Goal: Task Accomplishment & Management: Manage account settings

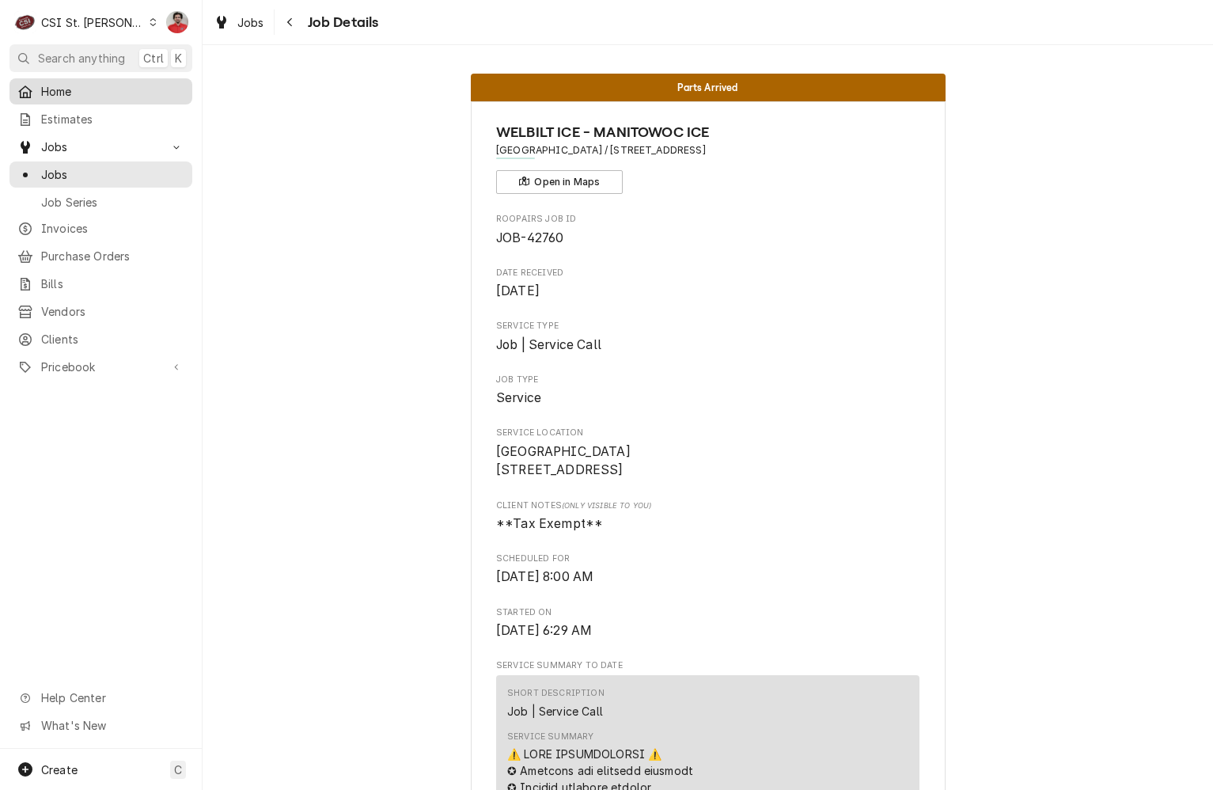
click at [78, 95] on span "Home" at bounding box center [112, 91] width 143 height 17
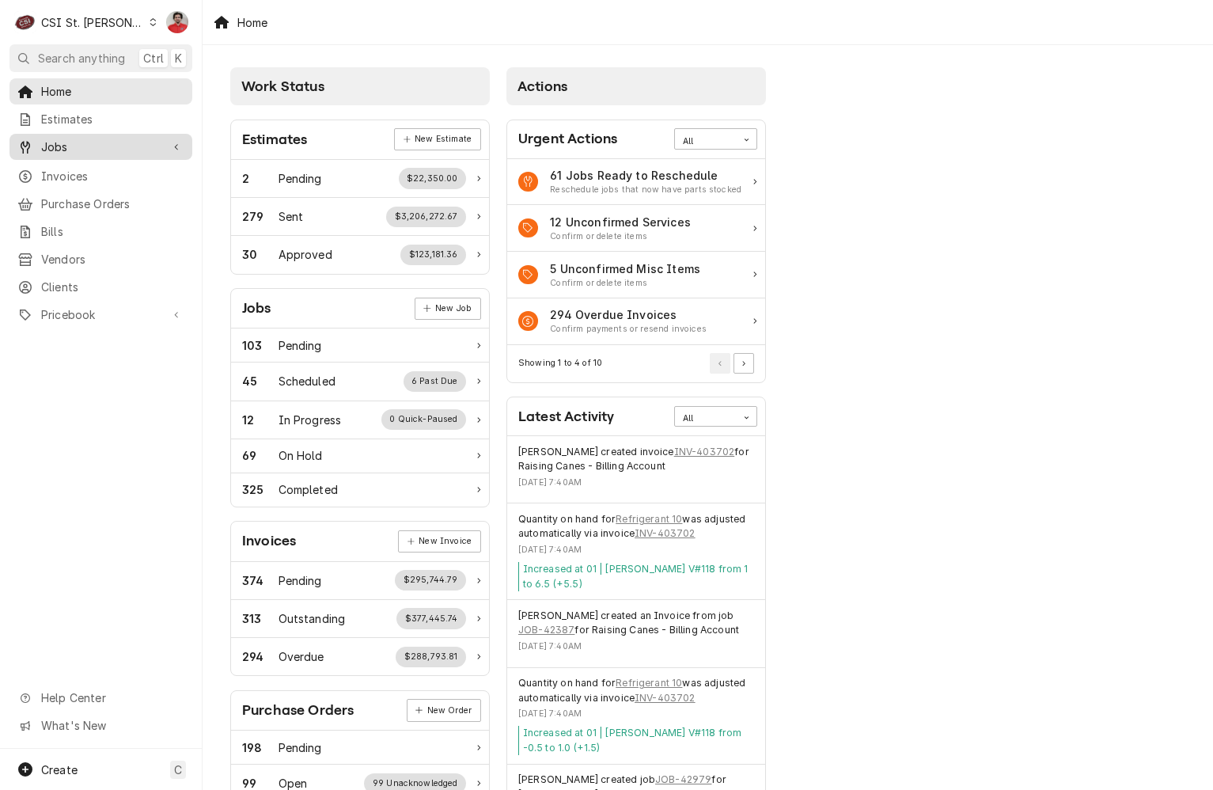
click at [93, 139] on span "Jobs" at bounding box center [101, 147] width 120 height 17
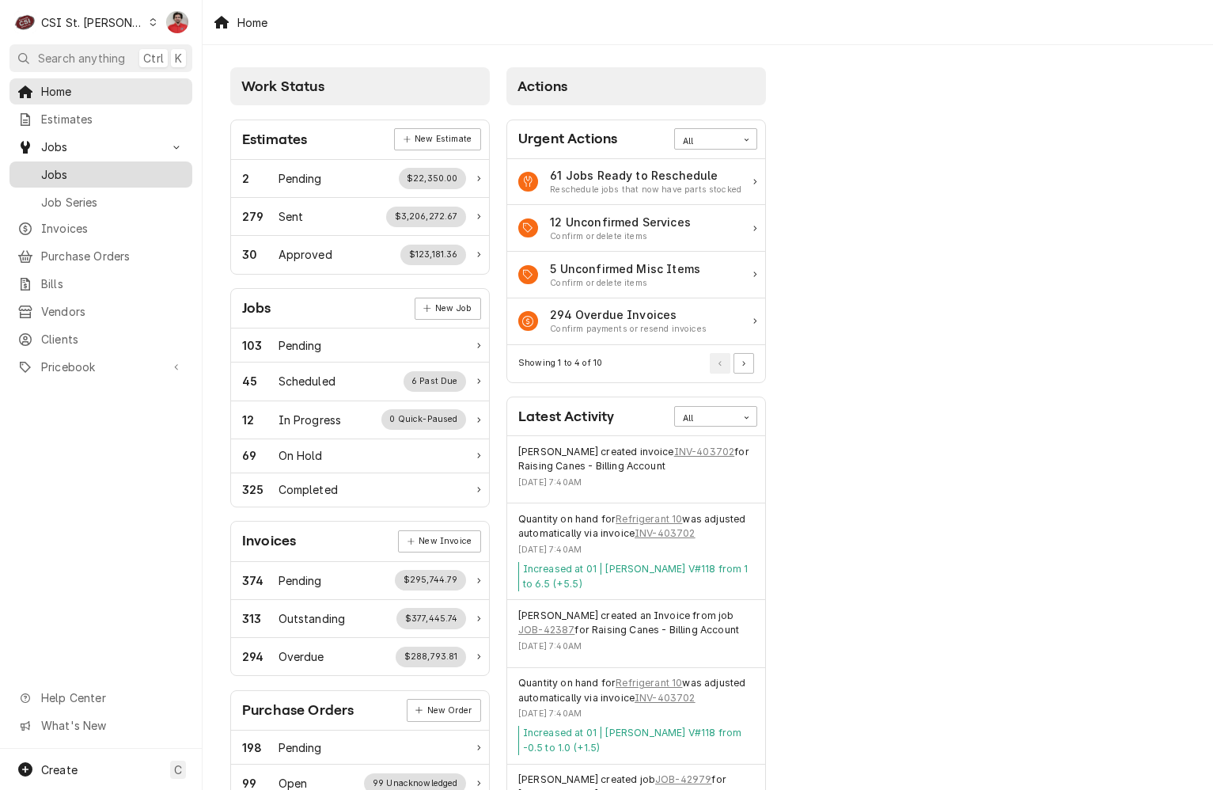
click at [101, 169] on span "Jobs" at bounding box center [112, 174] width 143 height 17
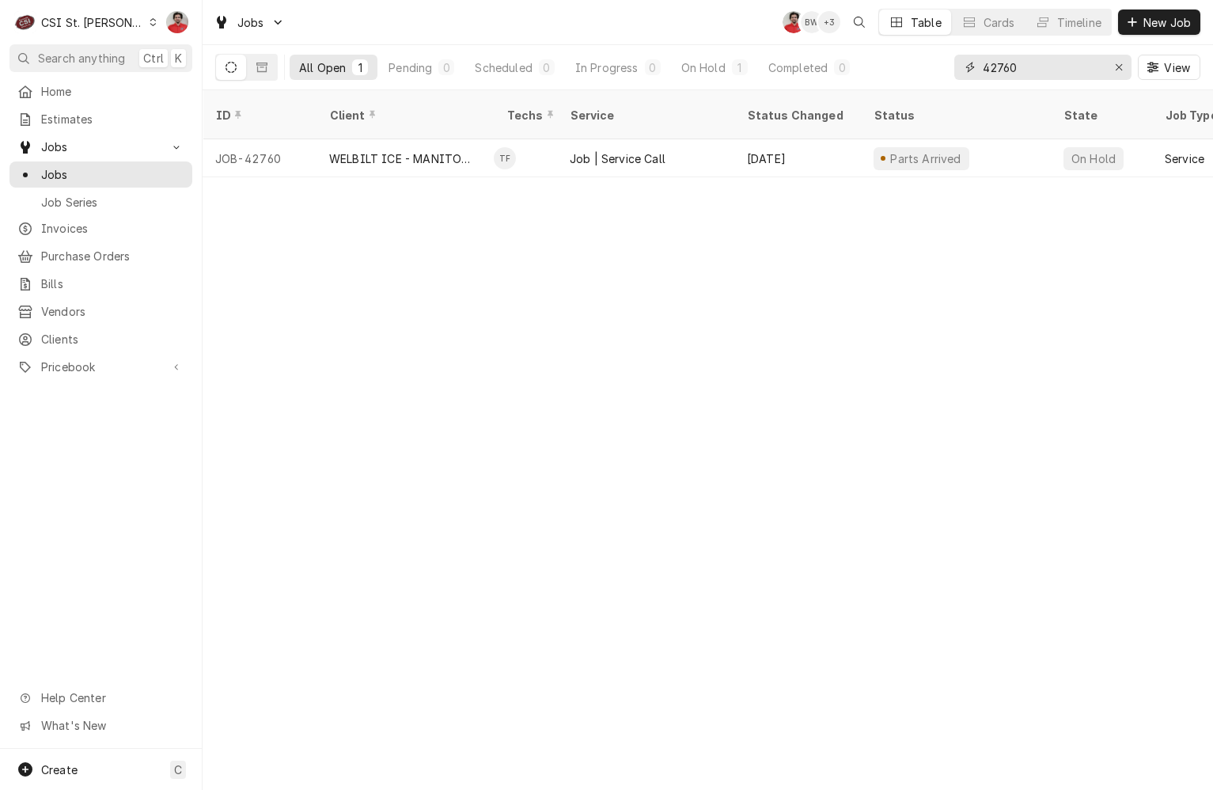
click at [999, 70] on input "42760" at bounding box center [1042, 67] width 119 height 25
click at [1037, 71] on input "42723" at bounding box center [1042, 67] width 119 height 25
click at [1055, 63] on input "42944" at bounding box center [1042, 67] width 119 height 25
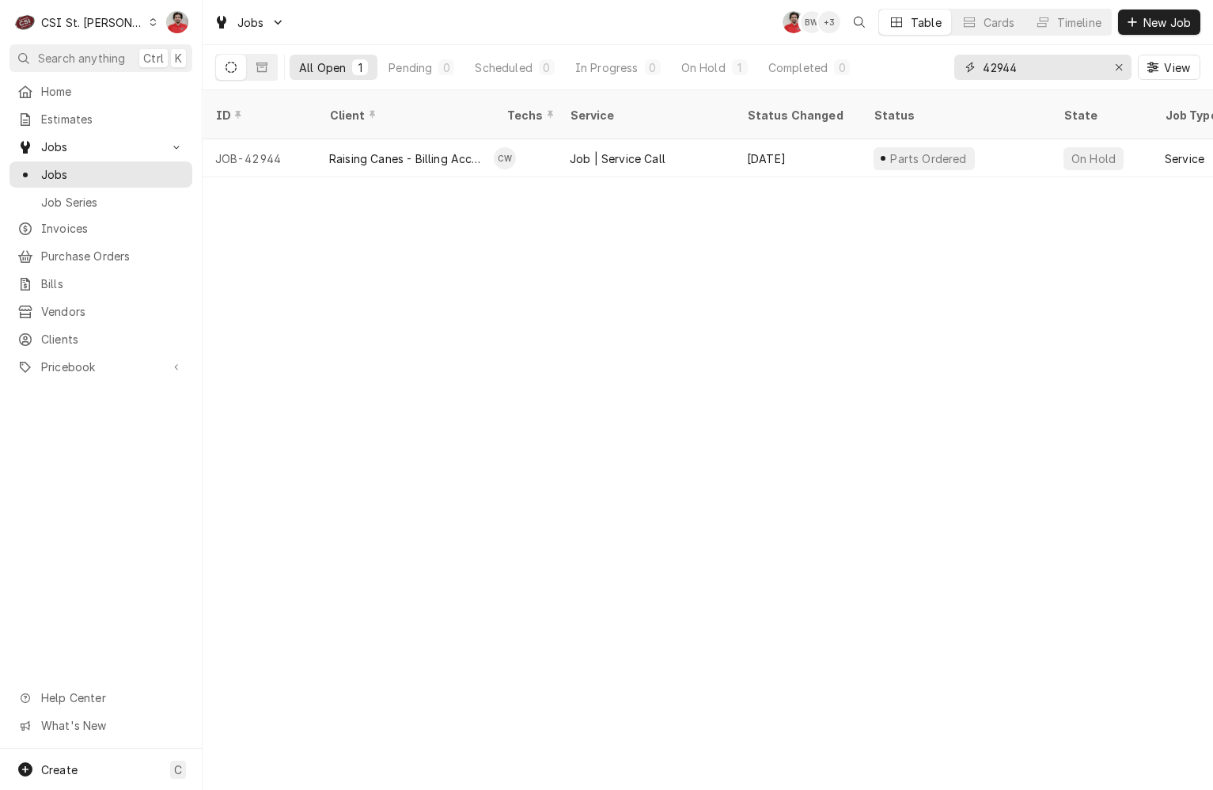
click at [1055, 63] on input "42944" at bounding box center [1042, 67] width 119 height 25
click at [1020, 73] on input "42956" at bounding box center [1042, 67] width 119 height 25
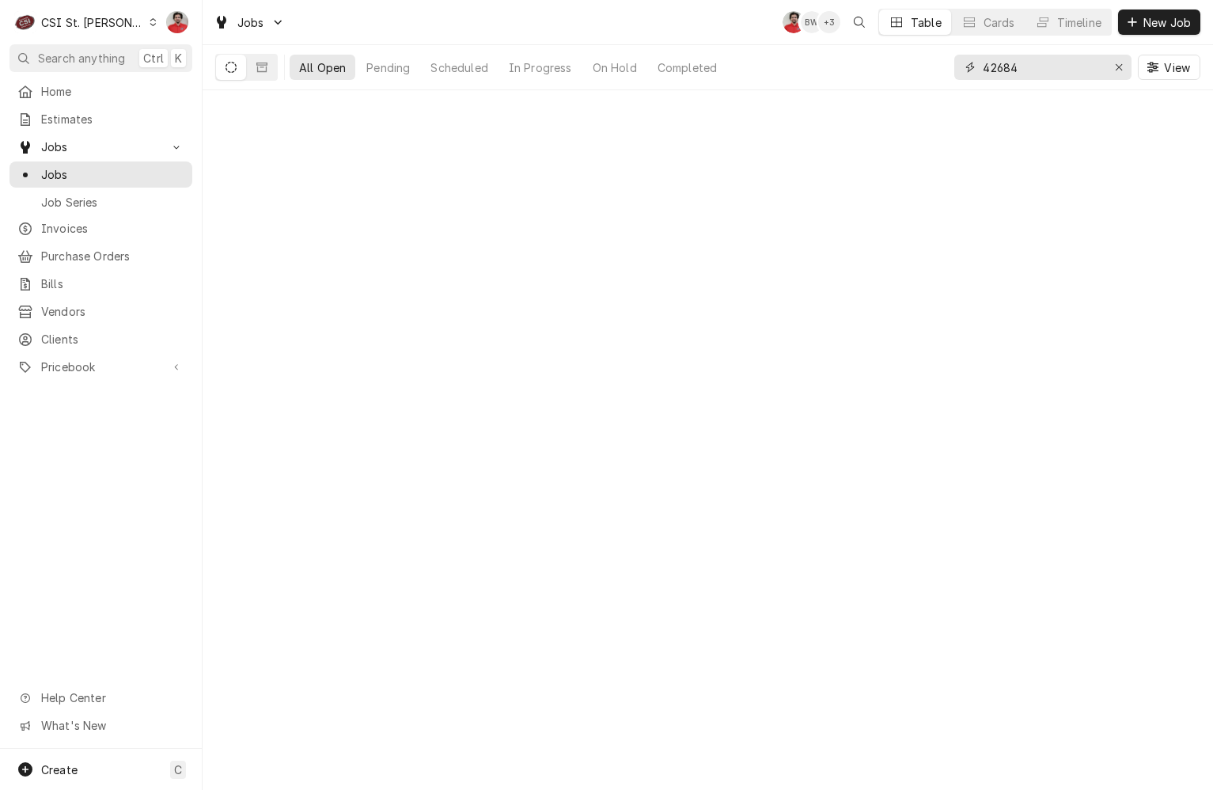
type input "42684"
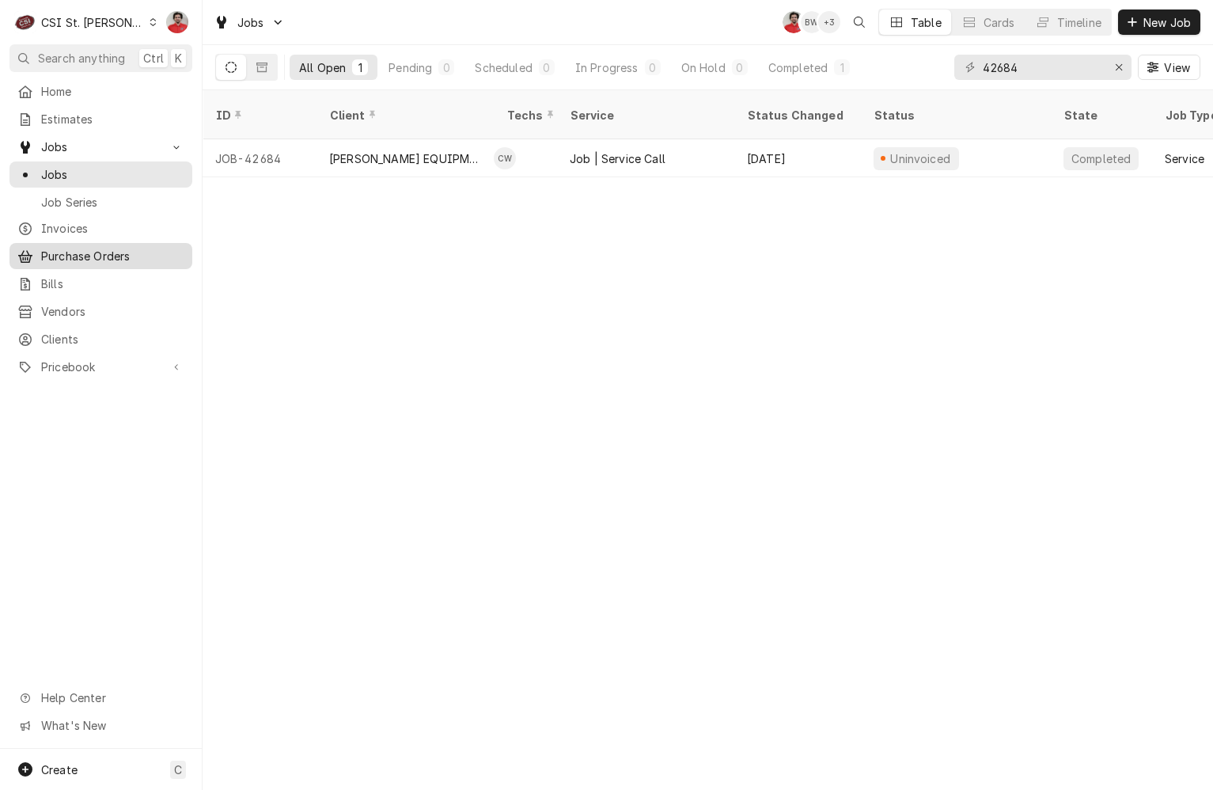
click at [71, 258] on div "Purchase Orders" at bounding box center [101, 256] width 177 height 20
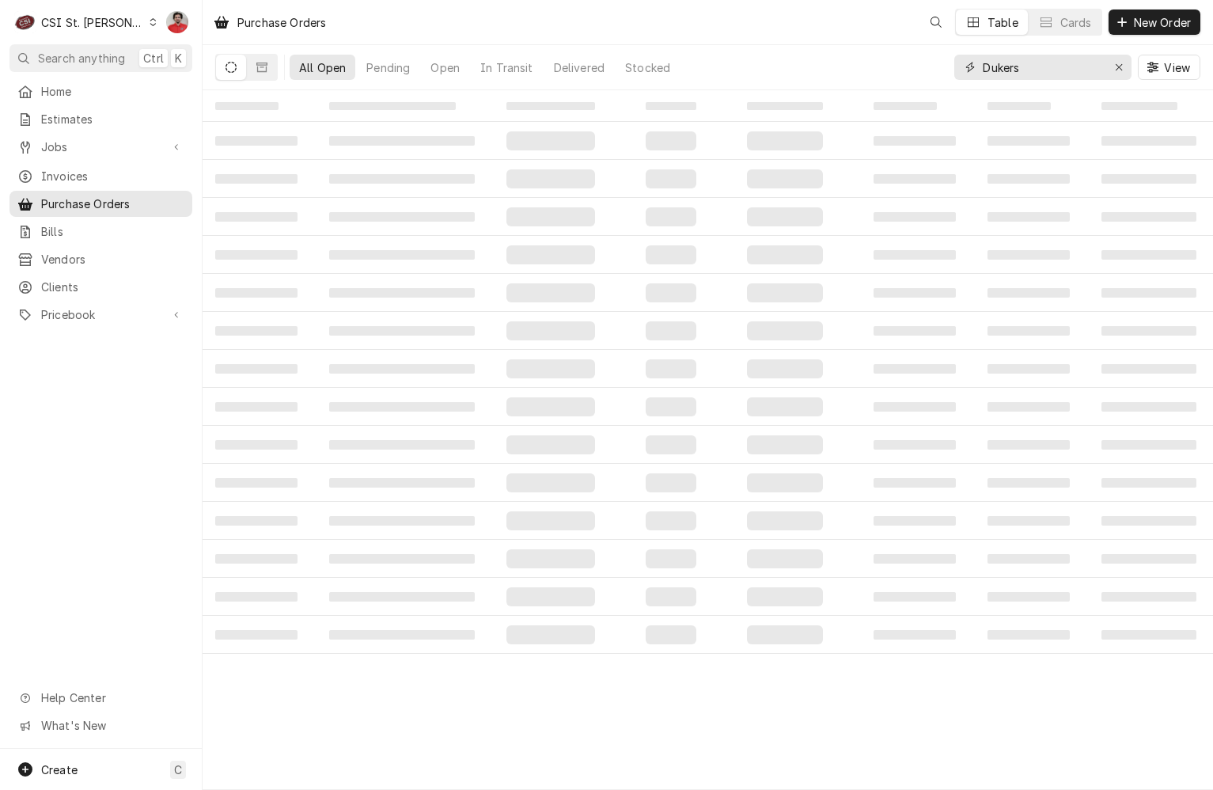
click at [1046, 66] on input "Dukers" at bounding box center [1042, 67] width 119 height 25
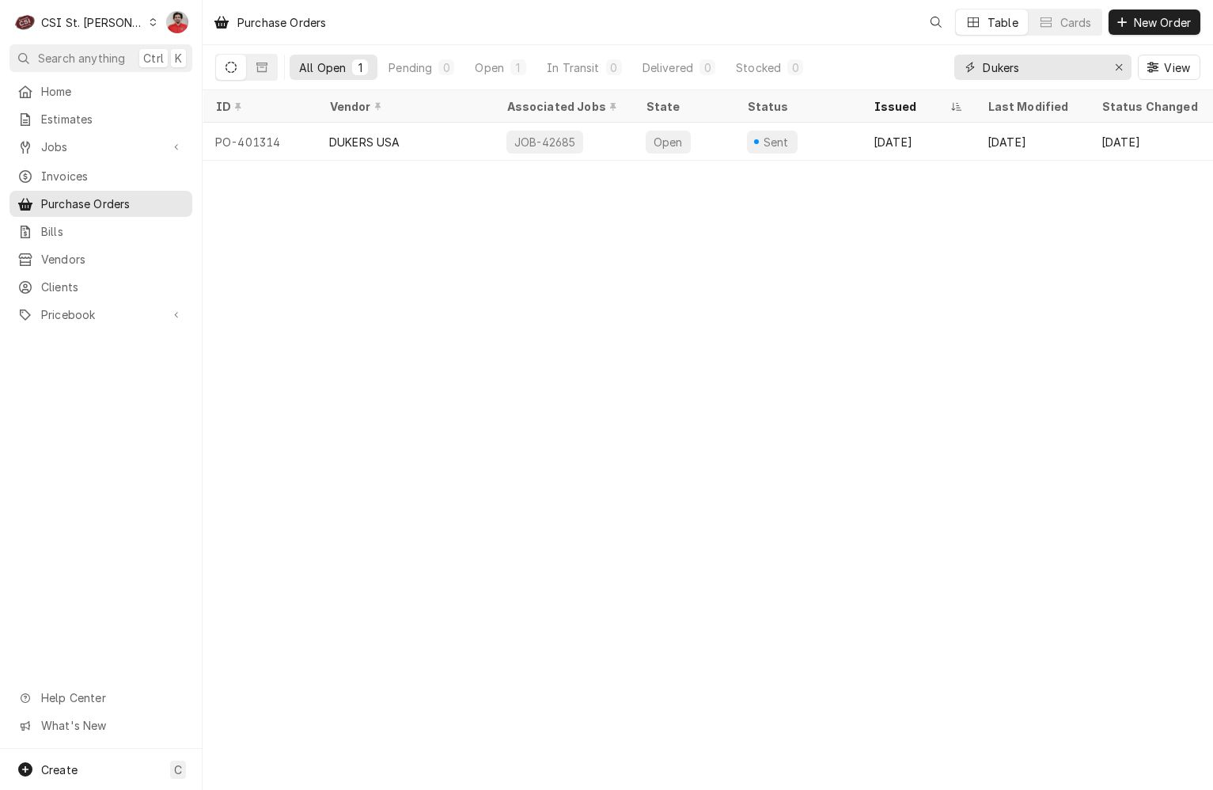
click at [1046, 66] on input "Dukers" at bounding box center [1042, 67] width 119 height 25
type input "hardt"
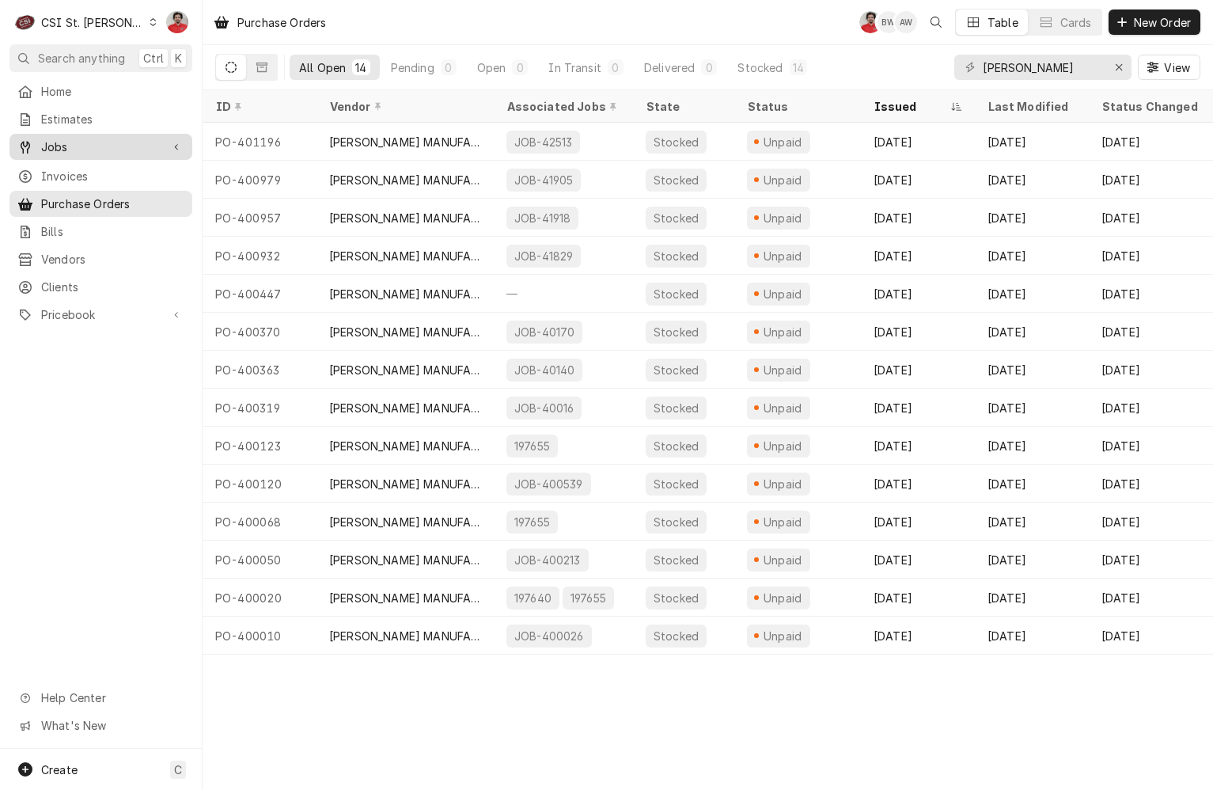
click at [85, 144] on span "Jobs" at bounding box center [101, 147] width 120 height 17
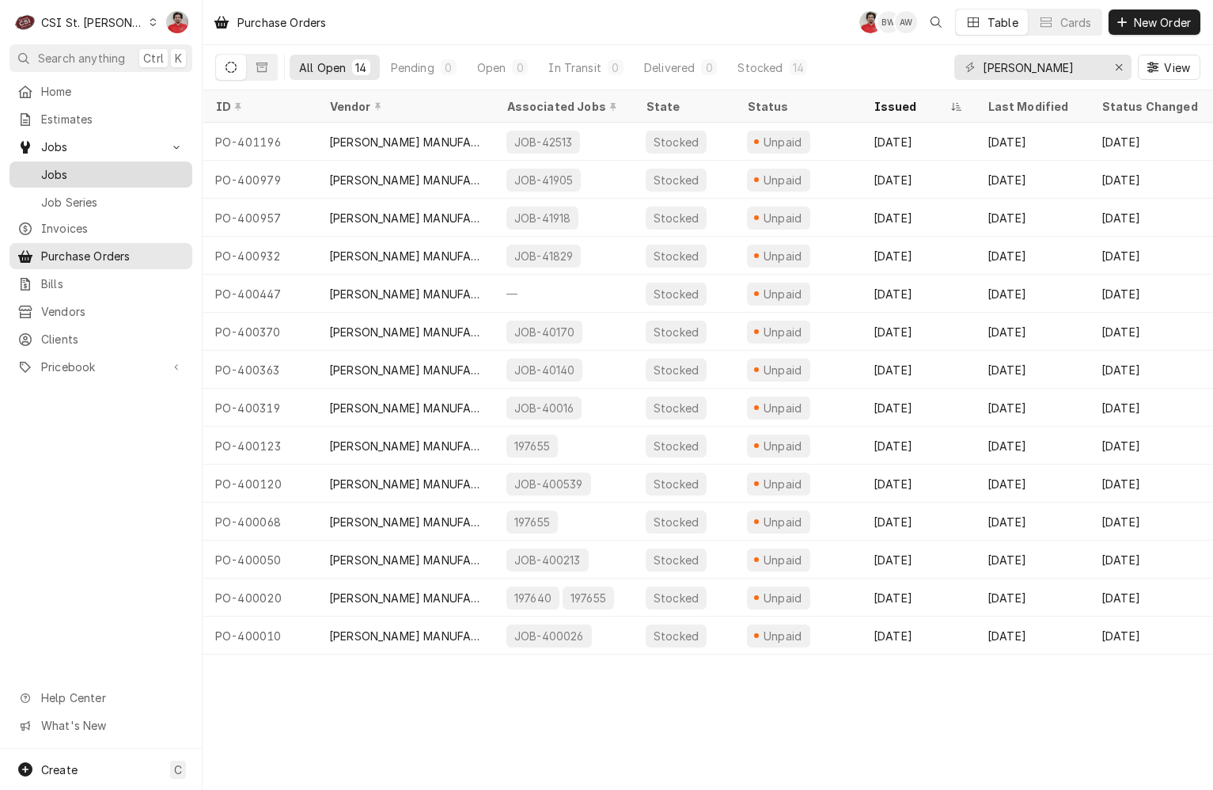
click at [80, 166] on span "Jobs" at bounding box center [112, 174] width 143 height 17
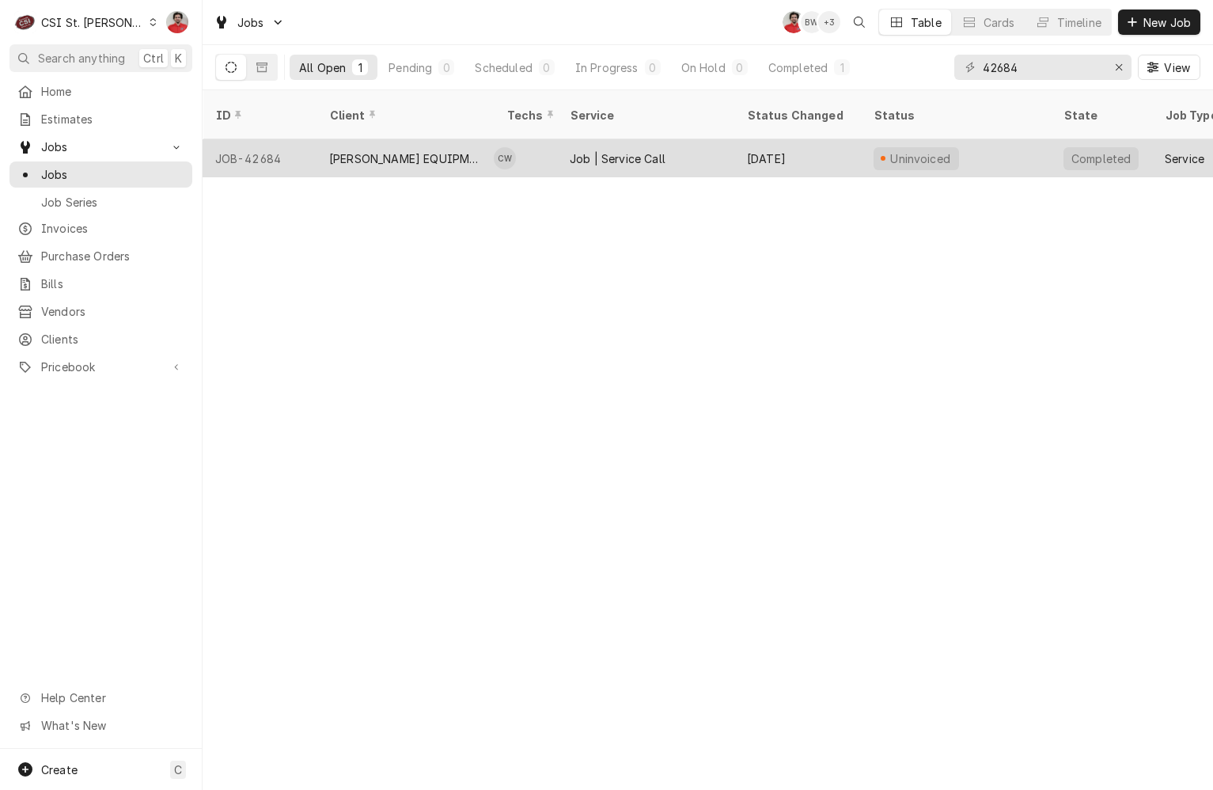
click at [454, 139] on div "HARDT EQUIPMENT MANUFACTURING" at bounding box center [405, 158] width 177 height 38
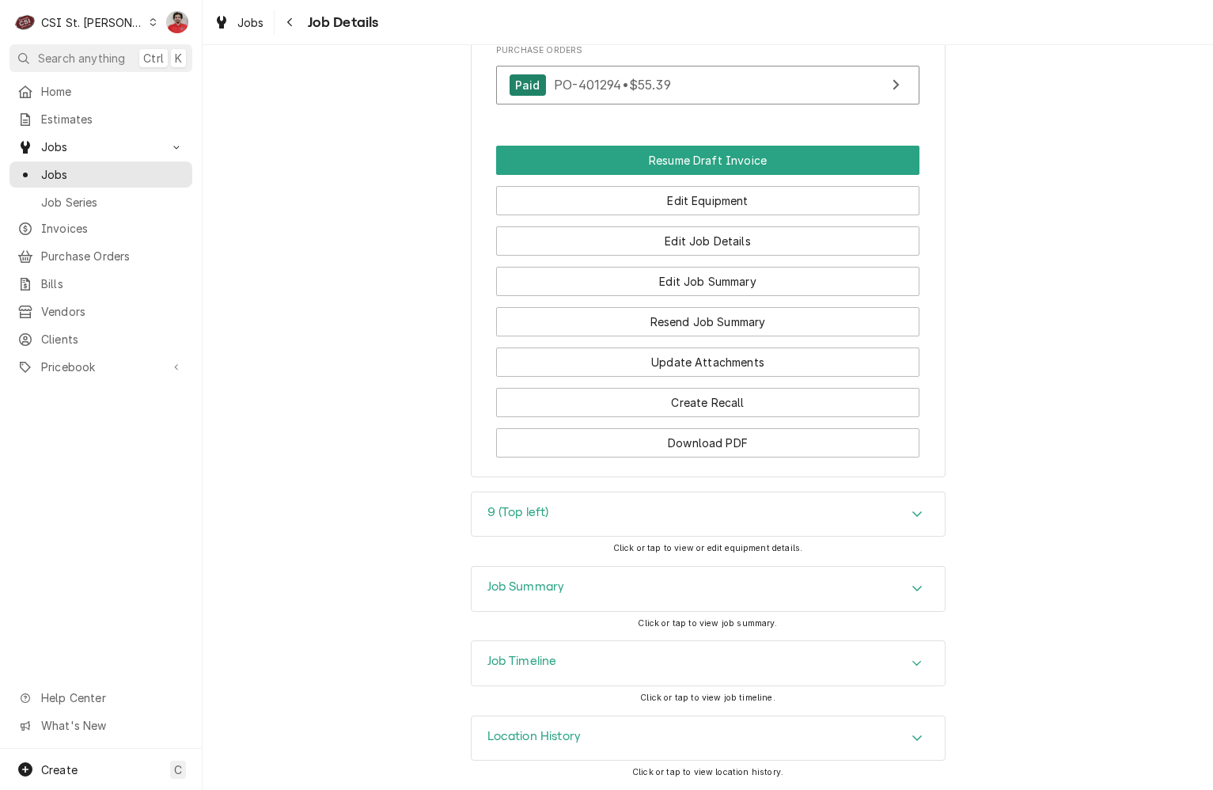
scroll to position [1760, 0]
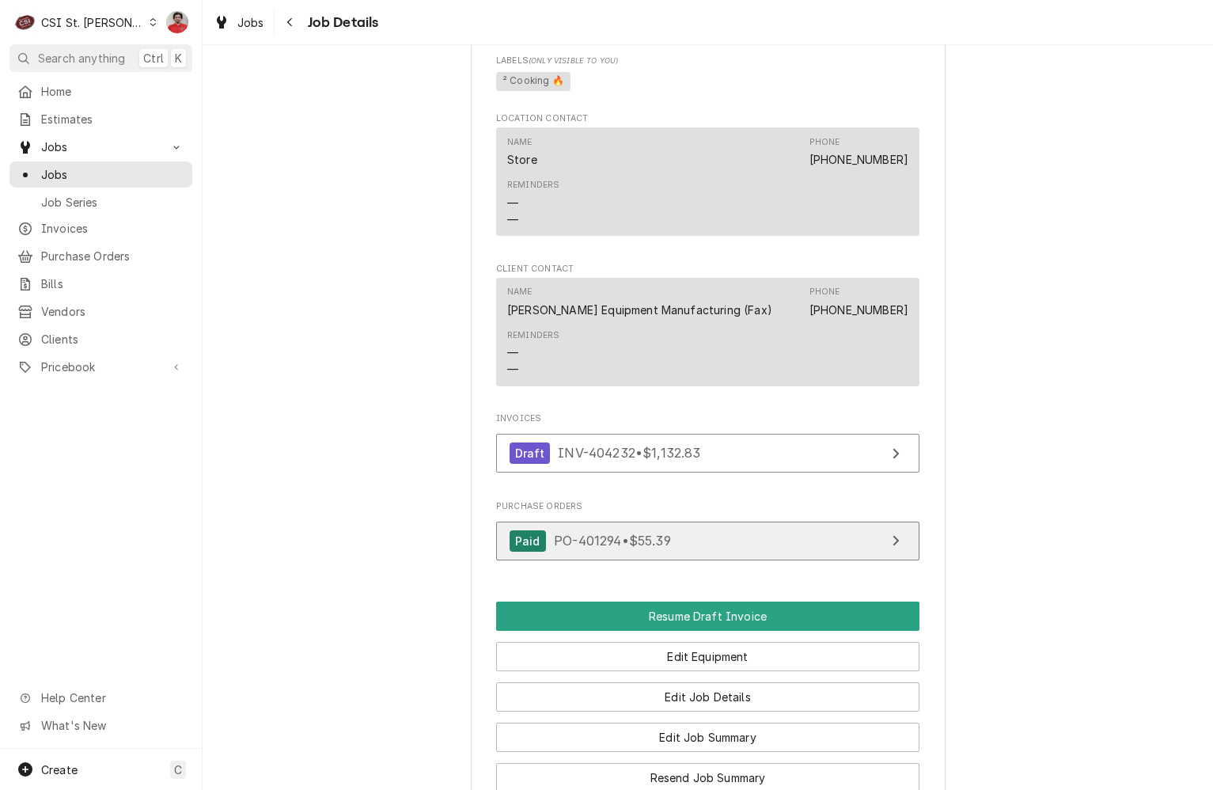
click at [651, 552] on div "Paid PO-401294 • $55.39" at bounding box center [590, 540] width 161 height 21
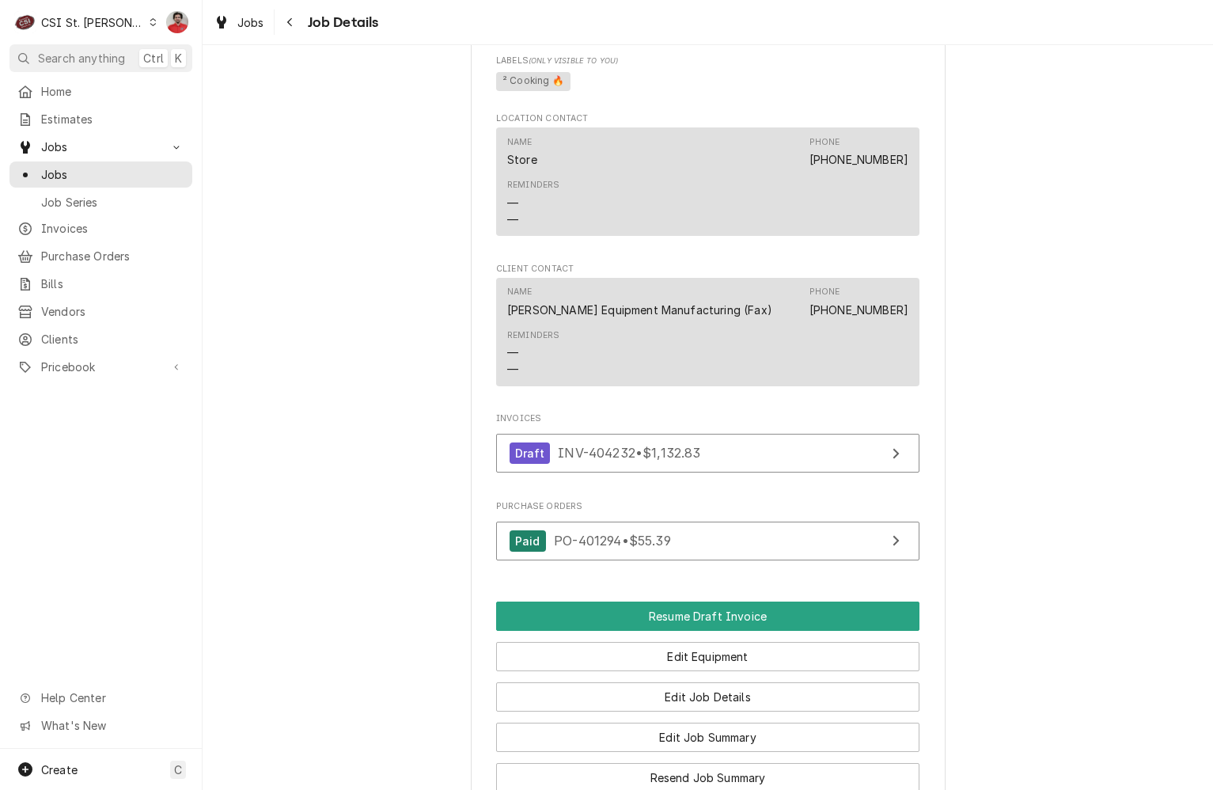
click at [103, 21] on div "CSI St. Louis" at bounding box center [92, 22] width 103 height 17
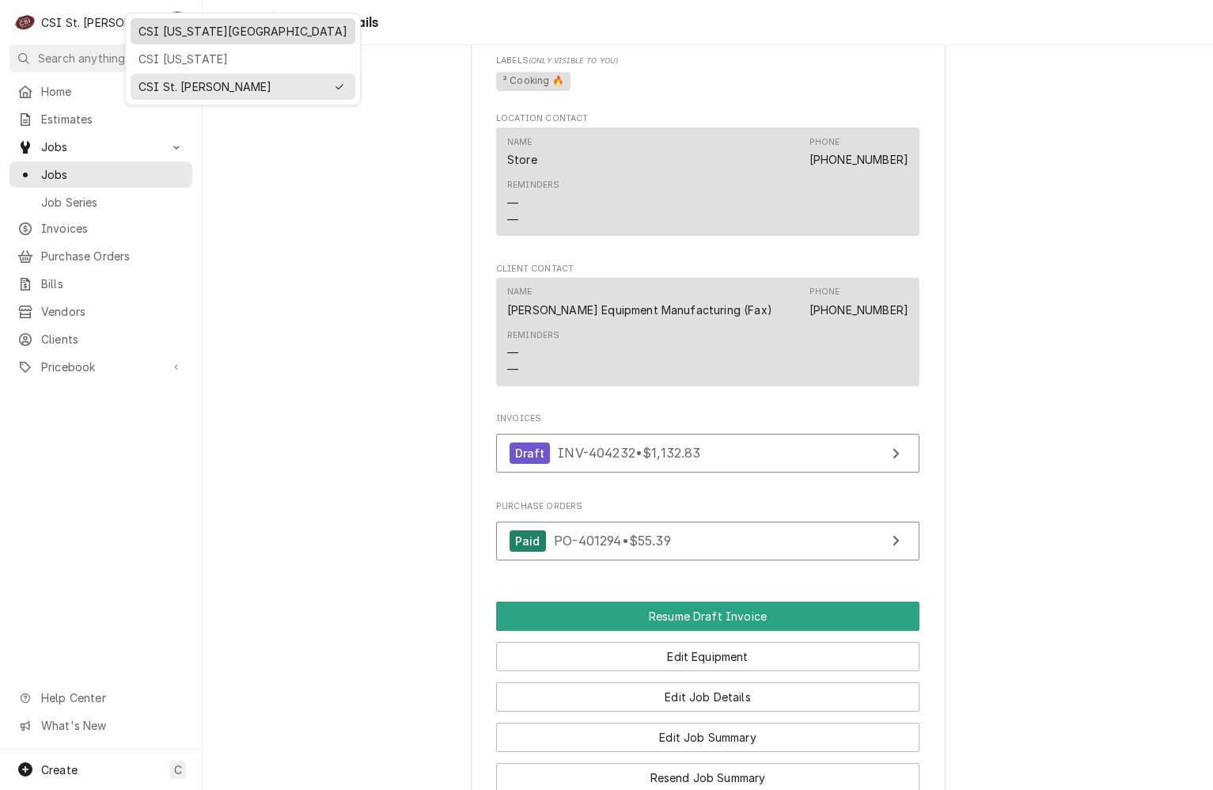
click at [185, 41] on div "CSI [US_STATE][GEOGRAPHIC_DATA]" at bounding box center [243, 31] width 225 height 26
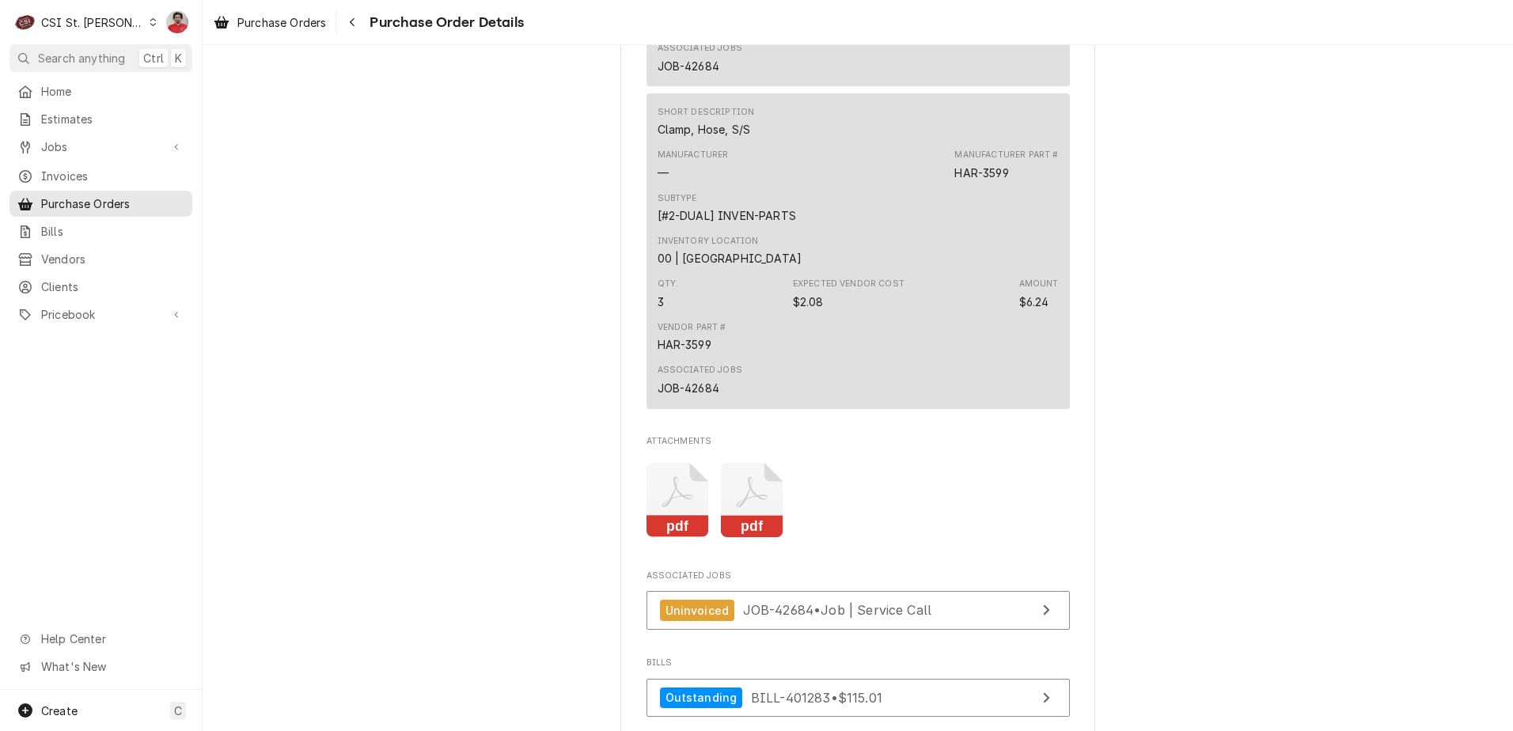
scroll to position [1646, 0]
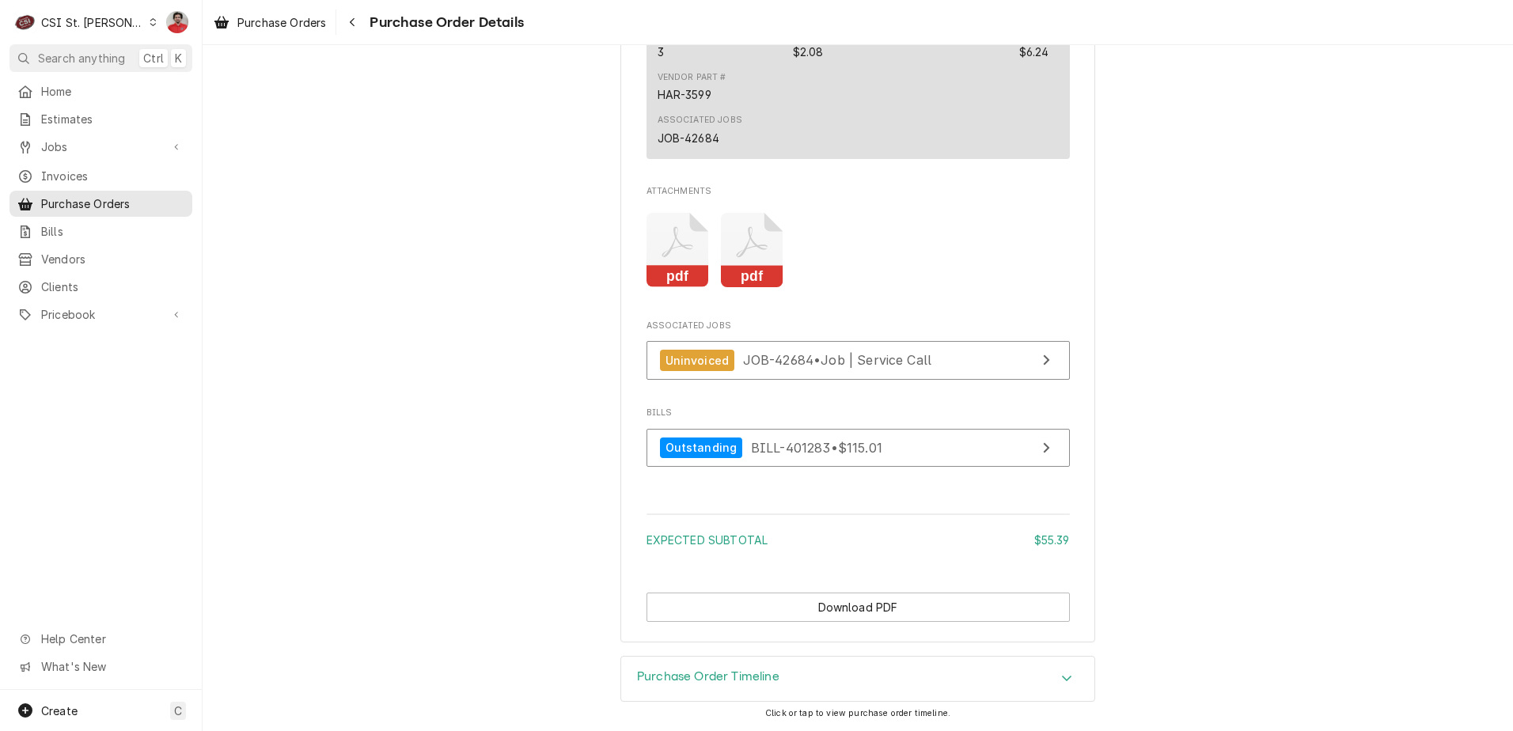
click at [799, 677] on div "Purchase Order Timeline" at bounding box center [857, 679] width 473 height 44
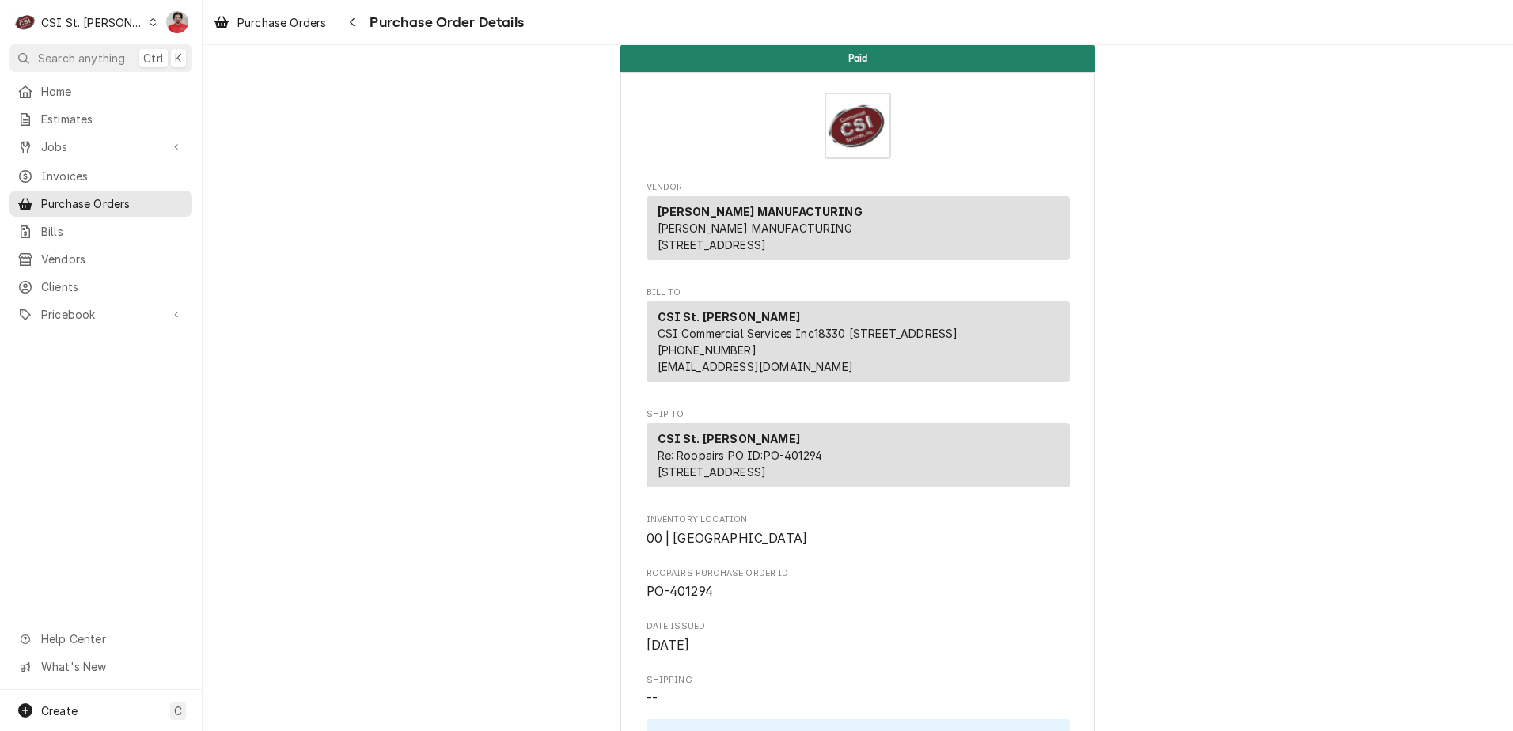
scroll to position [0, 0]
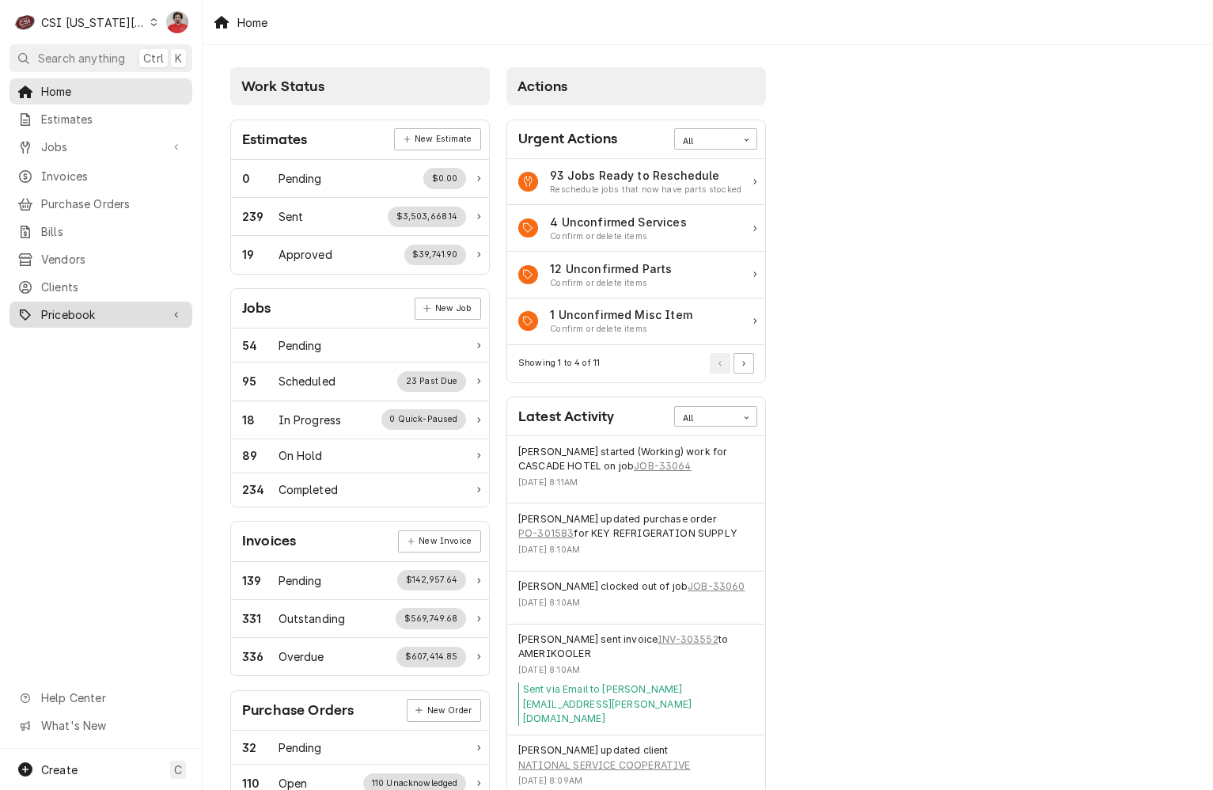
click at [88, 306] on span "Pricebook" at bounding box center [101, 314] width 120 height 17
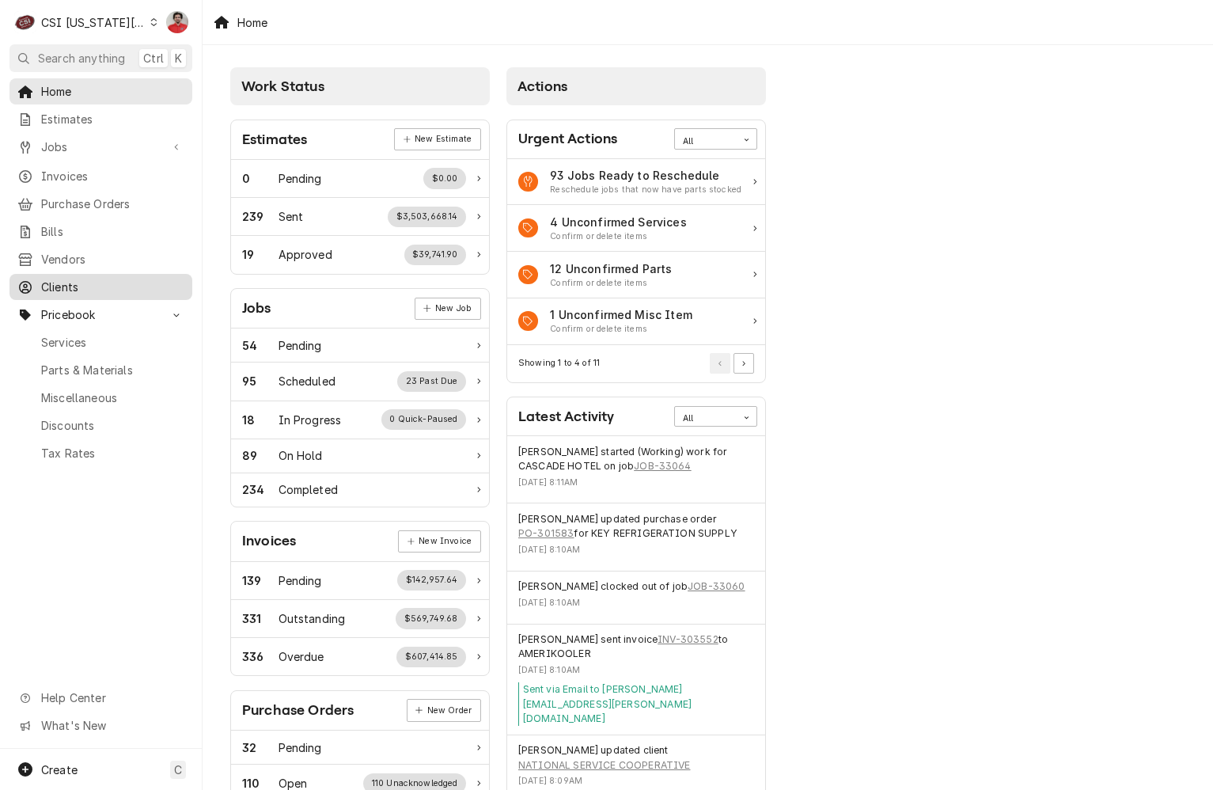
click at [76, 286] on span "Clients" at bounding box center [112, 287] width 143 height 17
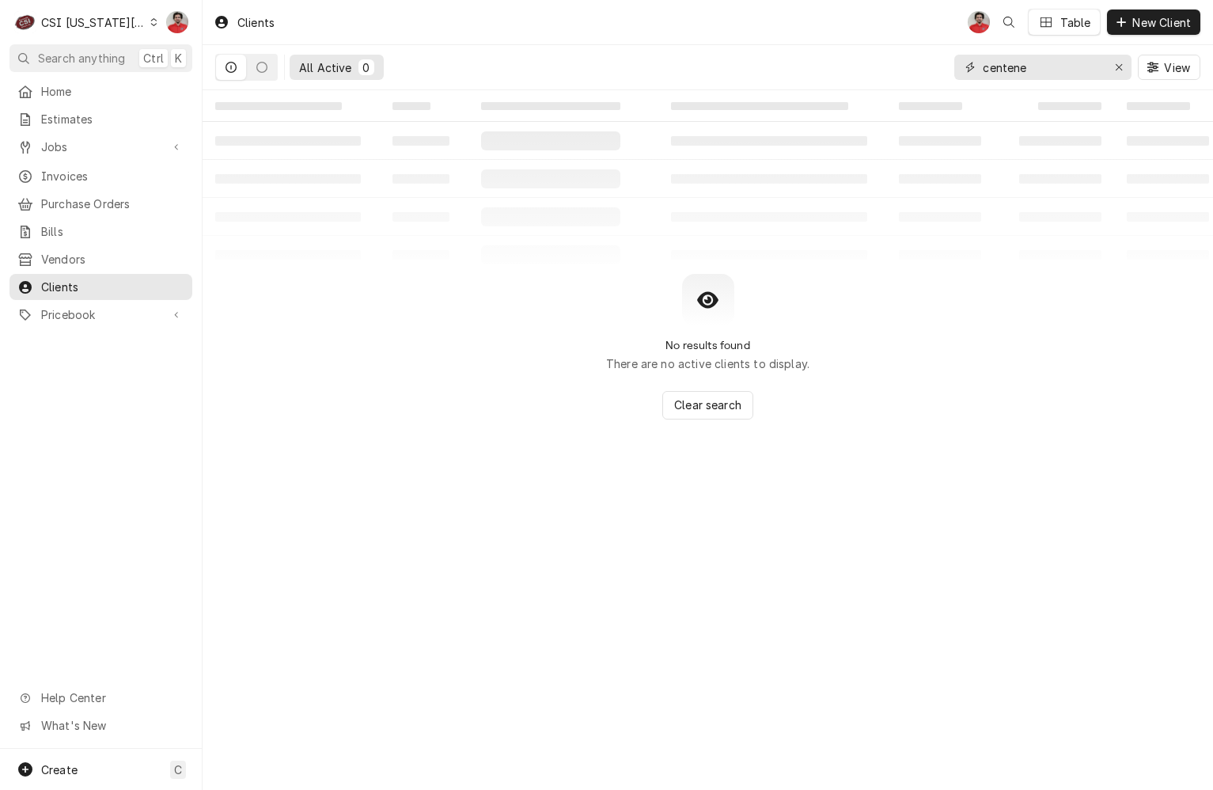
click at [1072, 63] on input "centene" at bounding box center [1042, 67] width 119 height 25
type input "Bundt"
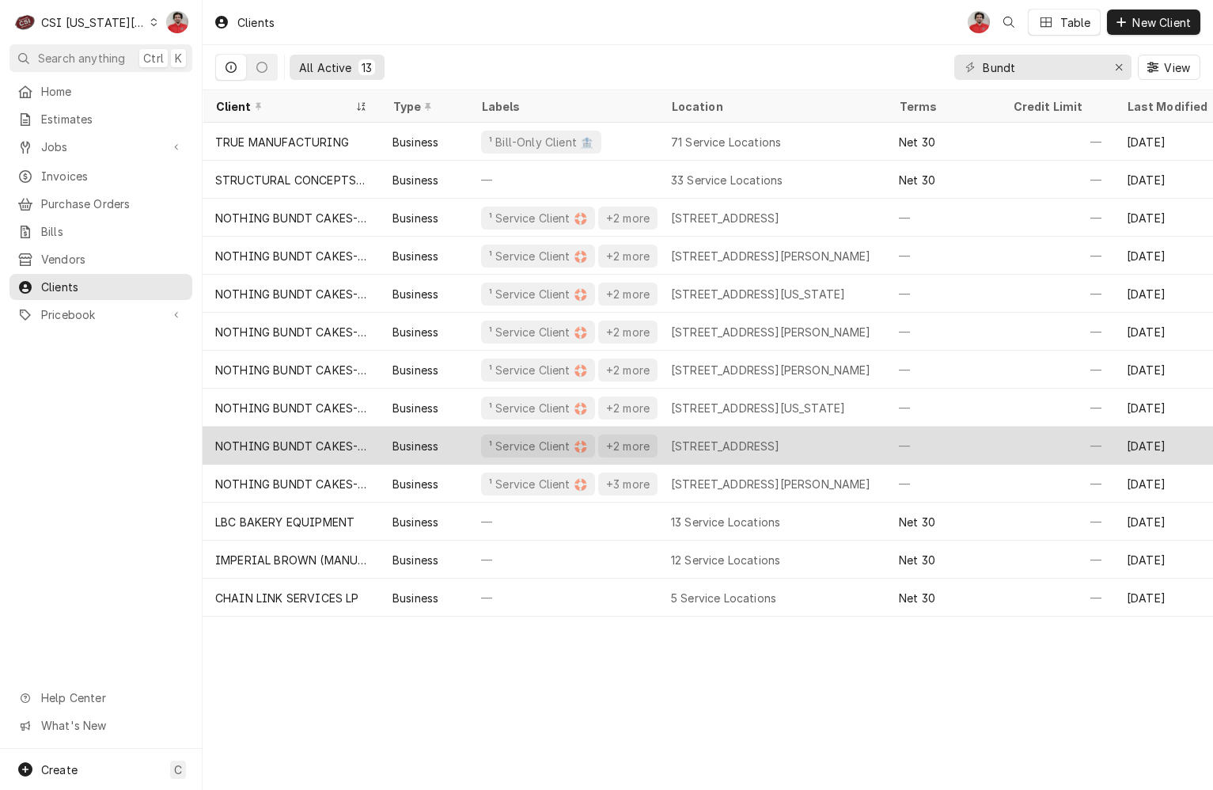
click at [737, 448] on div "1266 NE Coronado Drive, Blue Springs, MO 64014" at bounding box center [725, 446] width 109 height 17
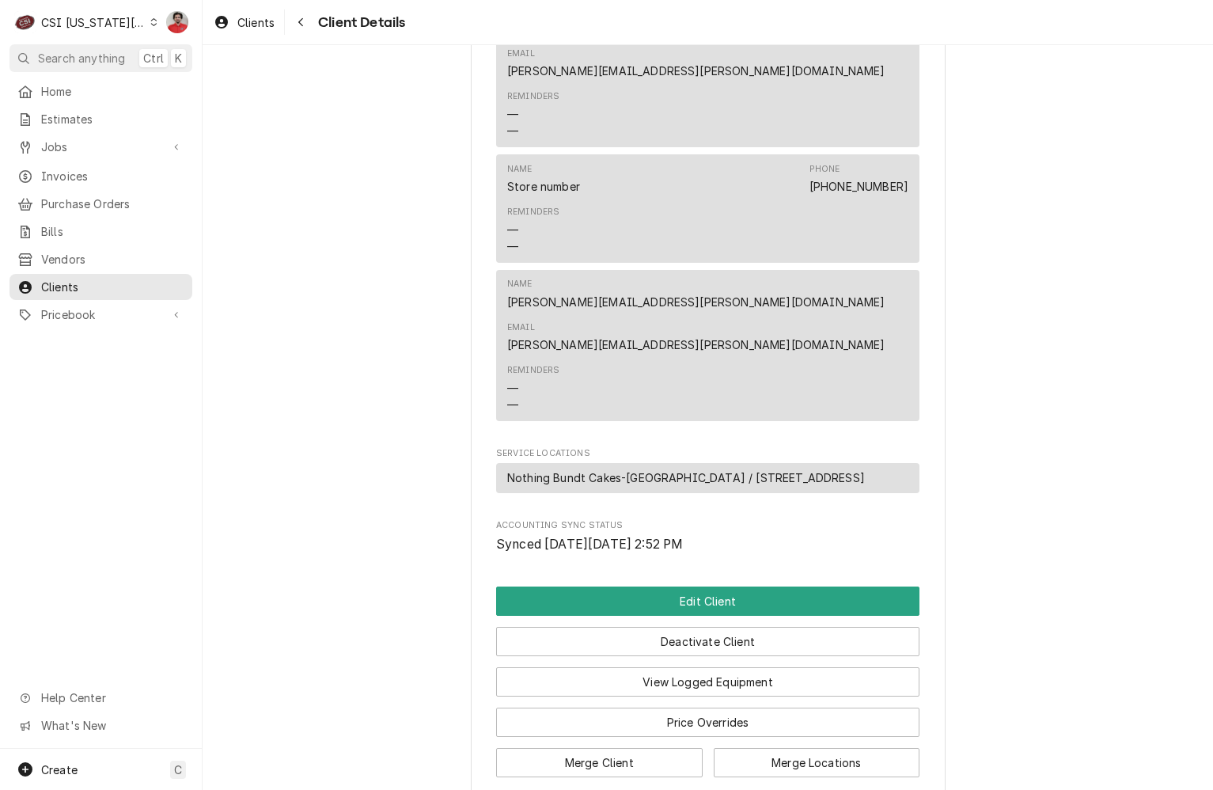
scroll to position [1520, 0]
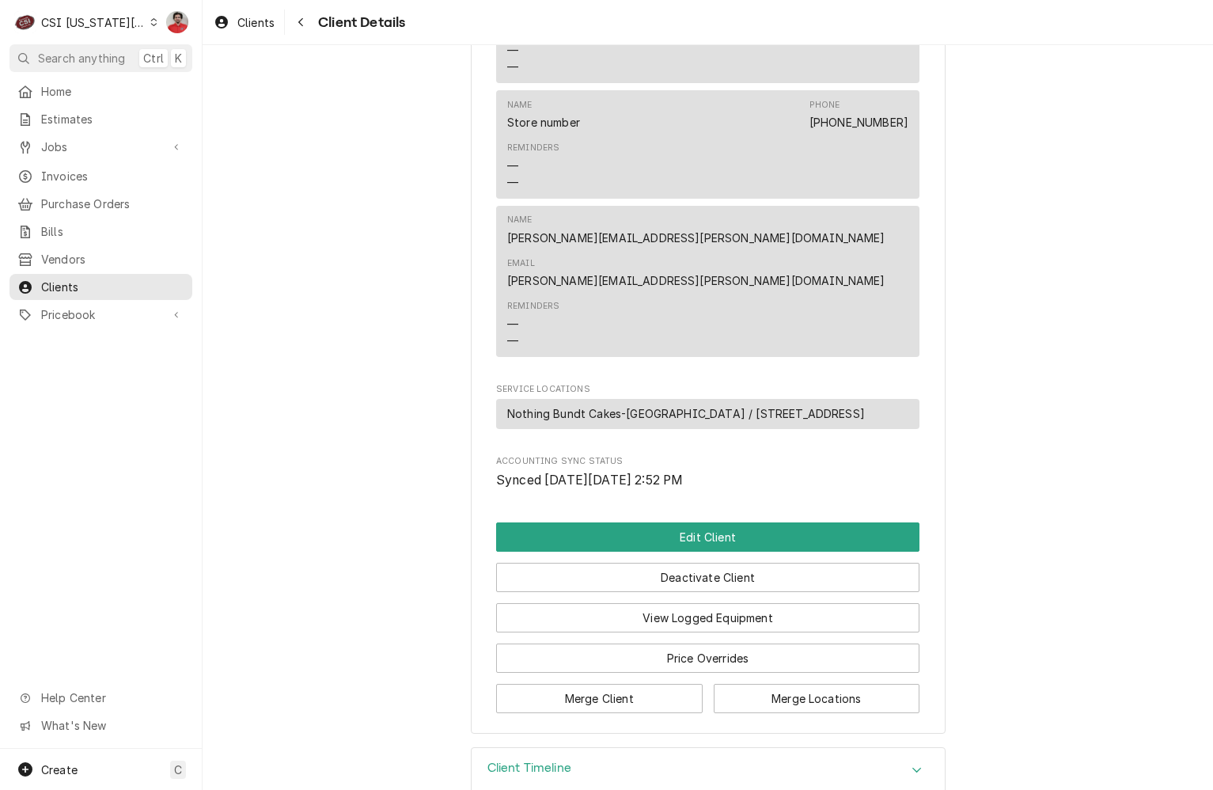
click at [585, 748] on div "Client Timeline" at bounding box center [708, 770] width 473 height 44
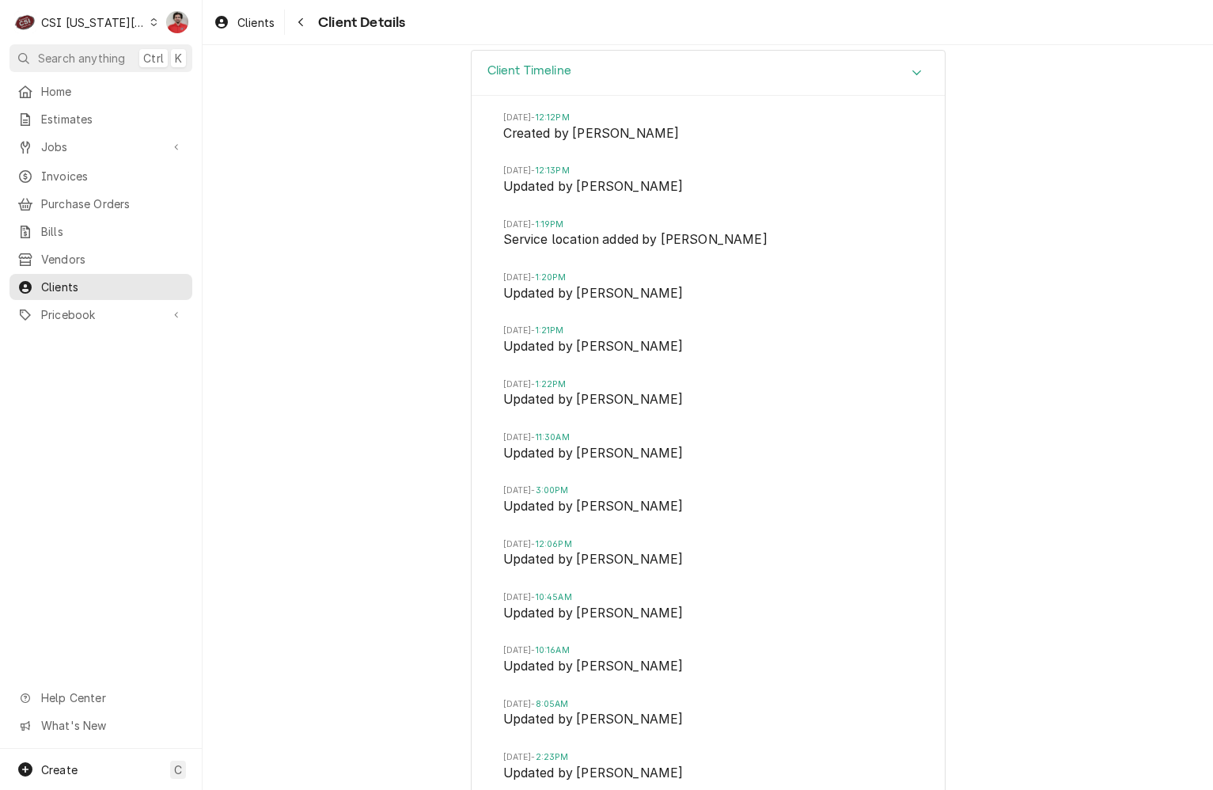
click at [590, 764] on span "Updated by [PERSON_NAME]" at bounding box center [708, 775] width 410 height 22
click at [559, 751] on span "[DATE] 2:23PM" at bounding box center [708, 757] width 410 height 13
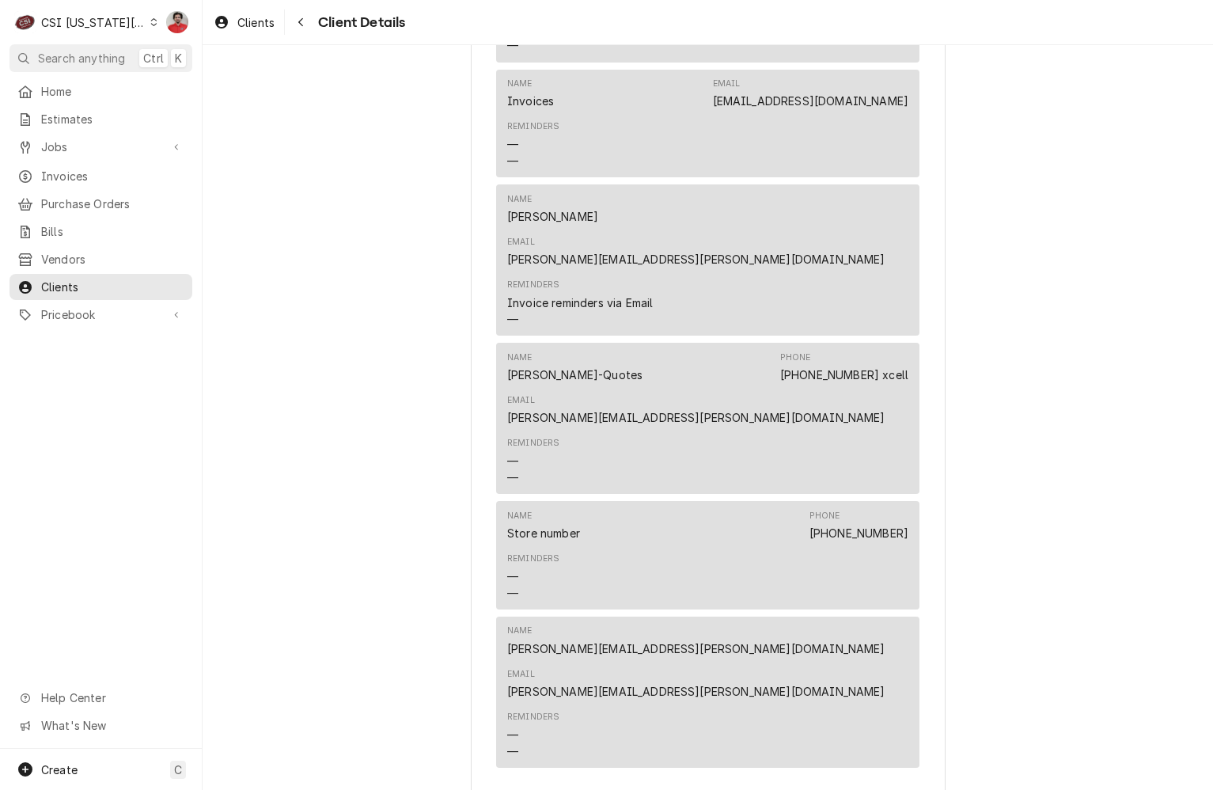
scroll to position [1584, 0]
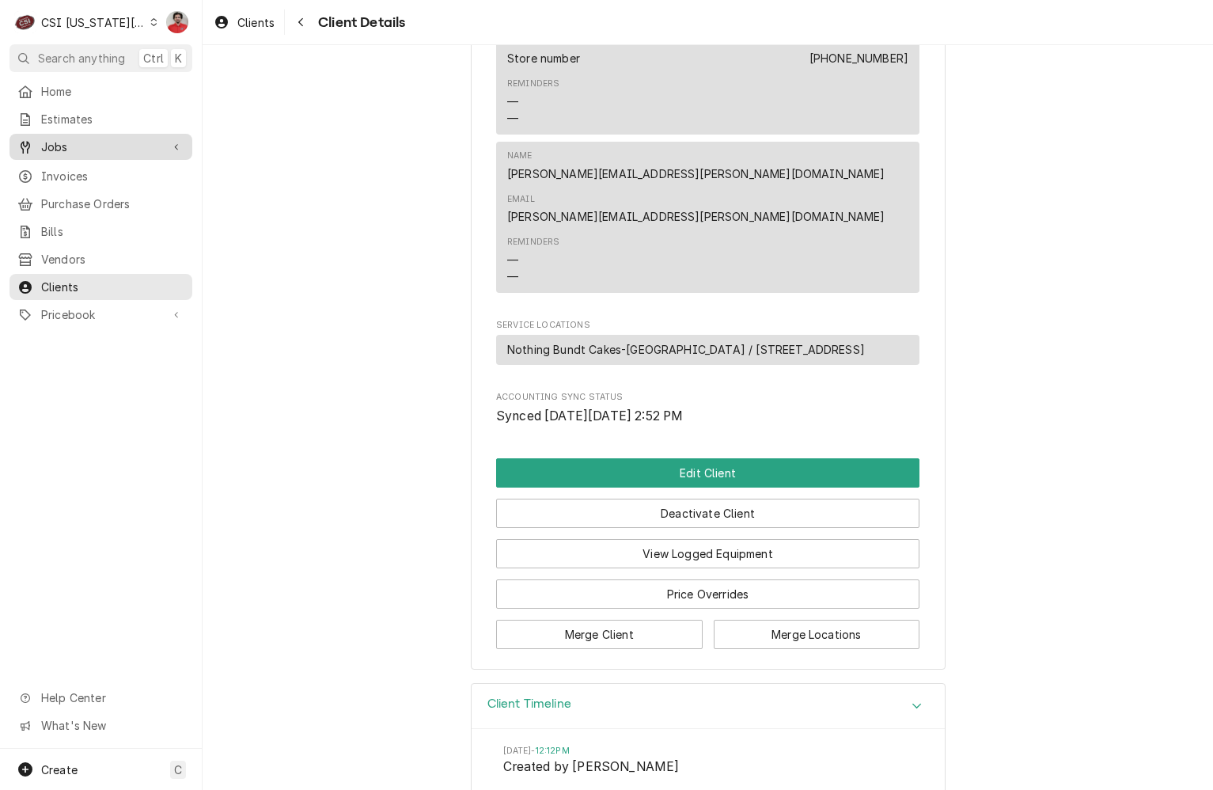
click at [47, 148] on span "Jobs" at bounding box center [101, 147] width 120 height 17
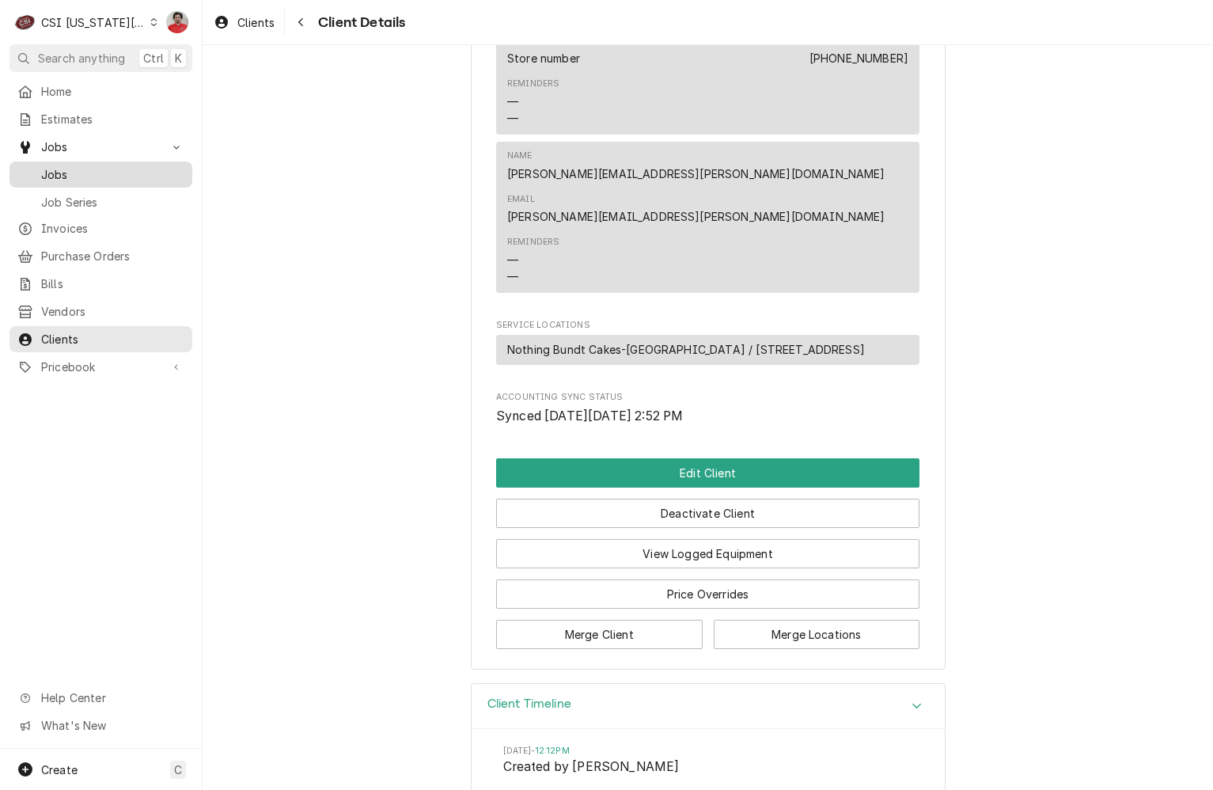
click at [49, 165] on div "Jobs" at bounding box center [101, 175] width 177 height 20
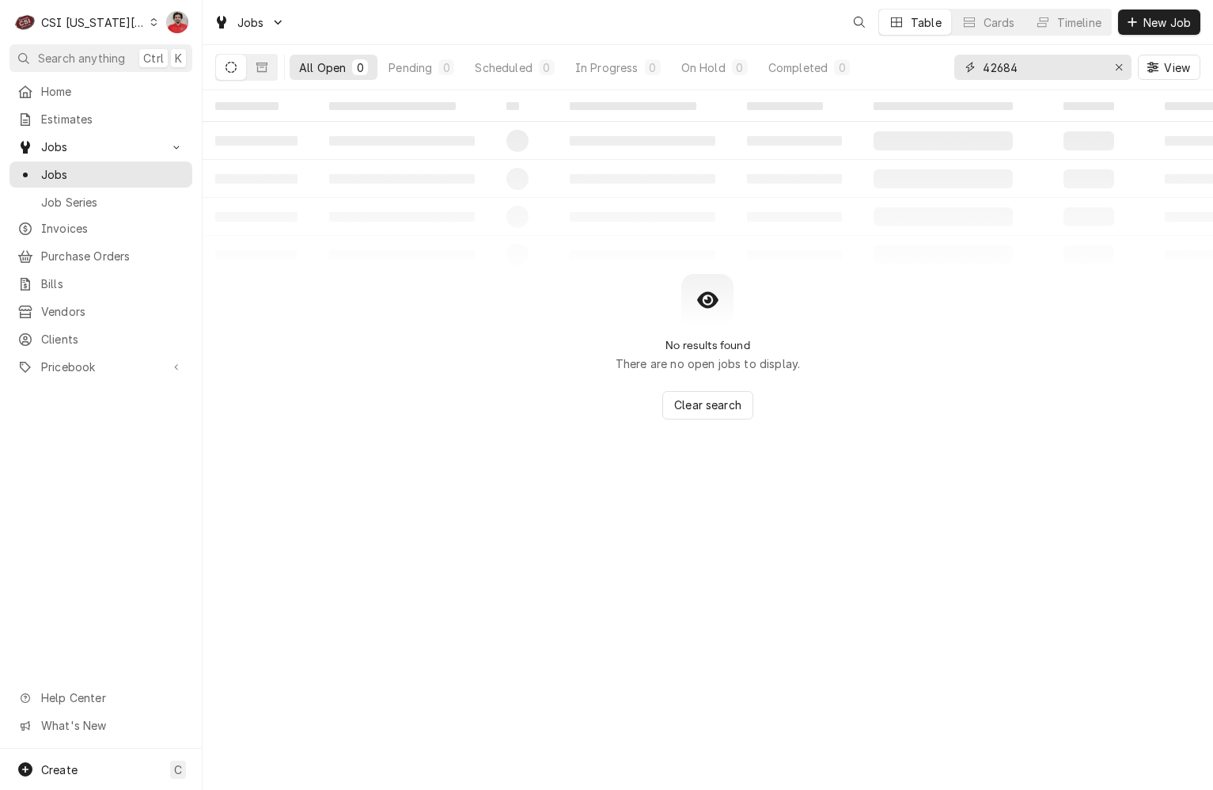
click at [1025, 74] on input "42684" at bounding box center [1042, 67] width 119 height 25
type input "Nothing bundt"
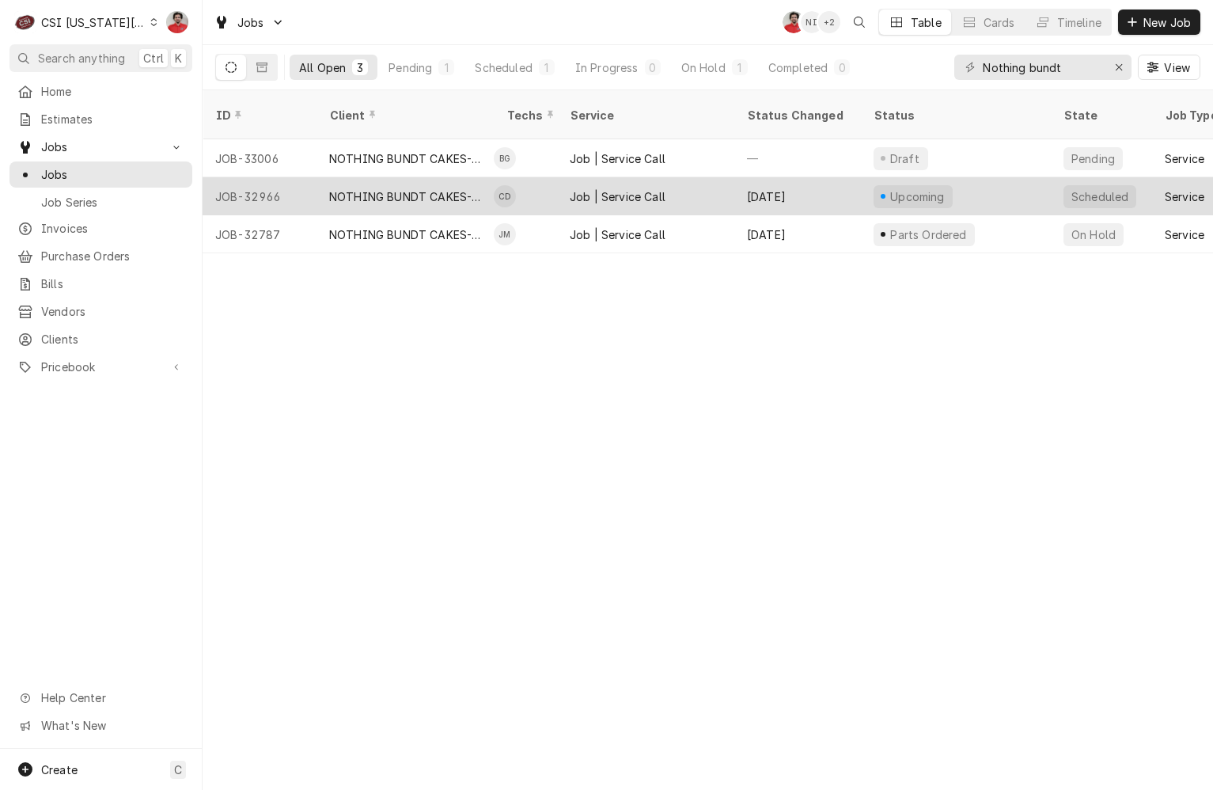
click at [442, 188] on div "NOTHING BUNDT CAKES-LEES SUMMIT" at bounding box center [405, 196] width 152 height 17
click at [572, 188] on div "Job | Service Call" at bounding box center [618, 196] width 96 height 17
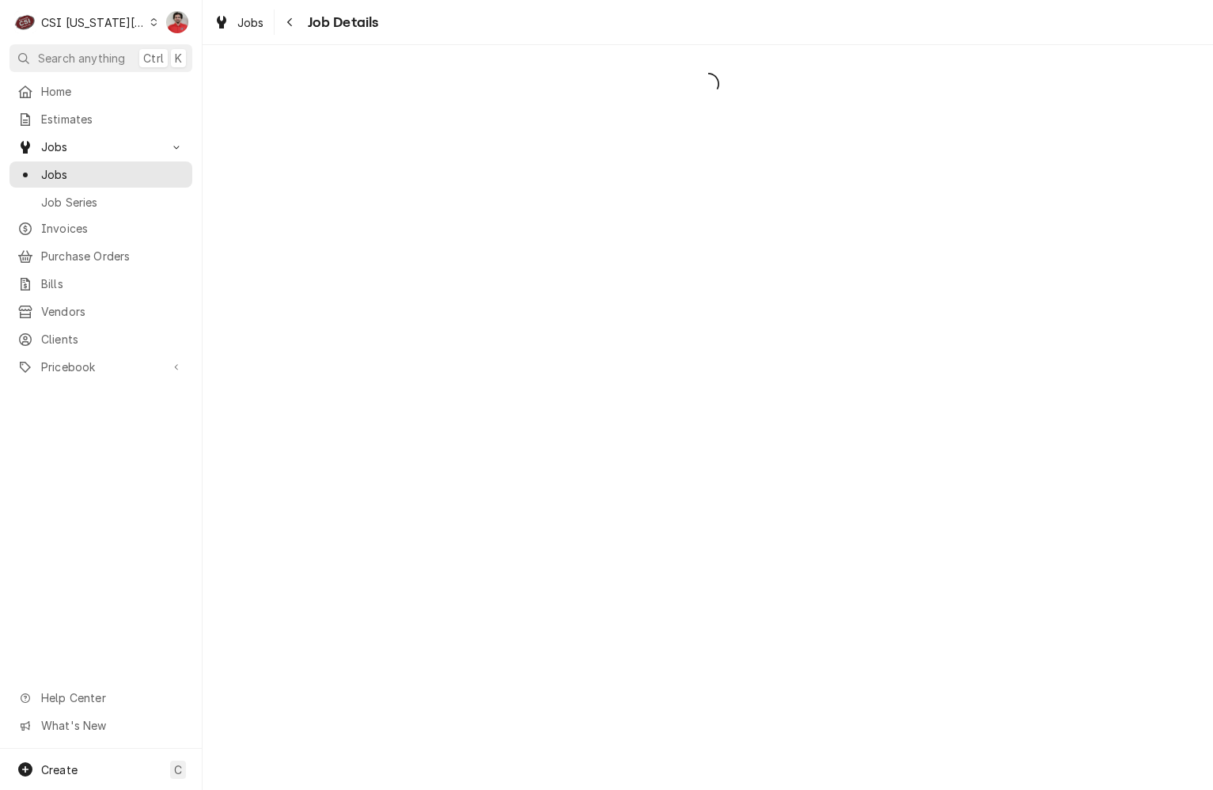
click at [541, 218] on div "Dynamic Content Wrapper" at bounding box center [708, 417] width 1011 height 745
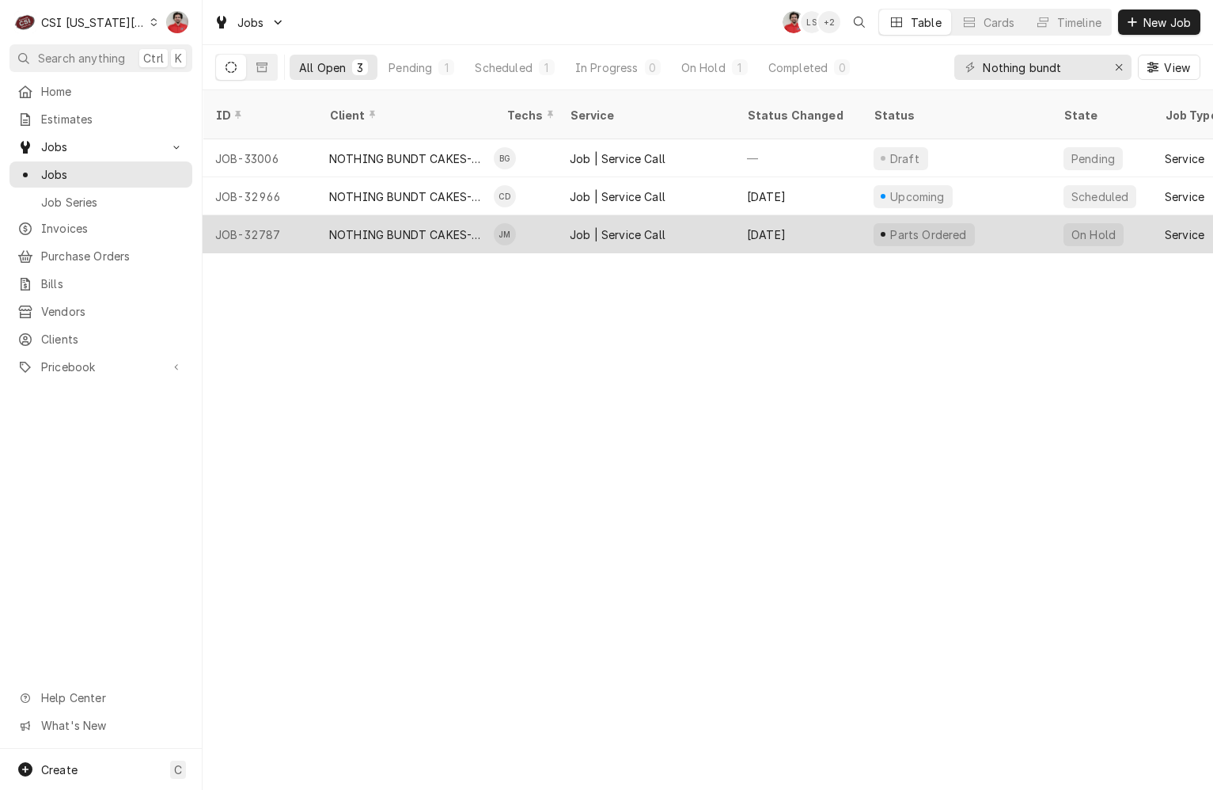
click at [719, 225] on div "Job | Service Call" at bounding box center [645, 234] width 177 height 38
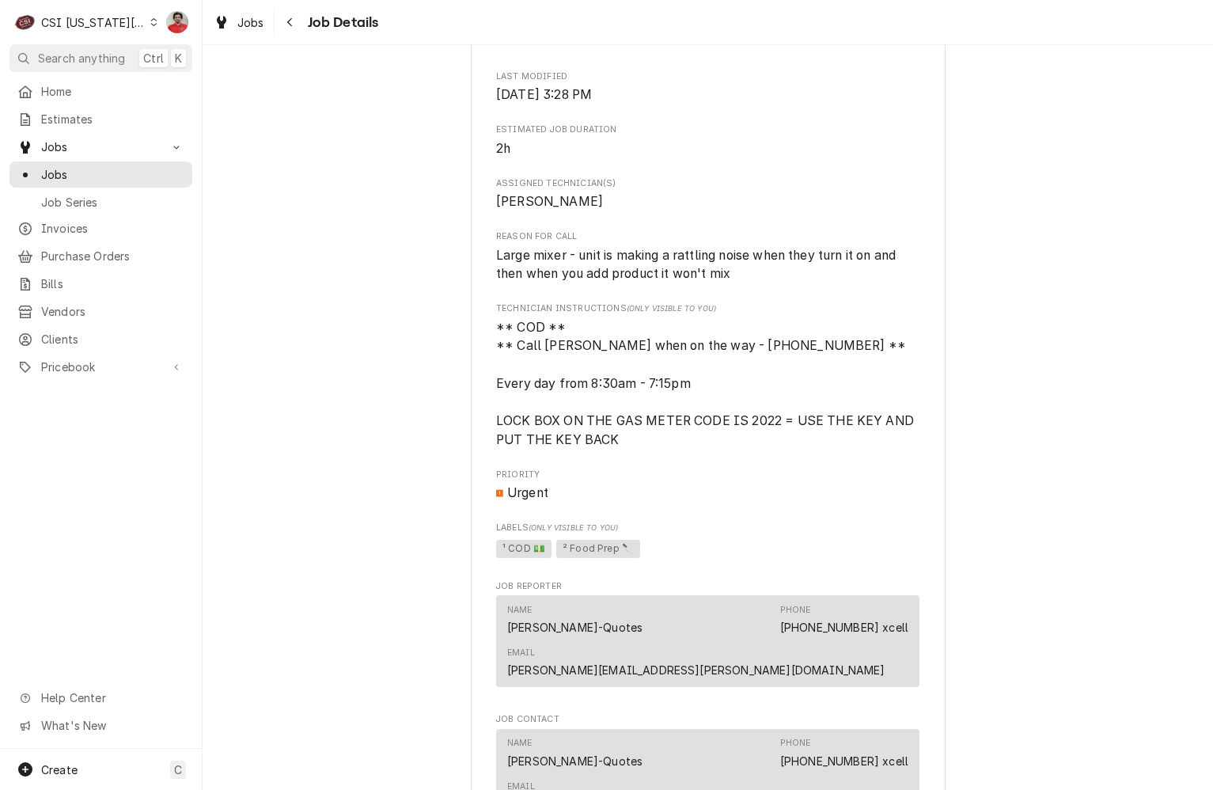
scroll to position [1900, 0]
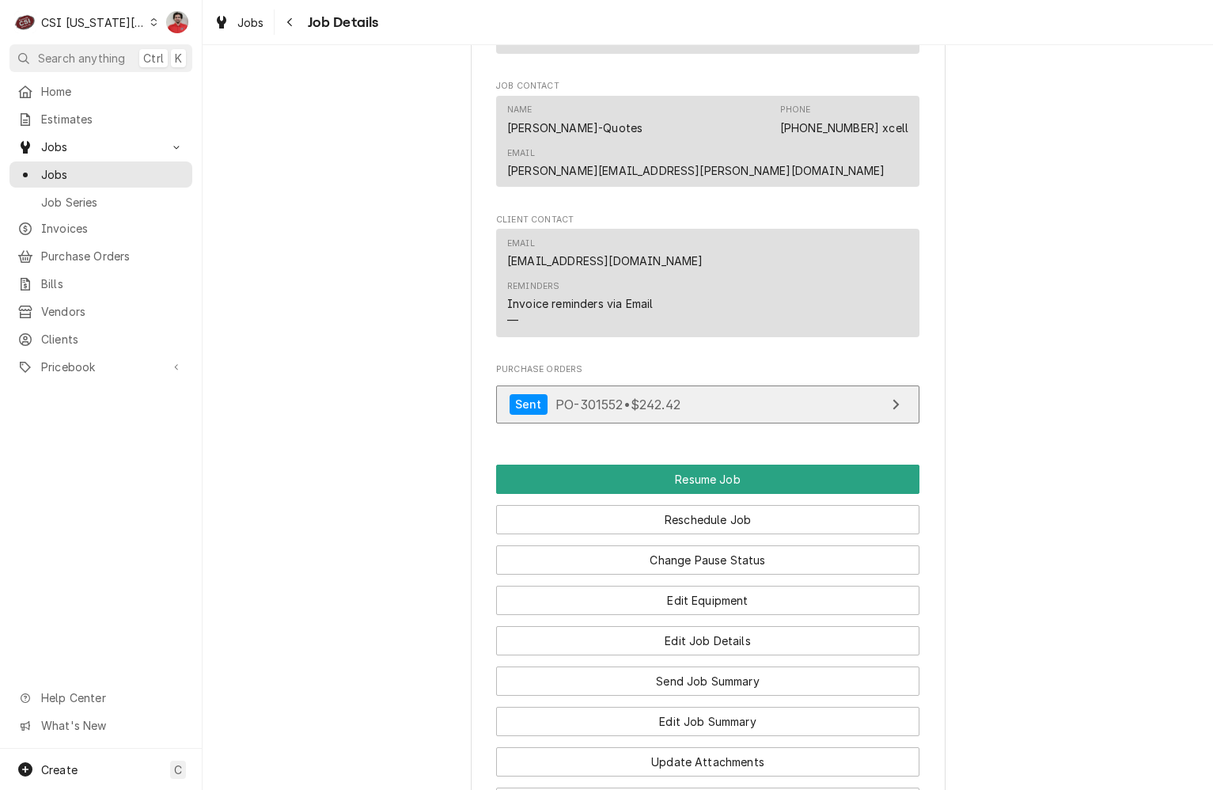
click at [692, 424] on link "Sent PO-301552 • $242.42" at bounding box center [707, 404] width 423 height 39
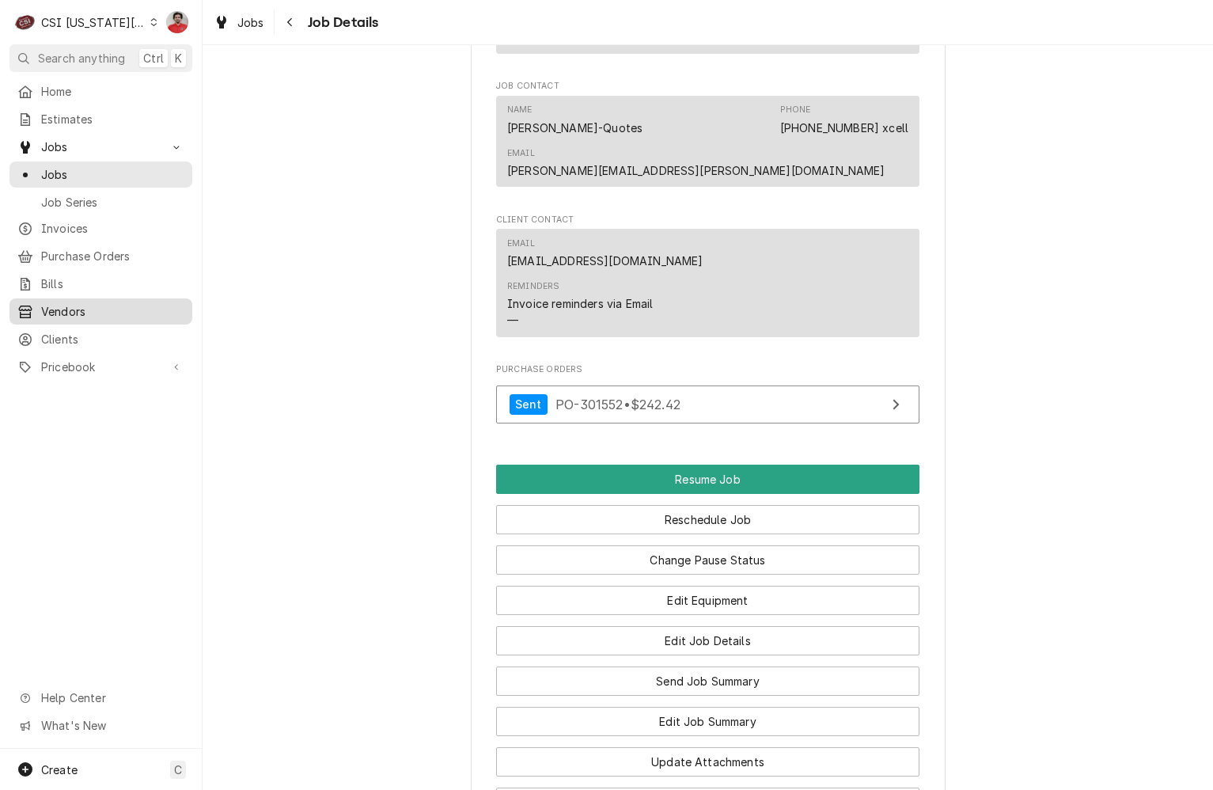
click at [79, 311] on span "Vendors" at bounding box center [112, 311] width 143 height 17
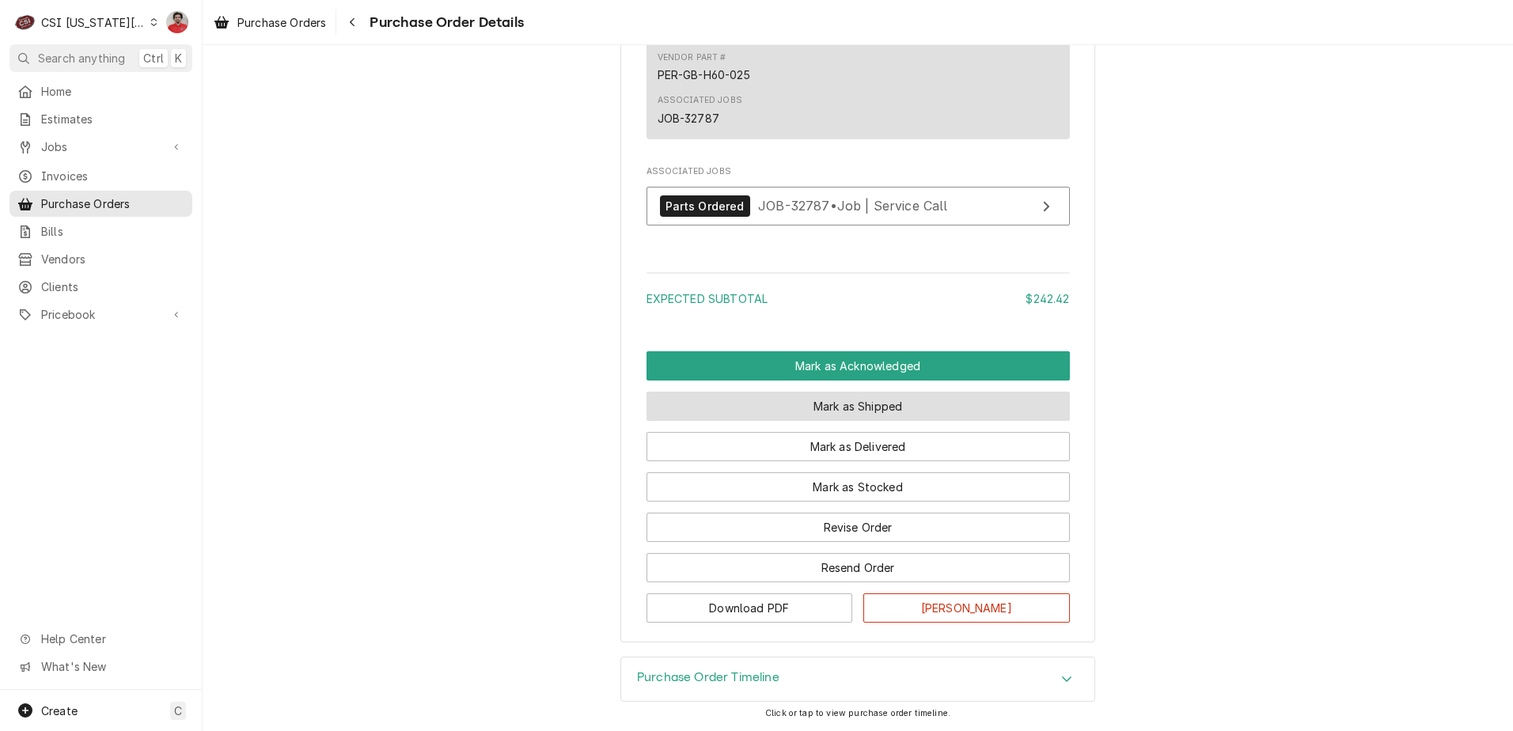
scroll to position [2110, 0]
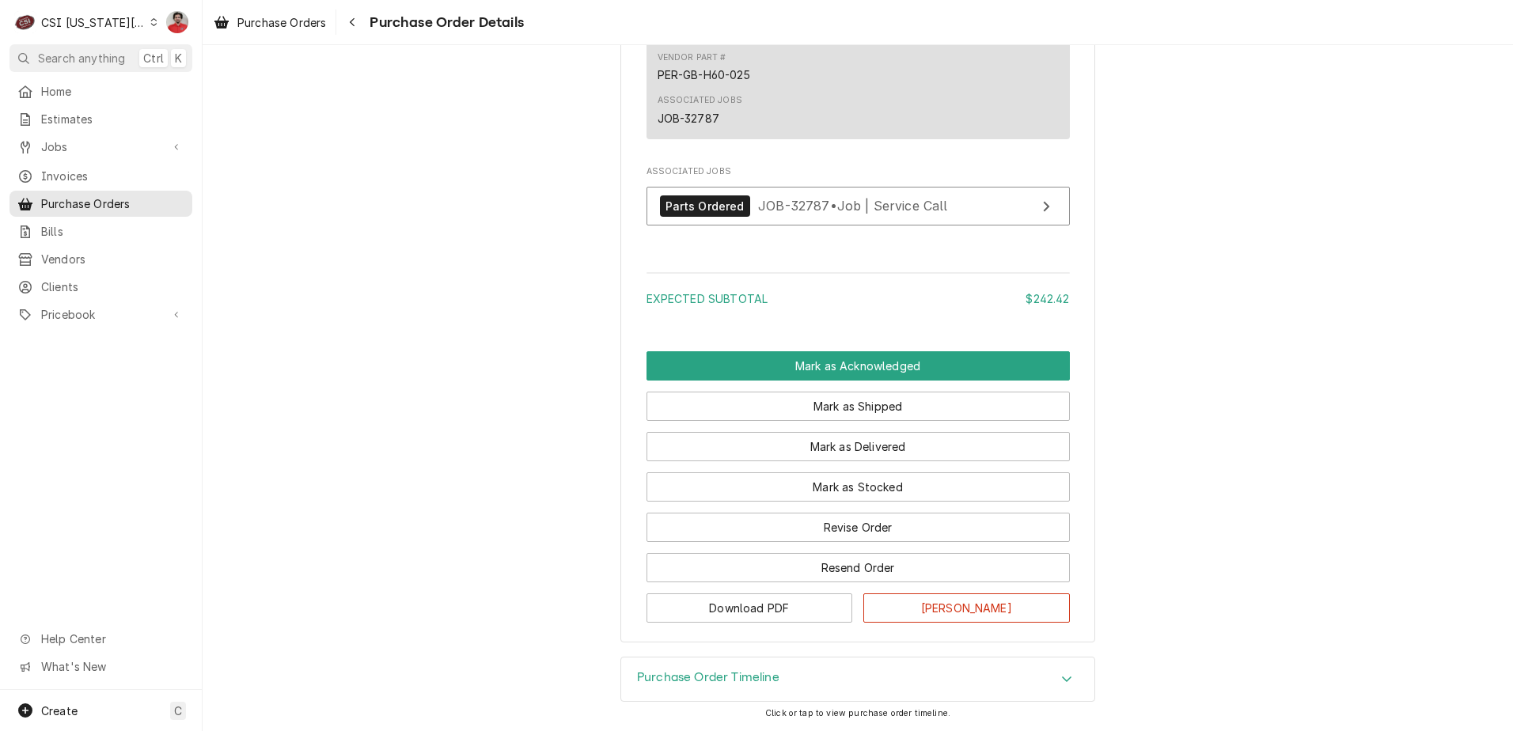
click at [792, 685] on div "Purchase Order Timeline" at bounding box center [857, 680] width 473 height 44
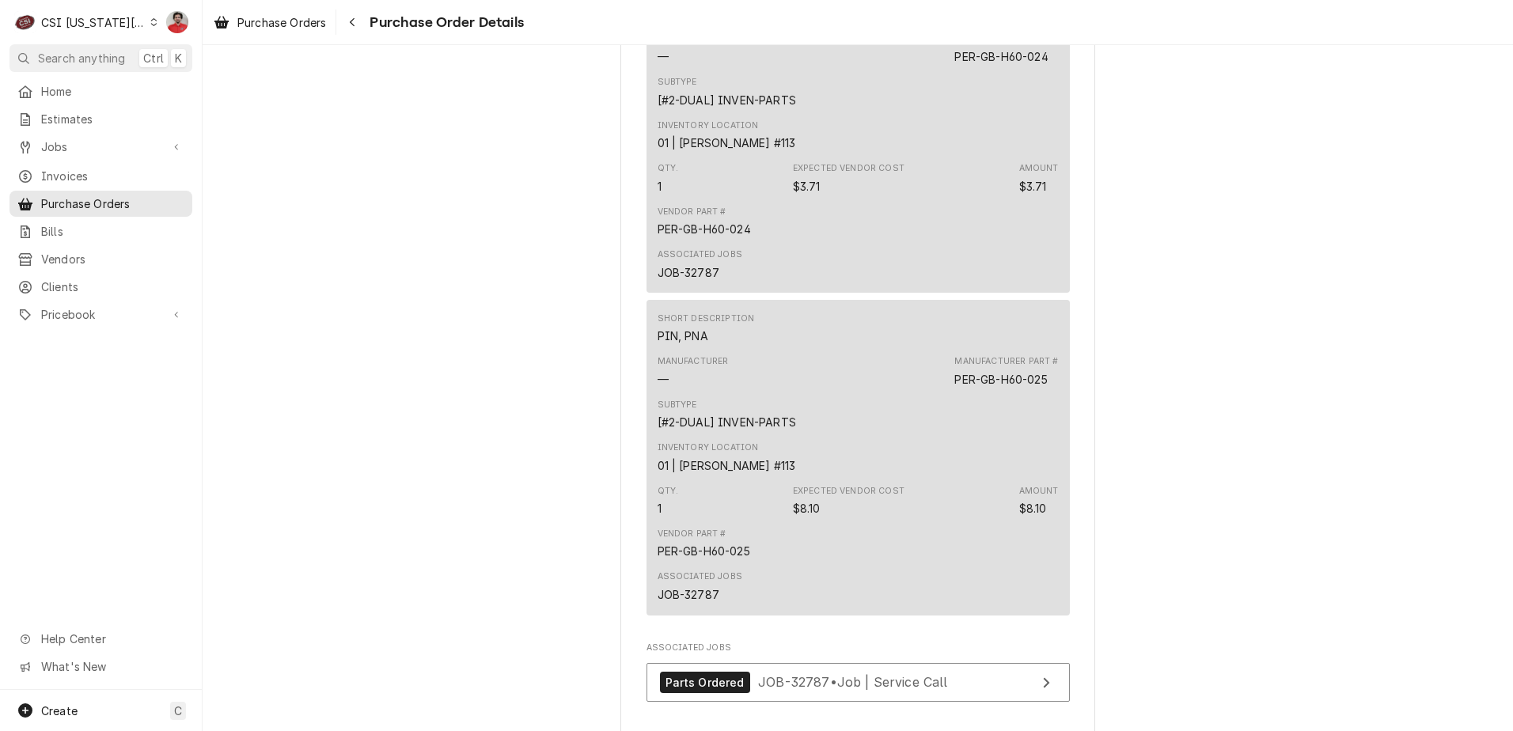
scroll to position [1900, 0]
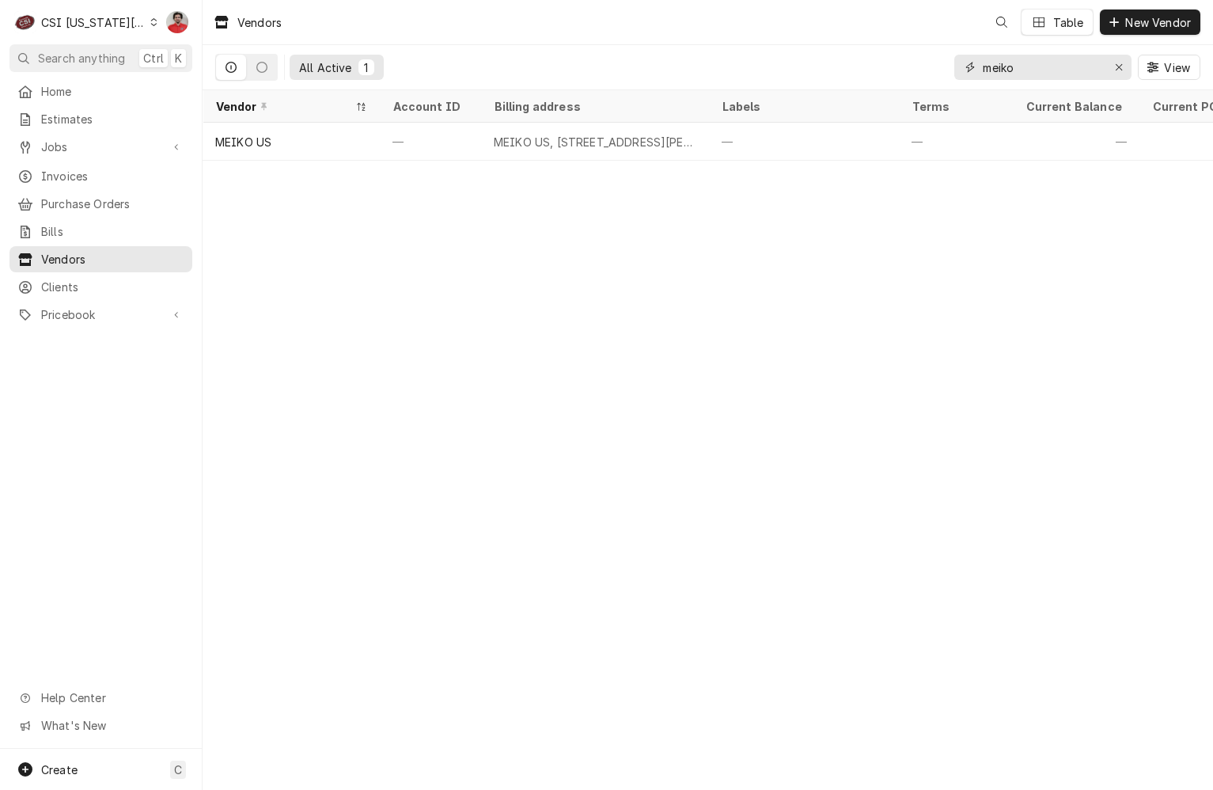
click at [1076, 66] on input "meiko" at bounding box center [1042, 67] width 119 height 25
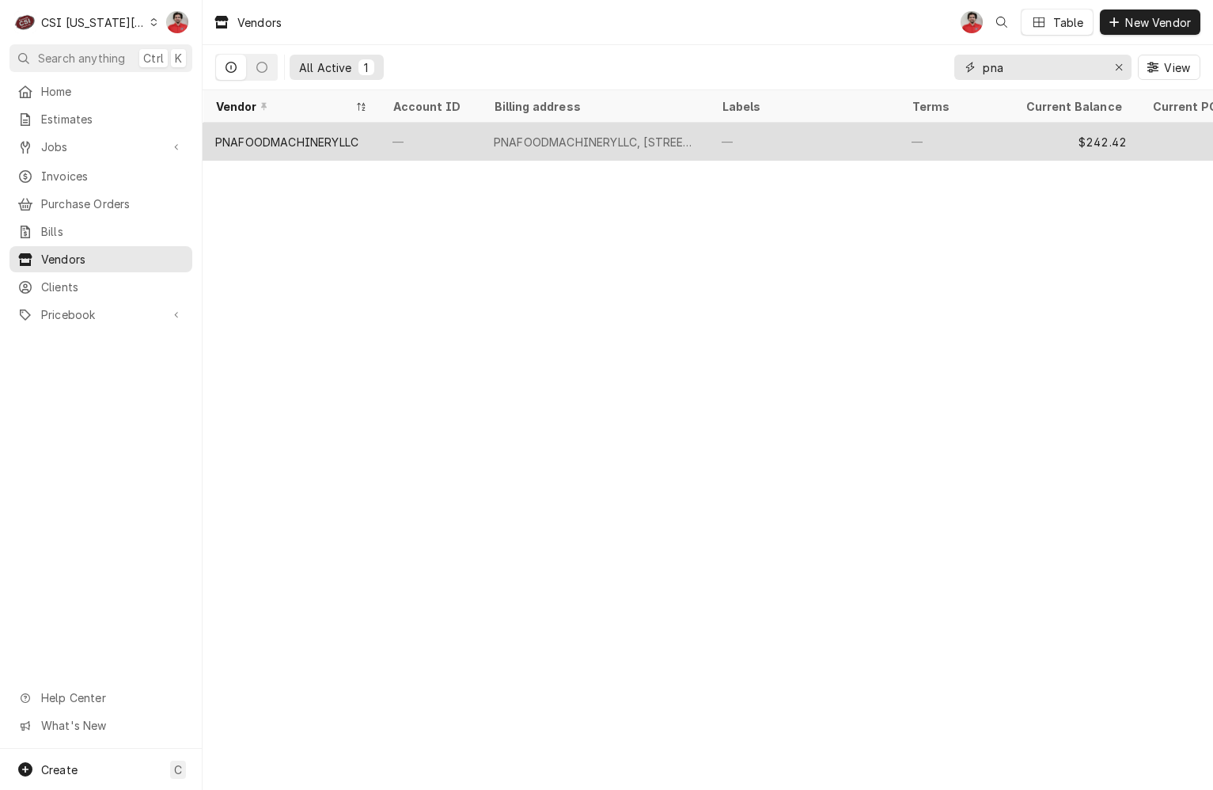
type input "pna"
click at [408, 157] on div "—" at bounding box center [430, 142] width 101 height 38
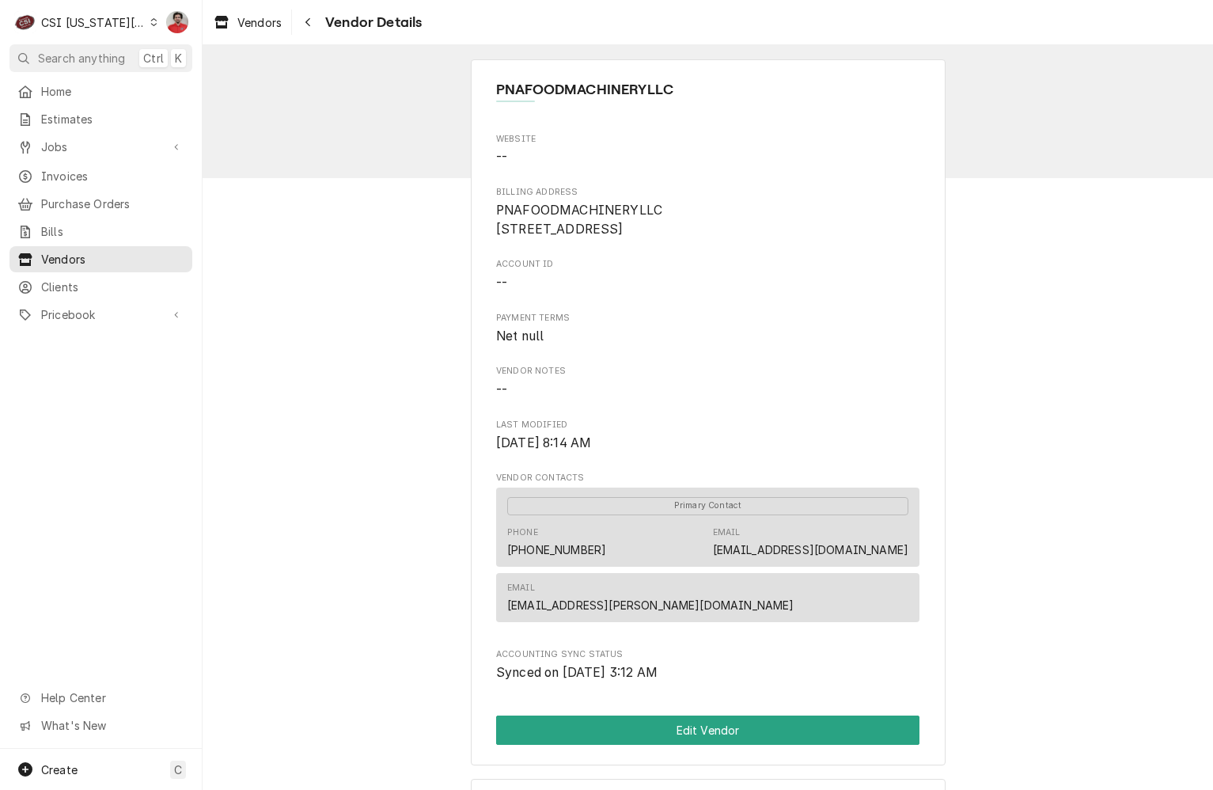
click at [643, 556] on div "Phone [PHONE_NUMBER] Email [EMAIL_ADDRESS][DOMAIN_NAME]" at bounding box center [707, 542] width 401 height 43
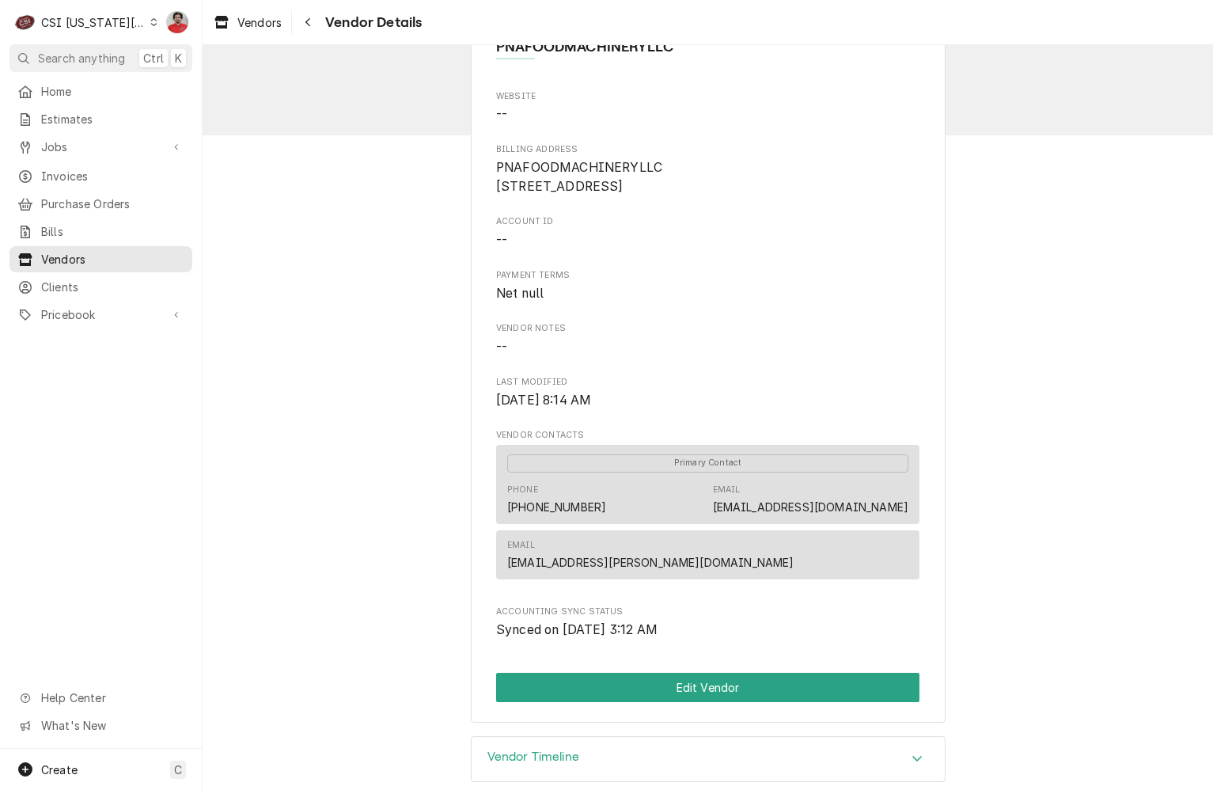
scroll to position [82, 0]
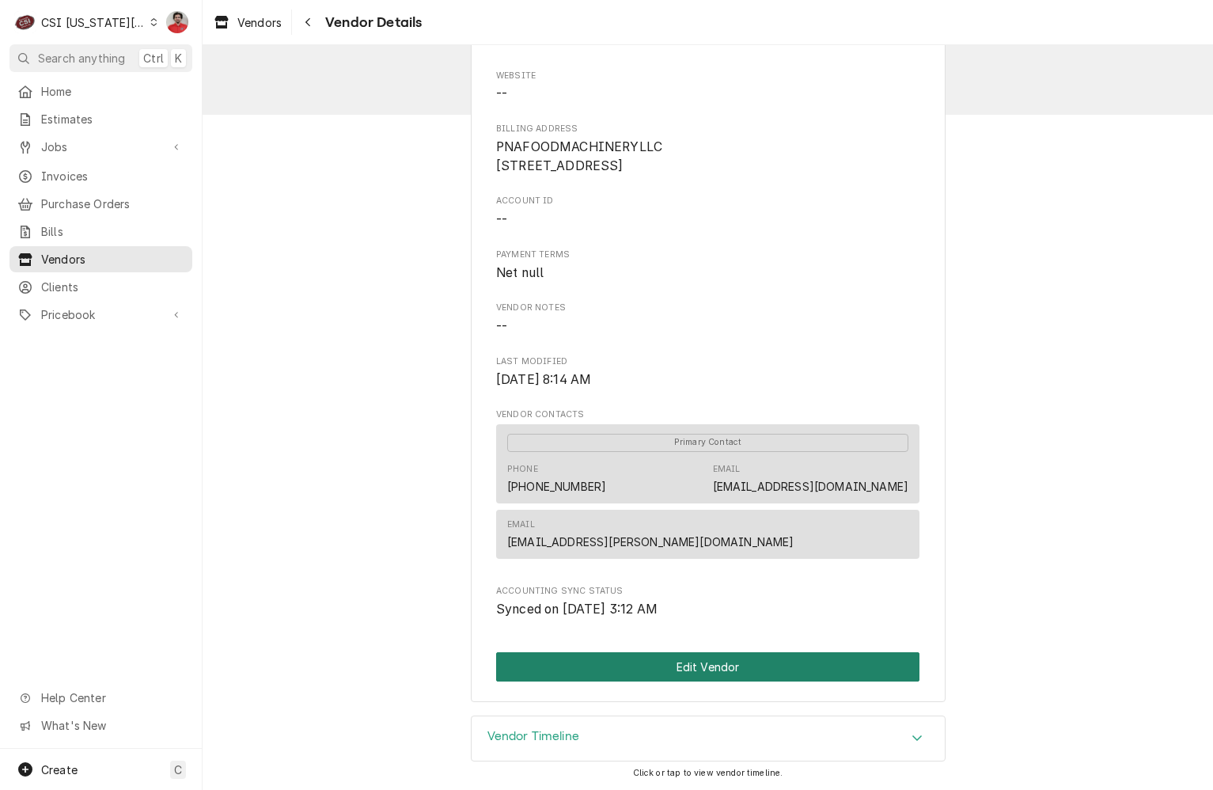
click at [676, 666] on button "Edit Vendor" at bounding box center [707, 666] width 423 height 29
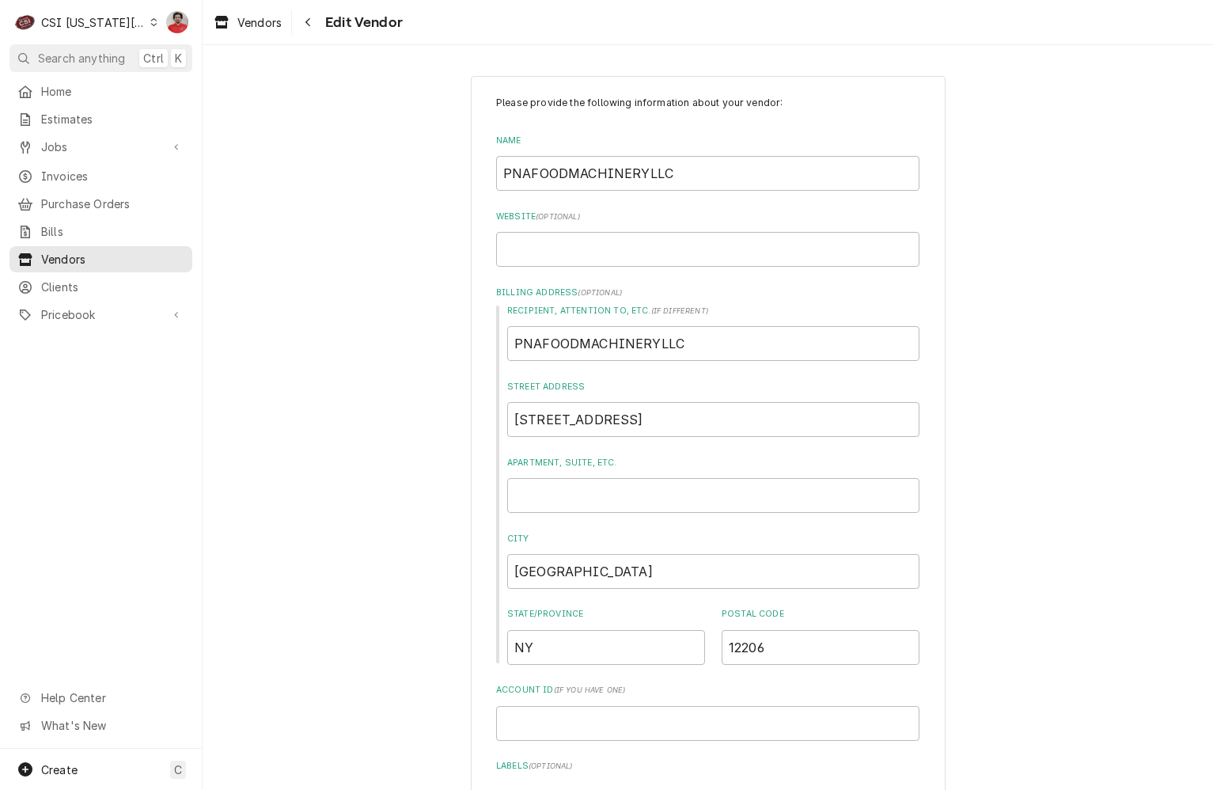
type textarea "x"
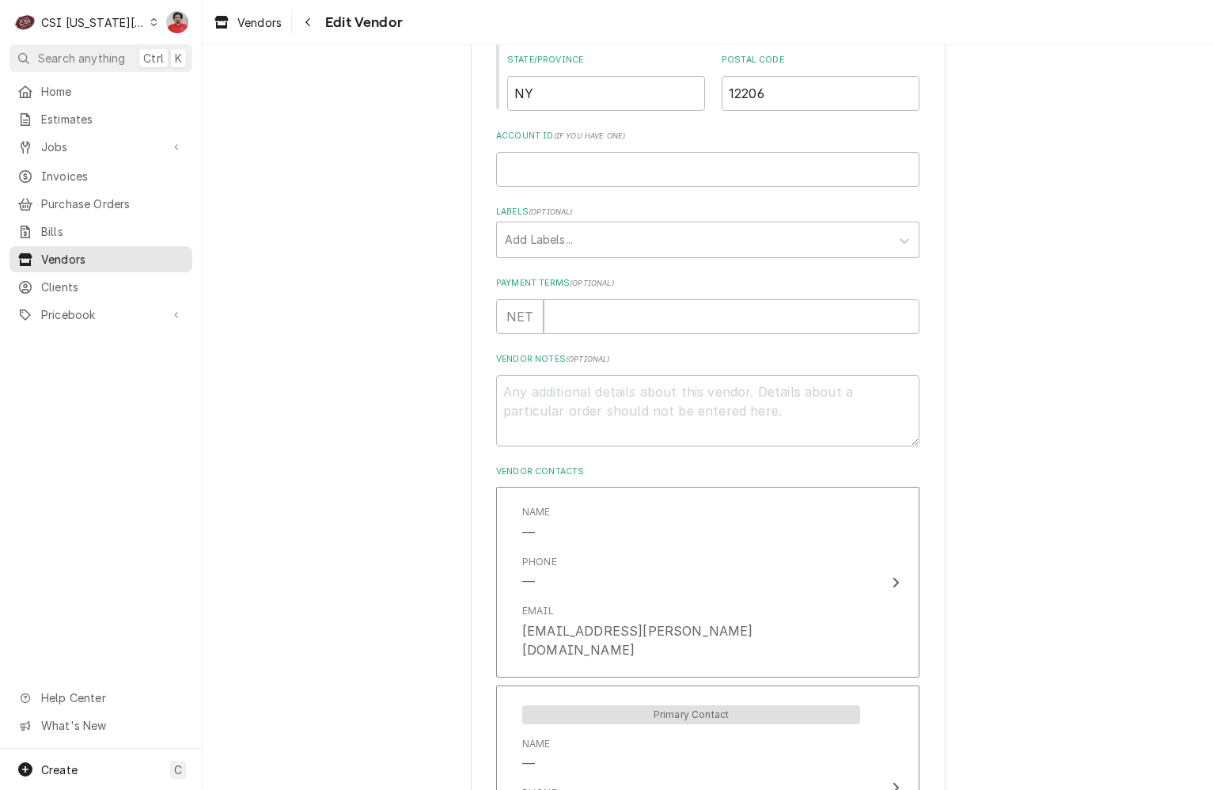
scroll to position [770, 0]
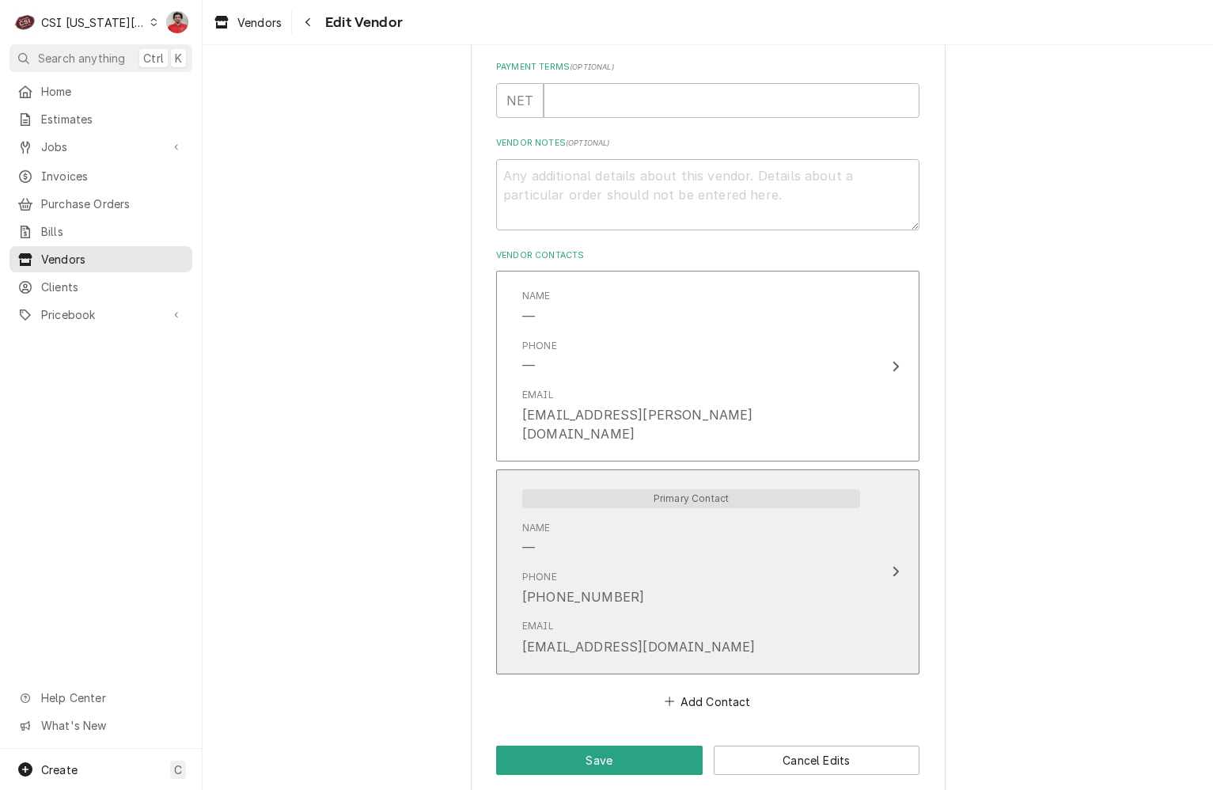
click at [652, 576] on div "Phone [PHONE_NUMBER]" at bounding box center [691, 588] width 338 height 49
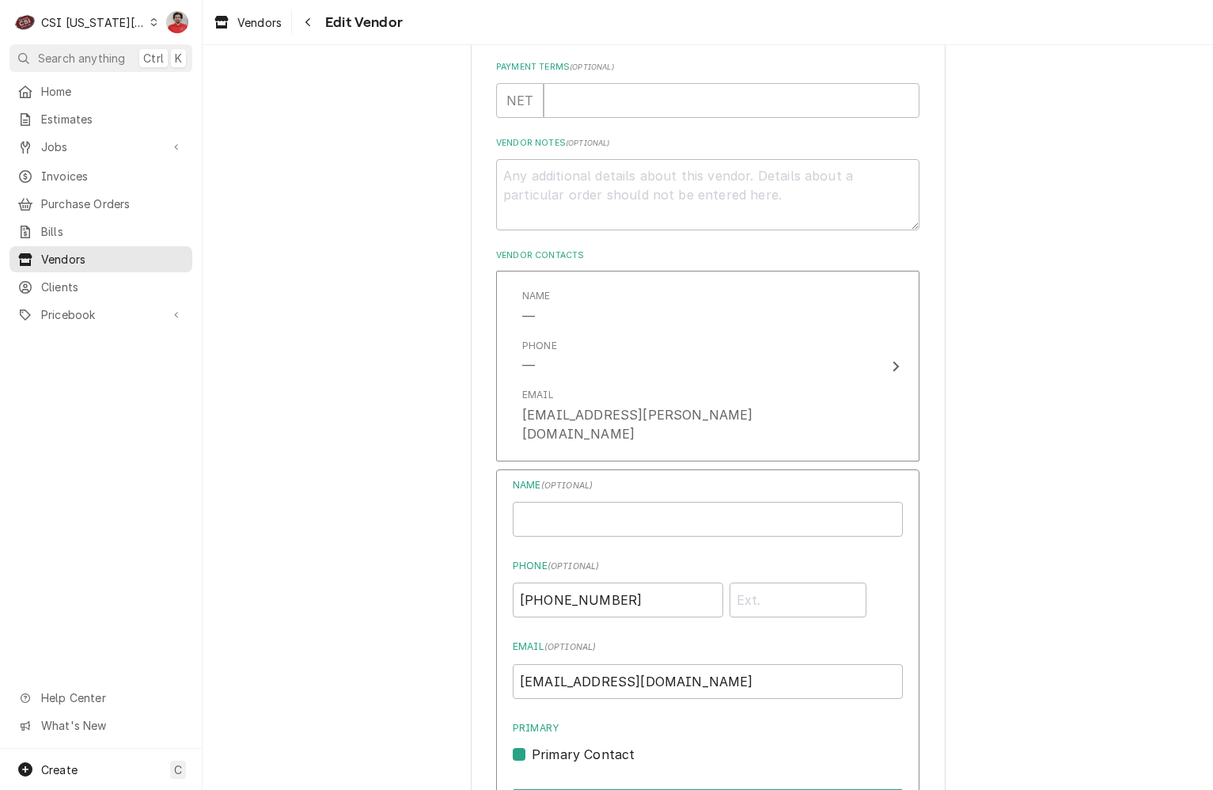
scroll to position [1006, 0]
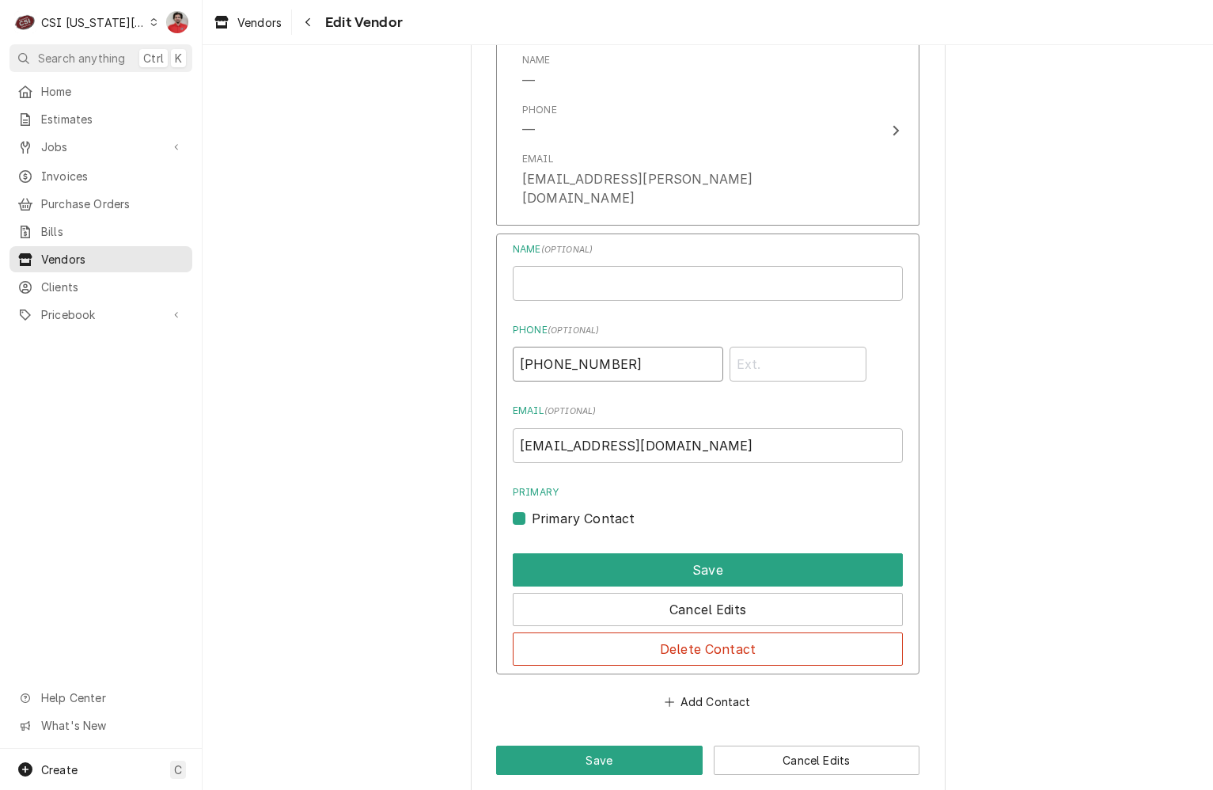
drag, startPoint x: 625, startPoint y: 340, endPoint x: 489, endPoint y: 334, distance: 135.5
click at [545, 347] on input "(518) 462-3389" at bounding box center [618, 364] width 211 height 35
drag, startPoint x: 613, startPoint y: 345, endPoint x: 579, endPoint y: 347, distance: 34.1
click at [579, 347] on input "(518) 462-3389" at bounding box center [618, 364] width 211 height 35
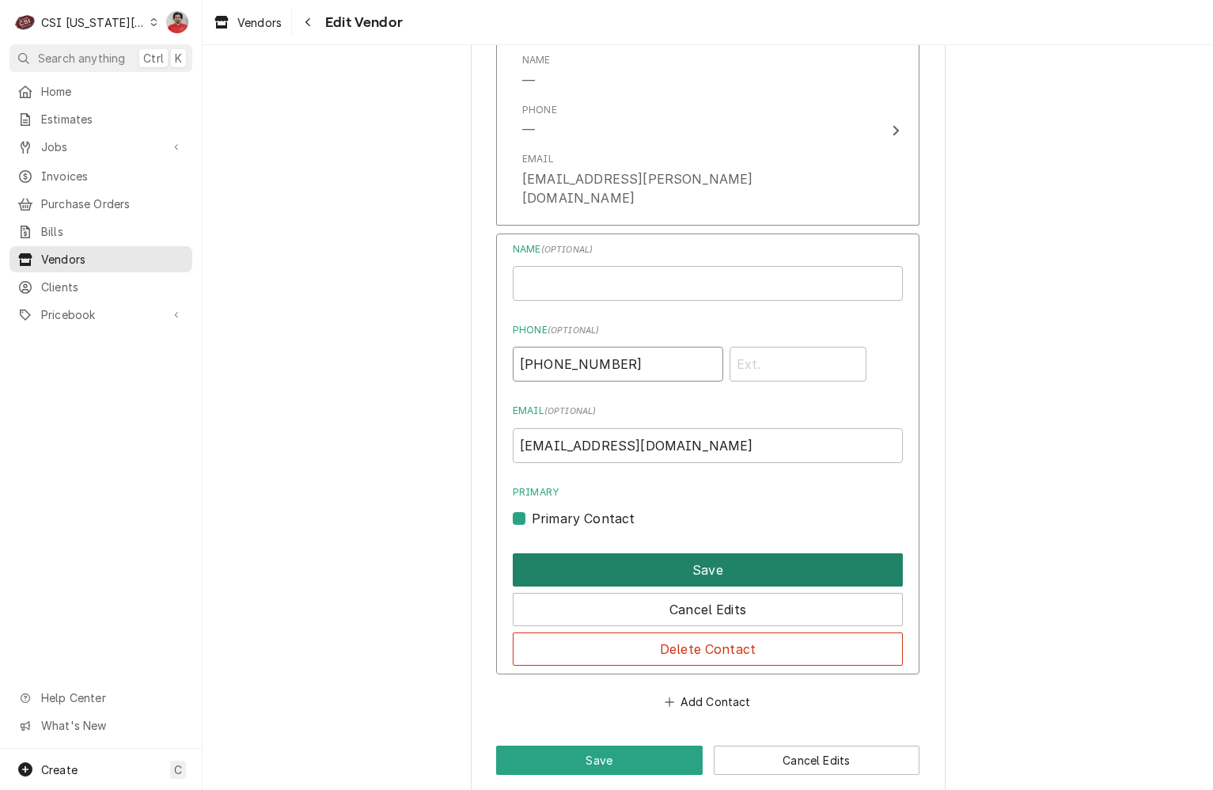
type input "(518) 462-3387"
click at [678, 553] on button "Save" at bounding box center [708, 569] width 390 height 33
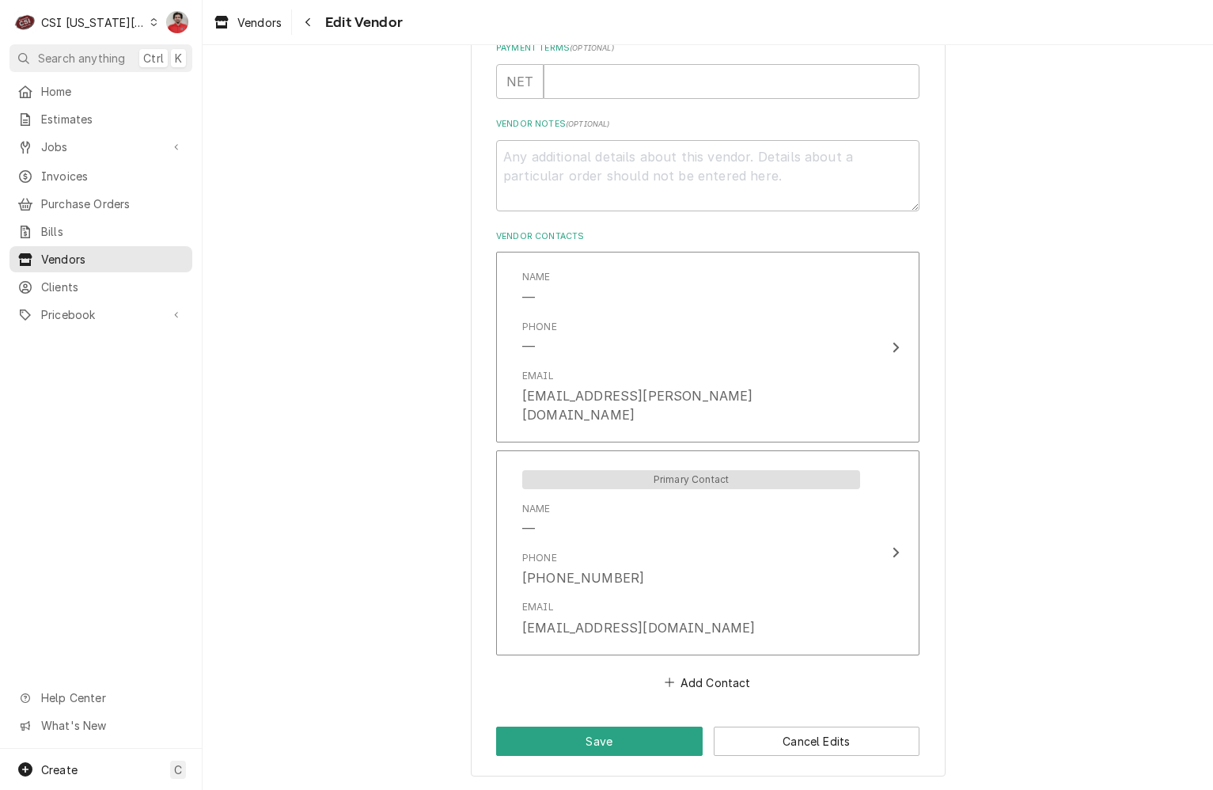
scroll to position [770, 0]
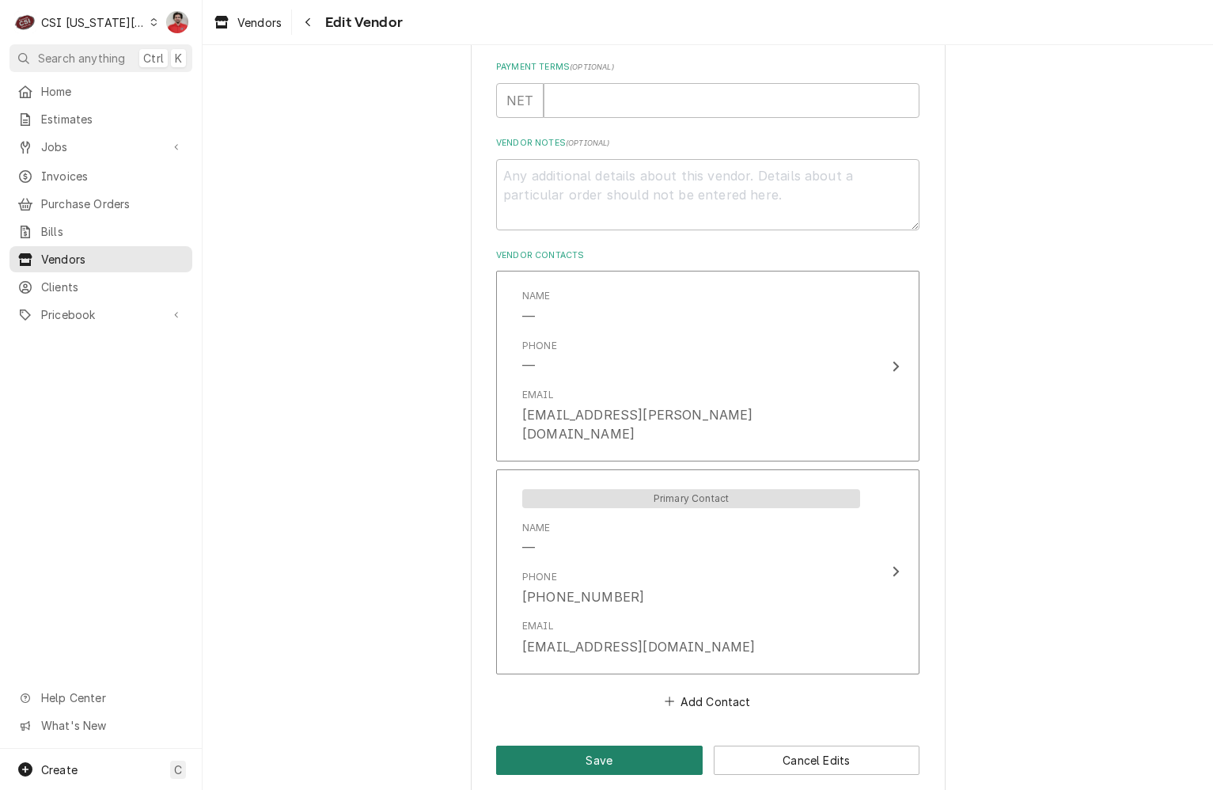
click at [641, 746] on button "Save" at bounding box center [599, 760] width 207 height 29
type textarea "x"
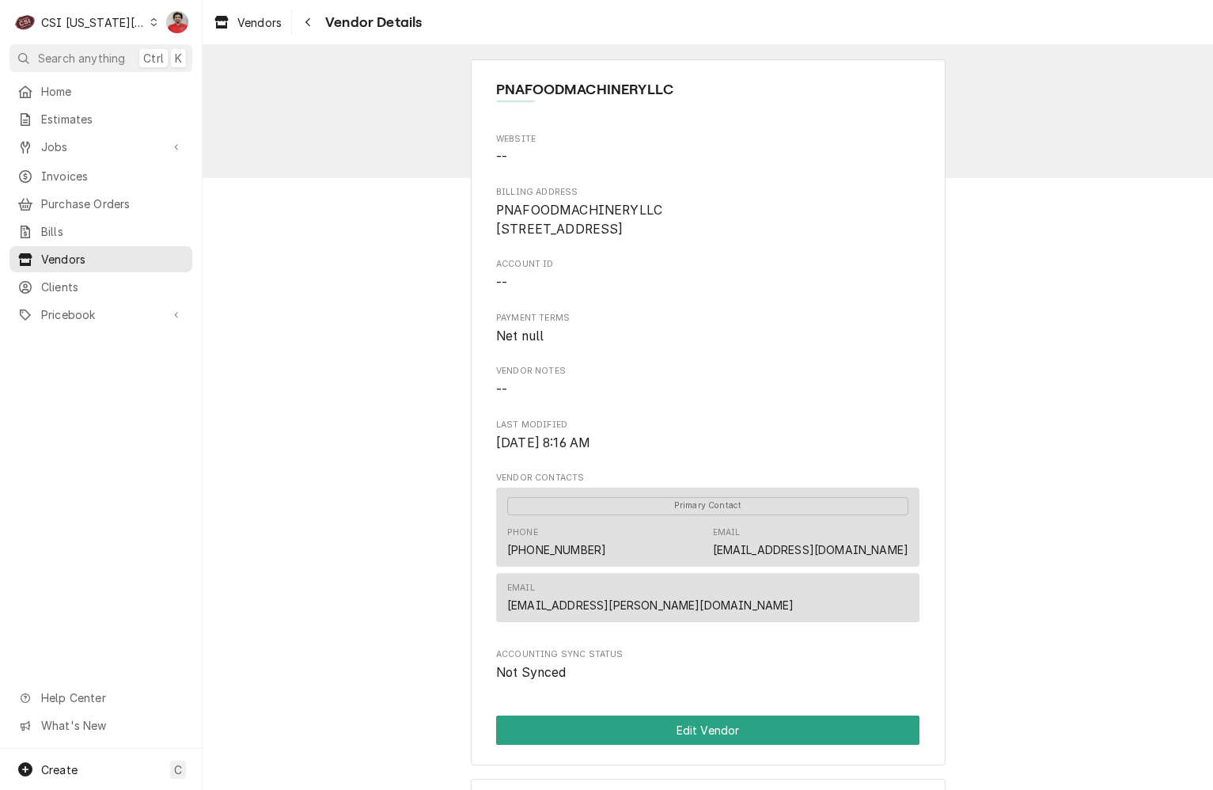
click at [108, 19] on div "CSI Kansas City" at bounding box center [93, 22] width 104 height 17
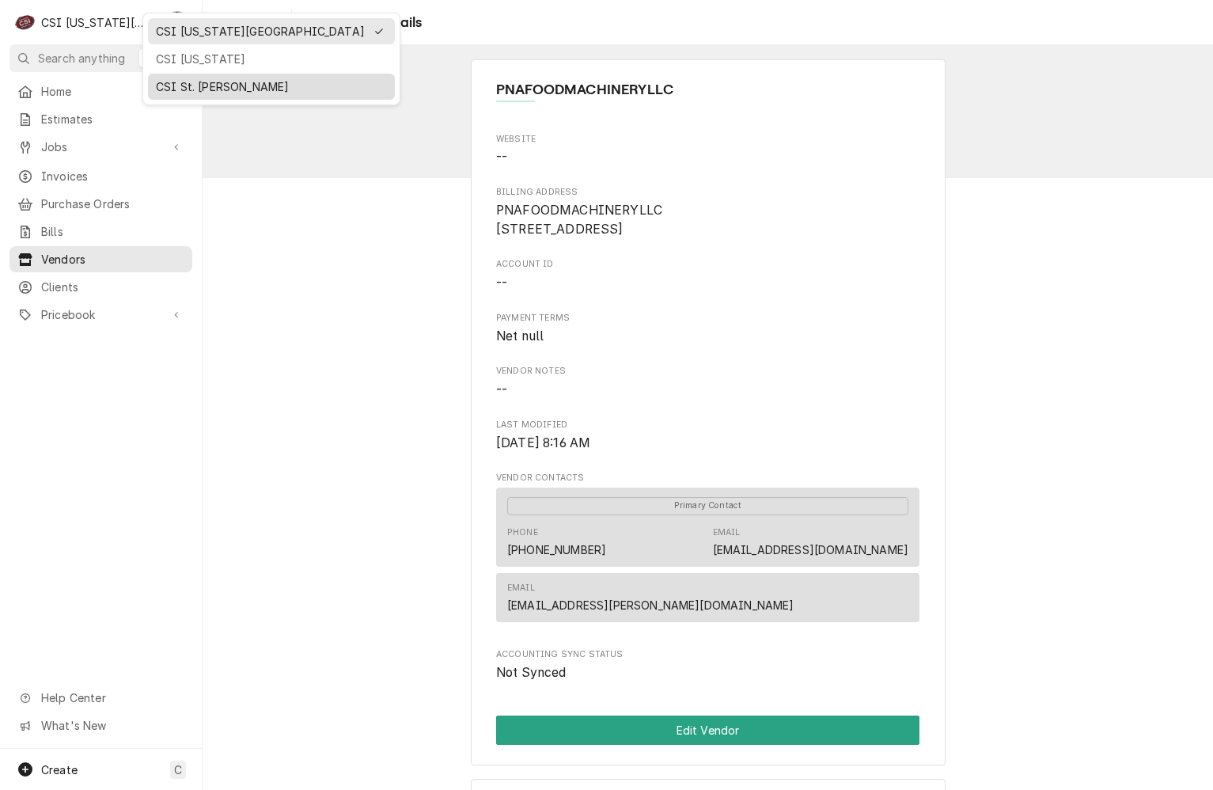
click at [199, 82] on div "CSI St. [PERSON_NAME]" at bounding box center [271, 86] width 231 height 17
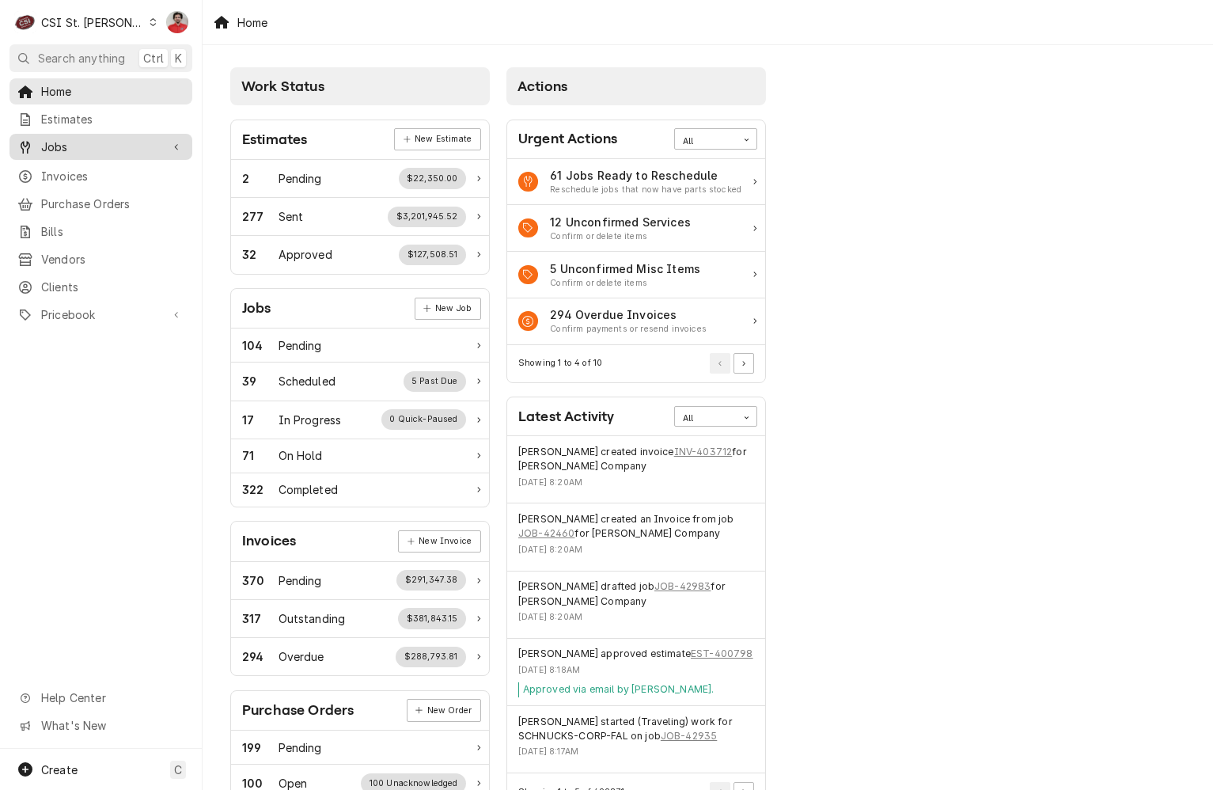
click at [70, 145] on span "Jobs" at bounding box center [101, 147] width 120 height 17
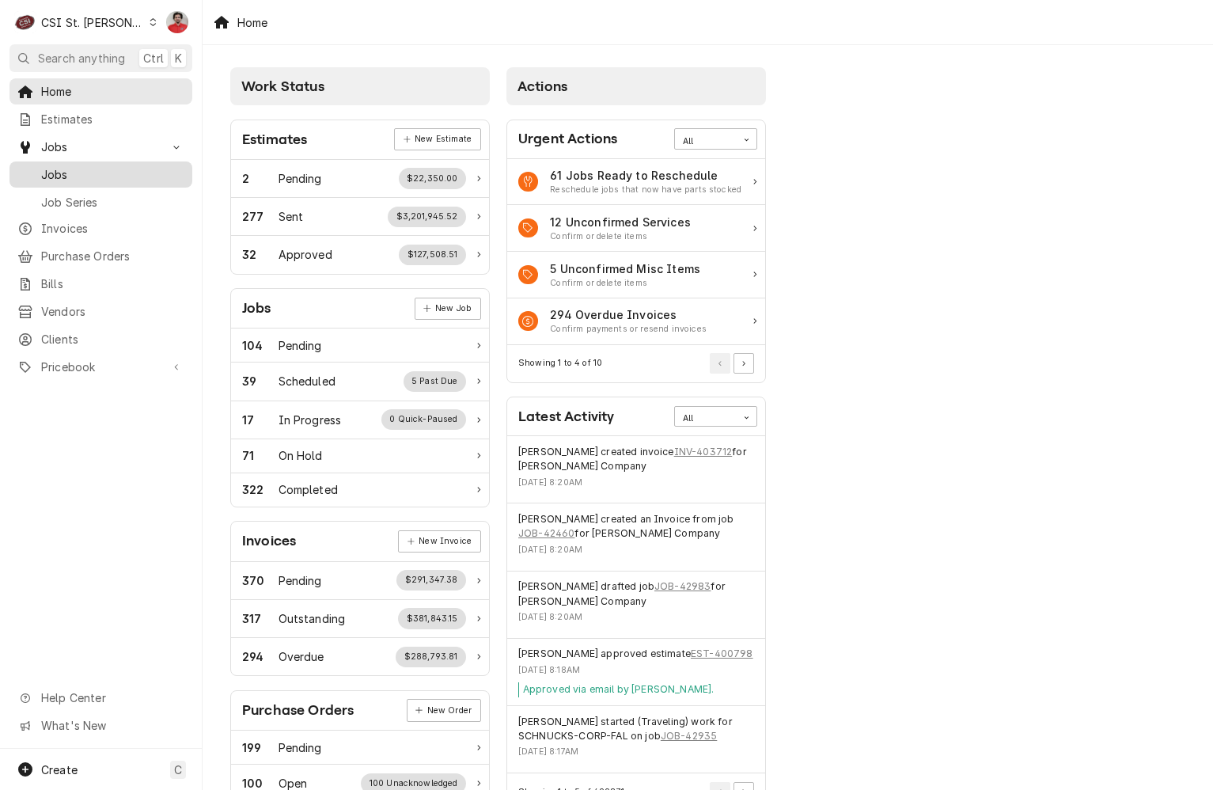
click at [70, 166] on span "Jobs" at bounding box center [112, 174] width 143 height 17
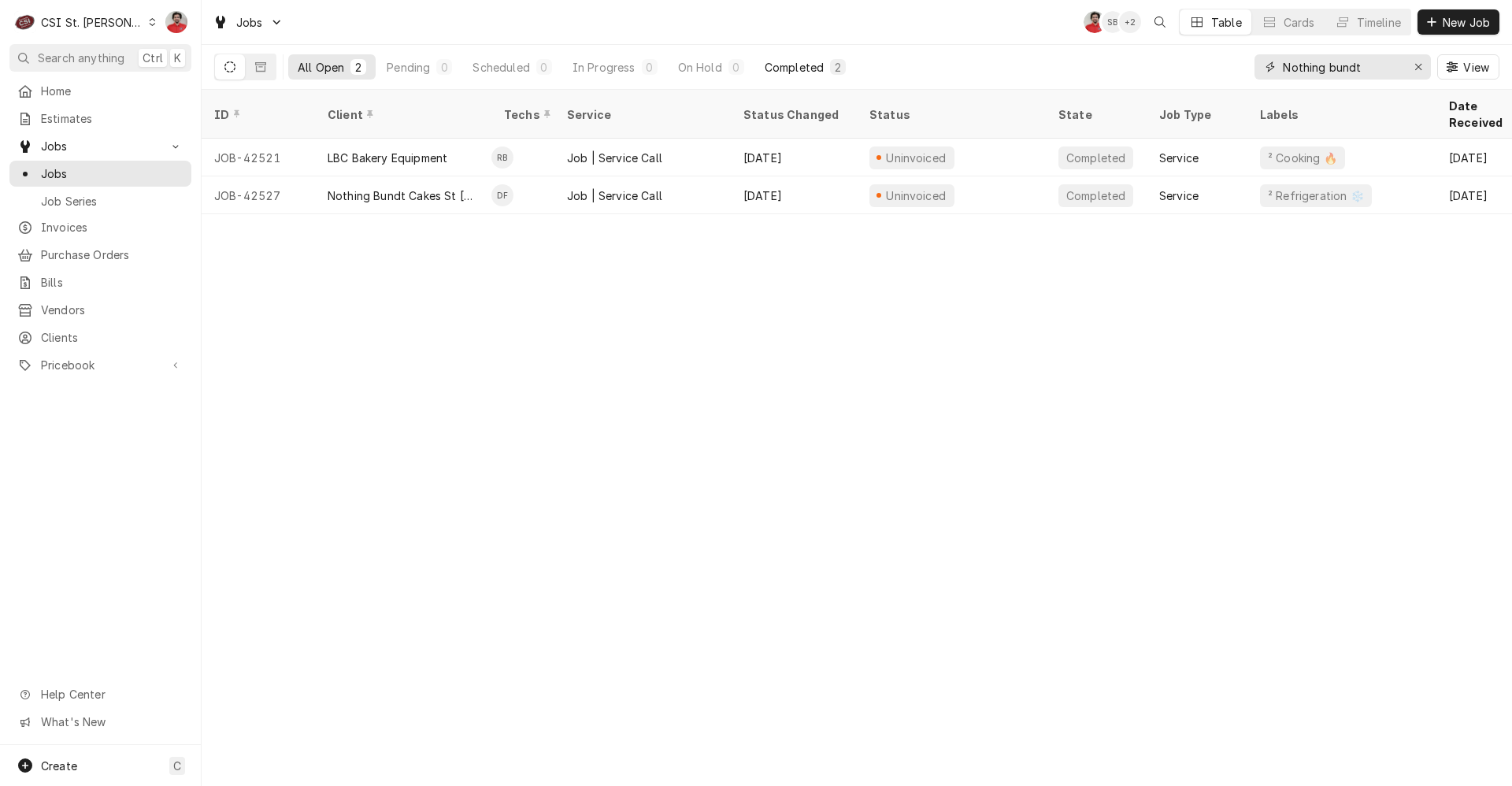
drag, startPoint x: 1241, startPoint y: 55, endPoint x: 757, endPoint y: 70, distance: 484.2
click at [757, 66] on div "All Open 2 Pending 0 Scheduled 0 In Progress 0 On Hold 0 Completed 2 Nothing bu…" at bounding box center [856, 67] width 1285 height 44
type input "42731"
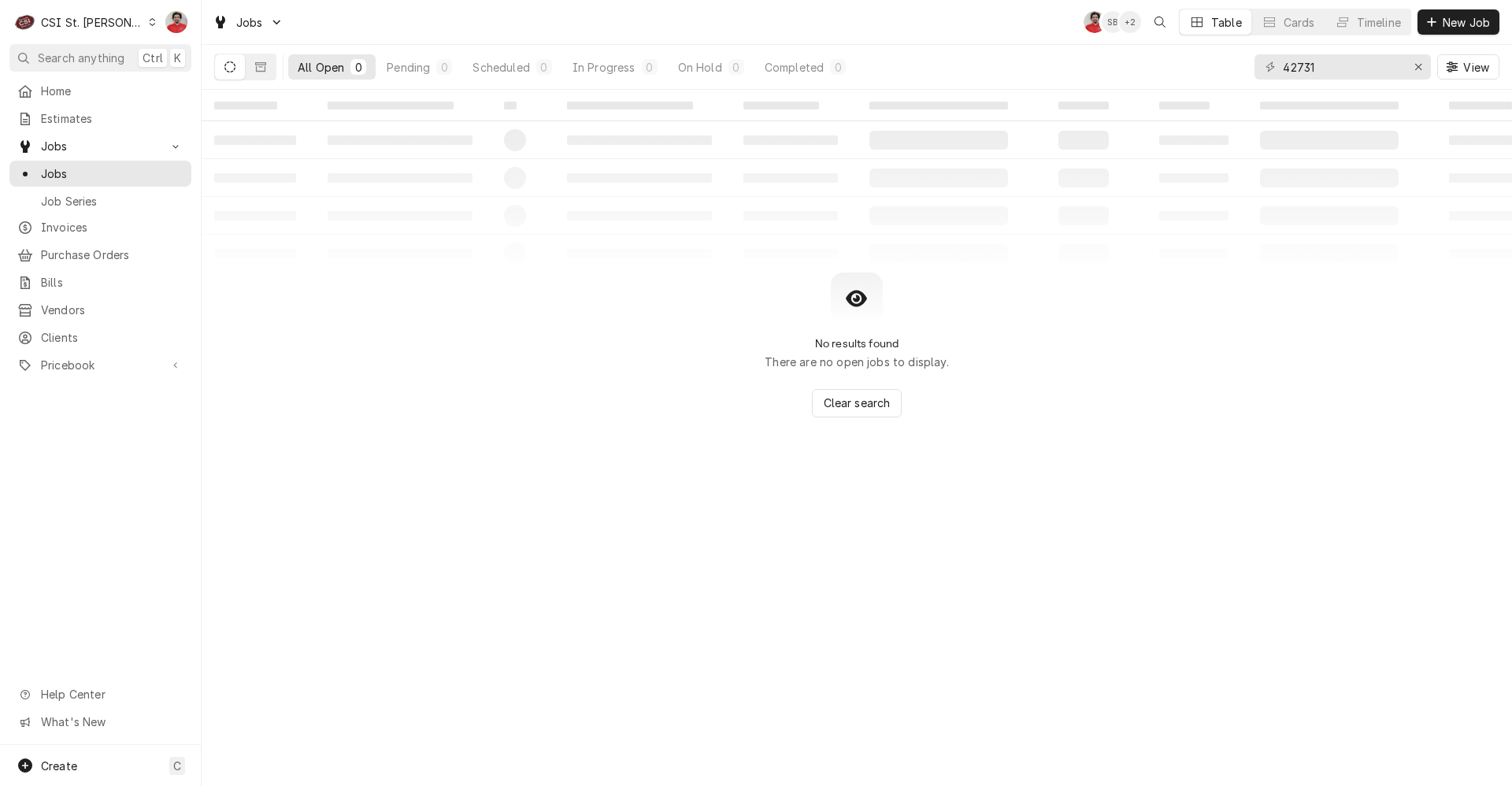
drag, startPoint x: 95, startPoint y: 244, endPoint x: 201, endPoint y: 210, distance: 111.3
click at [95, 247] on span "Purchase Orders" at bounding box center [111, 255] width 142 height 17
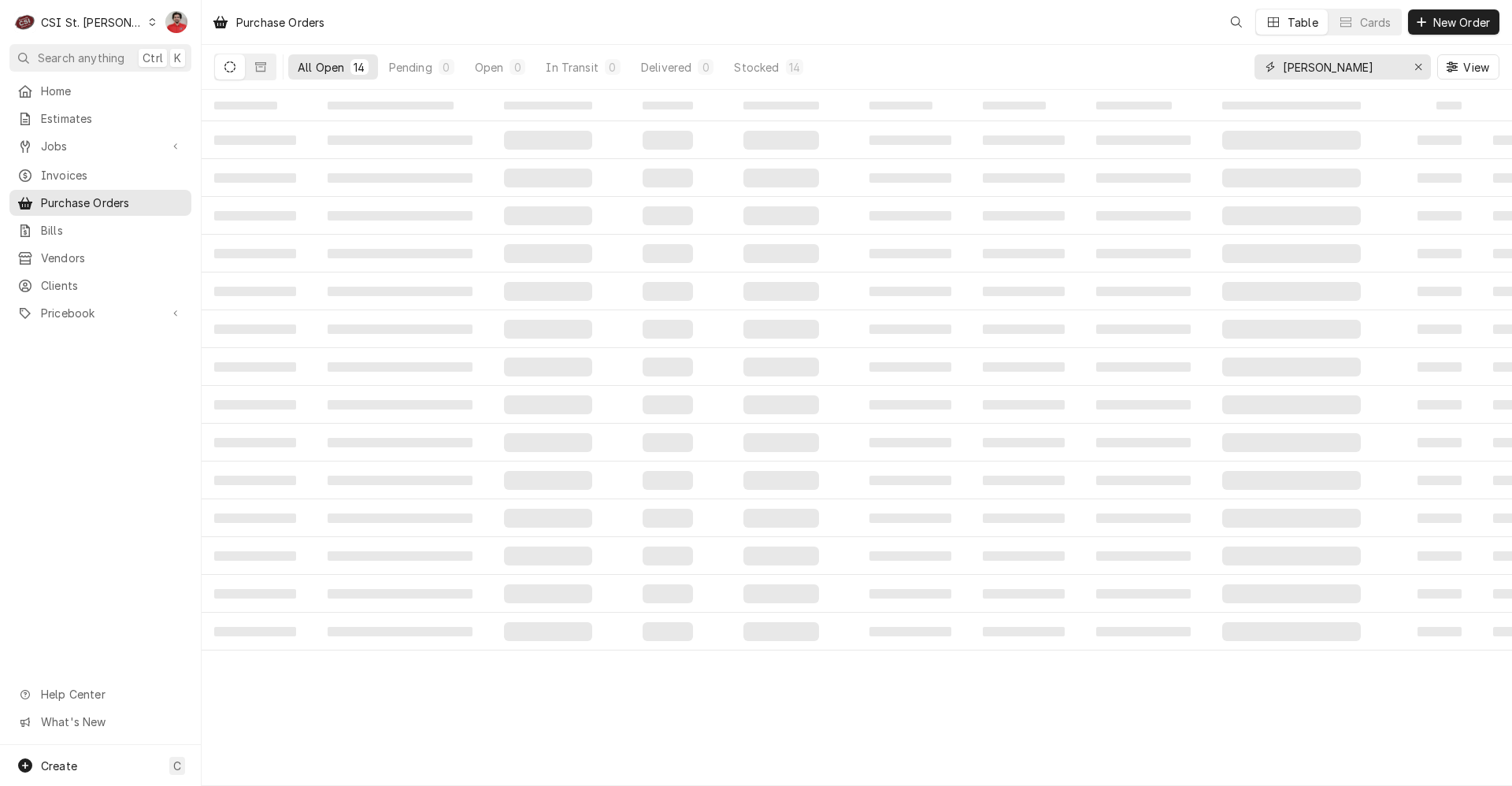
click at [1371, 71] on input "[PERSON_NAME]" at bounding box center [1341, 67] width 118 height 25
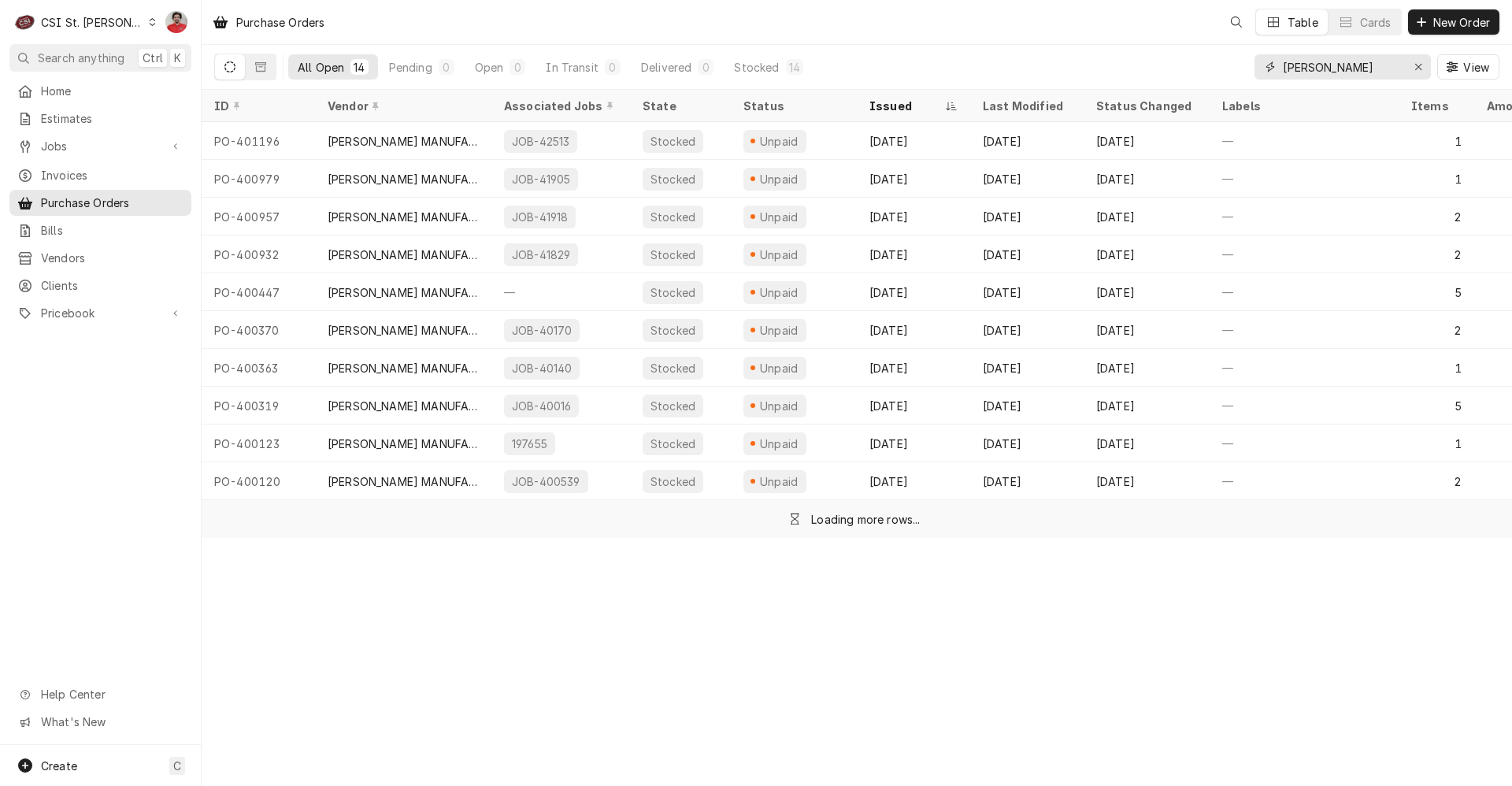
click at [1371, 71] on input "[PERSON_NAME]" at bounding box center [1341, 67] width 118 height 25
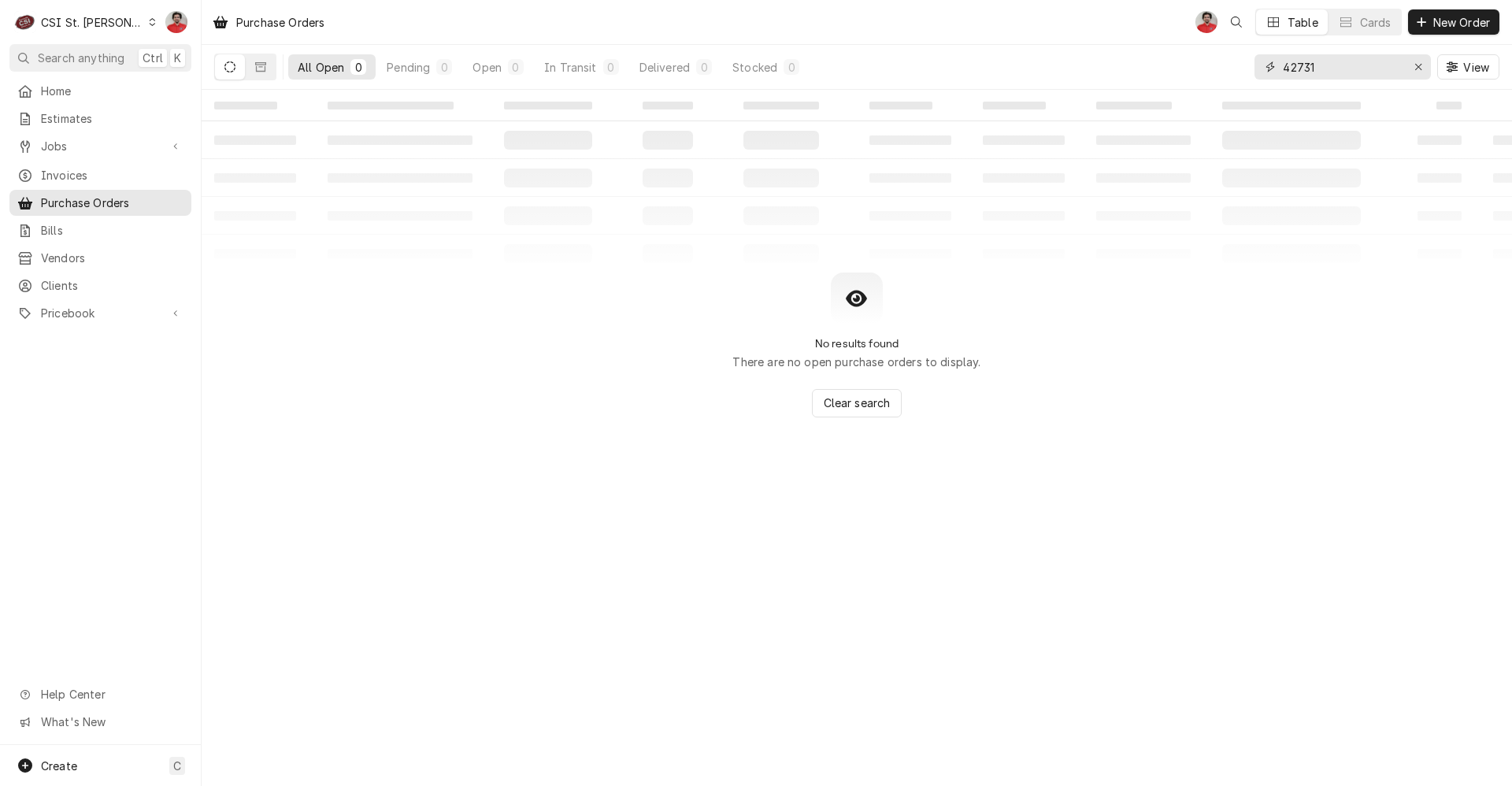
click at [1325, 66] on input "42731" at bounding box center [1341, 67] width 118 height 25
click at [1317, 55] on input "42731" at bounding box center [1341, 67] width 118 height 25
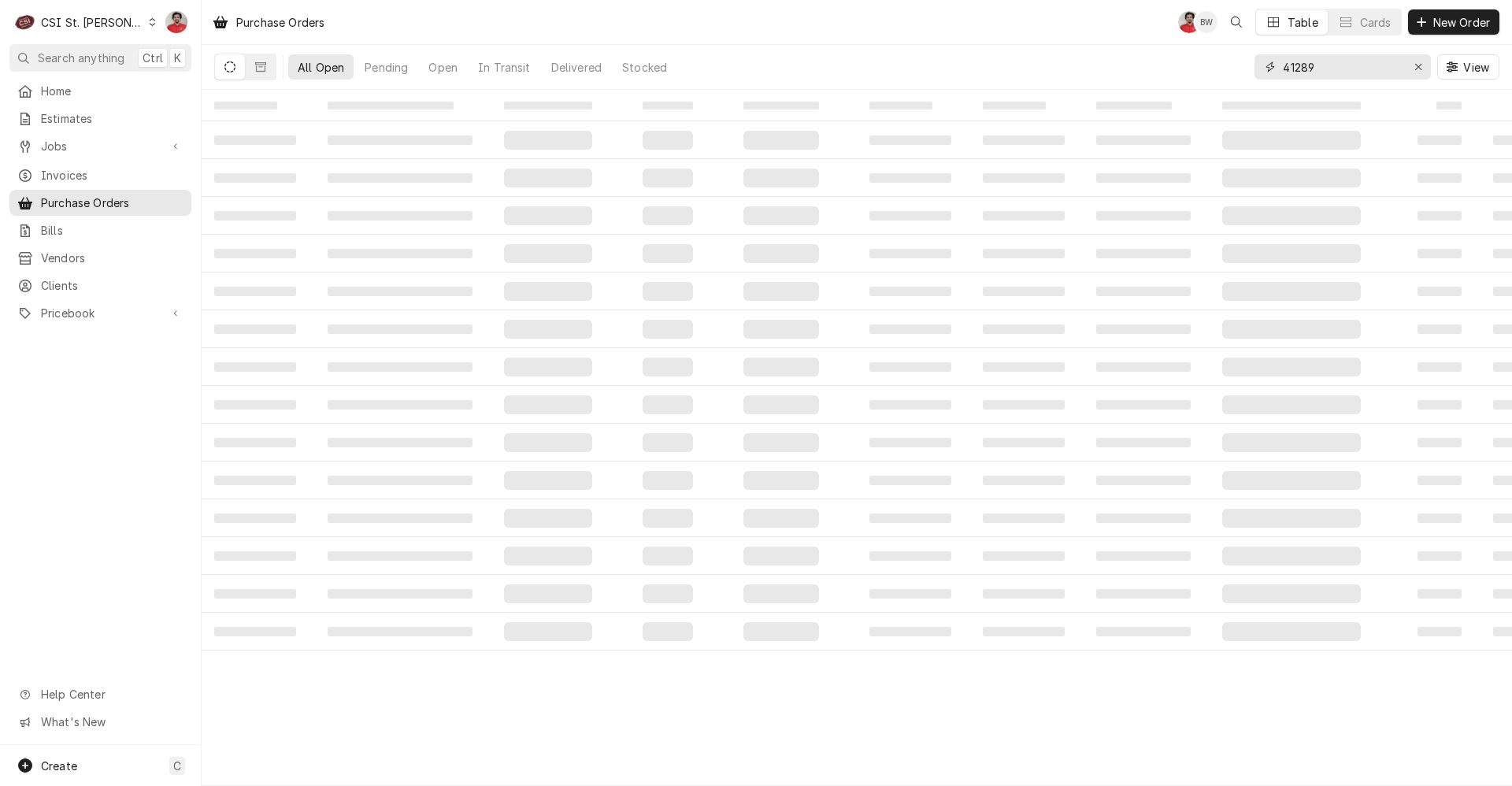
type input "41289"
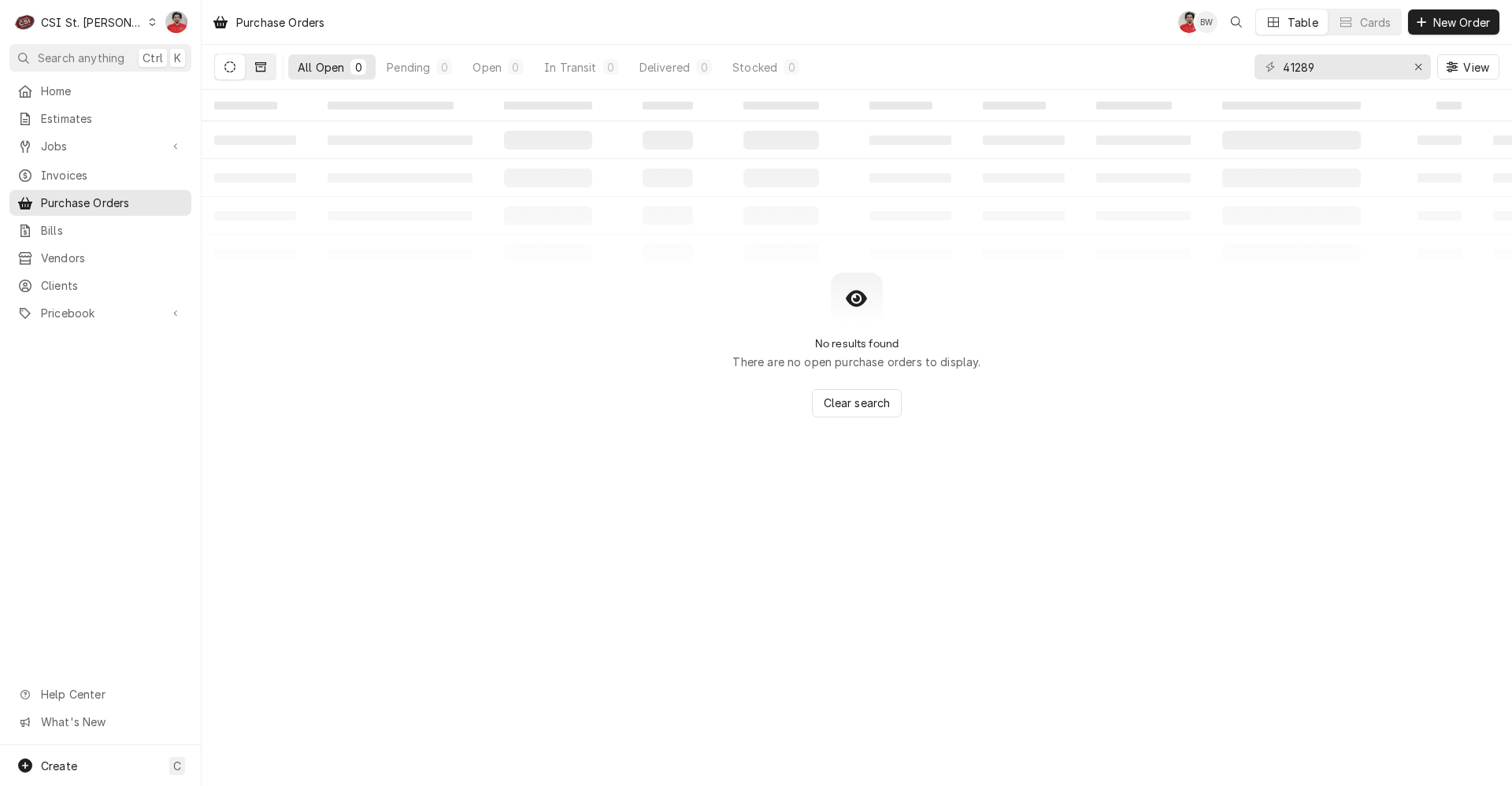
click at [259, 75] on button "Dynamic Content Wrapper" at bounding box center [261, 67] width 30 height 25
click at [82, 138] on span "Jobs" at bounding box center [100, 146] width 119 height 17
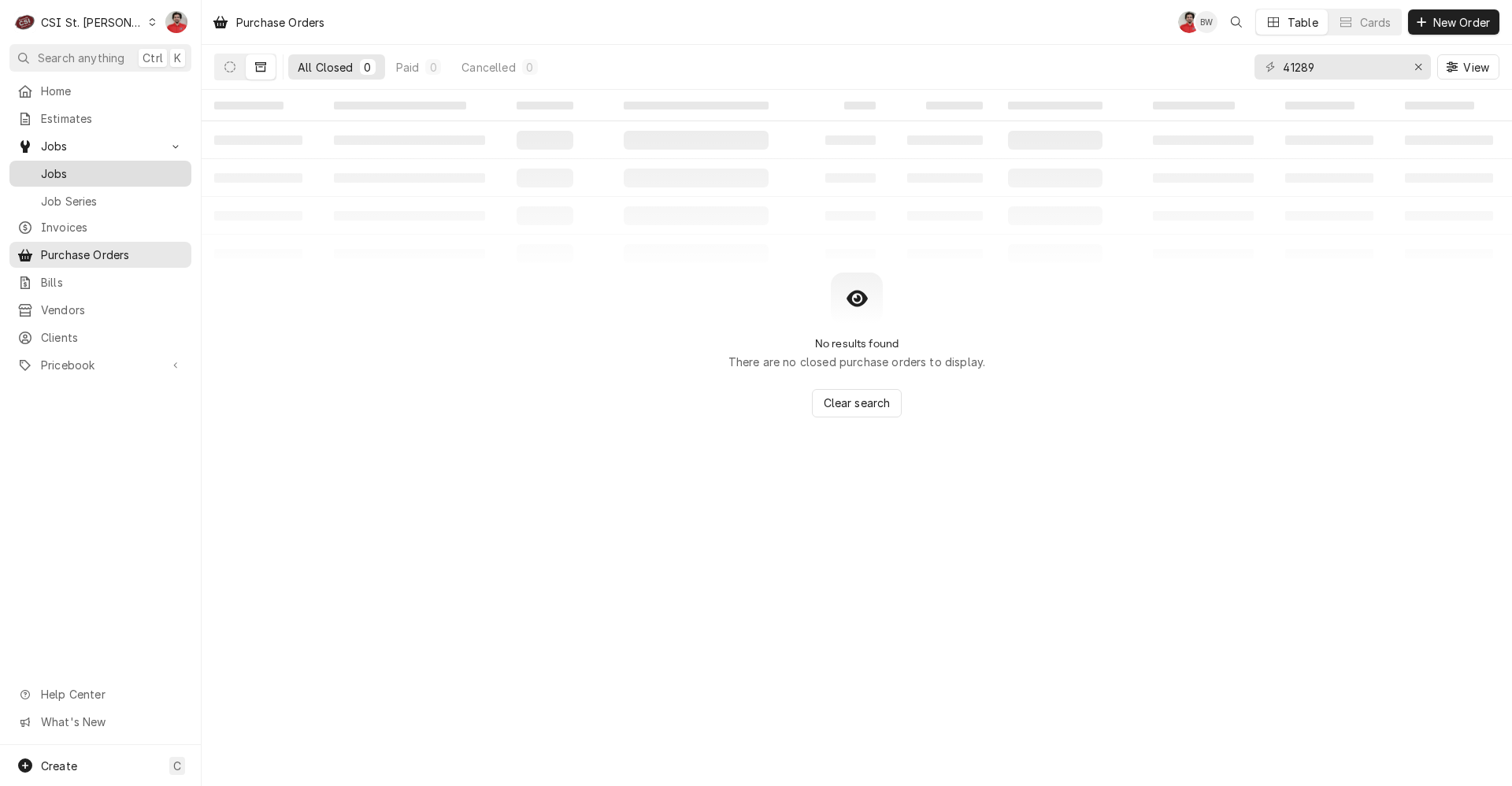
click at [94, 160] on link "Jobs" at bounding box center [99, 173] width 182 height 26
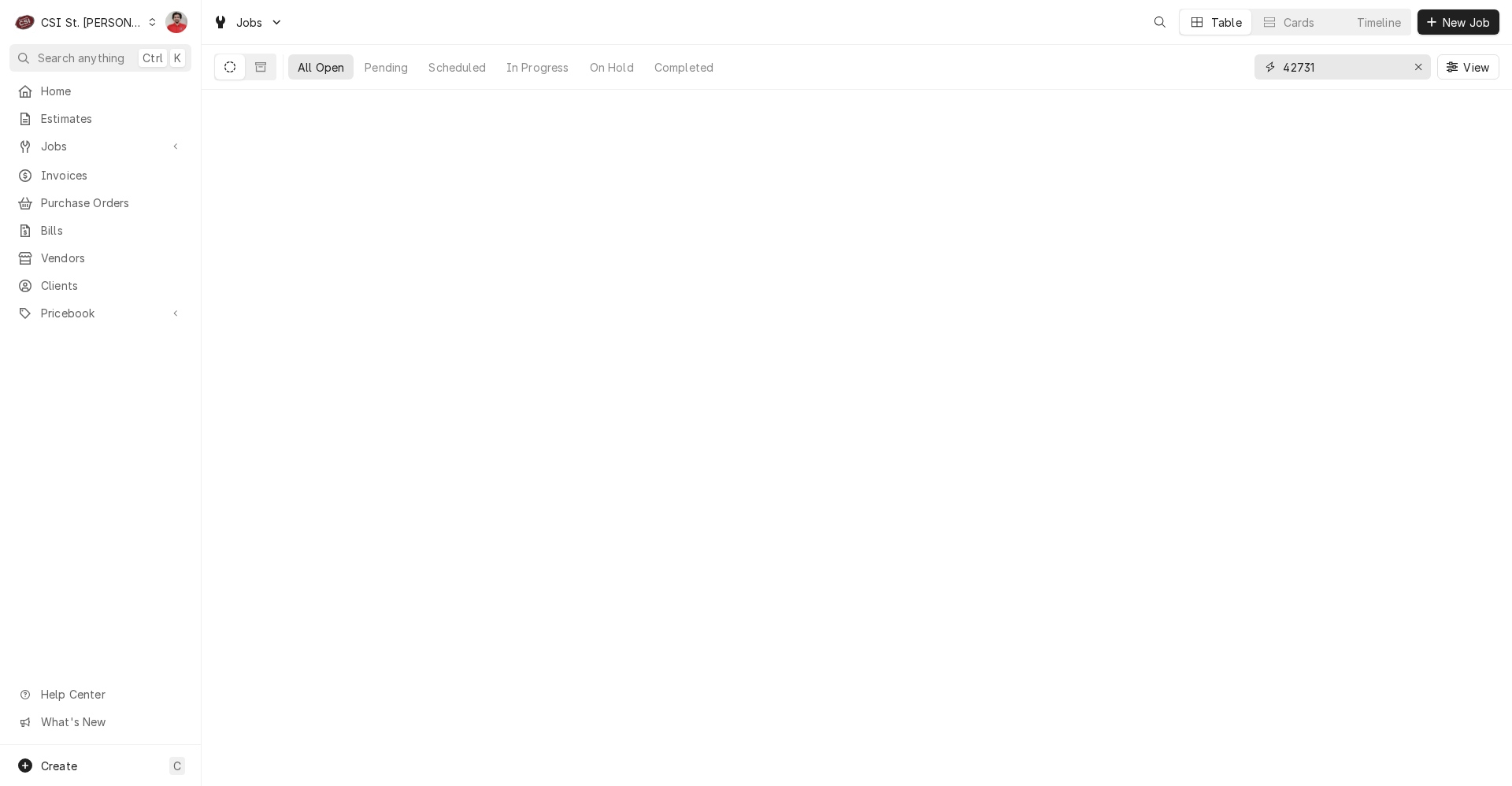
click at [1344, 63] on input "42731" at bounding box center [1341, 67] width 118 height 25
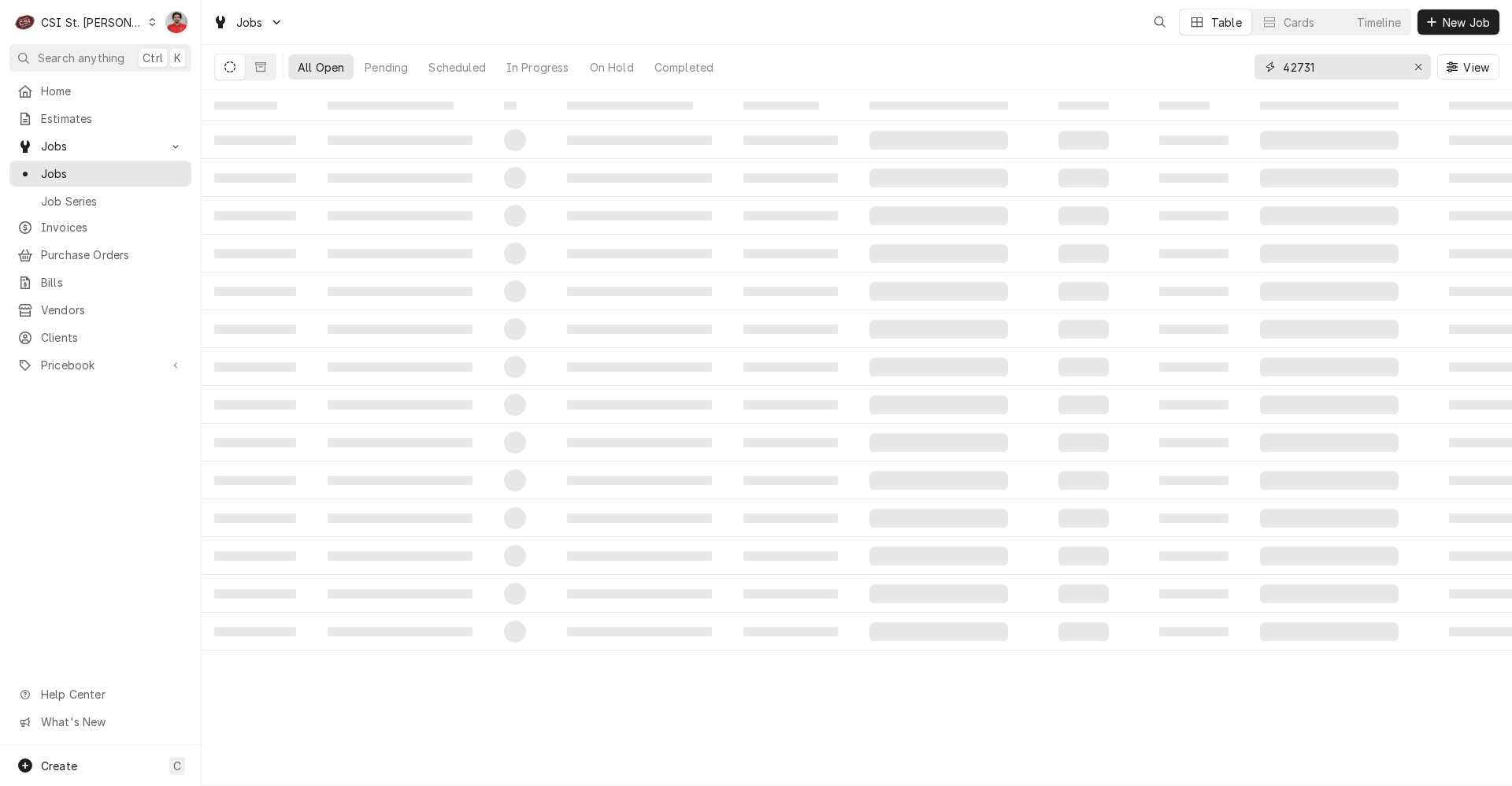
click at [1344, 63] on input "42731" at bounding box center [1341, 67] width 118 height 25
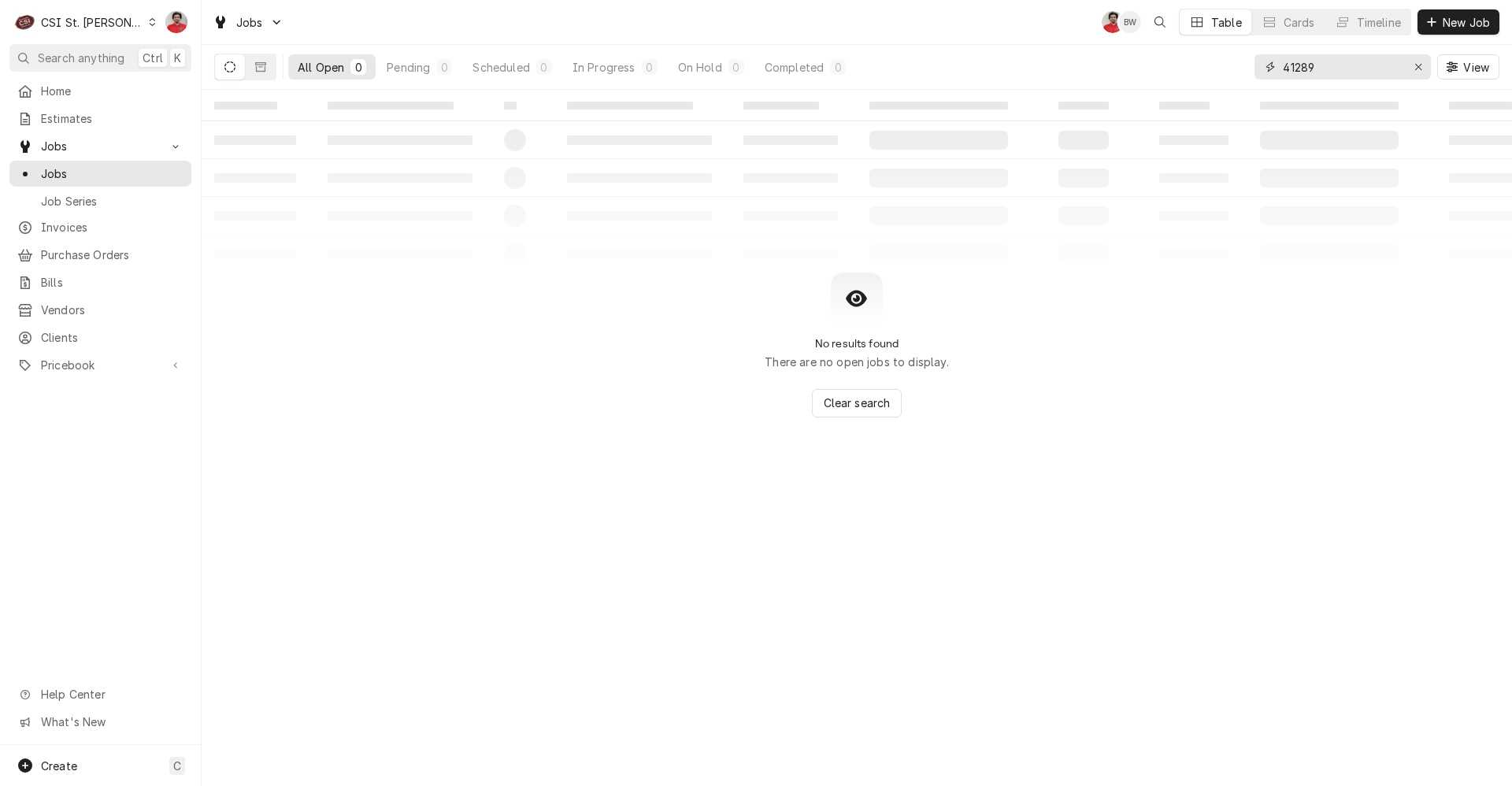
type input "41289"
click at [254, 63] on button "Dynamic Content Wrapper" at bounding box center [261, 67] width 30 height 25
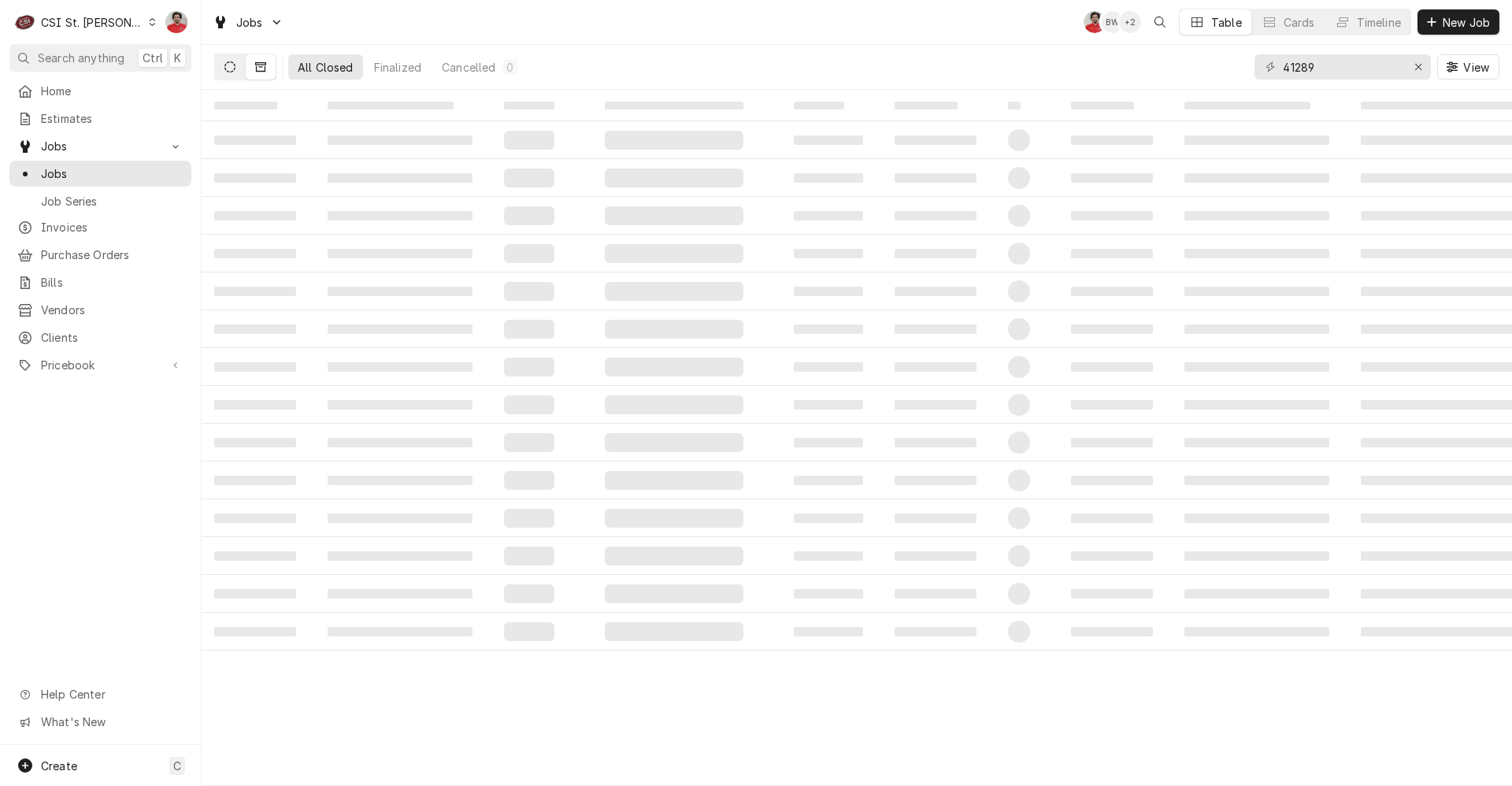
click at [228, 66] on icon "Dynamic Content Wrapper" at bounding box center [230, 67] width 11 height 11
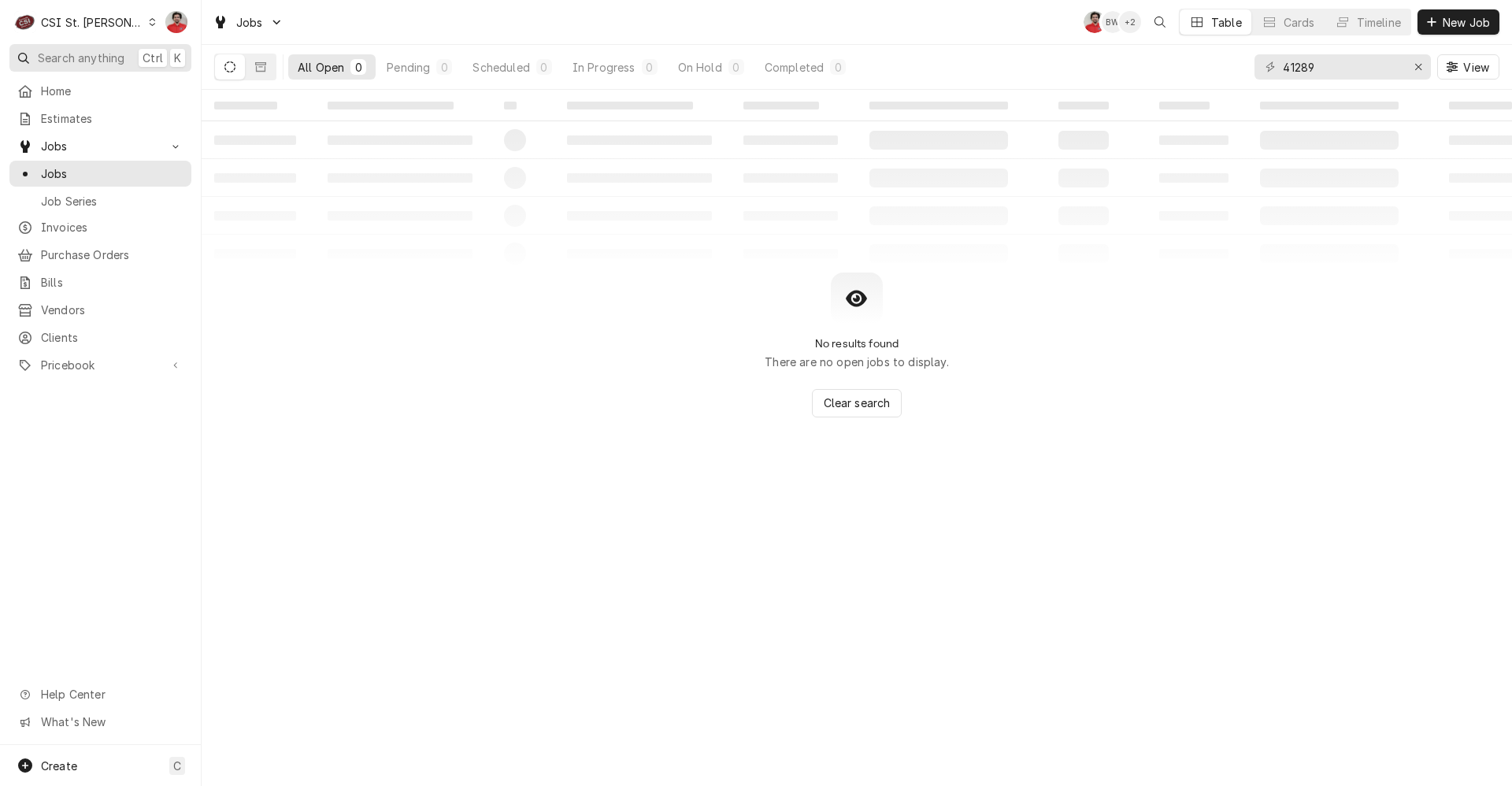
click at [94, 59] on span "Search anything" at bounding box center [81, 58] width 87 height 17
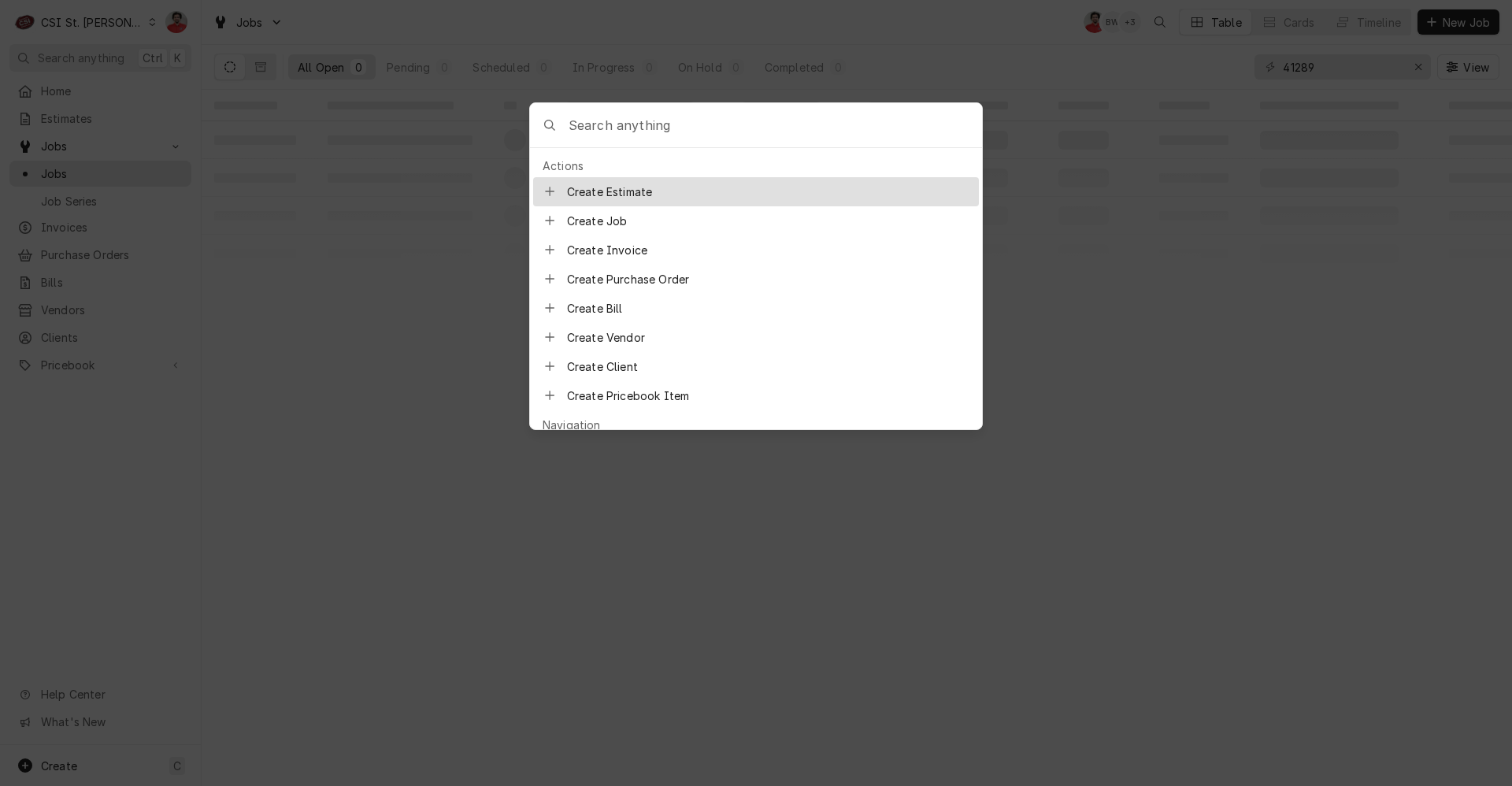
click at [668, 139] on input "Global Command Menu" at bounding box center [776, 125] width 414 height 44
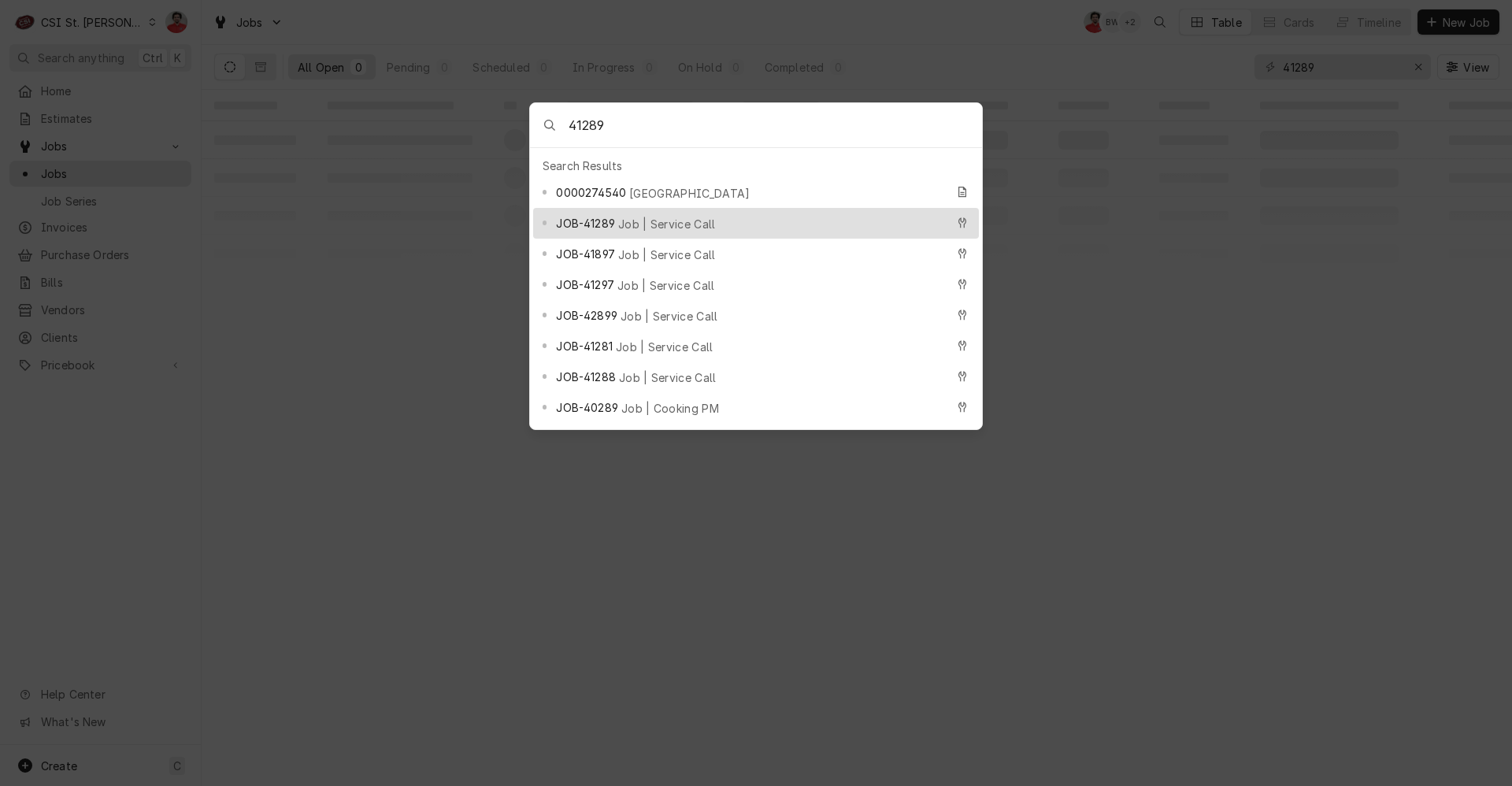
type input "41289"
click at [656, 228] on div "JOB-41289 Job | Service Call" at bounding box center [756, 223] width 446 height 31
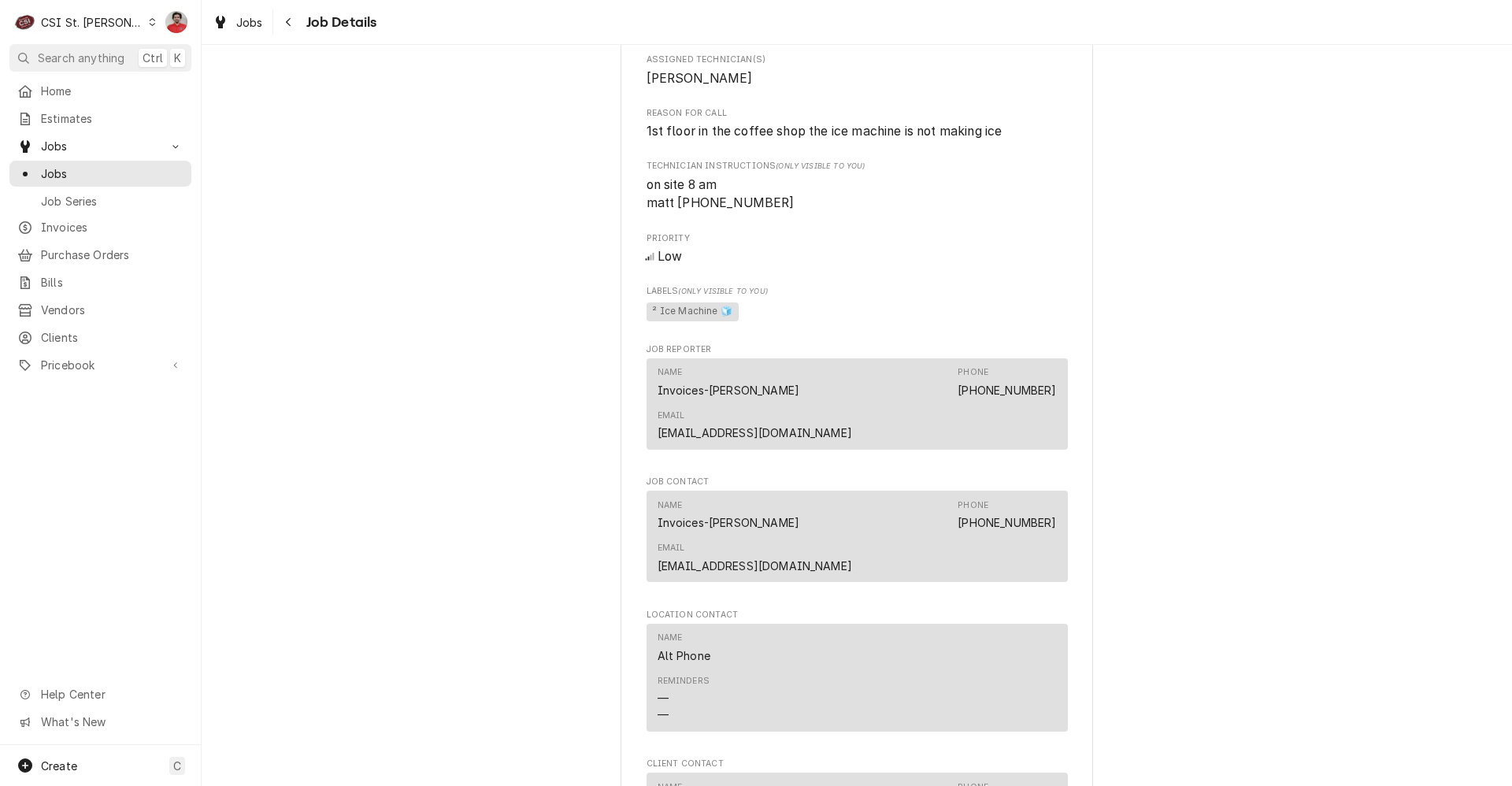
scroll to position [1261, 0]
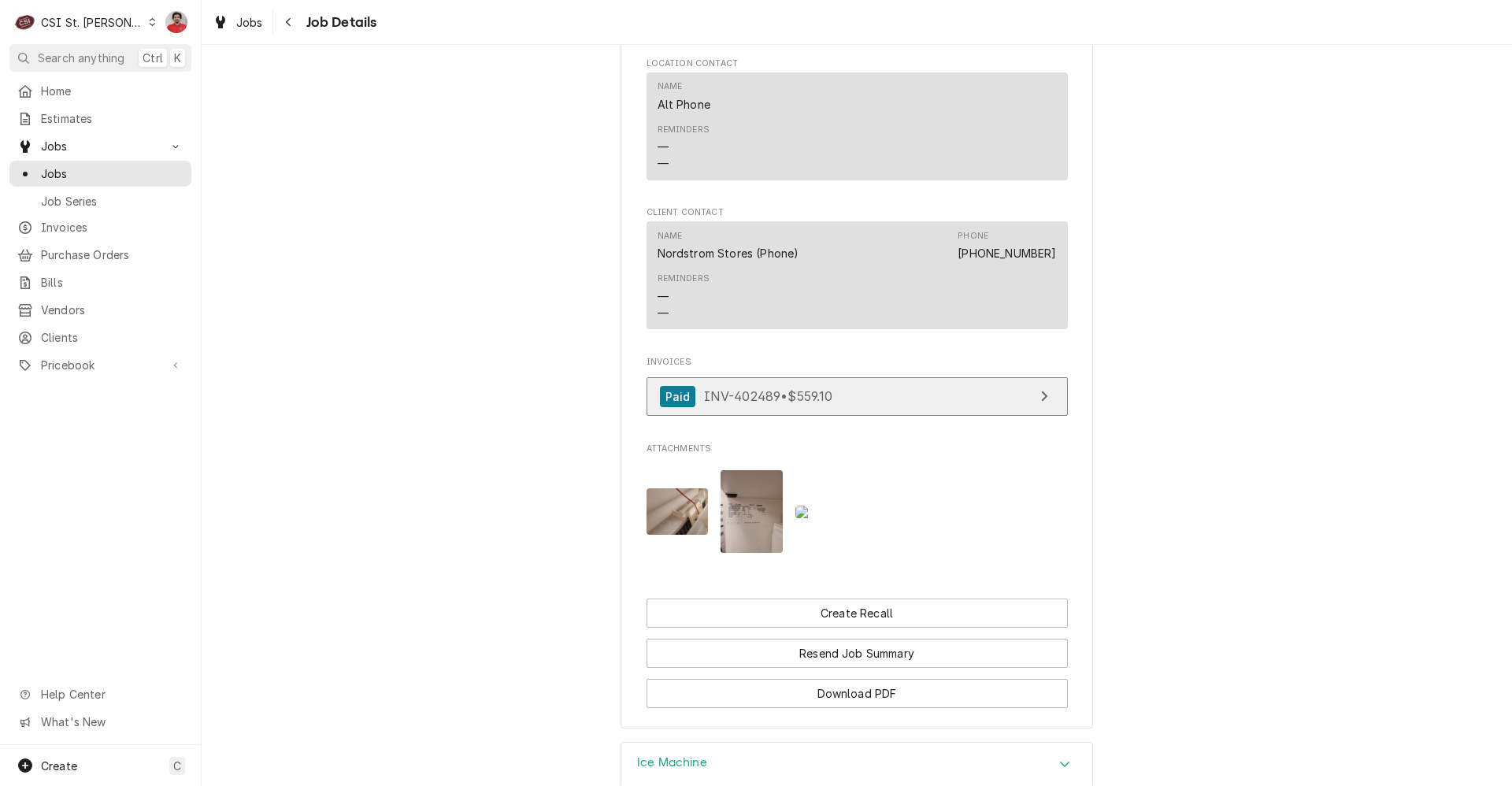
click at [766, 377] on link "Paid INV-402489 • $559.10" at bounding box center [856, 396] width 421 height 39
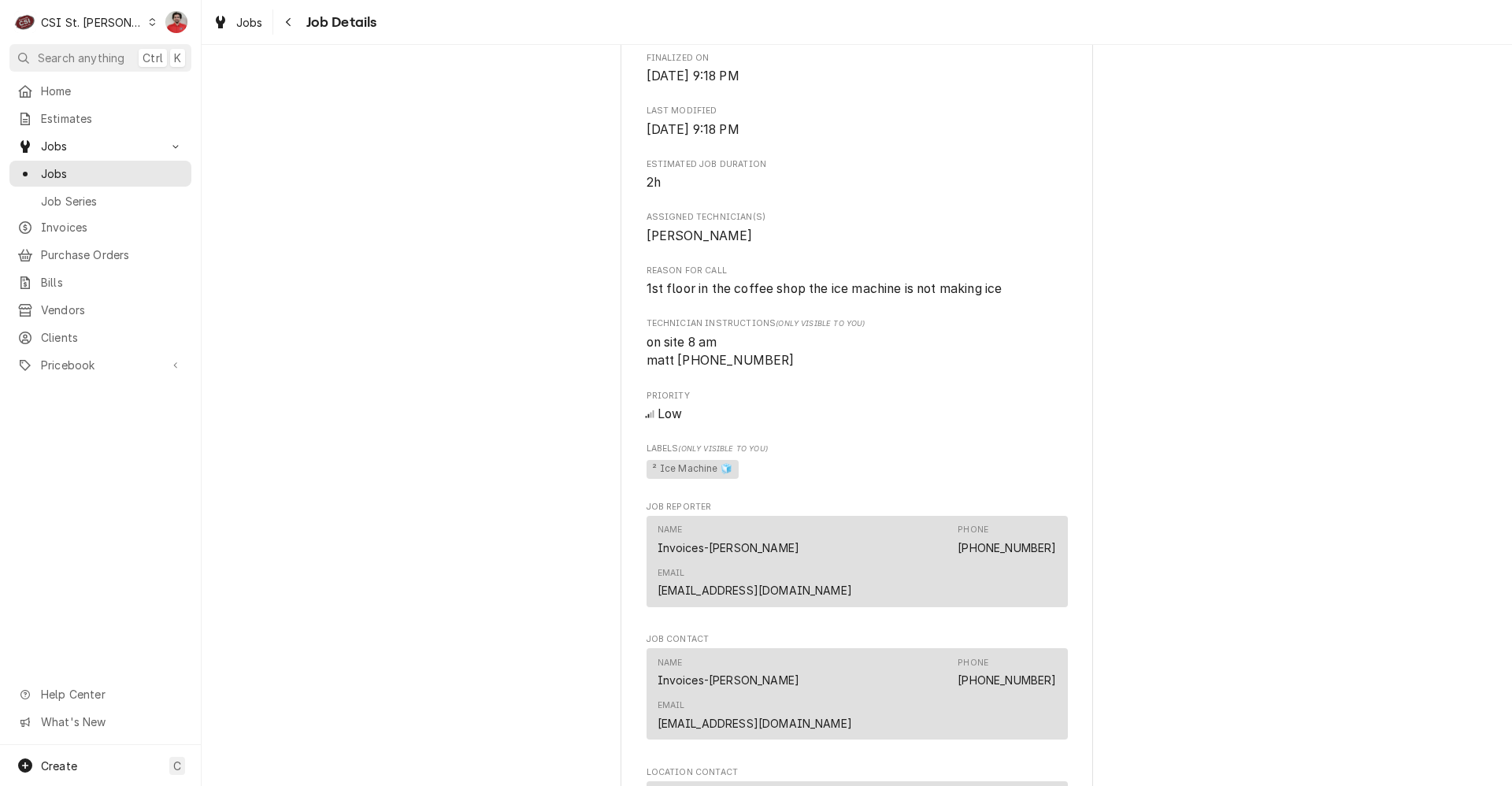
scroll to position [1181, 0]
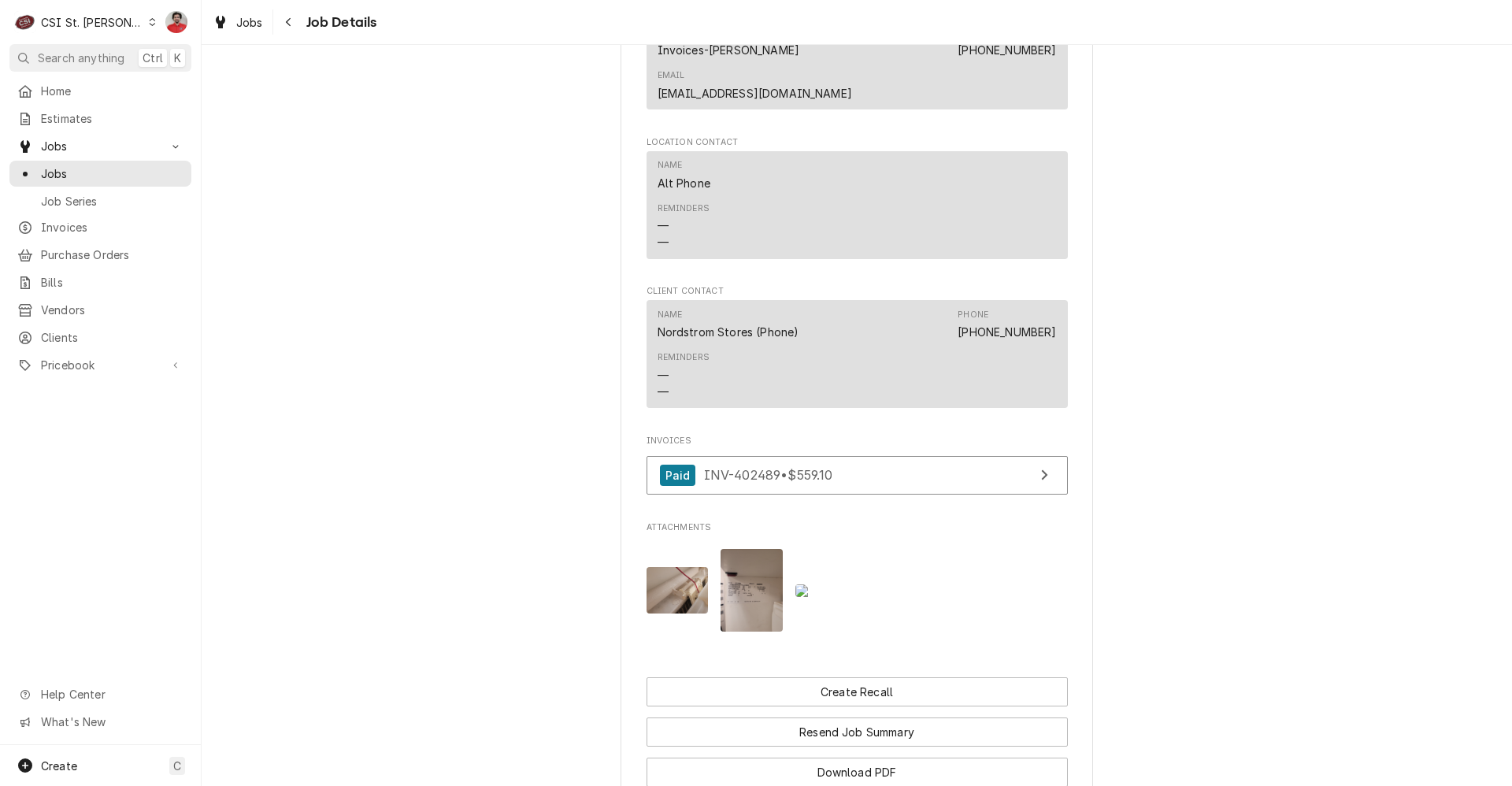
click at [103, 28] on div "CSI St. [PERSON_NAME]" at bounding box center [92, 22] width 102 height 17
click at [78, 51] on html "C CSI St. Louis NF Search anything Ctrl K Home Estimates Jobs Jobs Job Series I…" at bounding box center [756, 393] width 1512 height 786
click at [73, 63] on span "Search anything" at bounding box center [81, 58] width 87 height 17
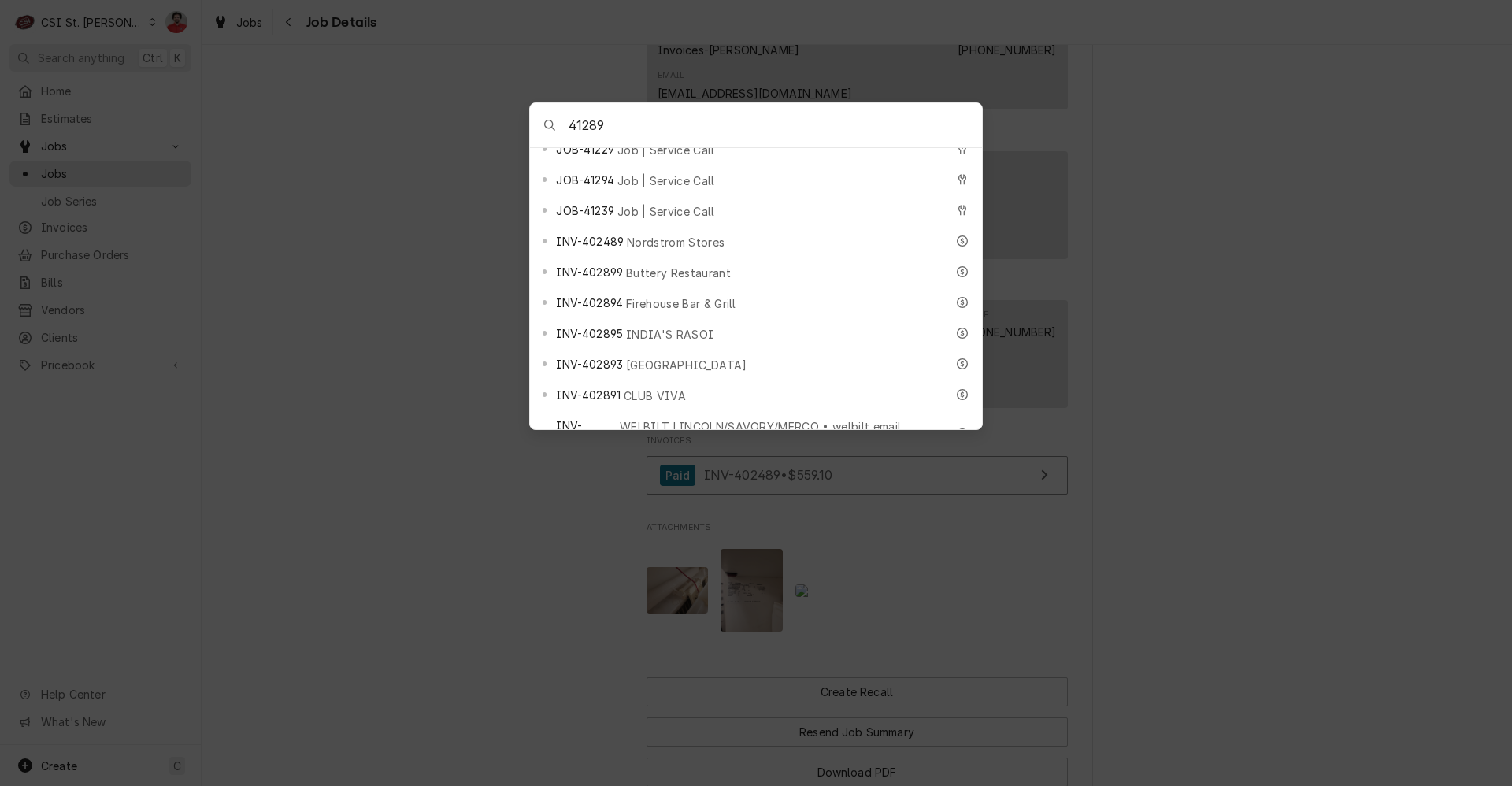
scroll to position [473, 0]
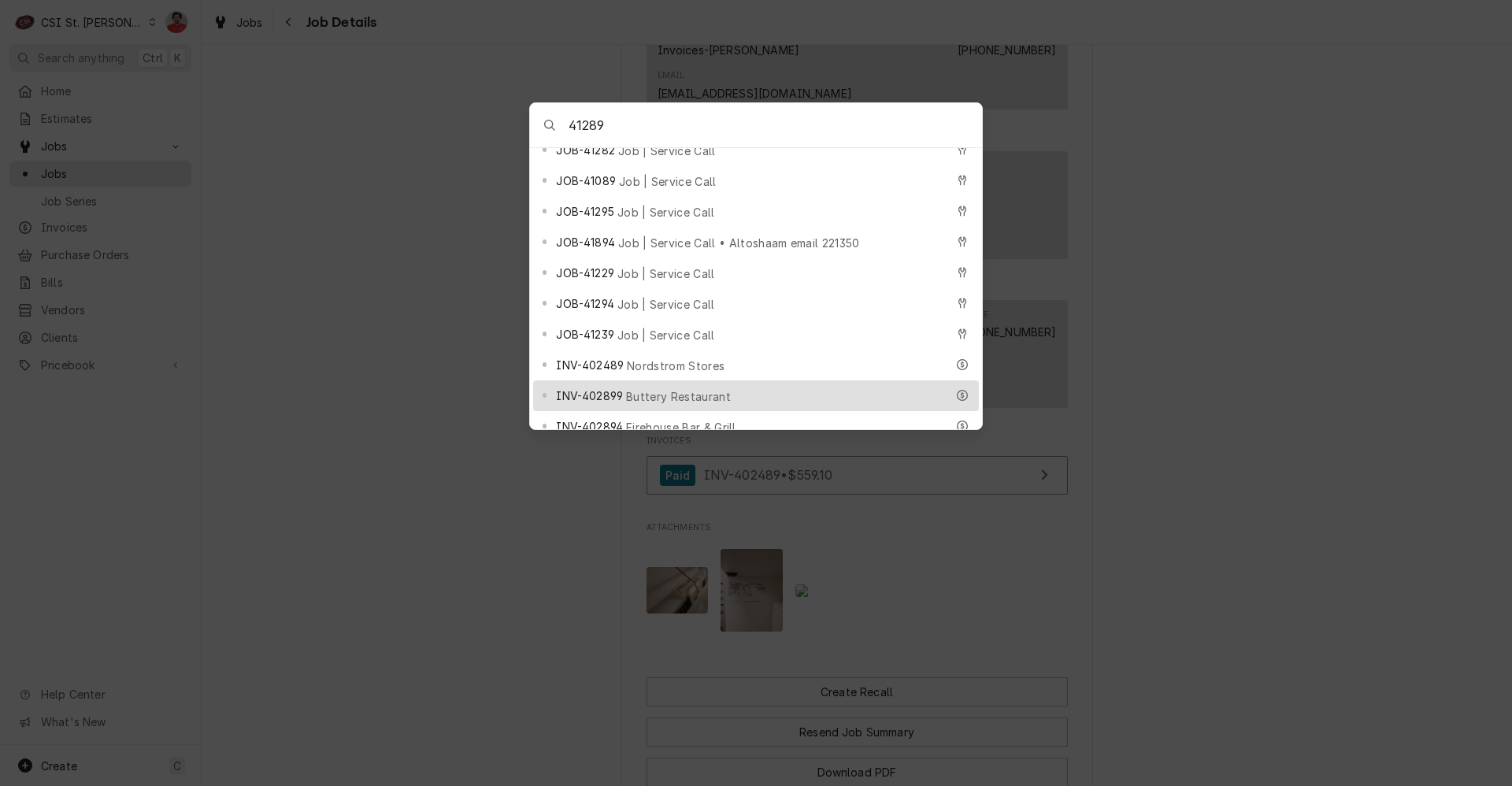
type input "41289"
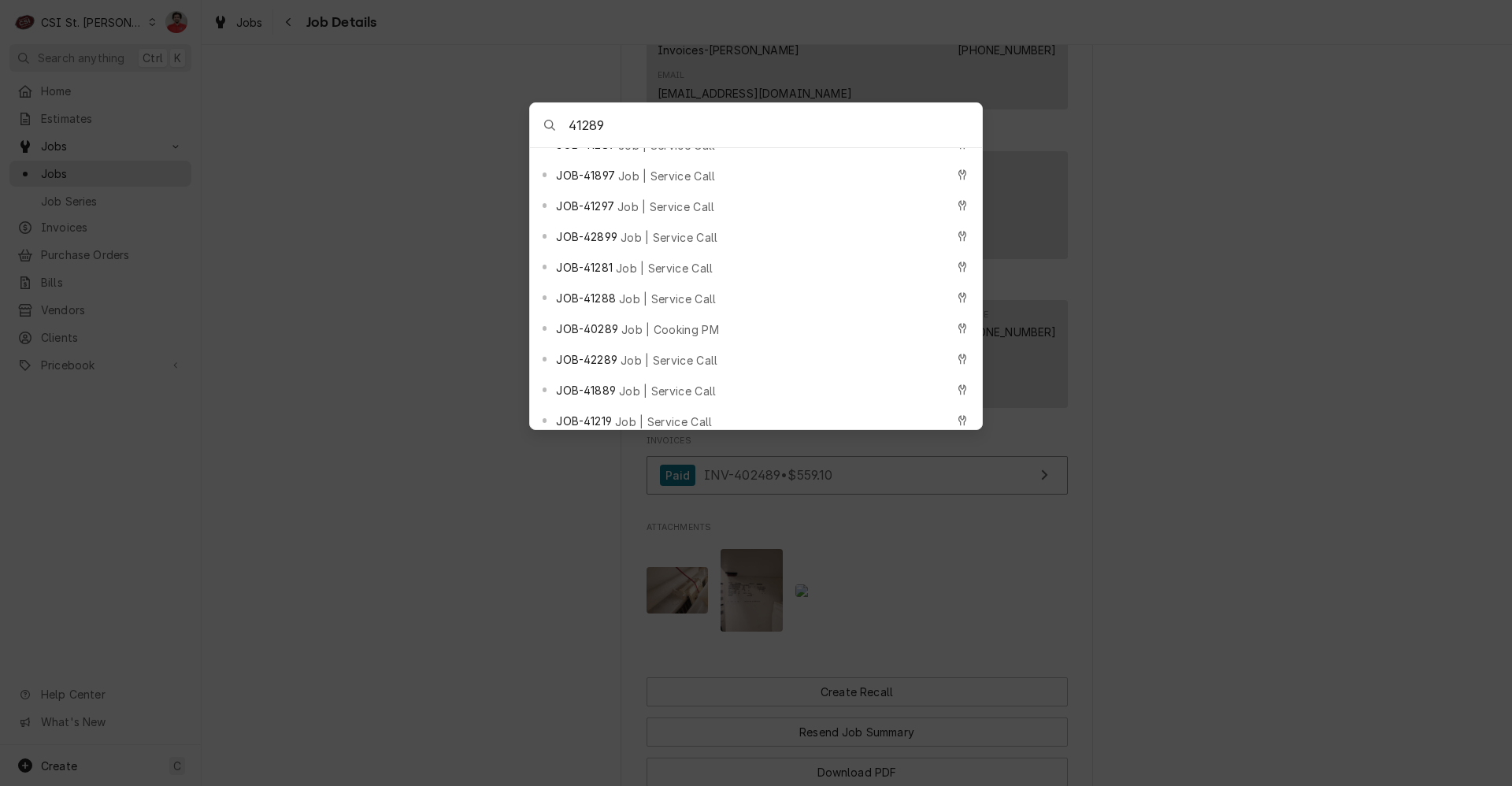
scroll to position [0, 0]
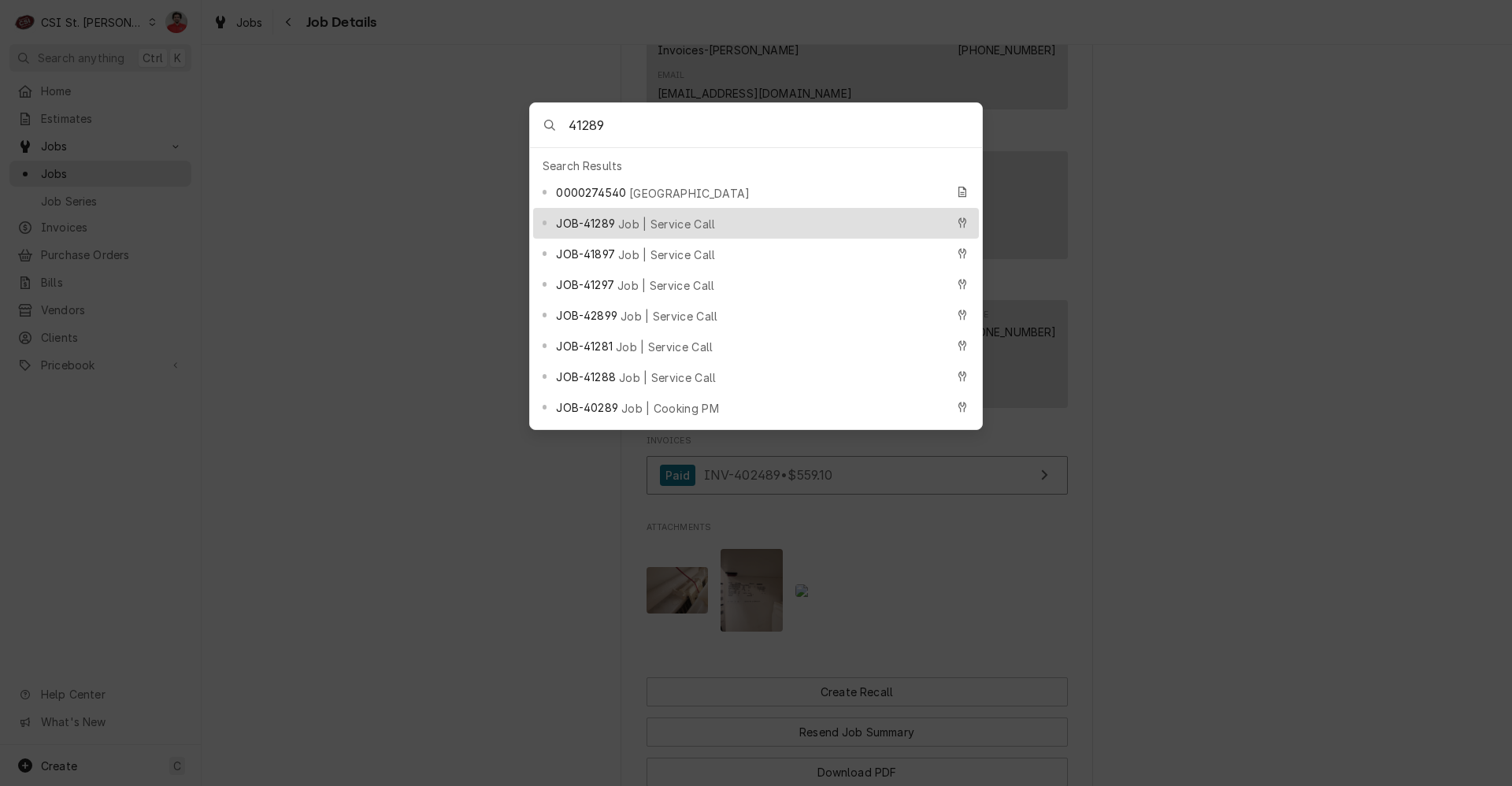
click at [760, 216] on div "JOB-41289 Job | Service Call" at bounding box center [750, 223] width 389 height 18
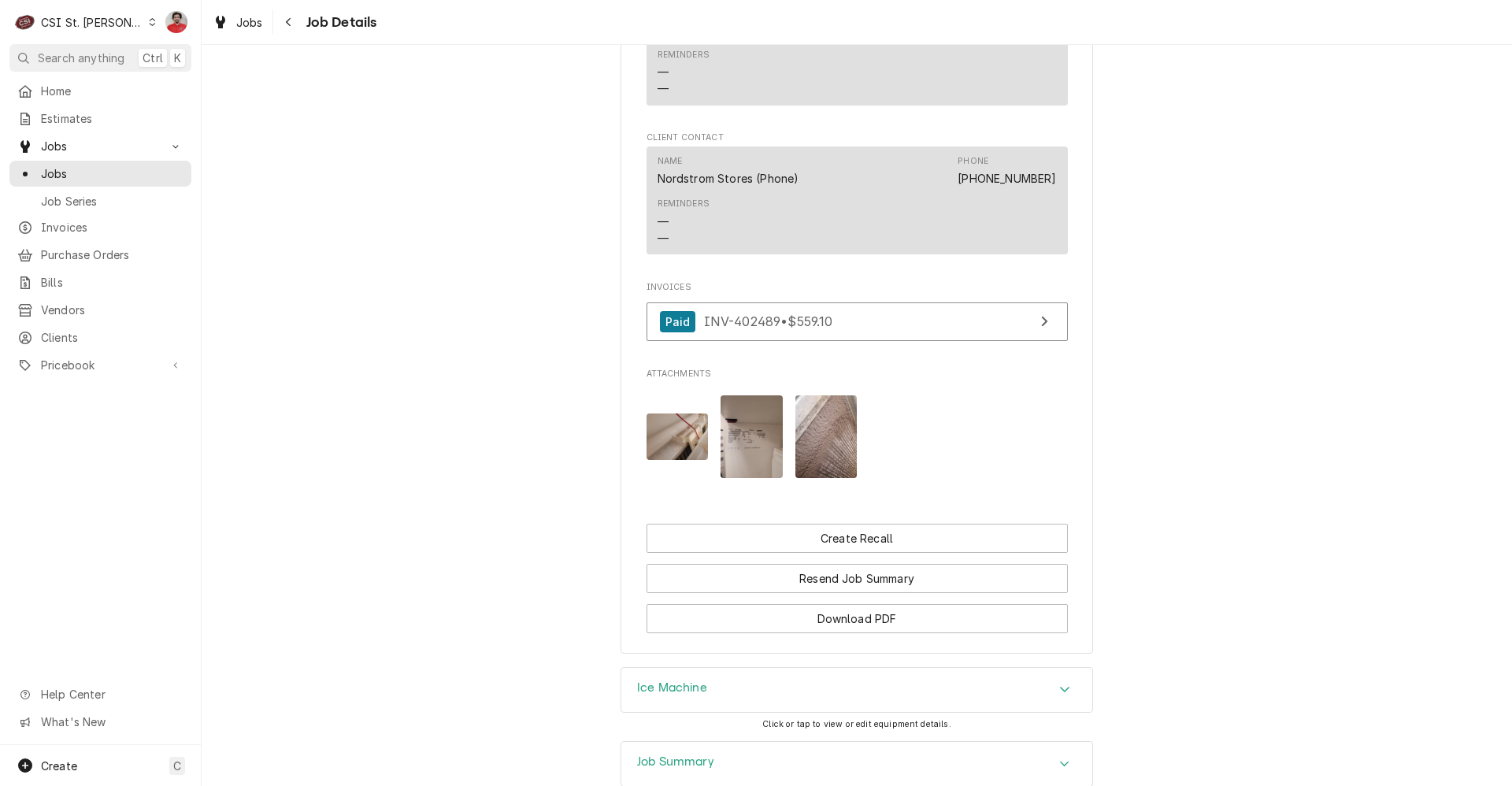
scroll to position [1446, 0]
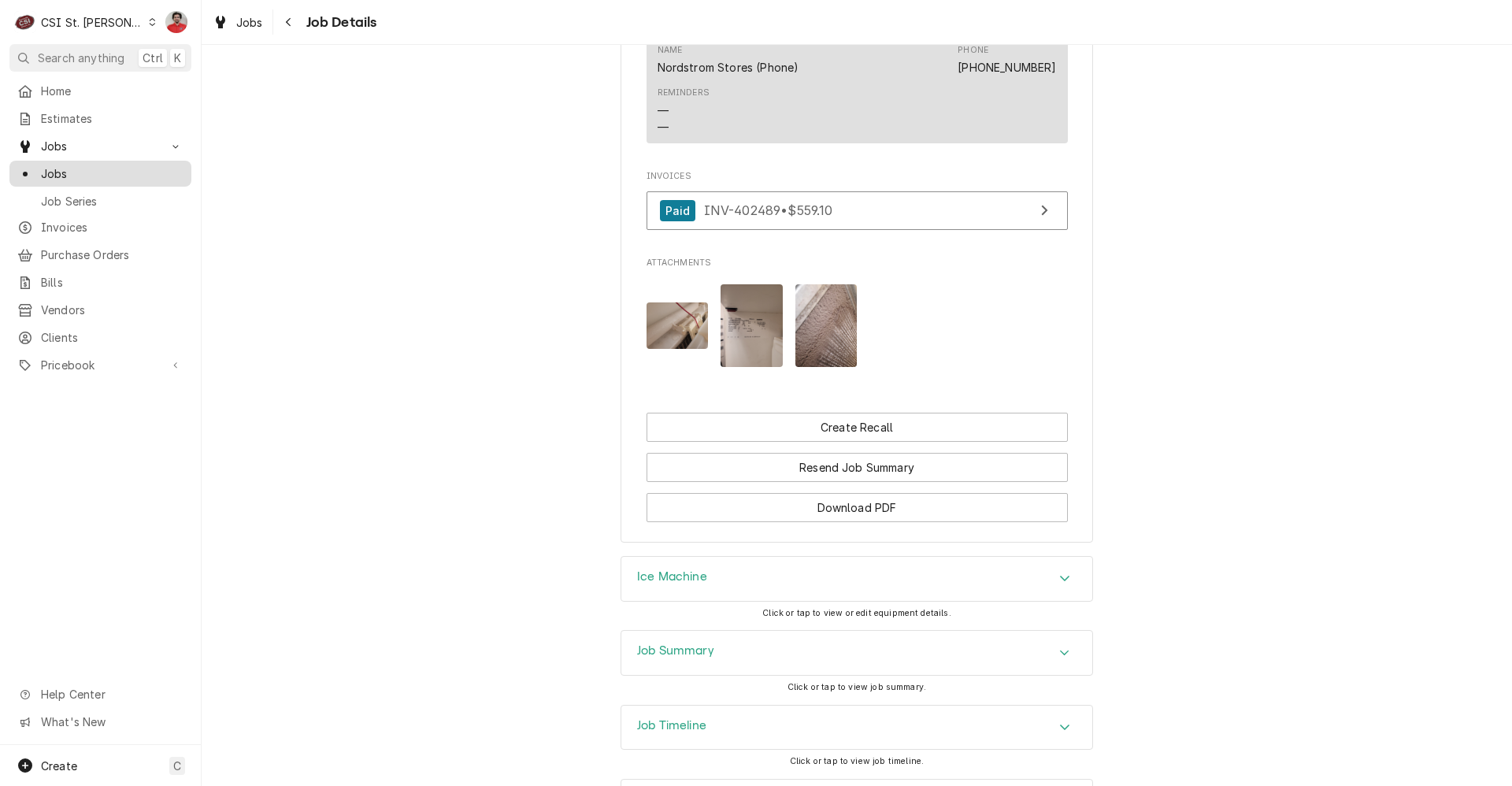
click at [79, 168] on span "Jobs" at bounding box center [111, 173] width 142 height 17
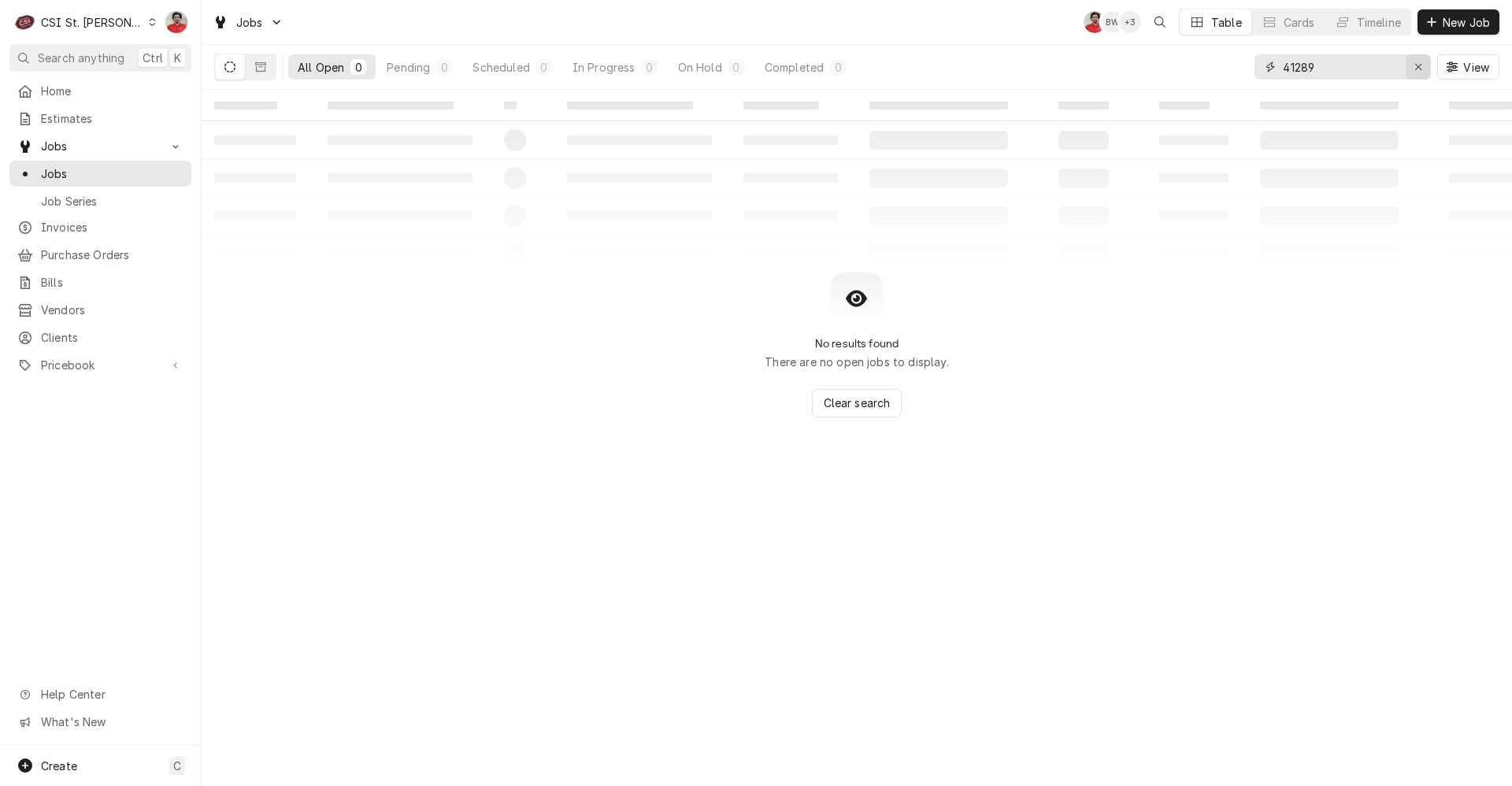
click at [1415, 68] on icon "Erase input" at bounding box center [1418, 67] width 9 height 11
click at [1416, 68] on input "Dynamic Content Wrapper" at bounding box center [1356, 67] width 148 height 25
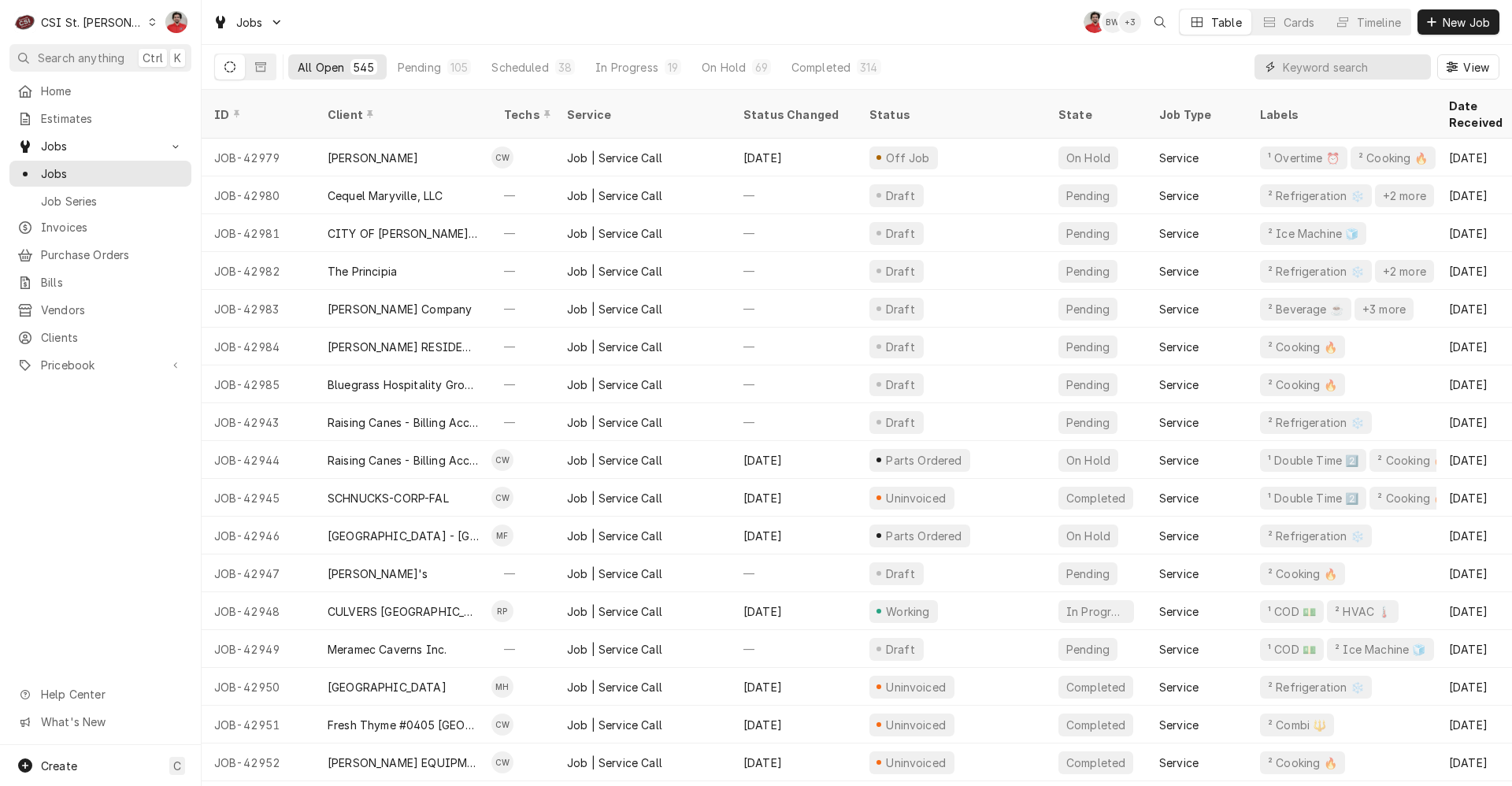
click at [1355, 71] on input "Dynamic Content Wrapper" at bounding box center [1352, 67] width 140 height 25
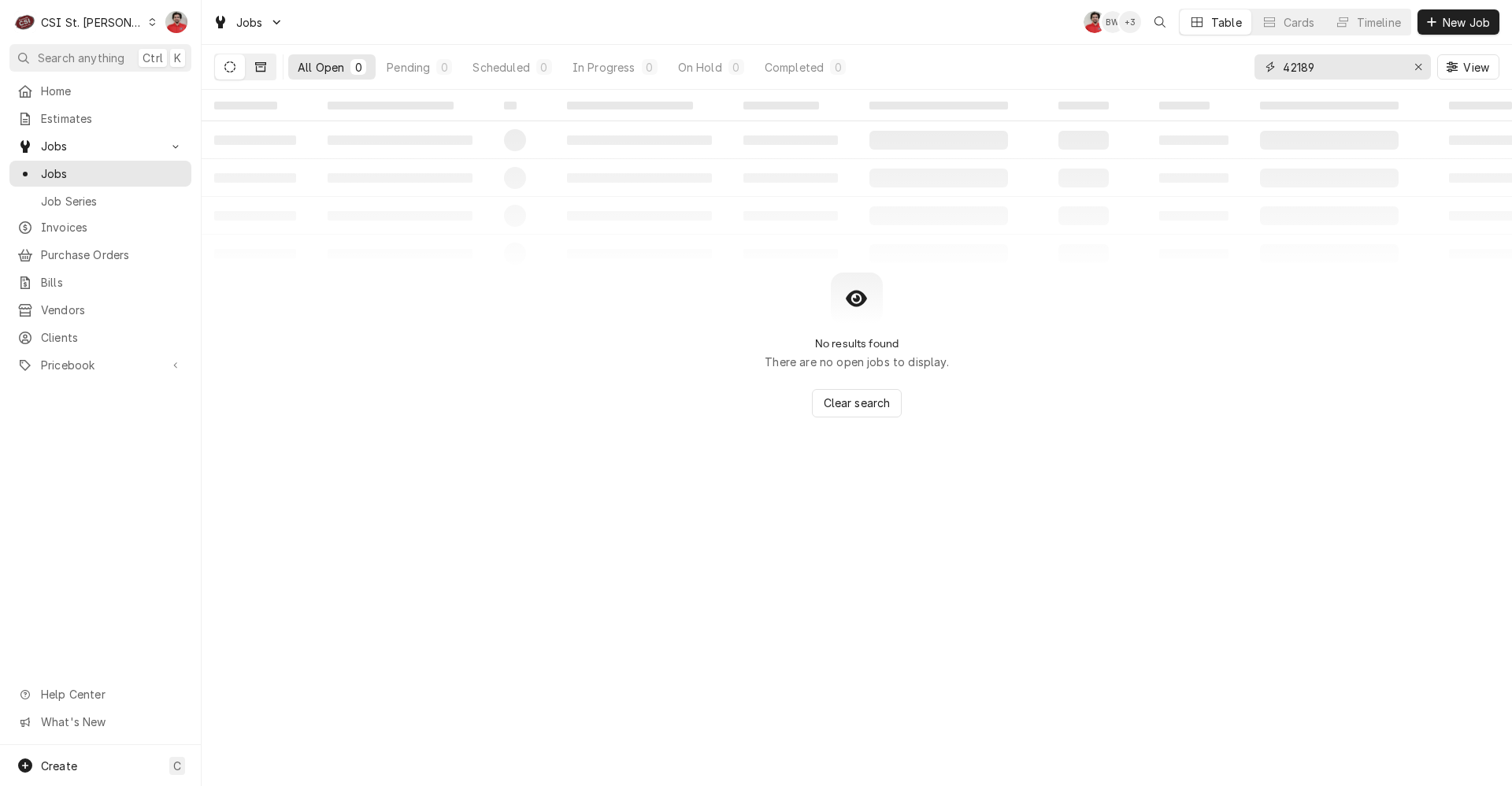
type input "42189"
click at [261, 65] on icon "Dynamic Content Wrapper" at bounding box center [260, 67] width 11 height 9
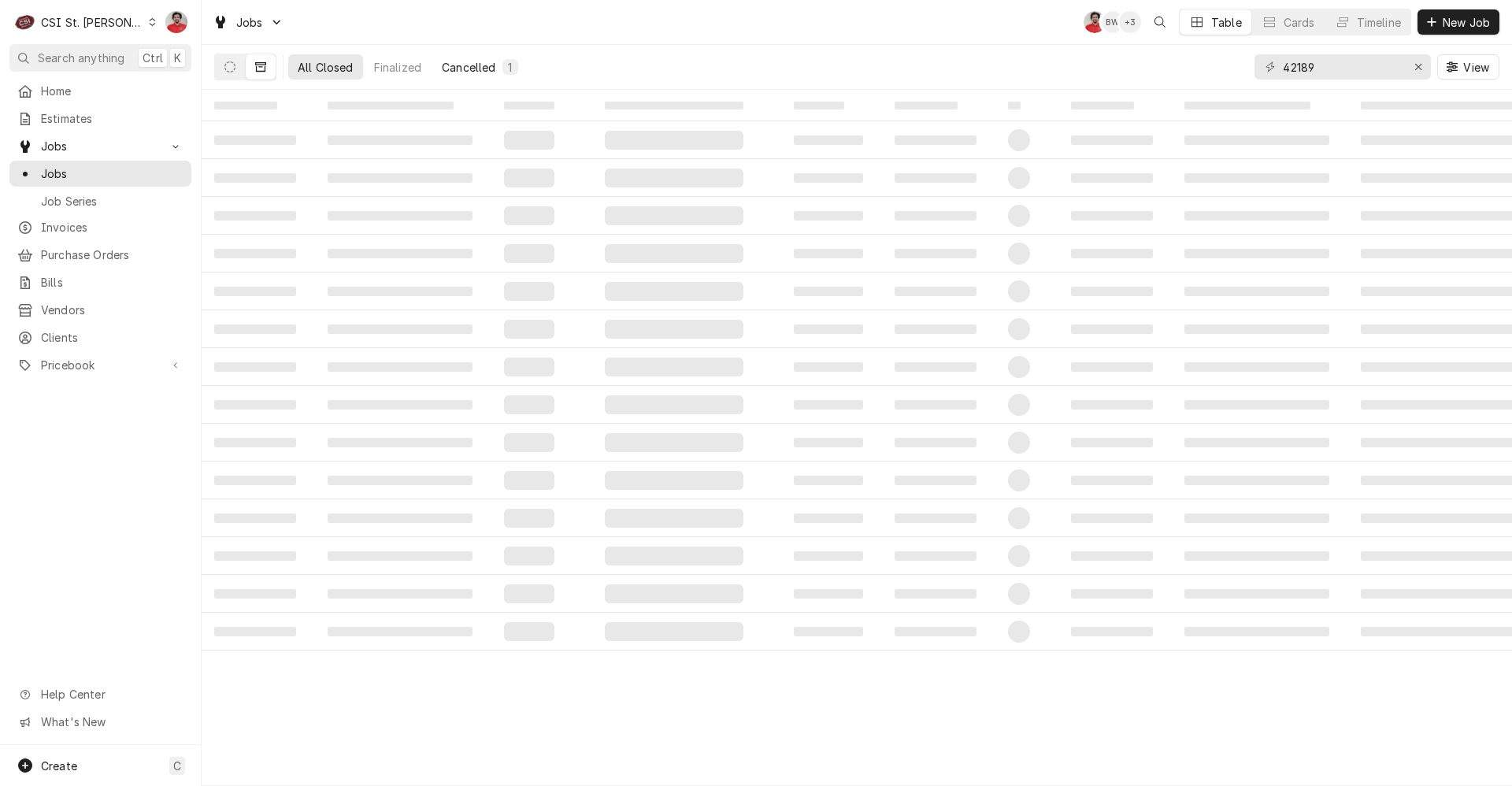
click at [472, 73] on div "Cancelled" at bounding box center [469, 67] width 54 height 17
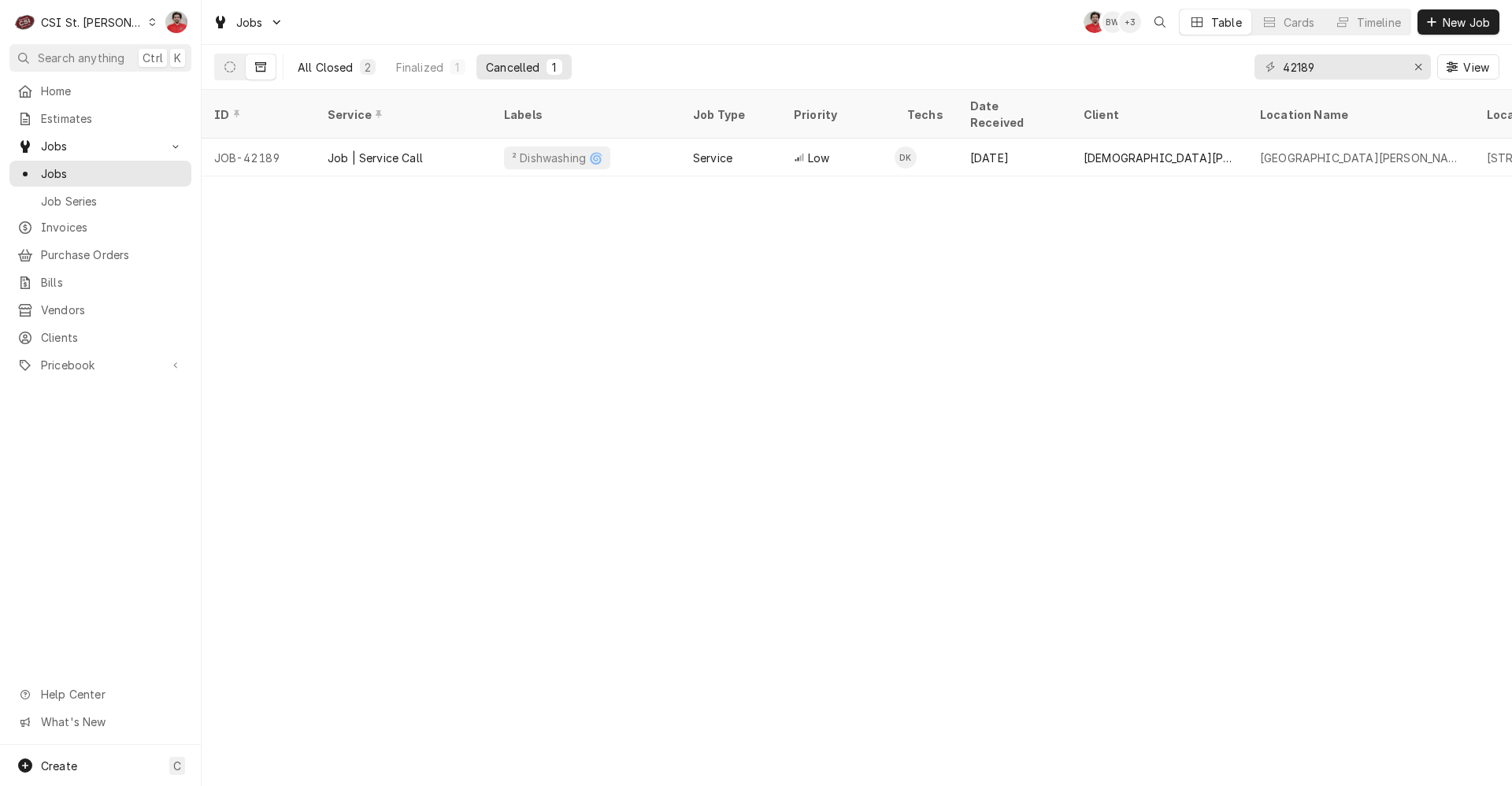
click at [346, 74] on div "All Closed" at bounding box center [325, 67] width 56 height 17
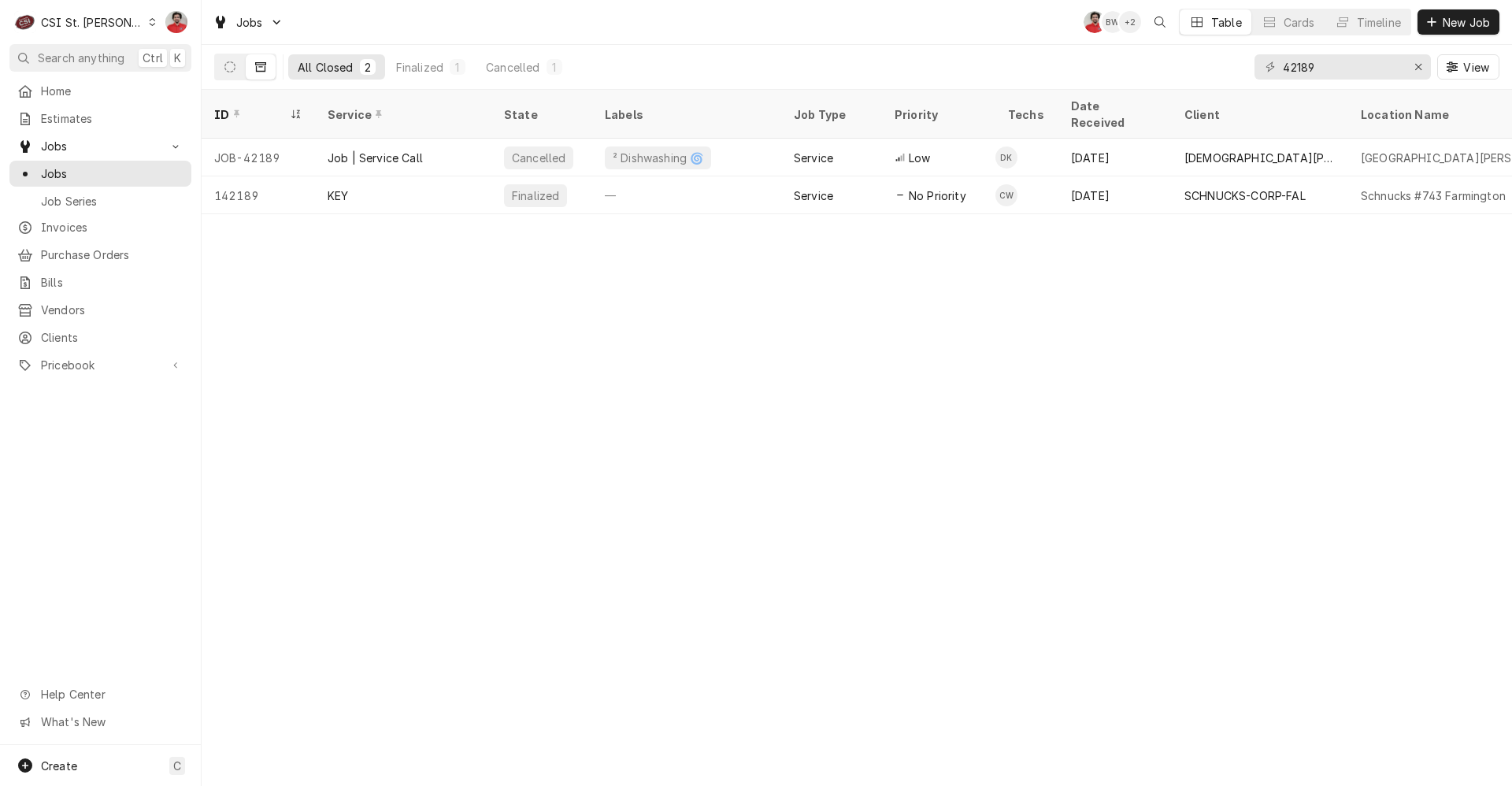
click at [92, 25] on div "CSI St. [PERSON_NAME]" at bounding box center [92, 22] width 102 height 17
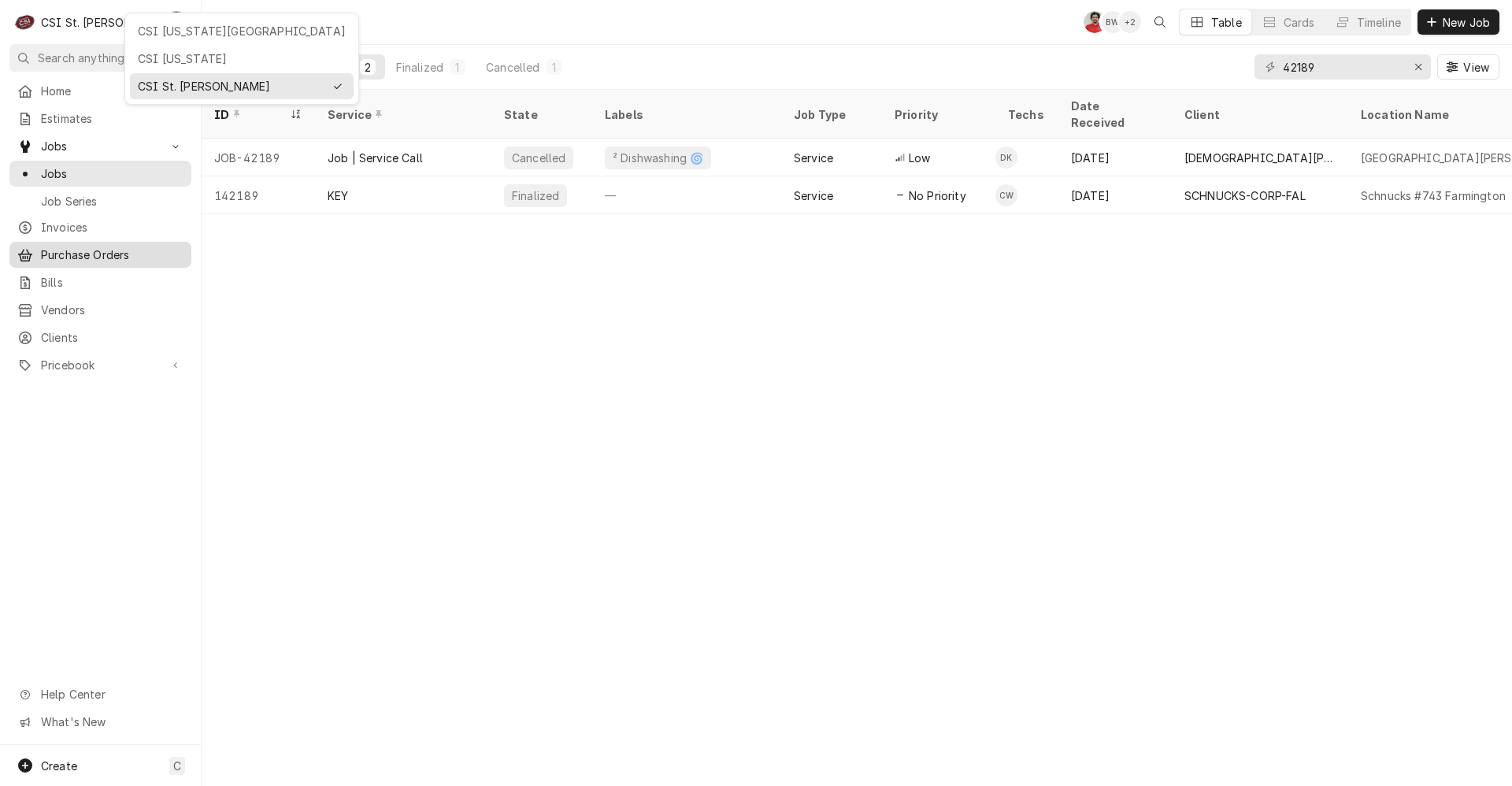
click at [77, 243] on html "C CSI St. Louis NF Search anything Ctrl K Home Estimates Jobs Jobs Job Series I…" at bounding box center [756, 393] width 1512 height 786
click at [74, 249] on span "Purchase Orders" at bounding box center [111, 255] width 142 height 17
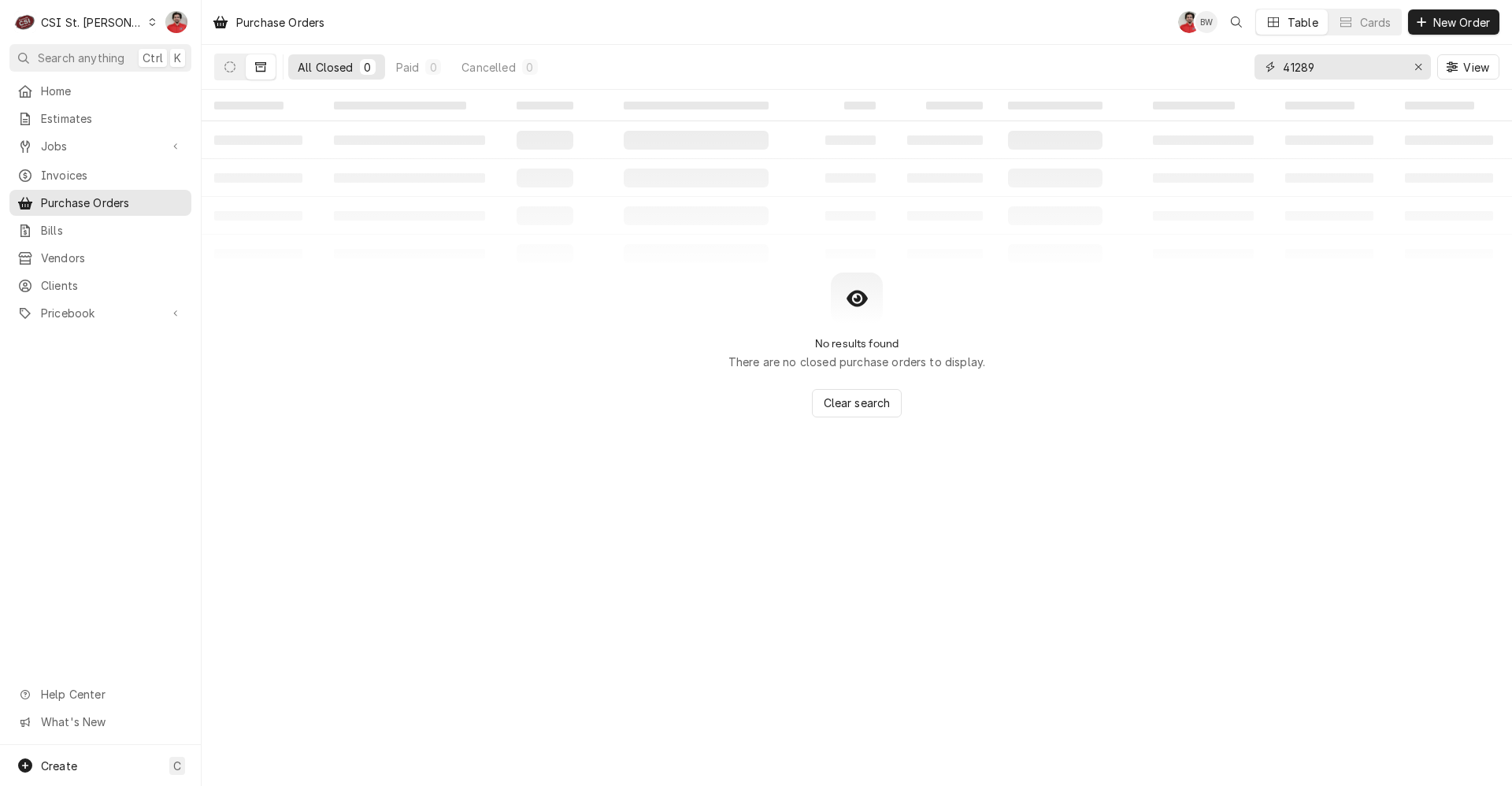
click at [1302, 72] on input "41289" at bounding box center [1341, 67] width 118 height 25
type input "401289"
click at [214, 52] on div "All Closed 0 Paid 0 Cancelled 0 401289 View" at bounding box center [856, 67] width 1310 height 45
click at [231, 66] on icon "Dynamic Content Wrapper" at bounding box center [230, 67] width 11 height 11
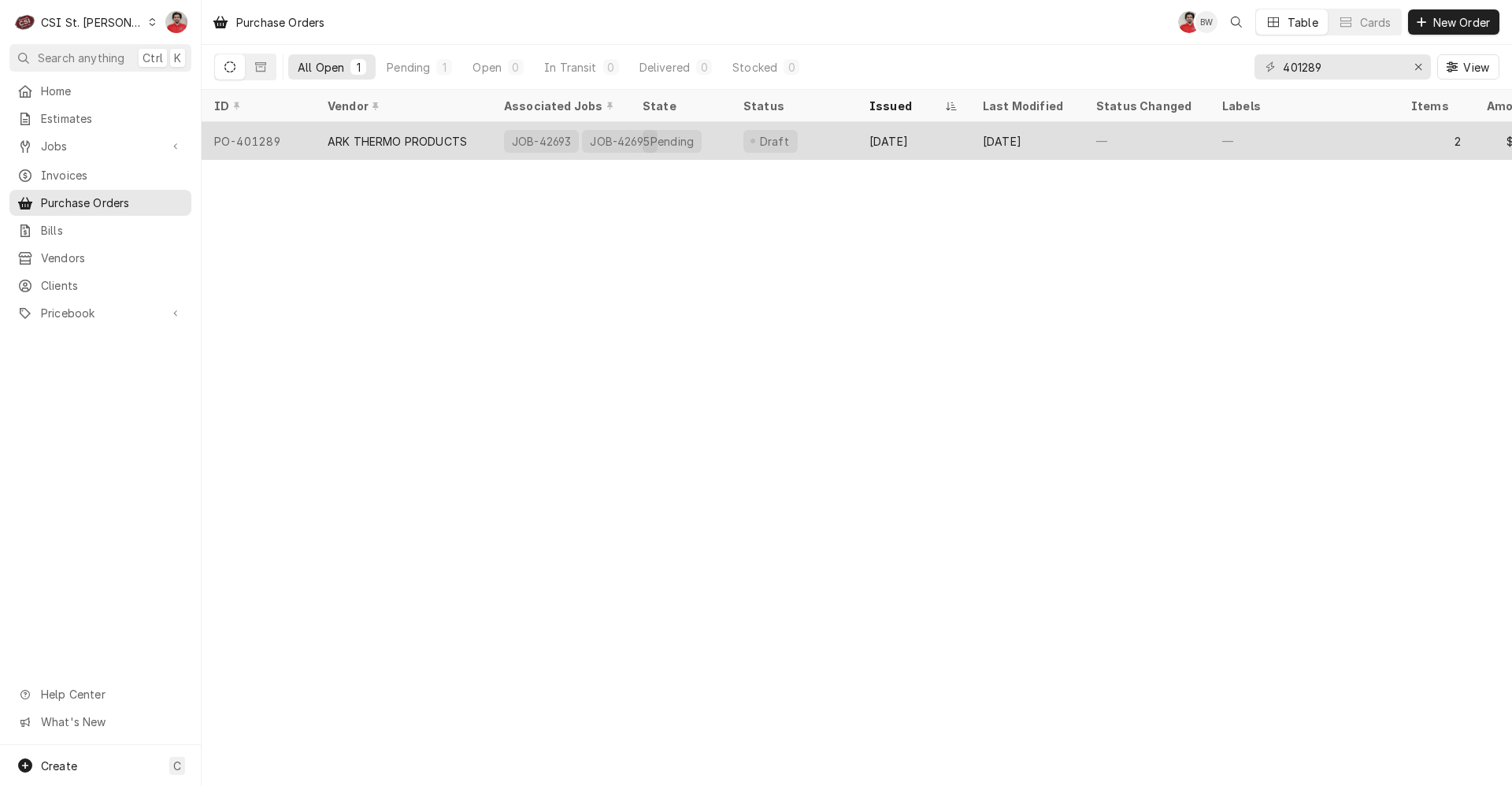
click at [334, 138] on div "ARK THERMO PRODUCTS" at bounding box center [397, 141] width 139 height 17
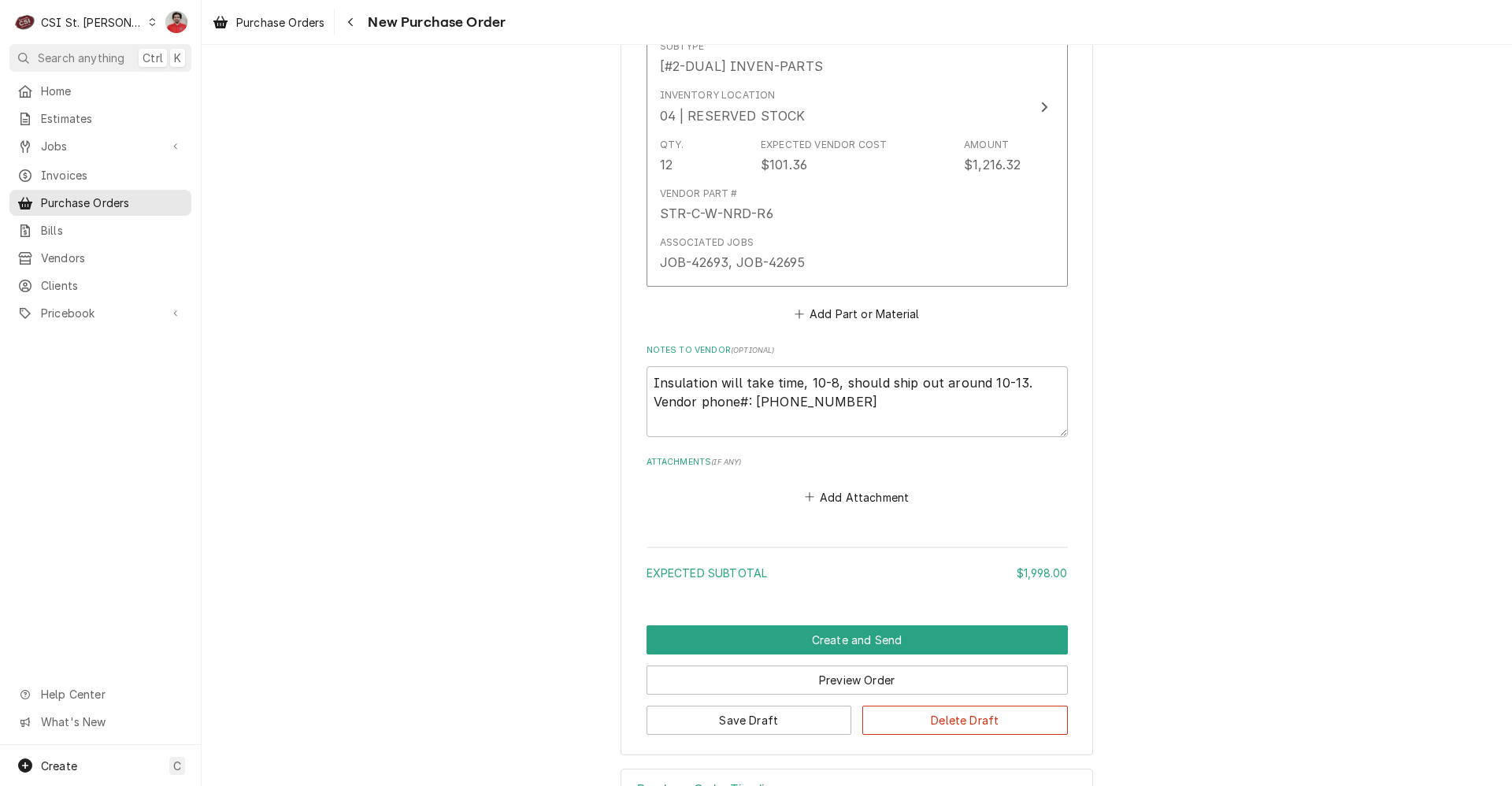
scroll to position [1249, 0]
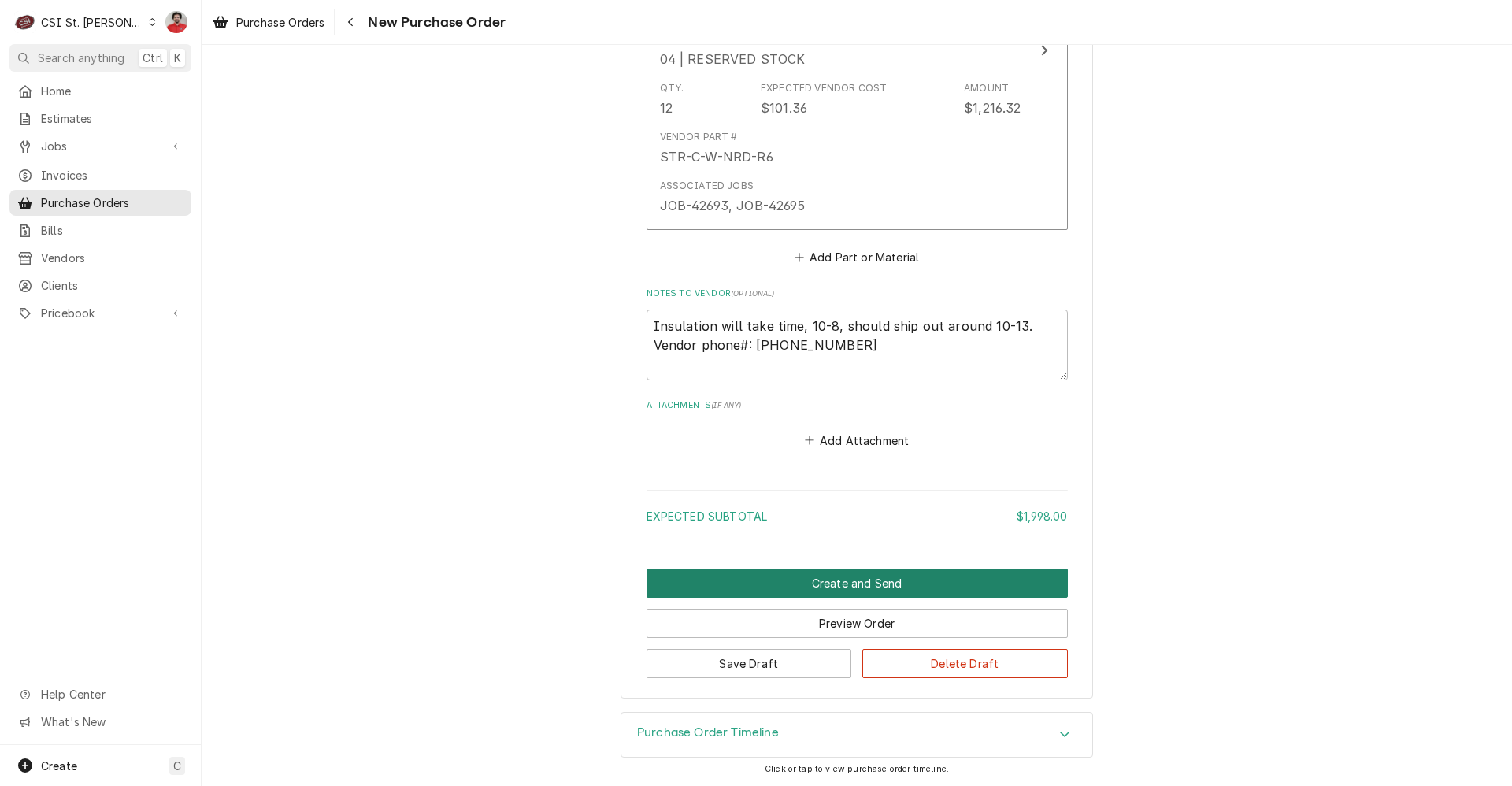
click at [893, 582] on button "Create and Send" at bounding box center [856, 583] width 421 height 29
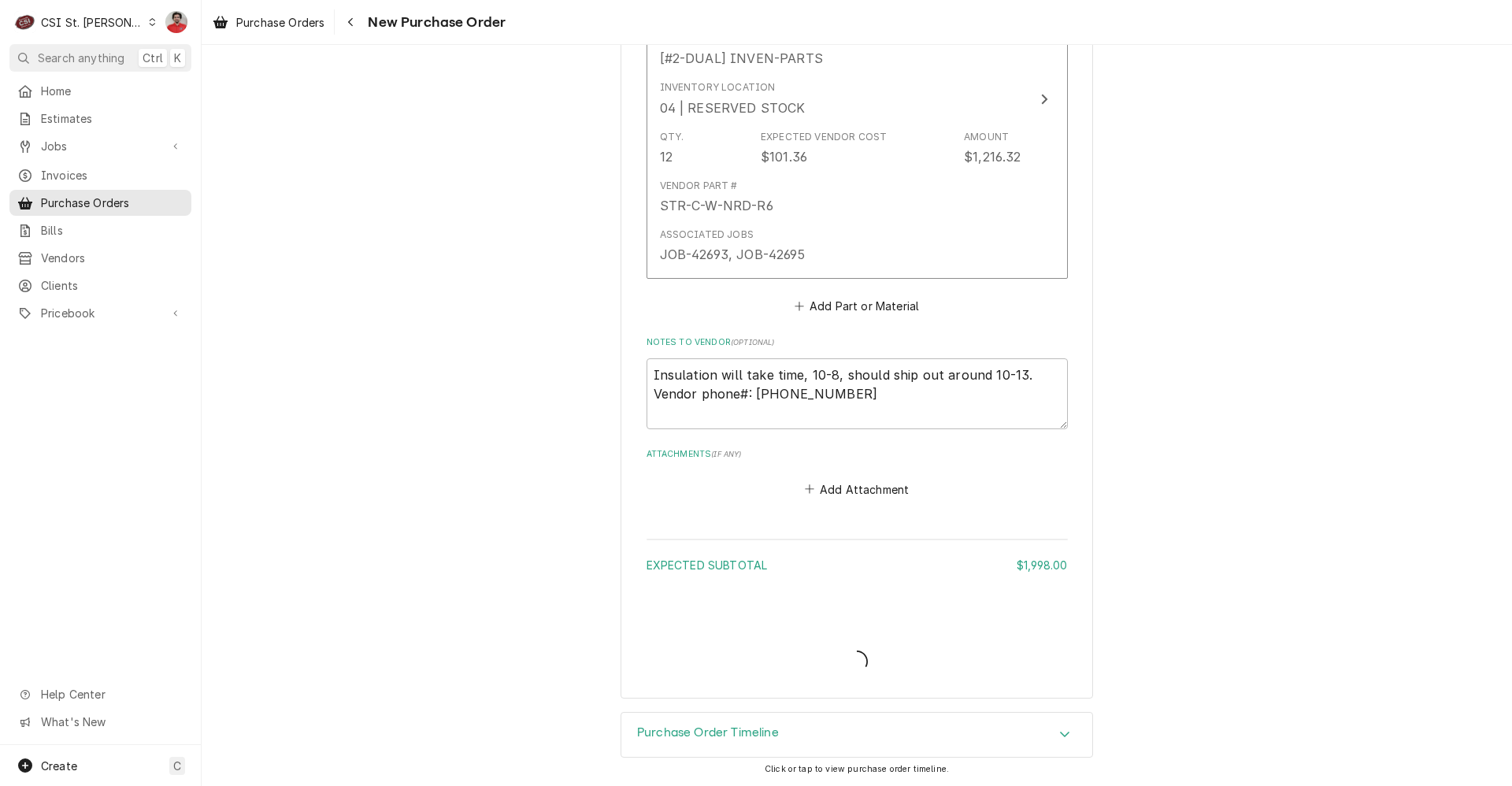
type textarea "x"
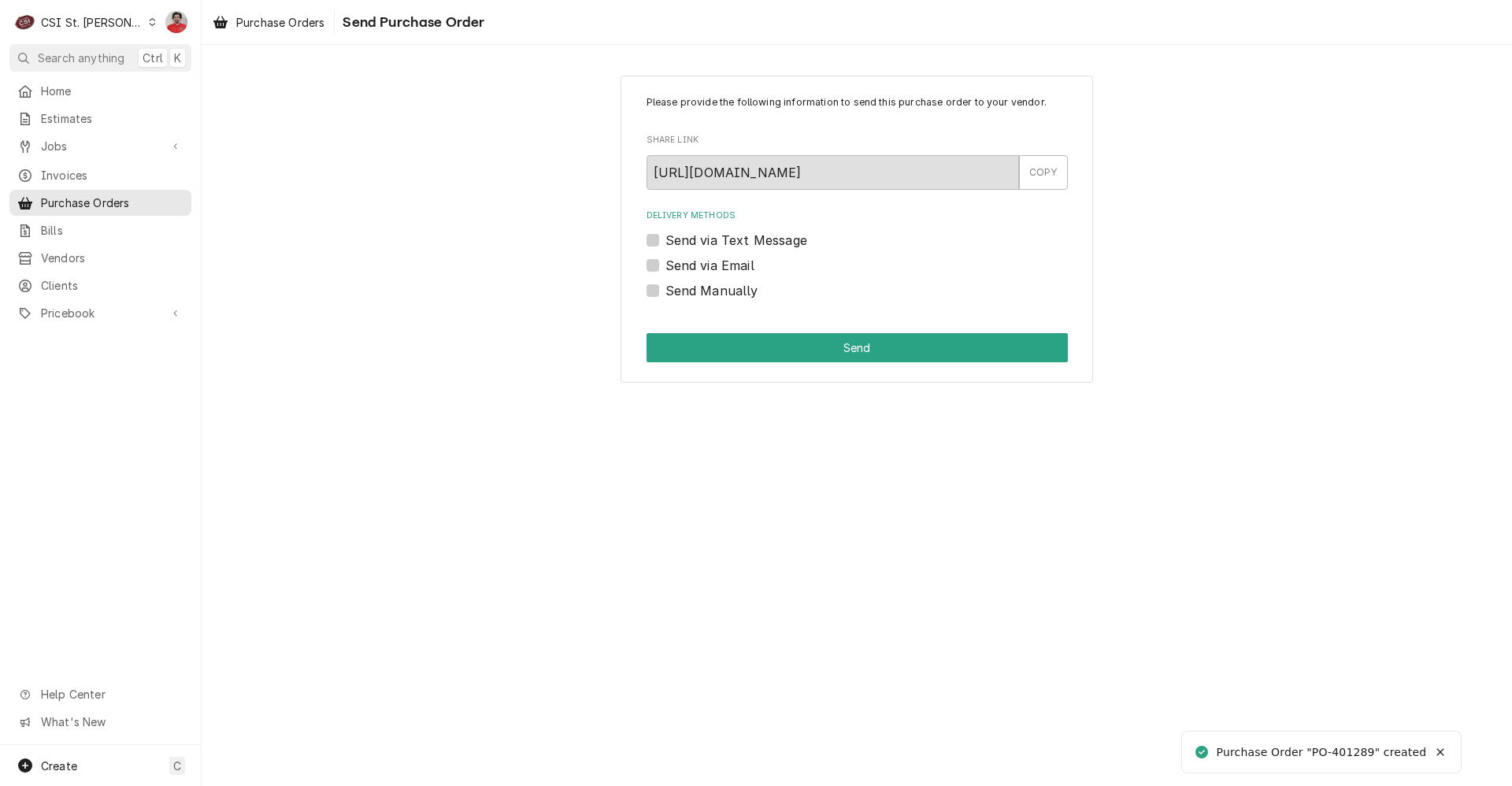
click at [734, 296] on label "Send Manually" at bounding box center [711, 291] width 93 height 19
click at [734, 296] on input "Send Manually" at bounding box center [875, 298] width 421 height 35
checkbox input "true"
click at [769, 342] on button "Send" at bounding box center [856, 347] width 421 height 29
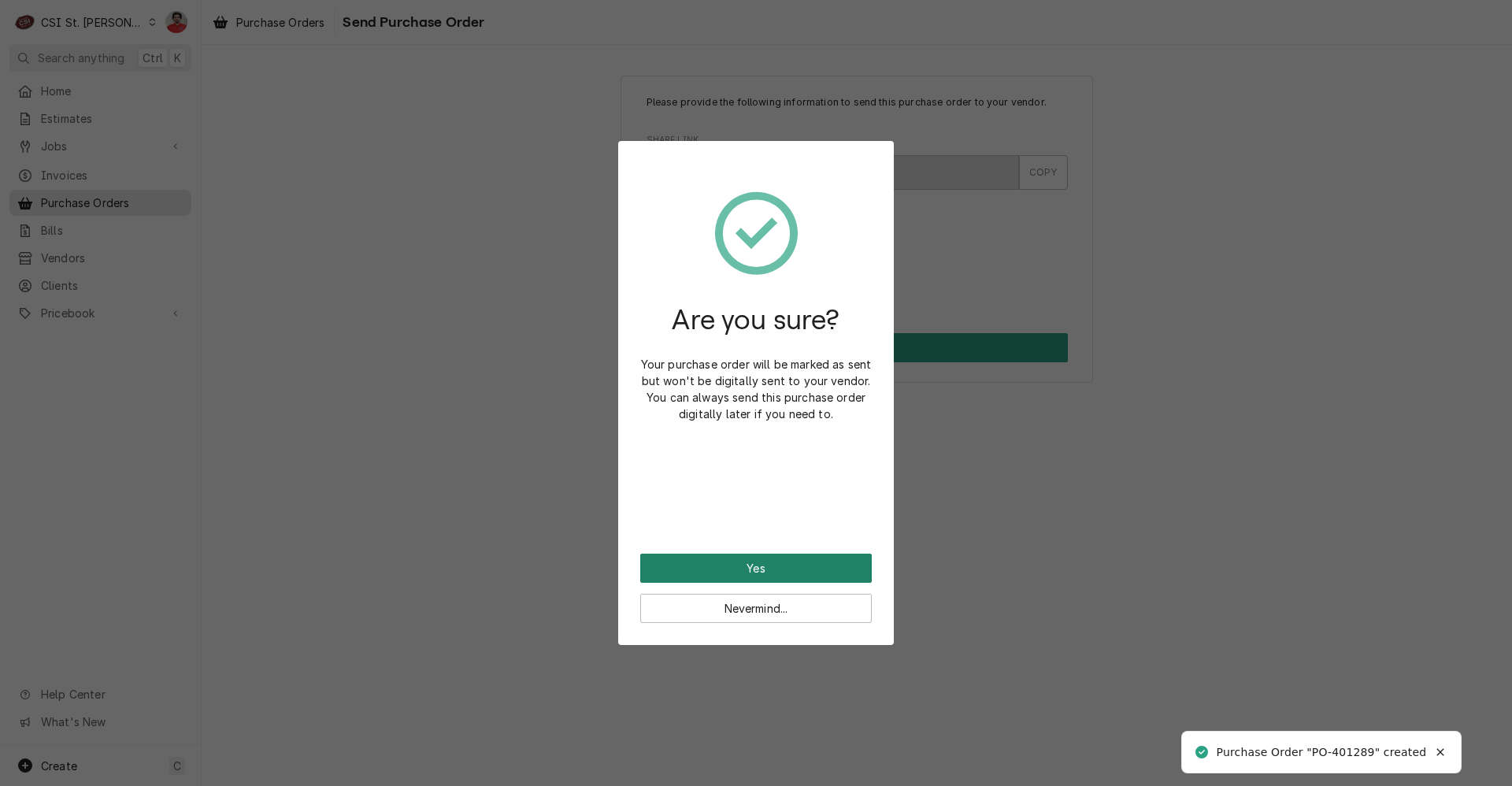
click at [796, 562] on button "Yes" at bounding box center [756, 567] width 232 height 29
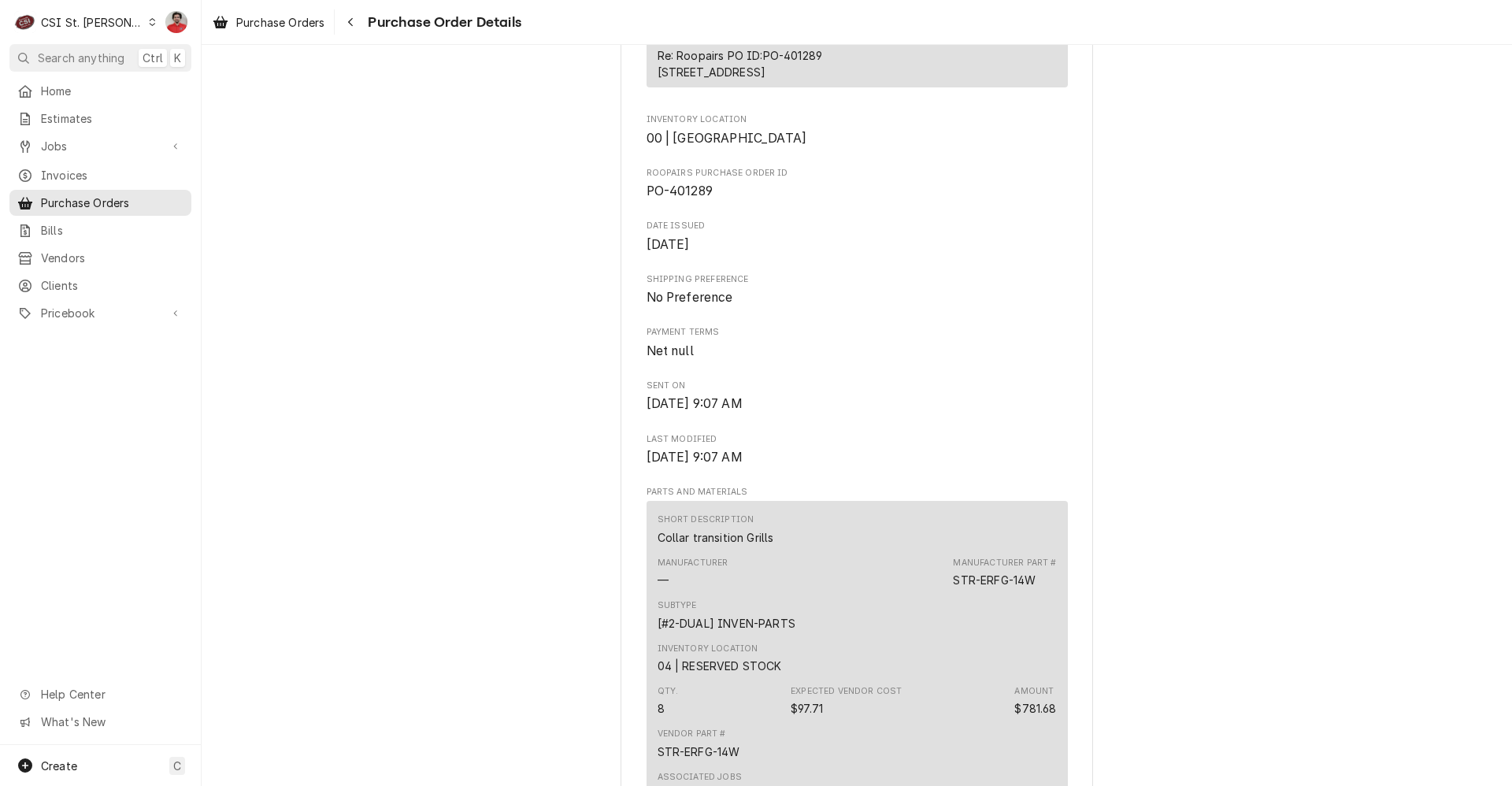
scroll to position [473, 0]
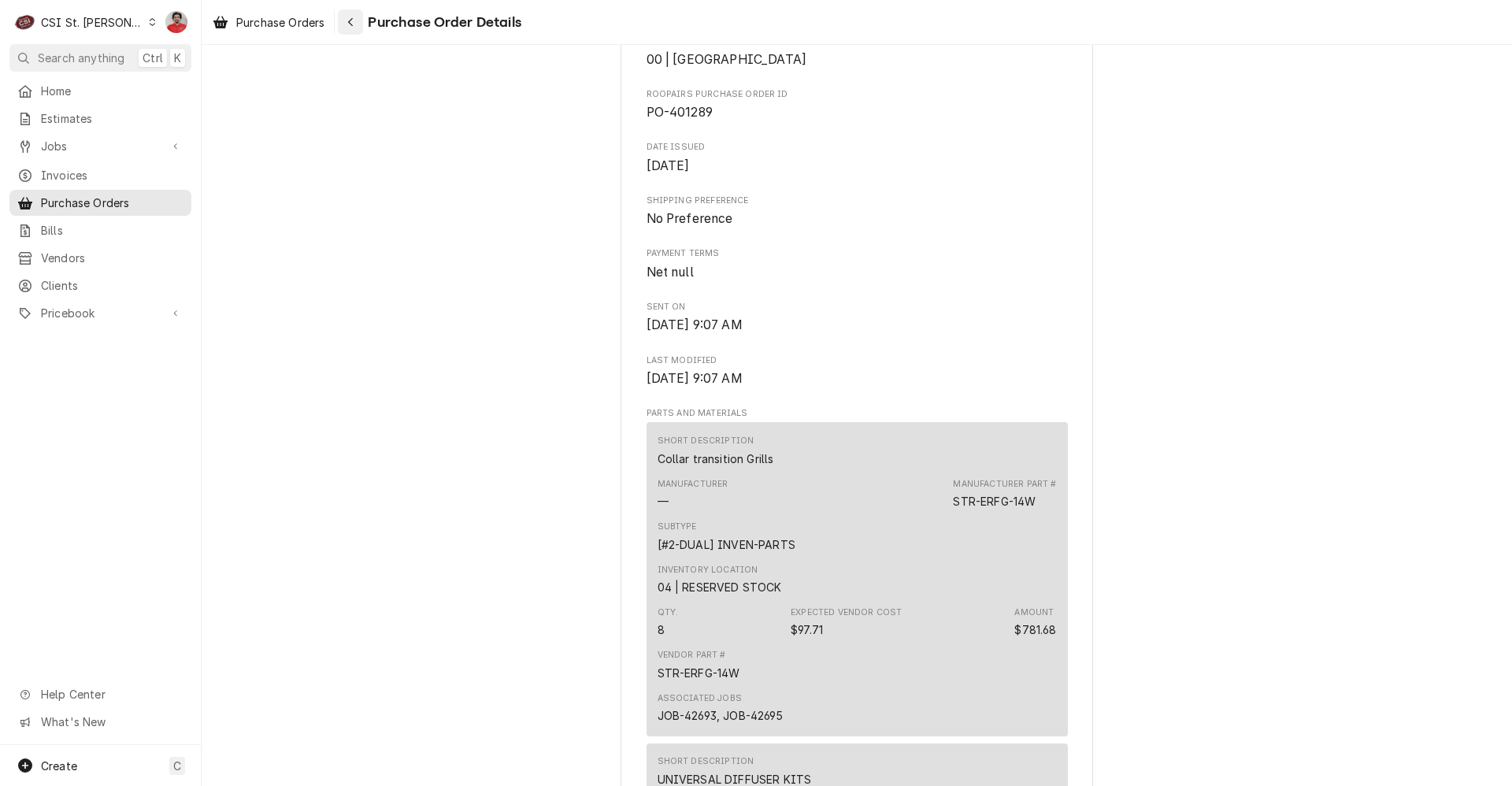
click at [352, 26] on icon "Navigate back" at bounding box center [350, 22] width 7 height 11
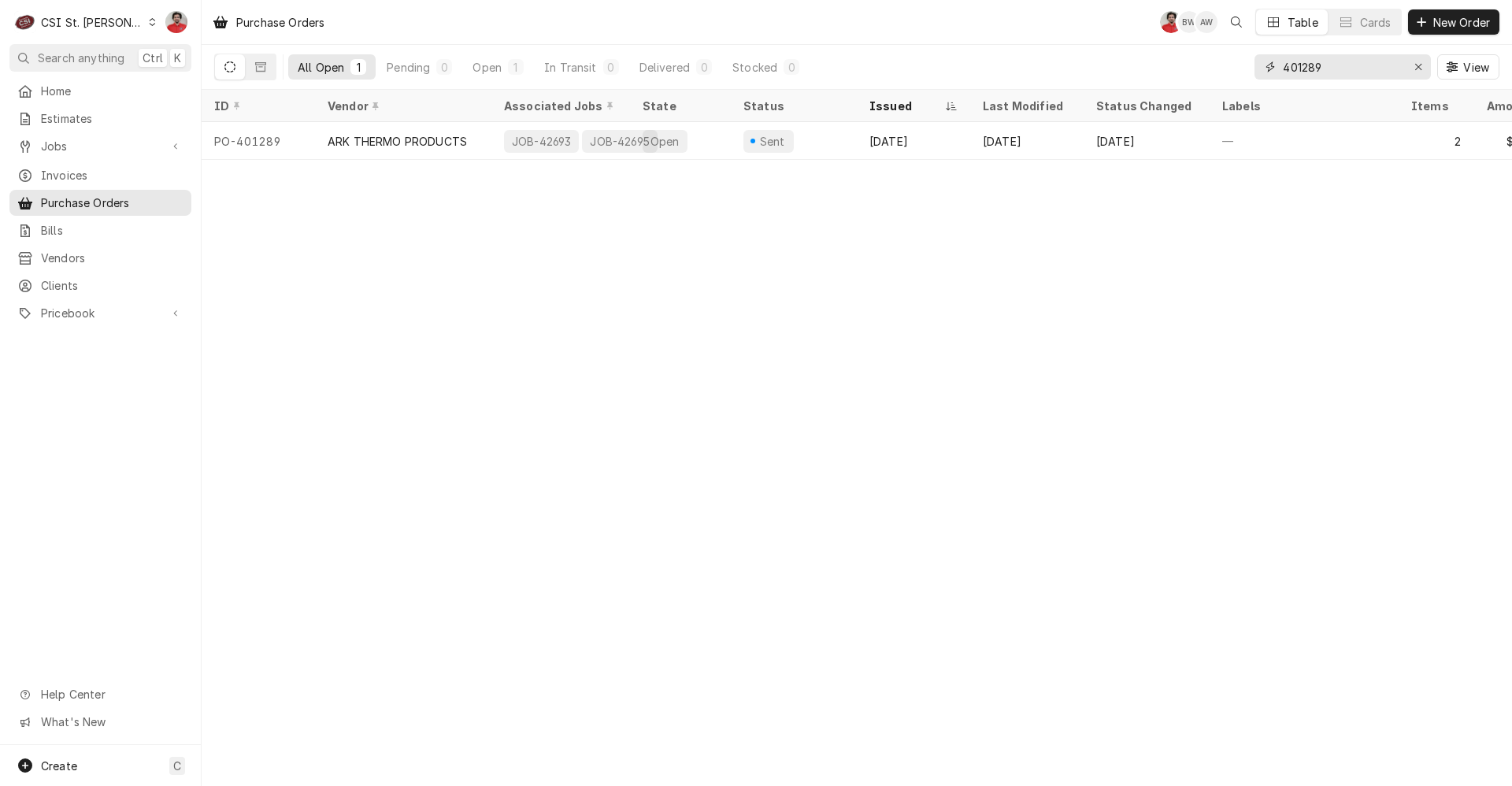
click at [1314, 64] on input "401289" at bounding box center [1341, 67] width 118 height 25
type input "401356"
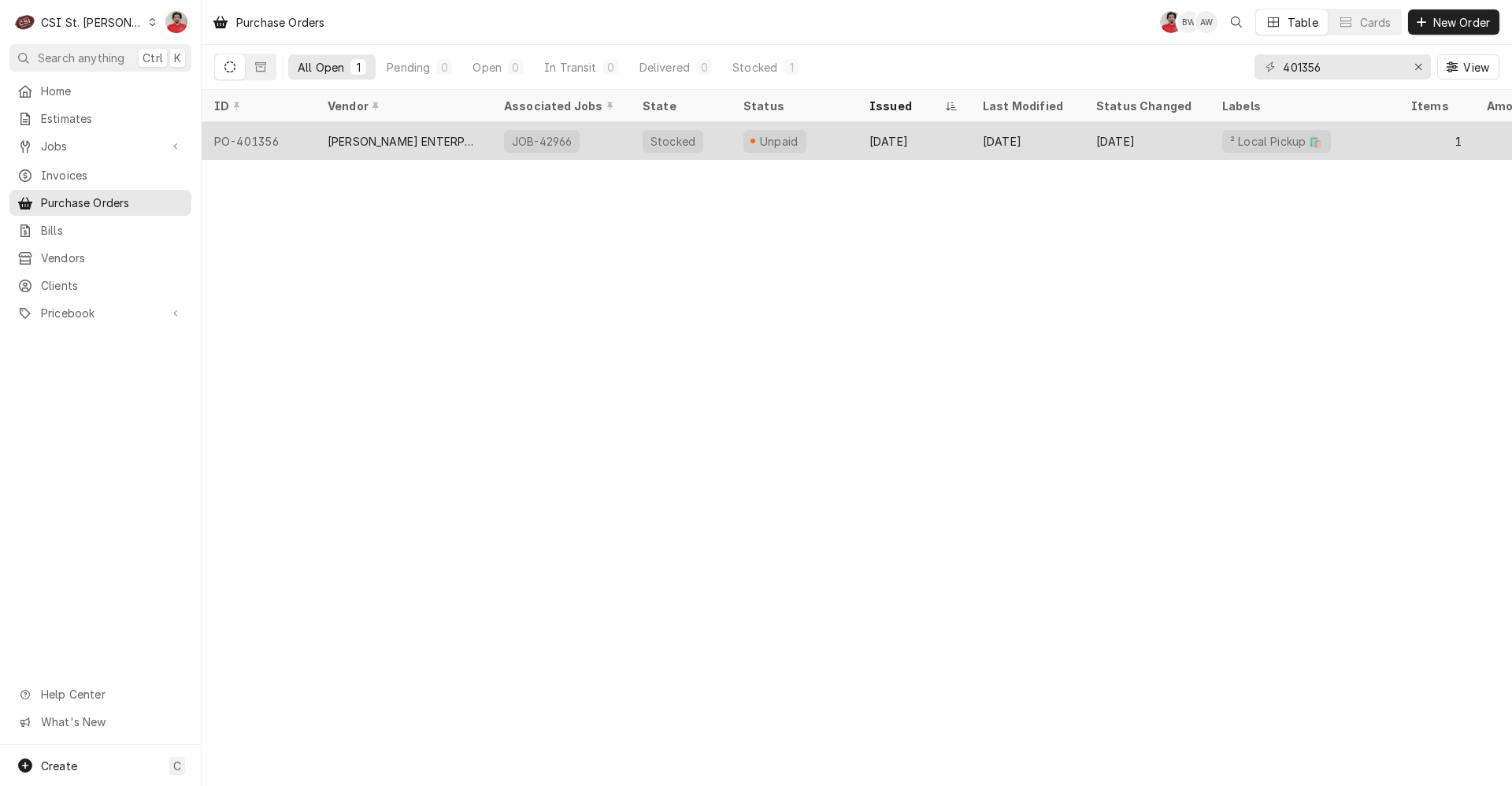
click at [807, 141] on div "Unpaid" at bounding box center [794, 141] width 126 height 38
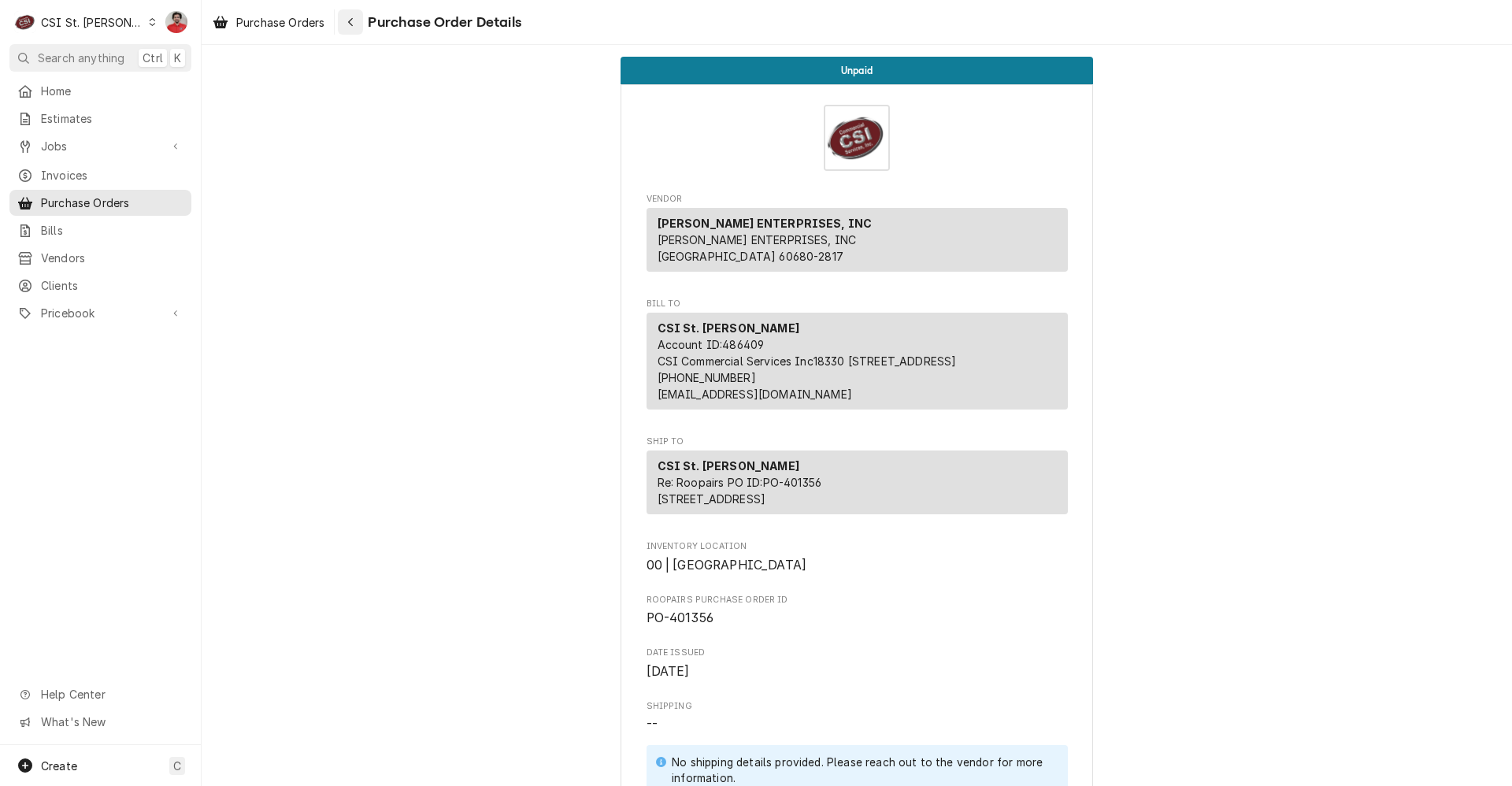
drag, startPoint x: 333, startPoint y: 16, endPoint x: 345, endPoint y: 21, distance: 13.0
click at [333, 16] on div "Purchase Orders Purchase Order Details" at bounding box center [363, 22] width 315 height 26
click at [345, 21] on div "Navigate back" at bounding box center [350, 22] width 16 height 16
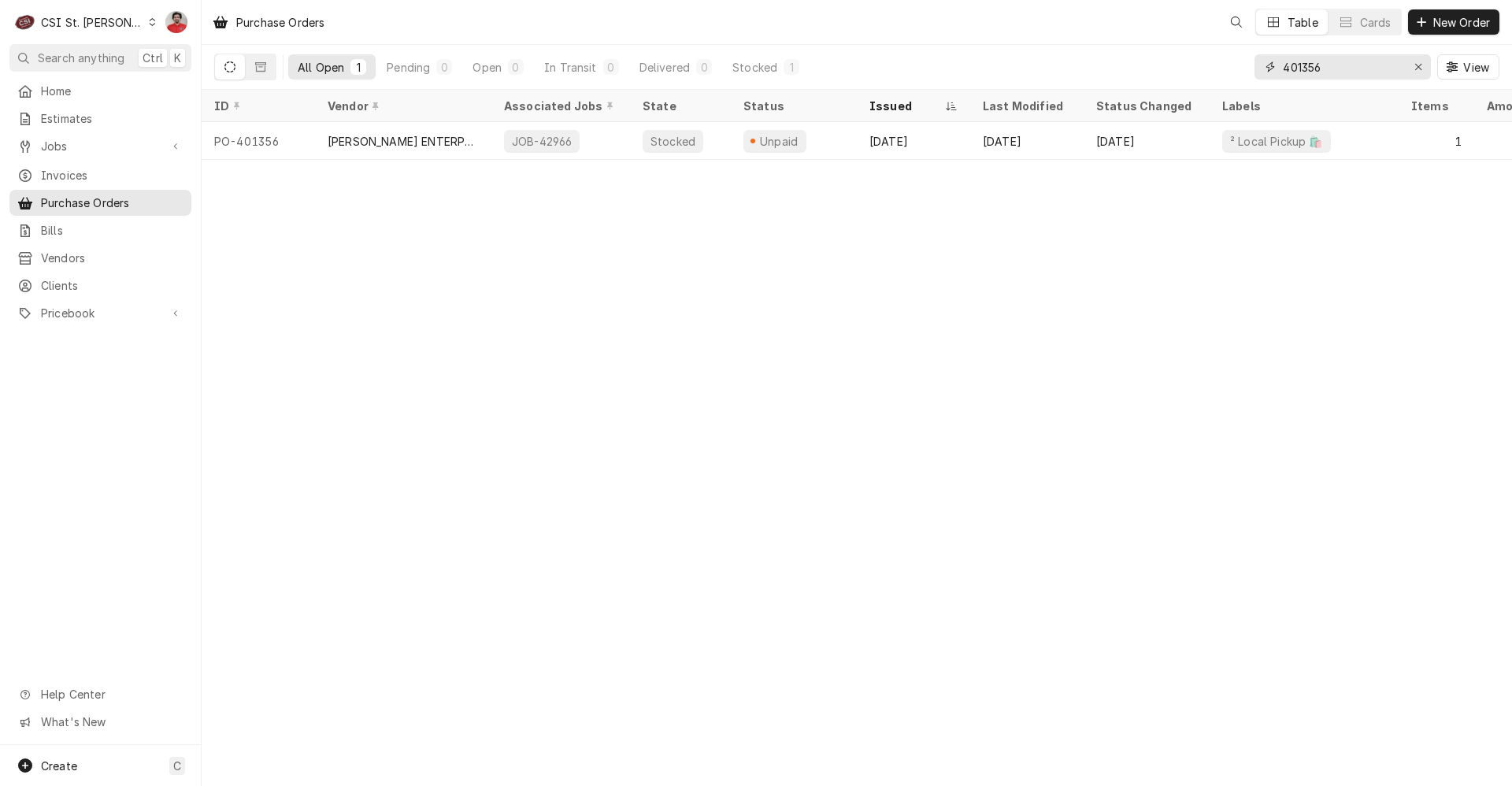
click at [1301, 63] on input "401356" at bounding box center [1341, 67] width 118 height 25
type input "42983"
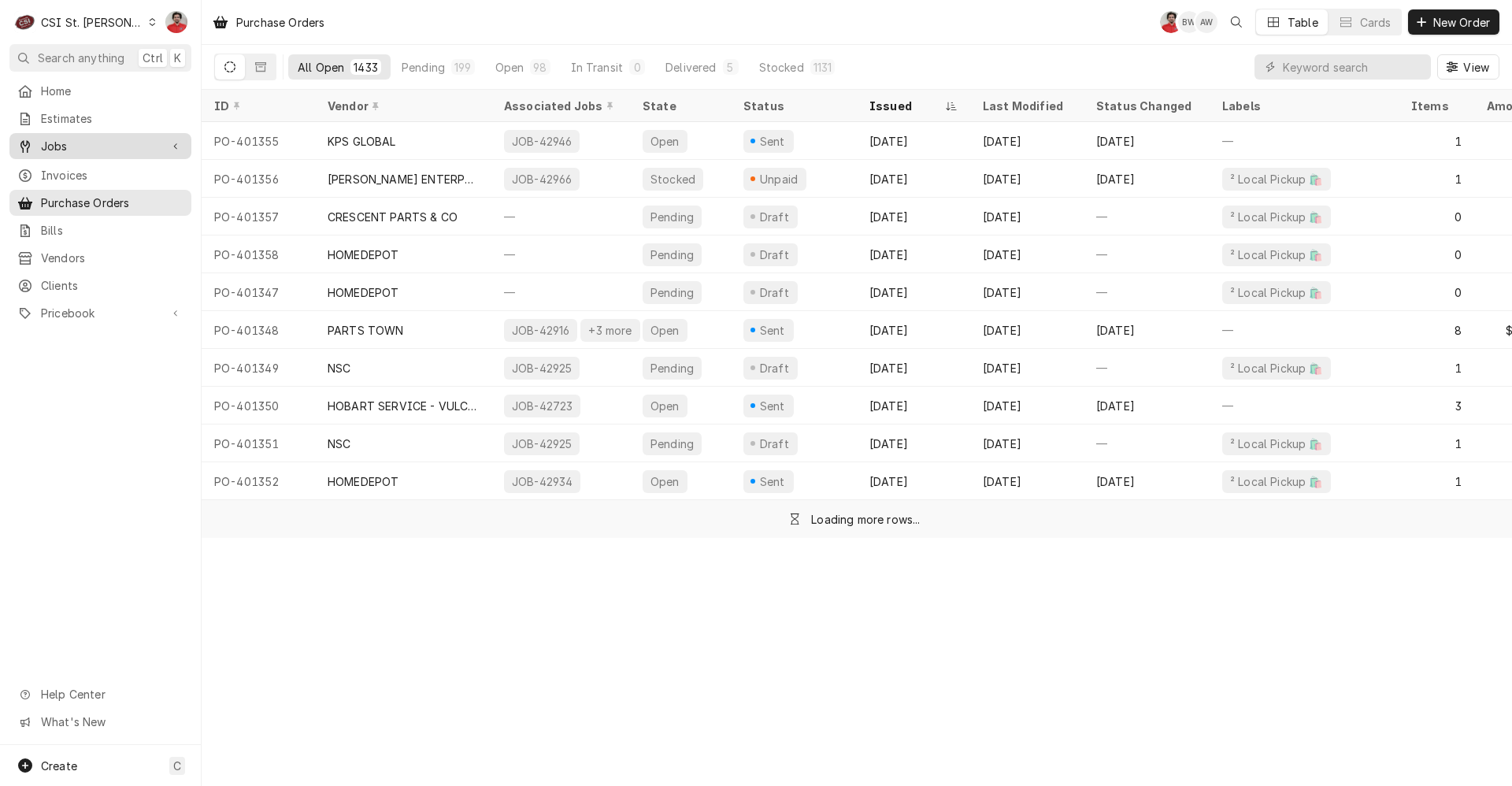
click at [162, 150] on div "Jobs" at bounding box center [100, 146] width 176 height 20
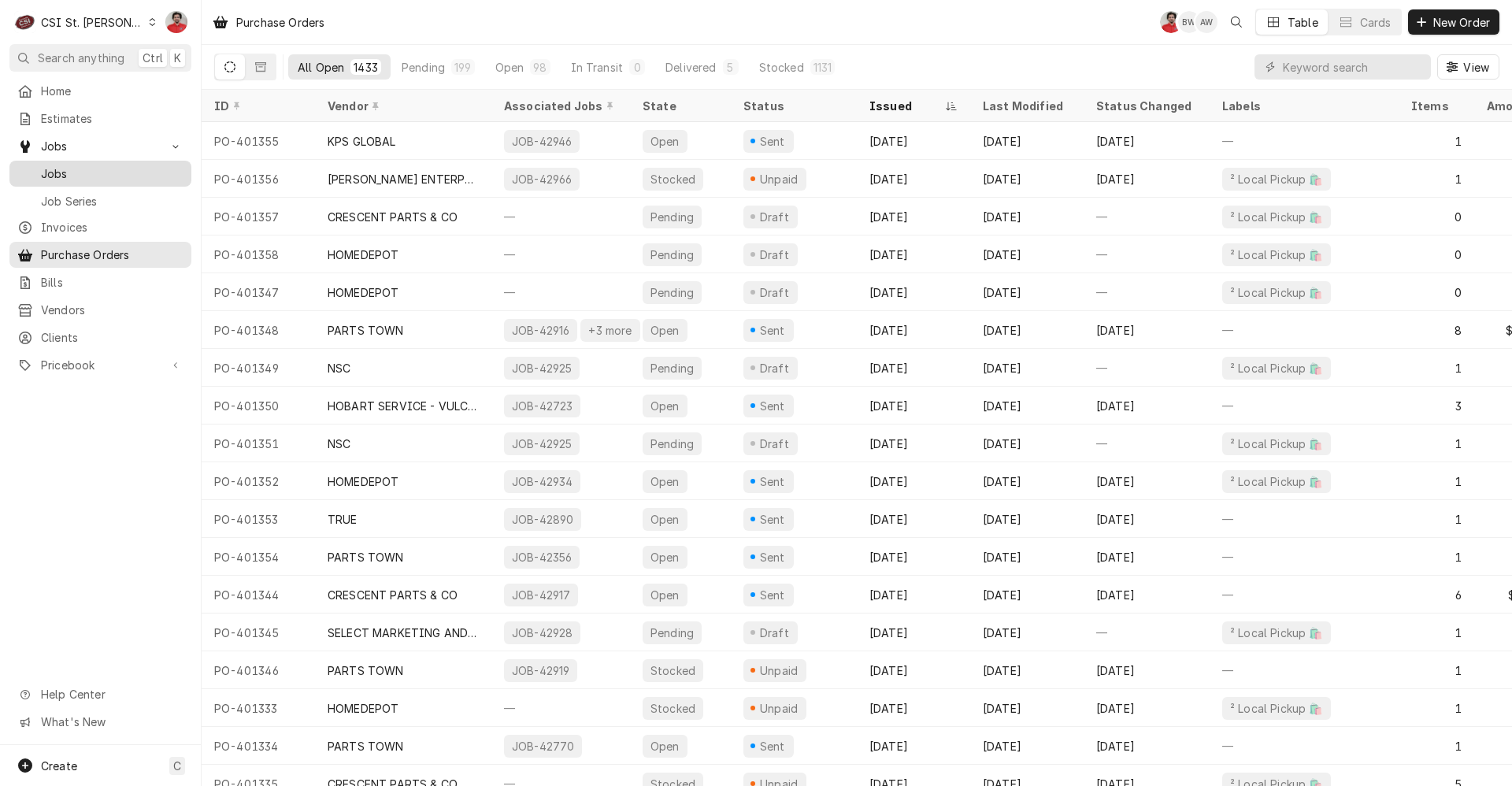
click at [160, 171] on span "Jobs" at bounding box center [111, 173] width 142 height 17
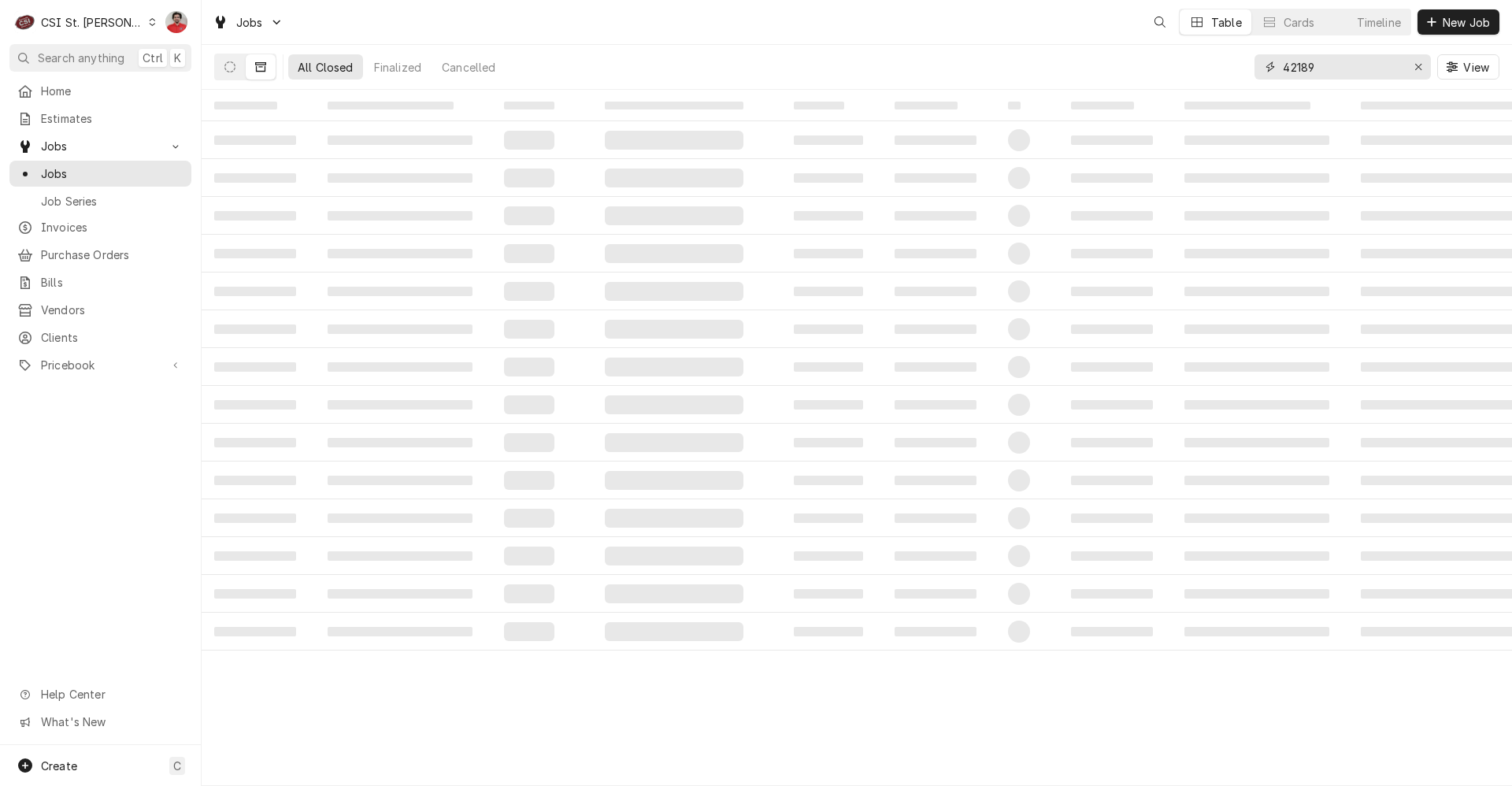
click at [1320, 65] on input "42189" at bounding box center [1341, 67] width 118 height 25
type input "42983"
click at [230, 74] on button "Dynamic Content Wrapper" at bounding box center [230, 67] width 30 height 25
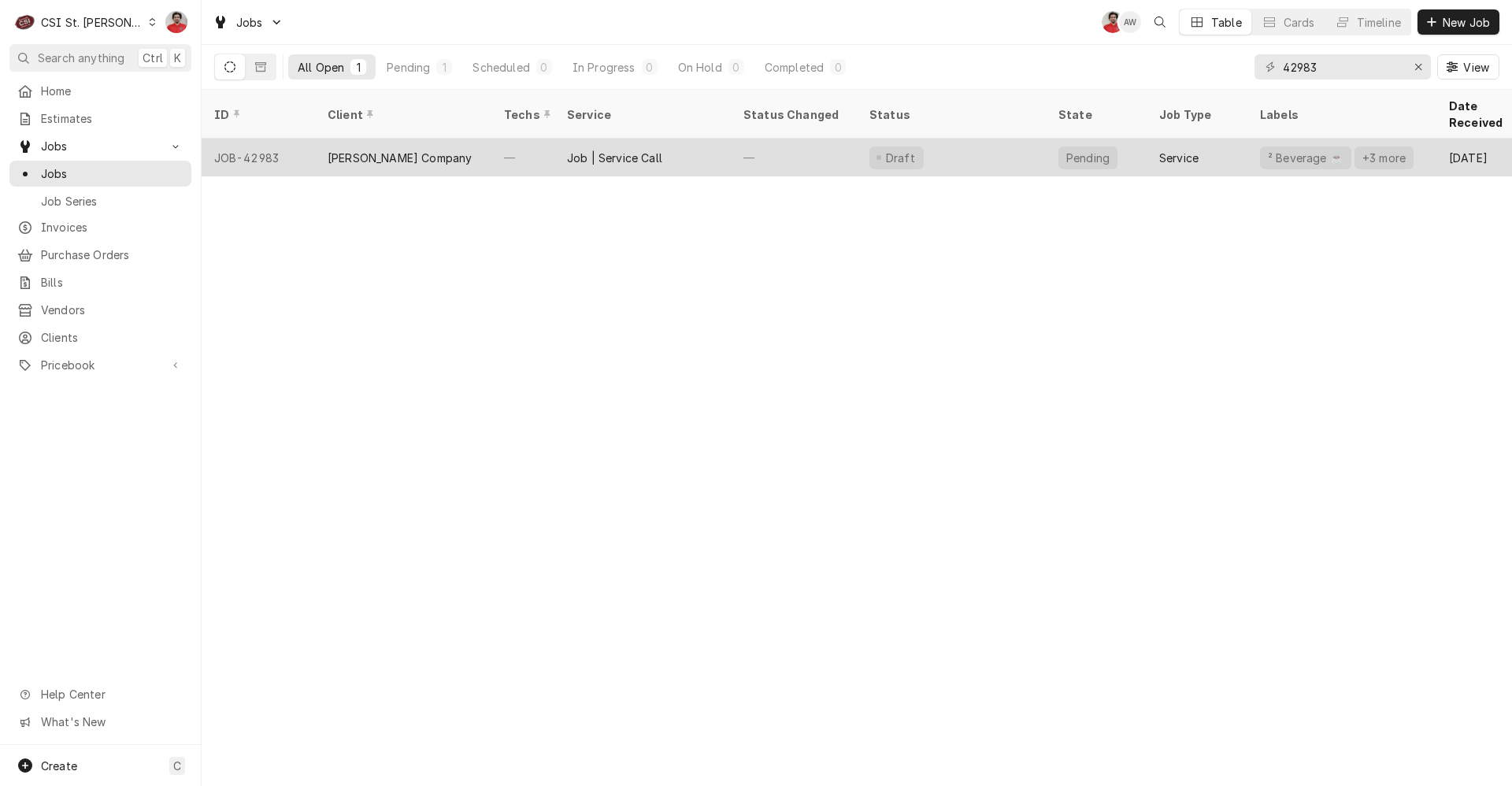
click at [451, 138] on div "[PERSON_NAME] Company" at bounding box center [403, 157] width 176 height 38
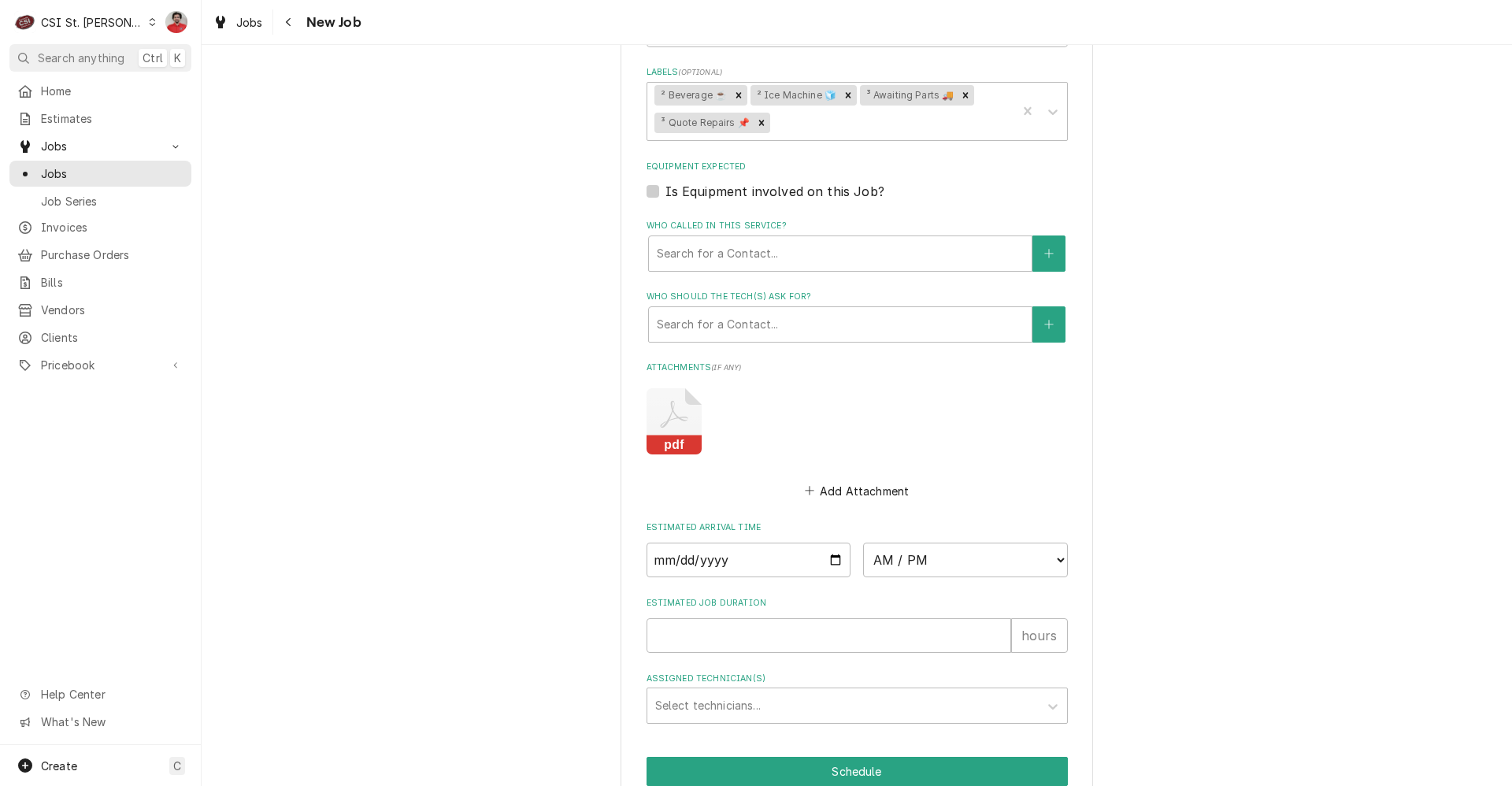
scroll to position [1295, 0]
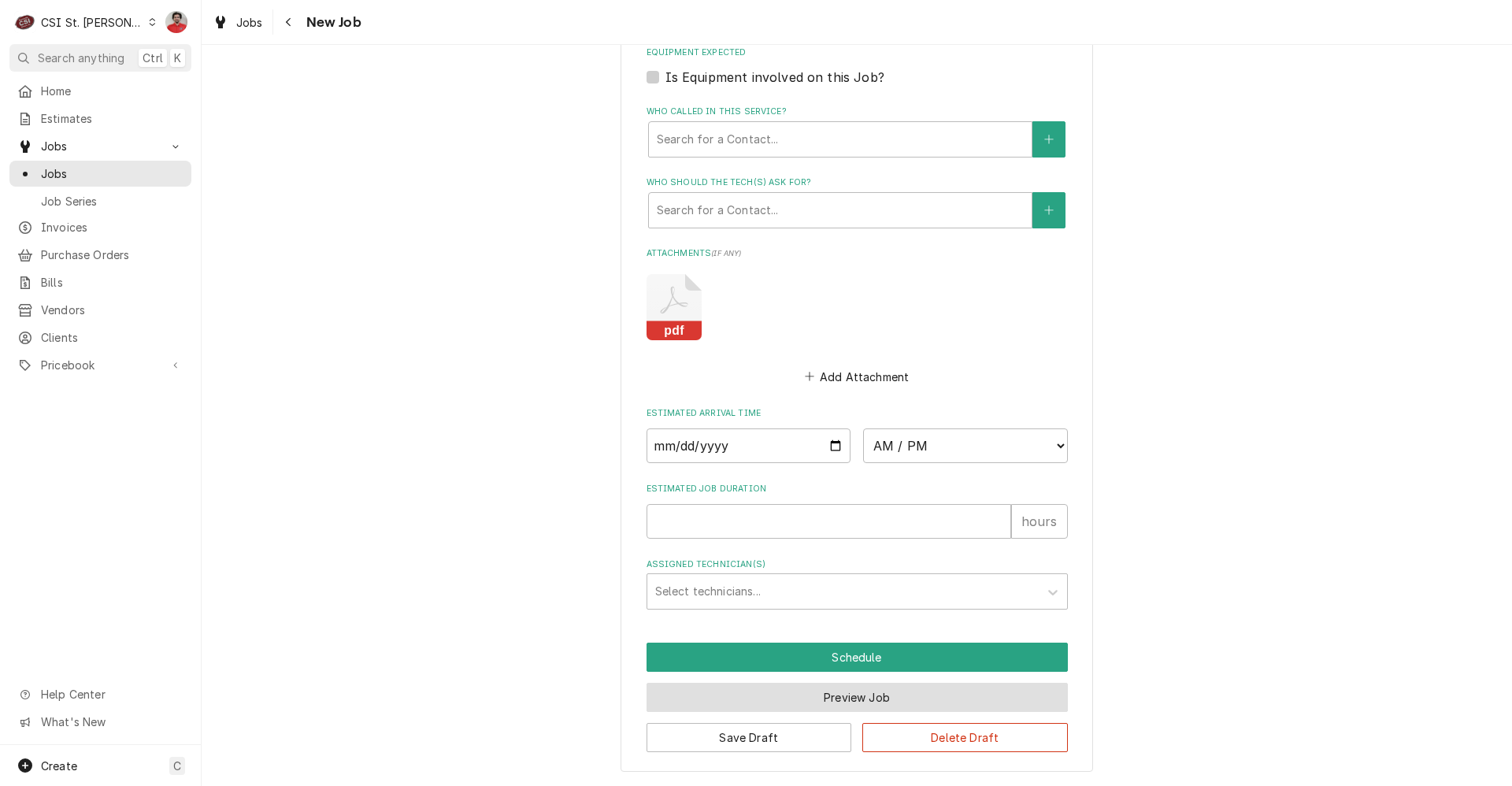
click at [812, 695] on button "Preview Job" at bounding box center [856, 696] width 421 height 29
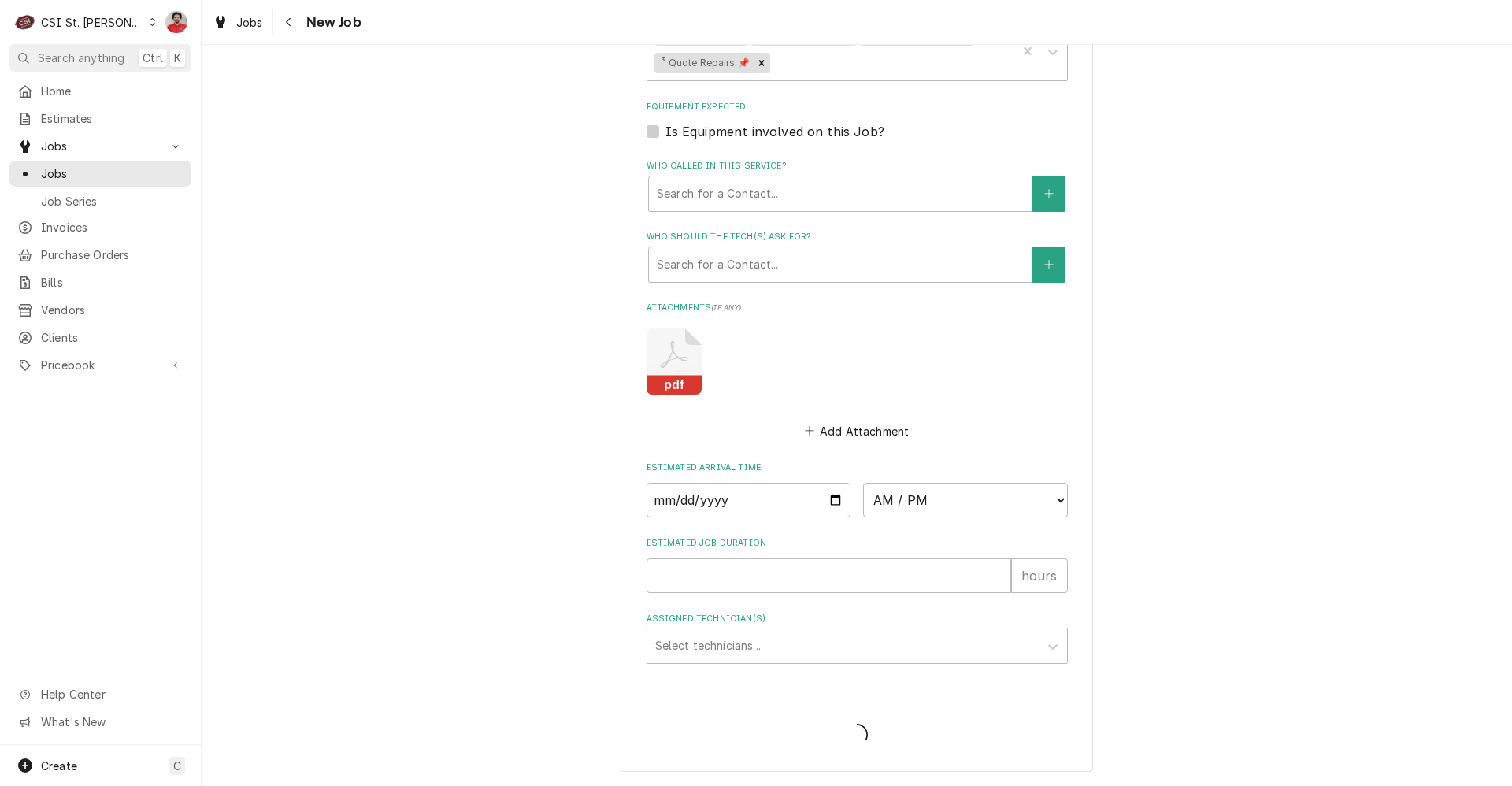
scroll to position [1242, 0]
type textarea "x"
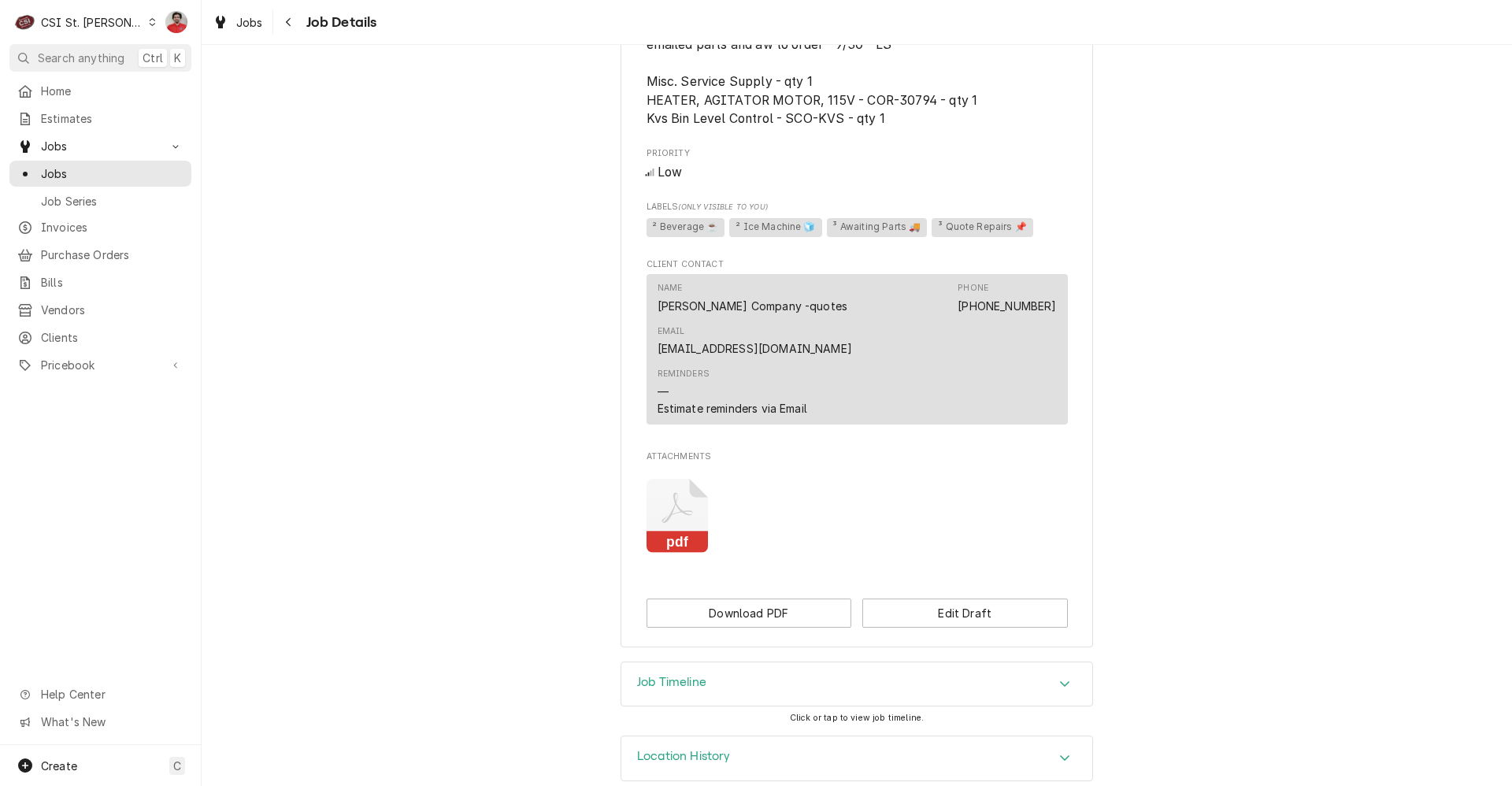
scroll to position [511, 0]
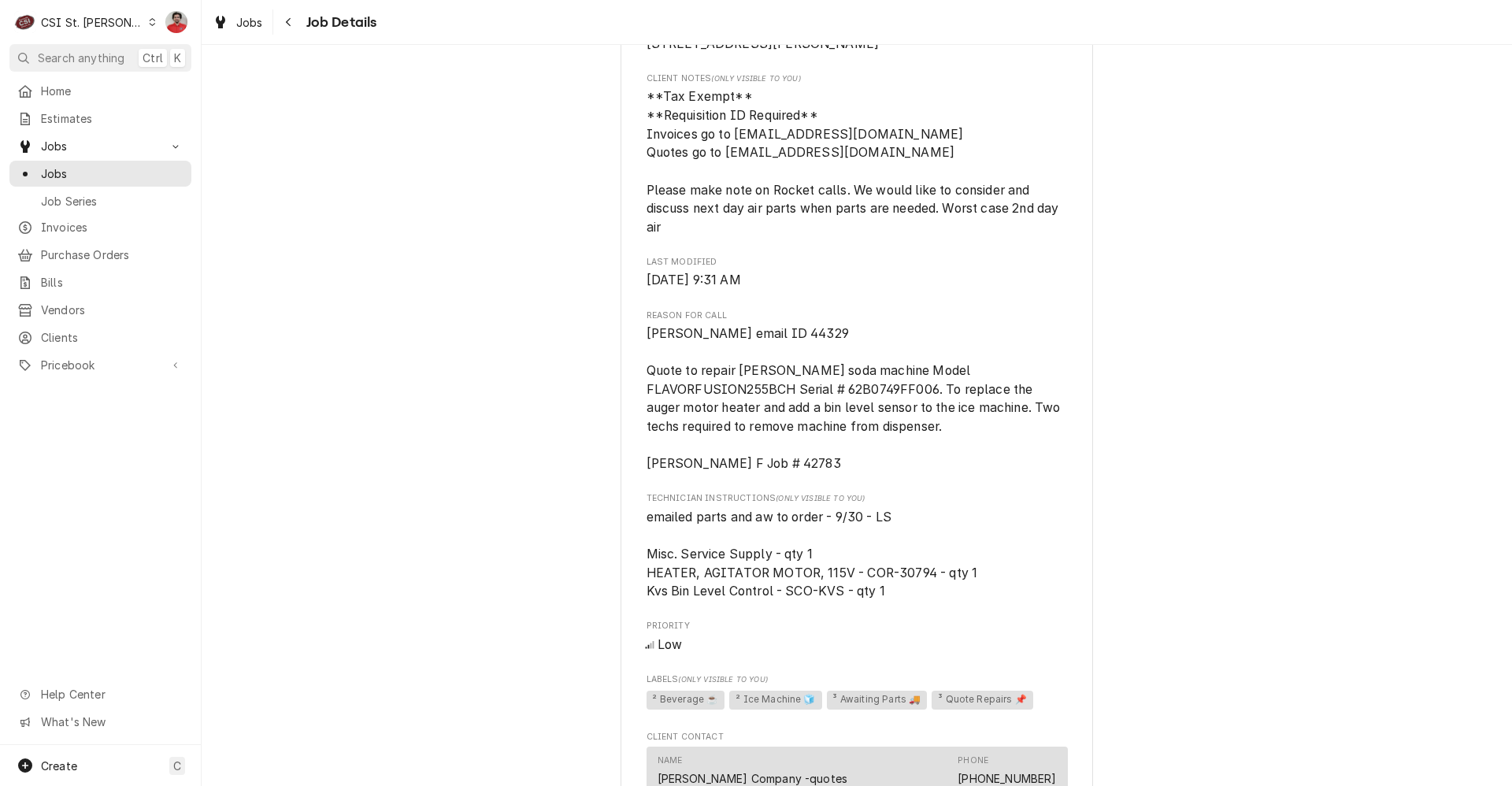
click at [901, 590] on span "emailed parts and aw to order - 9/30 - LS Misc. Service Supply - qty 1 HEATER, …" at bounding box center [812, 554] width 331 height 90
copy span "30794"
click at [74, 361] on span "Pricebook" at bounding box center [100, 365] width 119 height 17
click at [818, 599] on span "emailed parts and aw to order - 9/30 - LS Misc. Service Supply - qty 1 HEATER, …" at bounding box center [812, 554] width 331 height 90
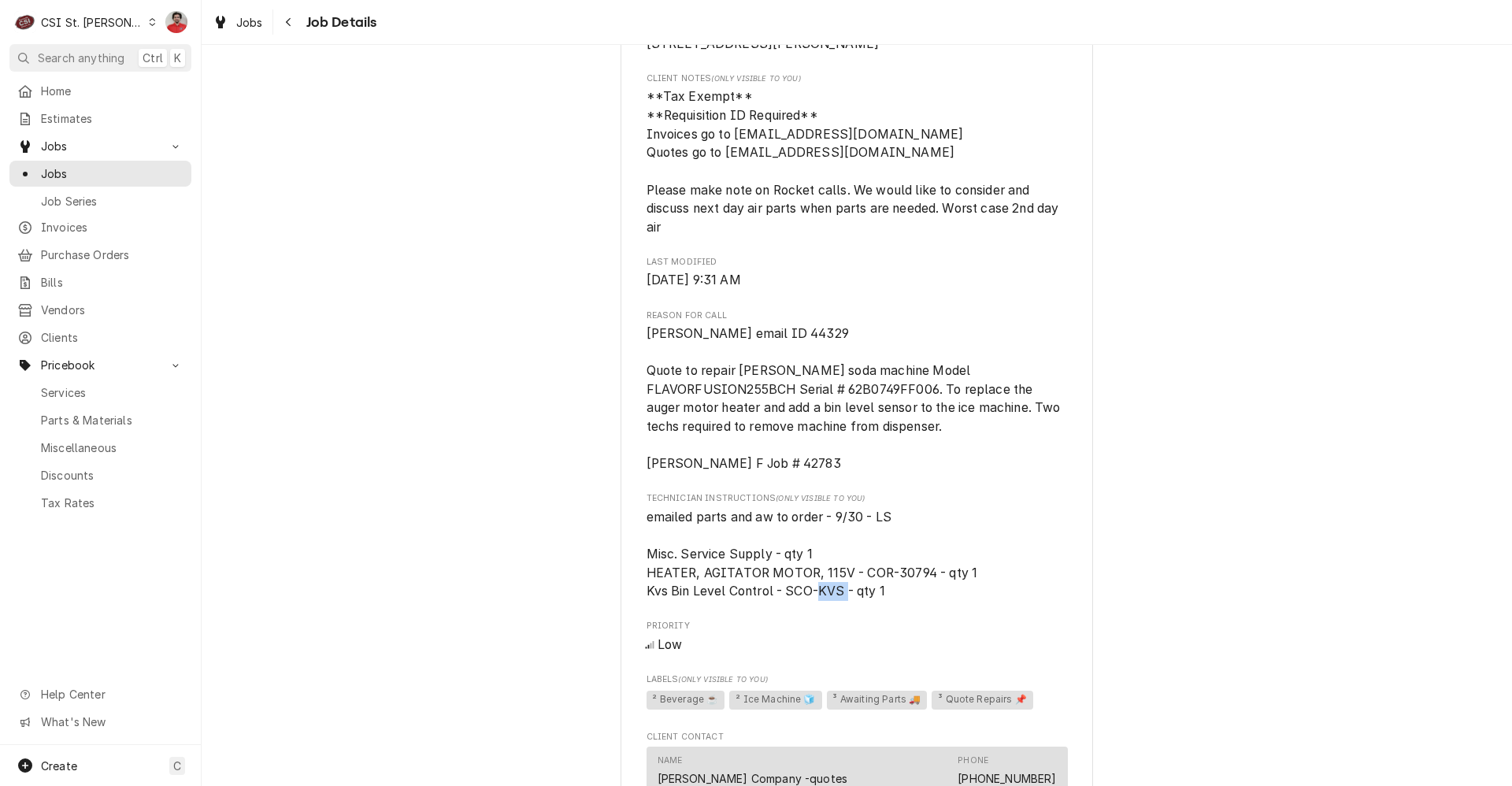
click at [818, 599] on span "emailed parts and aw to order - 9/30 - LS Misc. Service Supply - qty 1 HEATER, …" at bounding box center [812, 554] width 331 height 90
copy span "KVS"
click at [581, 449] on div "Draft Preview Vivian Company Petro Mart #4271 / 14898 W Clayton Road, Chesterfi…" at bounding box center [856, 342] width 1310 height 1584
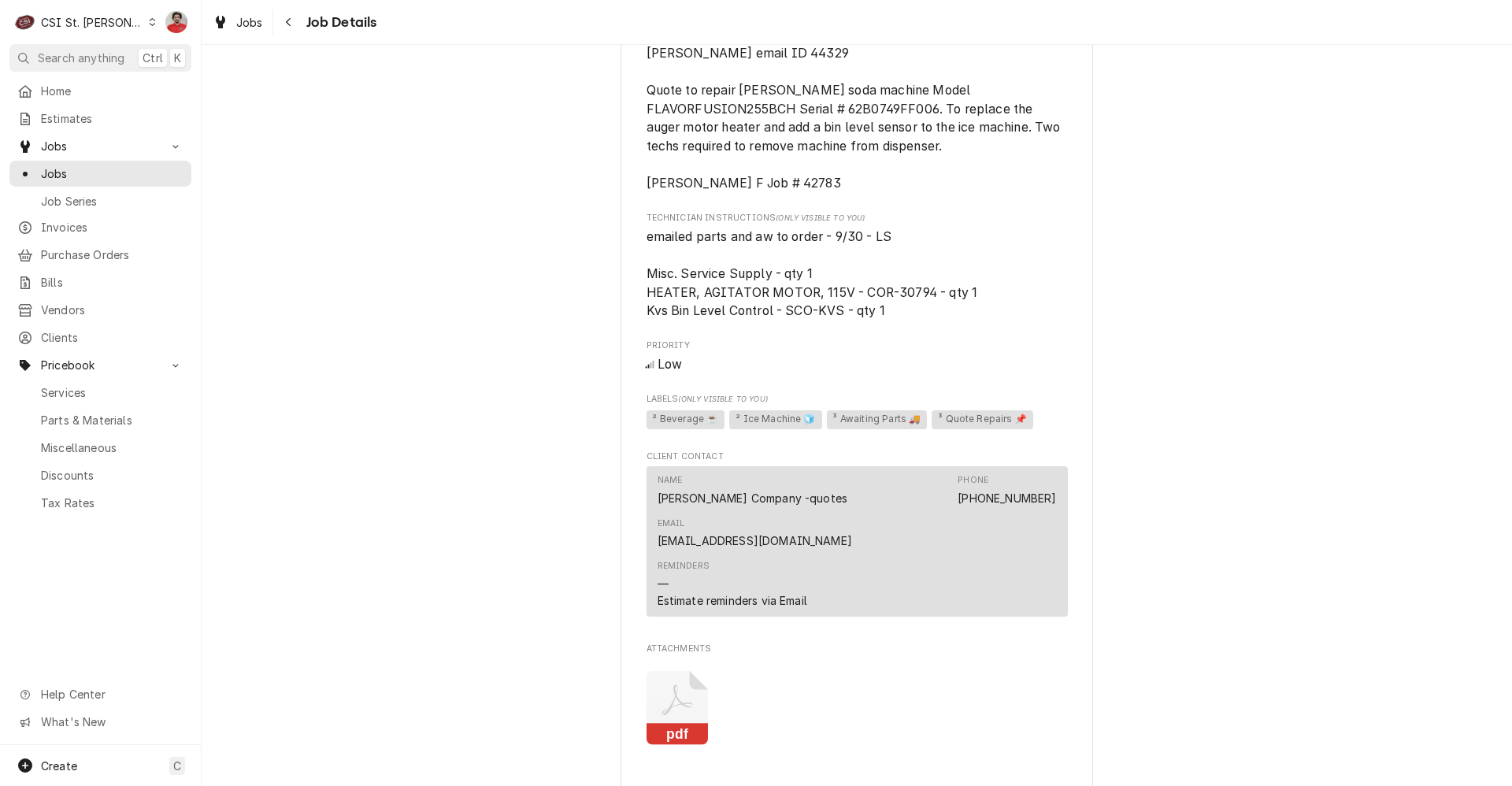
scroll to position [984, 0]
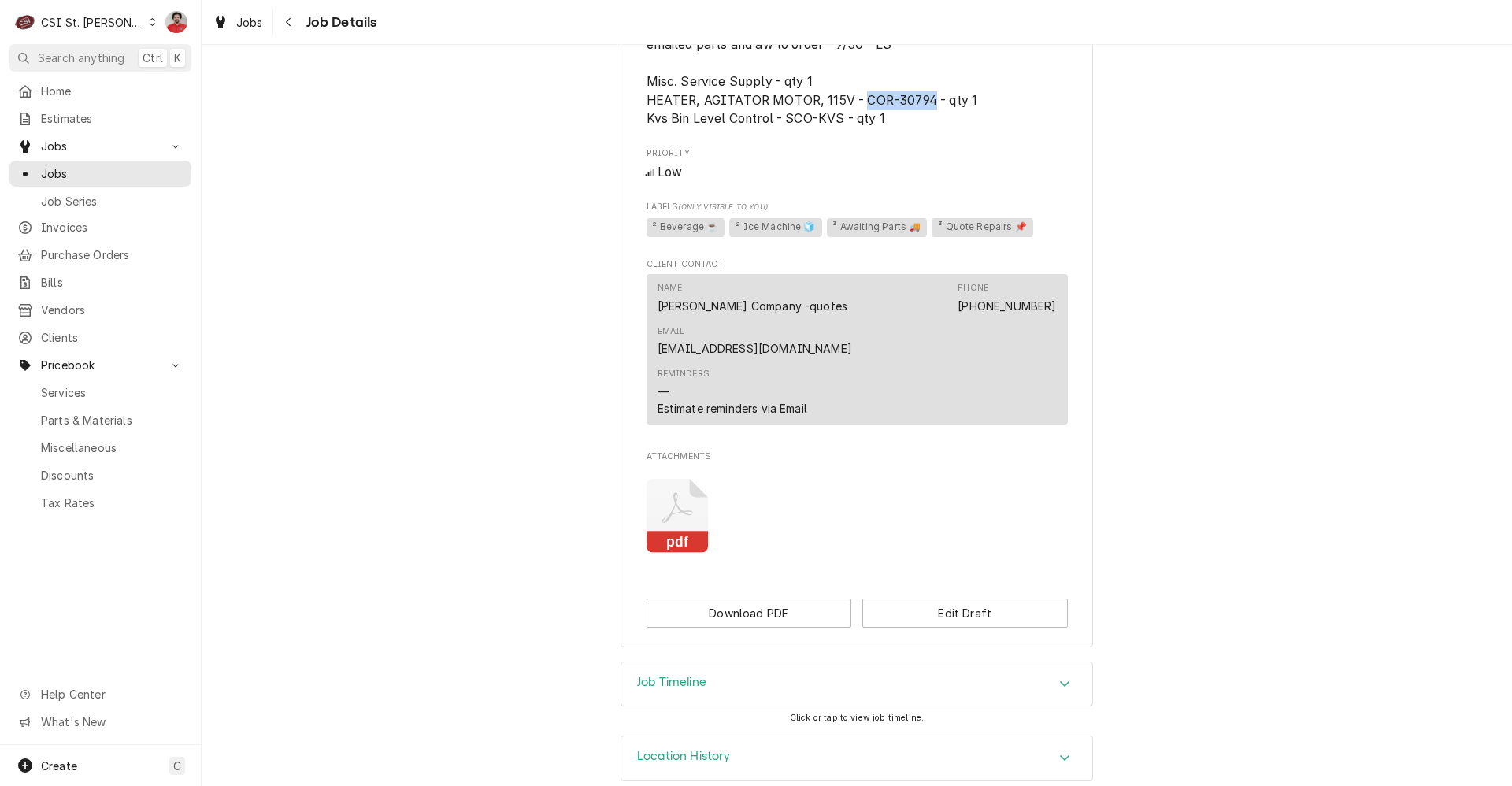
drag, startPoint x: 927, startPoint y: 119, endPoint x: 859, endPoint y: 117, distance: 68.0
click at [859, 117] on span "emailed parts and aw to order - 9/30 - LS Misc. Service Supply - qty 1 HEATER, …" at bounding box center [812, 82] width 331 height 90
copy span "COR-30794"
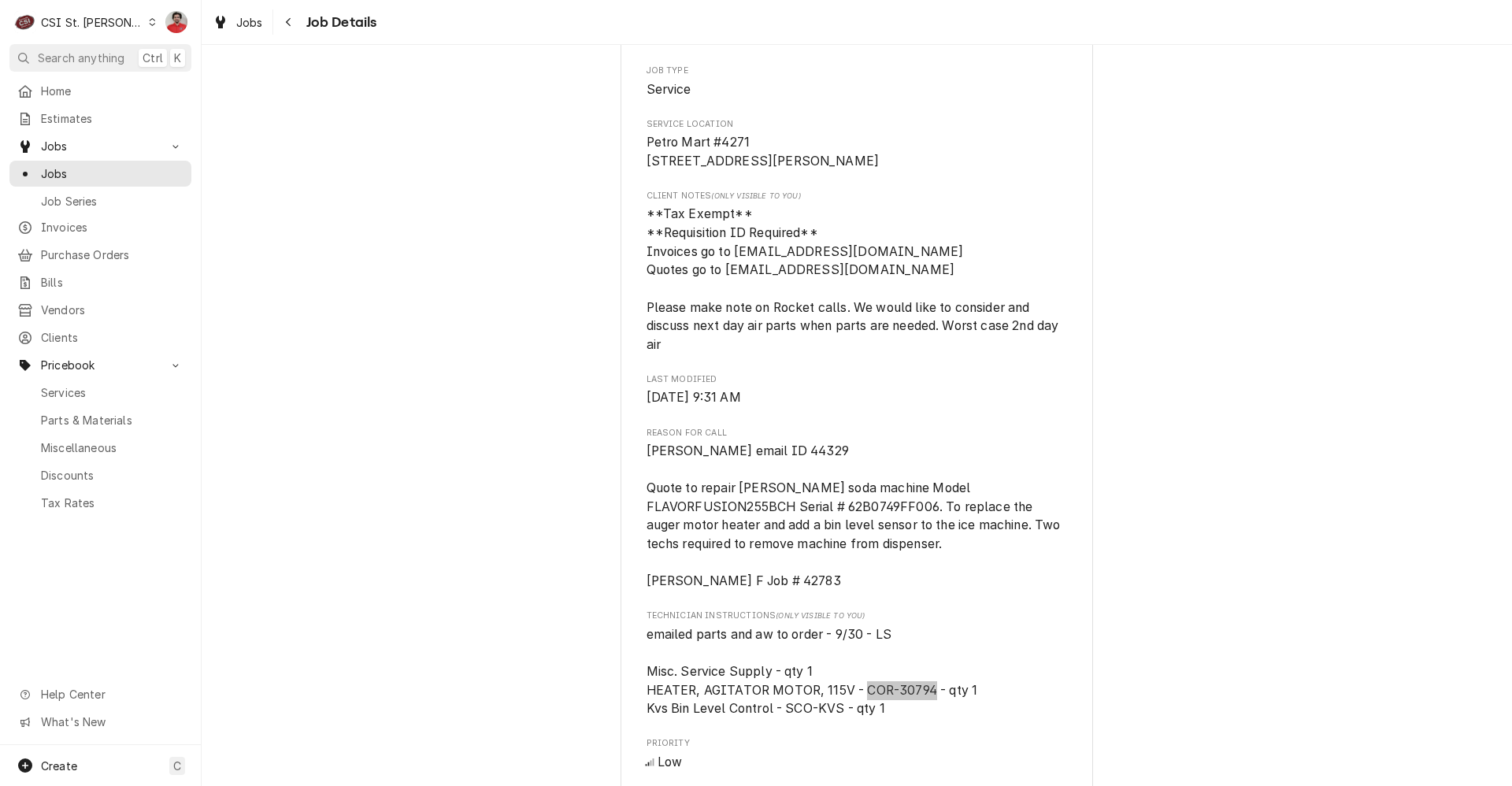
scroll to position [0, 0]
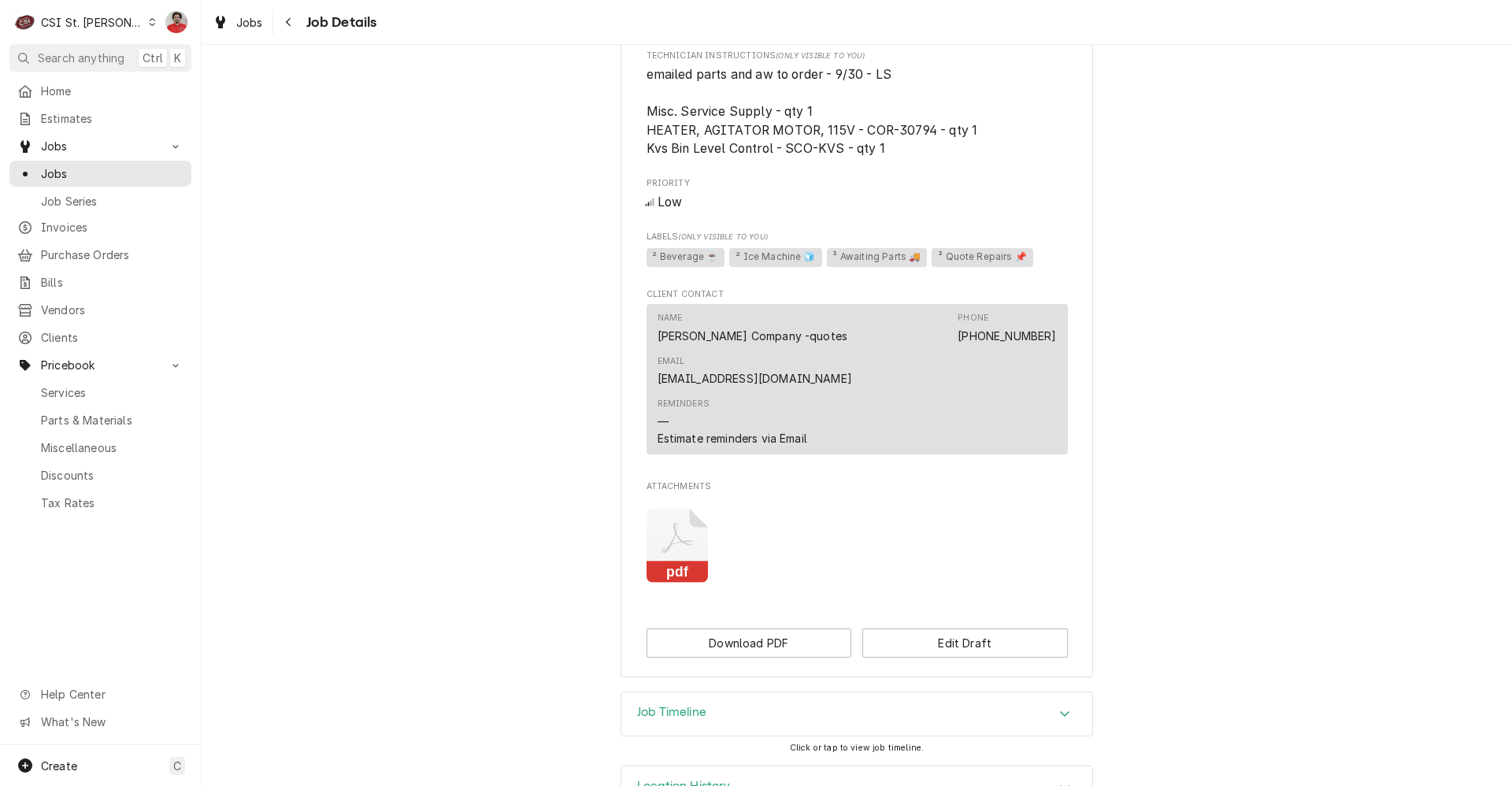
scroll to position [984, 0]
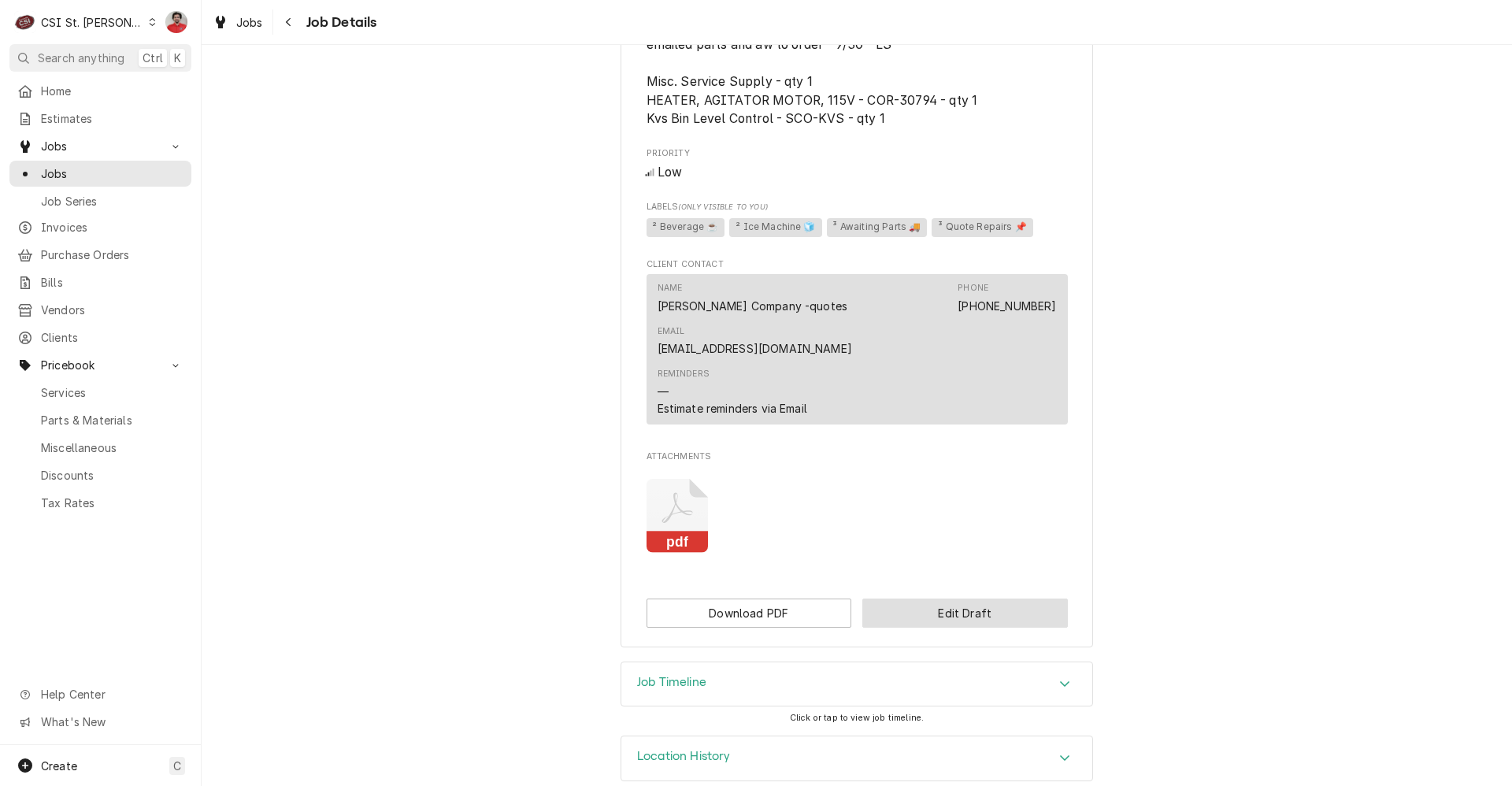
click at [891, 599] on button "Edit Draft" at bounding box center [965, 613] width 206 height 29
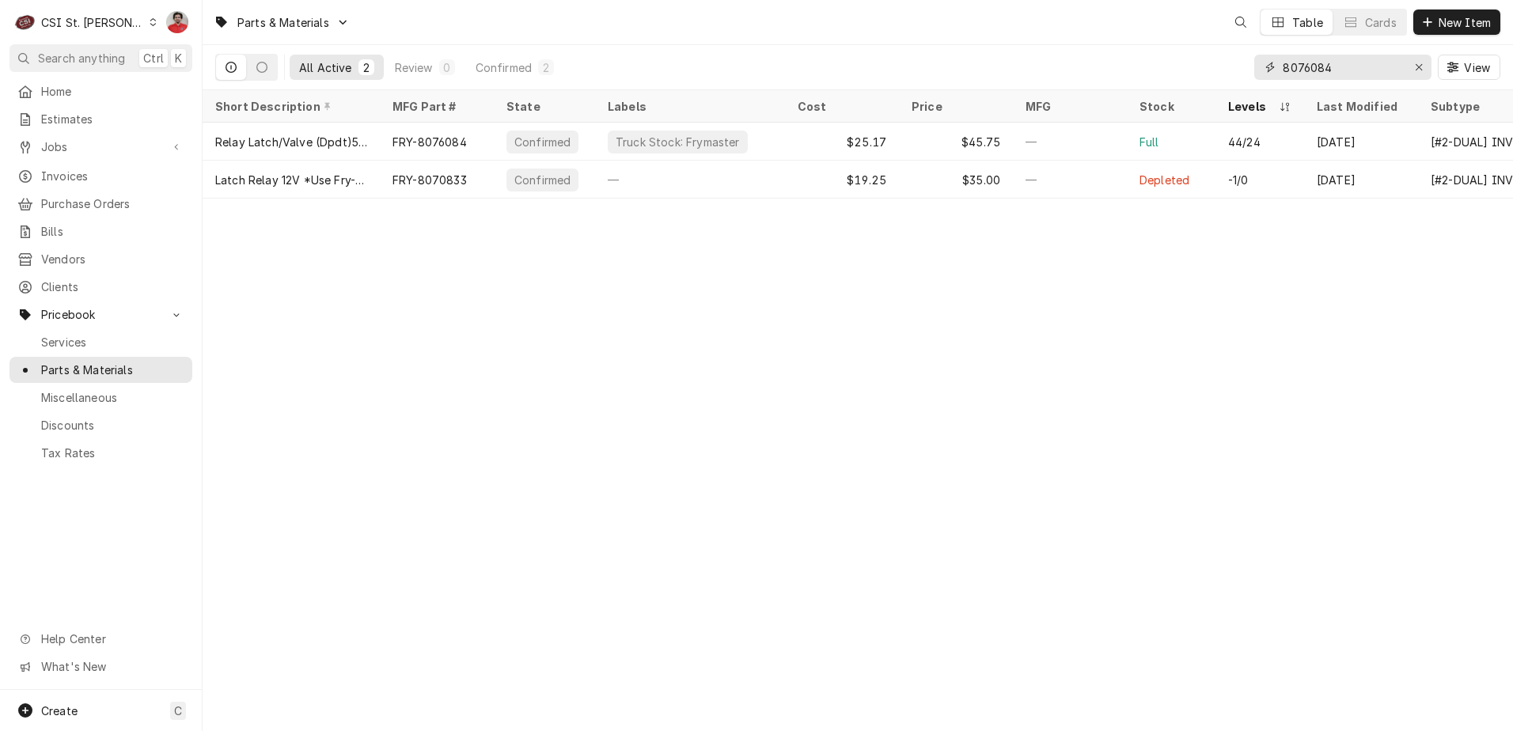
drag, startPoint x: 1347, startPoint y: 67, endPoint x: 875, endPoint y: 85, distance: 472.1
click at [875, 85] on div "All Active 2 Review 0 Confirmed 2 8076084 View" at bounding box center [858, 67] width 1286 height 44
paste input "30794"
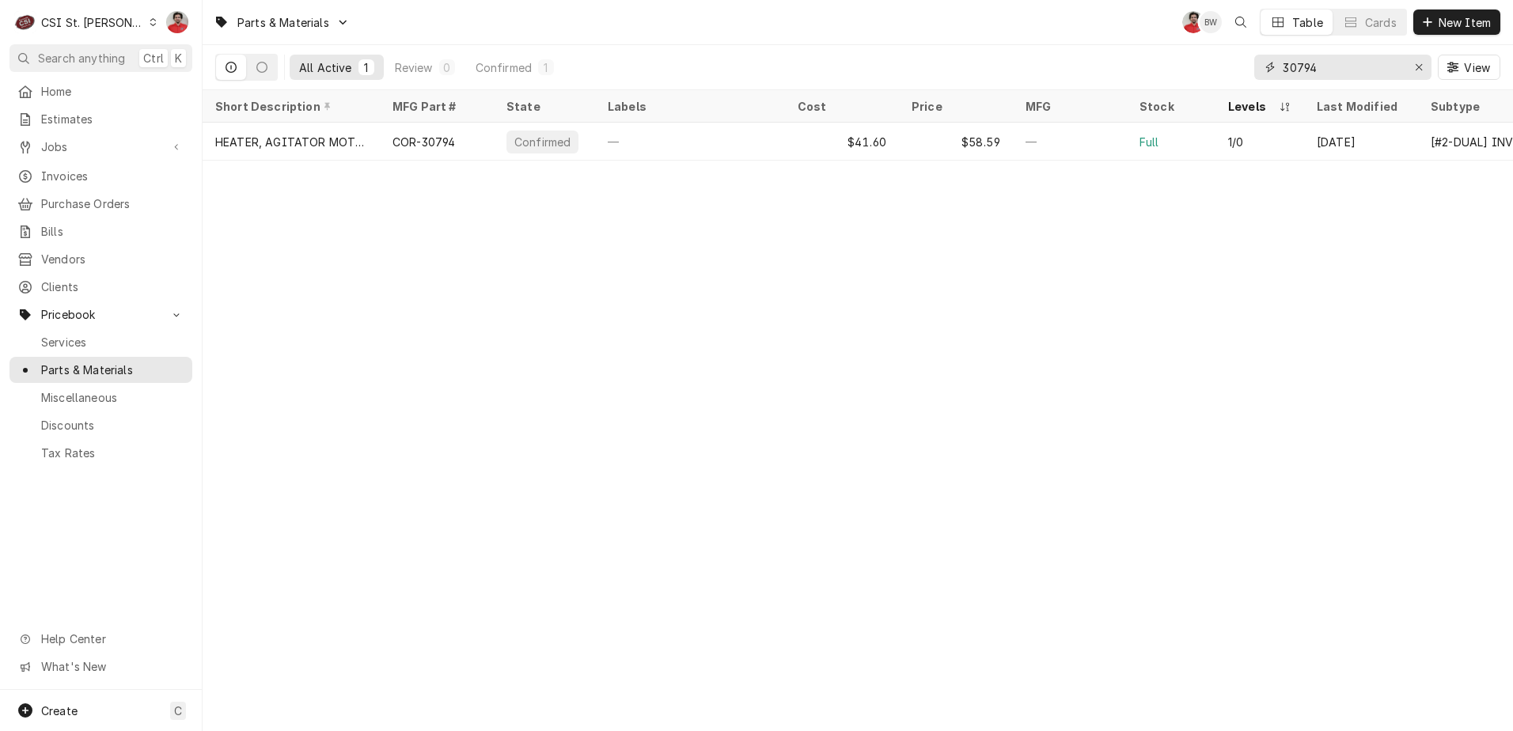
type input "30794"
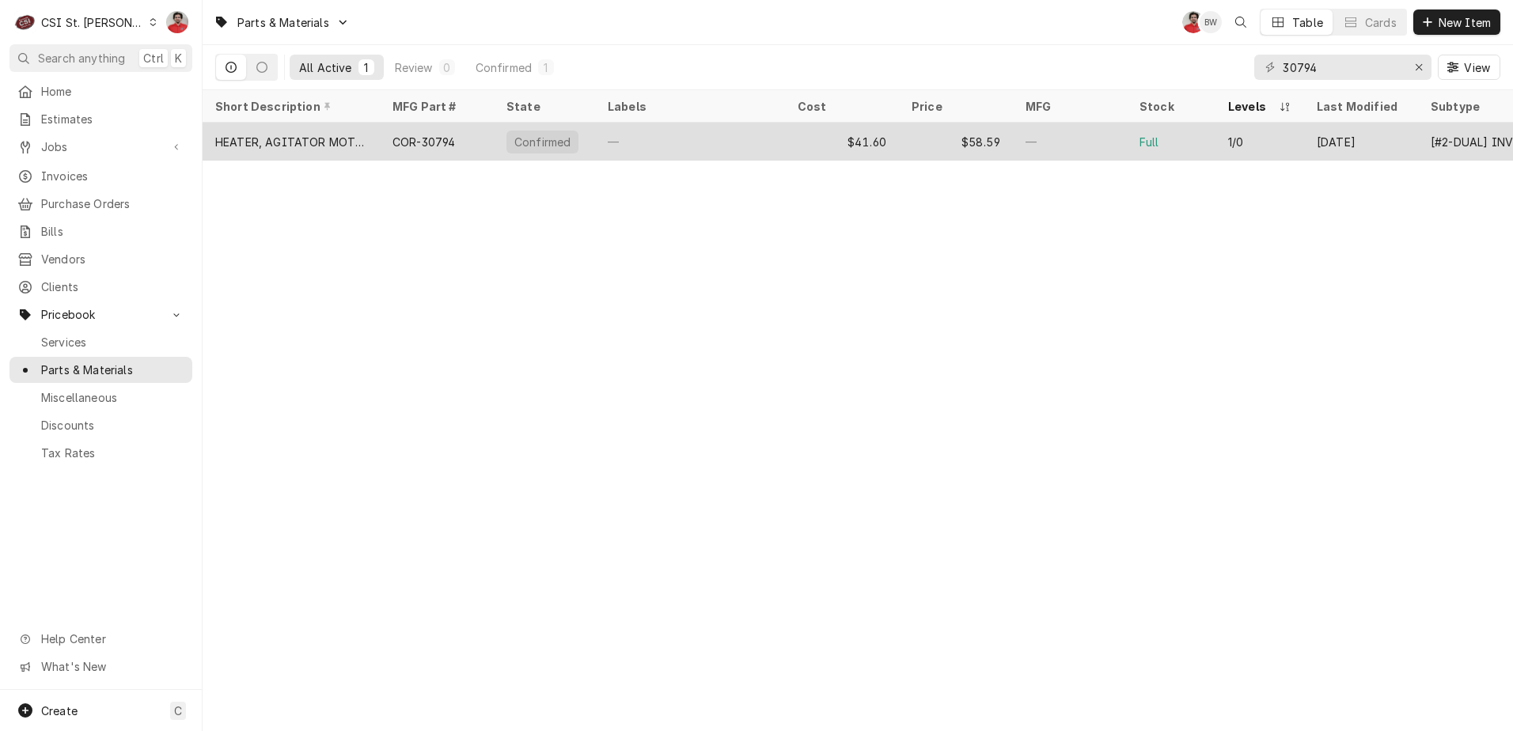
click at [654, 136] on div "—" at bounding box center [690, 142] width 190 height 38
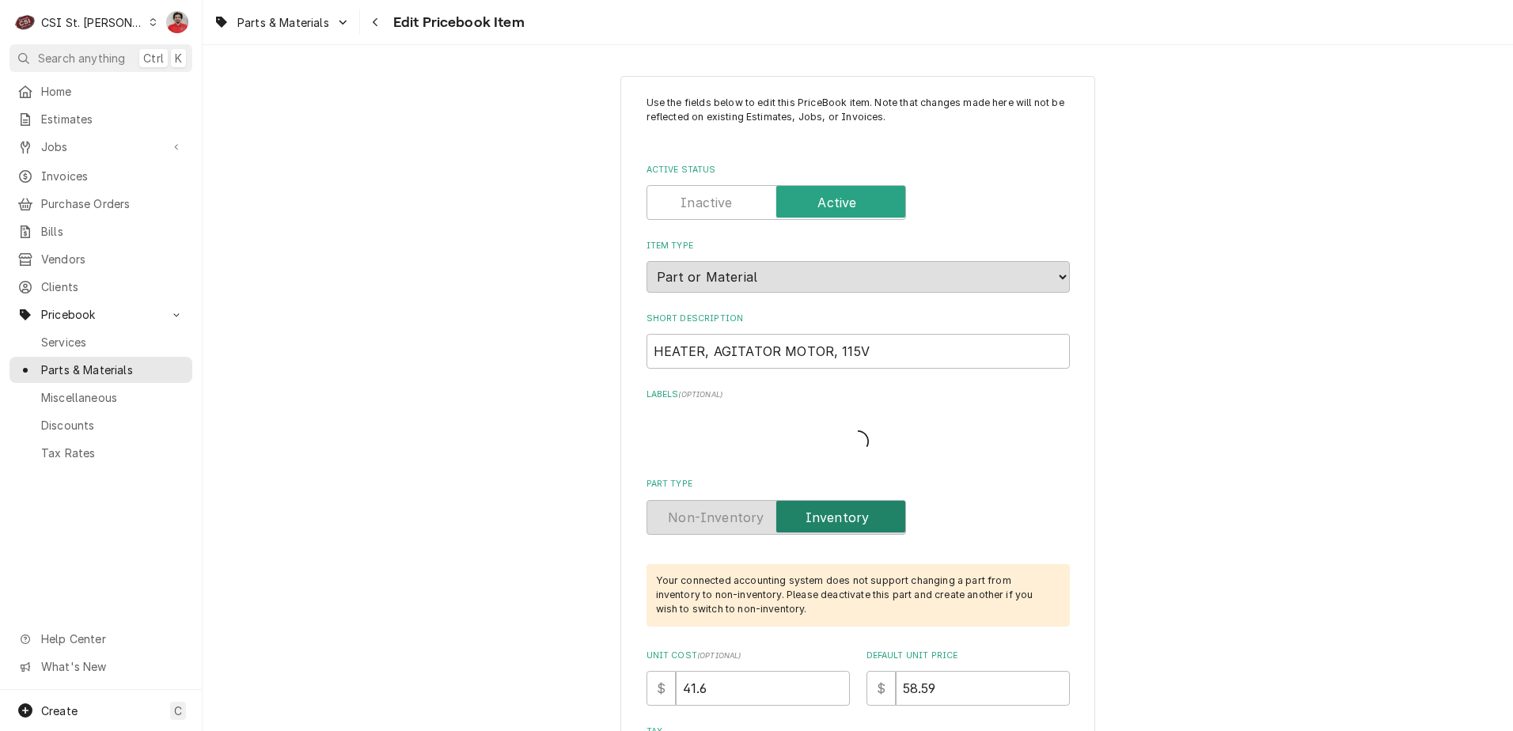
type textarea "x"
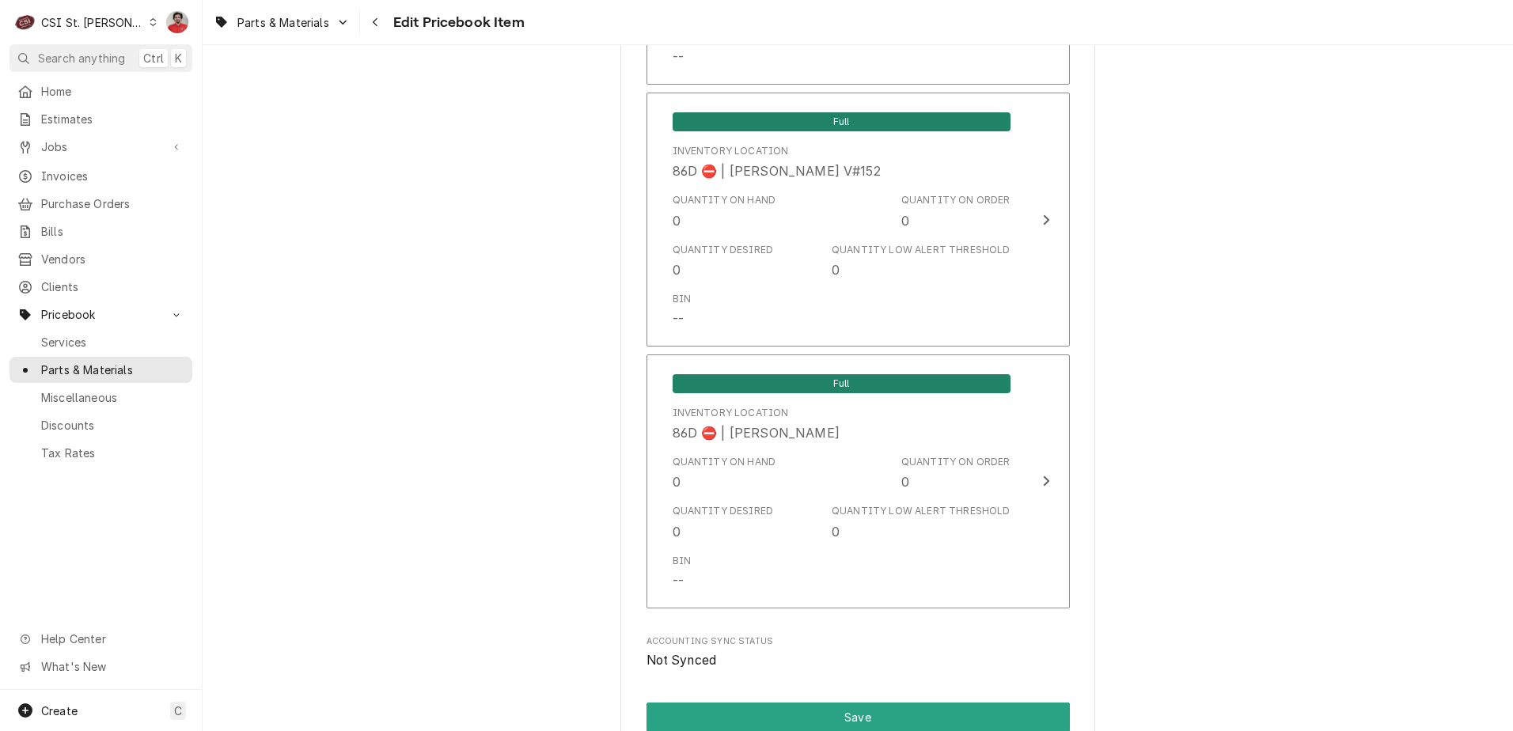
scroll to position [13402, 0]
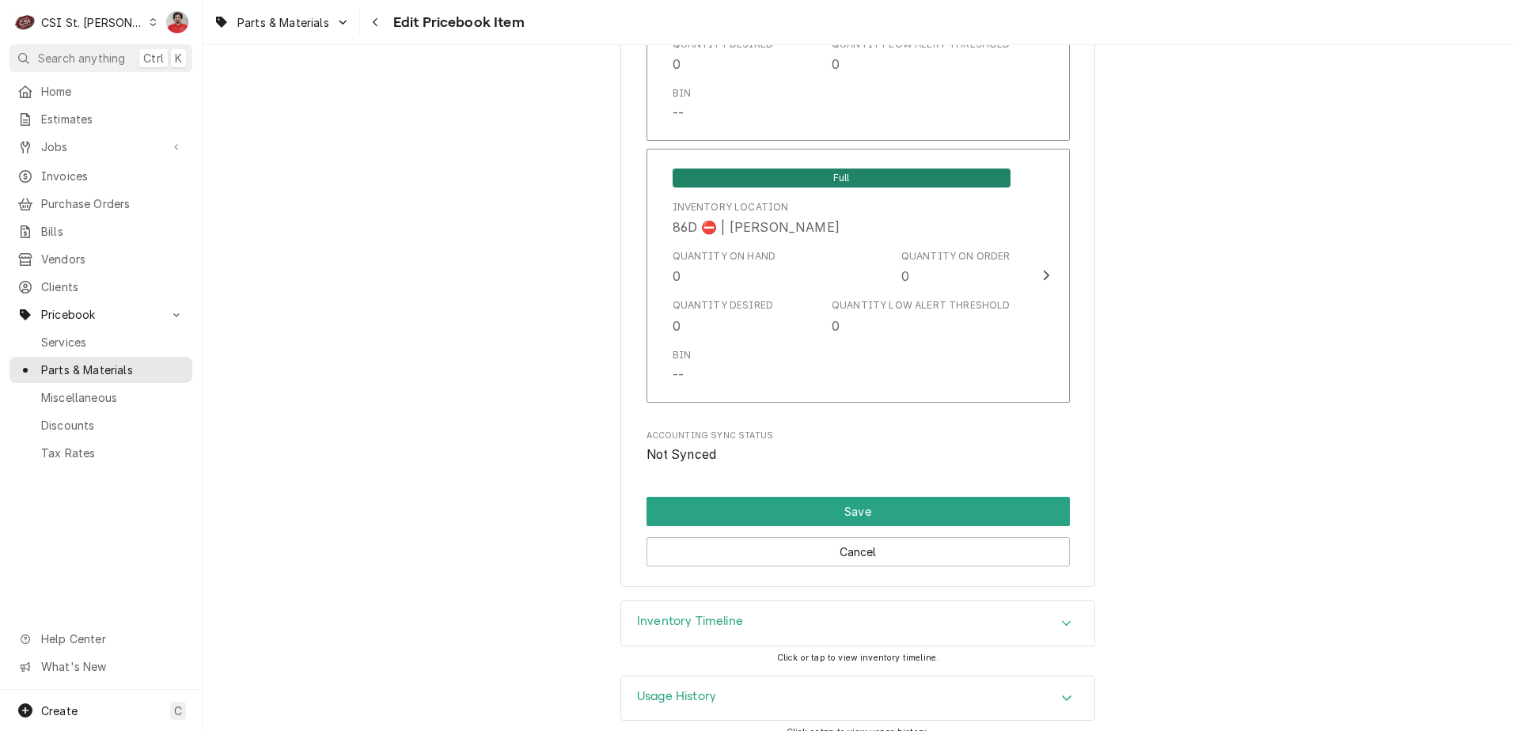
click at [816, 602] on div "Inventory Timeline" at bounding box center [857, 624] width 473 height 44
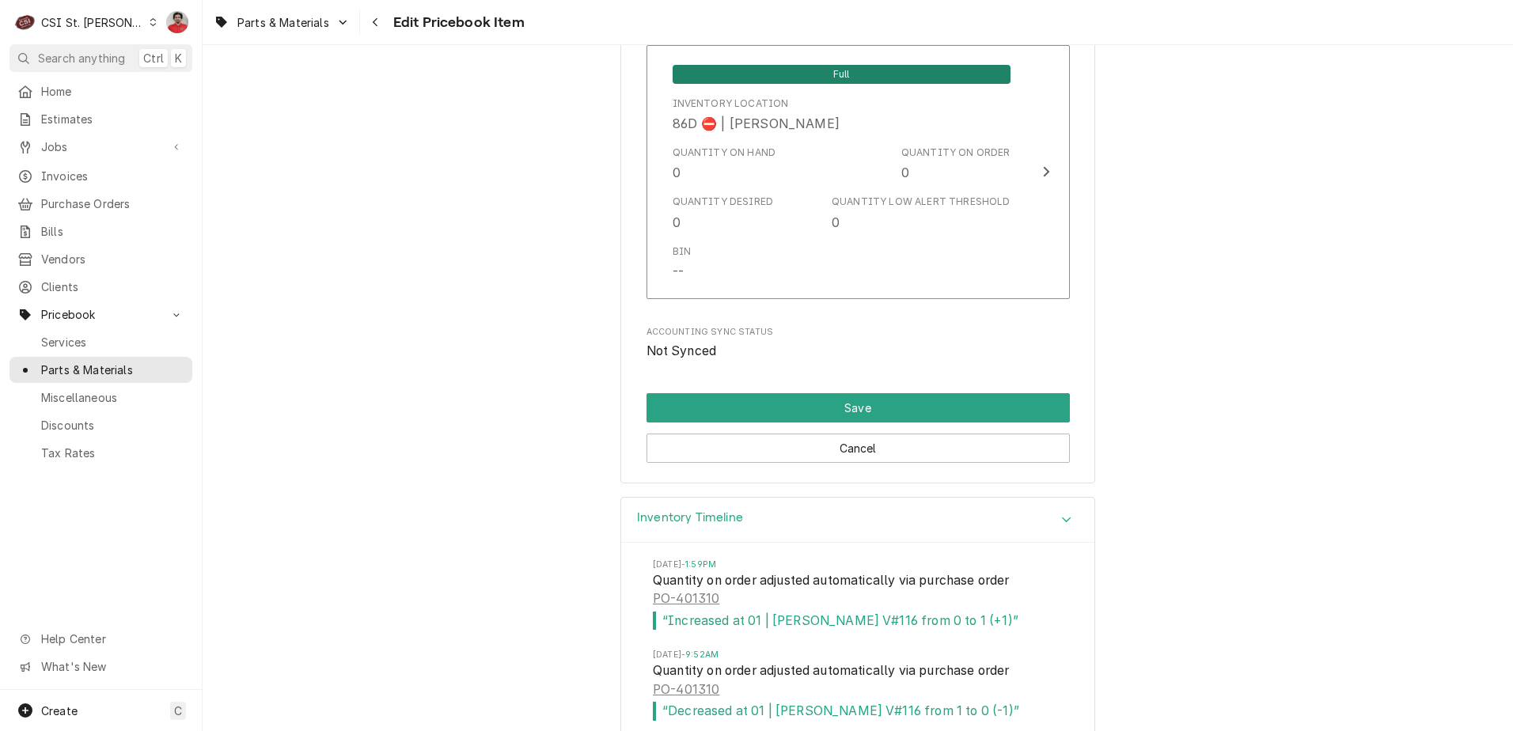
scroll to position [13678, 0]
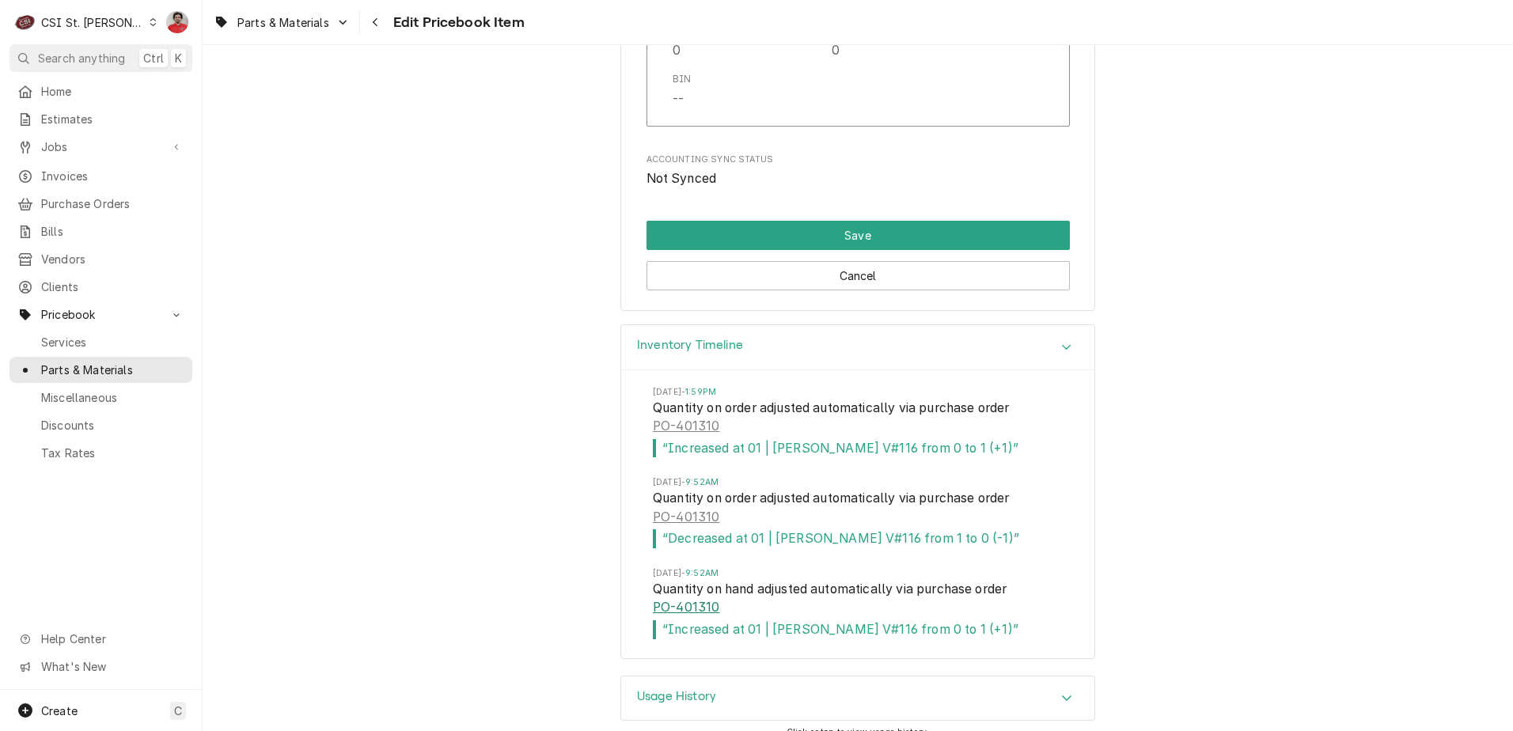
click at [680, 598] on link "PO-401310" at bounding box center [686, 607] width 66 height 19
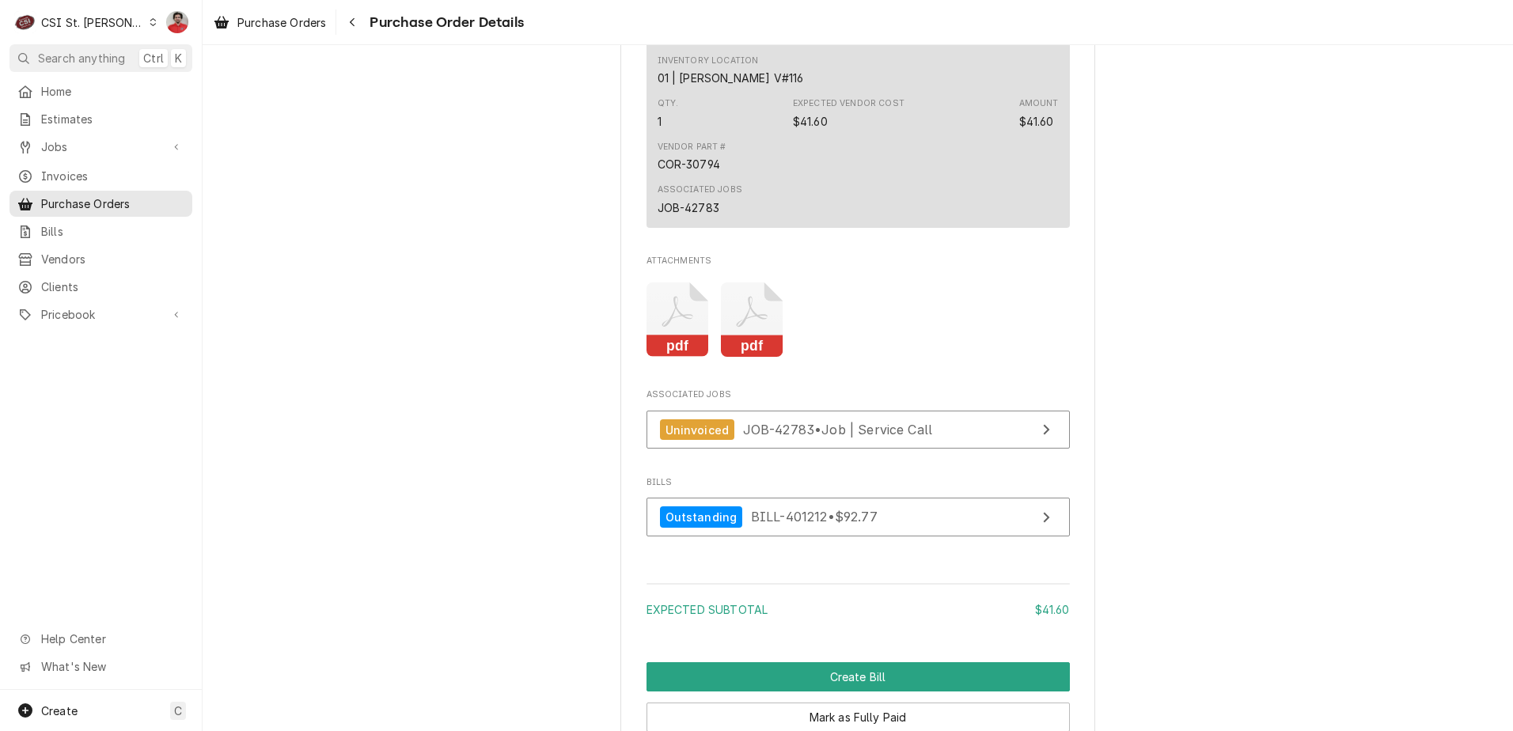
scroll to position [1267, 0]
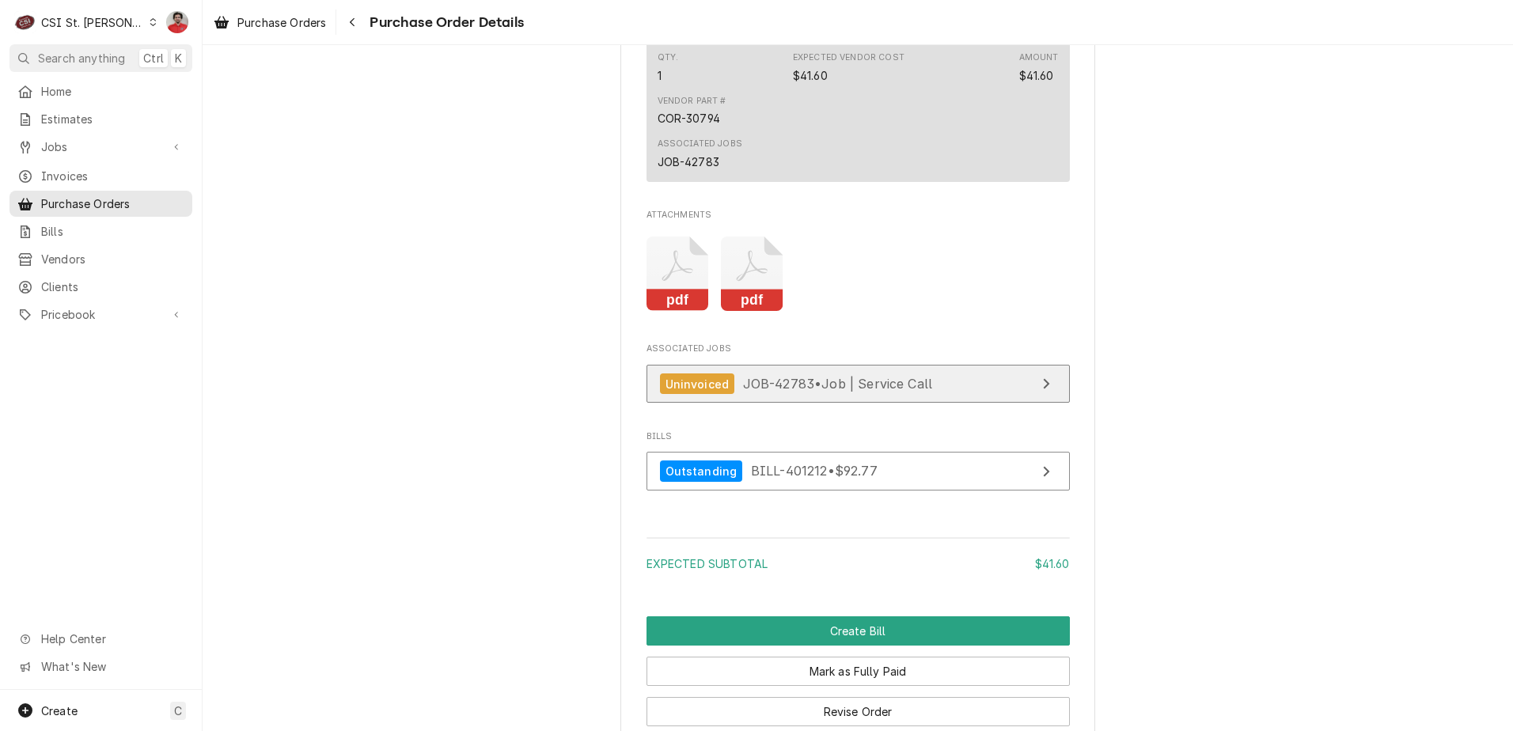
click at [786, 395] on div "Uninvoiced JOB-42783 • Job | Service Call" at bounding box center [796, 384] width 273 height 21
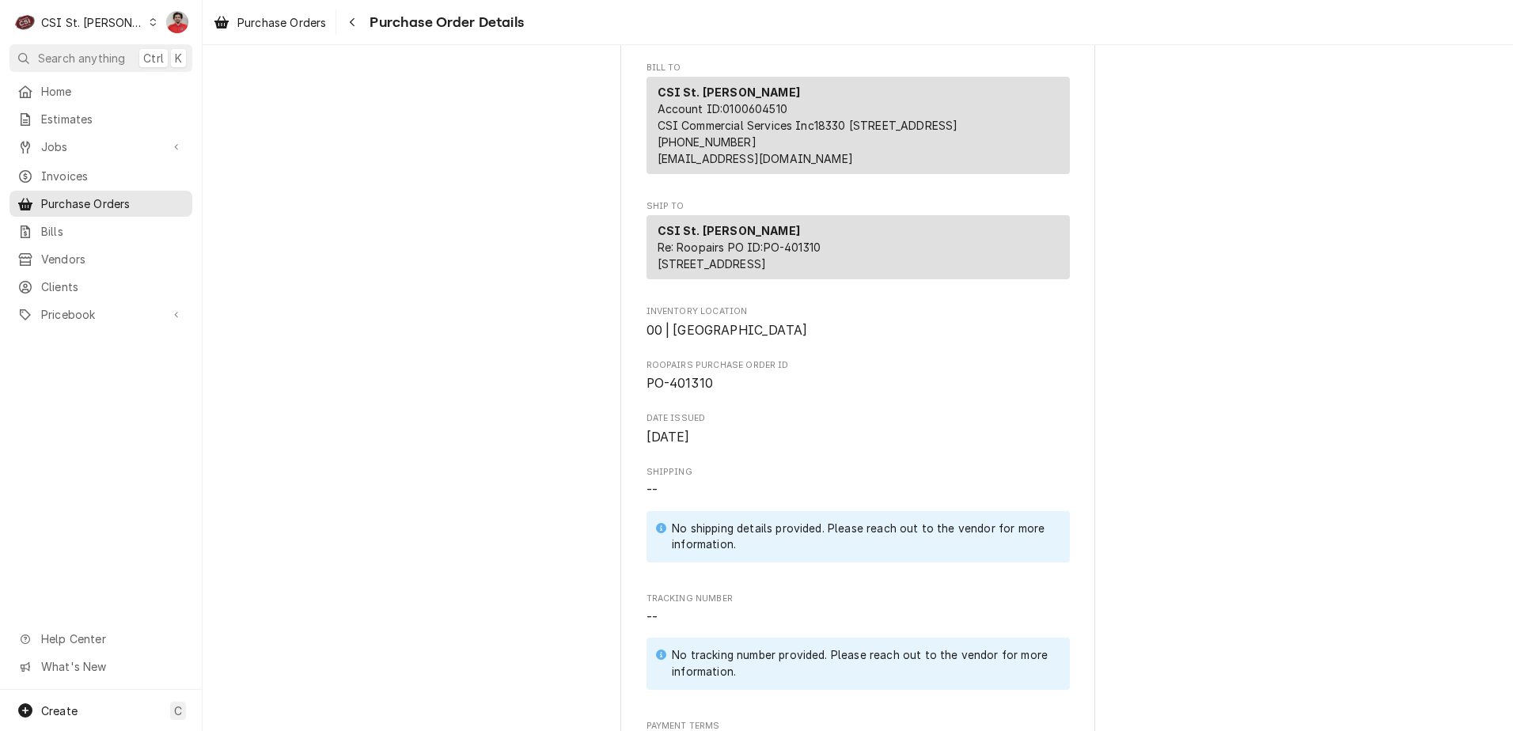
scroll to position [0, 0]
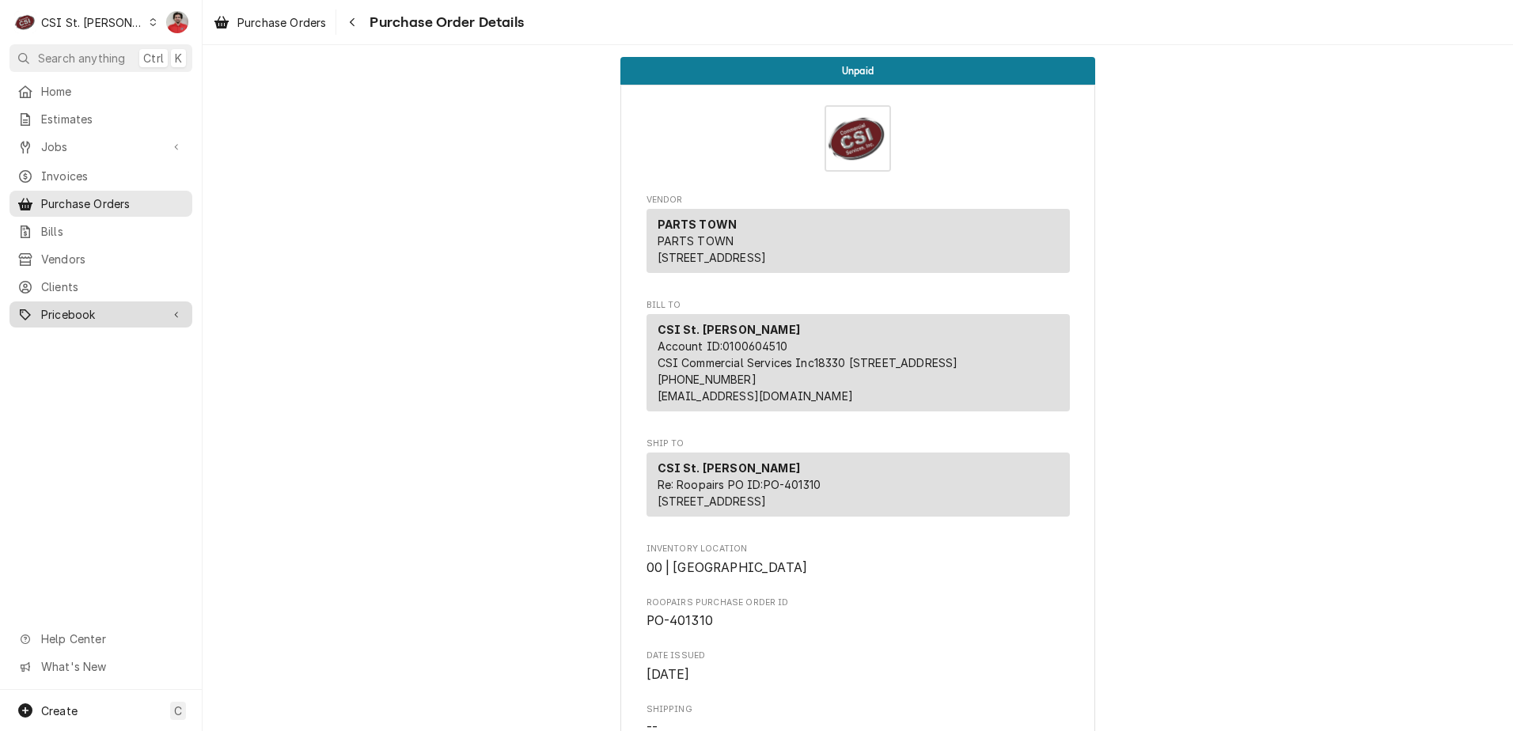
click at [99, 310] on span "Pricebook" at bounding box center [101, 314] width 120 height 17
click at [102, 362] on span "Parts & Materials" at bounding box center [112, 370] width 143 height 17
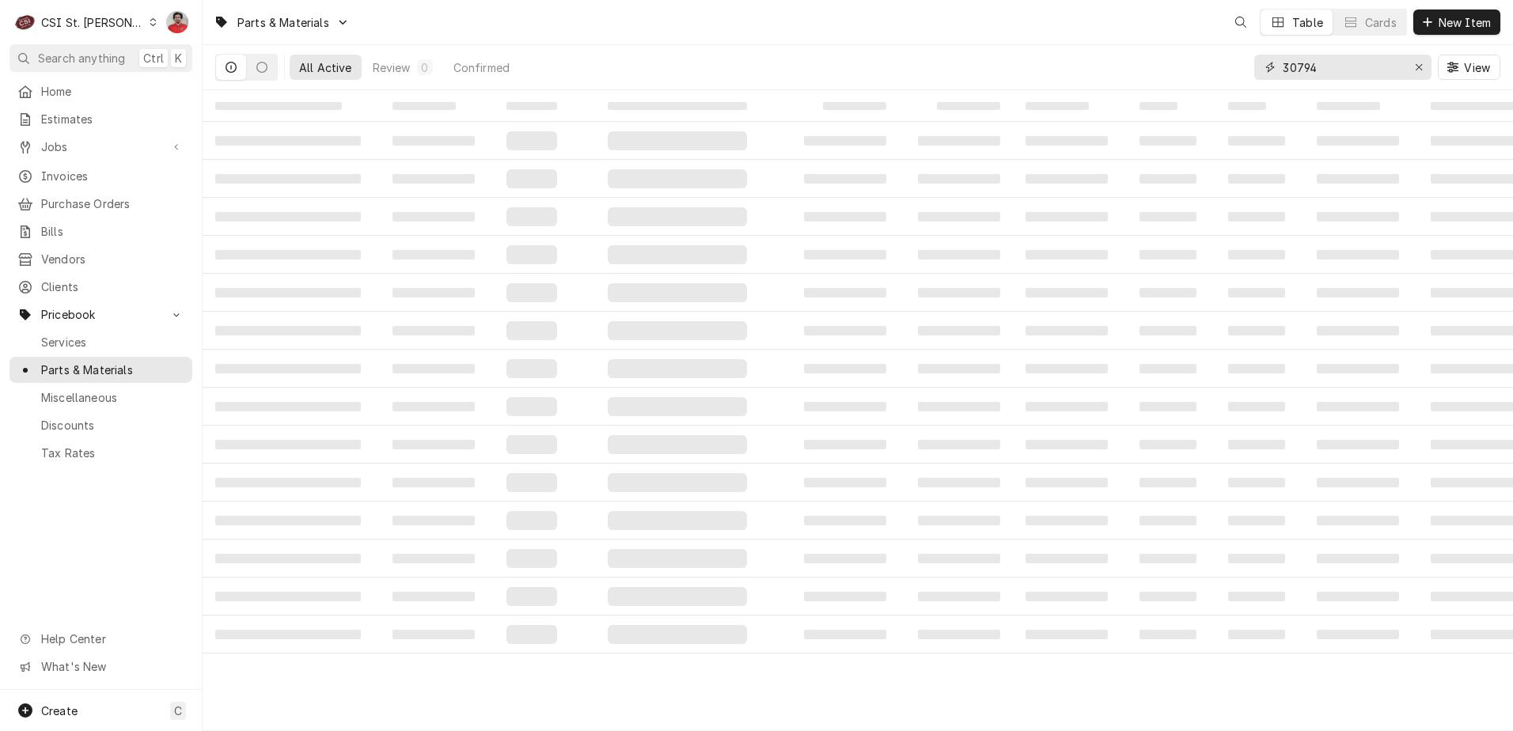
click at [1335, 70] on input "30794" at bounding box center [1342, 67] width 119 height 25
paste input "KVS"
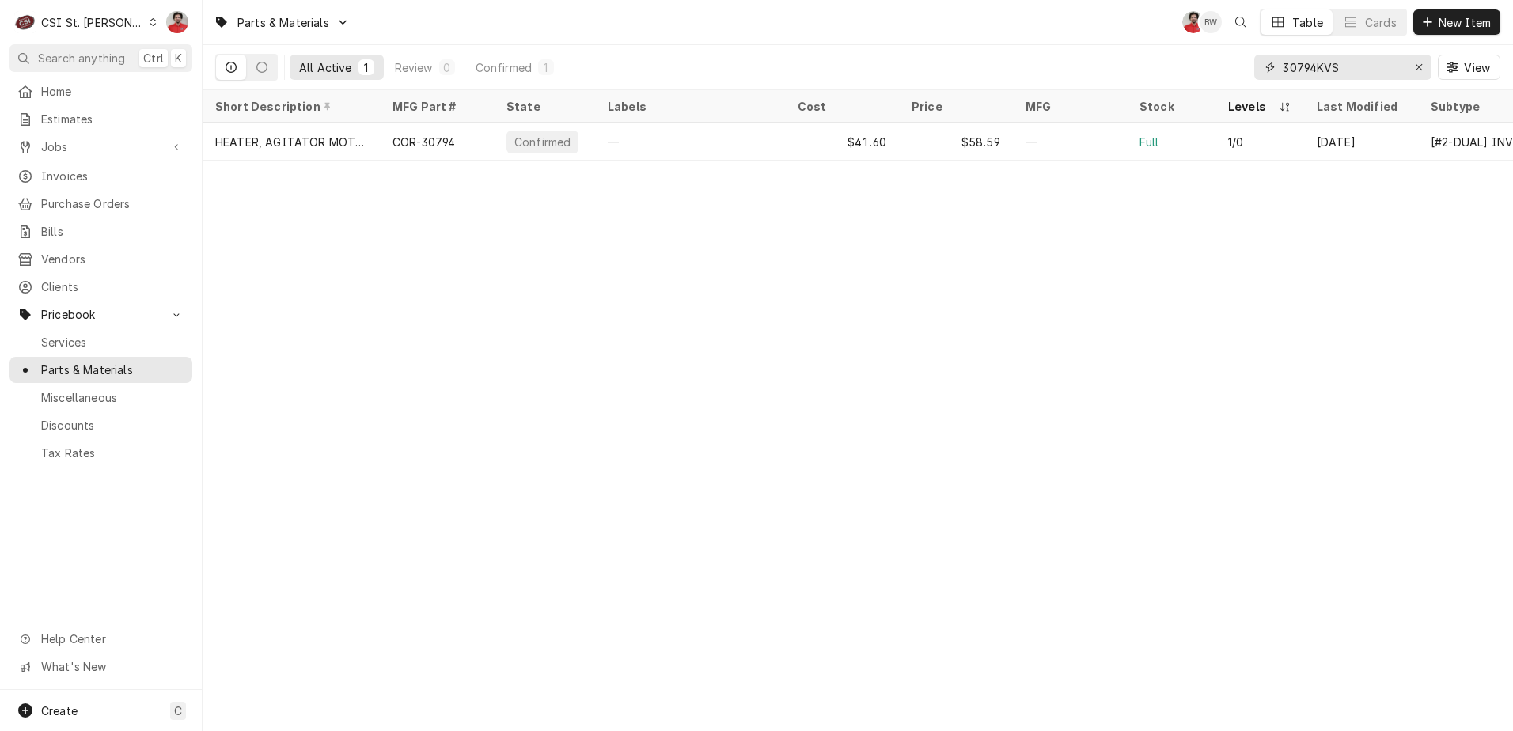
click at [1351, 66] on input "30794KVS" at bounding box center [1342, 67] width 119 height 25
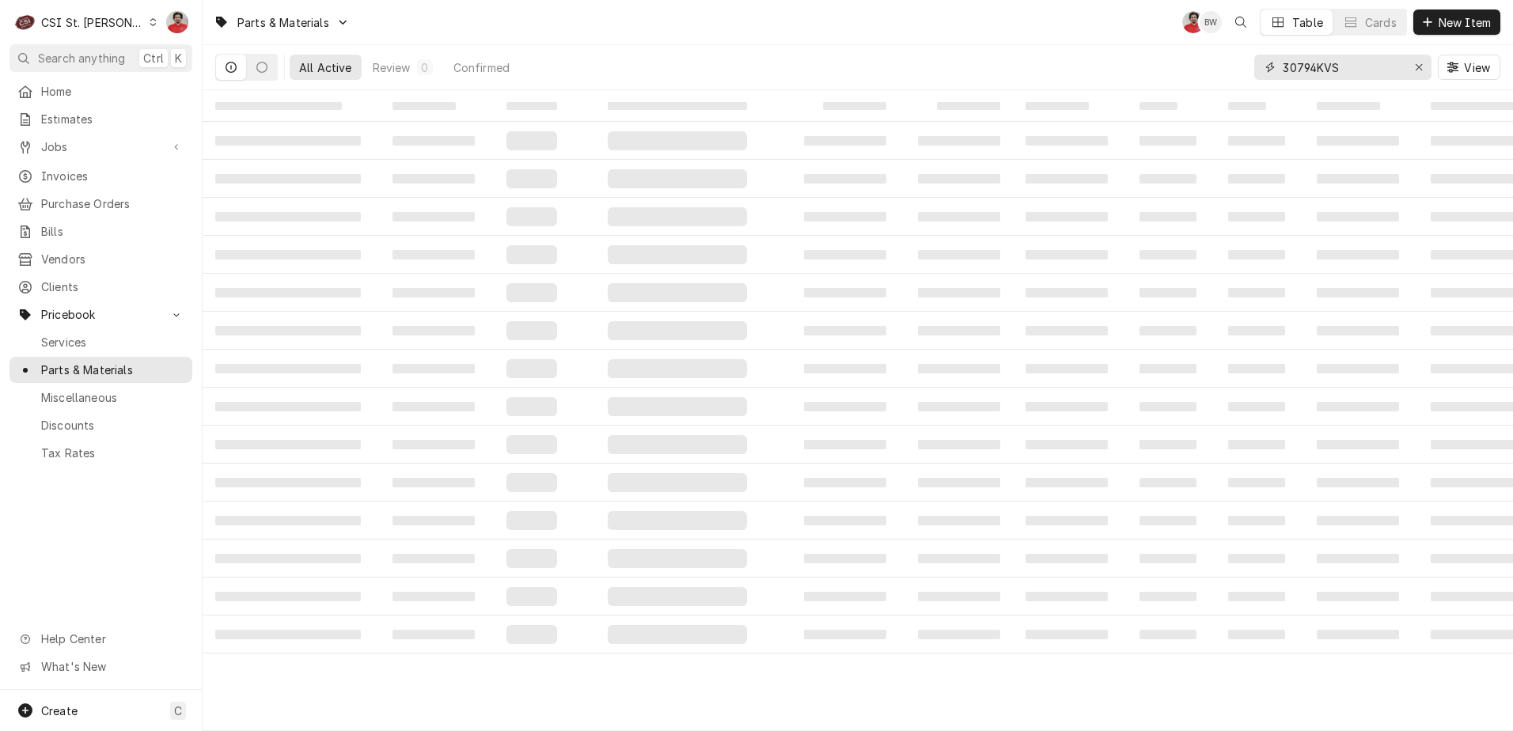
drag, startPoint x: 1351, startPoint y: 66, endPoint x: 1016, endPoint y: 78, distance: 335.0
click at [1016, 78] on div "All Active Review 0 Confirmed 30794KVS View" at bounding box center [858, 67] width 1286 height 44
paste input "Dynamic Content Wrapper"
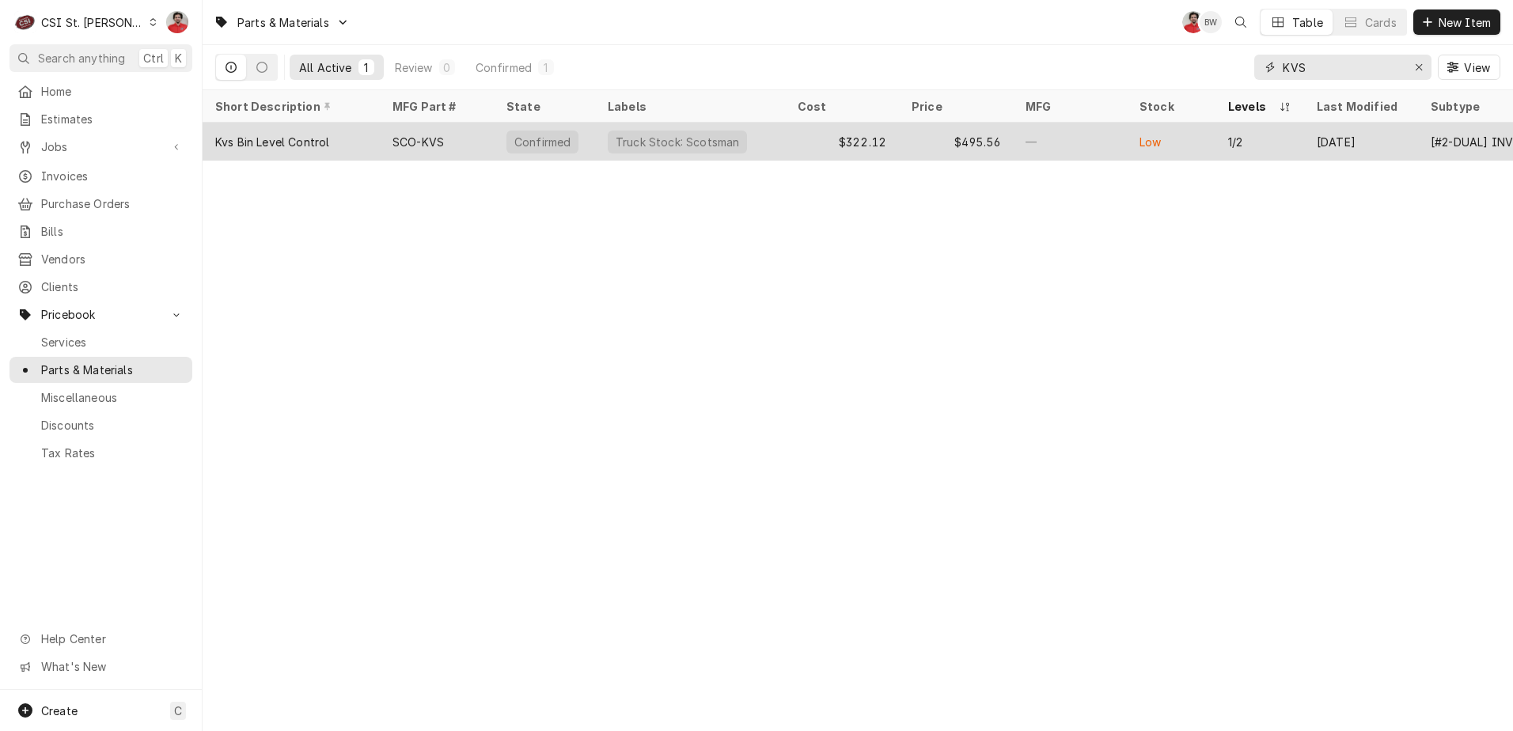
type input "KVS"
click at [1023, 152] on div "—" at bounding box center [1070, 142] width 114 height 38
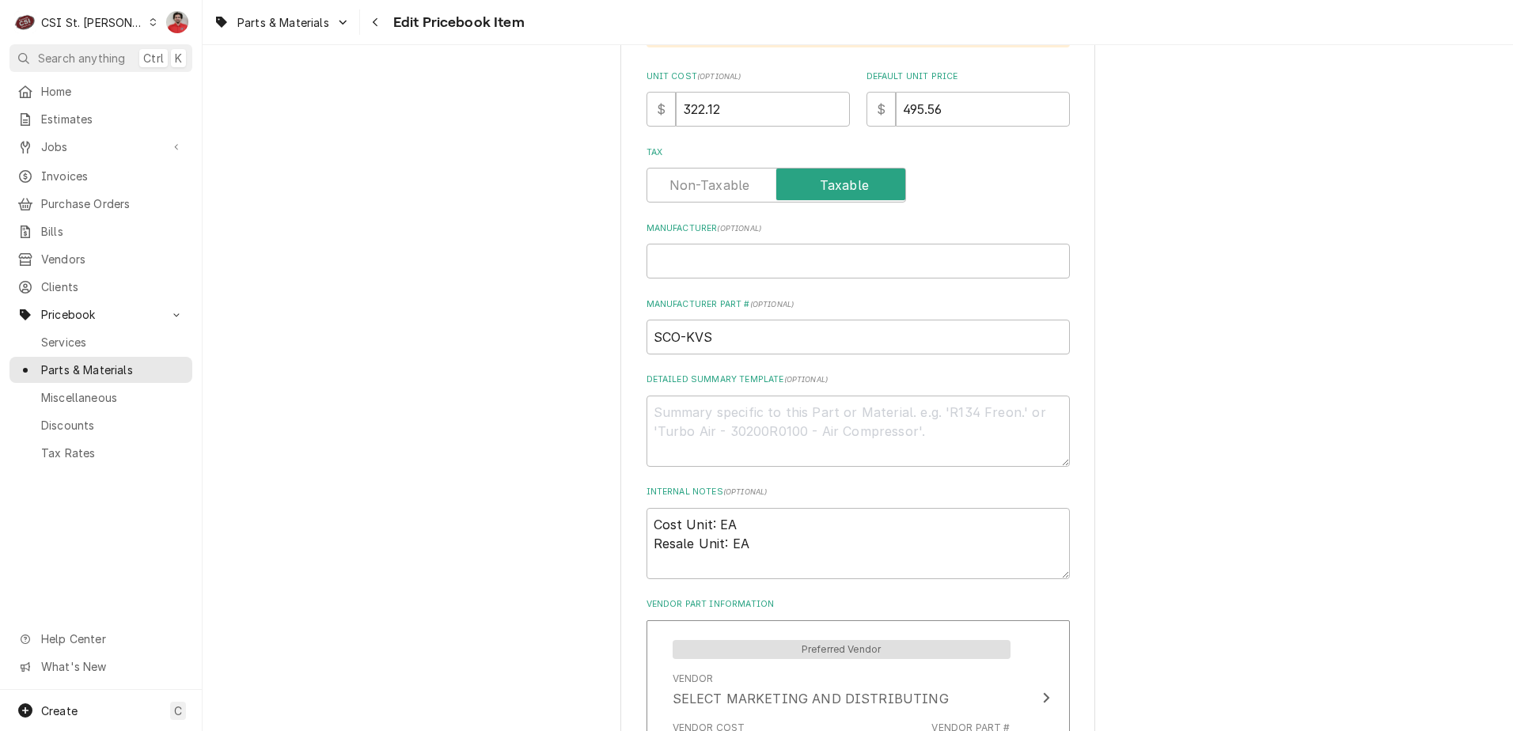
scroll to position [1267, 0]
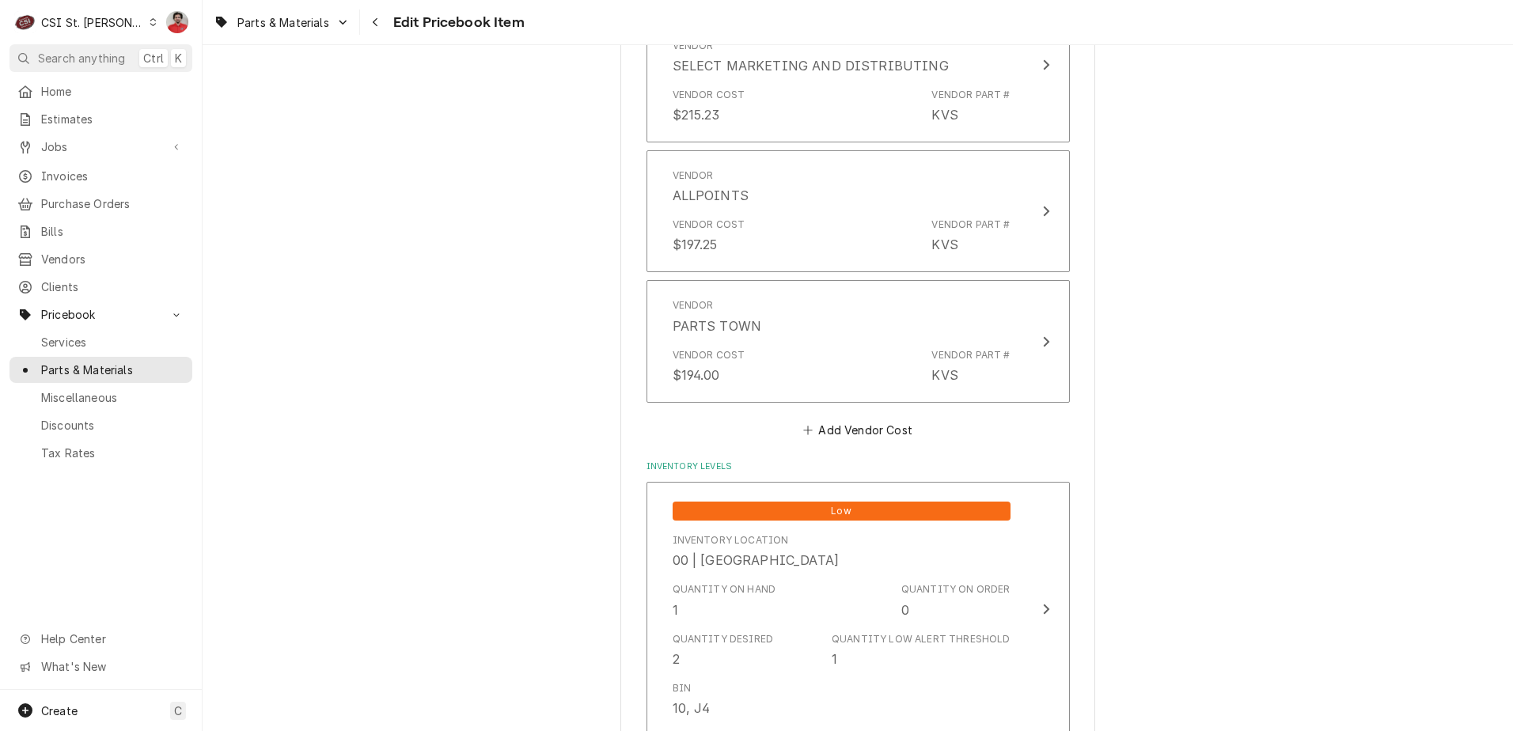
type textarea "x"
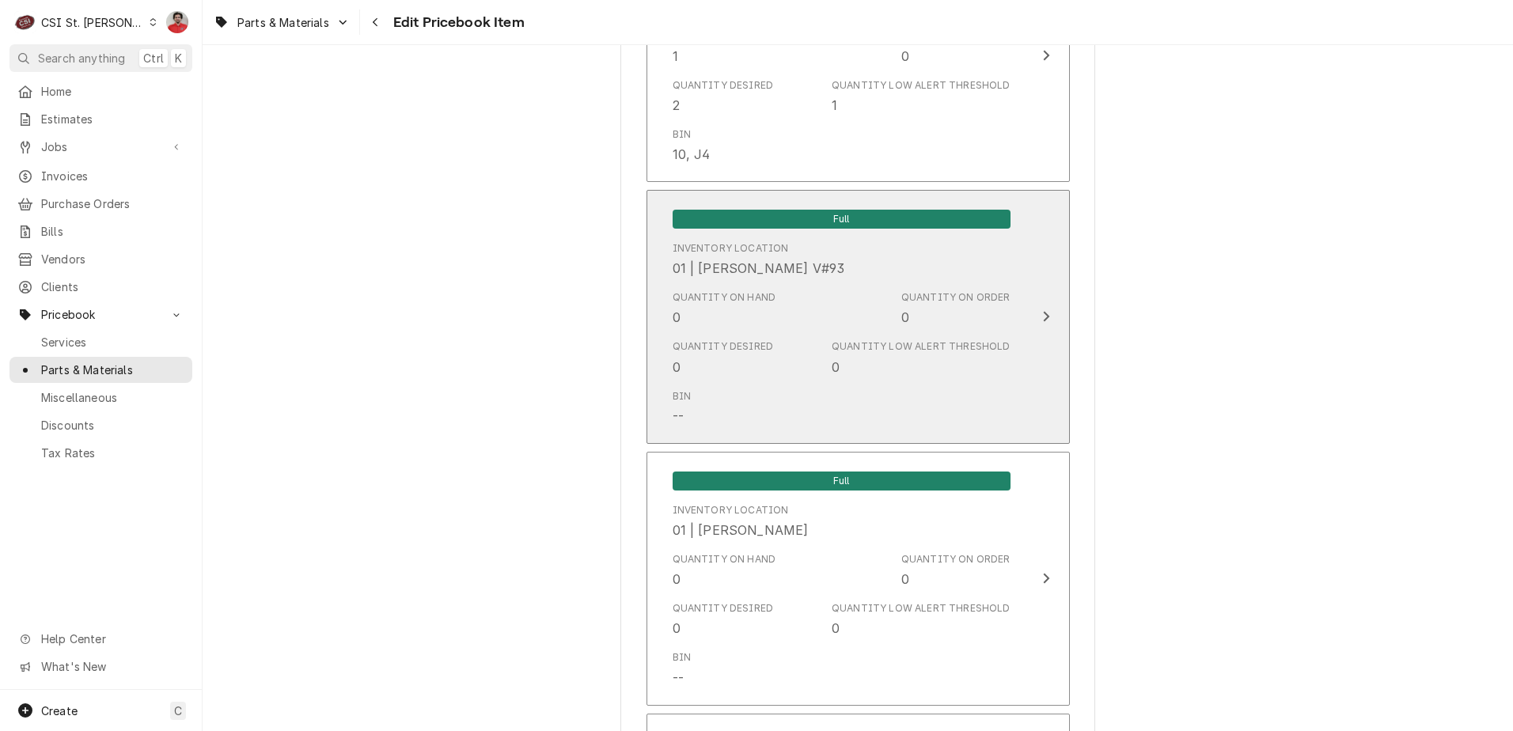
scroll to position [1425, 0]
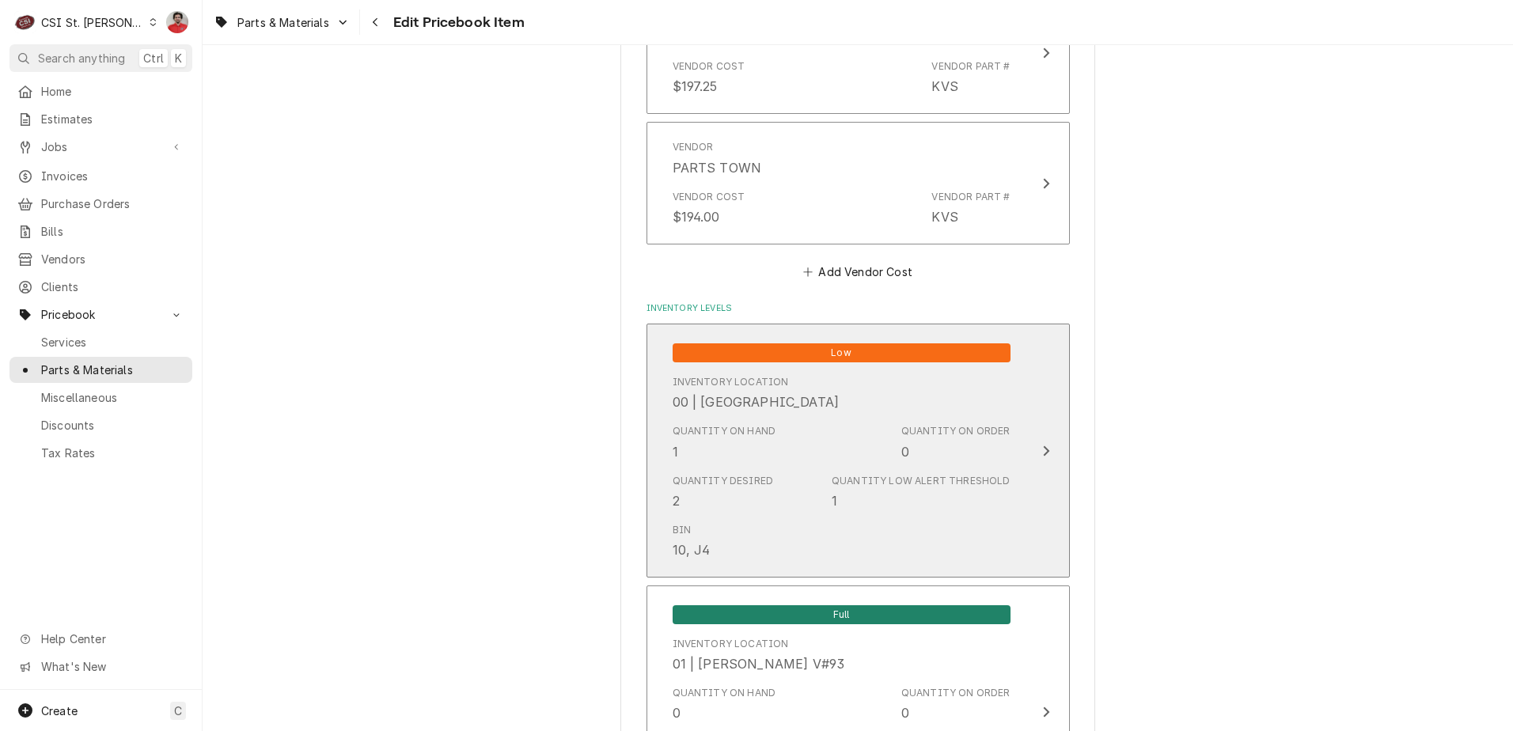
click at [736, 429] on div "Quantity on Hand" at bounding box center [725, 431] width 104 height 14
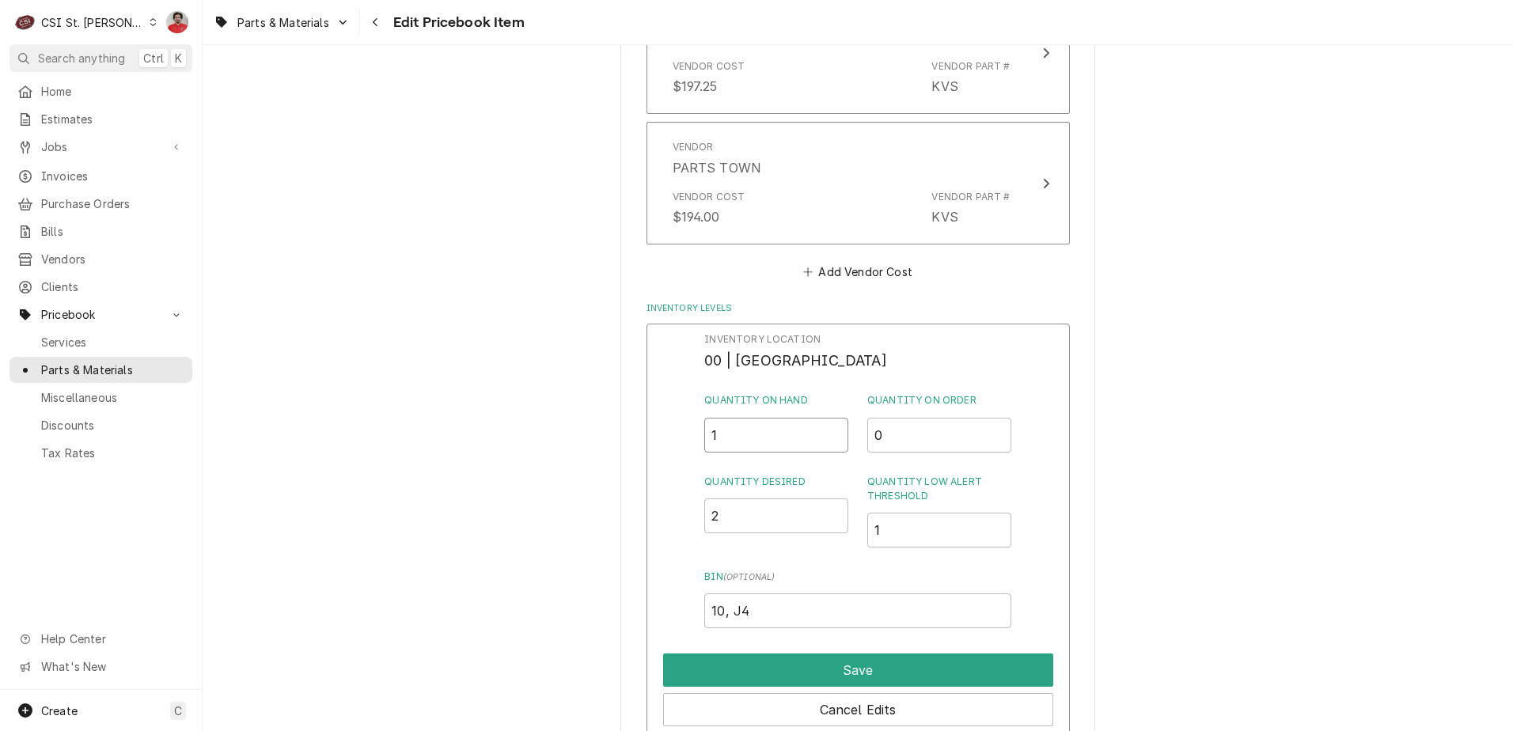
type input "0"
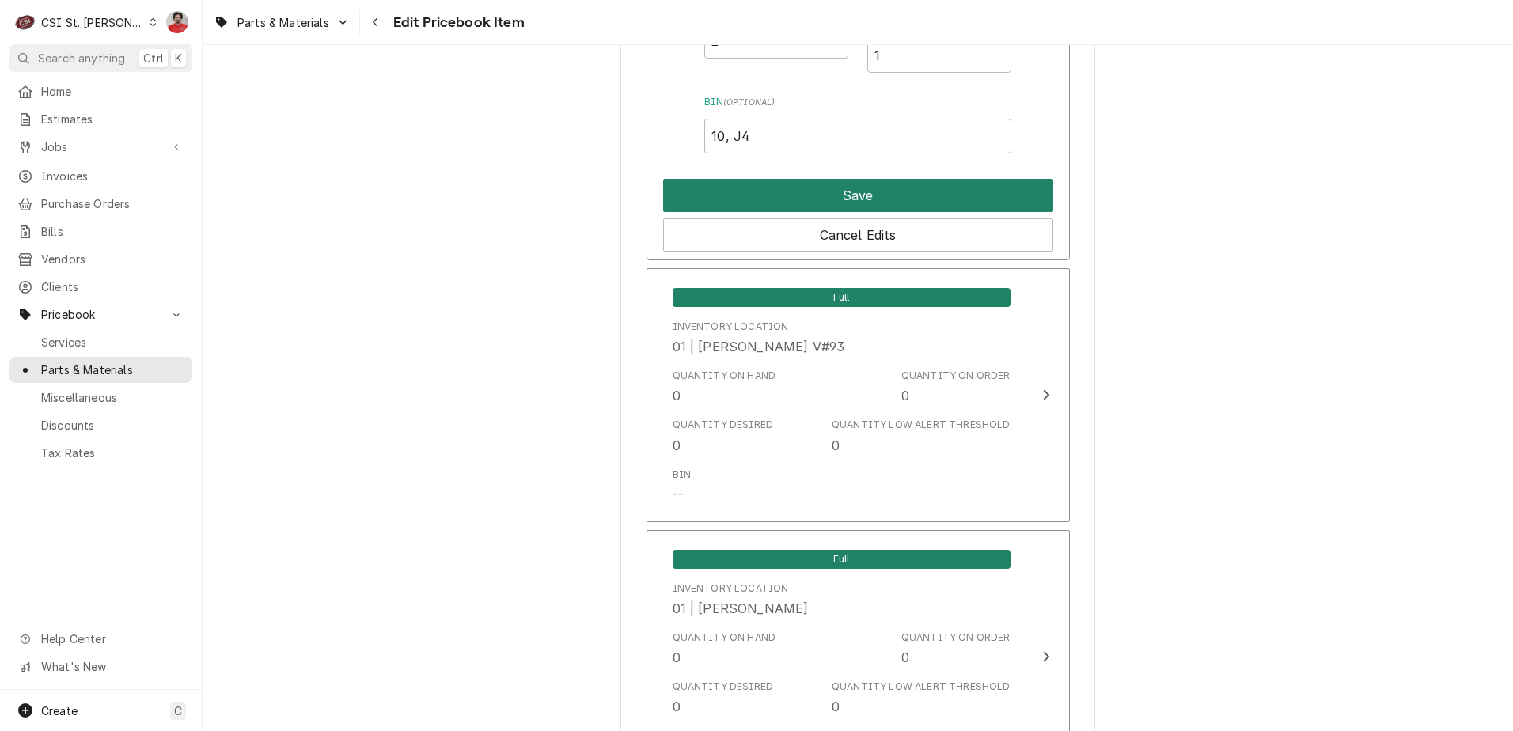
click at [794, 200] on button "Save" at bounding box center [858, 195] width 390 height 33
type textarea "x"
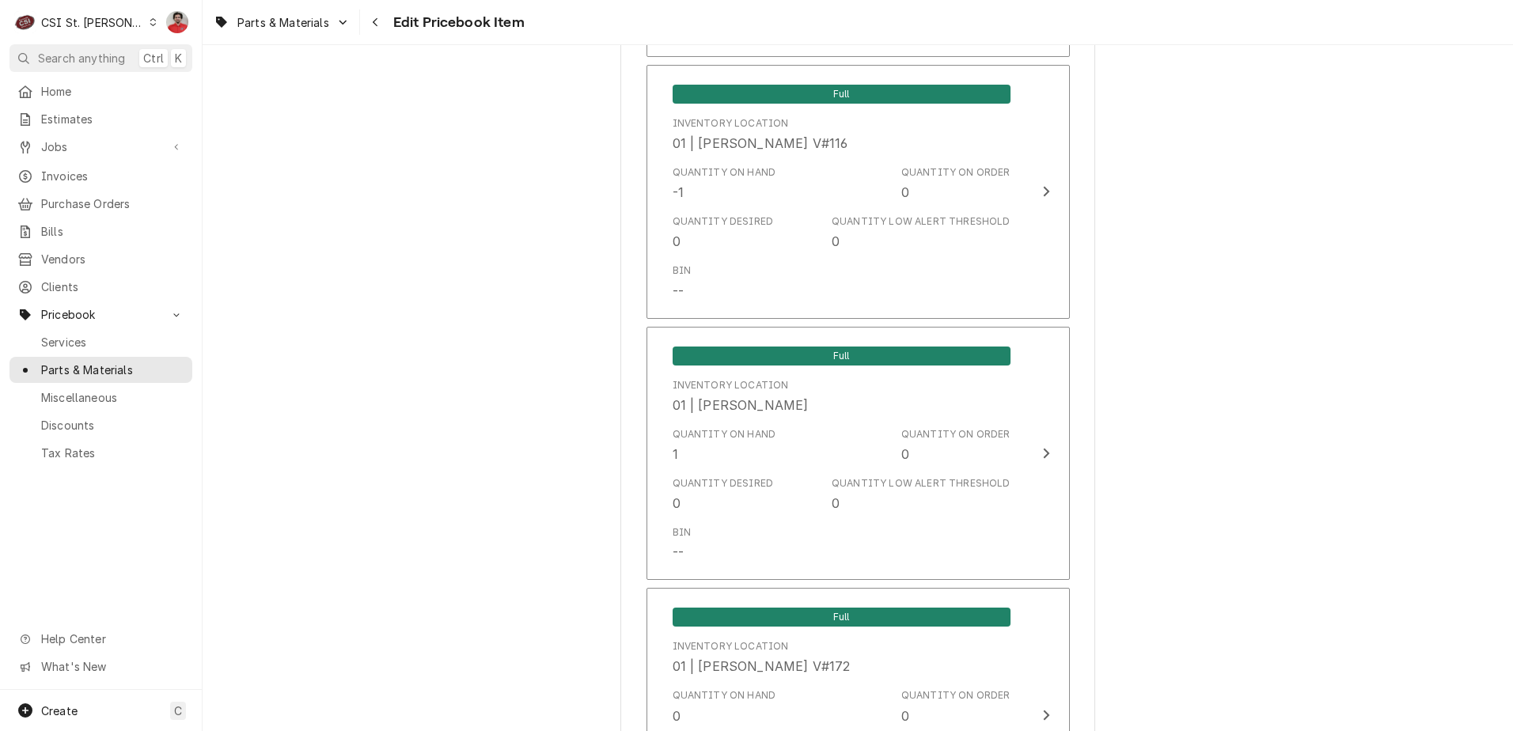
scroll to position [6254, 0]
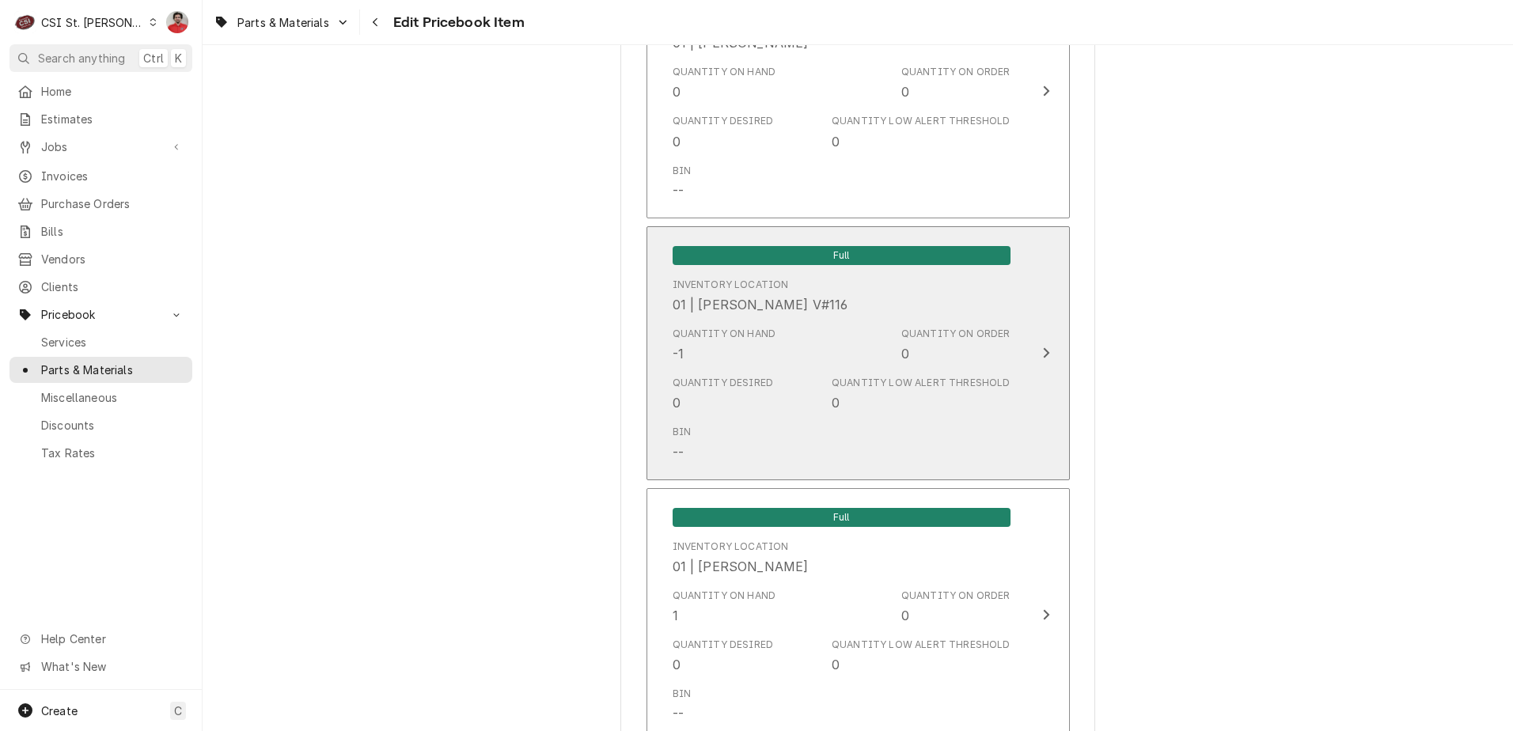
click at [762, 327] on div "Quantity on Hand -1" at bounding box center [725, 345] width 104 height 36
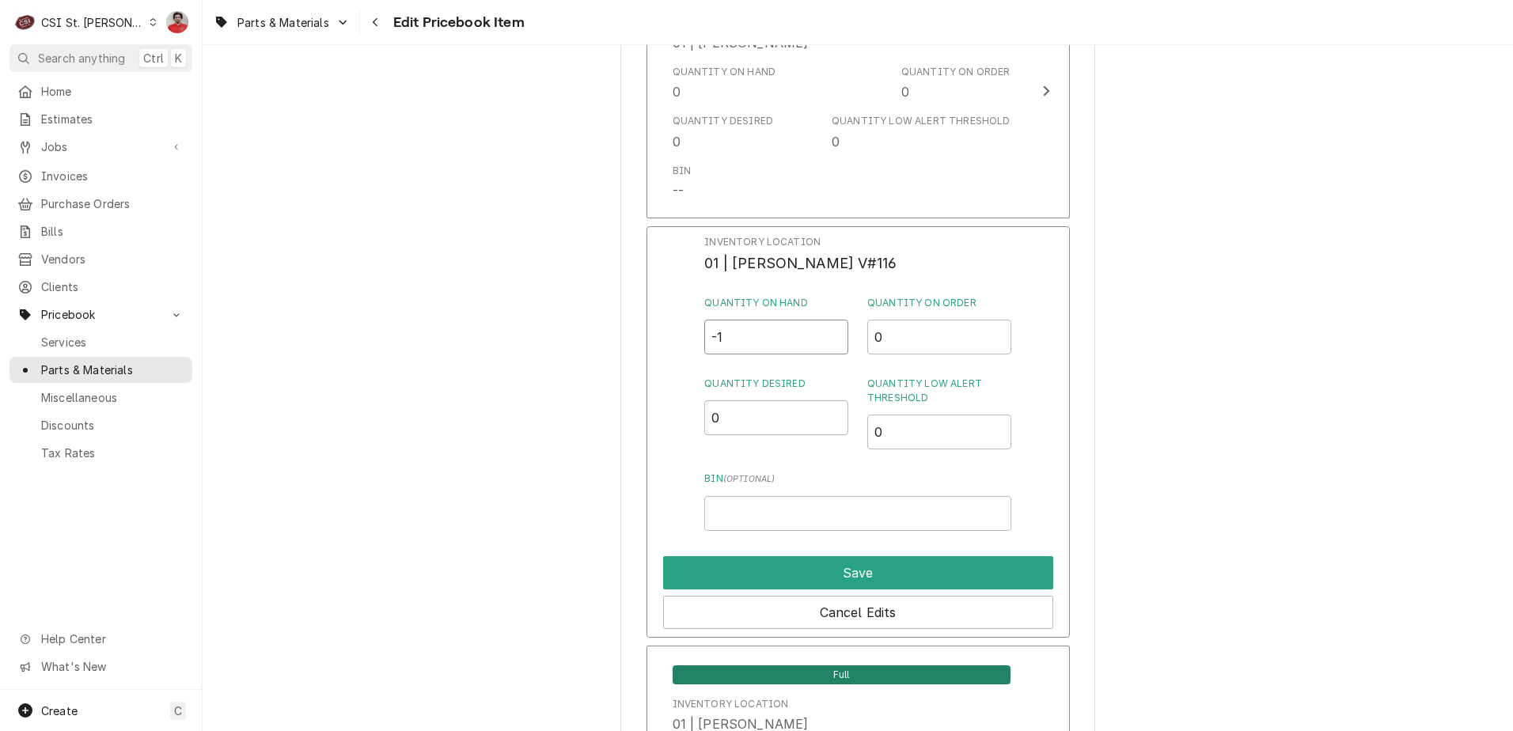
drag, startPoint x: 769, startPoint y: 306, endPoint x: 605, endPoint y: 313, distance: 164.0
type input "1"
click at [737, 556] on button "Save" at bounding box center [858, 572] width 390 height 33
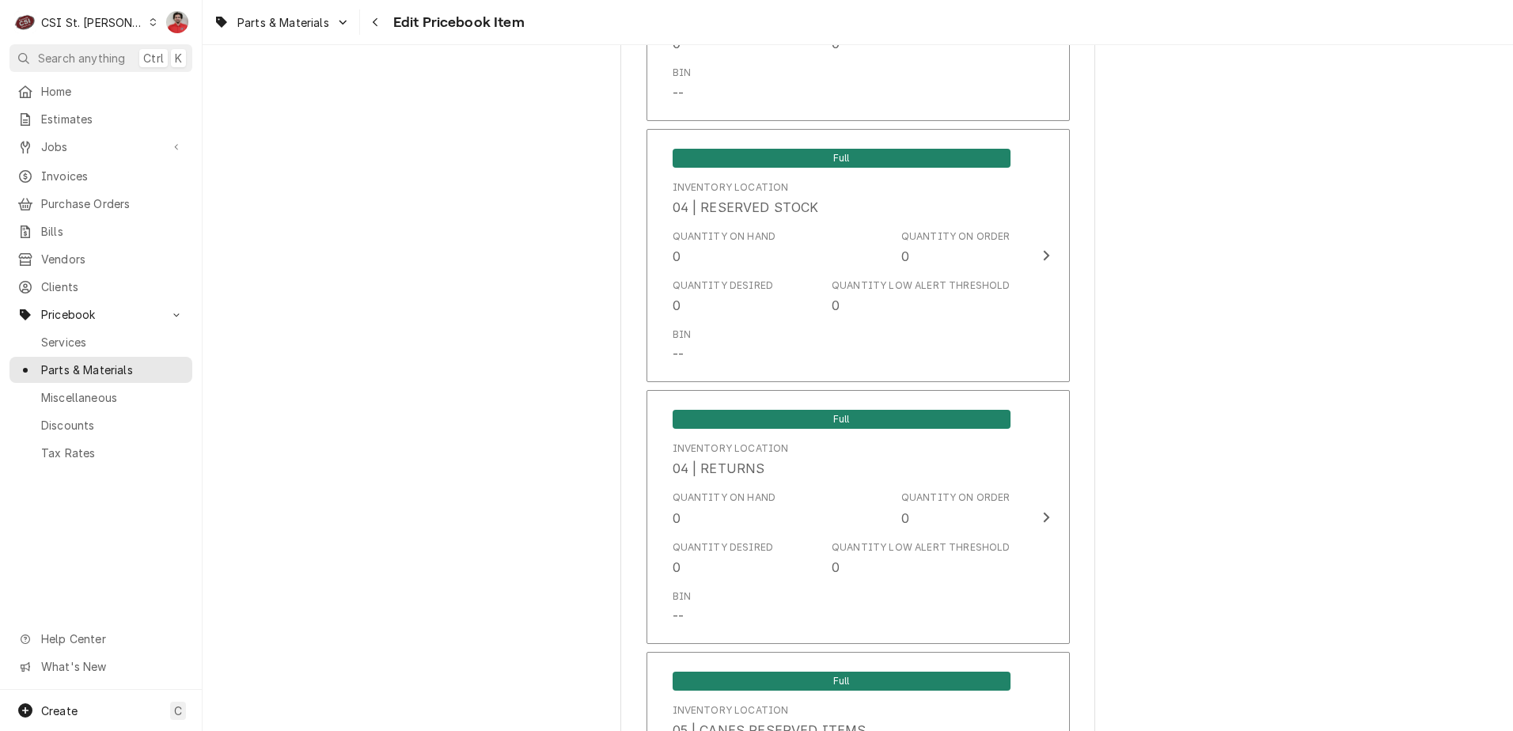
scroll to position [13662, 0]
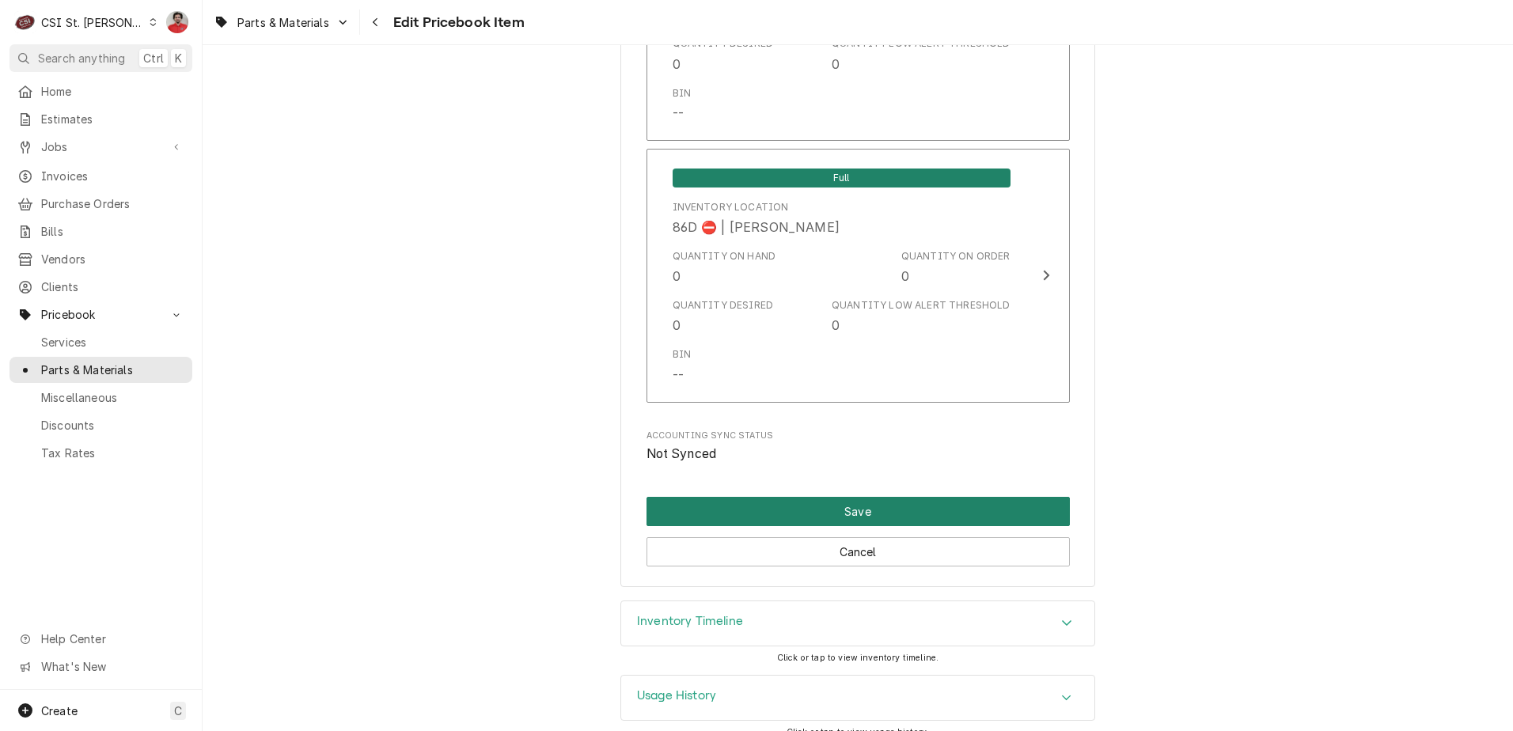
click at [811, 497] on button "Save" at bounding box center [858, 511] width 423 height 29
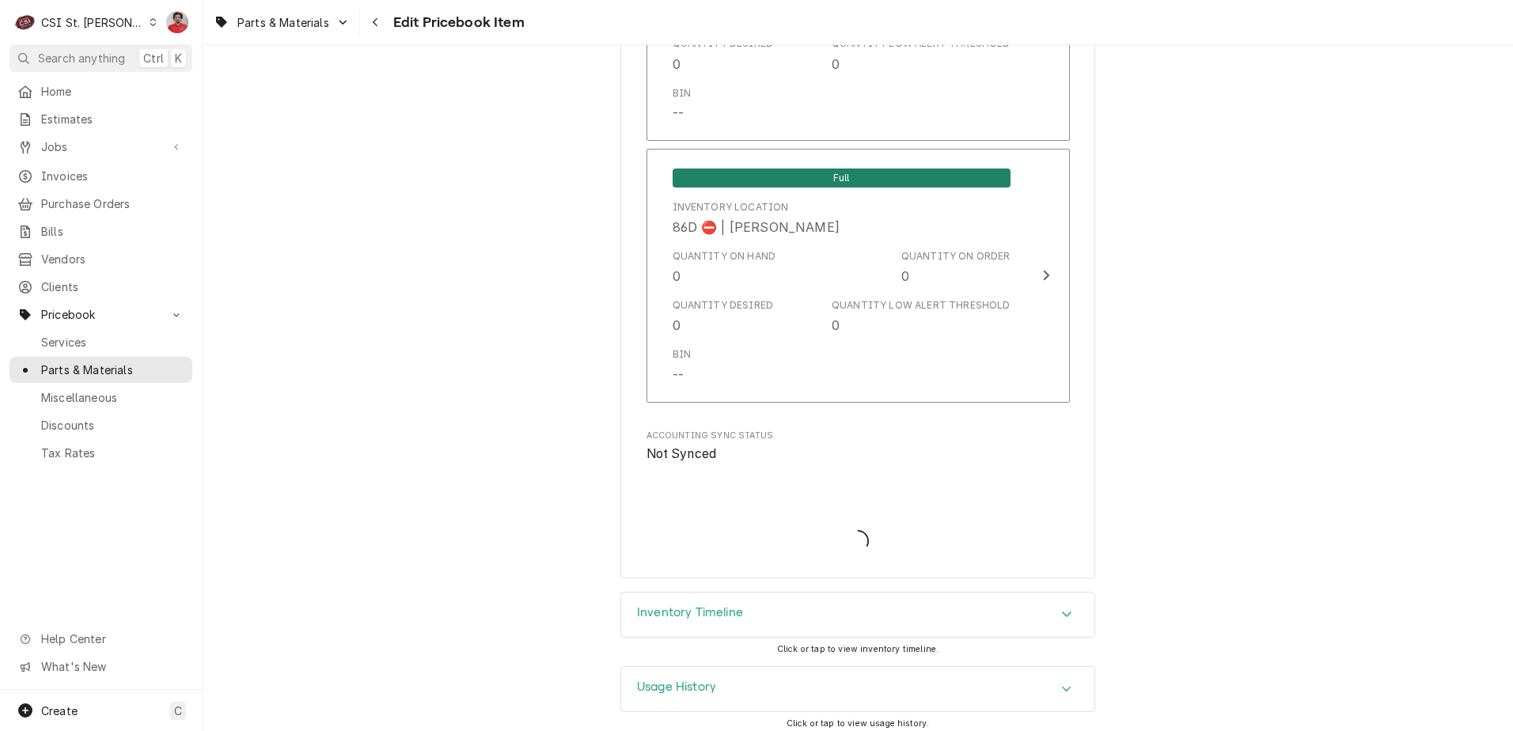
scroll to position [13654, 0]
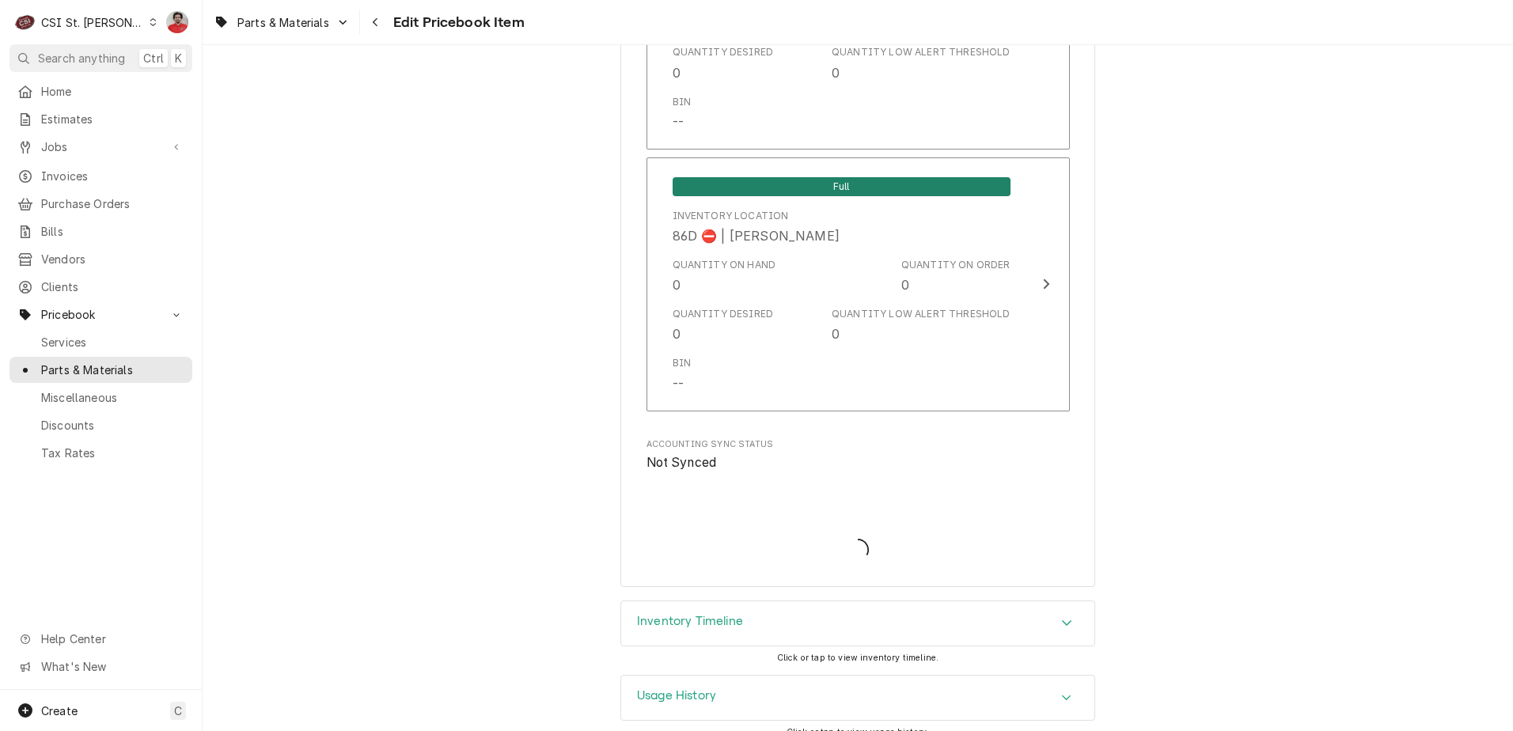
type textarea "x"
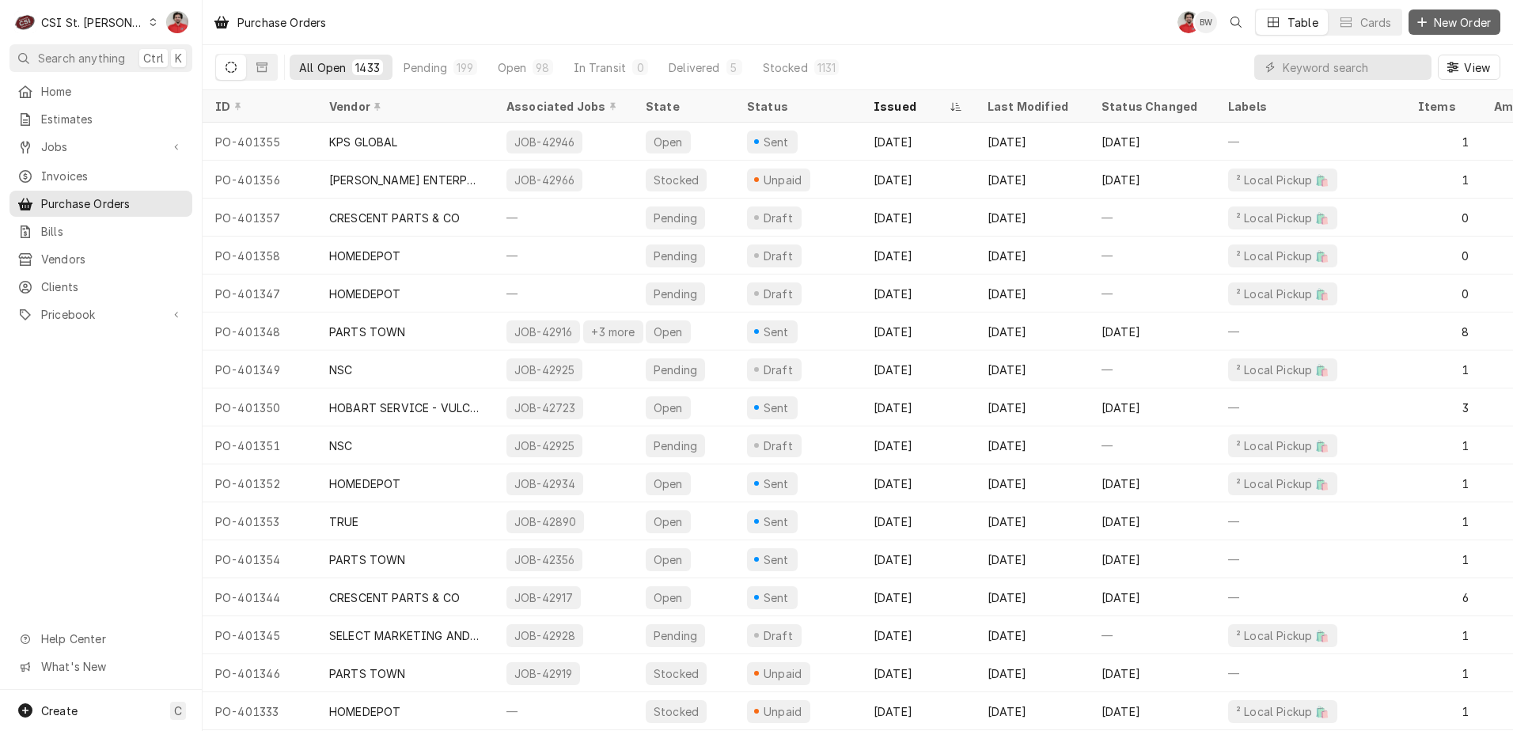
click at [1462, 25] on span "New Order" at bounding box center [1462, 22] width 63 height 17
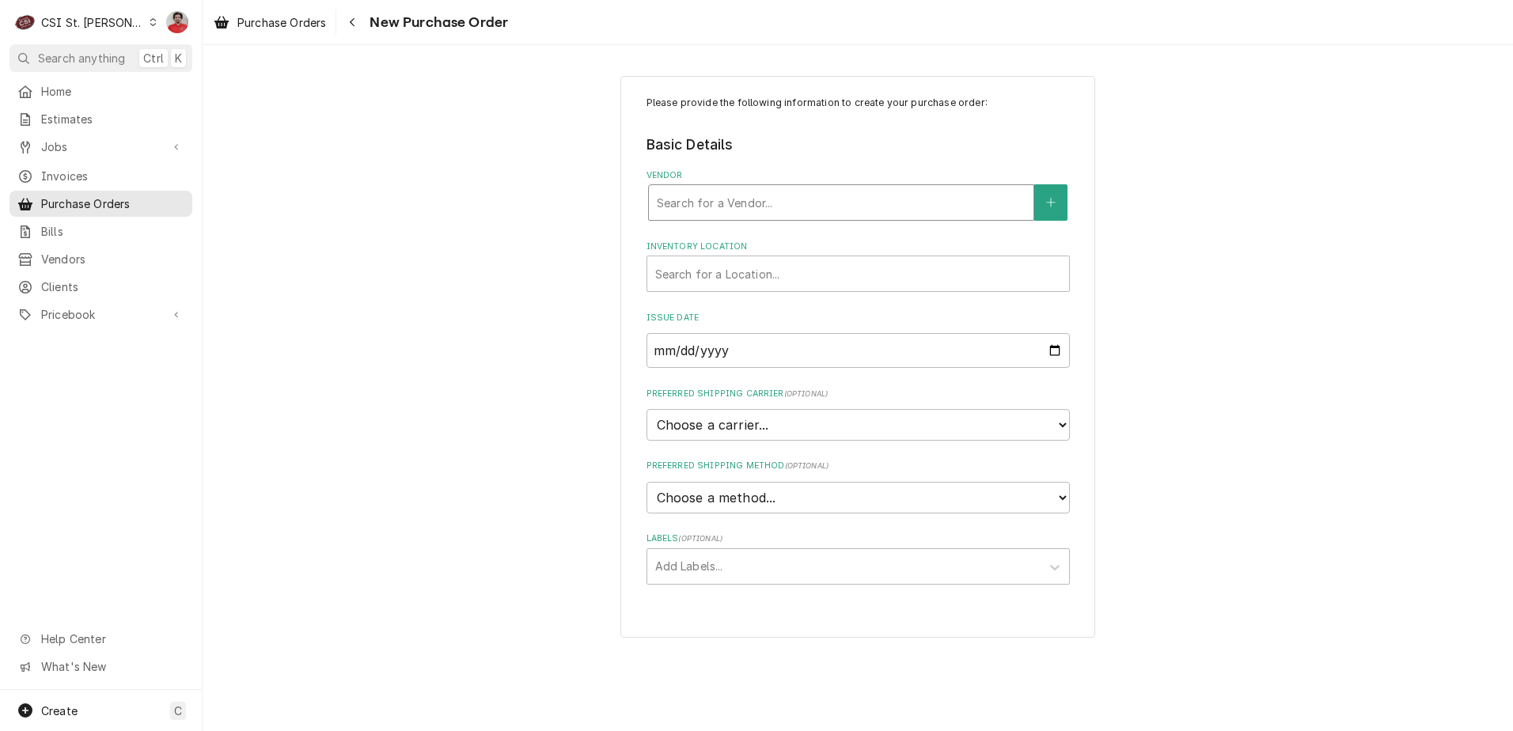
click at [842, 203] on div "Vendor" at bounding box center [841, 202] width 369 height 28
click at [682, 203] on input "partstown" at bounding box center [686, 202] width 59 height 25
type input "parts town"
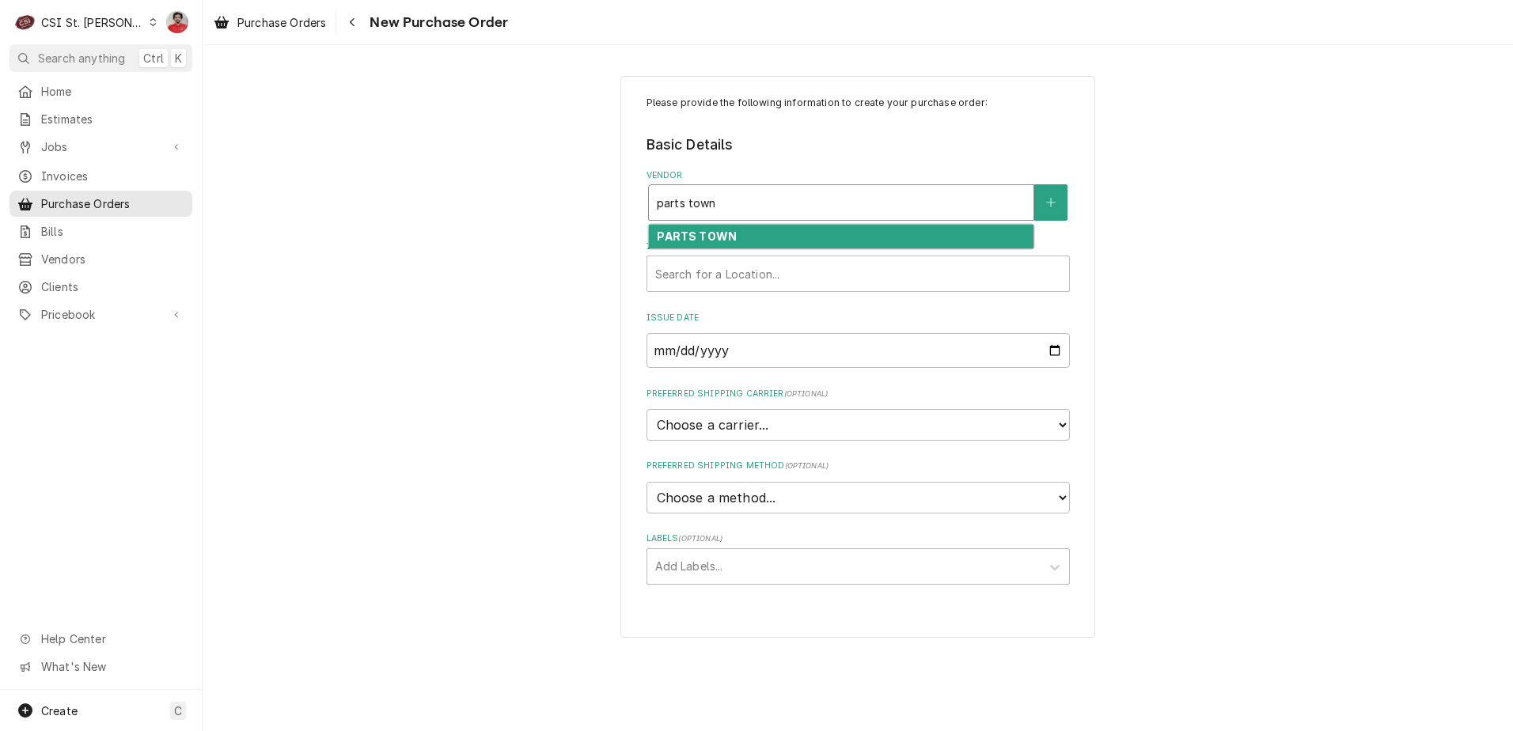
click at [739, 240] on div "PARTS TOWN" at bounding box center [841, 237] width 385 height 25
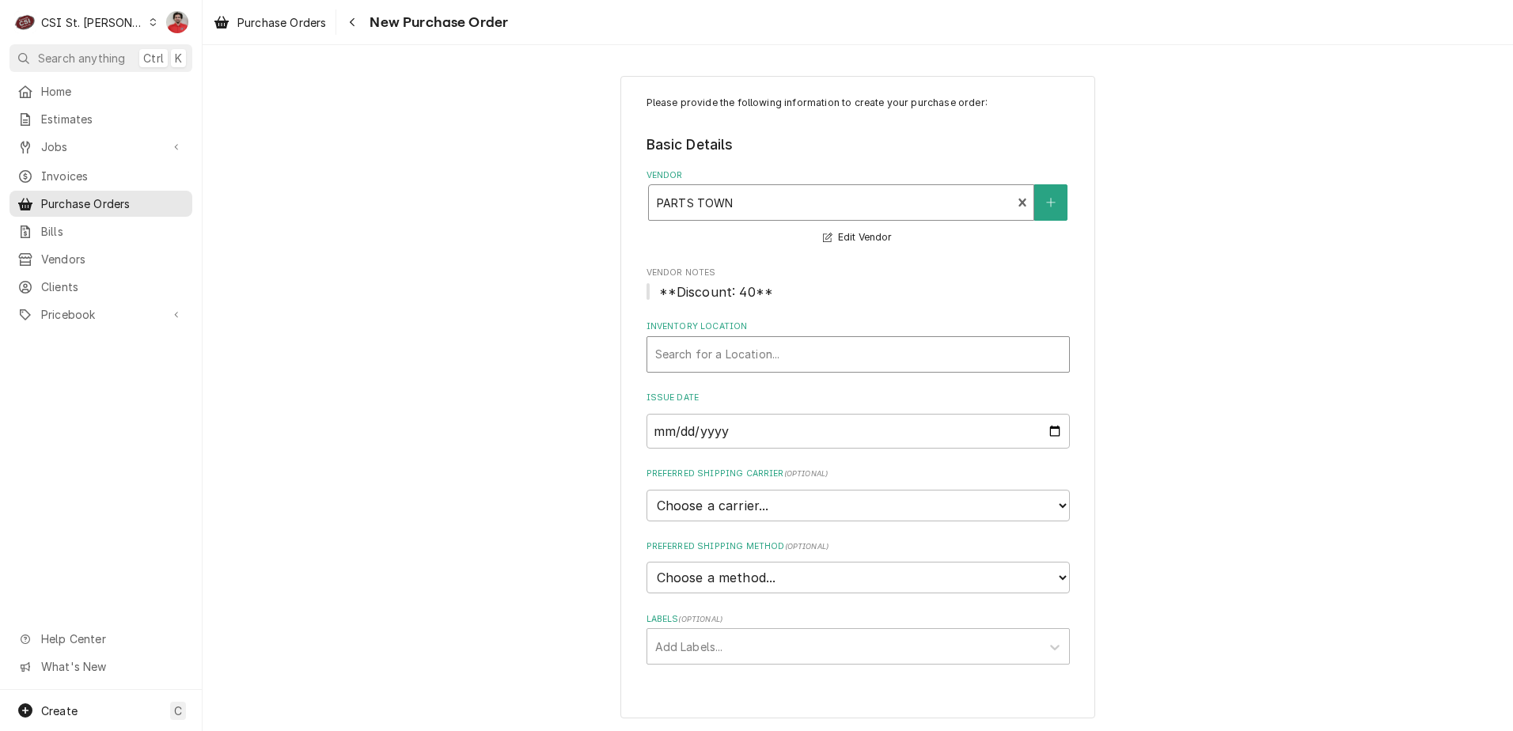
click at [744, 355] on div "Inventory Location" at bounding box center [858, 354] width 406 height 28
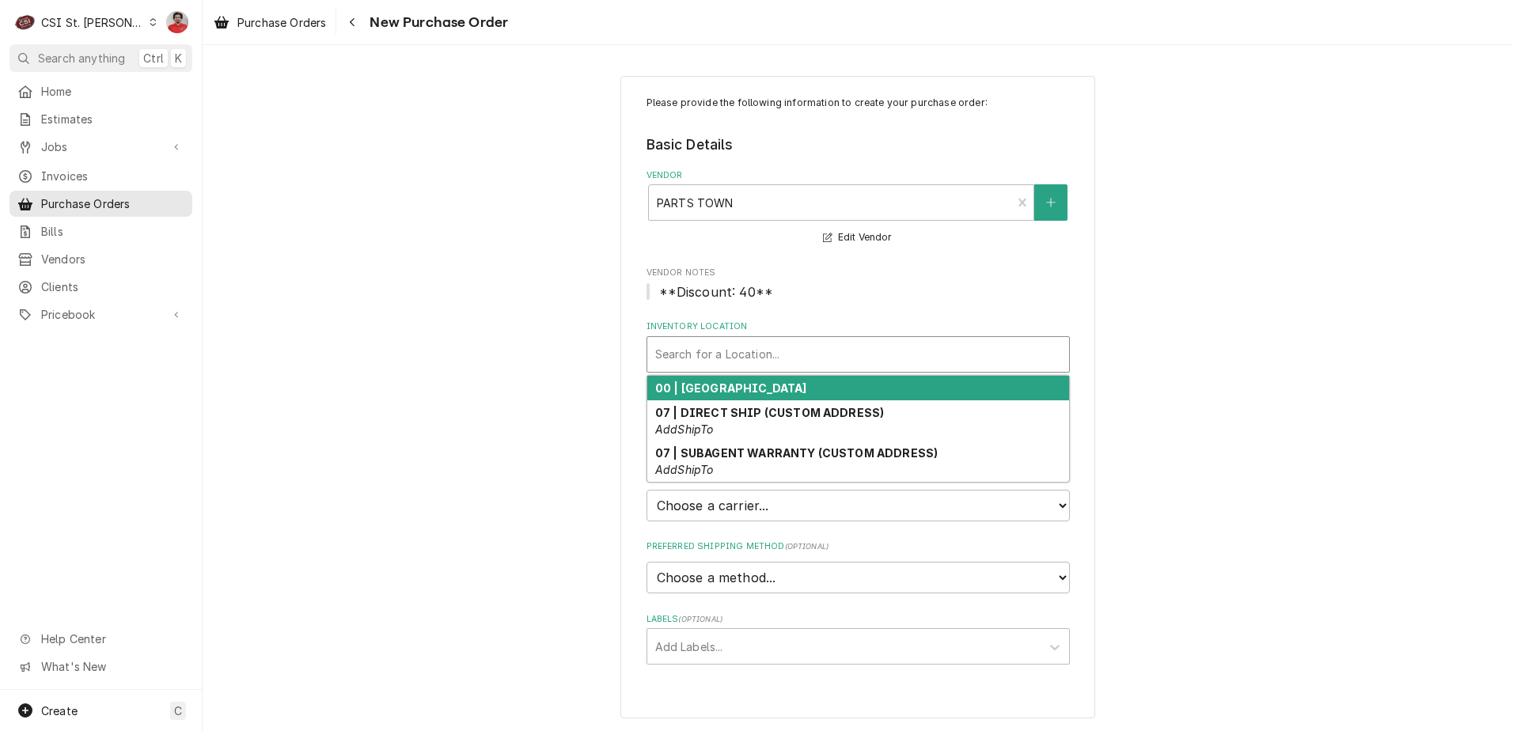
click at [749, 389] on strong "00 | STL WAREHOUSE" at bounding box center [731, 388] width 152 height 13
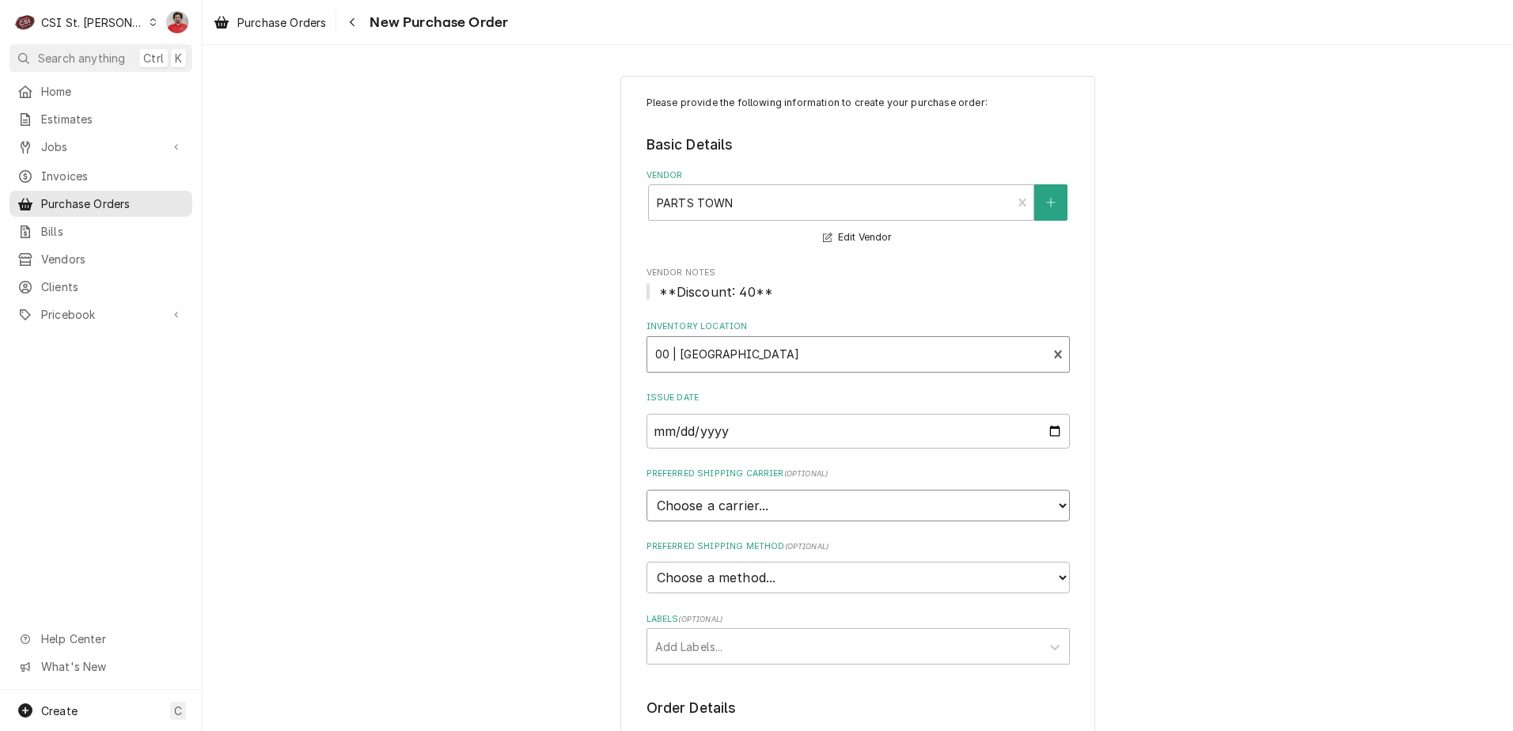
click at [738, 504] on select "Choose a carrier... U.S. Postal Service Stamps.com FedEx UPS DHL Express DHL EC…" at bounding box center [858, 506] width 423 height 32
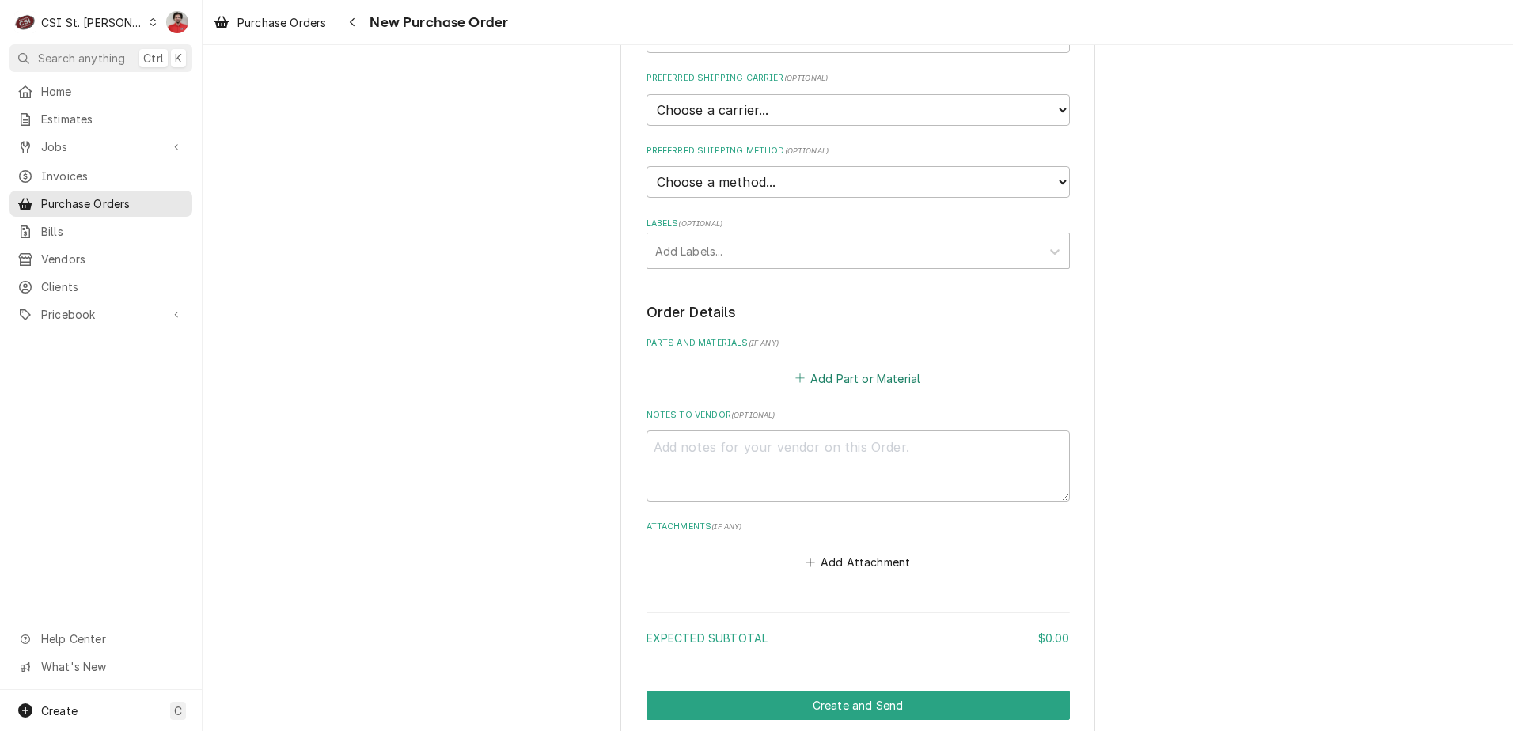
click at [816, 378] on button "Add Part or Material" at bounding box center [857, 378] width 131 height 22
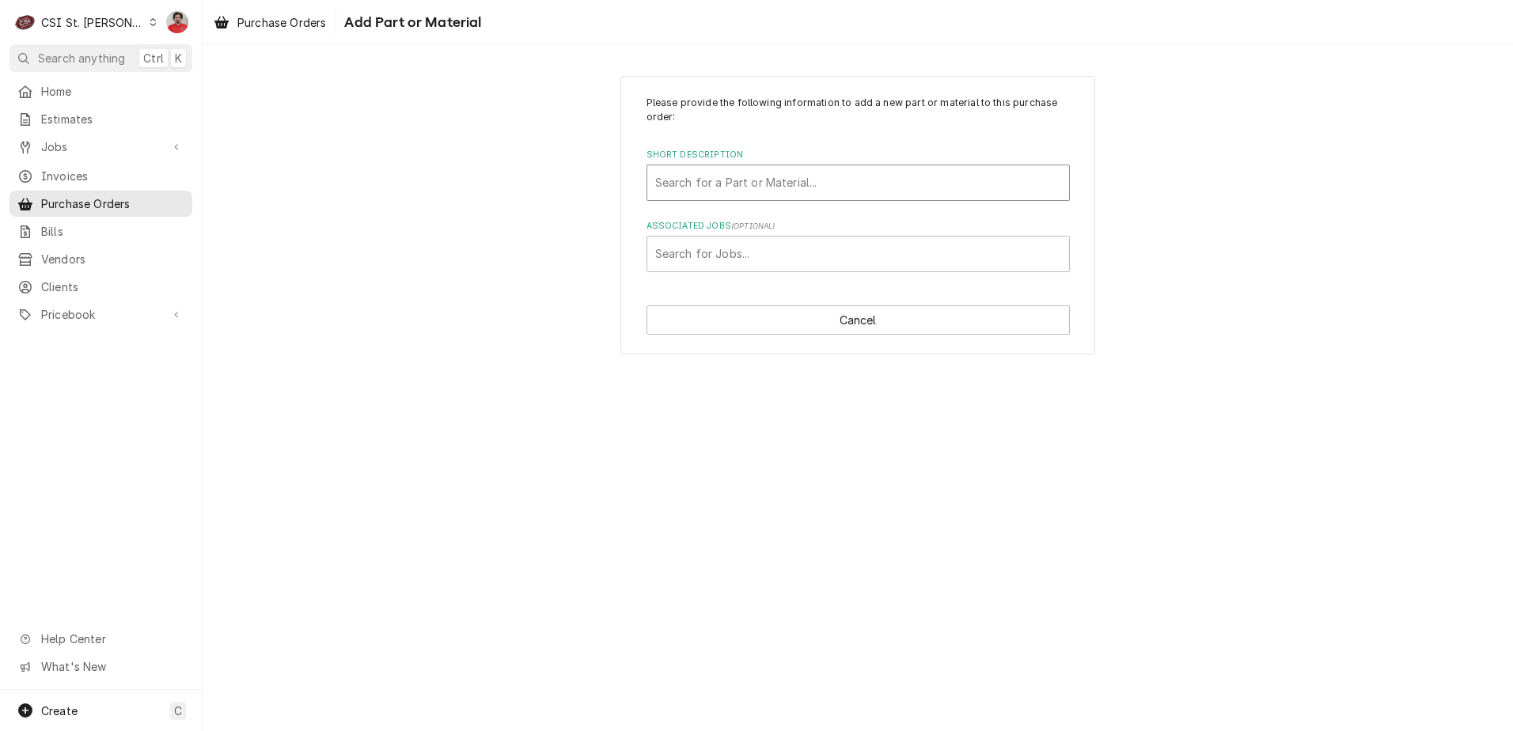
click at [723, 177] on div "Short Description" at bounding box center [858, 183] width 406 height 28
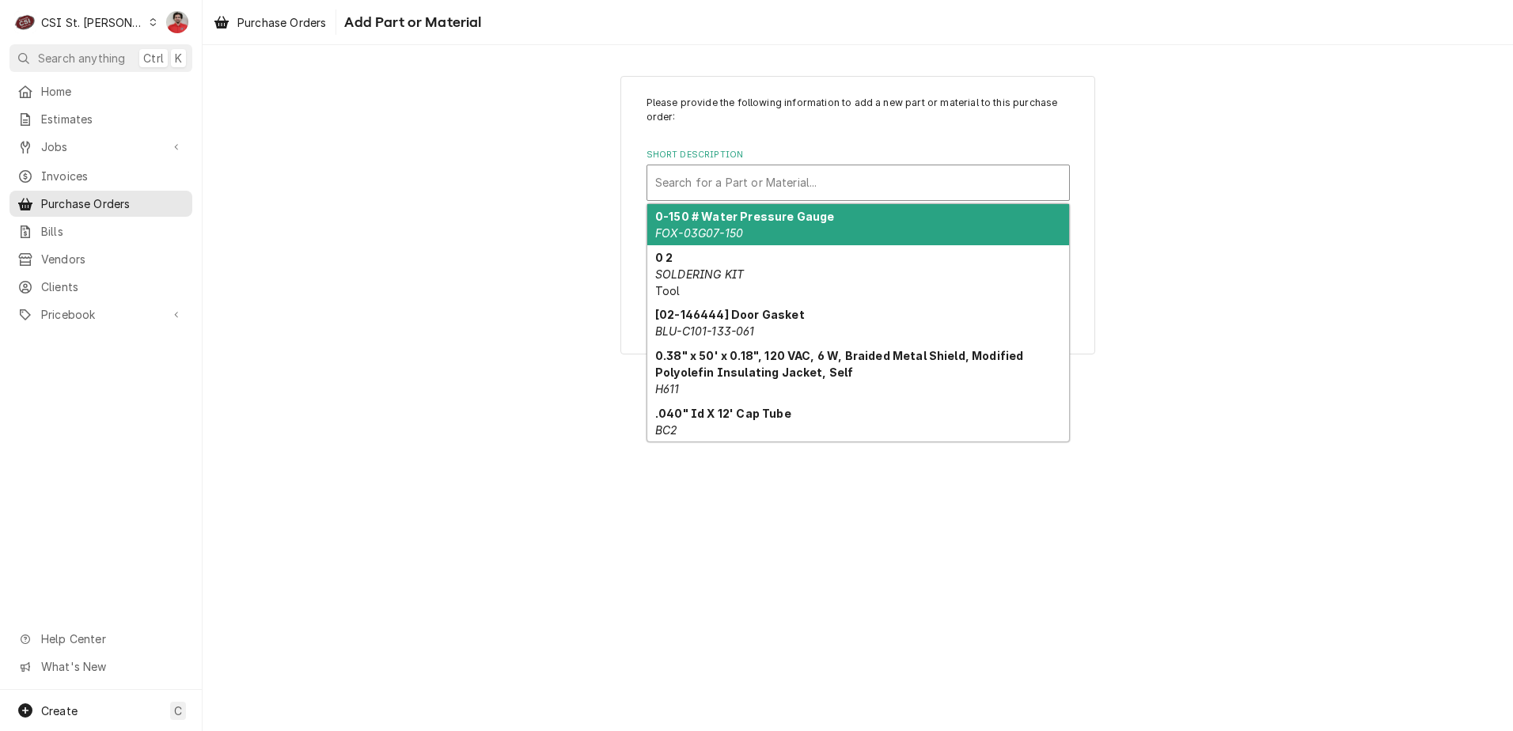
paste input "COR-30794"
type input "COR-30794"
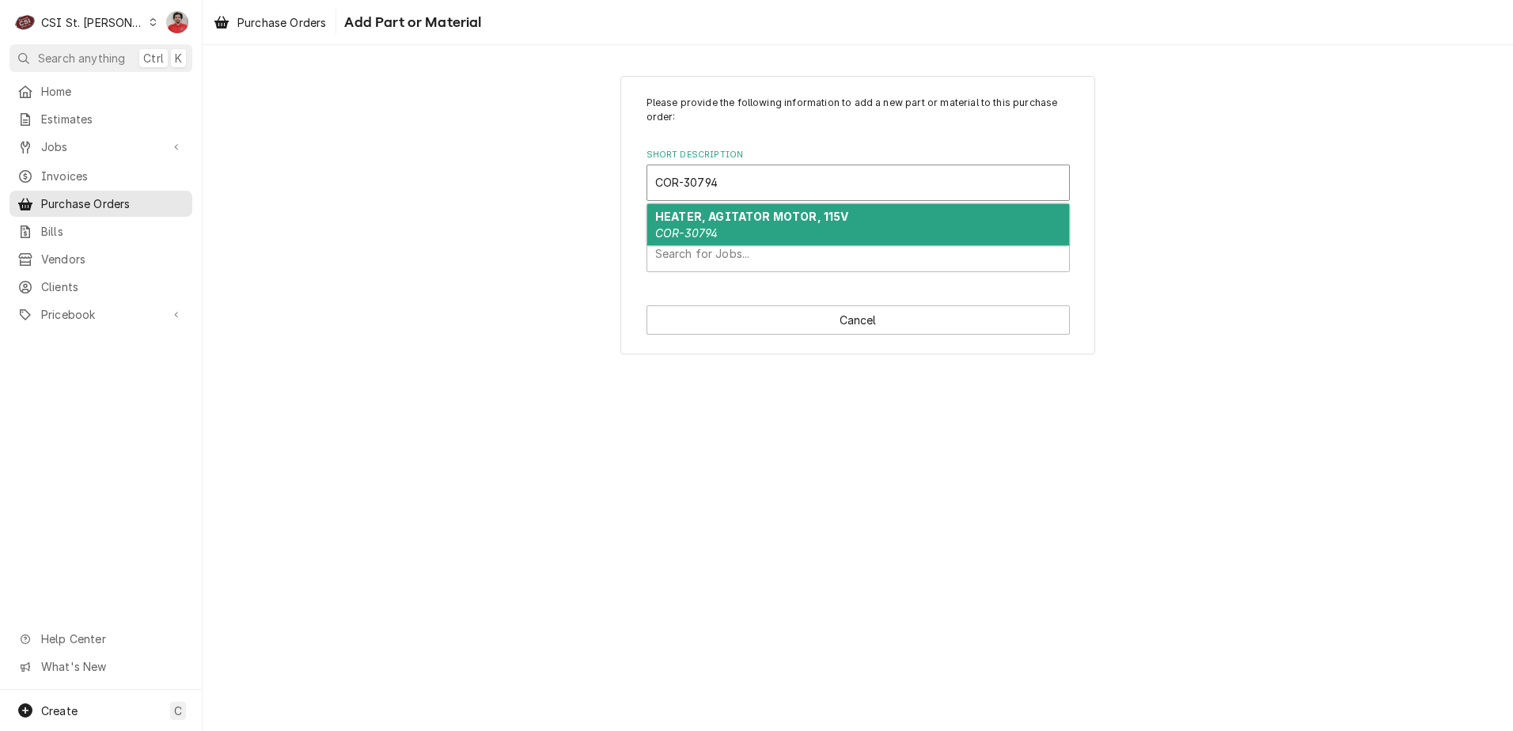
click at [756, 219] on strong "HEATER, AGITATOR MOTOR, 115V" at bounding box center [751, 216] width 193 height 13
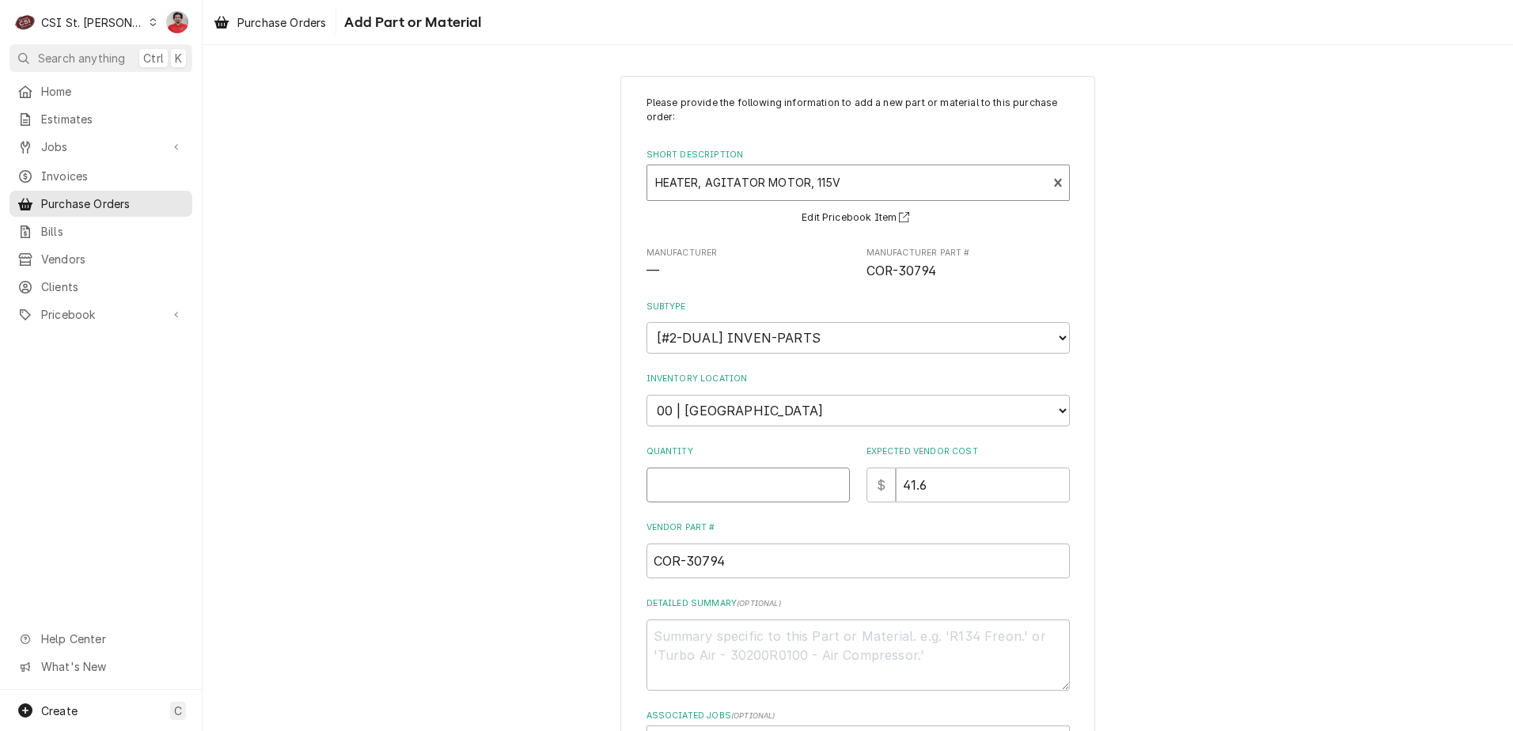
click at [761, 476] on input "Quantity" at bounding box center [748, 485] width 203 height 35
type textarea "x"
type input "1"
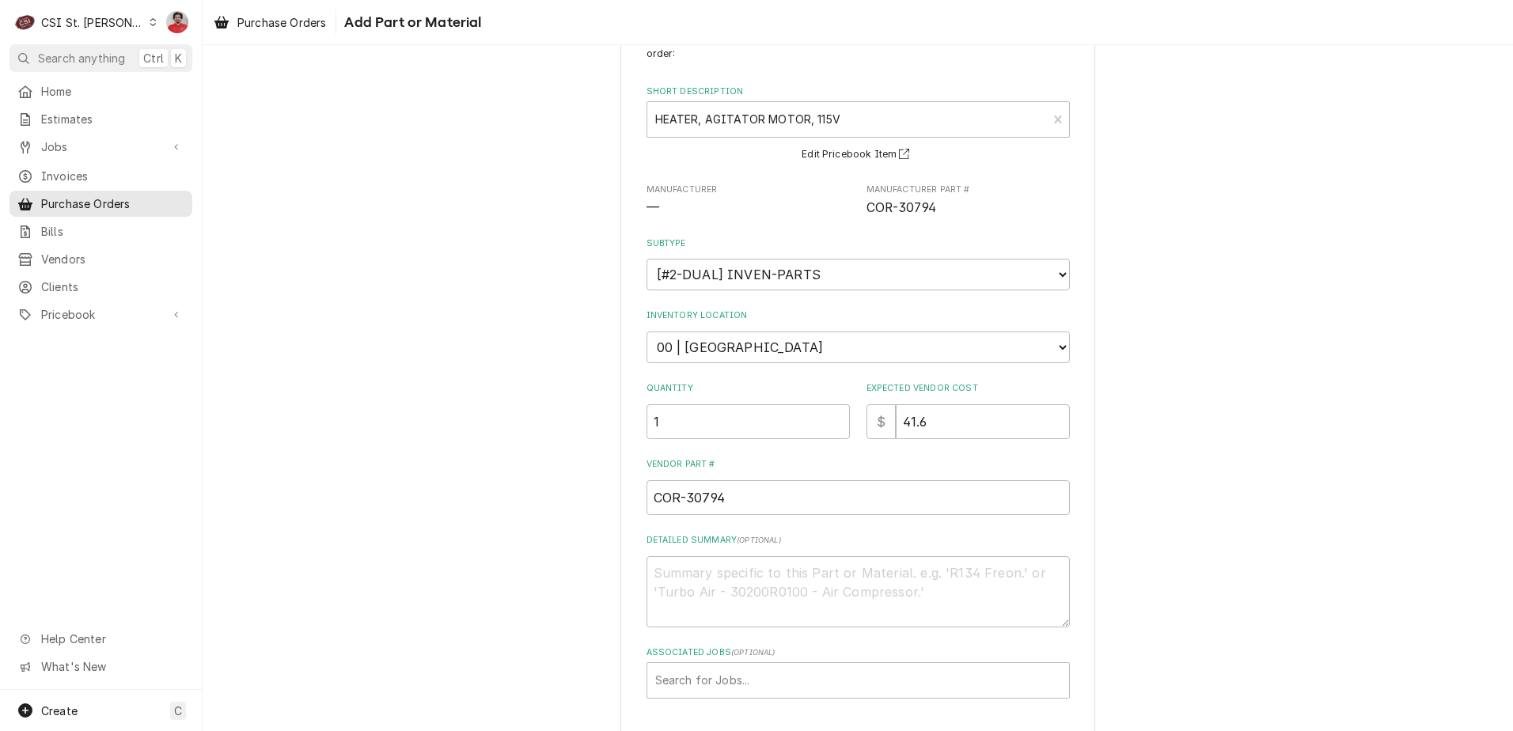
scroll to position [127, 0]
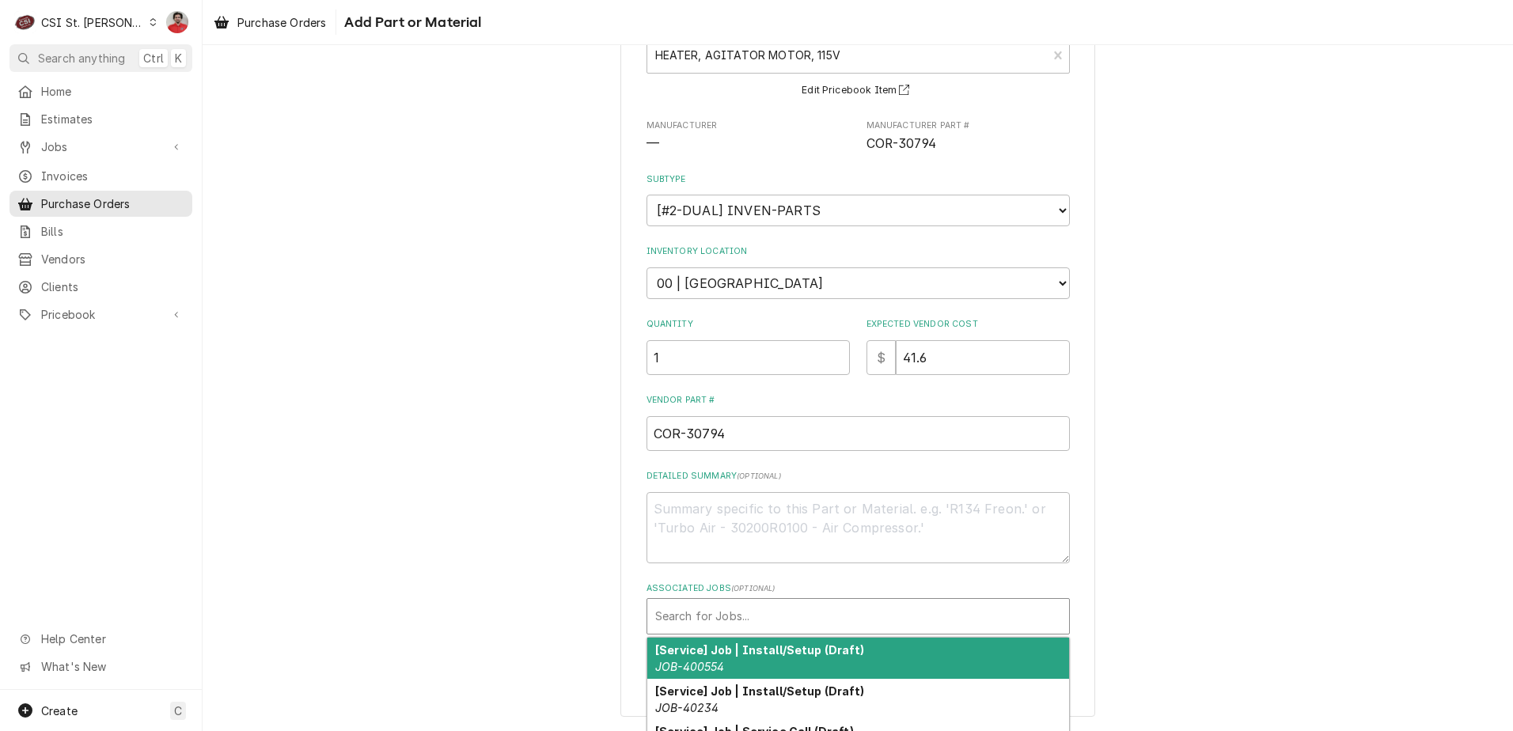
click at [773, 611] on div "Associated Jobs" at bounding box center [858, 616] width 406 height 28
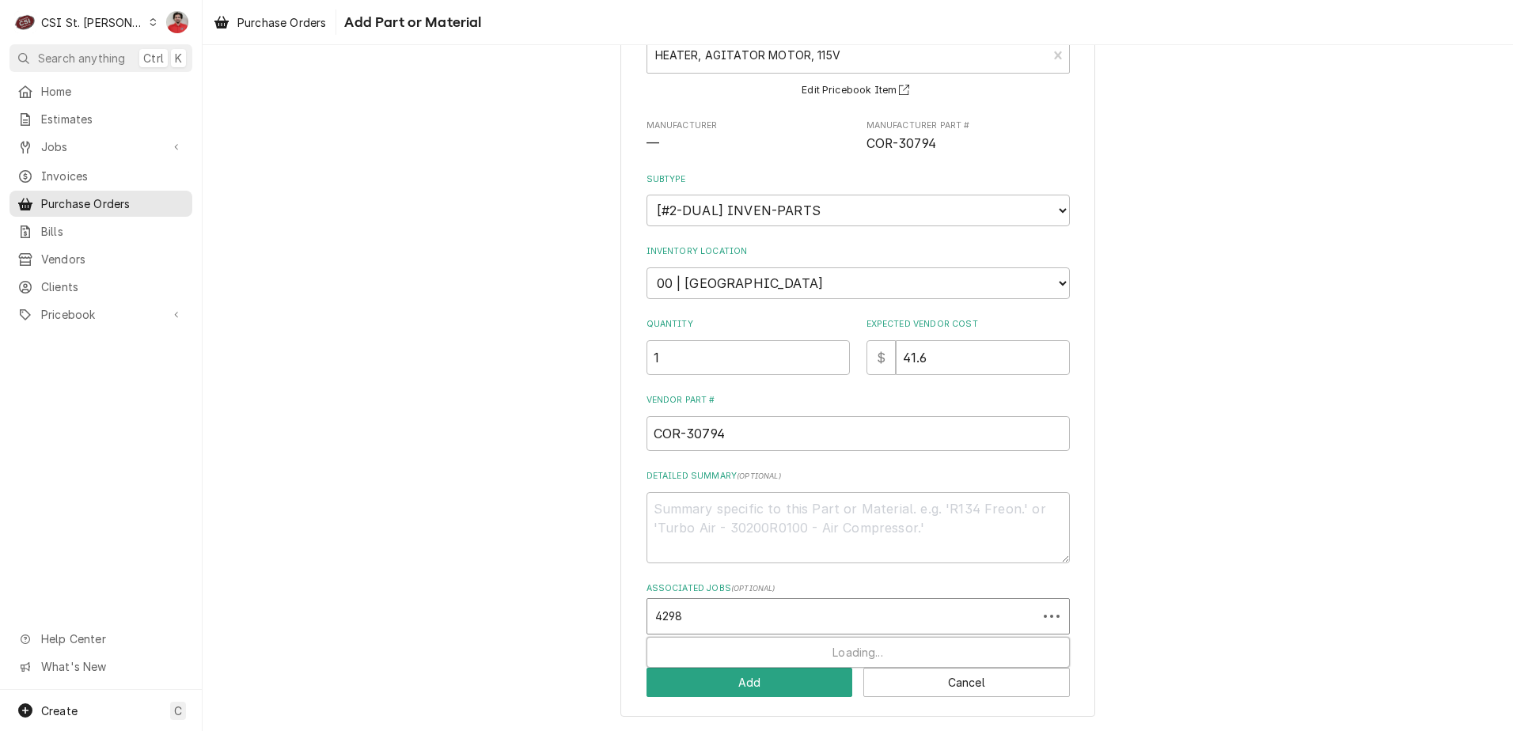
type input "42983"
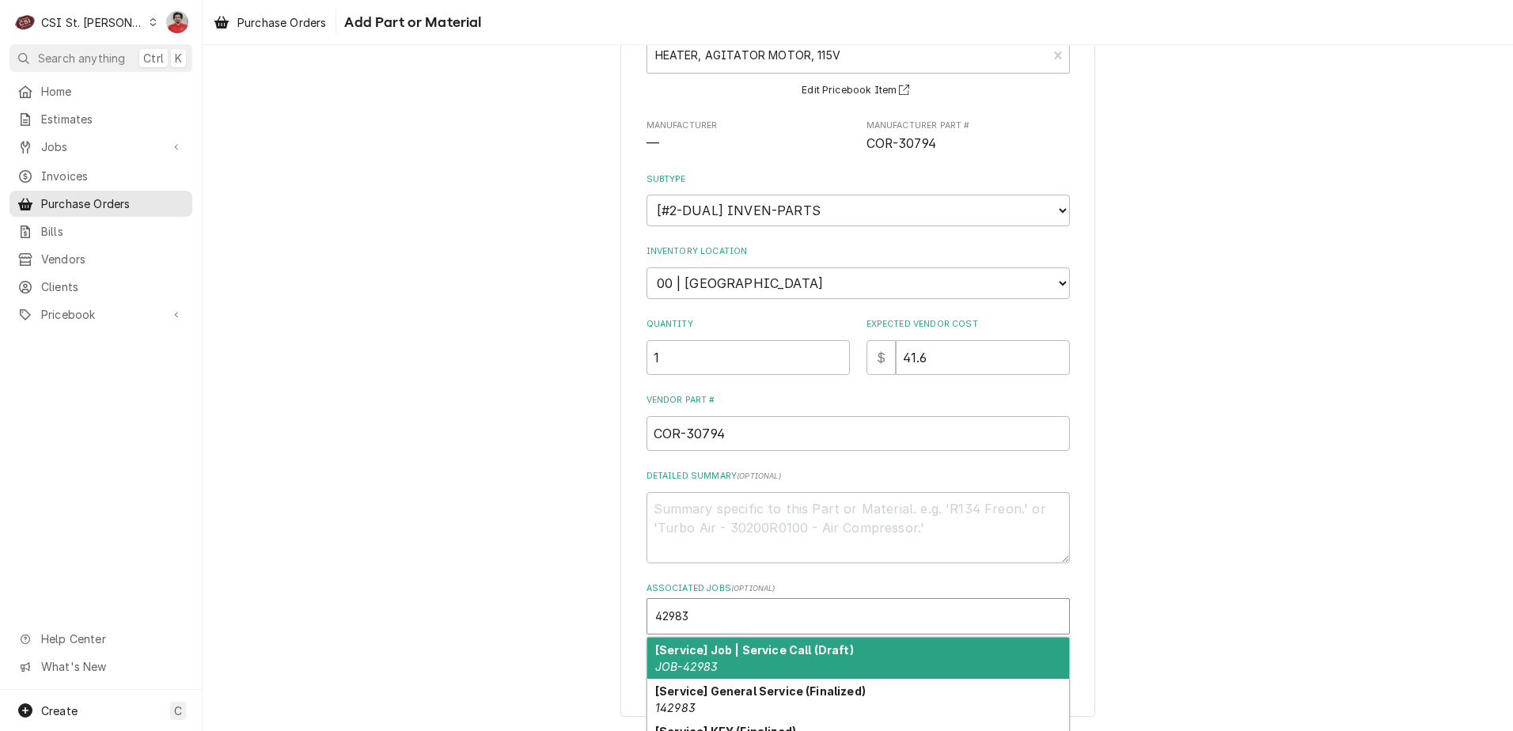
click at [837, 651] on strong "[Service] Job | Service Call (Draft)" at bounding box center [754, 650] width 199 height 13
type textarea "x"
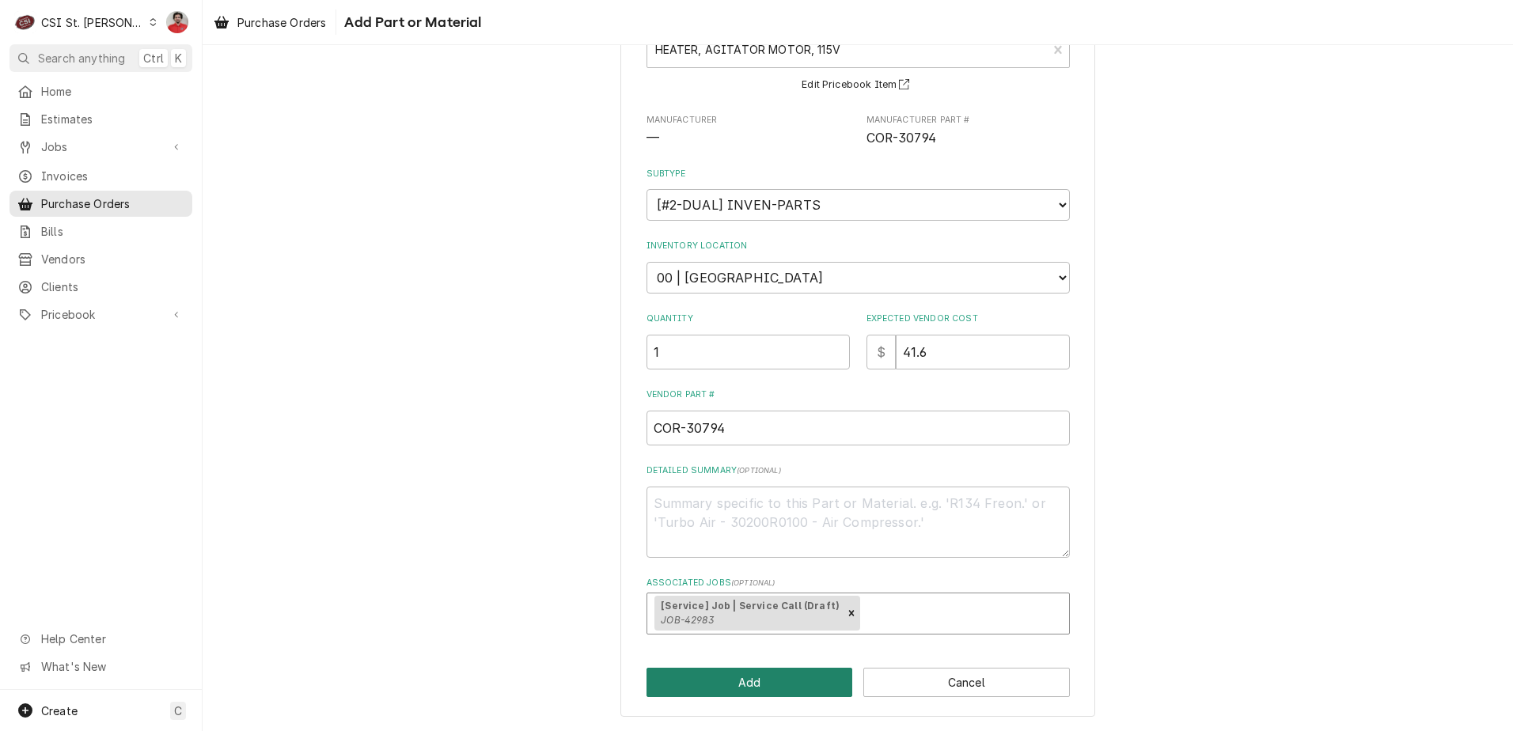
click at [791, 674] on button "Add" at bounding box center [750, 682] width 207 height 29
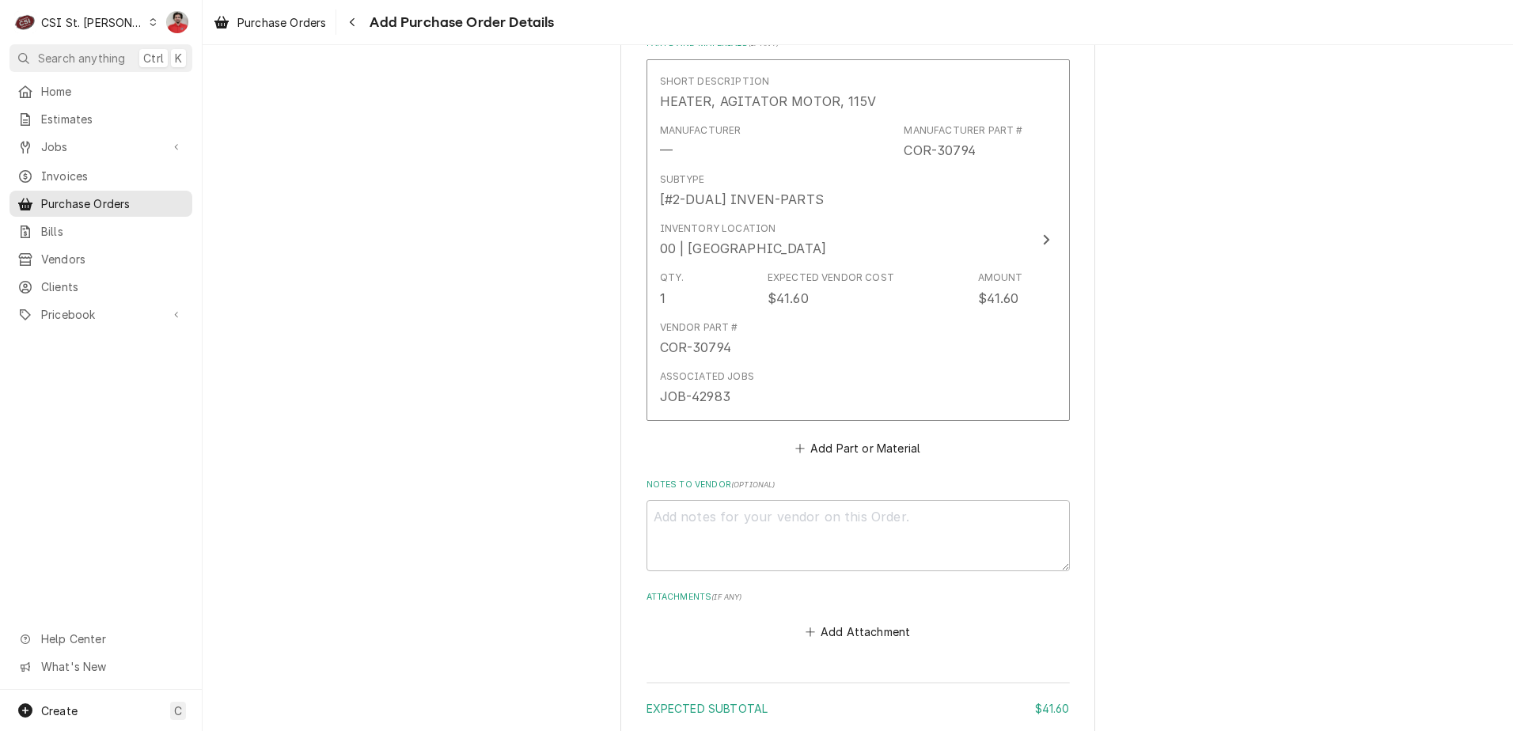
scroll to position [830, 0]
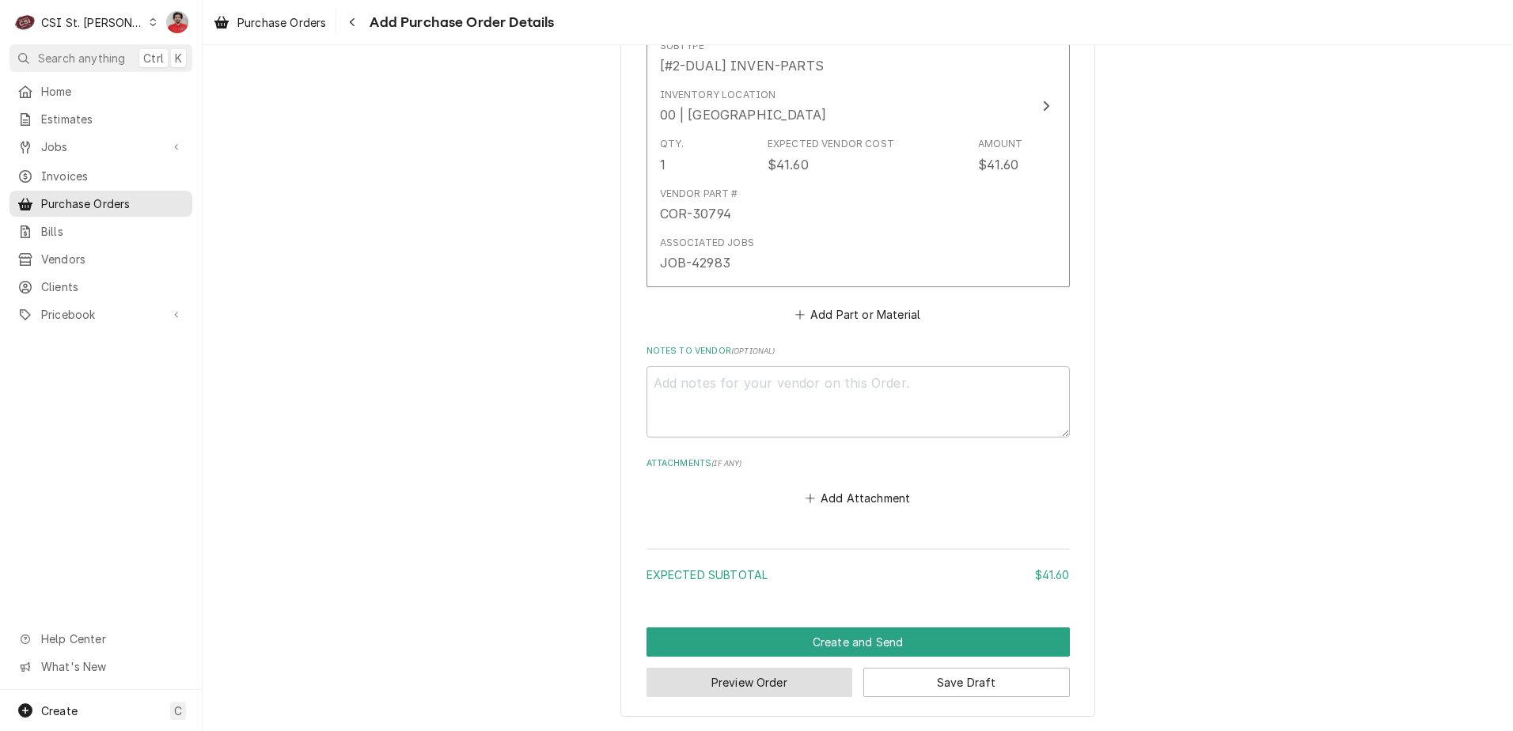
click at [784, 680] on button "Preview Order" at bounding box center [750, 682] width 207 height 29
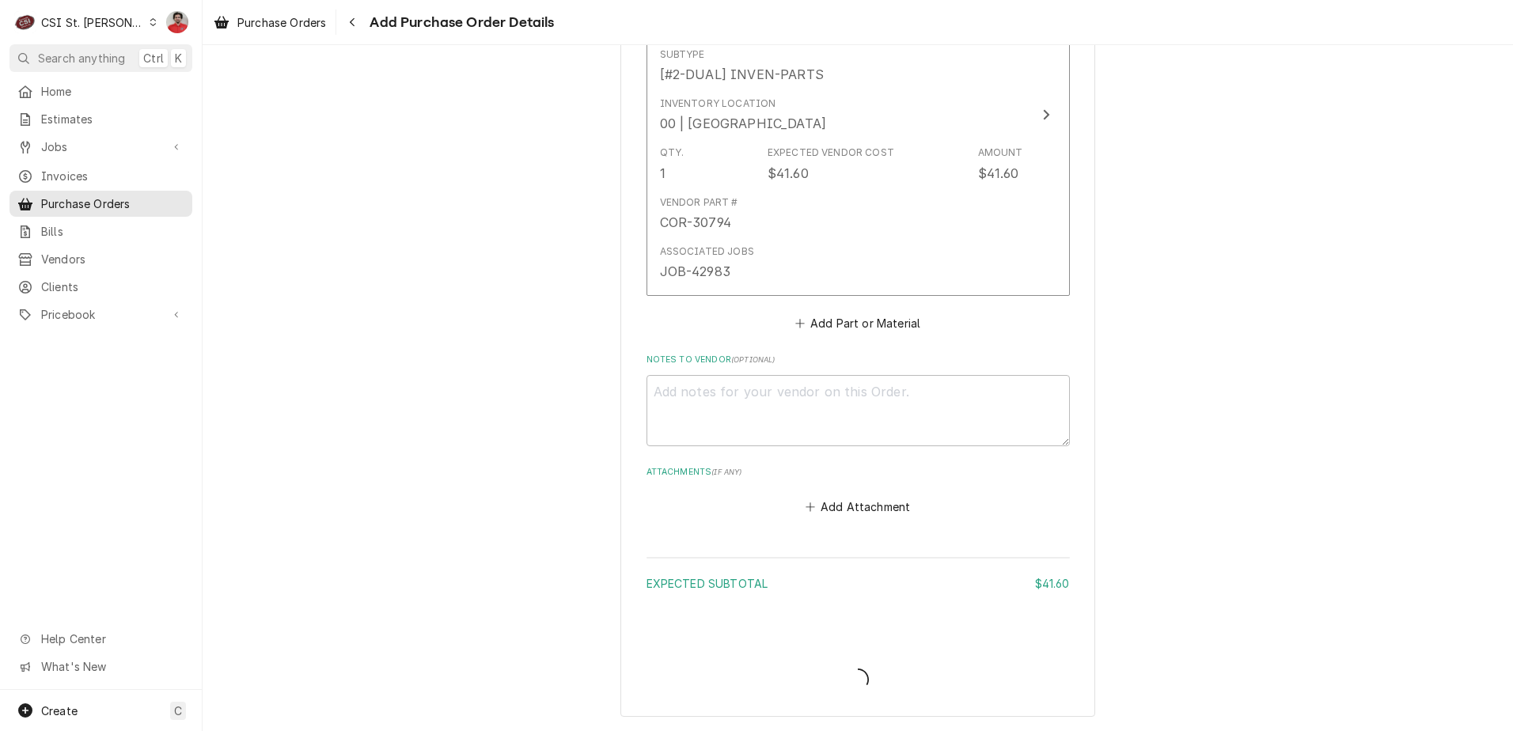
type textarea "x"
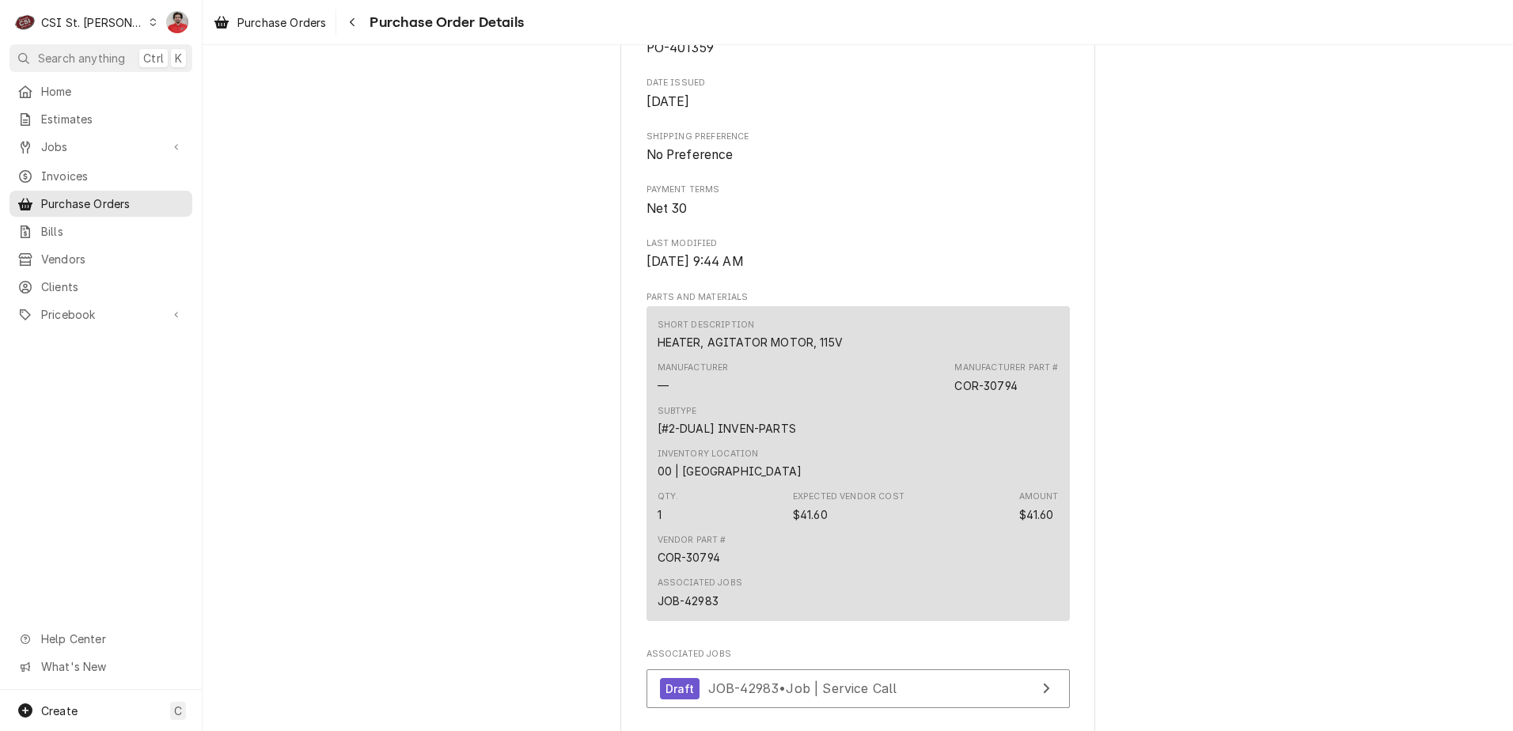
scroll to position [633, 0]
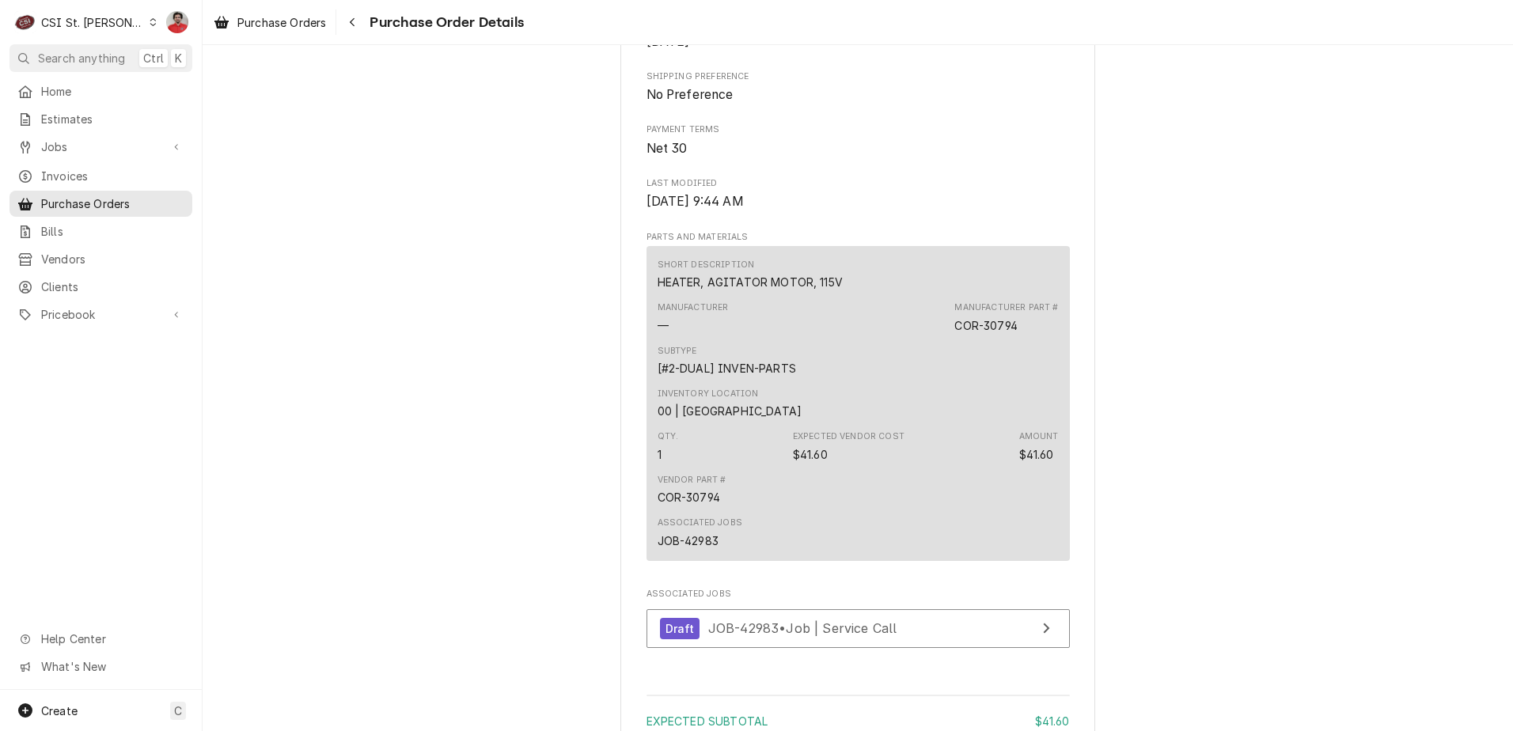
click at [913, 382] on div "Subtype [#2-DUAL] INVEN-PARTS" at bounding box center [858, 361] width 401 height 43
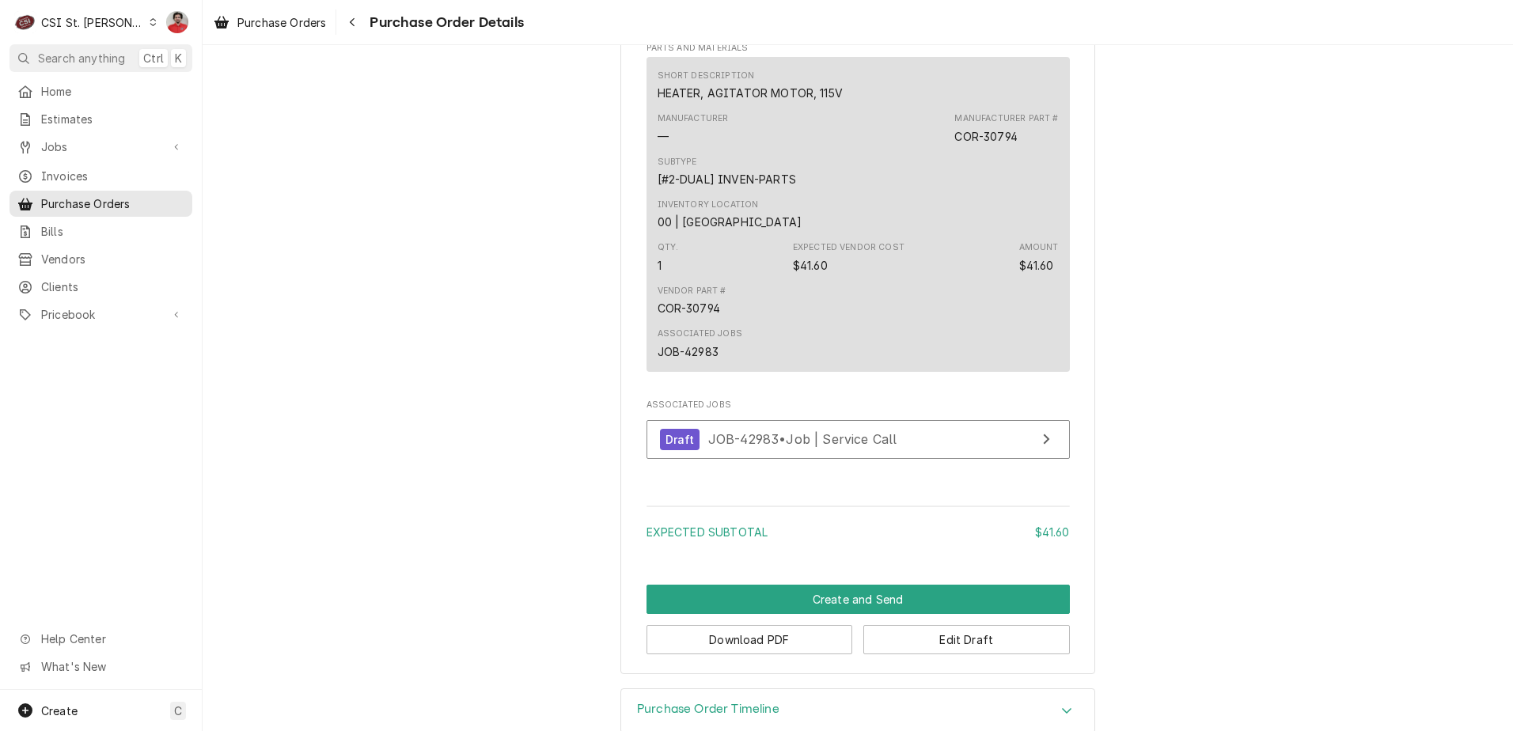
scroll to position [904, 0]
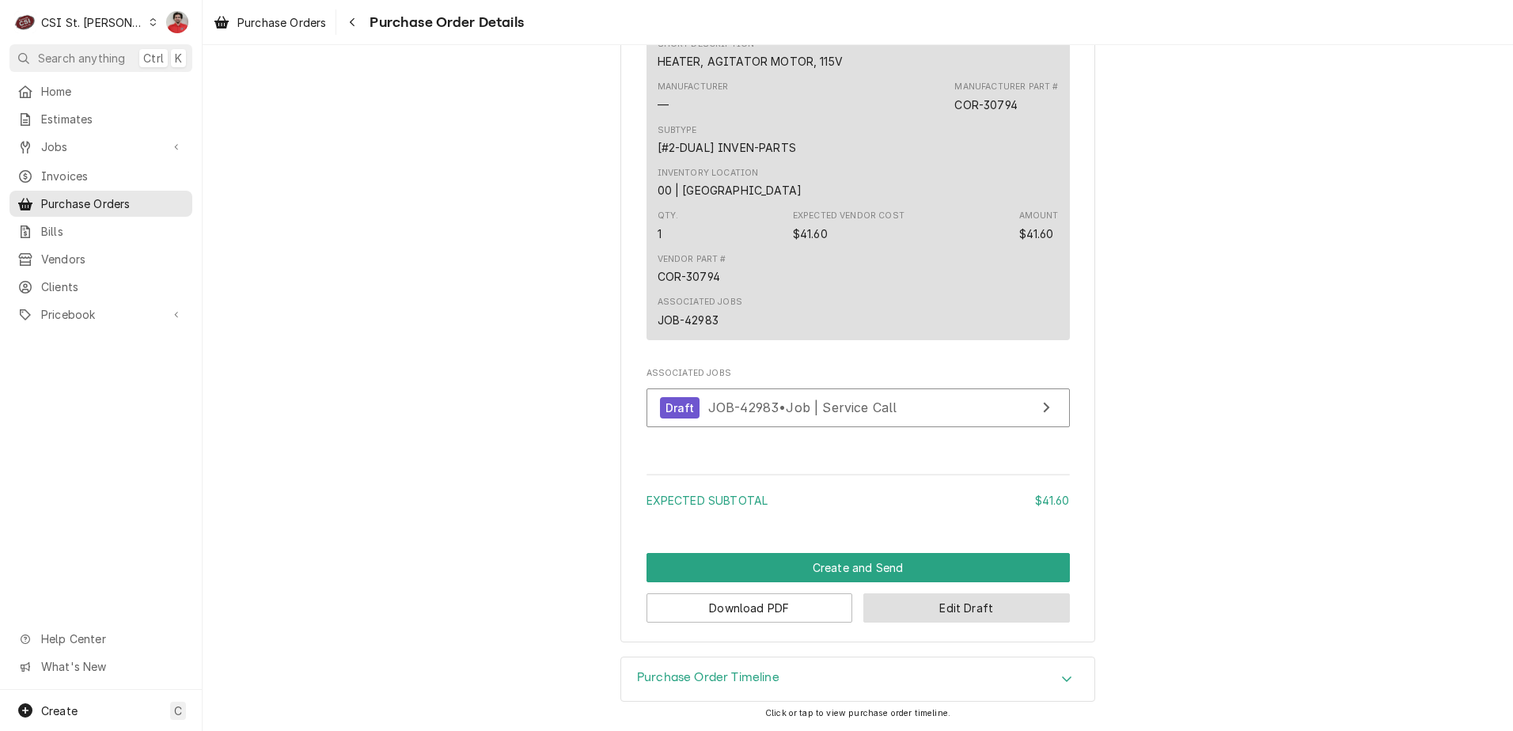
click at [903, 613] on button "Edit Draft" at bounding box center [967, 608] width 207 height 29
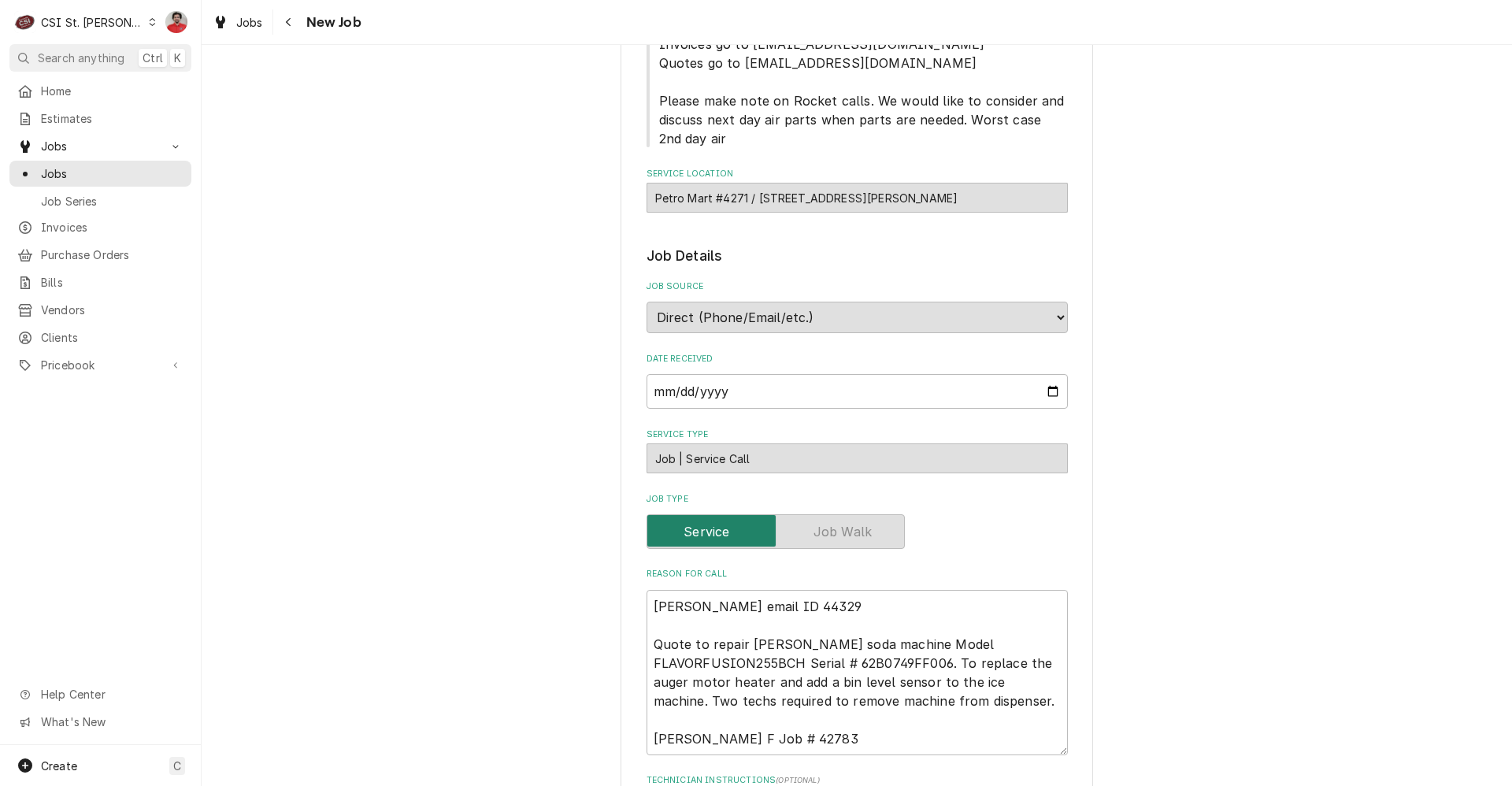
scroll to position [315, 0]
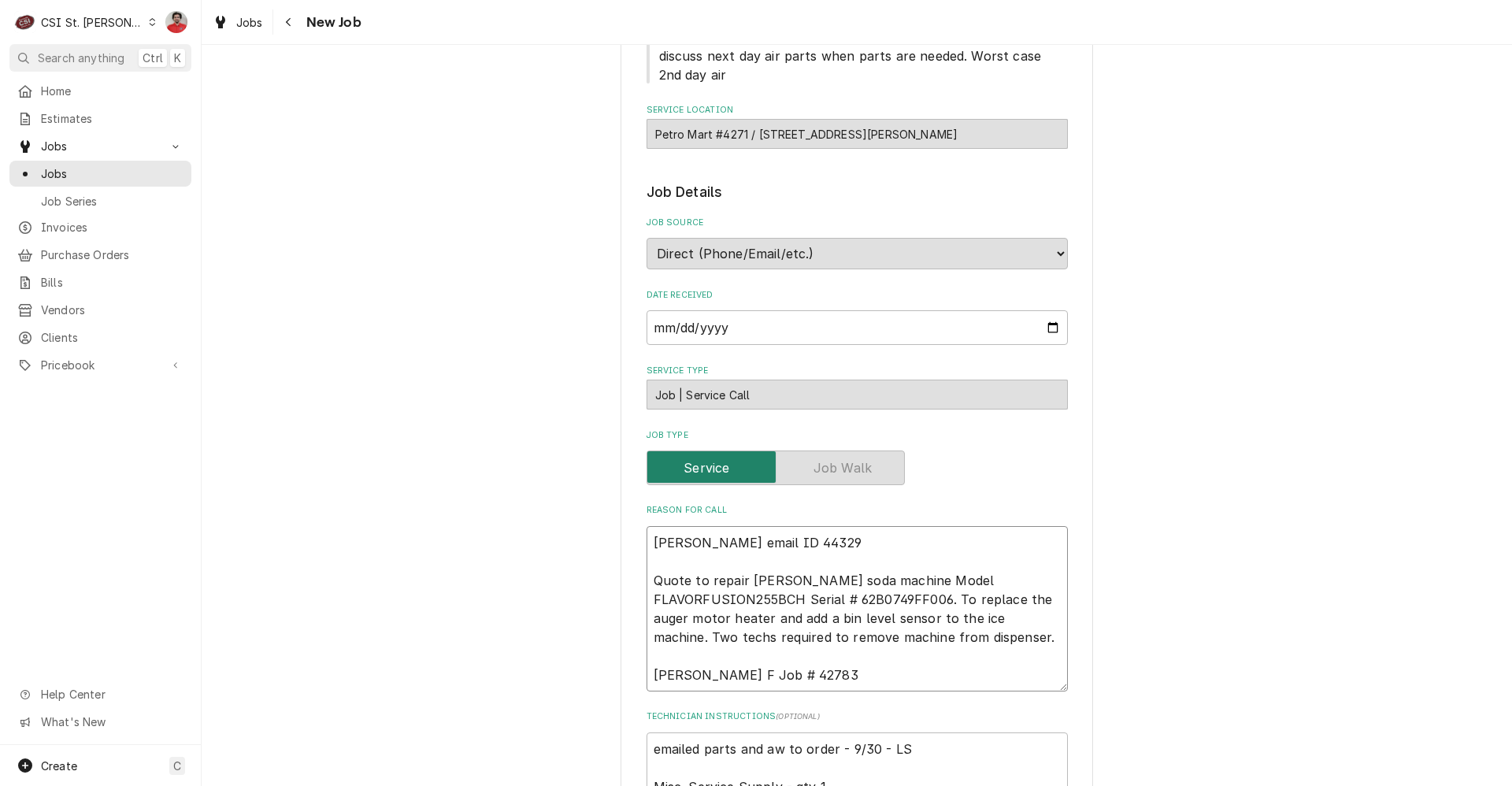
click at [783, 537] on textarea "Vivian email ID 44329 Quote to repair Cornelius soda machine Model FLAVORFUSION…" at bounding box center [856, 609] width 421 height 165
type textarea "x"
type textarea "Vivian email ID 44329 Quote to repair Cornelius soda machine Model FLAVORFUSION…"
type textarea "x"
type textarea "r Vivian email ID 44329 Quote to repair Cornelius soda machine Model FLAVORFUSI…"
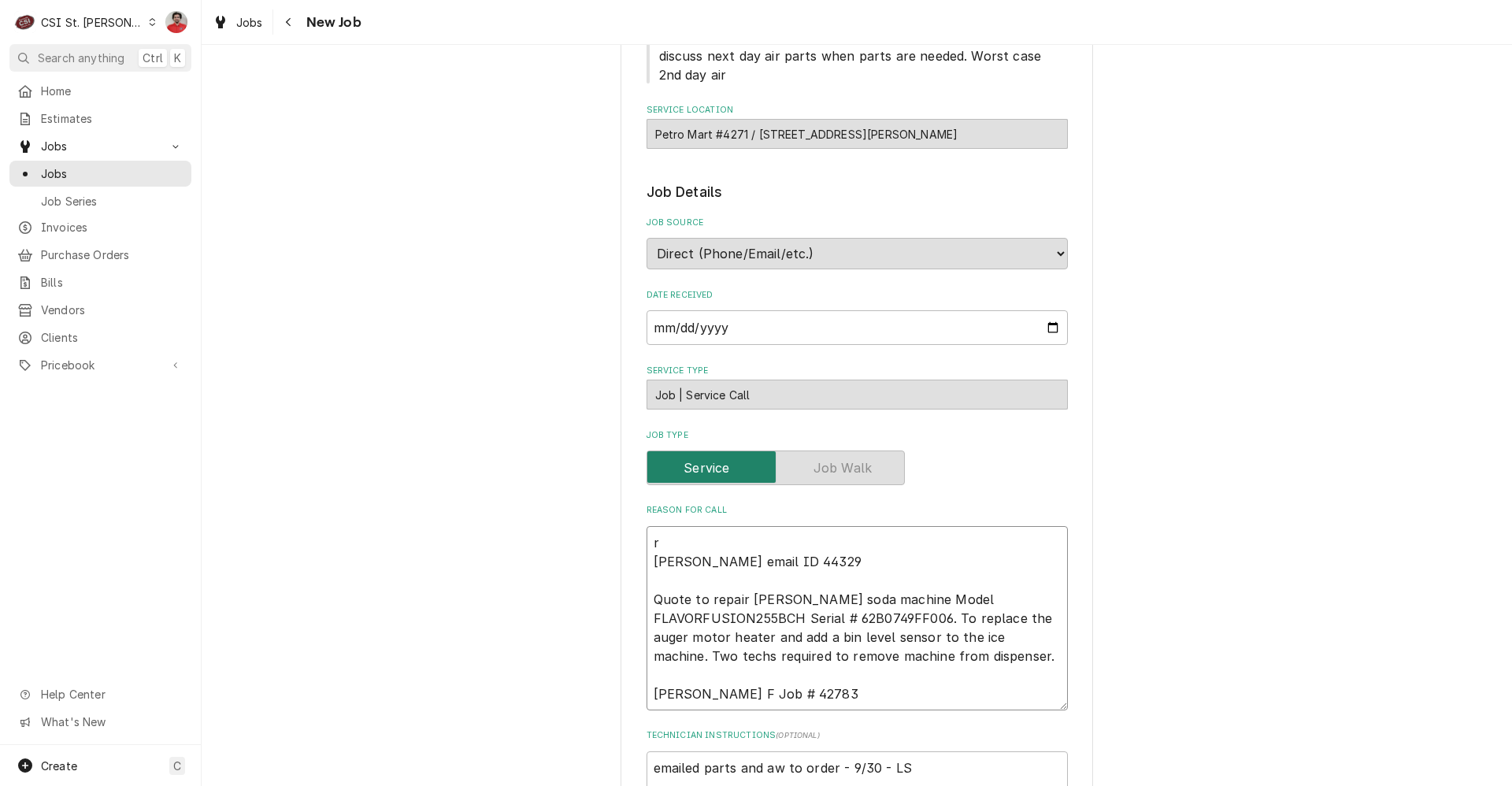
type textarea "x"
type textarea "rd Vivian email ID 44329 Quote to repair Cornelius soda machine Model FLAVORFUS…"
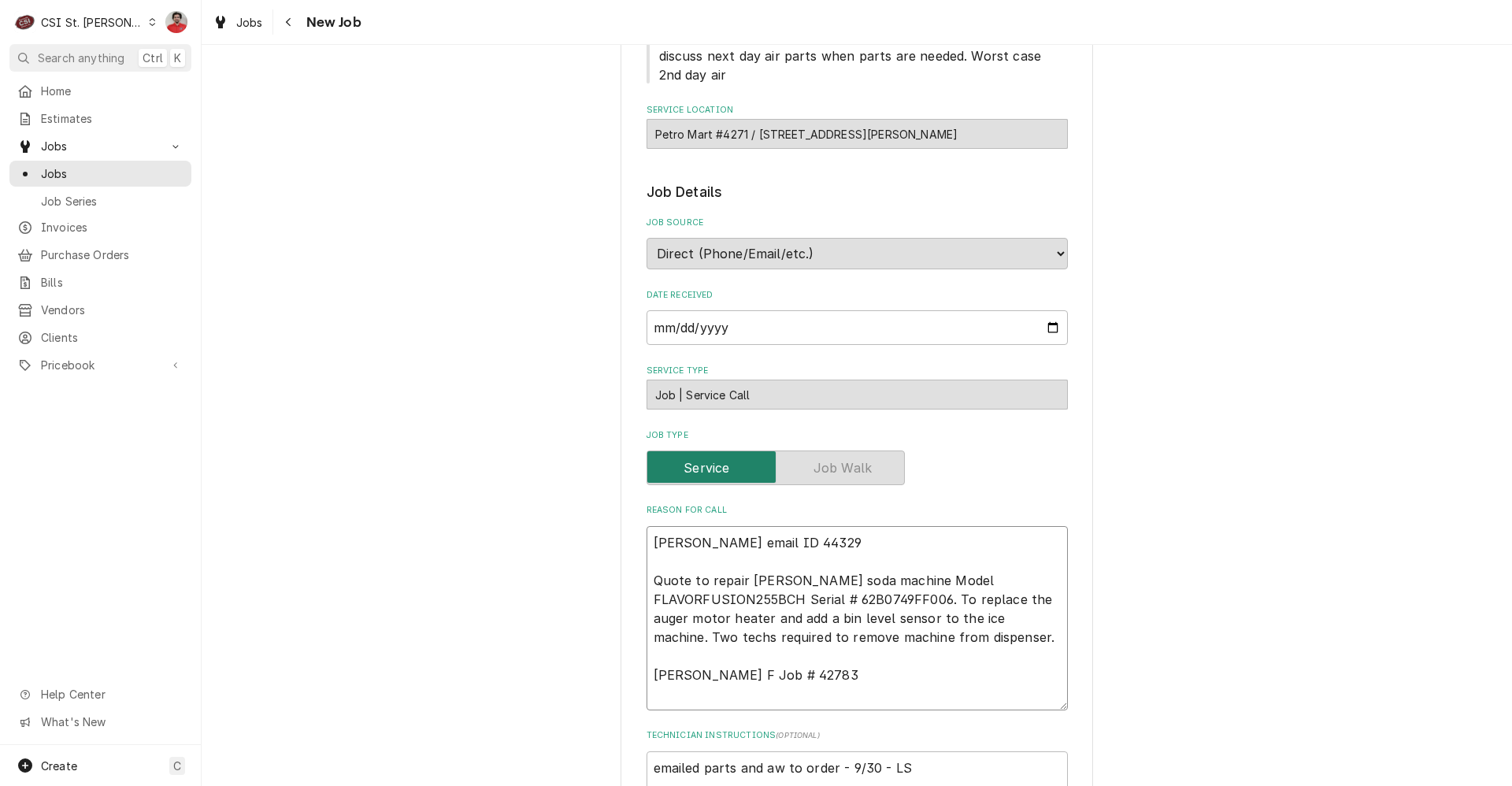
type textarea "x"
type textarea "rde Vivian email ID 44329 Quote to repair Cornelius soda machine Model FLAVORFU…"
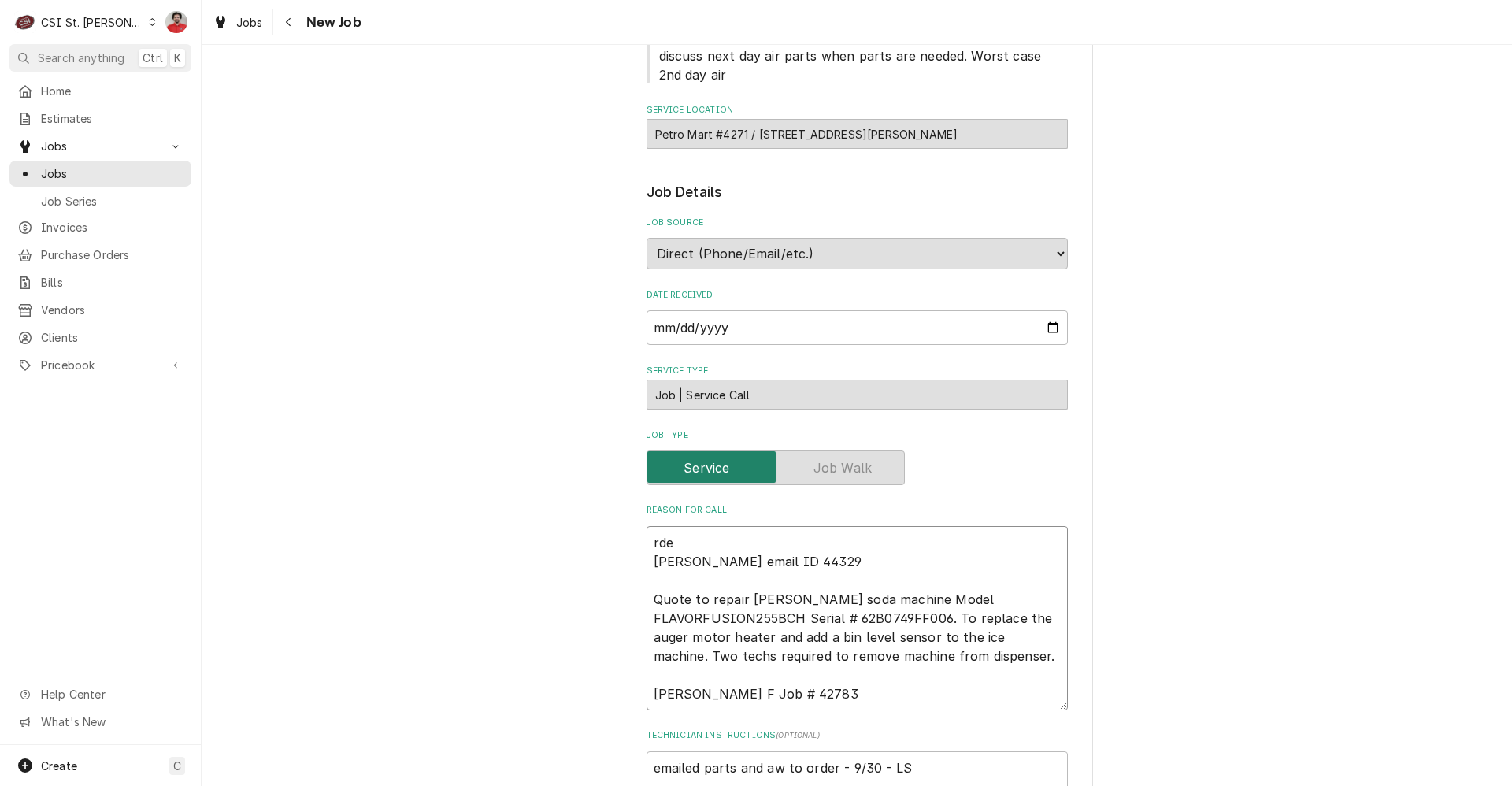
type textarea "x"
type textarea "rder Vivian email ID 44329 Quote to repair Cornelius soda machine Model FLAVORF…"
type textarea "x"
type textarea "rderi Vivian email ID 44329 Quote to repair Cornelius soda machine Model FLAVOR…"
type textarea "x"
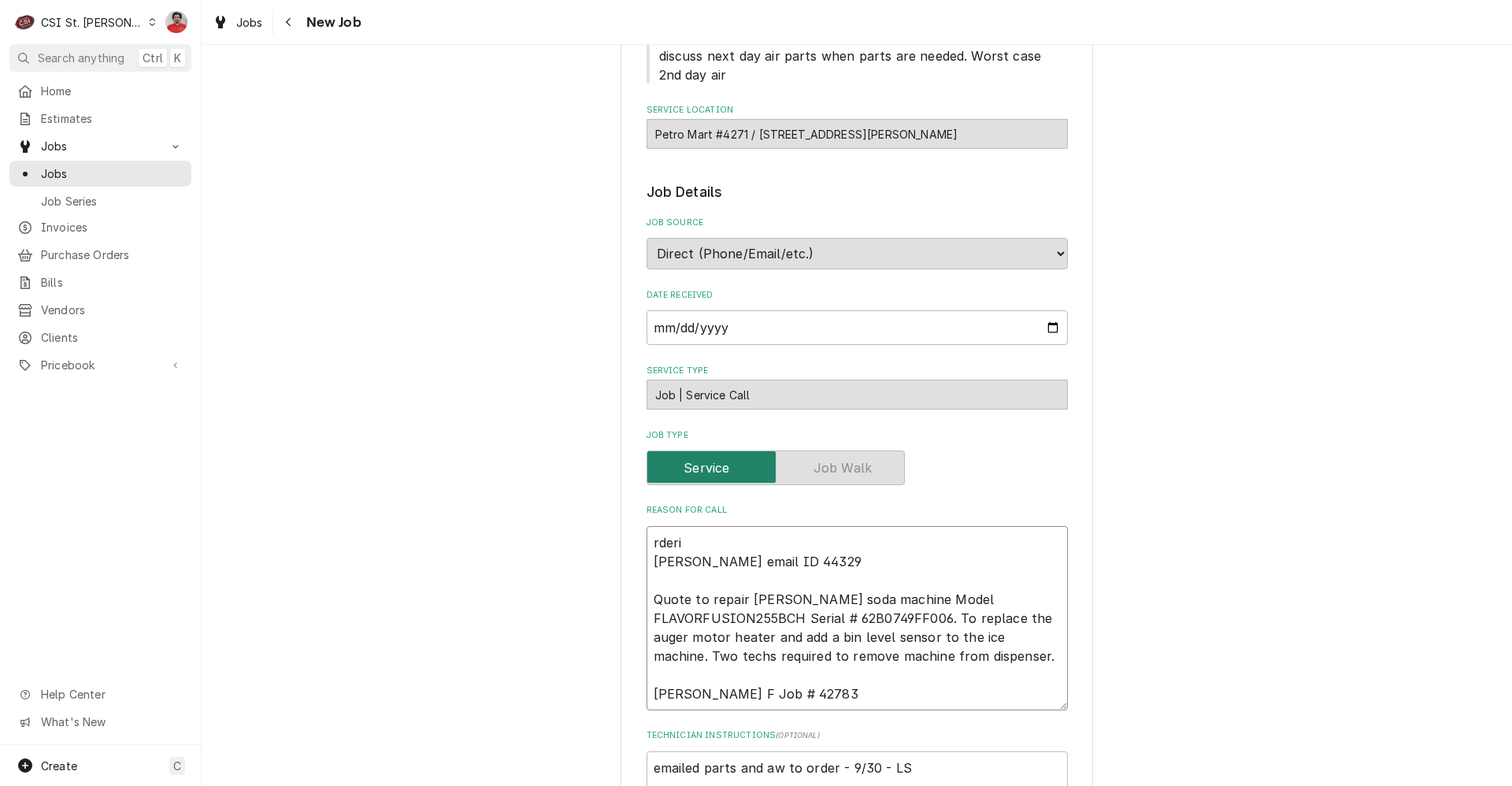
type textarea "rderin Vivian email ID 44329 Quote to repair Cornelius soda machine Model FLAVO…"
type textarea "x"
type textarea "rdering Vivian email ID 44329 Quote to repair Cornelius soda machine Model FLAV…"
type textarea "x"
type textarea "rdering Vivian email ID 44329 Quote to repair Cornelius soda machine Model FLAV…"
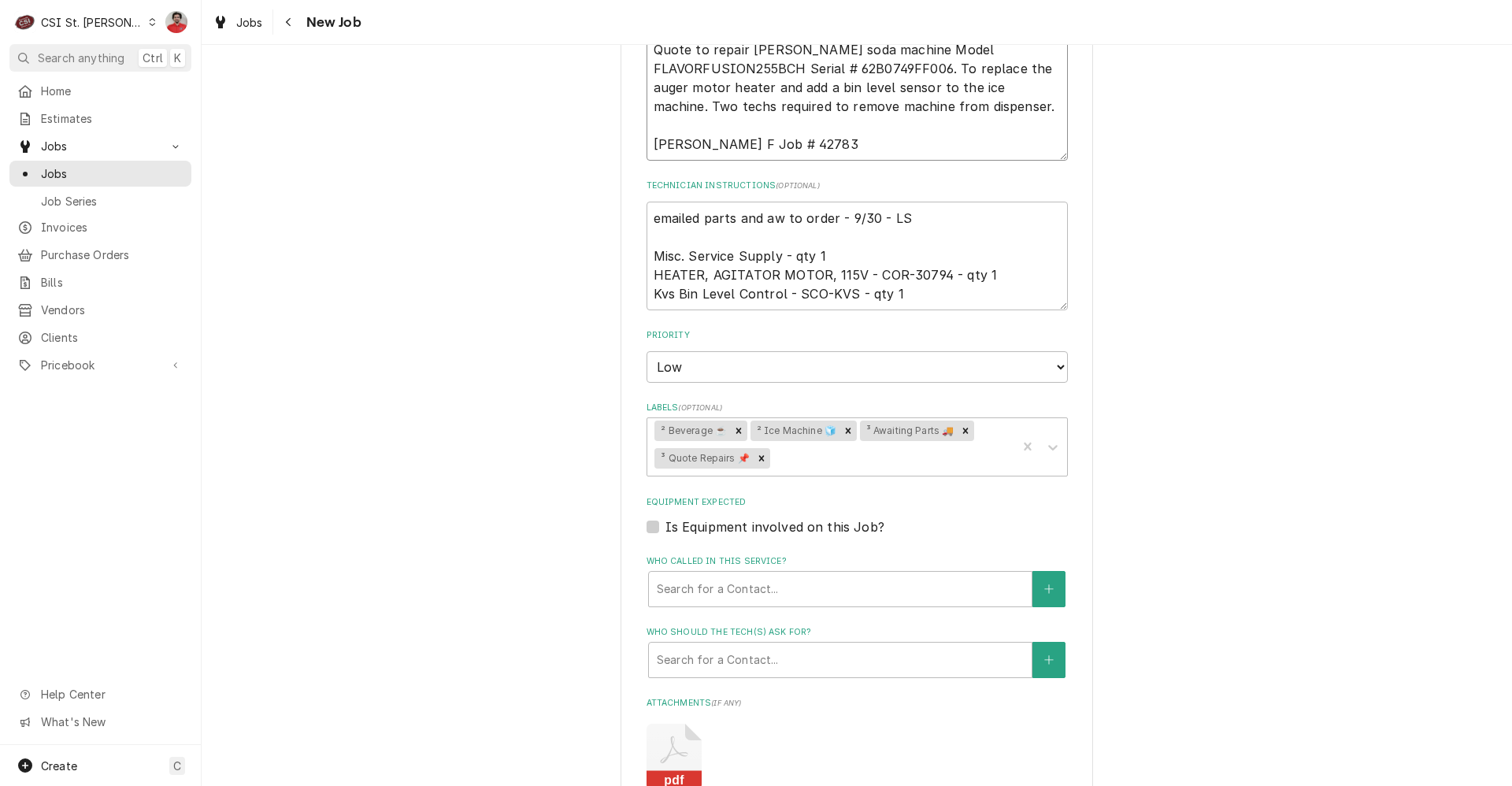
scroll to position [708, 0]
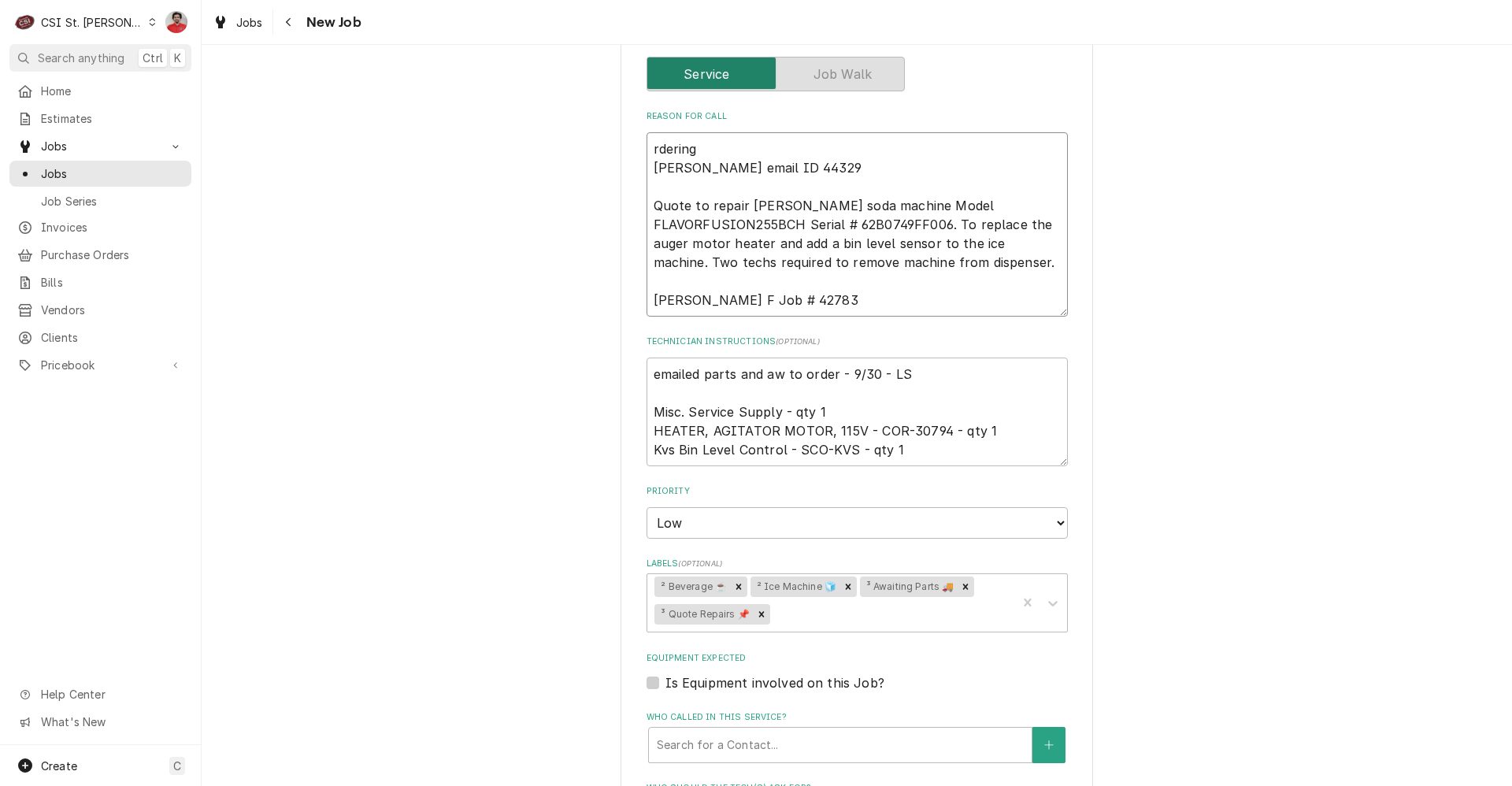
type textarea "x"
type textarea "Ordering Vivian email ID 44329 Quote to repair Cornelius soda machine Model FLA…"
type textarea "x"
type textarea "Ordering Vivian email ID 44329 Quote to repair Cornelius soda machine Model FLA…"
type textarea "x"
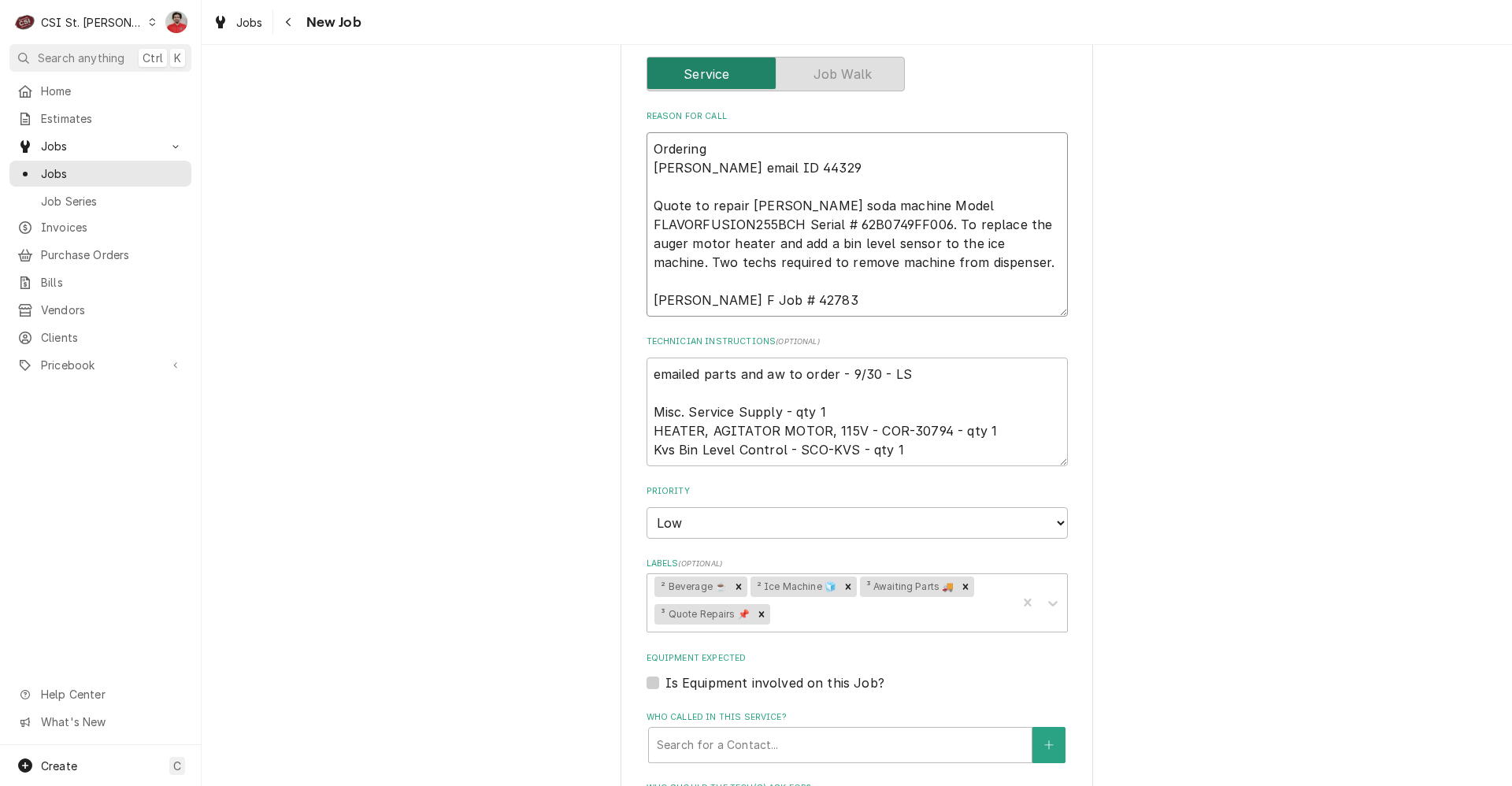
type textarea "Ordering K Vivian email ID 44329 Quote to repair Cornelius soda machine Model F…"
type textarea "x"
type textarea "Ordering Vivian email ID 44329 Quote to repair Cornelius soda machine Model FLA…"
type textarea "x"
type textarea "Ordering C Vivian email ID 44329 Quote to repair Cornelius soda machine Model F…"
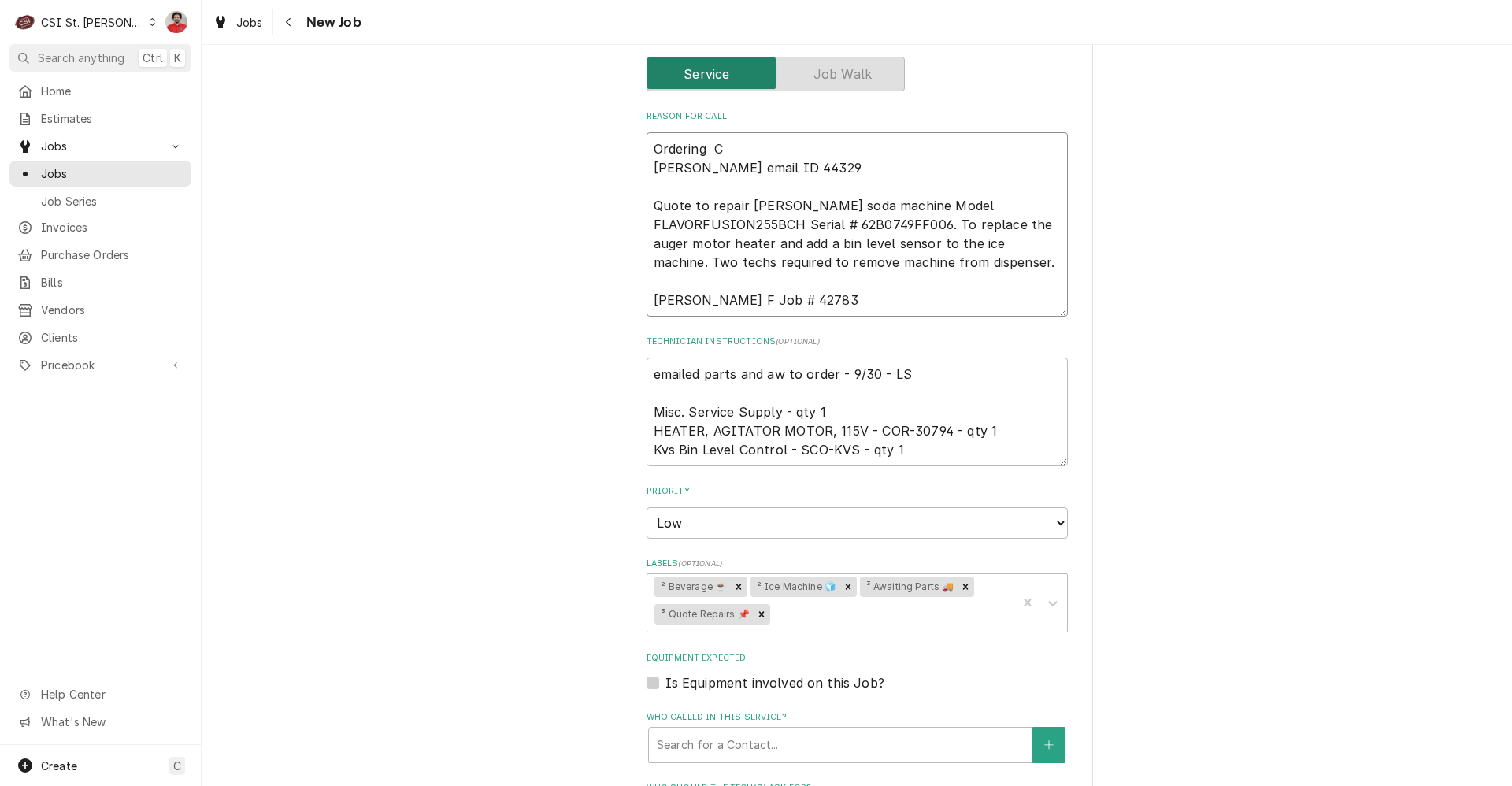
type textarea "x"
type textarea "Ordering CO Vivian email ID 44329 Quote to repair Cornelius soda machine Model …"
type textarea "x"
type textarea "Ordering COR Vivian email ID 44329 Quote to repair Cornelius soda machine Model…"
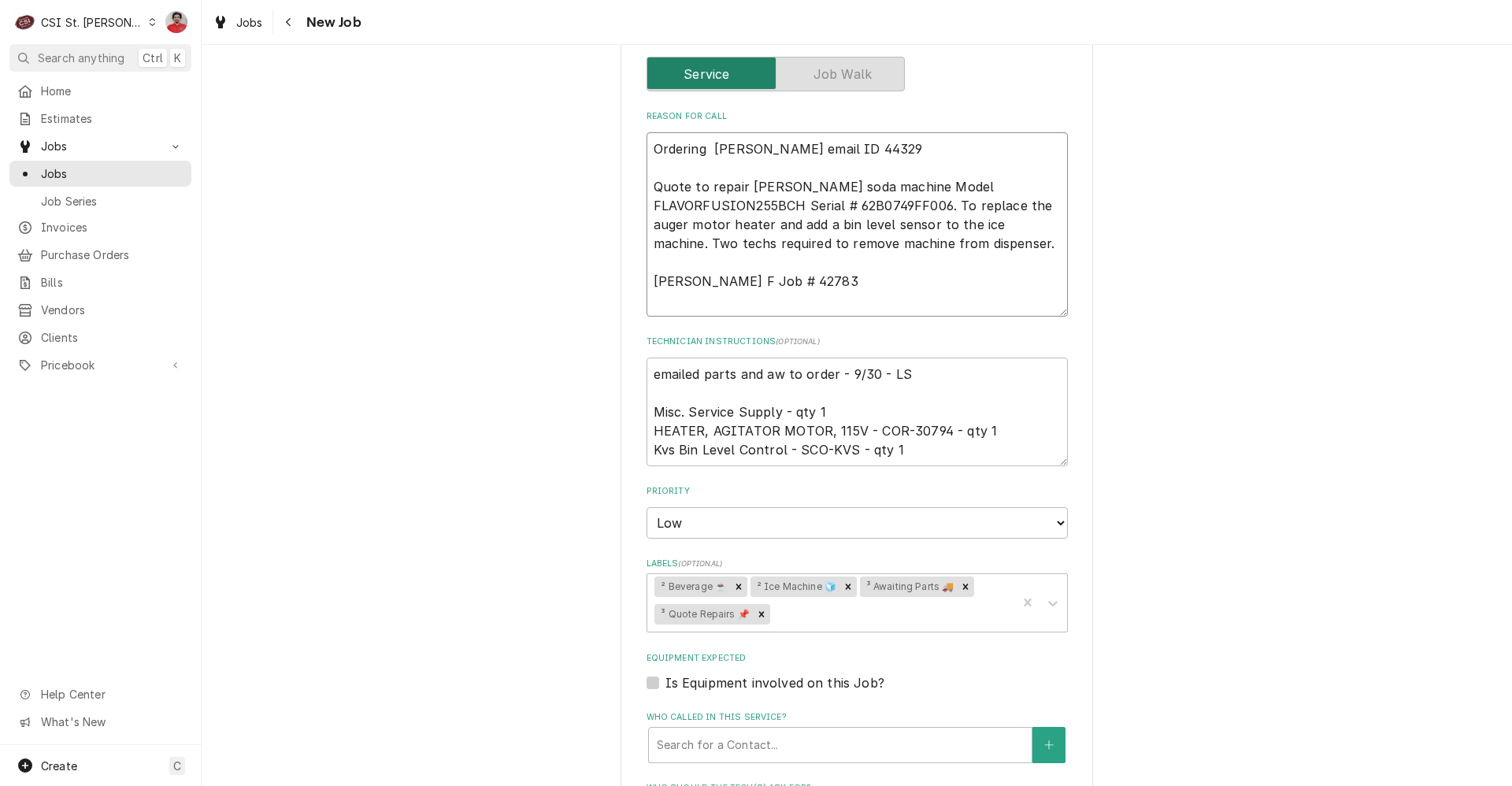
type textarea "x"
type textarea "Ordering COR Vivian email ID 44329 Quote to repair Cornelius soda machine Model…"
type textarea "x"
type textarea "Ordering COR Vivian email ID 44329 Quote to repair Cornelius soda machine Model…"
type textarea "x"
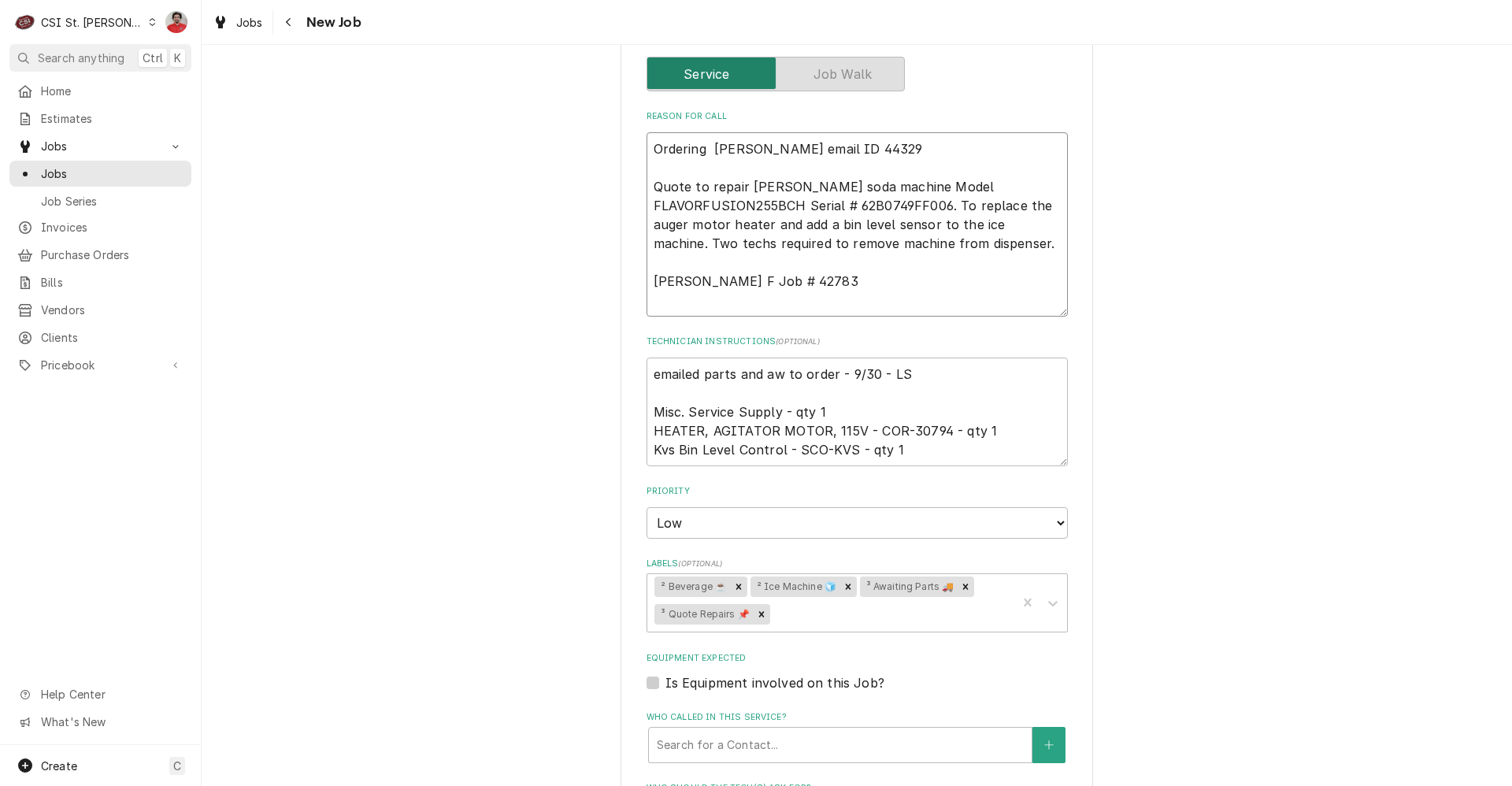
type textarea "Ordering COR0 Vivian email ID 44329 Quote to repair Cornelius soda machine Mode…"
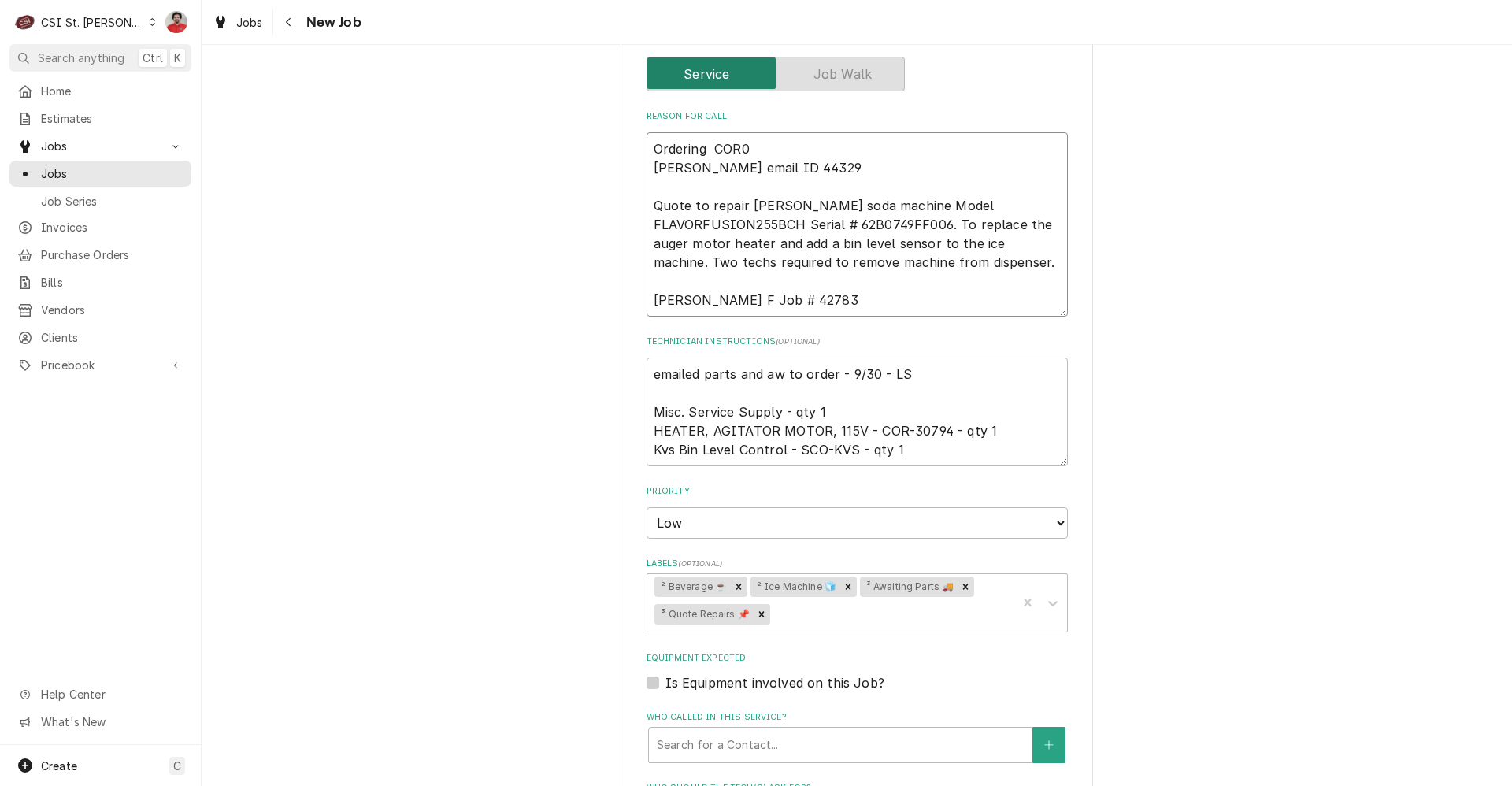
type textarea "x"
type textarea "Ordering COR Vivian email ID 44329 Quote to repair Cornelius soda machine Model…"
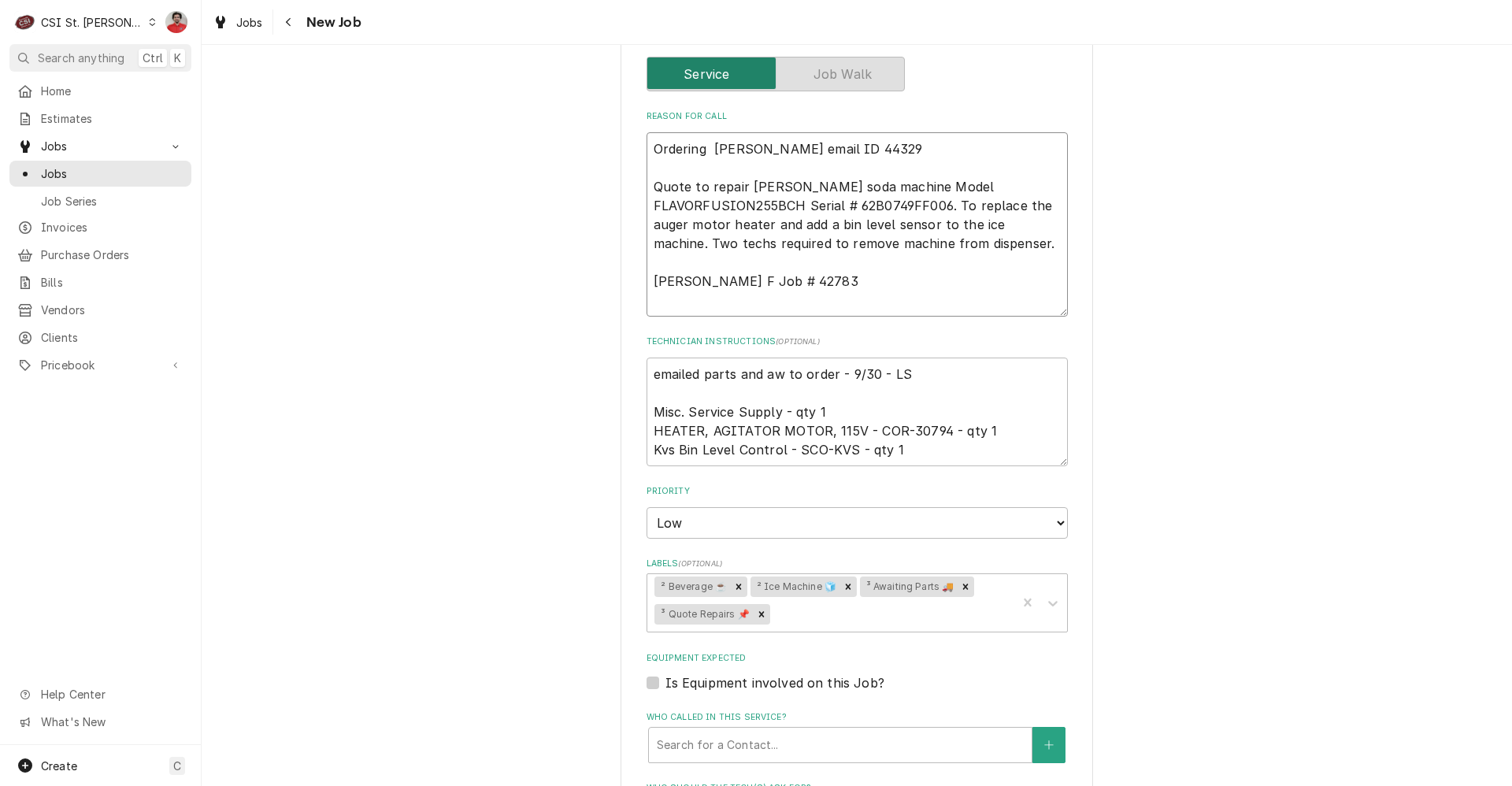
type textarea "x"
type textarea "Ordering COR- Vivian email ID 44329 Quote to repair Cornelius soda machine Mode…"
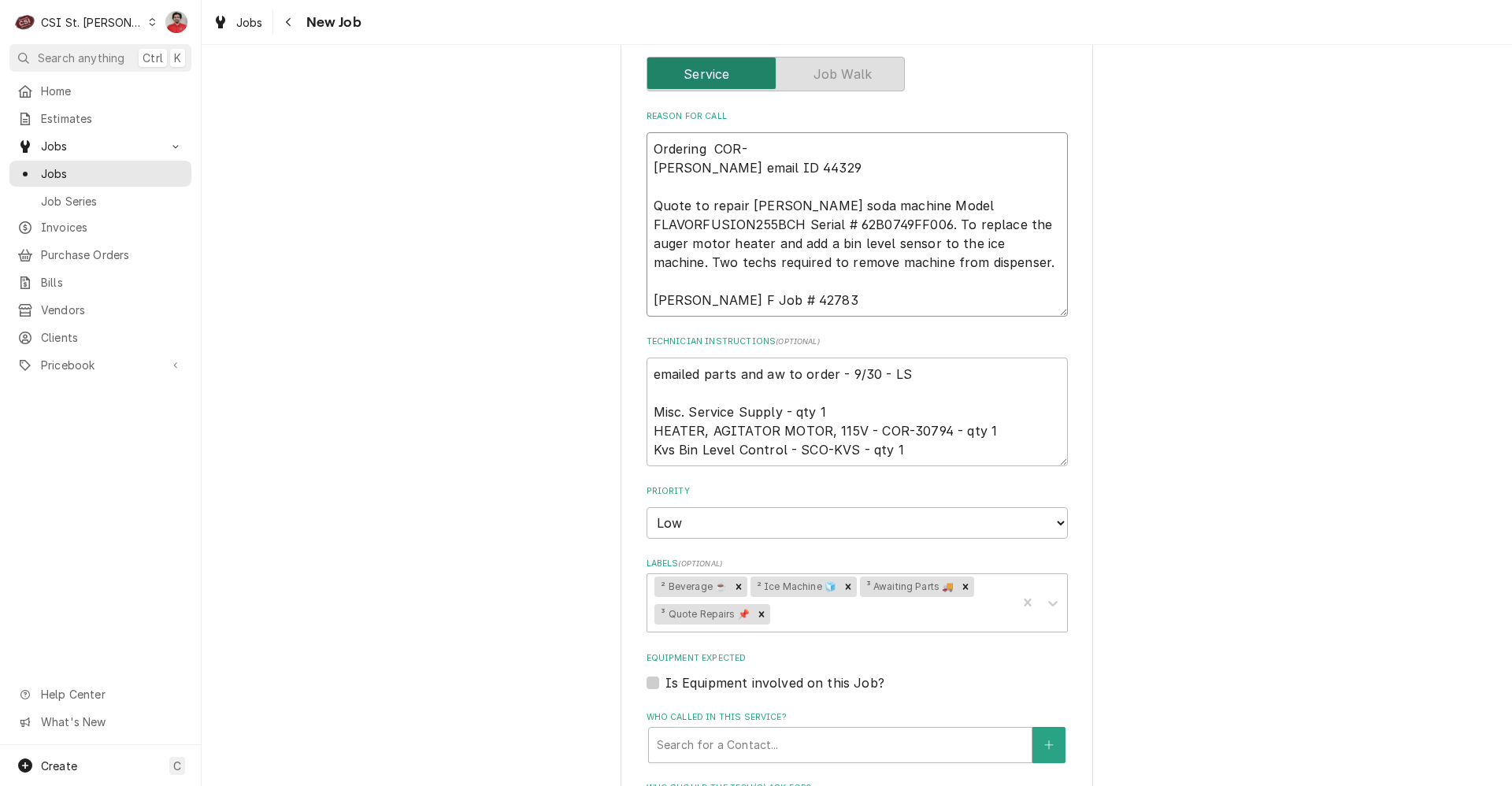
type textarea "x"
type textarea "Ordering COR-3 Vivian email ID 44329 Quote to repair Cornelius soda machine Mod…"
type textarea "x"
type textarea "Ordering COR-30 Vivian email ID 44329 Quote to repair Cornelius soda machine Mo…"
type textarea "x"
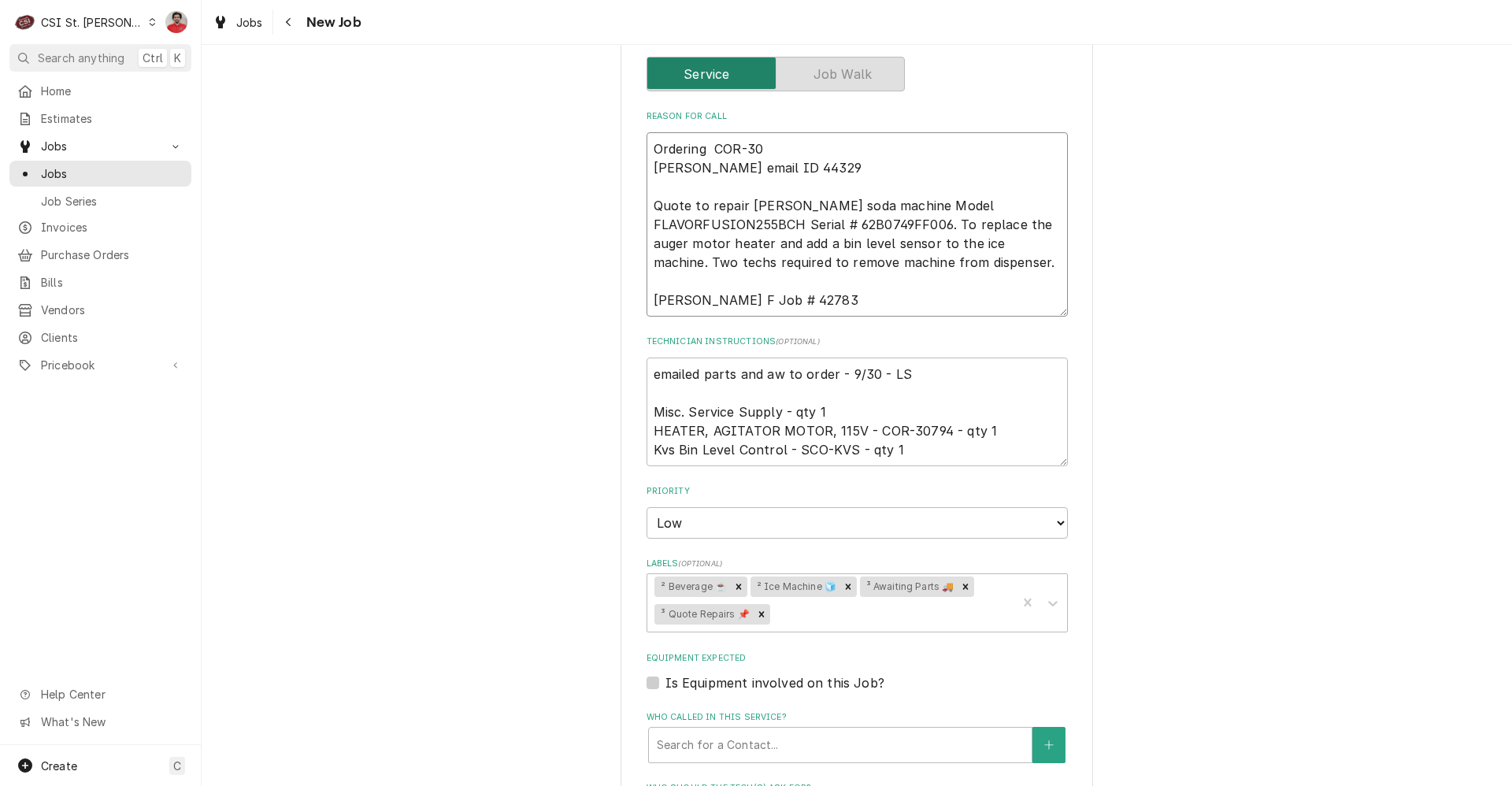
type textarea "Ordering COR-307 Vivian email ID 44329 Quote to repair Cornelius soda machine M…"
type textarea "x"
type textarea "Ordering COR-3079 Vivian email ID 44329 Quote to repair Cornelius soda machine …"
type textarea "x"
type textarea "Ordering COR-30794 Vivian email ID 44329 Quote to repair Cornelius soda machine…"
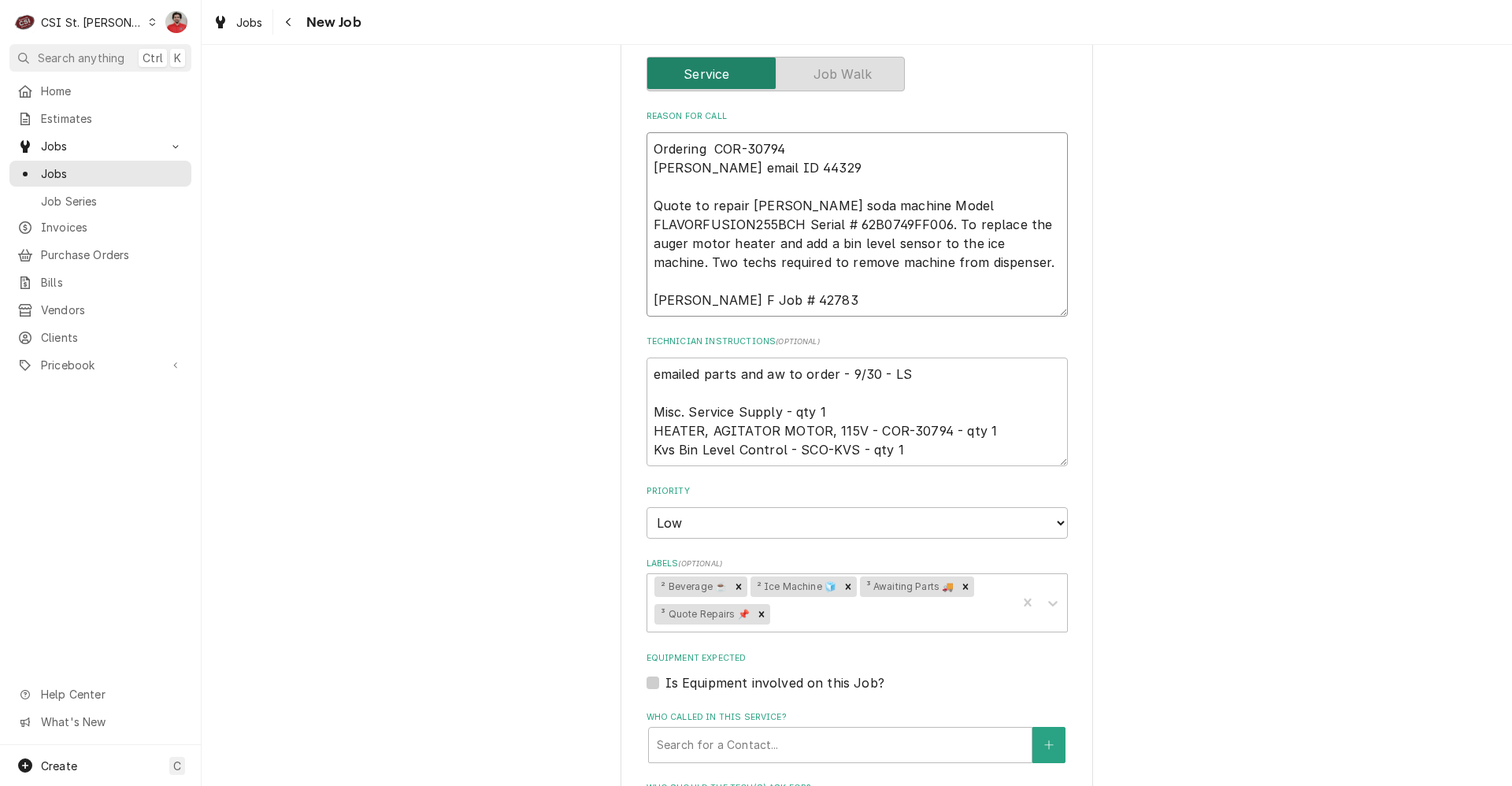
type textarea "x"
type textarea "Ordering COR-30794 t Vivian email ID 44329 Quote to repair Cornelius soda machi…"
type textarea "x"
type textarea "Ordering COR-30794 Vivian email ID 44329 Quote to repair Cornelius soda machine…"
type textarea "x"
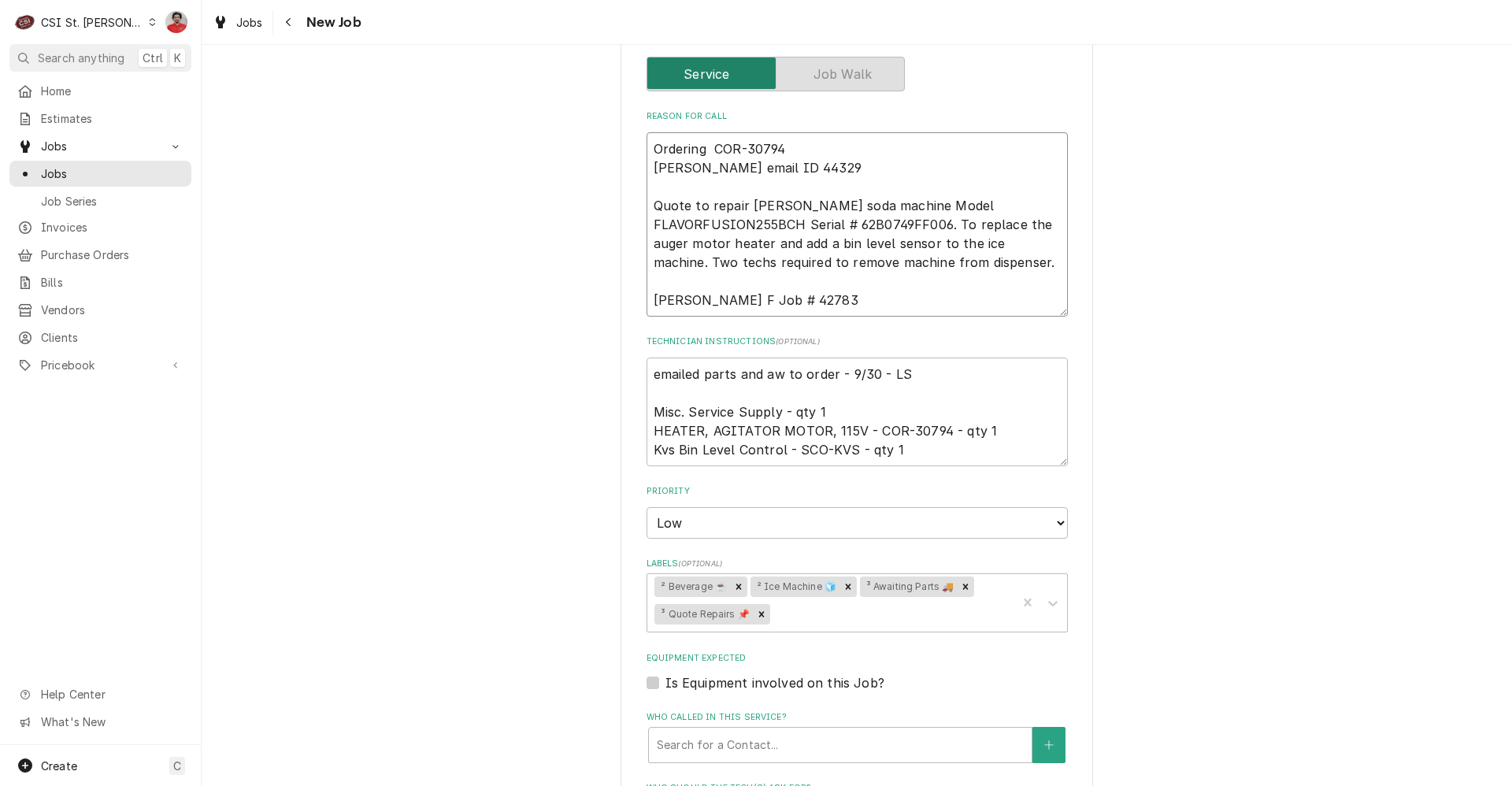
type textarea "Ordering COR-30794 f Vivian email ID 44329 Quote to repair Cornelius soda machi…"
type textarea "x"
type textarea "Ordering COR-30794 fr Vivian email ID 44329 Quote to repair Cornelius soda mach…"
type textarea "x"
type textarea "Ordering COR-30794 fro Vivian email ID 44329 Quote to repair Cornelius soda mac…"
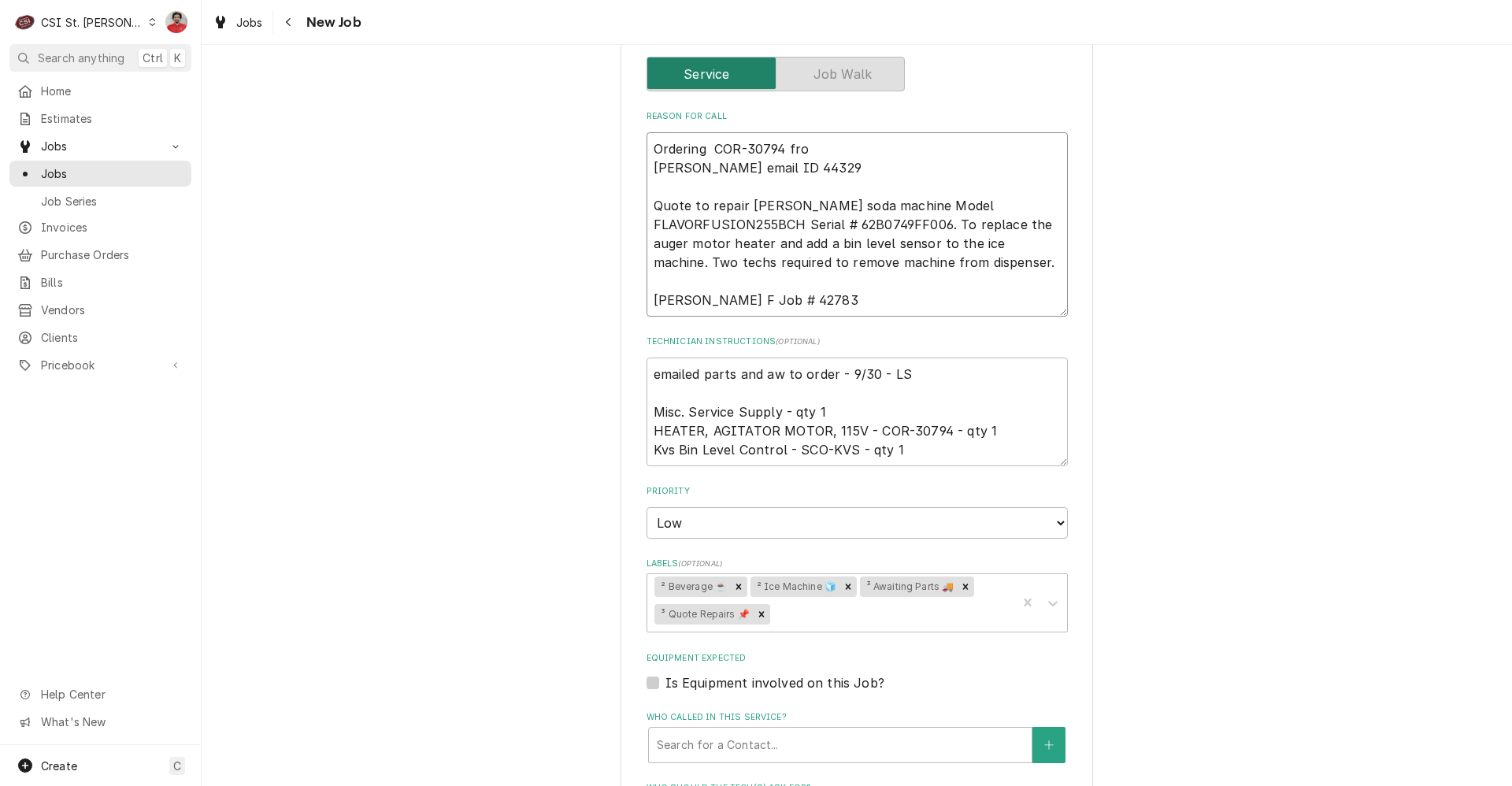
type textarea "x"
type textarea "Ordering COR-30794 from Vivian email ID 44329 Quote to repair Cornelius soda ma…"
type textarea "x"
type textarea "Ordering COR-30794 from Vivian email ID 44329 Quote to repair Cornelius soda ma…"
type textarea "x"
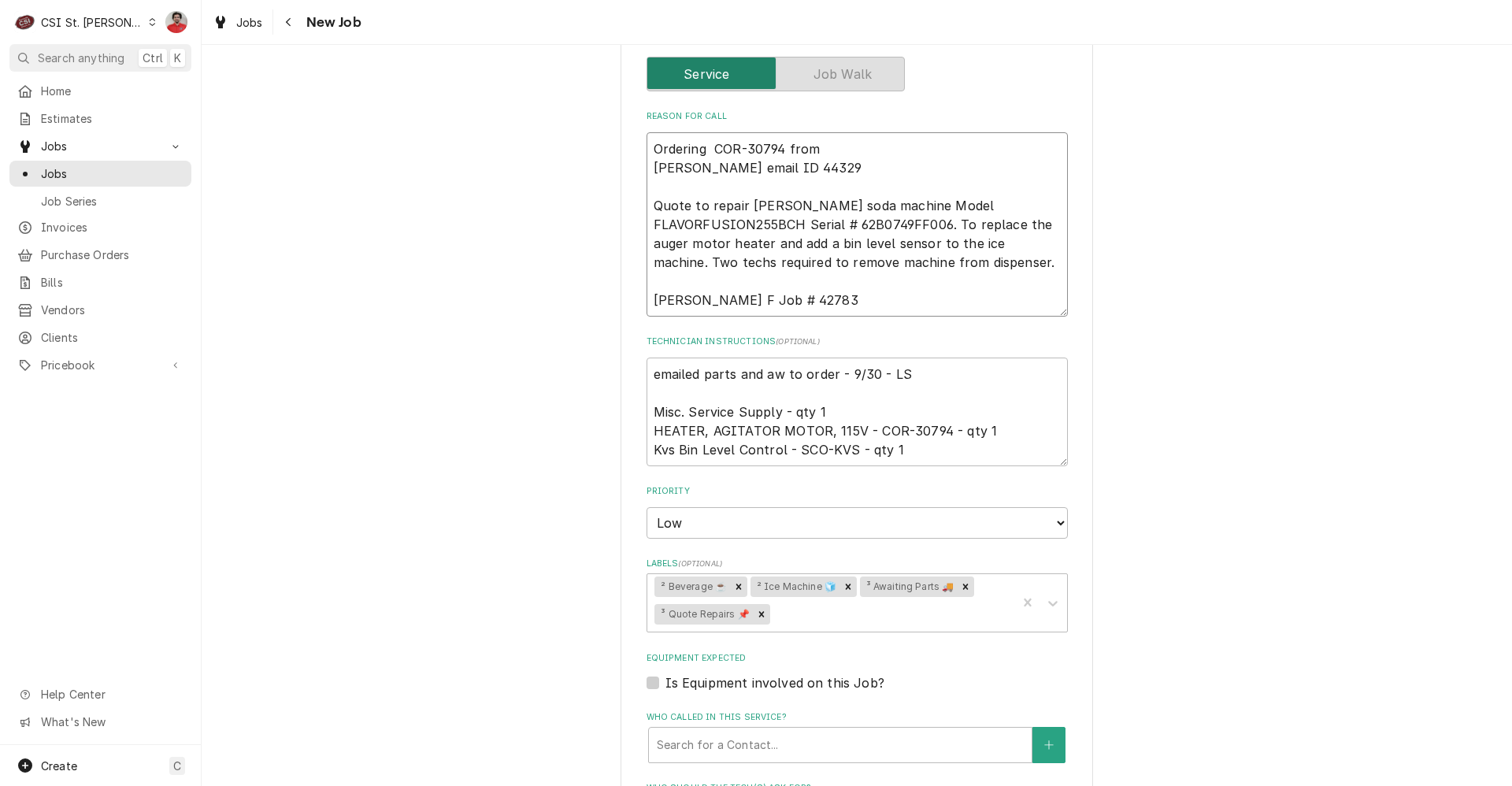
type textarea "Ordering COR-30794 from P Vivian email ID 44329 Quote to repair Cornelius soda …"
type textarea "x"
type textarea "Ordering COR-30794 from Pa Vivian email ID 44329 Quote to repair Cornelius soda…"
type textarea "x"
type textarea "Ordering COR-30794 from Par Vivian email ID 44329 Quote to repair Cornelius sod…"
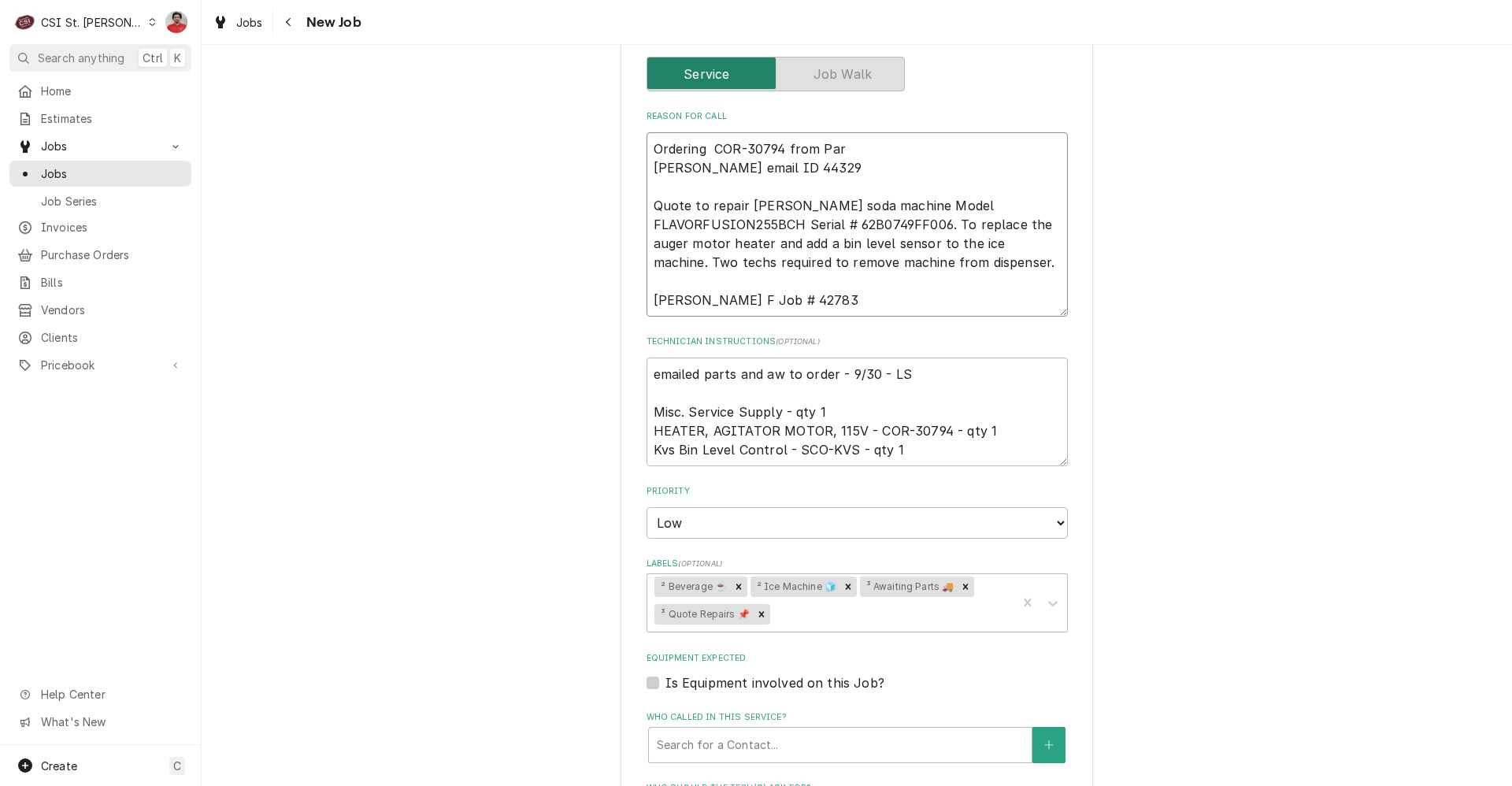
type textarea "x"
type textarea "Ordering COR-30794 from Part Vivian email ID 44329 Quote to repair Cornelius so…"
type textarea "x"
type textarea "Ordering COR-30794 from Partst Vivian email ID 44329 Quote to repair Cornelius …"
type textarea "x"
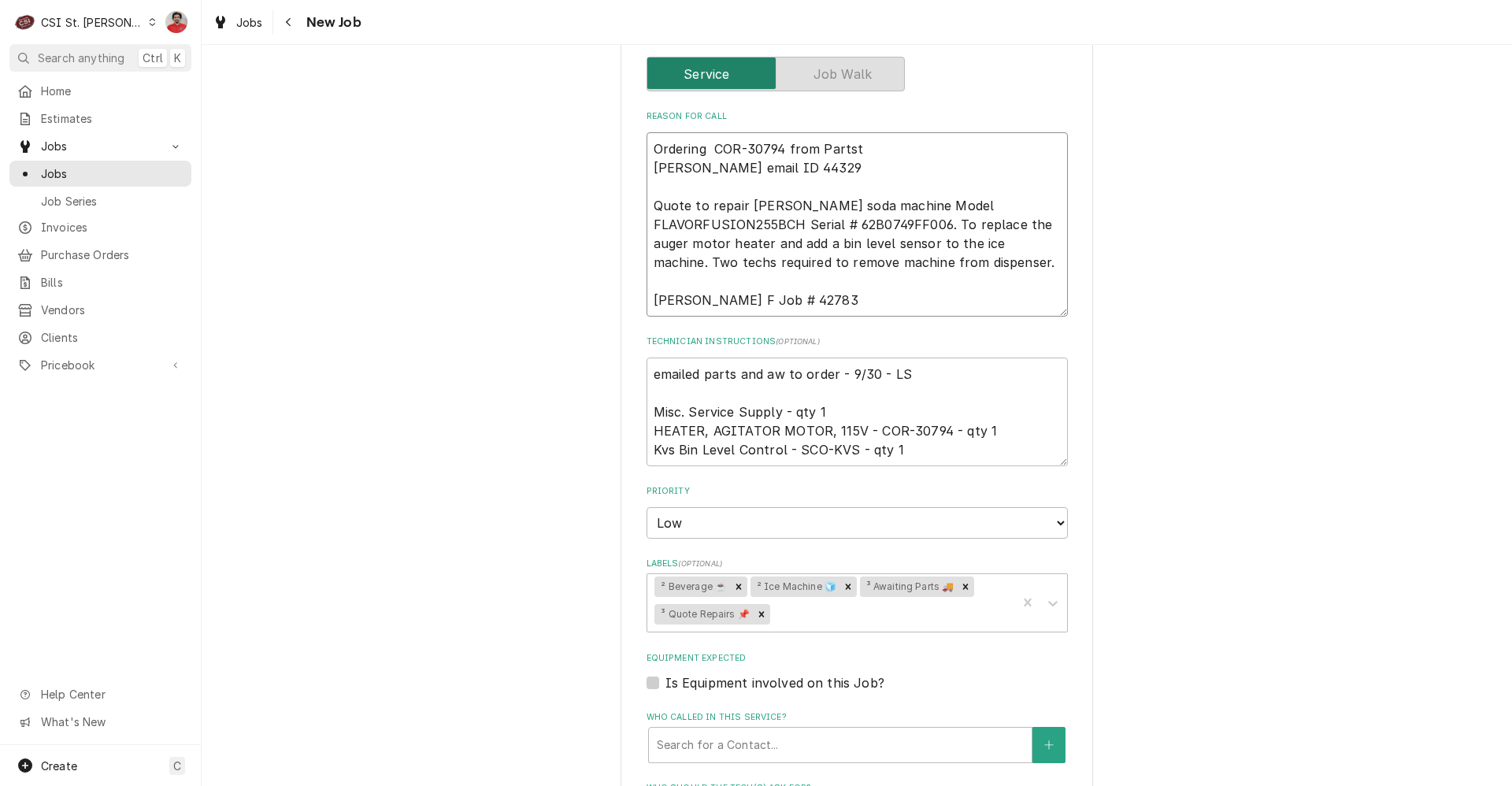
type textarea "Ordering COR-30794 from Partsto Vivian email ID 44329 Quote to repair Cornelius…"
type textarea "x"
type textarea "Ordering COR-30794 from Partstow Vivian email ID 44329 Quote to repair Corneliu…"
type textarea "x"
type textarea "Ordering COR-30794 from Partstown Vivian email ID 44329 Quote to repair Corneli…"
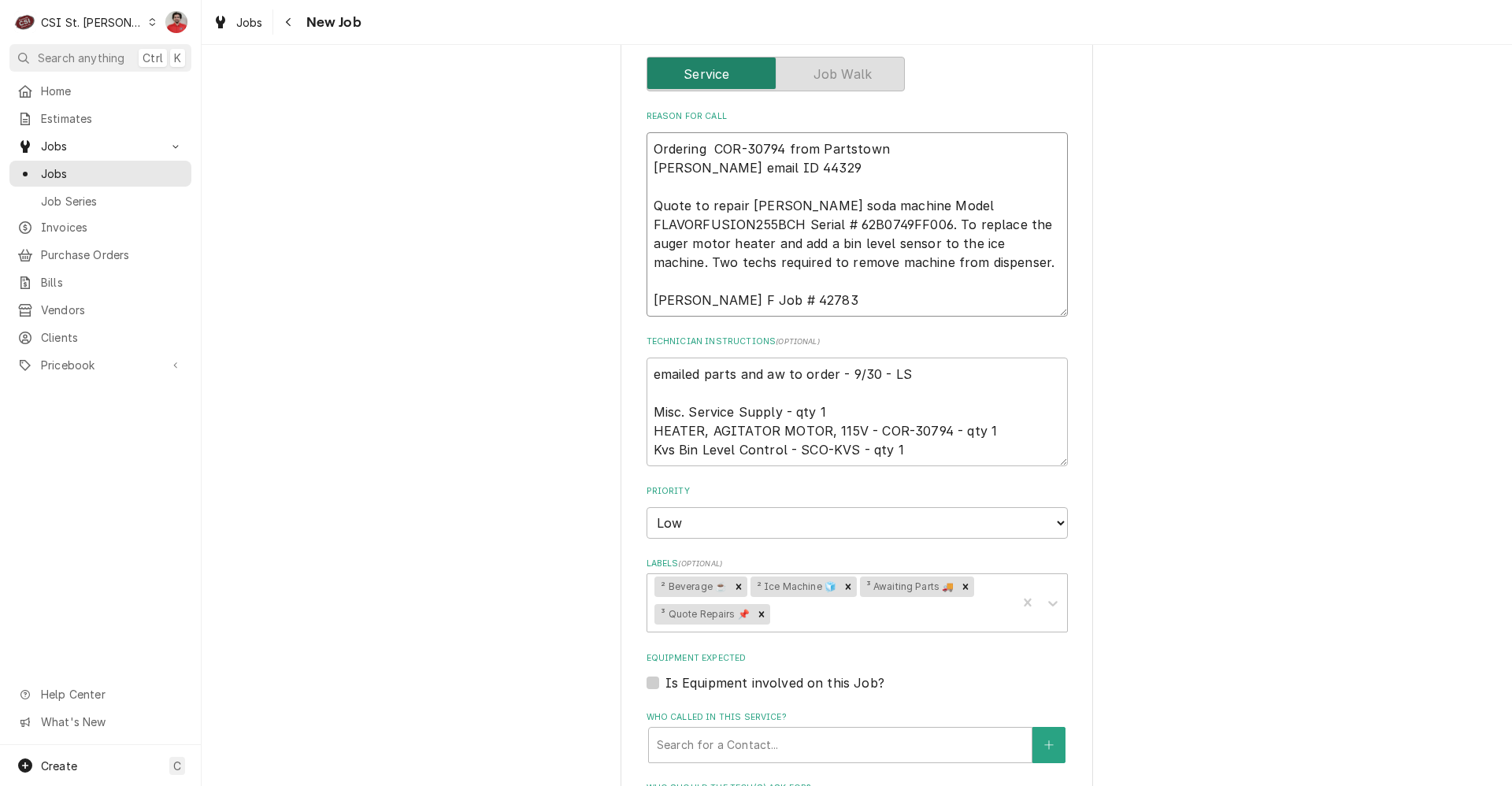
type textarea "x"
type textarea "Ordering COR-30794 from Partstown, Vivian email ID 44329 Quote to repair Cornel…"
type textarea "x"
type textarea "Ordering COR-30794 from Partstown, Vivian email ID 44329 Quote to repair Cornel…"
type textarea "x"
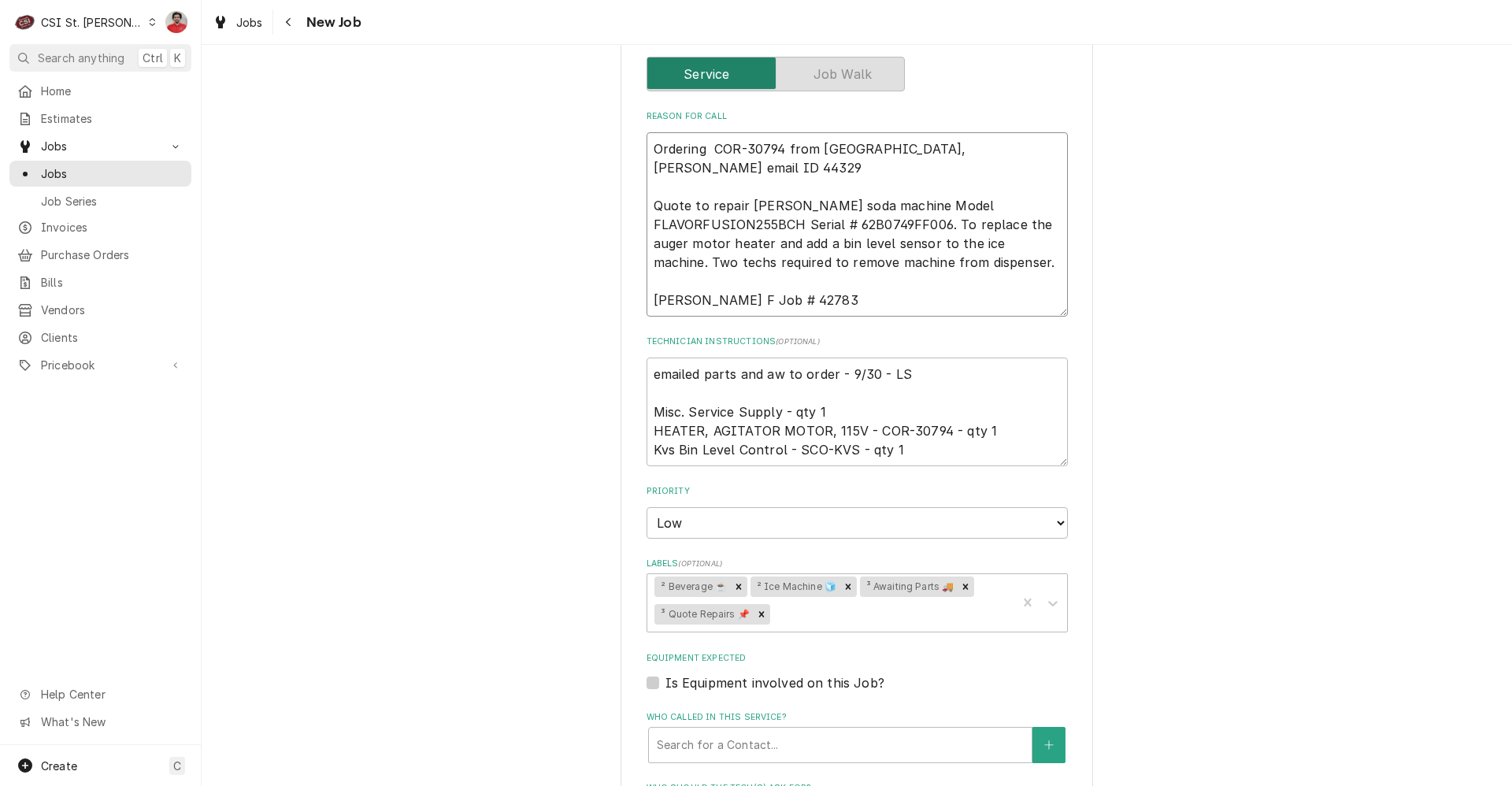
type textarea "Ordering COR-30794 from Partstown, P Vivian email ID 44329 Quote to repair Corn…"
type textarea "x"
type textarea "Ordering COR-30794 from Partstown, Pu Vivian email ID 44329 Quote to repair Cor…"
type textarea "x"
type textarea "Ordering COR-30794 from Partstown, Pul Vivian email ID 44329 Quote to repair Co…"
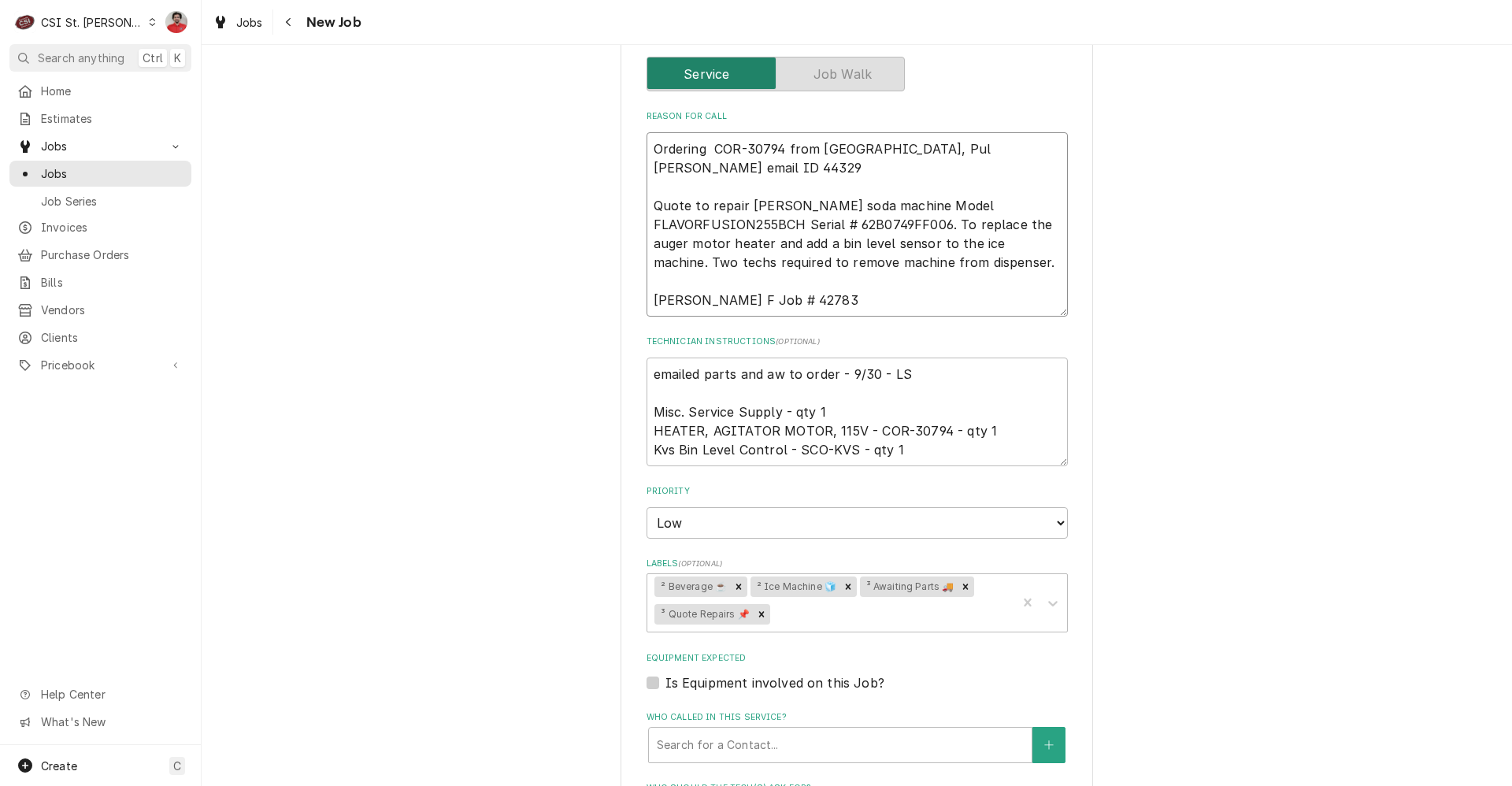
type textarea "x"
type textarea "Ordering COR-30794 from Partstown, Pull Vivian email ID 44329 Quote to repair C…"
type textarea "x"
type textarea "Ordering COR-30794 from Partstown, Pulli Vivian email ID 44329 Quote to repair …"
type textarea "x"
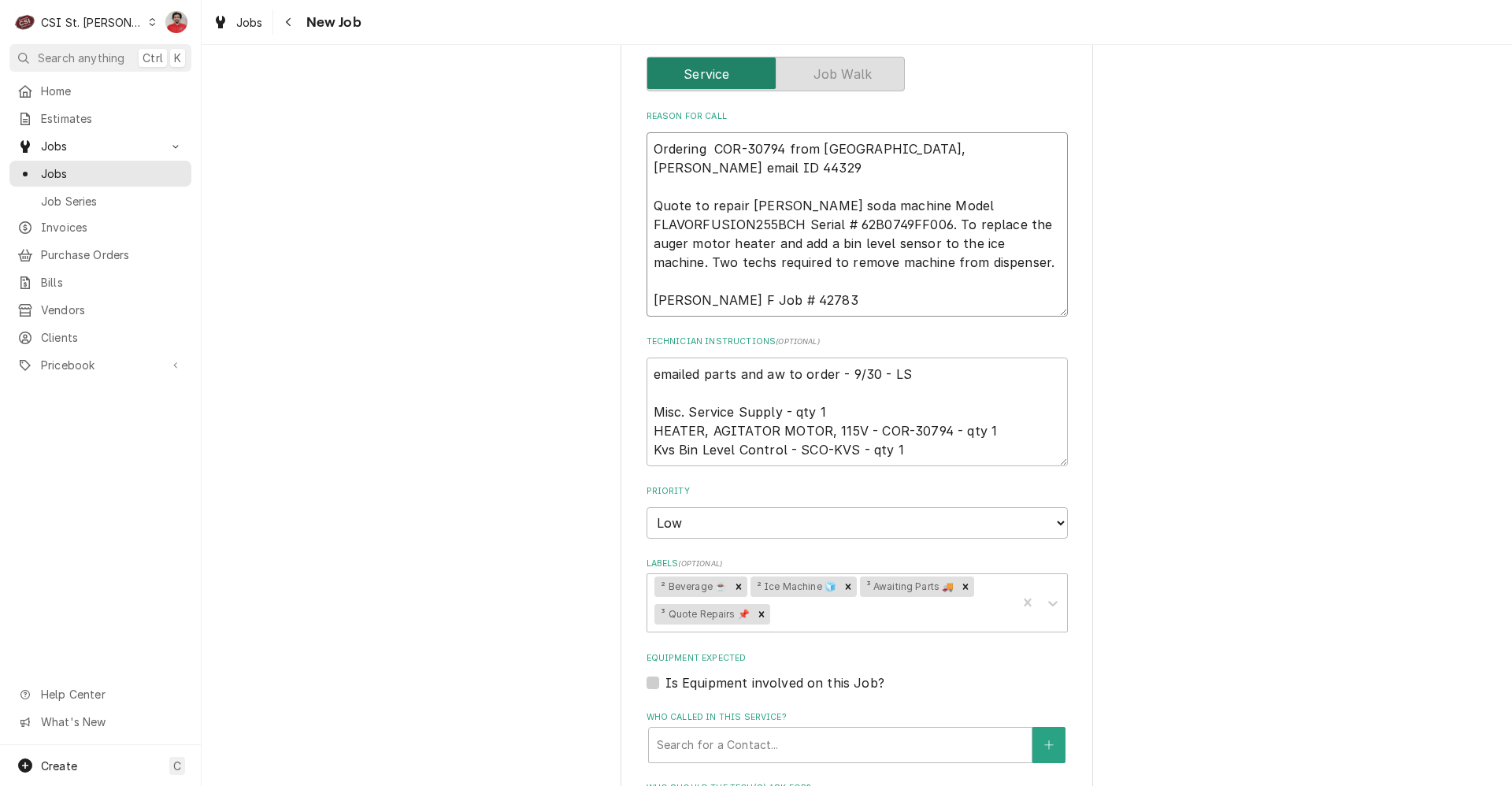
type textarea "Ordering COR-30794 from Partstown, Pullin Vivian email ID 44329 Quote to repair…"
type textarea "x"
type textarea "Ordering COR-30794 from Partstown, Pulling Vivian email ID 44329 Quote to repai…"
type textarea "x"
type textarea "Ordering COR-30794 from Partstown, Pulling Vivian email ID 44329 Quote to repai…"
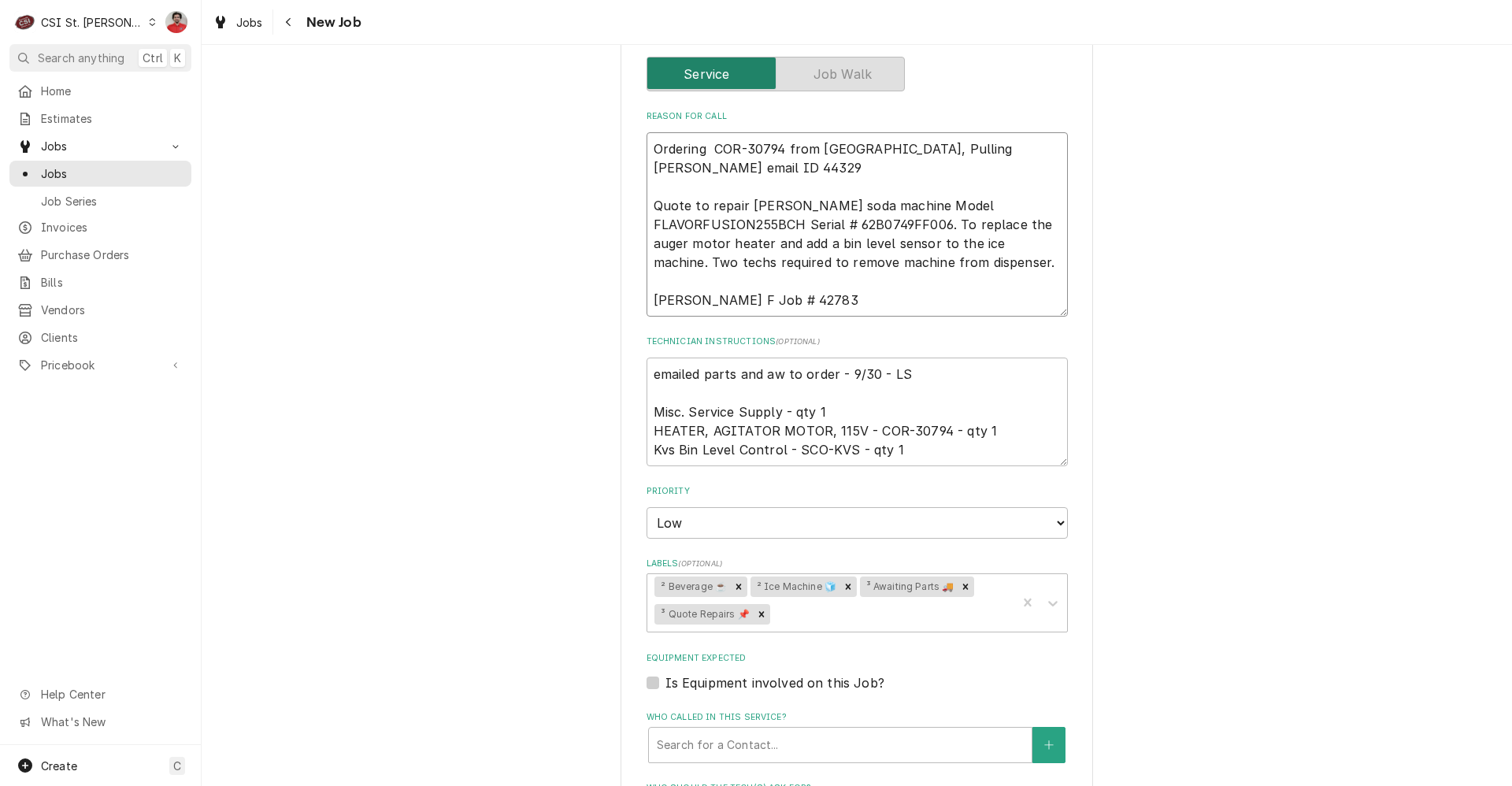
type textarea "x"
type textarea "Ordering COR-30794 from Partstown, Pulling K Vivian email ID 44329 Quote to rep…"
type textarea "x"
type textarea "Ordering COR-30794 from Partstown, Pulling KV Vivian email ID 44329 Quote to re…"
type textarea "x"
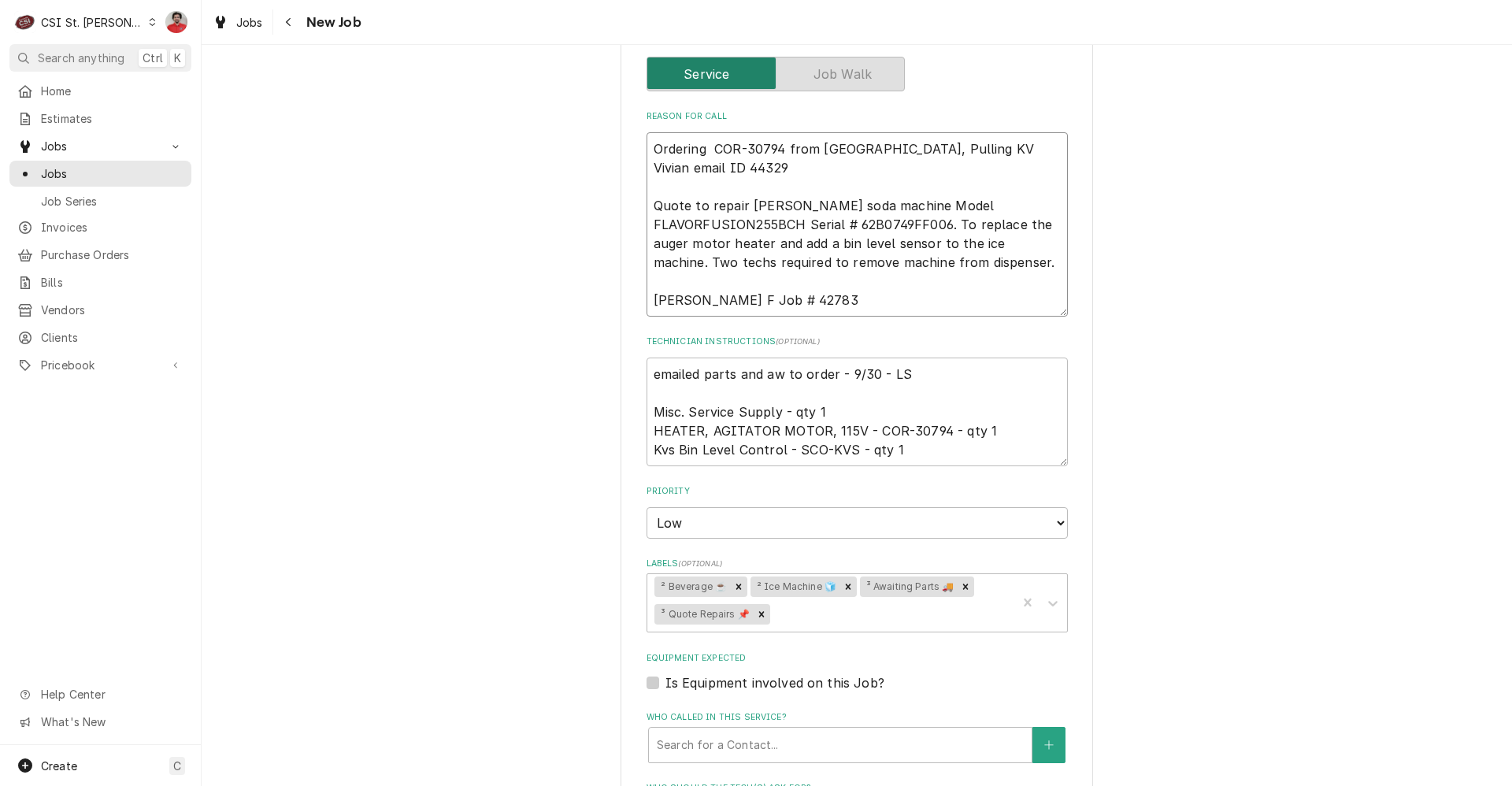
type textarea "Ordering COR-30794 from Partstown, Pulling KVS Vivian email ID 44329 Quote to r…"
type textarea "x"
type textarea "Ordering COR-30794 from Partstown, Pulling KVS Vivian email ID 44329 Quote to r…"
type textarea "x"
type textarea "Ordering COR-30794 from Partstown, Pulling KVS f Vivian email ID 44329 Quote to…"
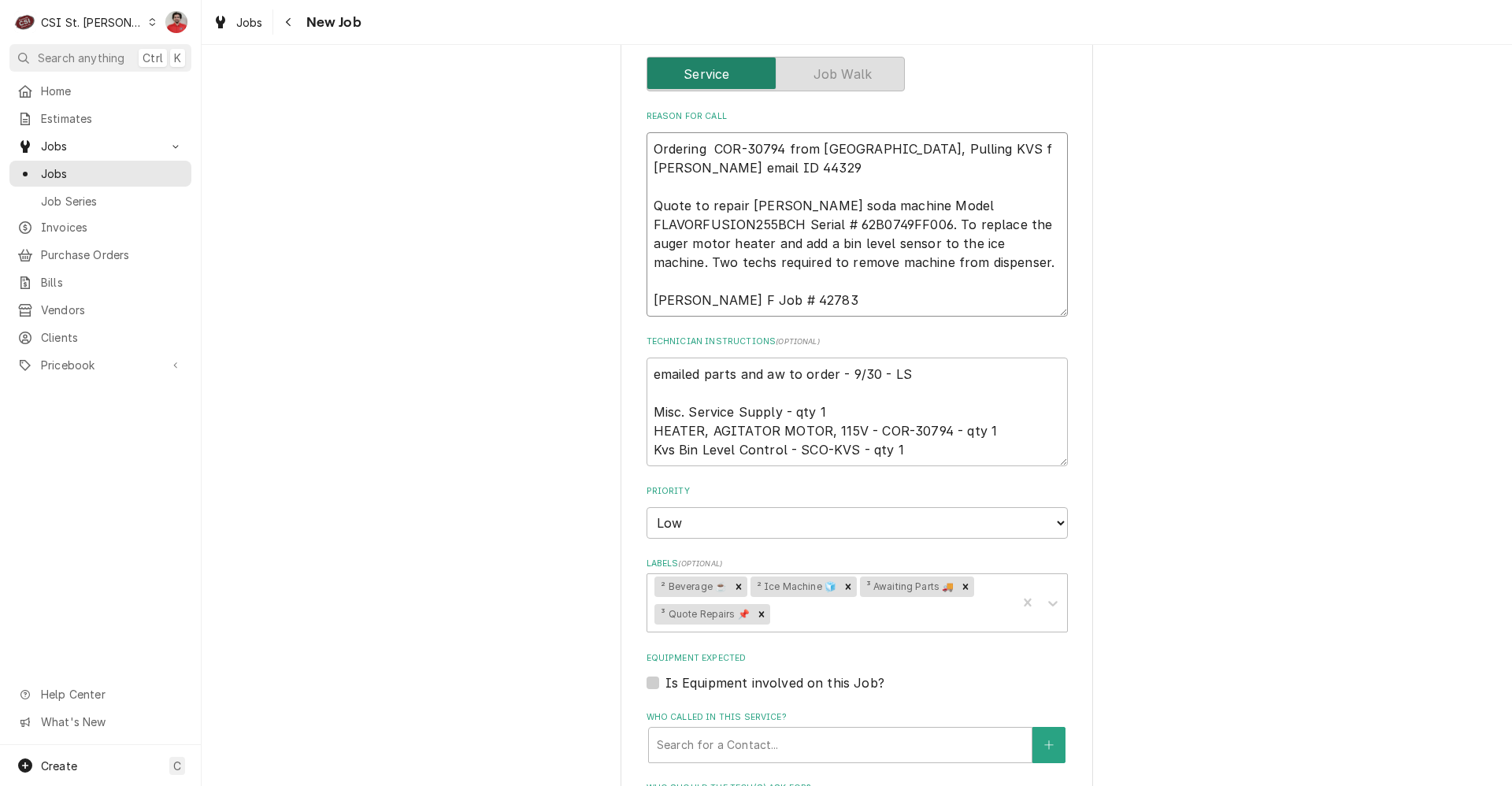
type textarea "x"
type textarea "Ordering COR-30794 from Partstown, Pulling KVS fr Vivian email ID 44329 Quote t…"
type textarea "x"
type textarea "Ordering COR-30794 from Partstown, Pulling KVS fro Vivian email ID 44329 Quote …"
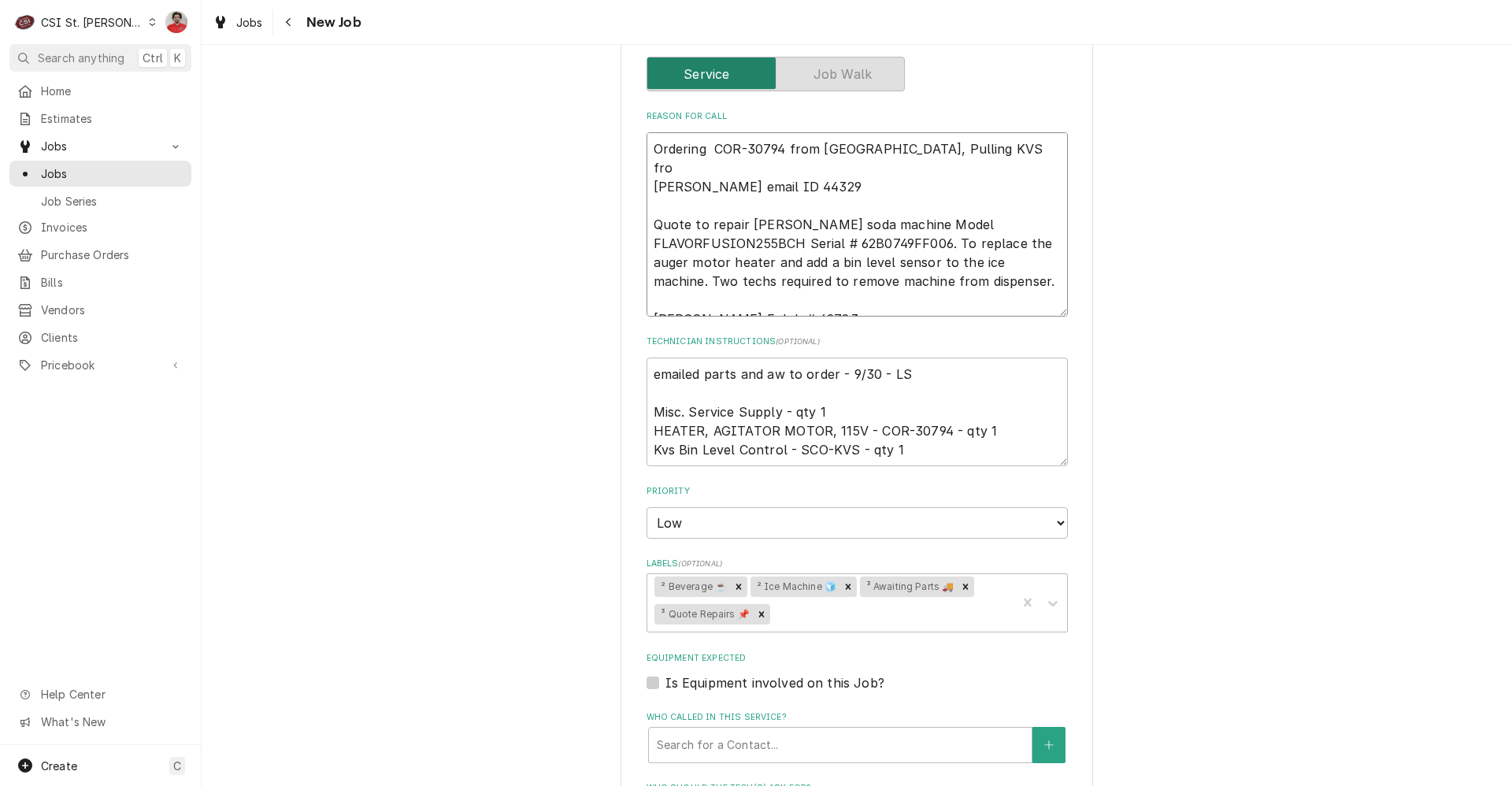
type textarea "x"
type textarea "Ordering COR-30794 from Partstown, Pulling KVS from Vivian email ID 44329 Quote…"
type textarea "x"
type textarea "Ordering COR-30794 from Partstown, Pulling KVS from Vivian email ID 44329 Quote…"
type textarea "x"
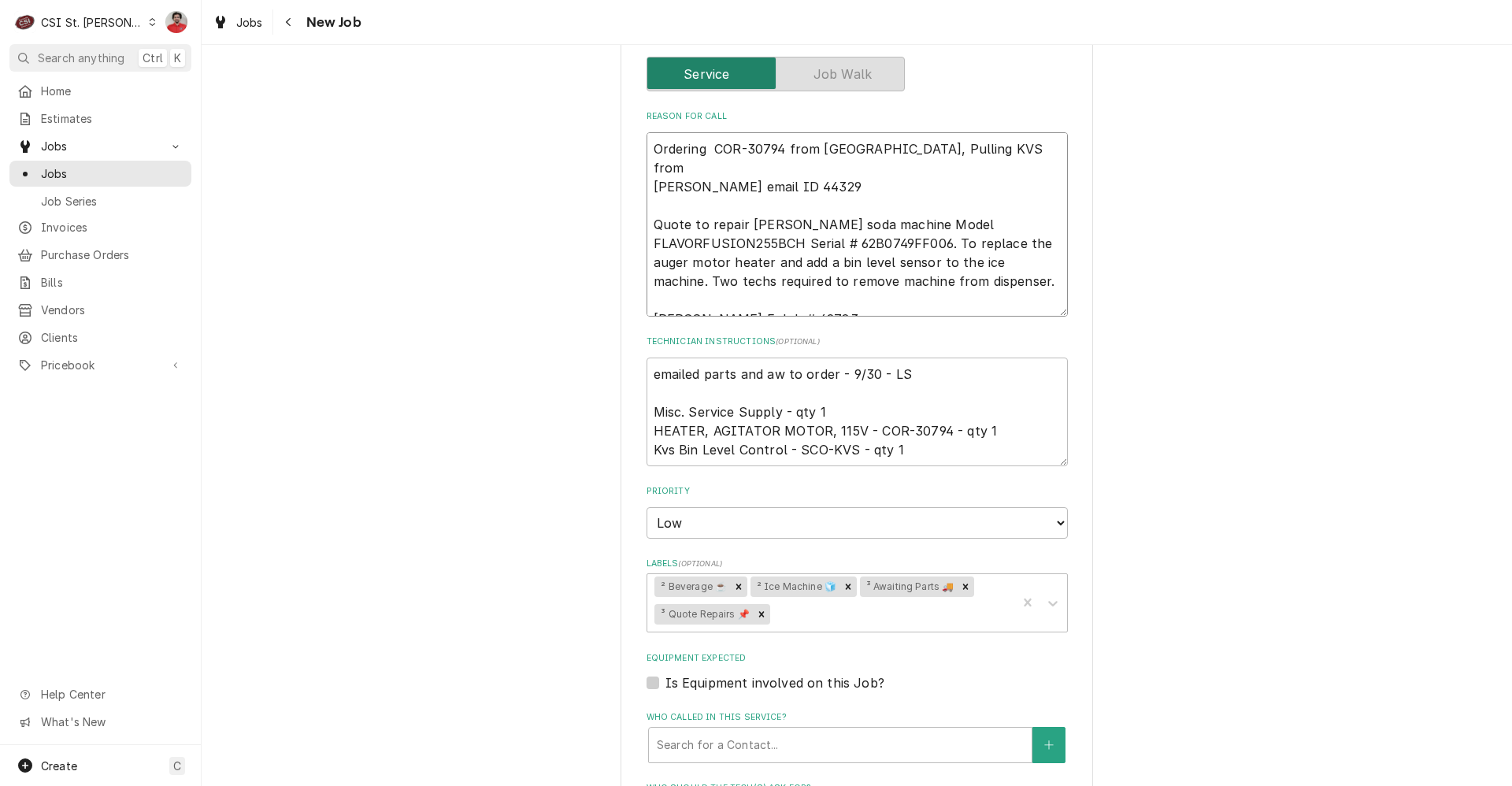
type textarea "Ordering COR-30794 from Partstown, Pulling KVS from w Vivian email ID 44329 Quo…"
type textarea "x"
type textarea "Ordering COR-30794 from Partstown, Pulling KVS from wa Vivian email ID 44329 Qu…"
type textarea "x"
type textarea "Ordering COR-30794 from Partstown, Pulling KVS from war Vivian email ID 44329 Q…"
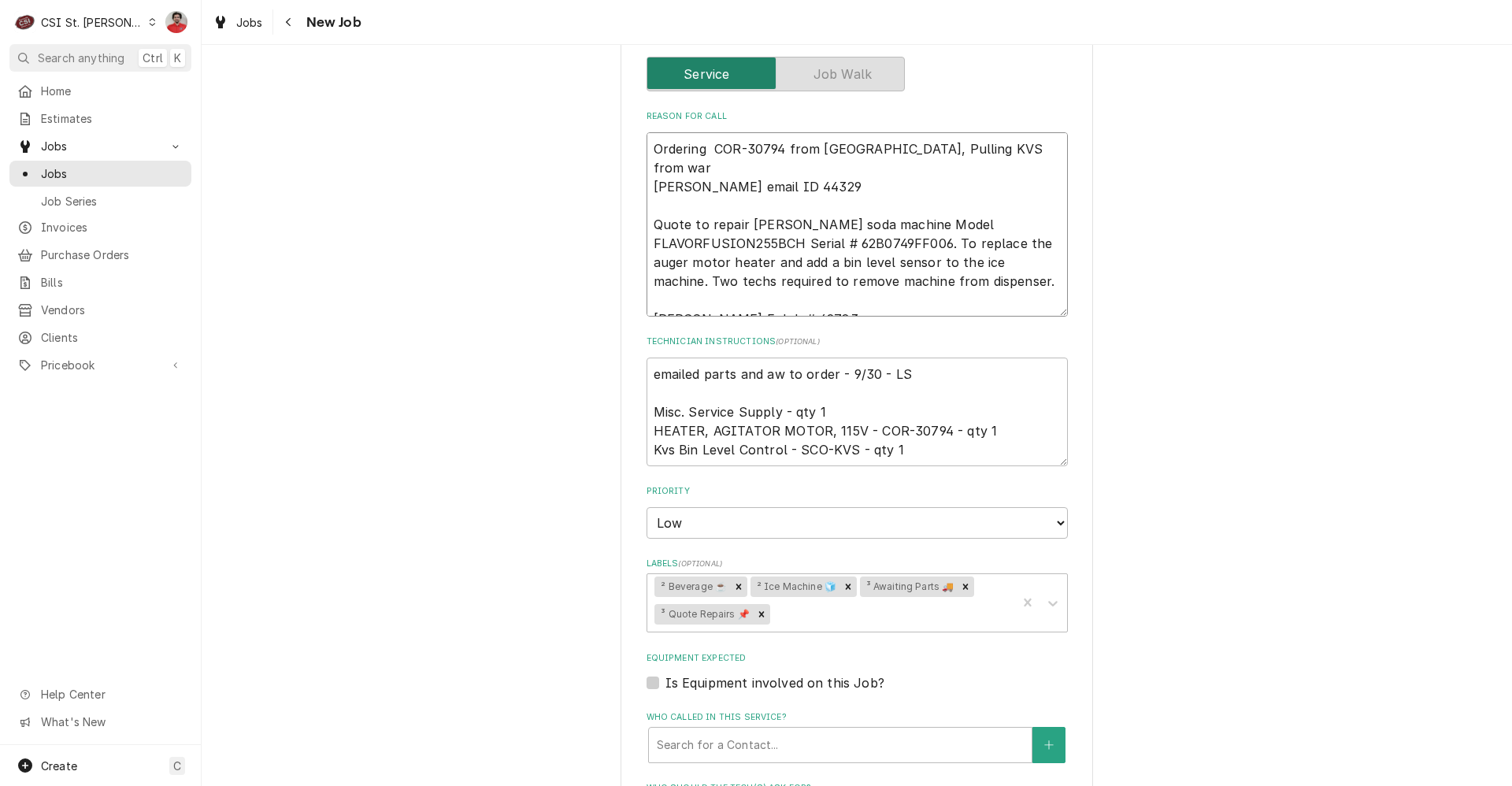
type textarea "x"
type textarea "Ordering COR-30794 from Partstown, Pulling KVS from ware Vivian email ID 44329 …"
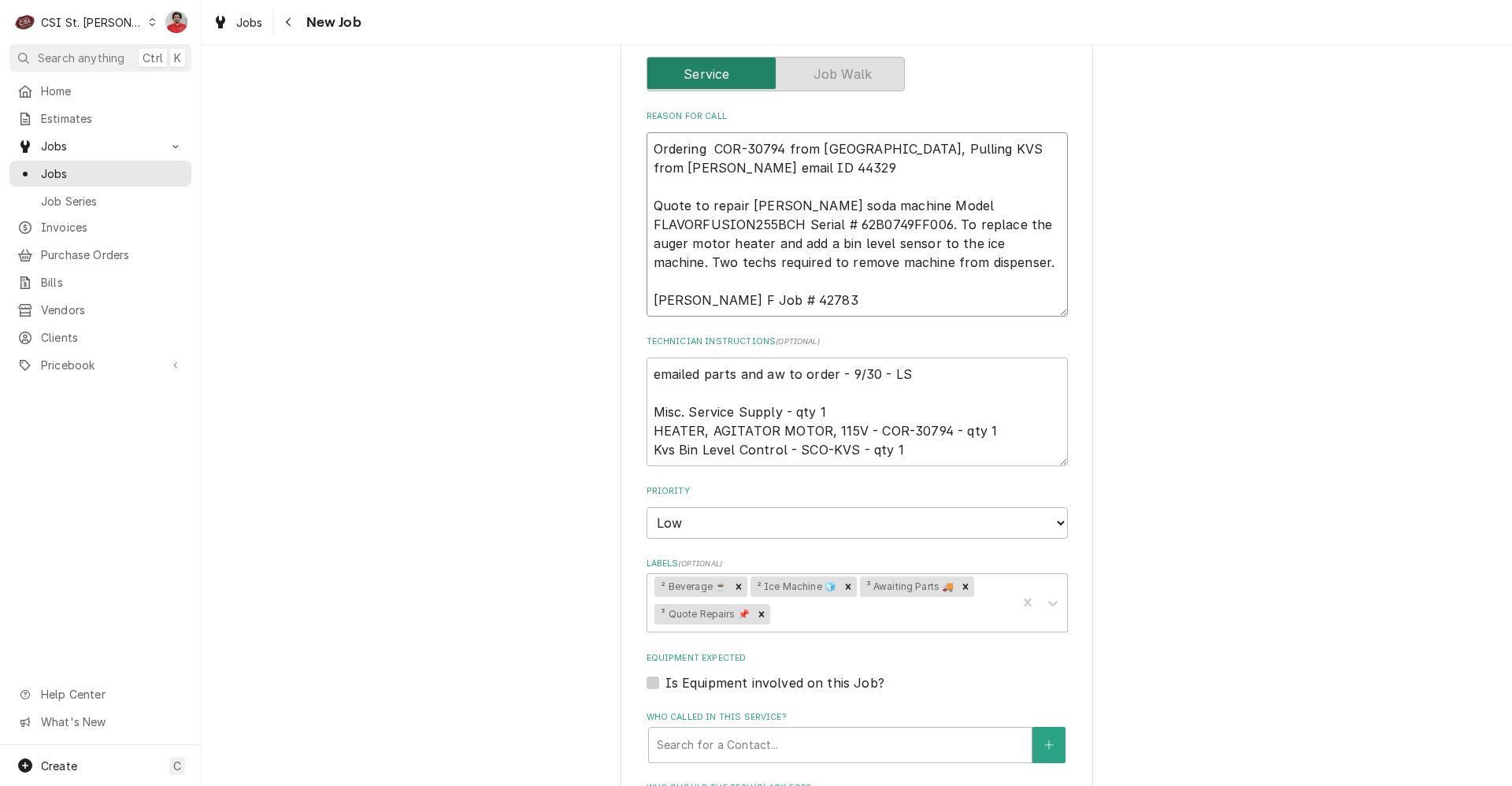
type textarea "x"
type textarea "Ordering COR-30794 from Partstown, Pulling KVS from wareh Vivian email ID 44329…"
type textarea "x"
type textarea "Ordering COR-30794 from Partstown, Pulling KVS from wareho Vivian email ID 4432…"
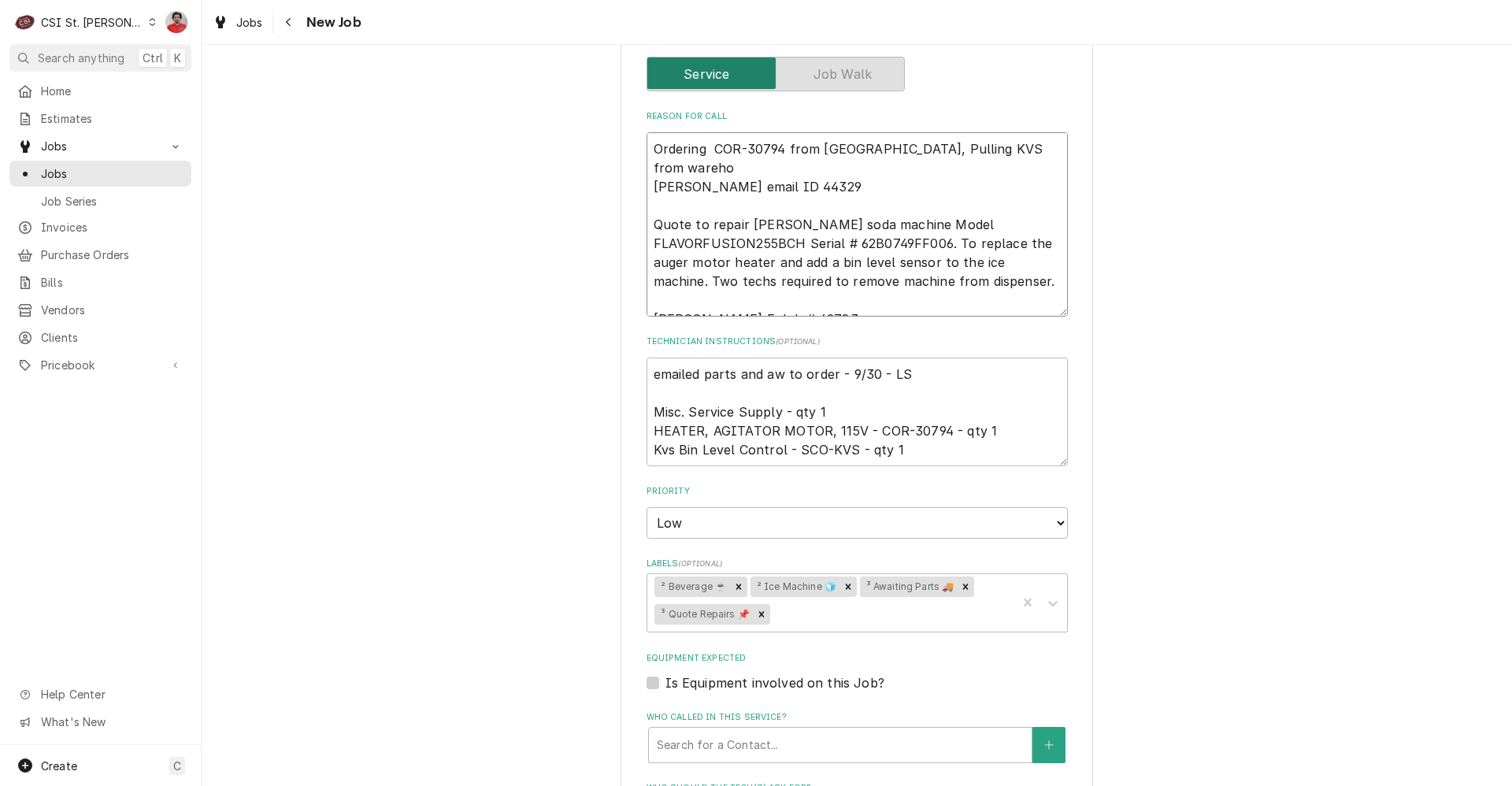
type textarea "x"
type textarea "Ordering COR-30794 from Partstown, Pulling KVS from warehou Vivian email ID 443…"
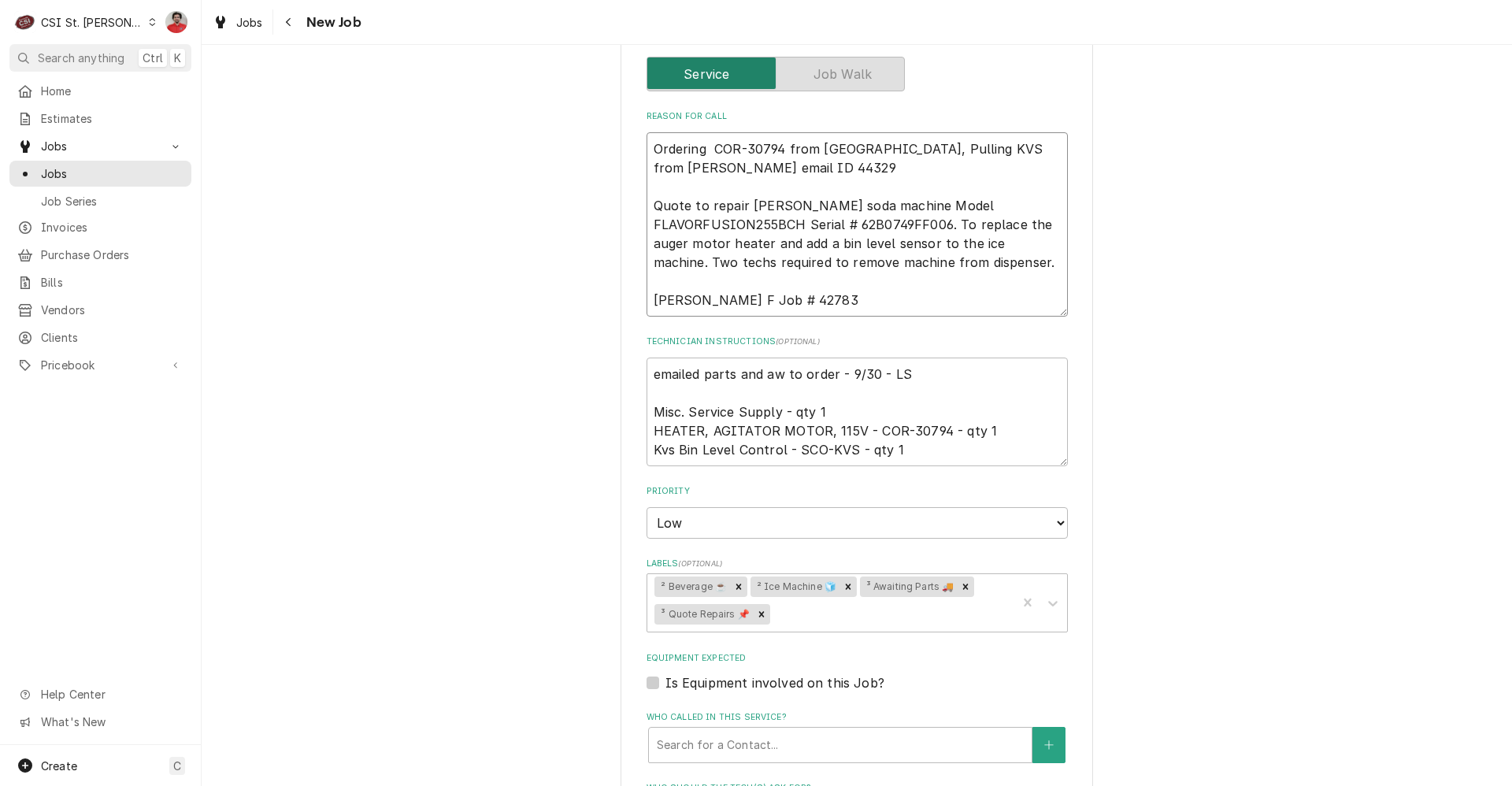
type textarea "x"
type textarea "Ordering COR-30794 from Partstown, Pulling KVS from warehous Vivian email ID 44…"
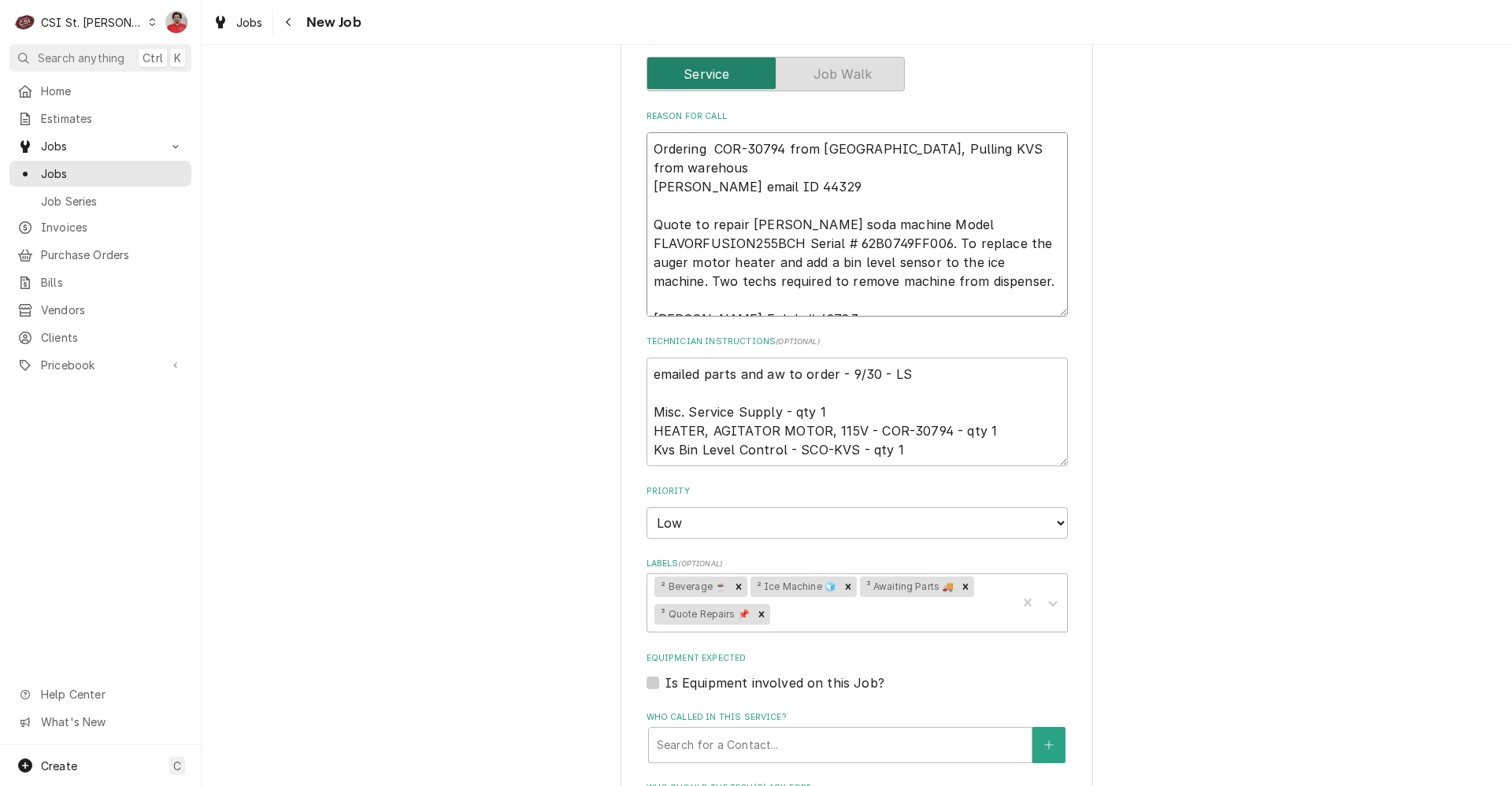
type textarea "x"
type textarea "Ordering COR-30794 from Partstown, Pulling KVS from warehouse Vivian email ID 4…"
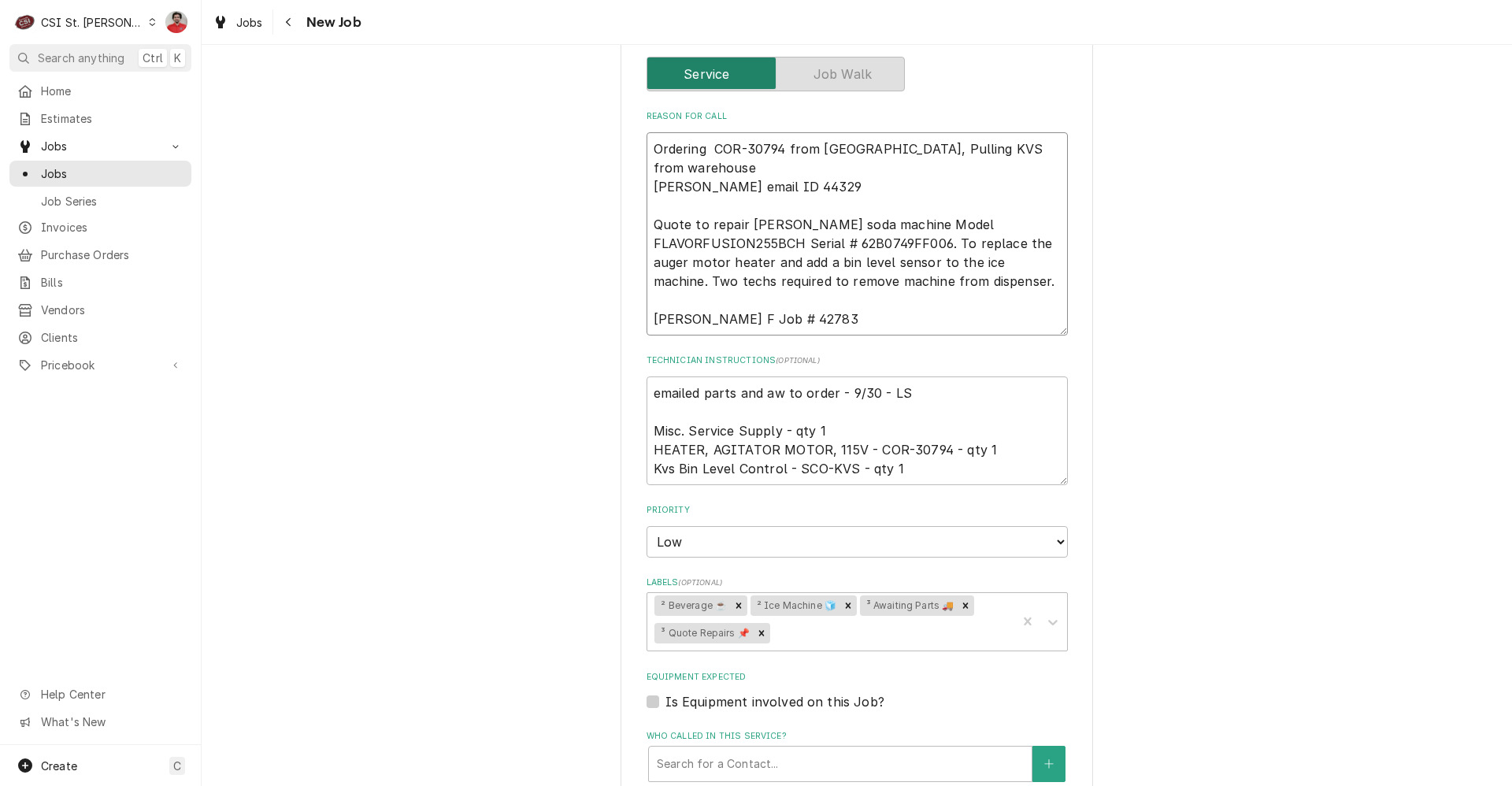
type textarea "x"
type textarea "Ordering COR-30794 from Partstown, Pulling KVS from warehouse. Vivian email ID …"
type textarea "x"
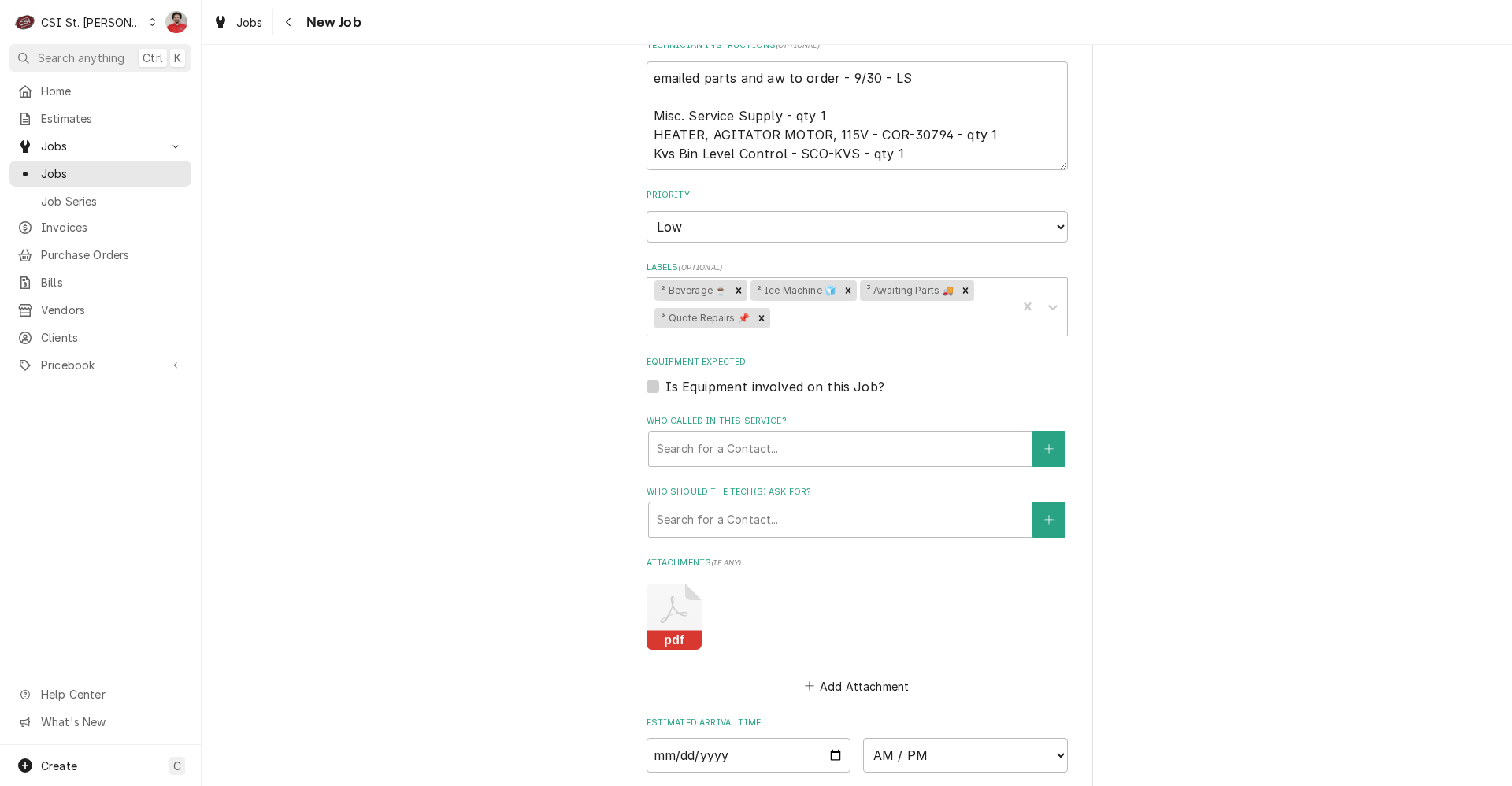
scroll to position [1333, 0]
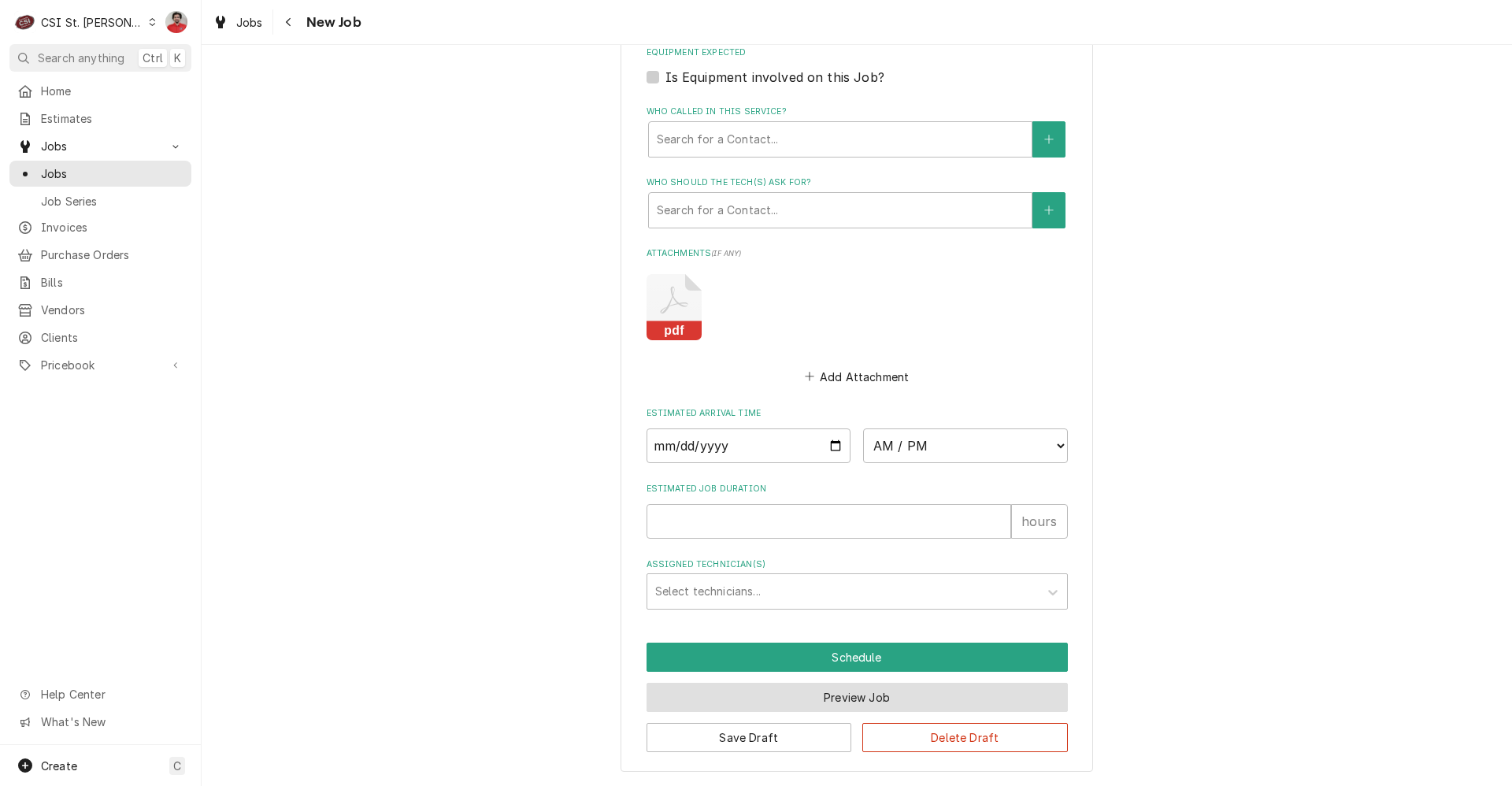
type textarea "Ordering COR-30794 from Partstown, Pulling KVS from warehouse. Vivian email ID …"
click at [849, 697] on button "Preview Job" at bounding box center [856, 696] width 421 height 29
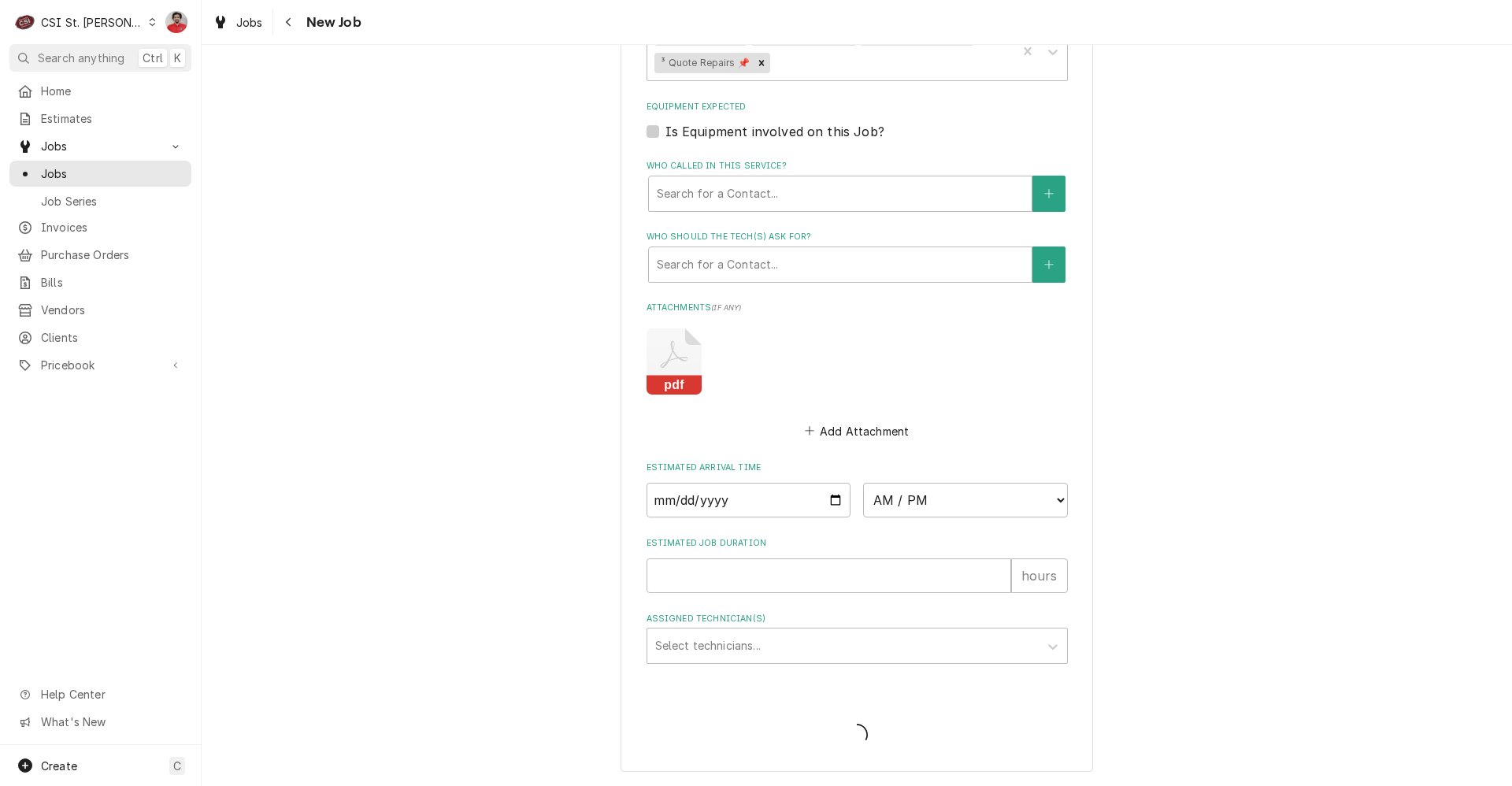
scroll to position [1279, 0]
type textarea "x"
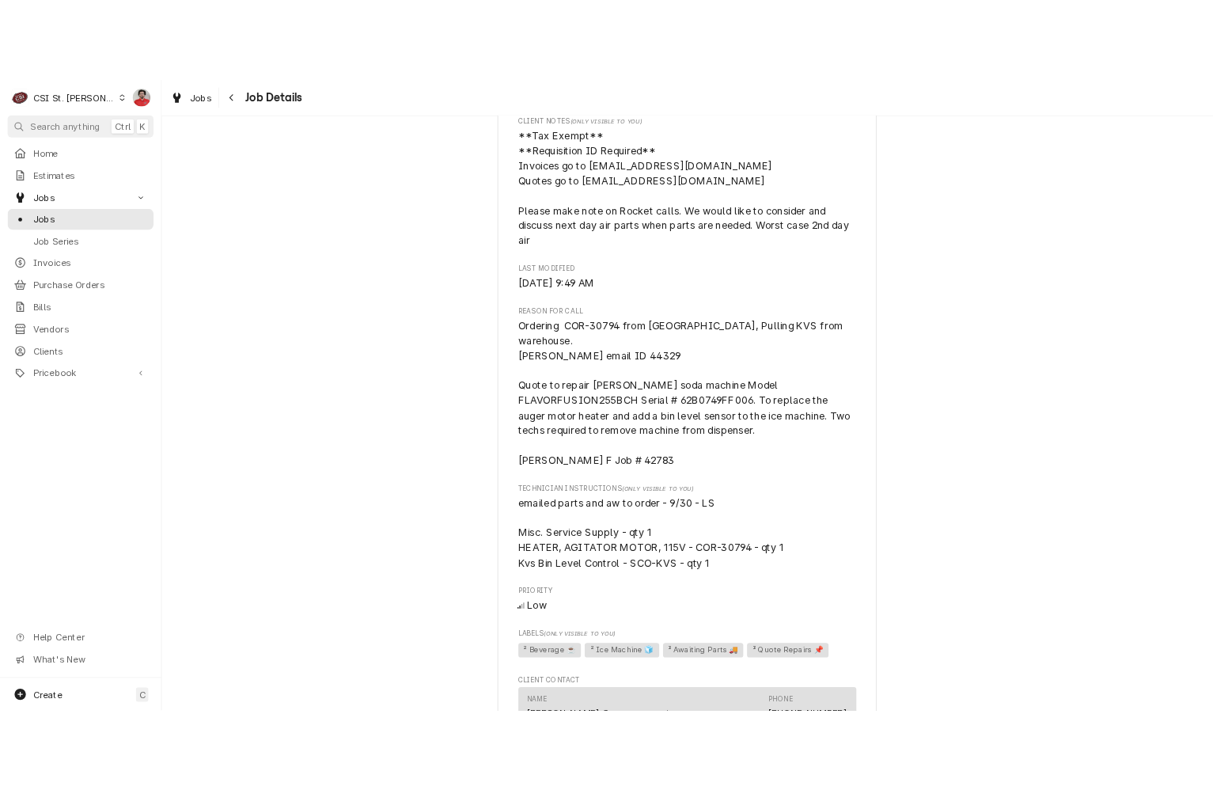
scroll to position [1095, 0]
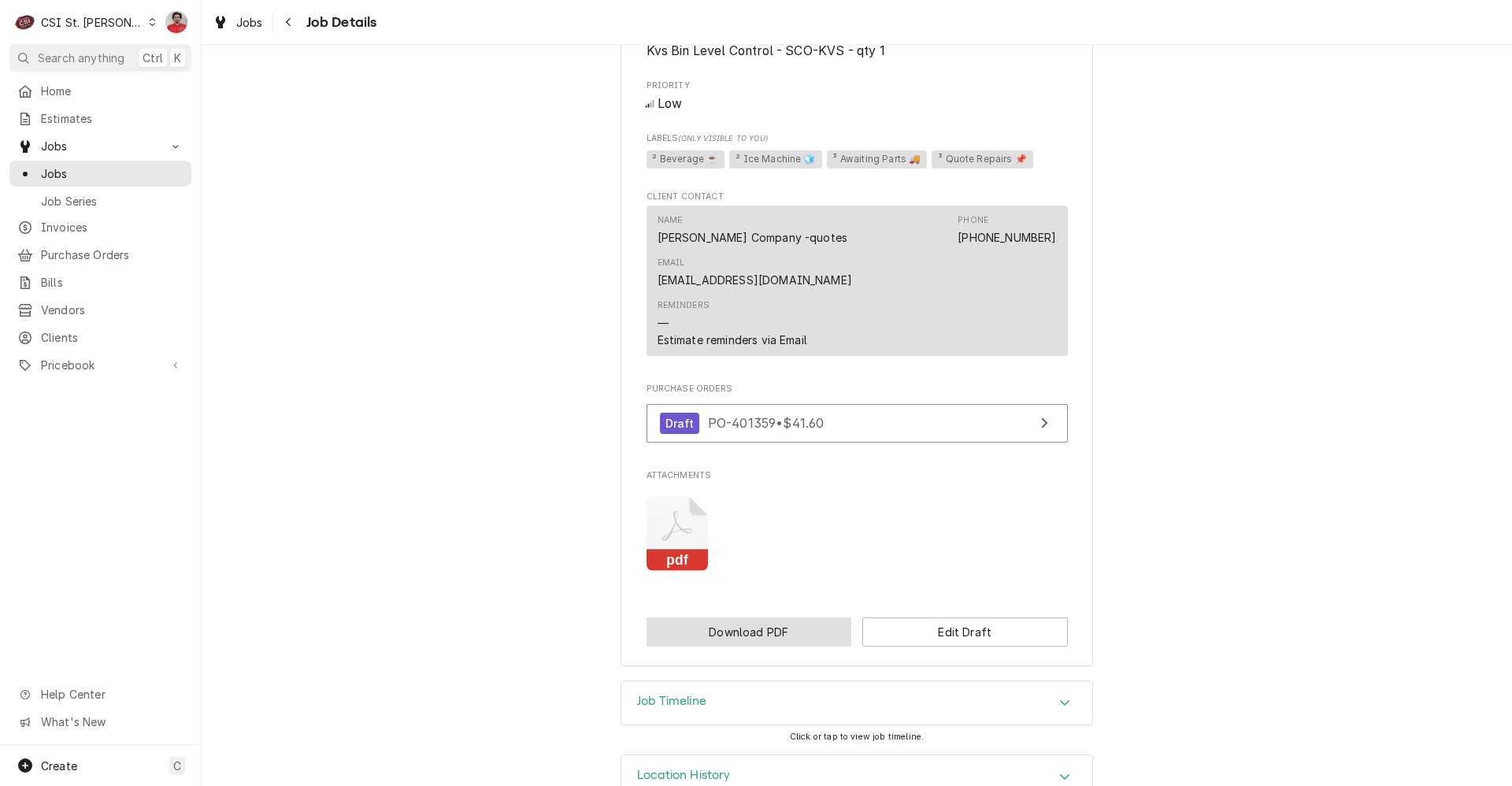
click at [807, 618] on button "Download PDF" at bounding box center [749, 632] width 206 height 29
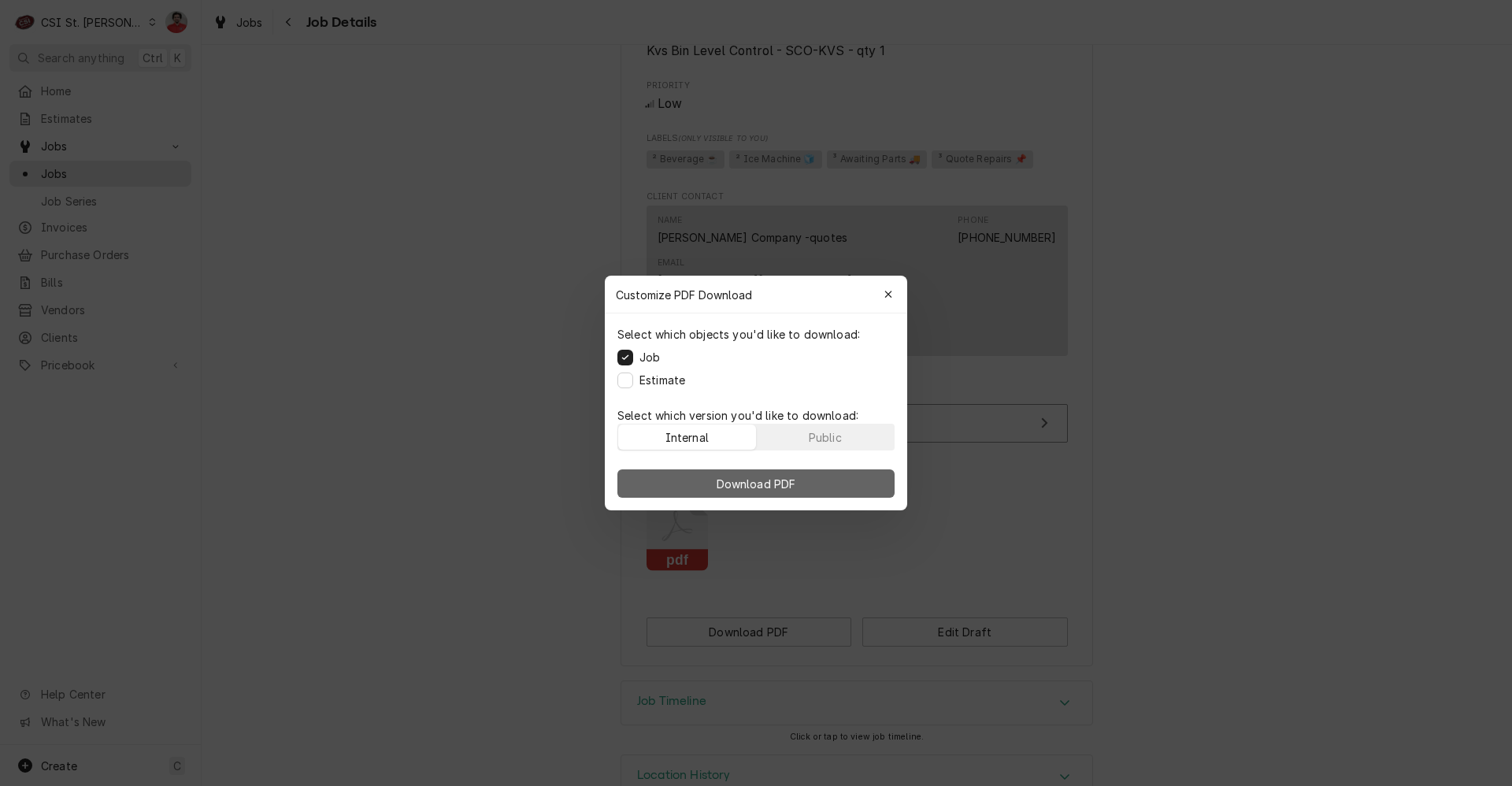
click at [765, 490] on span "Download PDF" at bounding box center [756, 484] width 86 height 17
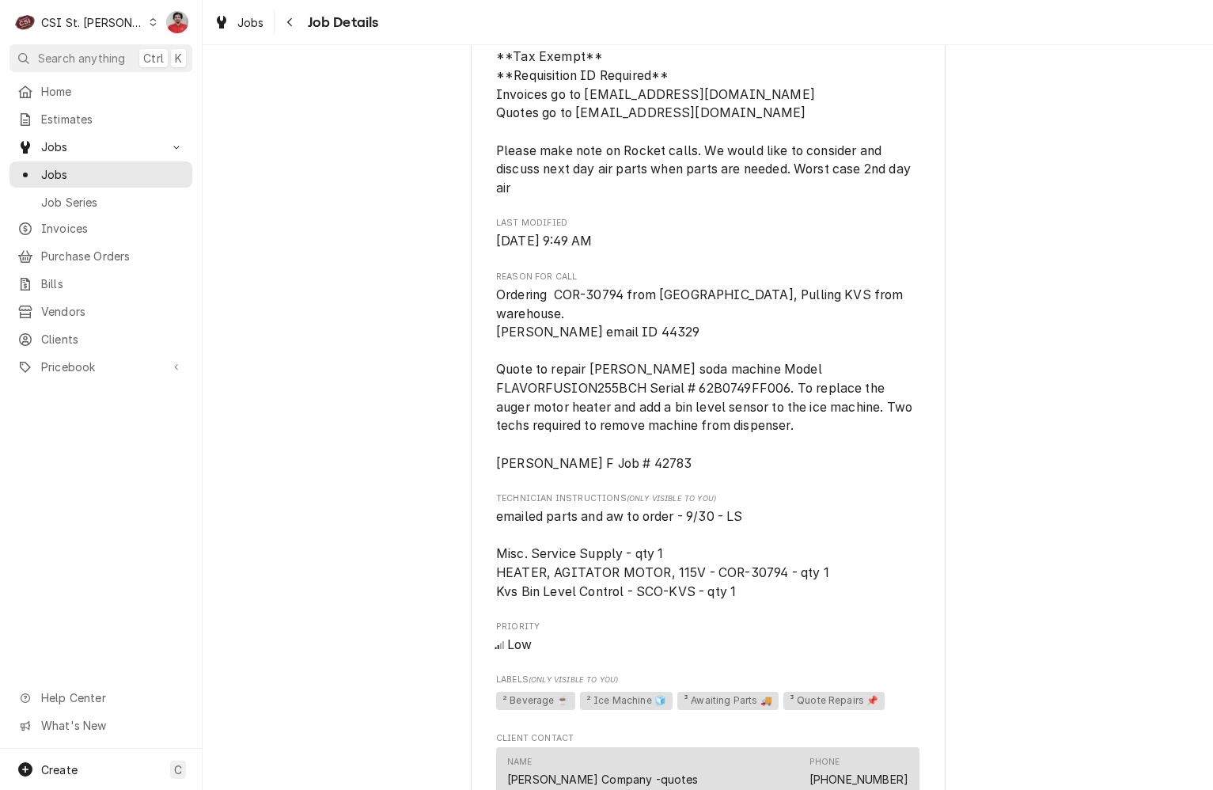
scroll to position [1029, 0]
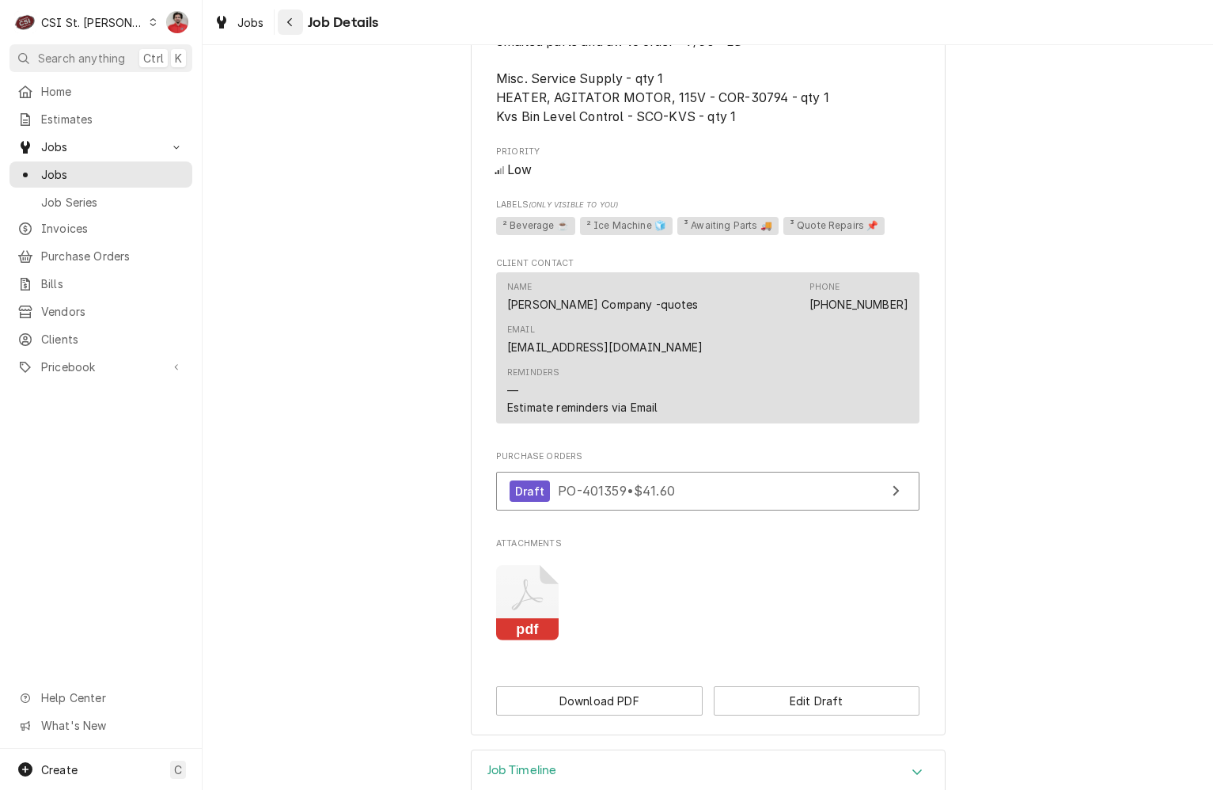
click at [289, 17] on icon "Navigate back" at bounding box center [290, 22] width 7 height 11
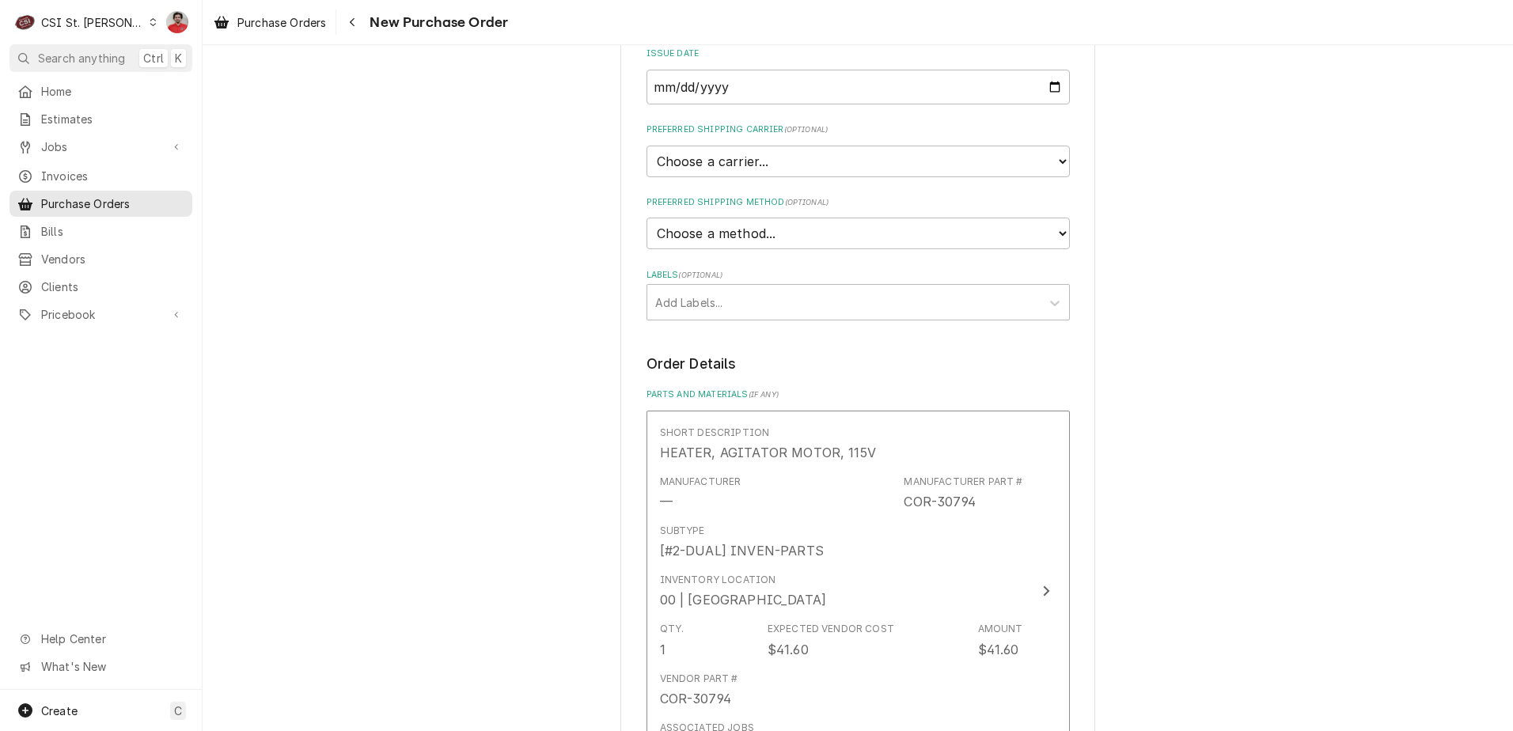
scroll to position [475, 0]
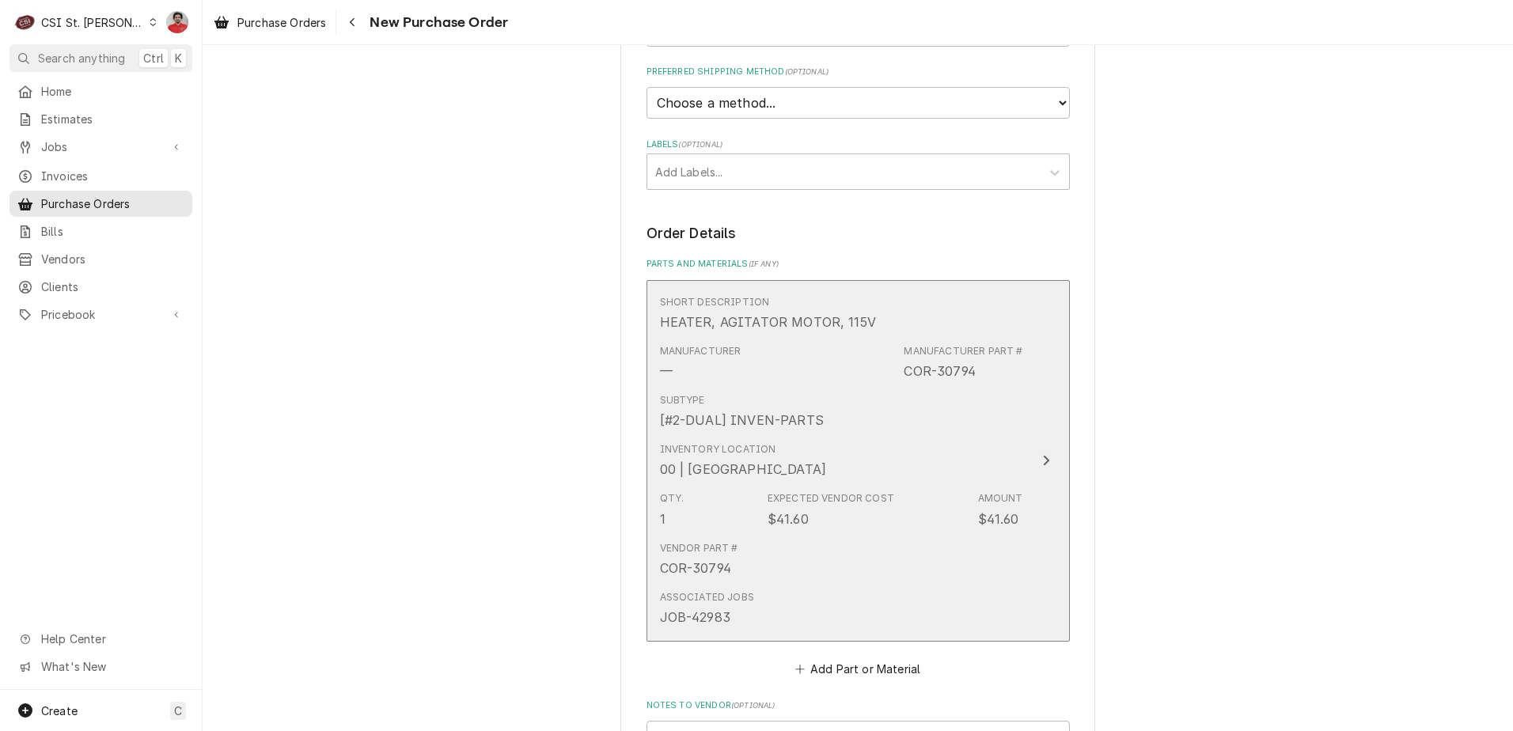
click at [723, 458] on div "Inventory Location 00 | [GEOGRAPHIC_DATA]" at bounding box center [743, 460] width 167 height 36
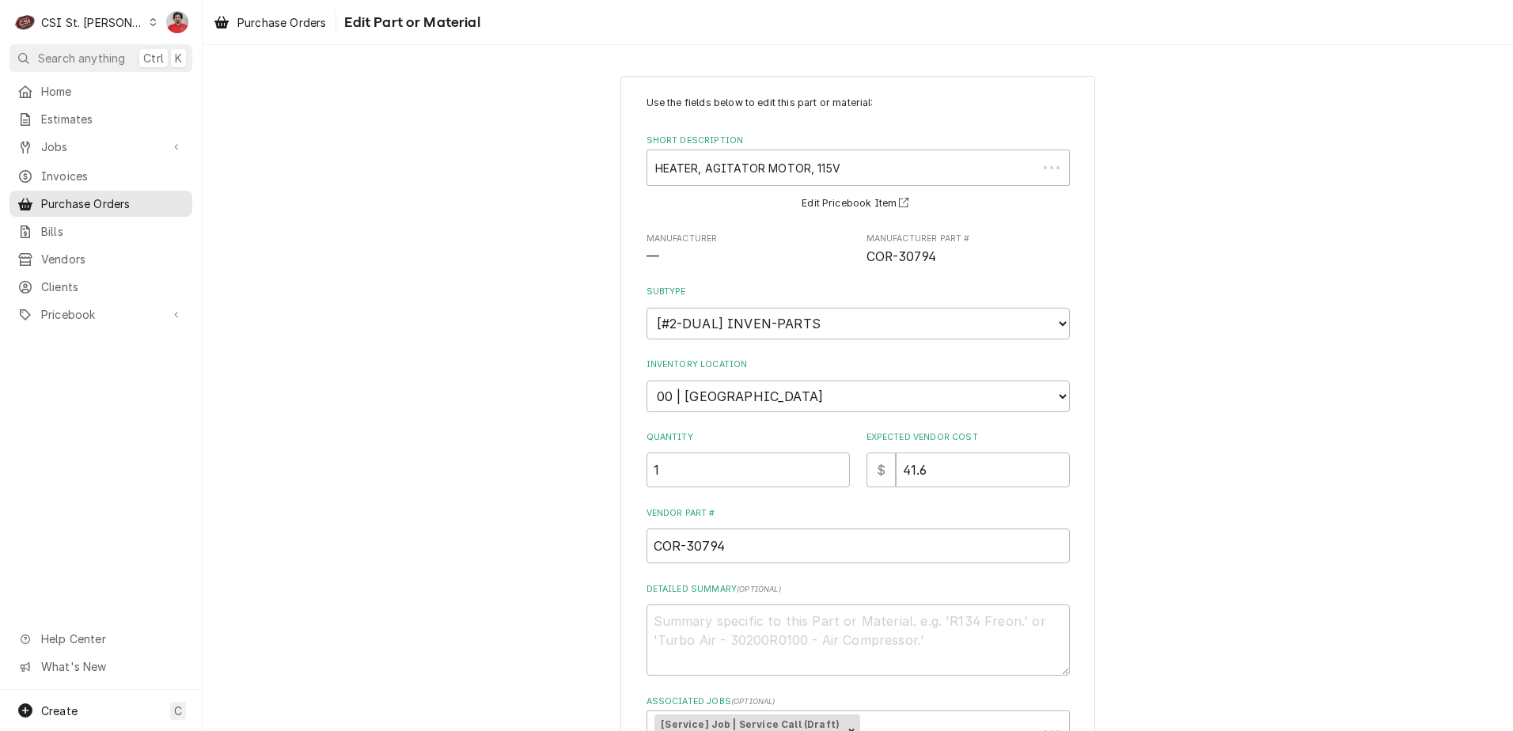
type textarea "x"
click at [768, 392] on select "Choose a location... 00 | STL WAREHOUSE 01 | [PERSON_NAME] V#93 01 | [PERSON_NA…" at bounding box center [858, 397] width 423 height 32
select select "1502"
click at [647, 381] on select "Choose a location... 00 | STL WAREHOUSE 01 | [PERSON_NAME] V#93 01 | [PERSON_NA…" at bounding box center [858, 397] width 423 height 32
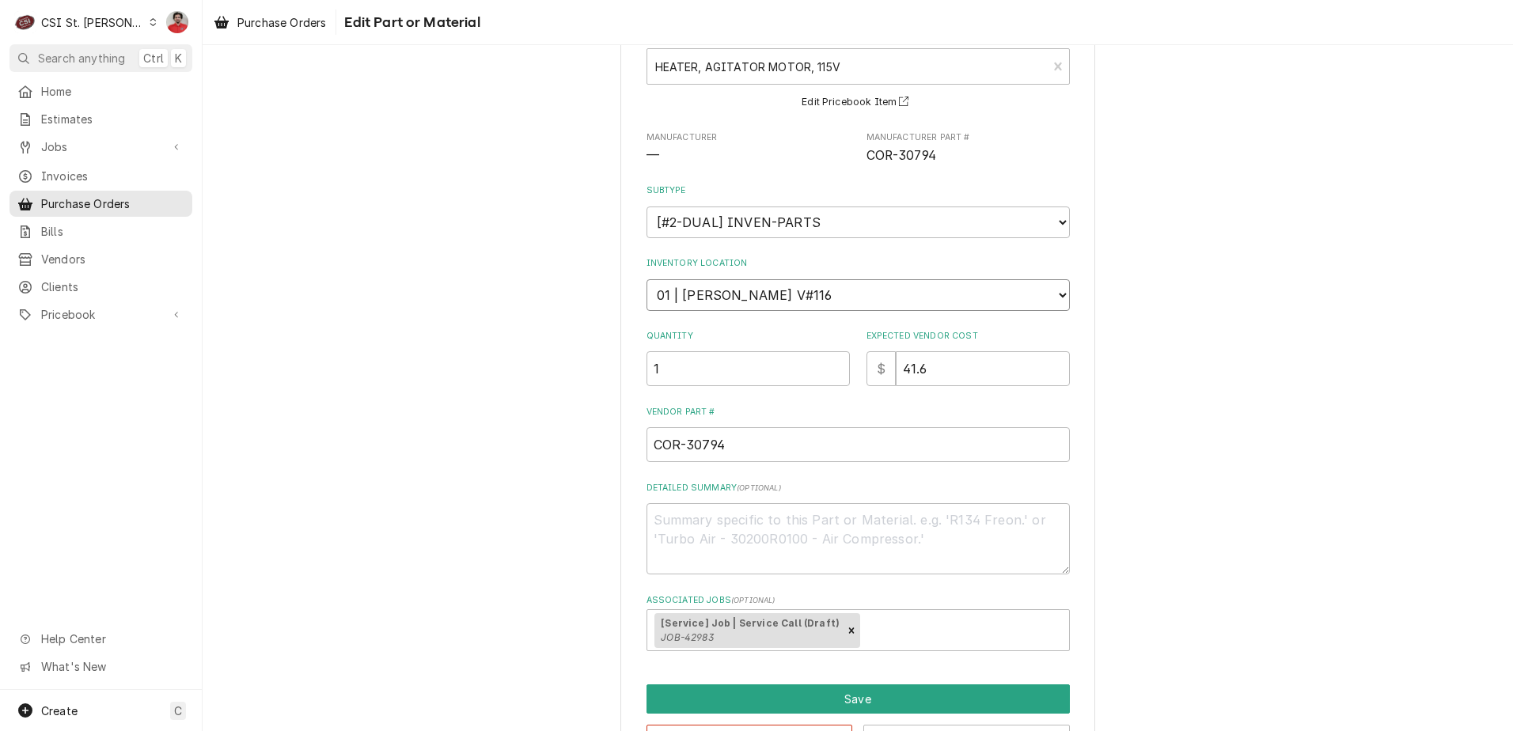
scroll to position [158, 0]
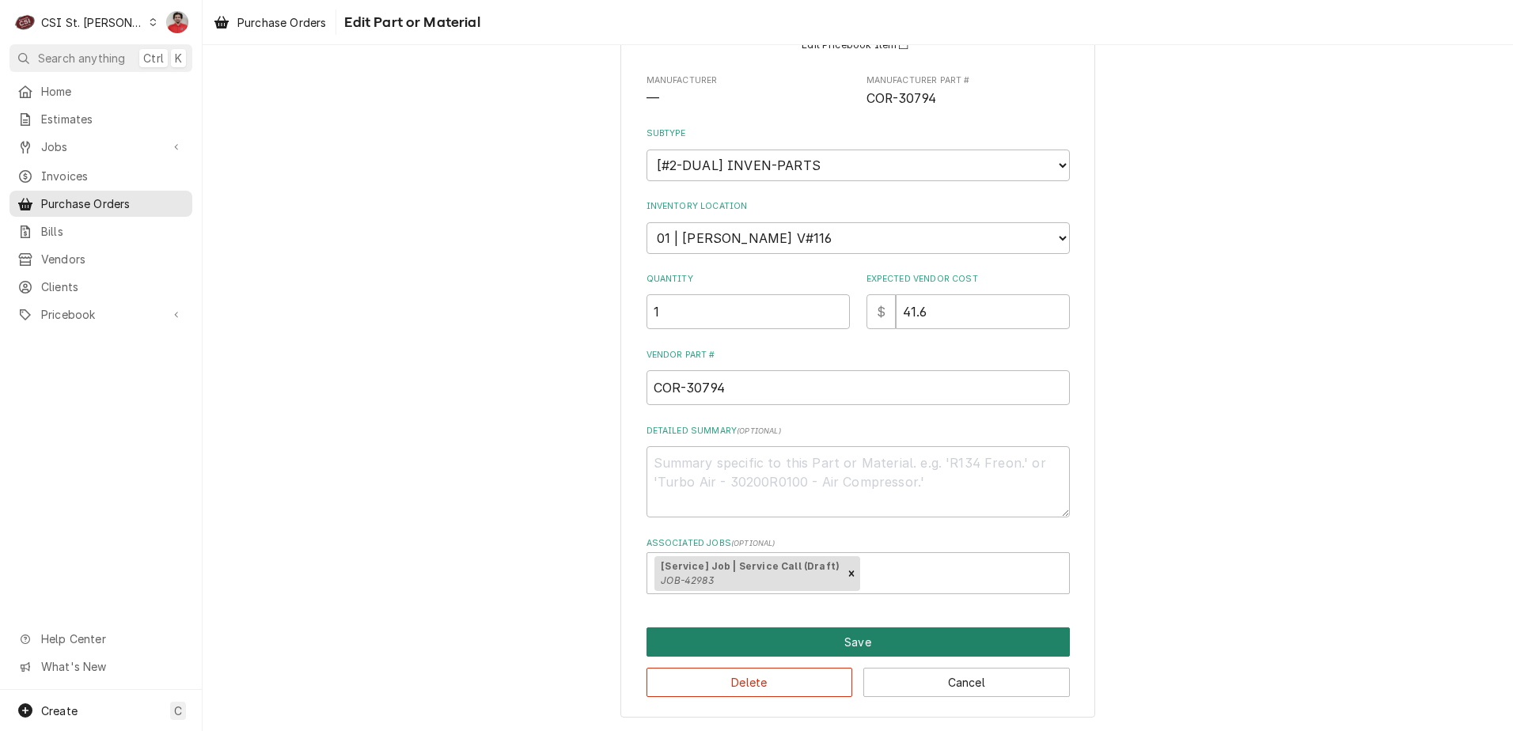
click at [779, 646] on button "Save" at bounding box center [858, 642] width 423 height 29
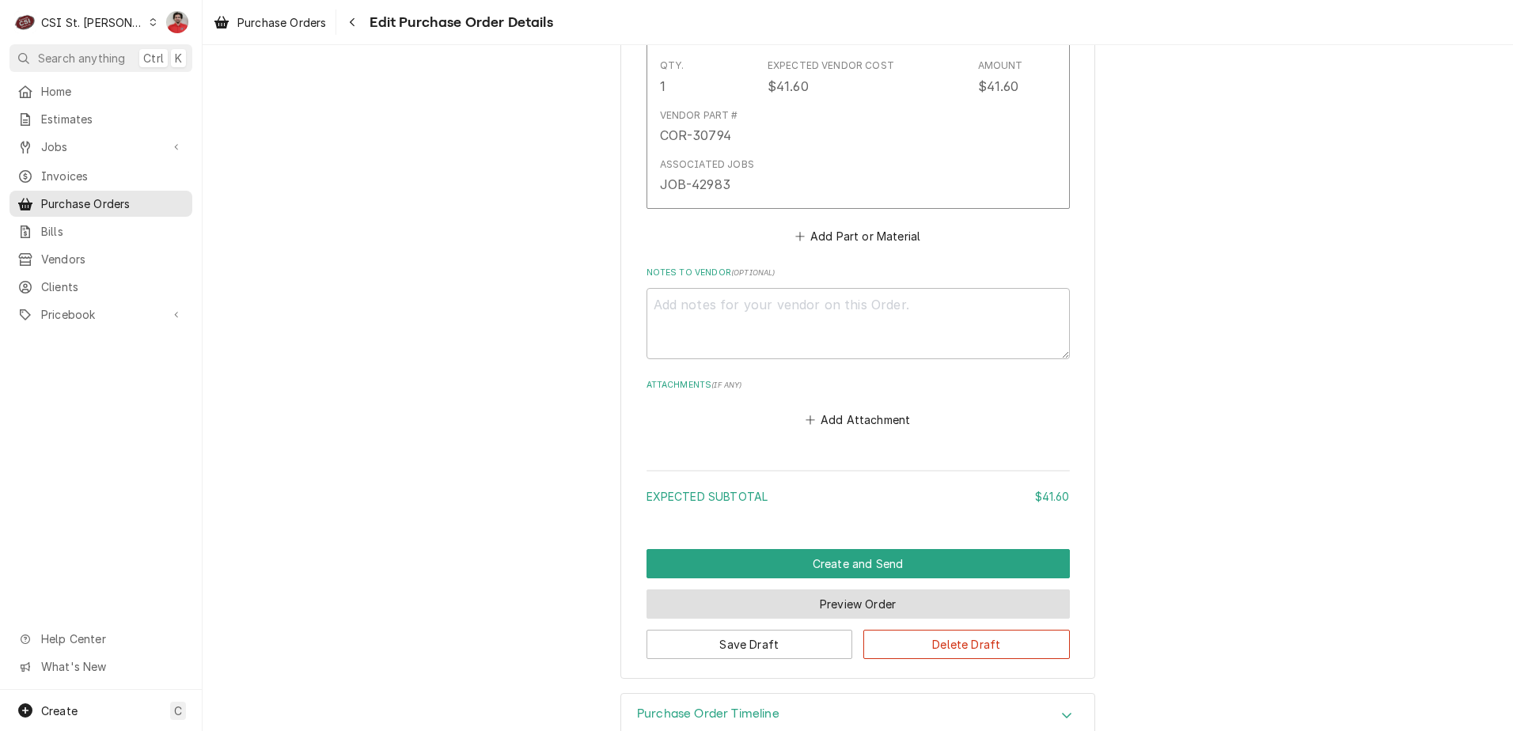
scroll to position [944, 0]
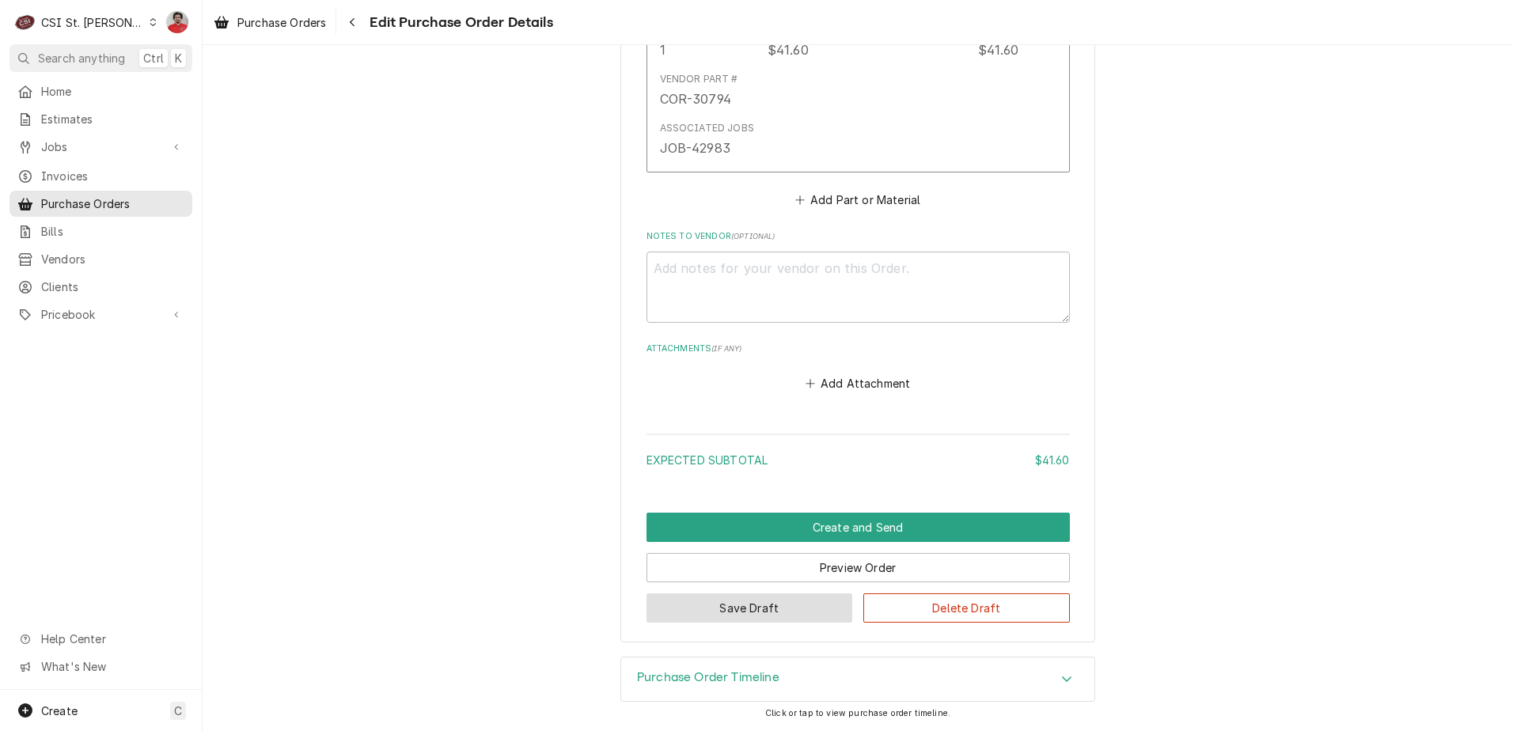
click at [767, 612] on button "Save Draft" at bounding box center [750, 608] width 207 height 29
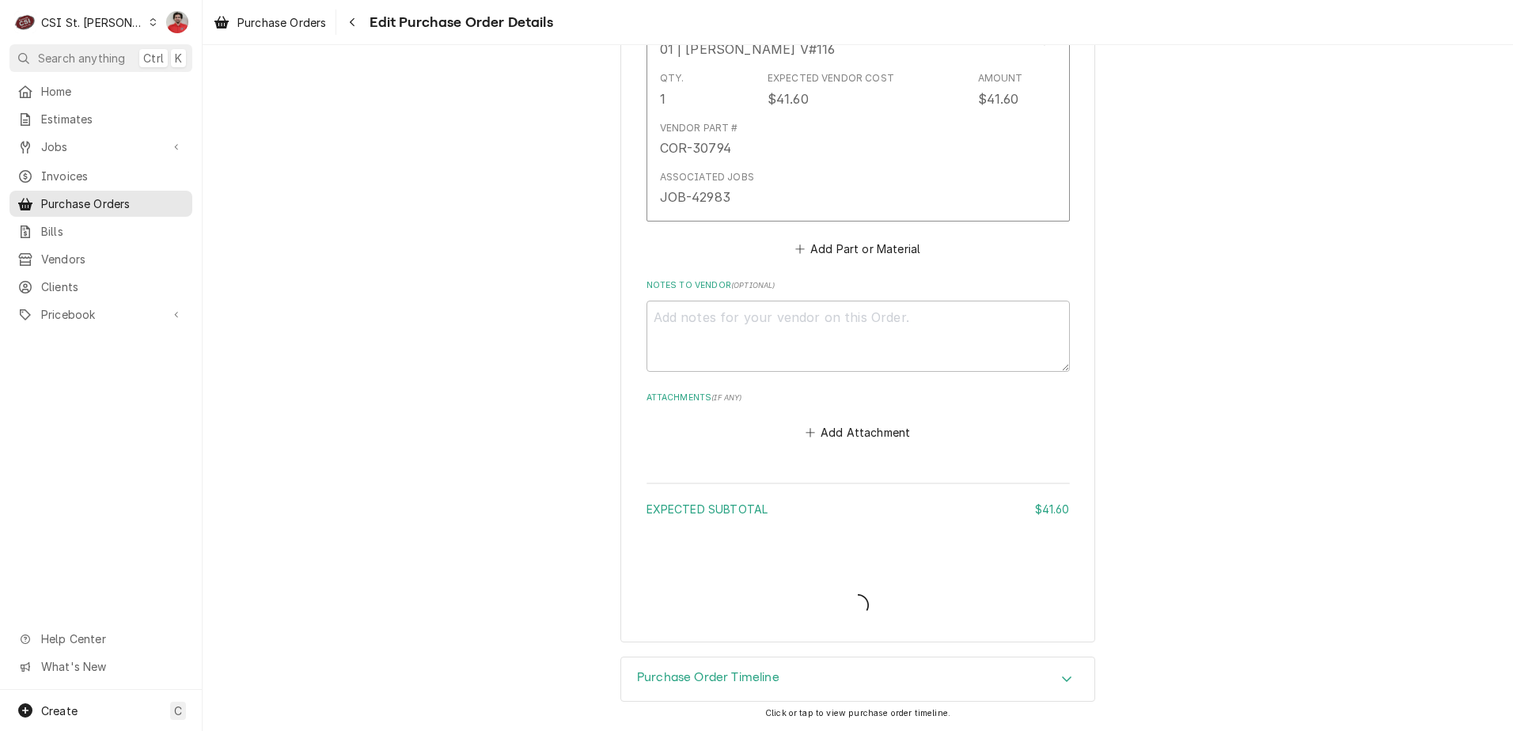
type textarea "x"
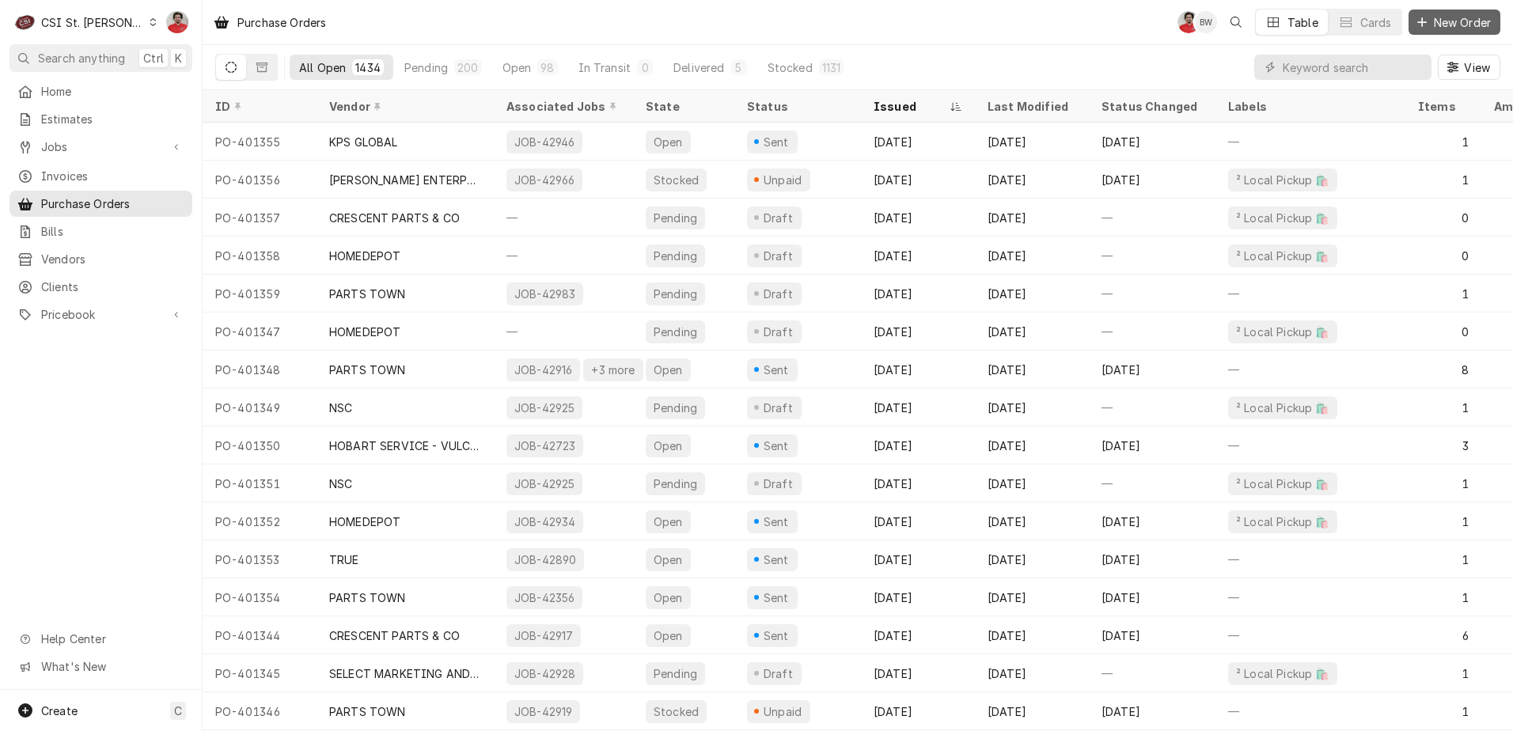
click at [1471, 14] on span "New Order" at bounding box center [1462, 22] width 63 height 17
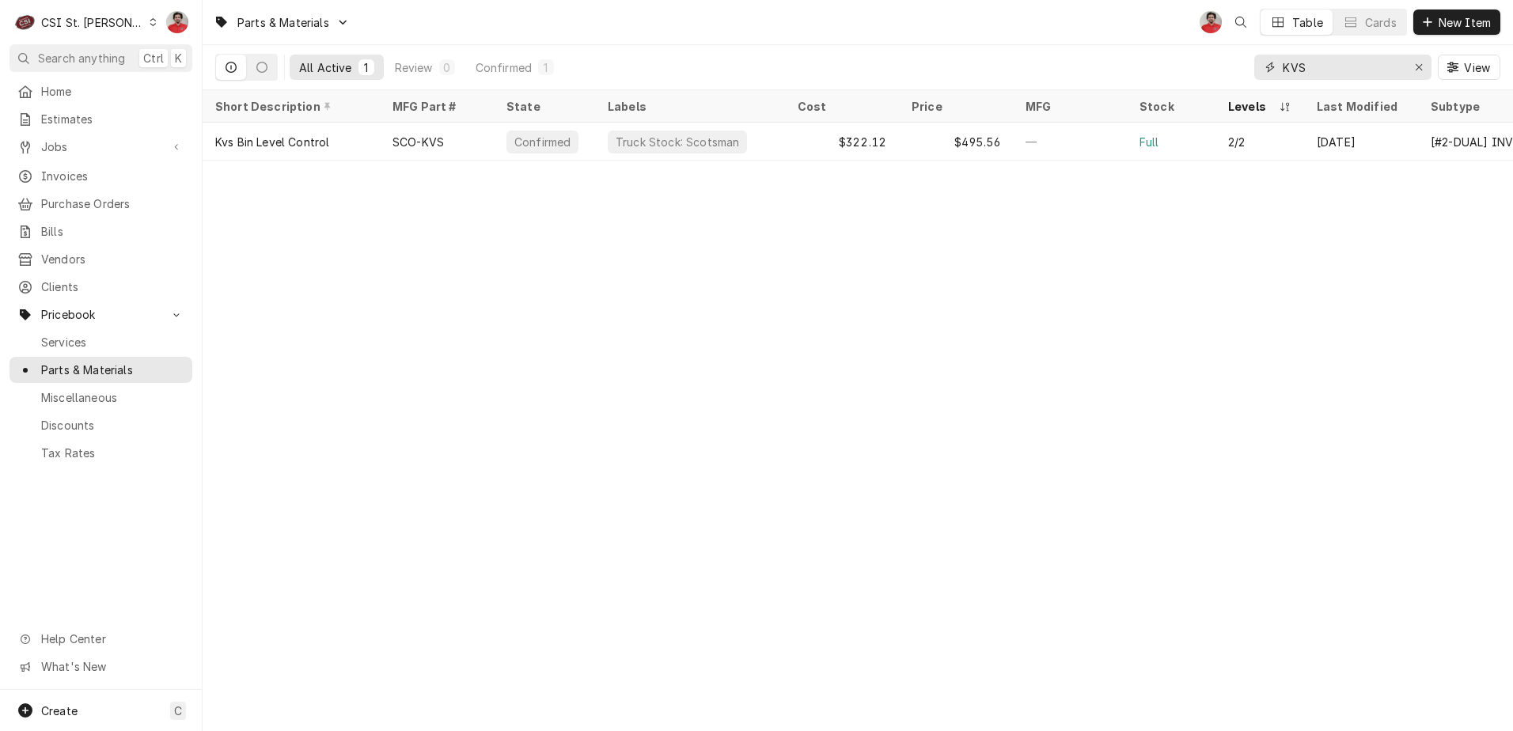
drag, startPoint x: 1323, startPoint y: 78, endPoint x: 852, endPoint y: 85, distance: 471.1
click at [857, 85] on div "All Active 1 Review 0 Confirmed 1 KVS View" at bounding box center [858, 67] width 1286 height 44
drag, startPoint x: 1339, startPoint y: 77, endPoint x: 1349, endPoint y: 74, distance: 10.6
click at [1339, 77] on input "KVS" at bounding box center [1342, 67] width 119 height 25
drag, startPoint x: 1352, startPoint y: 74, endPoint x: 1016, endPoint y: 77, distance: 335.6
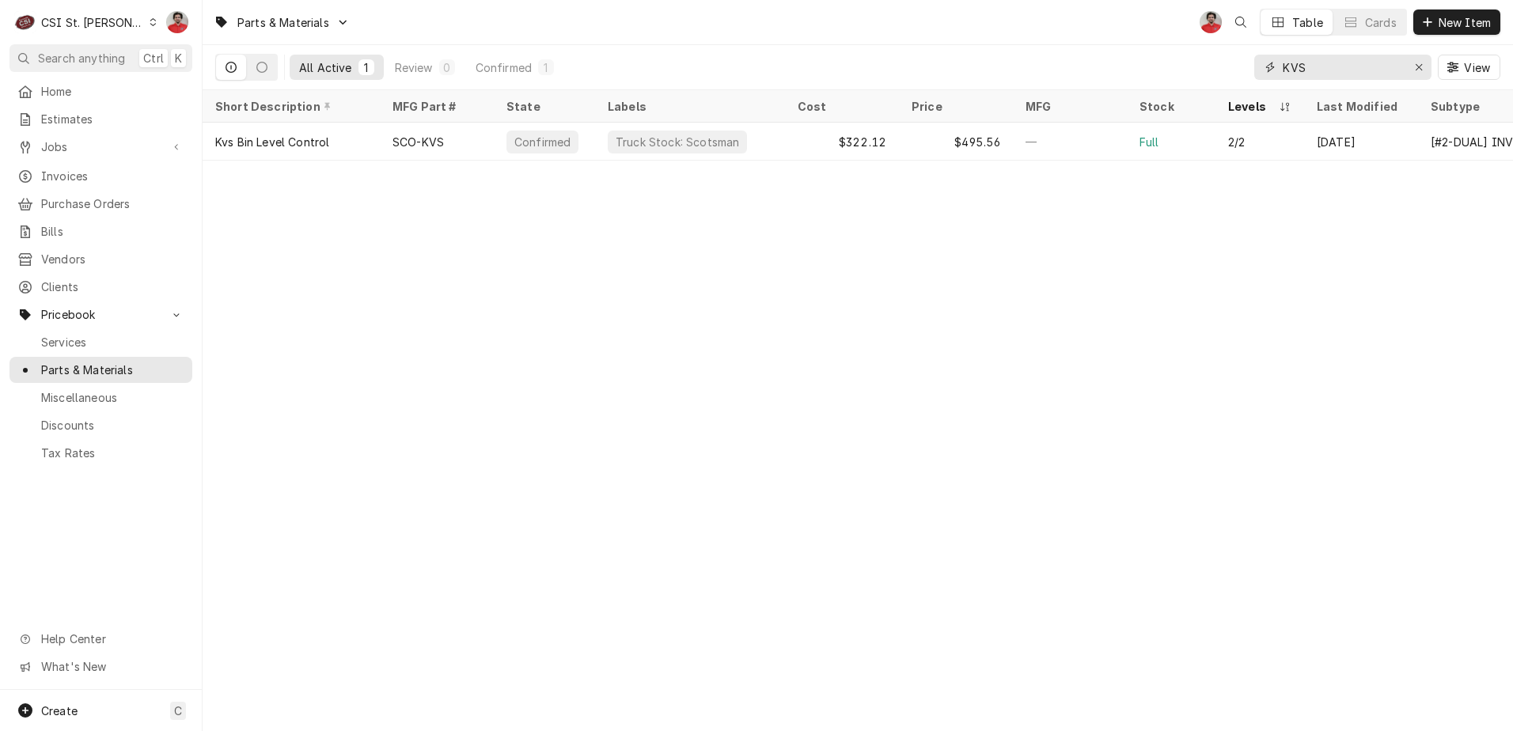
click at [1021, 77] on div "All Active 1 Review 0 Confirmed 1 KVS View" at bounding box center [858, 67] width 1286 height 44
paste input "1094-C1"
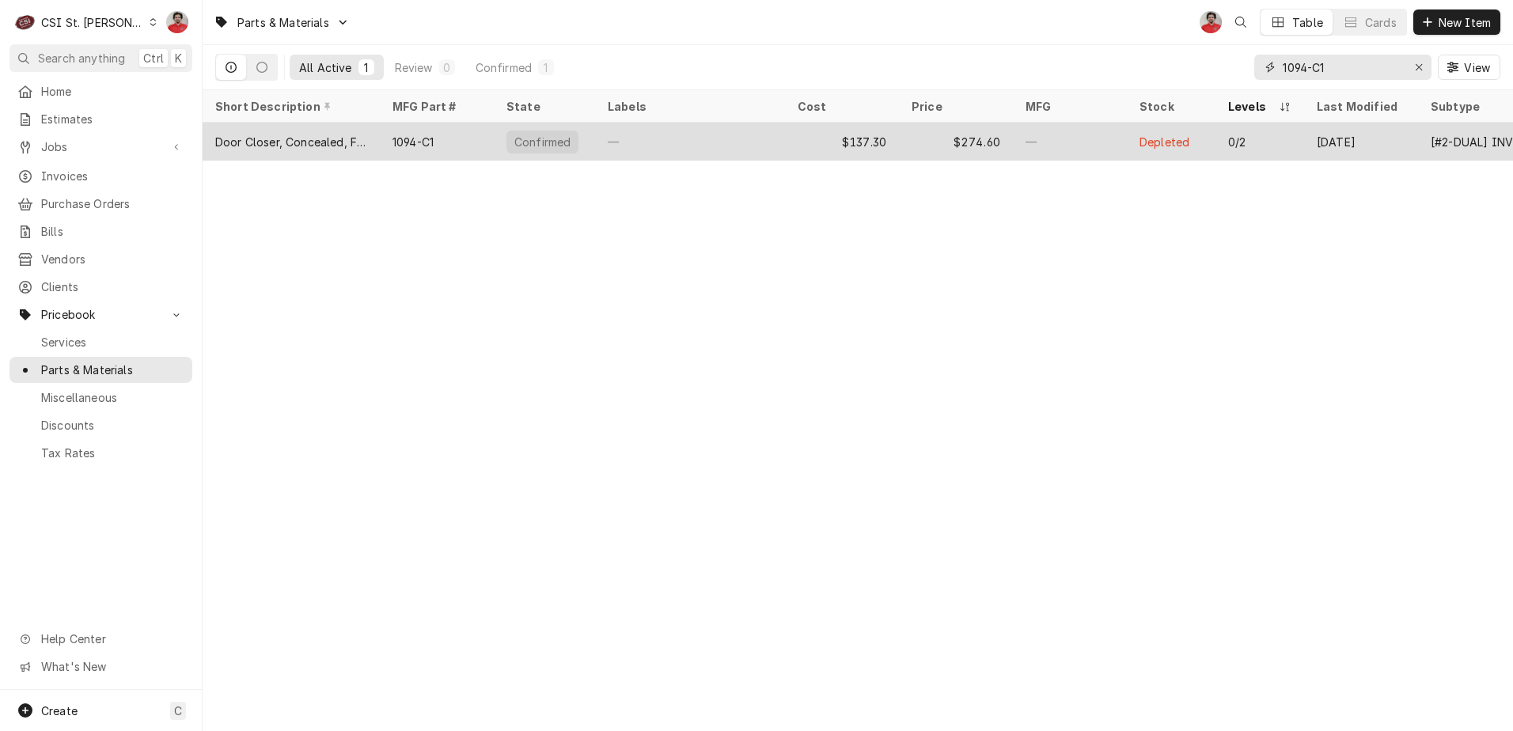
type input "1094-C1"
click at [678, 140] on div "—" at bounding box center [690, 142] width 190 height 38
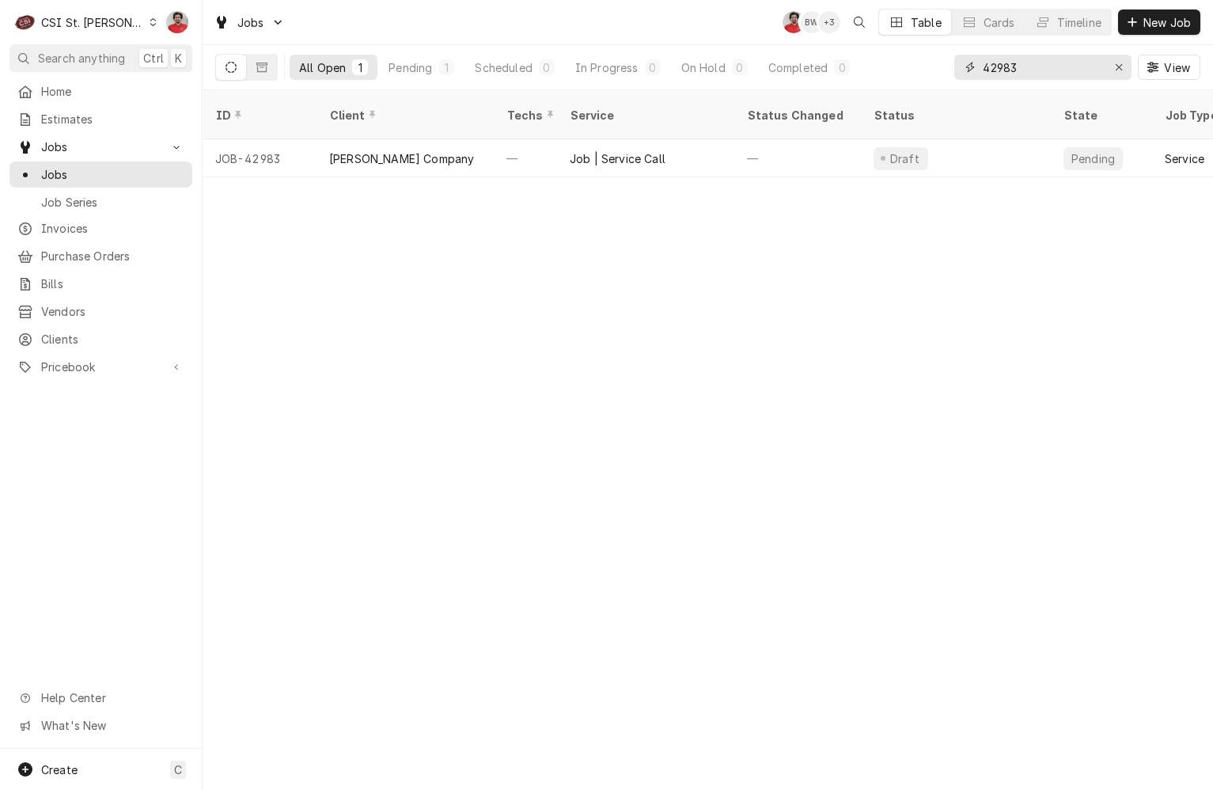
drag, startPoint x: 1019, startPoint y: 70, endPoint x: 1029, endPoint y: 69, distance: 10.4
click at [1029, 69] on input "42983" at bounding box center [1042, 67] width 119 height 25
type input "42982"
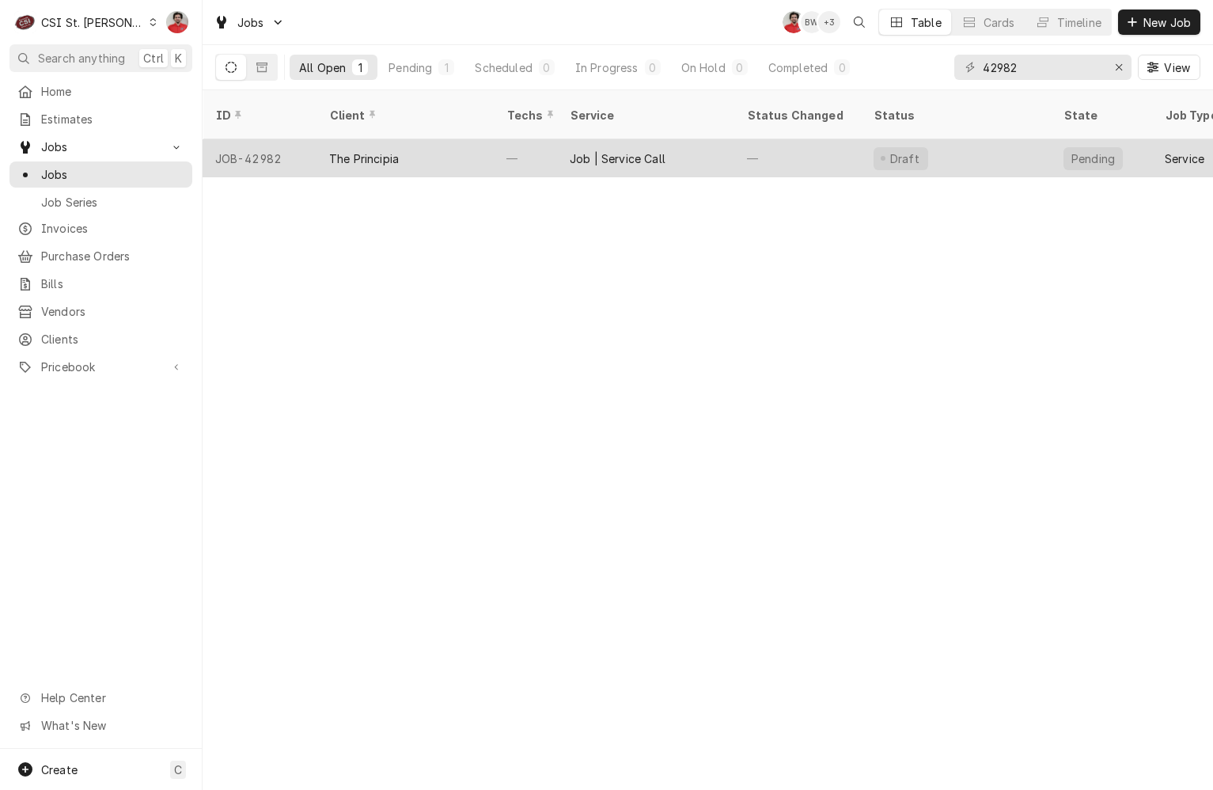
click at [639, 150] on div "Job | Service Call" at bounding box center [618, 158] width 96 height 17
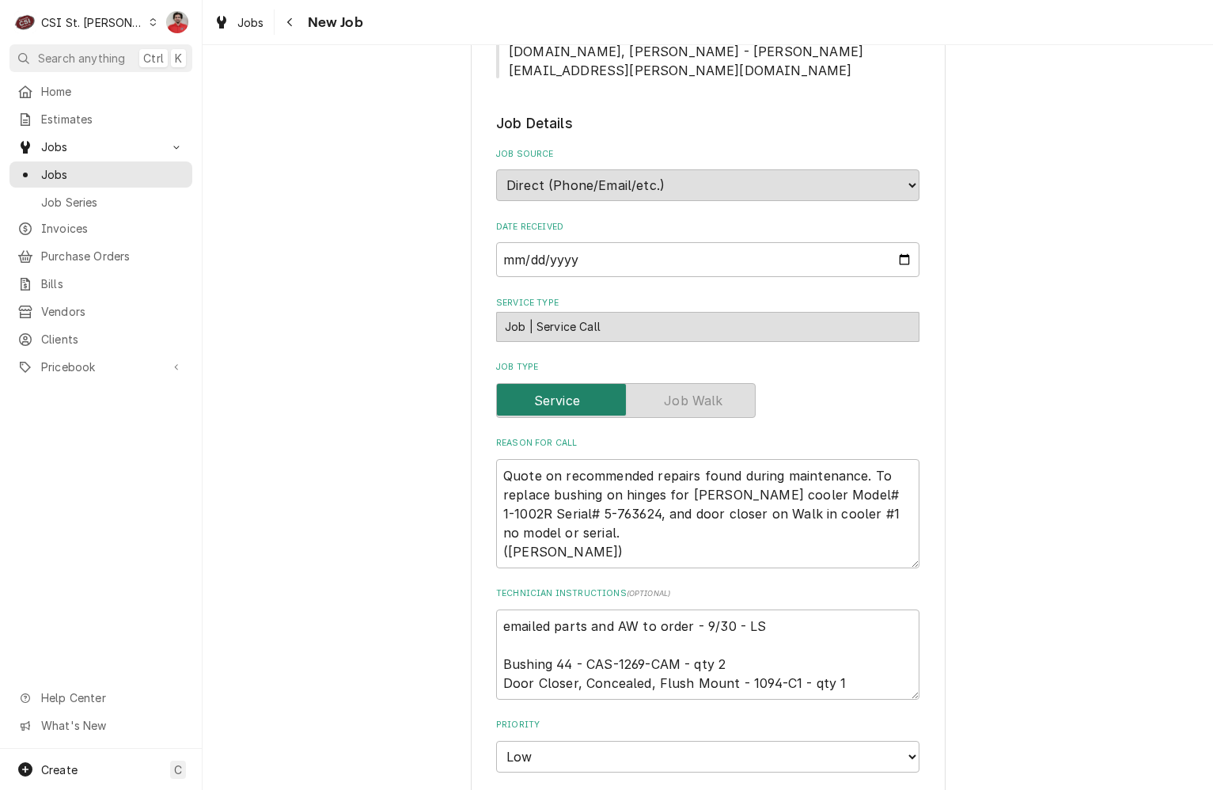
scroll to position [1187, 0]
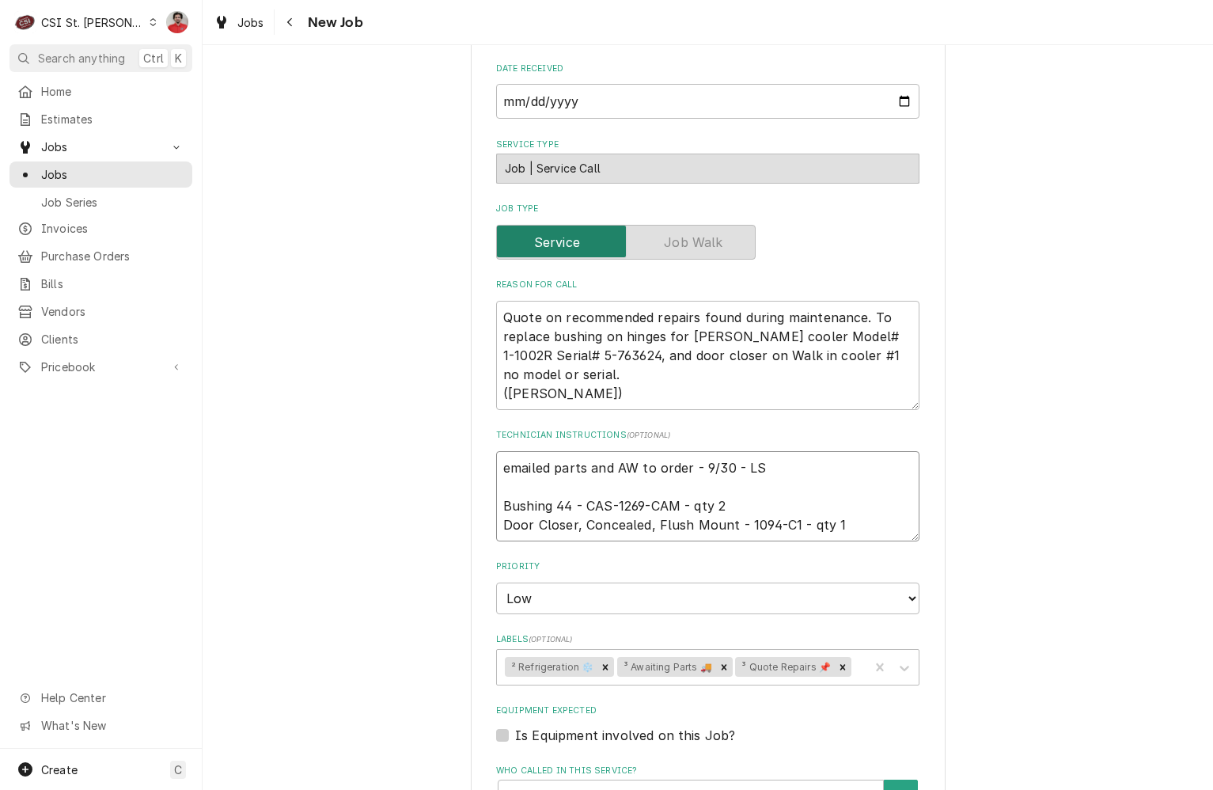
drag, startPoint x: 788, startPoint y: 391, endPoint x: 739, endPoint y: 393, distance: 49.1
click at [739, 451] on textarea "emailed parts and AW to order - 9/30 - LS Bushing 44 - CAS-1269-CAM - qty 2 Doo…" at bounding box center [707, 496] width 423 height 90
click at [671, 451] on textarea "emailed parts and AW to order - 9/30 - LS Bushing 44 - CAS-1269-CAM - qty 2 Doo…" at bounding box center [707, 496] width 423 height 90
drag, startPoint x: 675, startPoint y: 371, endPoint x: 581, endPoint y: 374, distance: 94.3
click at [581, 451] on textarea "emailed parts and AW to order - 9/30 - LS Bushing 44 - CAS-1269-CAM - qty 2 Doo…" at bounding box center [707, 496] width 423 height 90
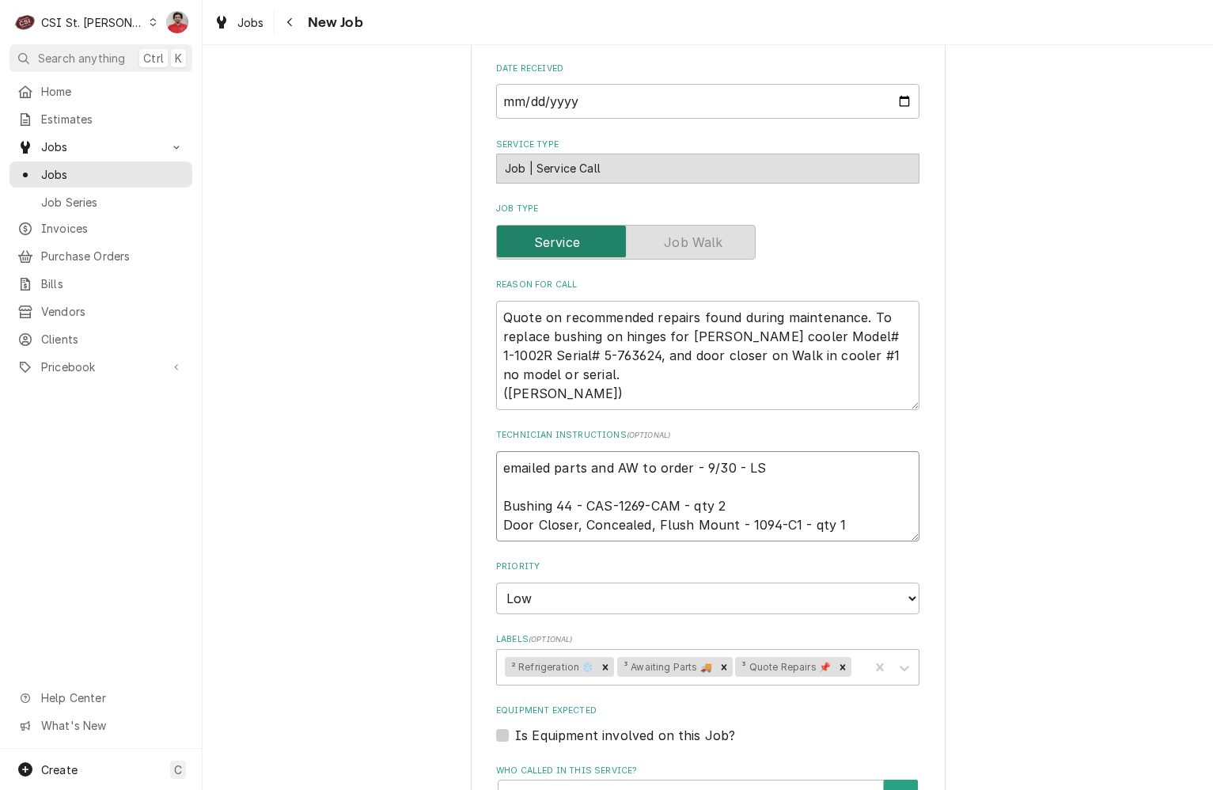
click at [545, 451] on textarea "emailed parts and AW to order - 9/30 - LS Bushing 44 - CAS-1269-CAM - qty 2 Doo…" at bounding box center [707, 496] width 423 height 90
drag, startPoint x: 580, startPoint y: 373, endPoint x: 673, endPoint y: 374, distance: 92.6
click at [673, 451] on textarea "emailed parts and AW to order - 9/30 - LS Bushing 44 - CAS-1269-CAM - qty 2 Doo…" at bounding box center [707, 496] width 423 height 90
drag, startPoint x: 791, startPoint y: 392, endPoint x: 739, endPoint y: 393, distance: 51.5
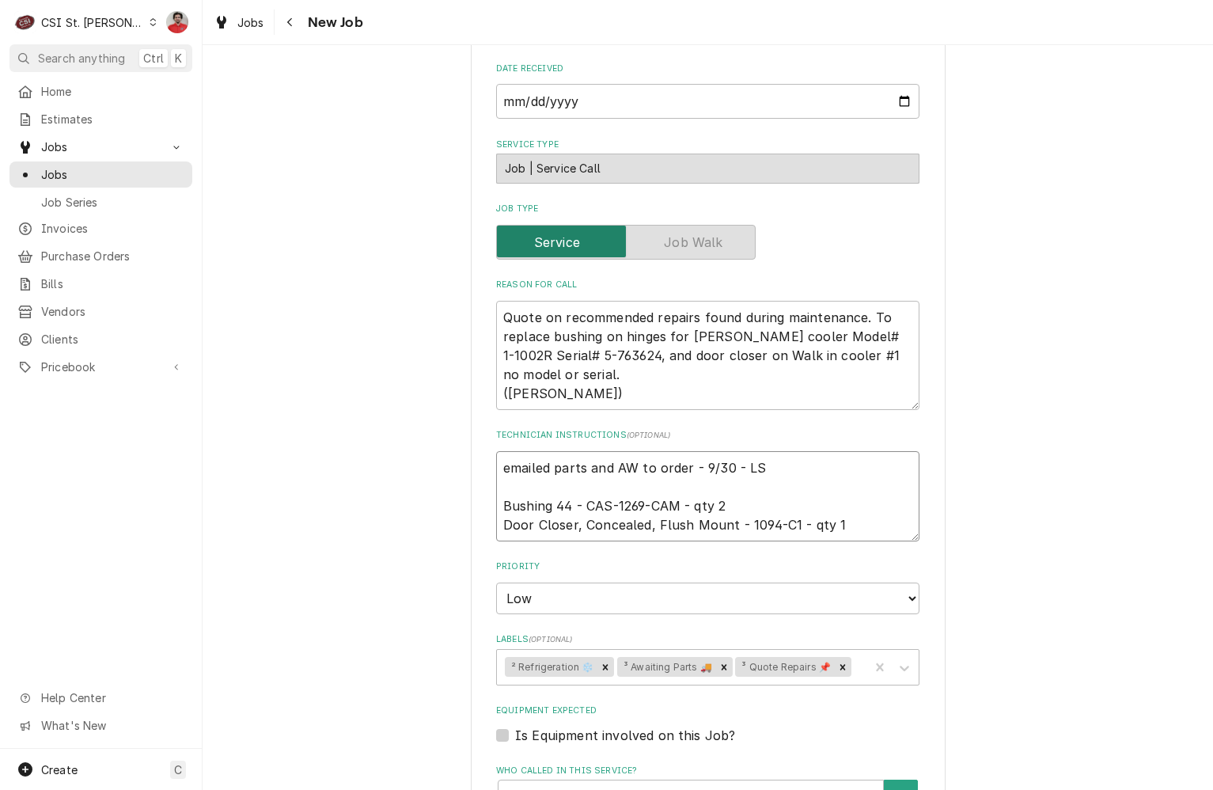
click at [739, 451] on textarea "emailed parts and AW to order - 9/30 - LS Bushing 44 - CAS-1269-CAM - qty 2 Doo…" at bounding box center [707, 496] width 423 height 90
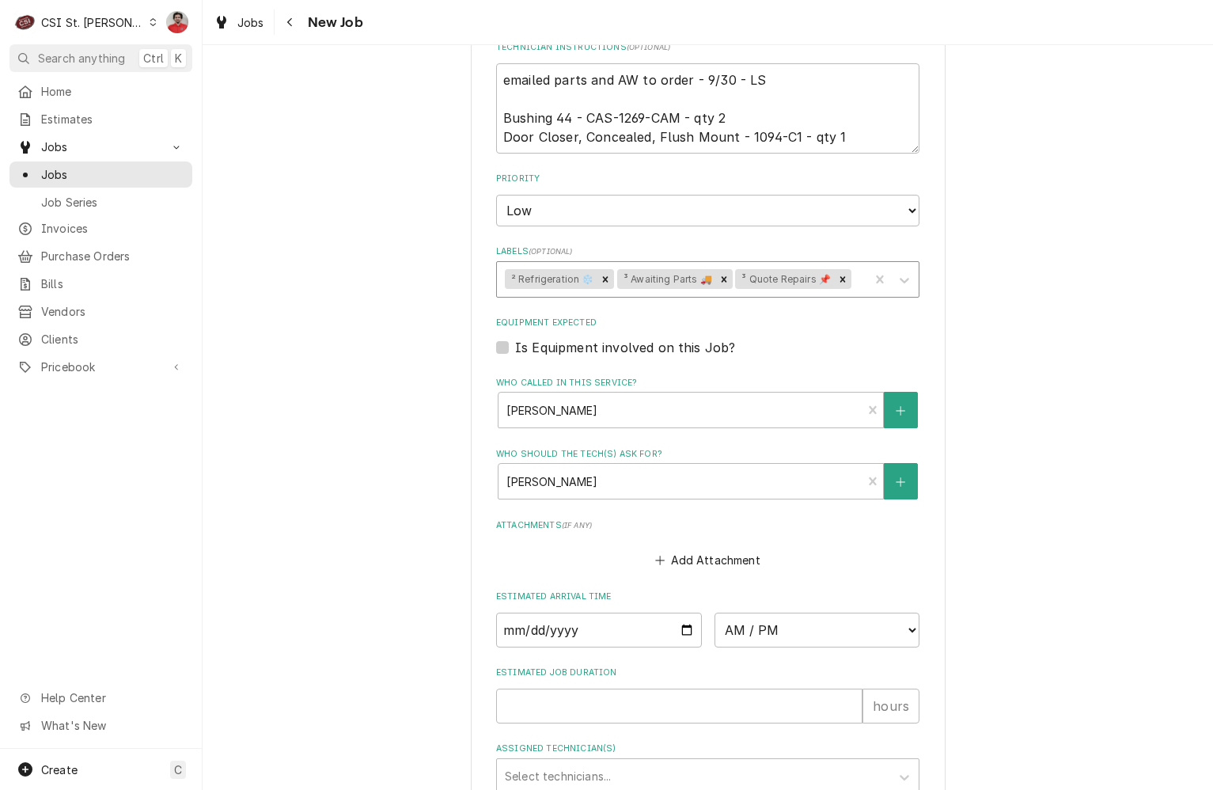
scroll to position [1624, 0]
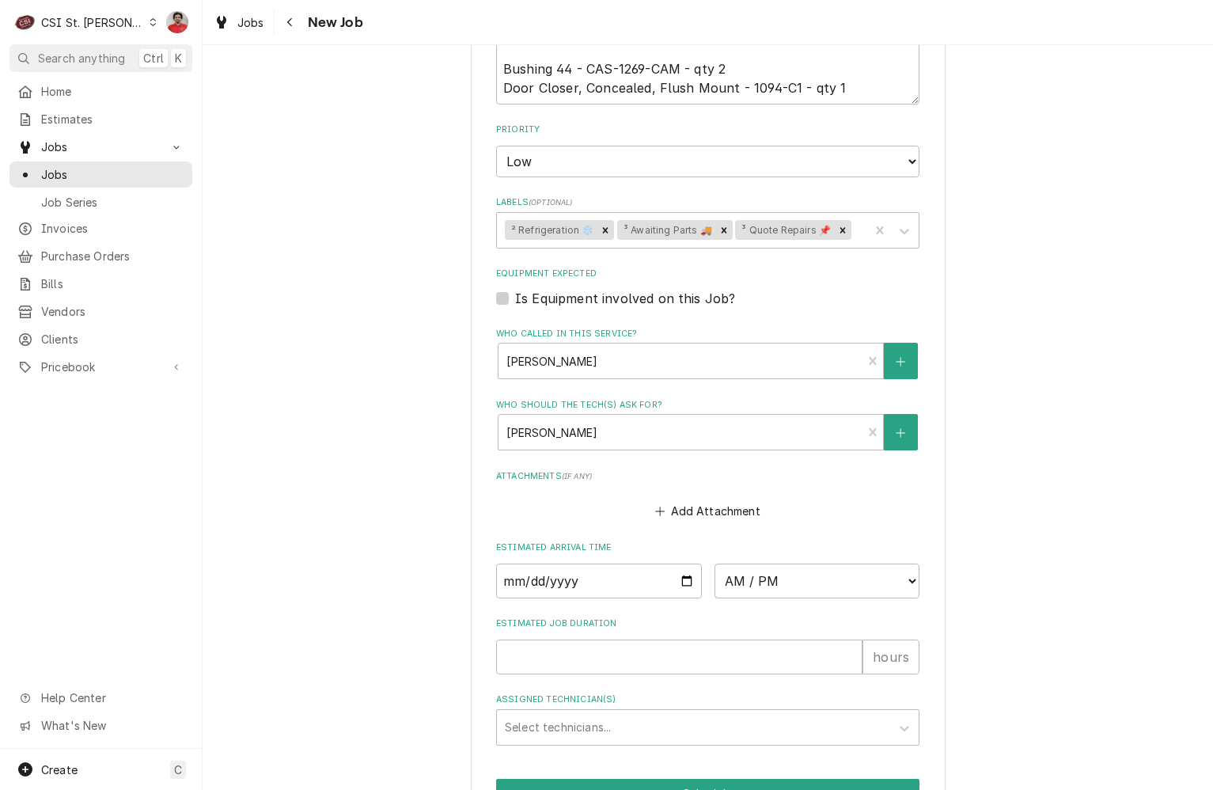
click at [856, 492] on div "Add Attachment" at bounding box center [707, 507] width 423 height 31
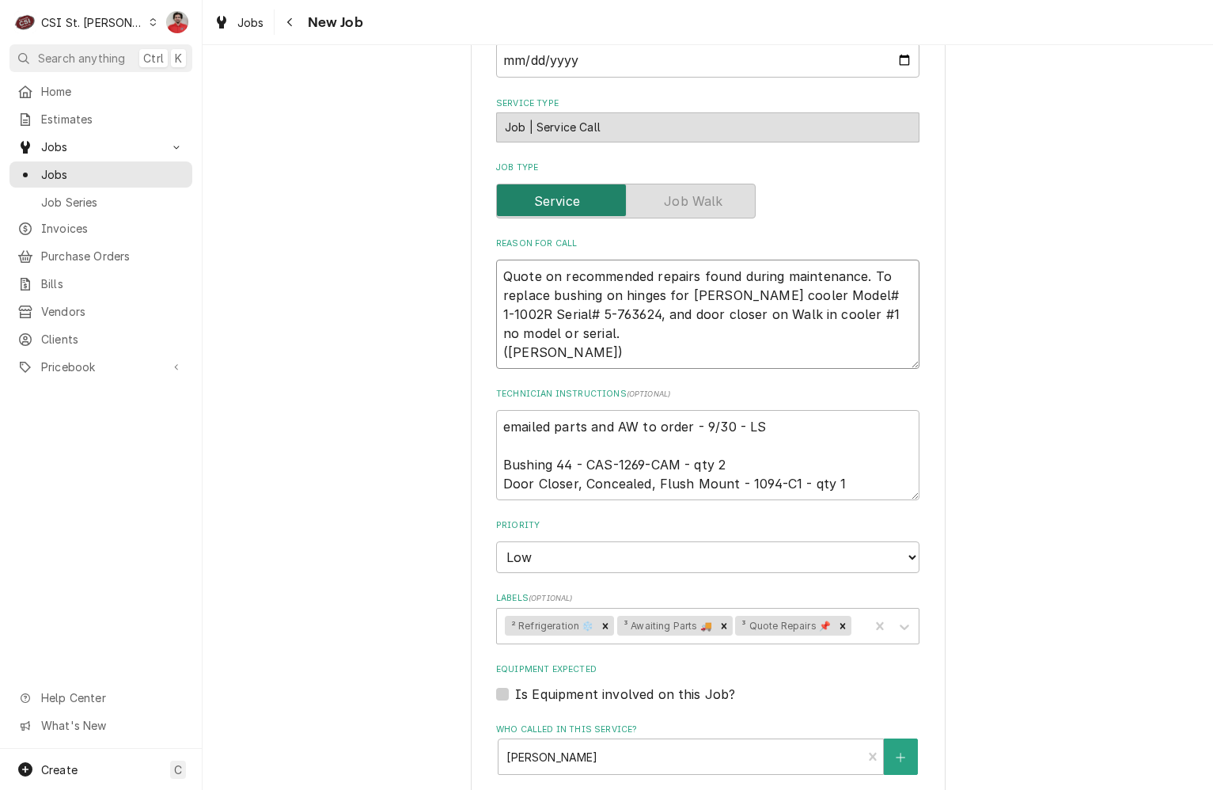
click at [587, 260] on textarea "Quote on recommended repairs found during maintenance. To replace bushing on hi…" at bounding box center [707, 314] width 423 height 109
type textarea "x"
type textarea "Quote on recommended repairs found during maintenance. To replace bushing on hi…"
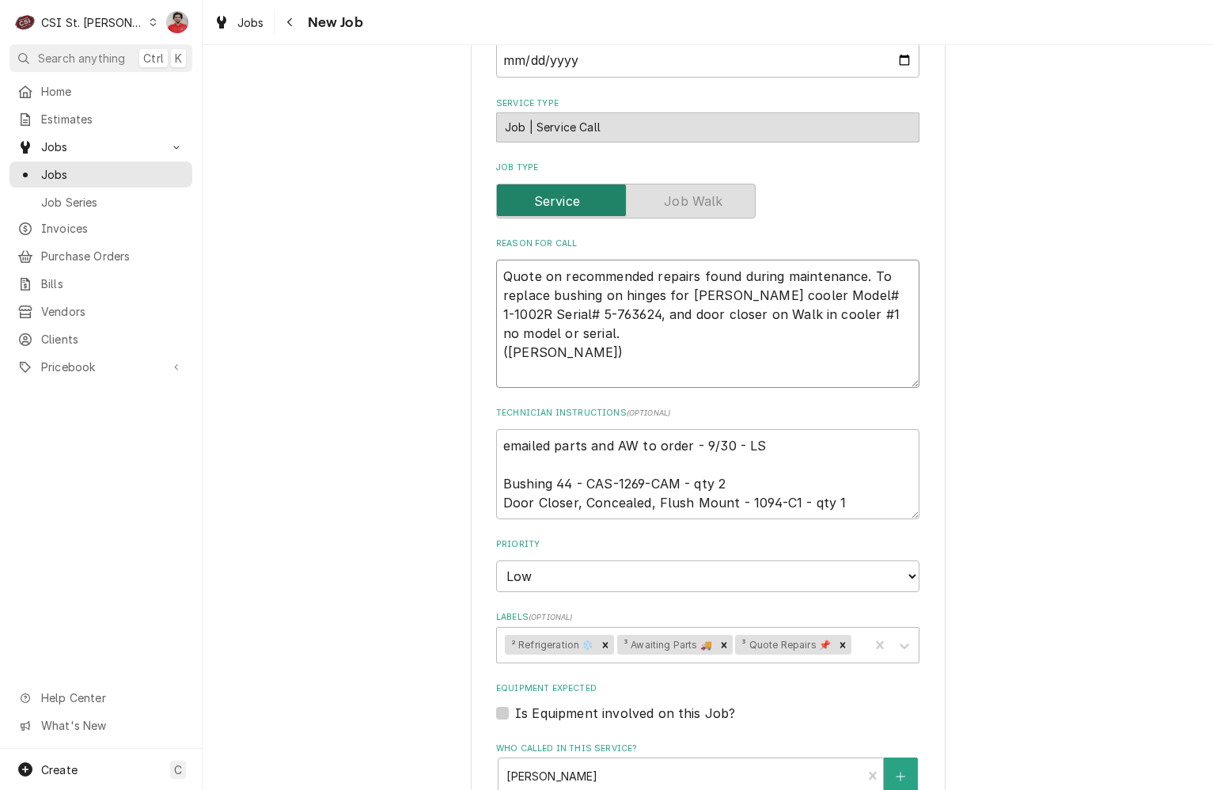
type textarea "x"
type textarea "O Quote on recommended repairs found during maintenance. To replace bushing on …"
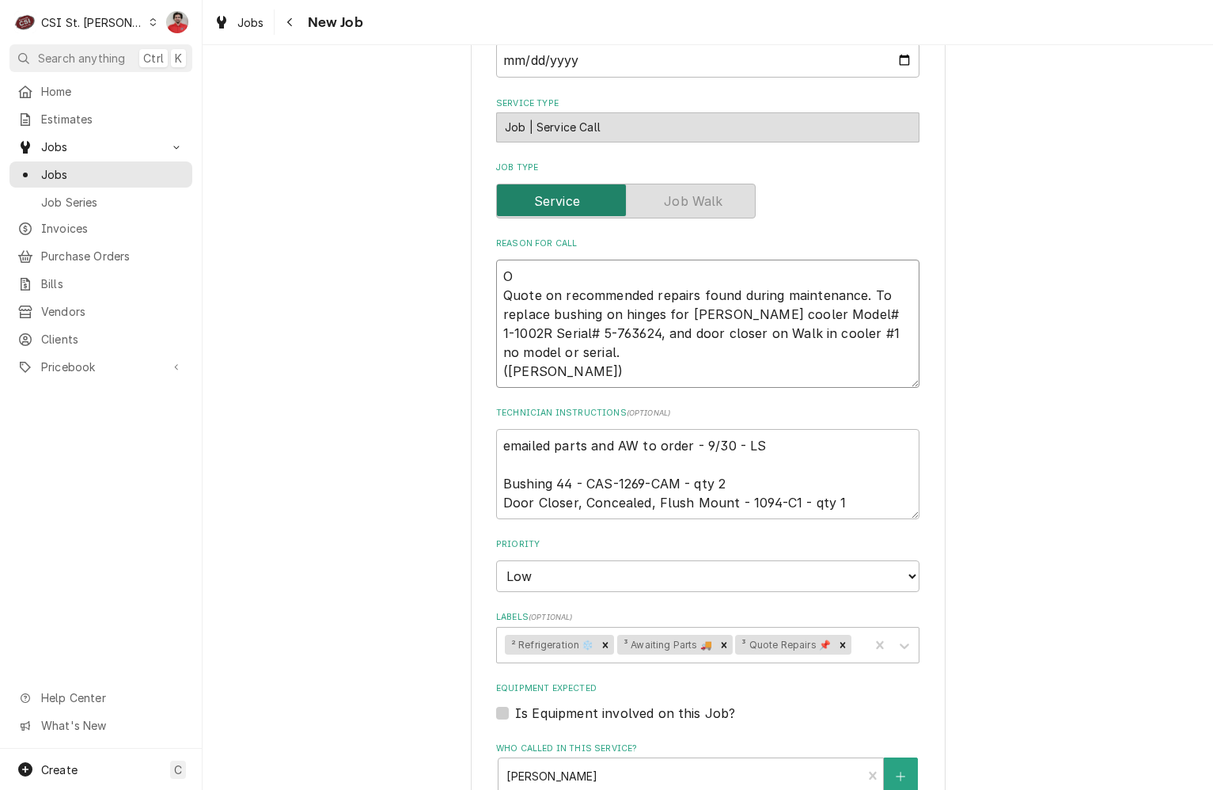
type textarea "x"
type textarea "Or Quote on recommended repairs found during maintenance. To replace bushing on…"
type textarea "x"
type textarea "Ord Quote on recommended repairs found during maintenance. To replace bushing o…"
type textarea "x"
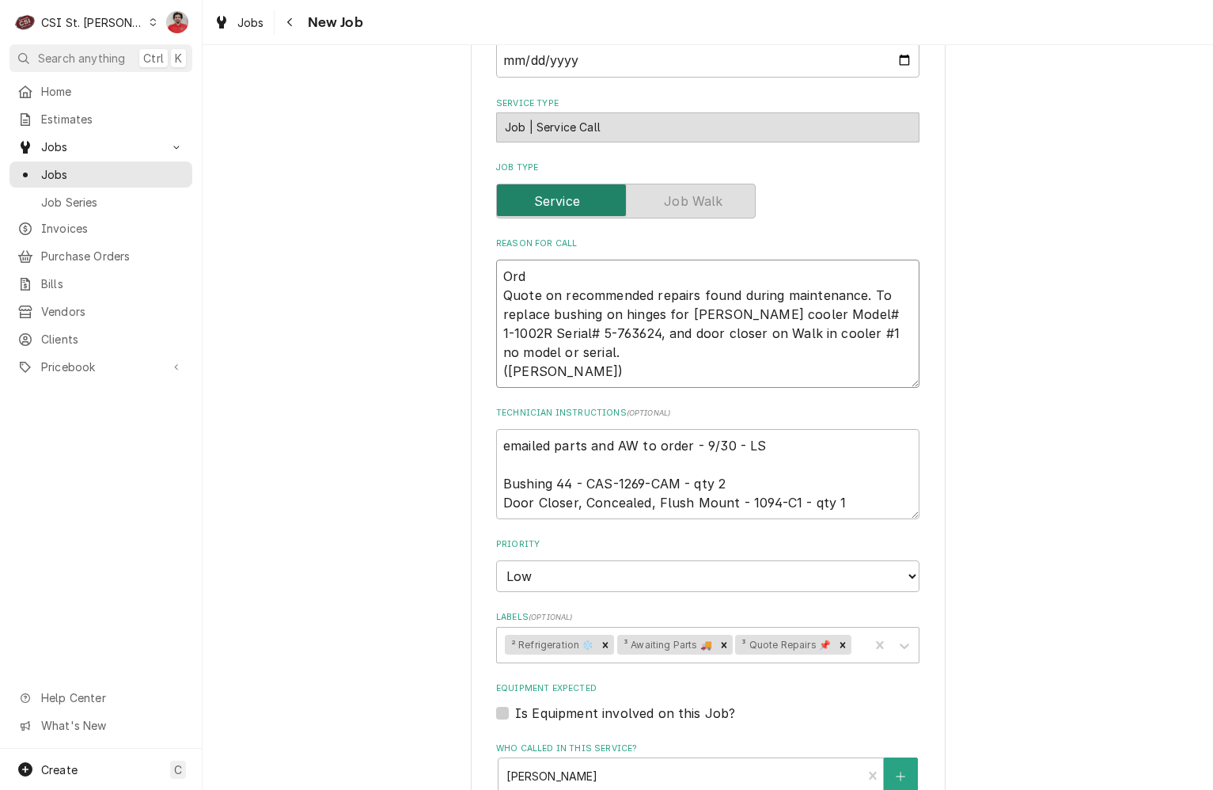
type textarea "Orde Quote on recommended repairs found during maintenance. To replace bushing …"
type textarea "x"
type textarea "Orderi Quote on recommended repairs found during maintenance. To replace bushin…"
type textarea "x"
type textarea "Orderin Quote on recommended repairs found during maintenance. To replace bushi…"
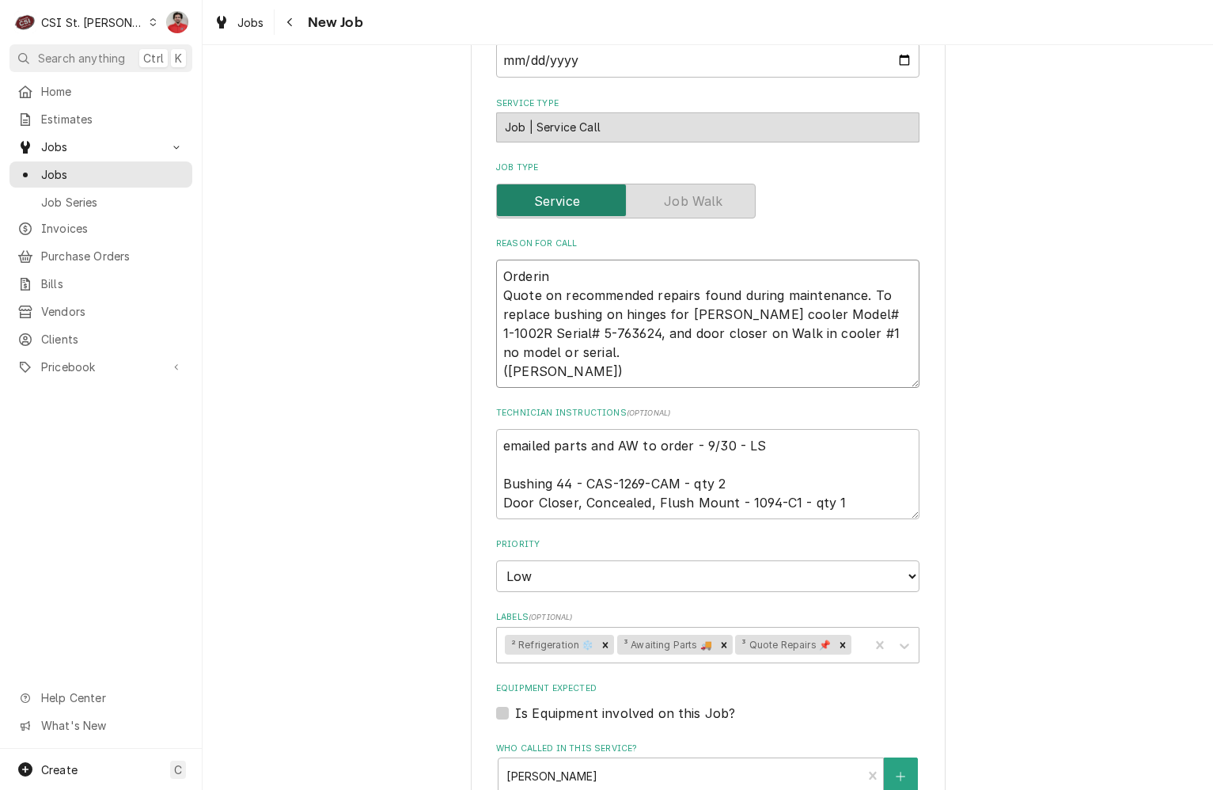
type textarea "x"
type textarea "Ordering Quote on recommended repairs found during maintenance. To replace bush…"
type textarea "x"
type textarea "Ordering Quote on recommended repairs found during maintenance. To replace bush…"
type textarea "x"
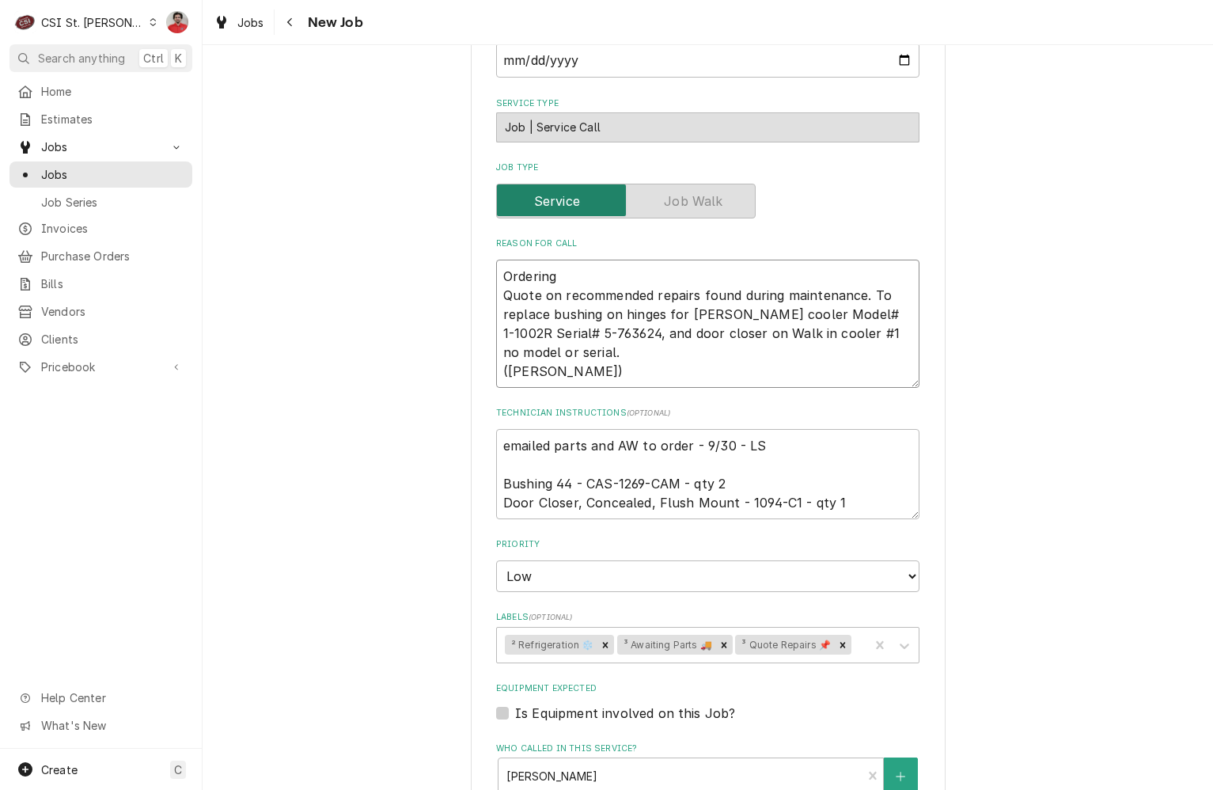
type textarea "Ordering p Quote on recommended repairs found during maintenance. To replace bu…"
type textarea "x"
type textarea "Ordering pa Quote on recommended repairs found during maintenance. To replace b…"
type textarea "x"
type textarea "Ordering par Quote on recommended repairs found during maintenance. To replace …"
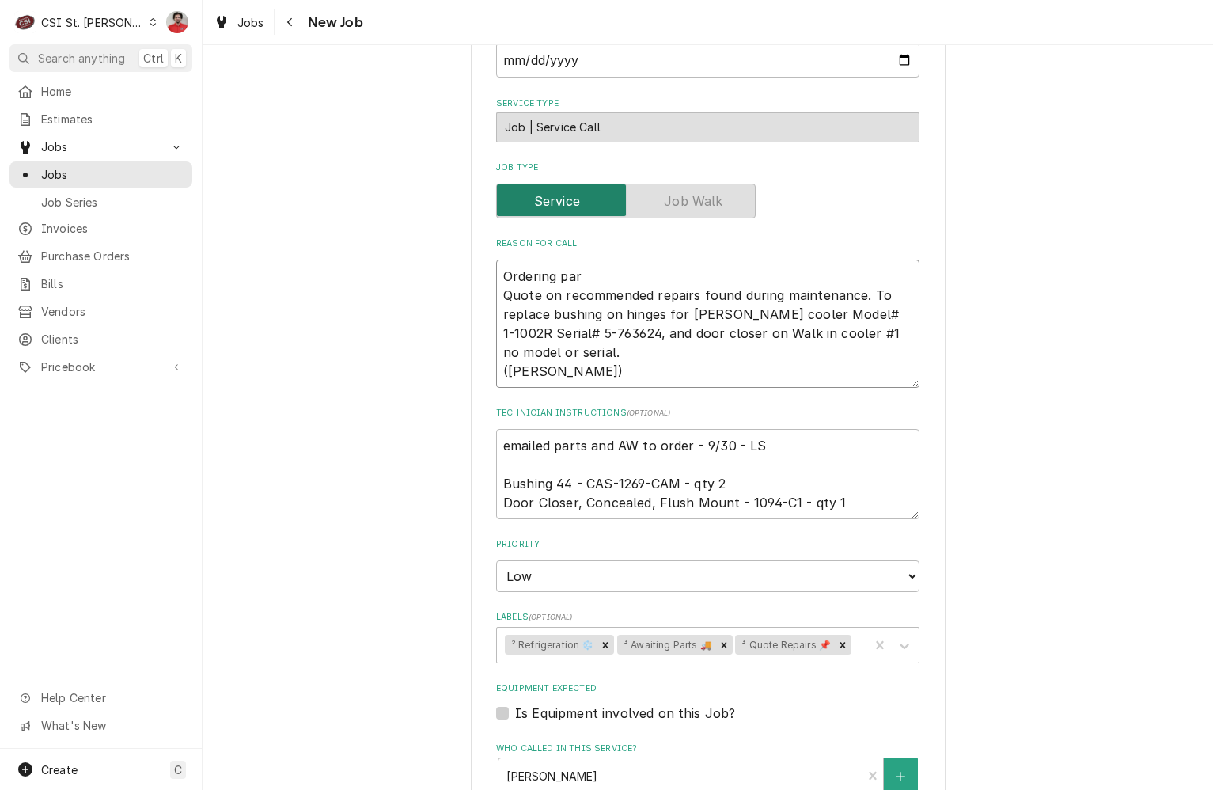
type textarea "x"
type textarea "Ordering part Quote on recommended repairs found during maintenance. To replace…"
type textarea "x"
type textarea "Ordering parts Quote on recommended repairs found during maintenance. To replac…"
type textarea "x"
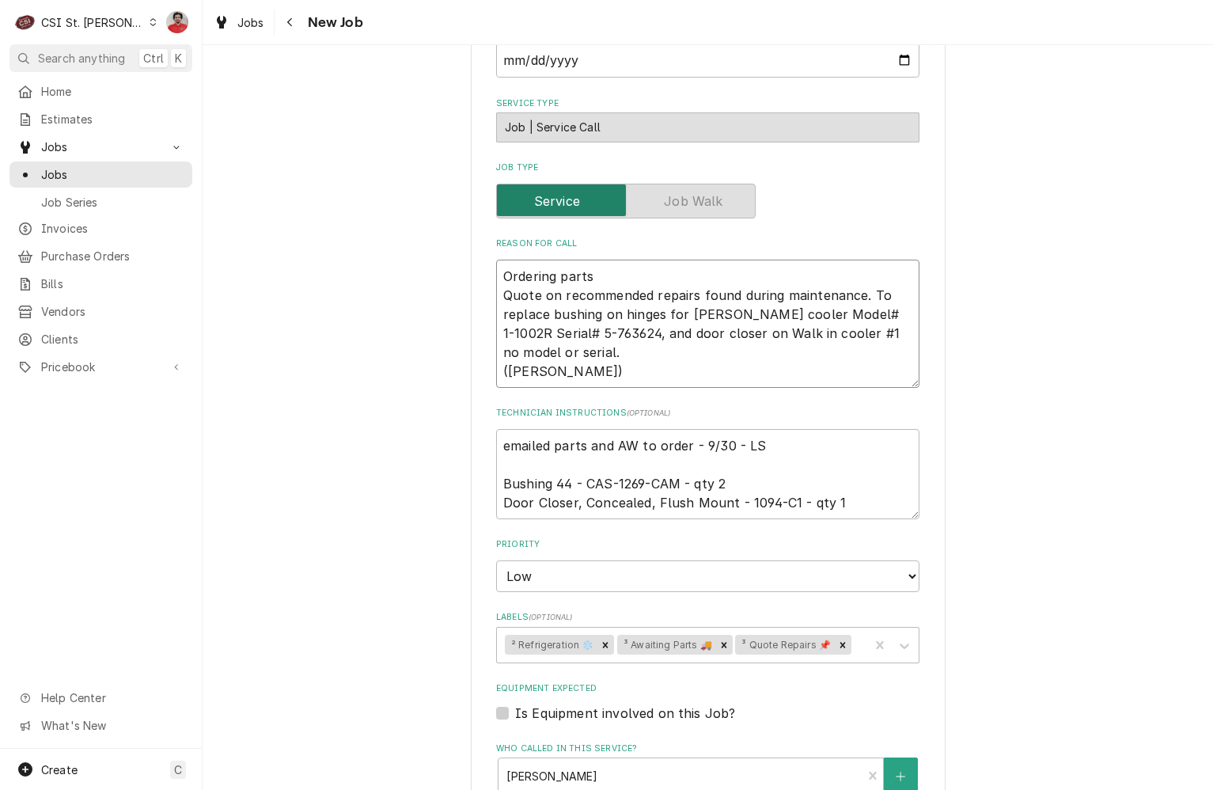
type textarea "Ordering parts Quote on recommended repairs found during maintenance. To replac…"
type textarea "x"
type textarea "Ordering parts f Quote on recommended repairs found during maintenance. To repl…"
type textarea "x"
type textarea "Ordering parts fr Quote on recommended repairs found during maintenance. To rep…"
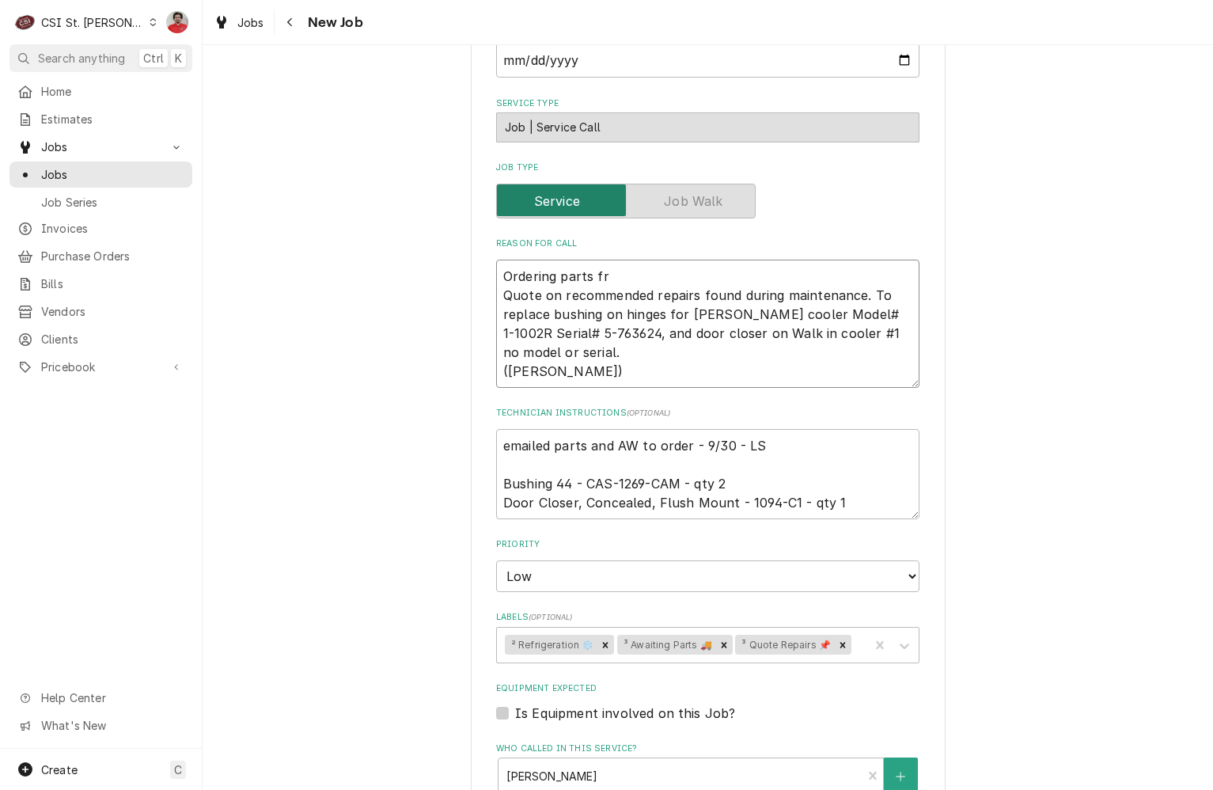
type textarea "x"
type textarea "Ordering parts fro Quote on recommended repairs found during maintenance. To re…"
type textarea "x"
type textarea "Ordering parts from Quote on recommended repairs found during maintenance. To r…"
type textarea "x"
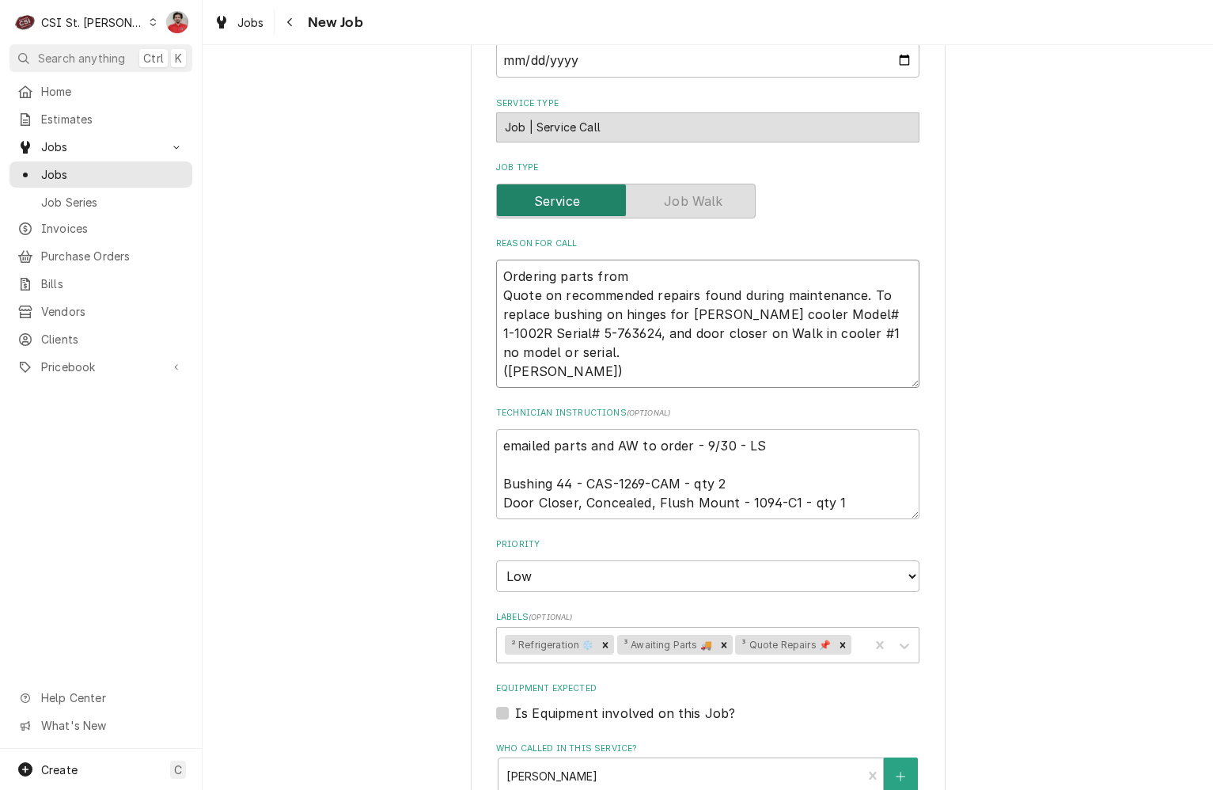
type textarea "Ordering parts from Quote on recommended repairs found during maintenance. To r…"
type textarea "x"
type textarea "Ordering parts from C Quote on recommended repairs found during maintenance. To…"
type textarea "x"
type textarea "Ordering parts from Ca Quote on recommended repairs found during maintenance. T…"
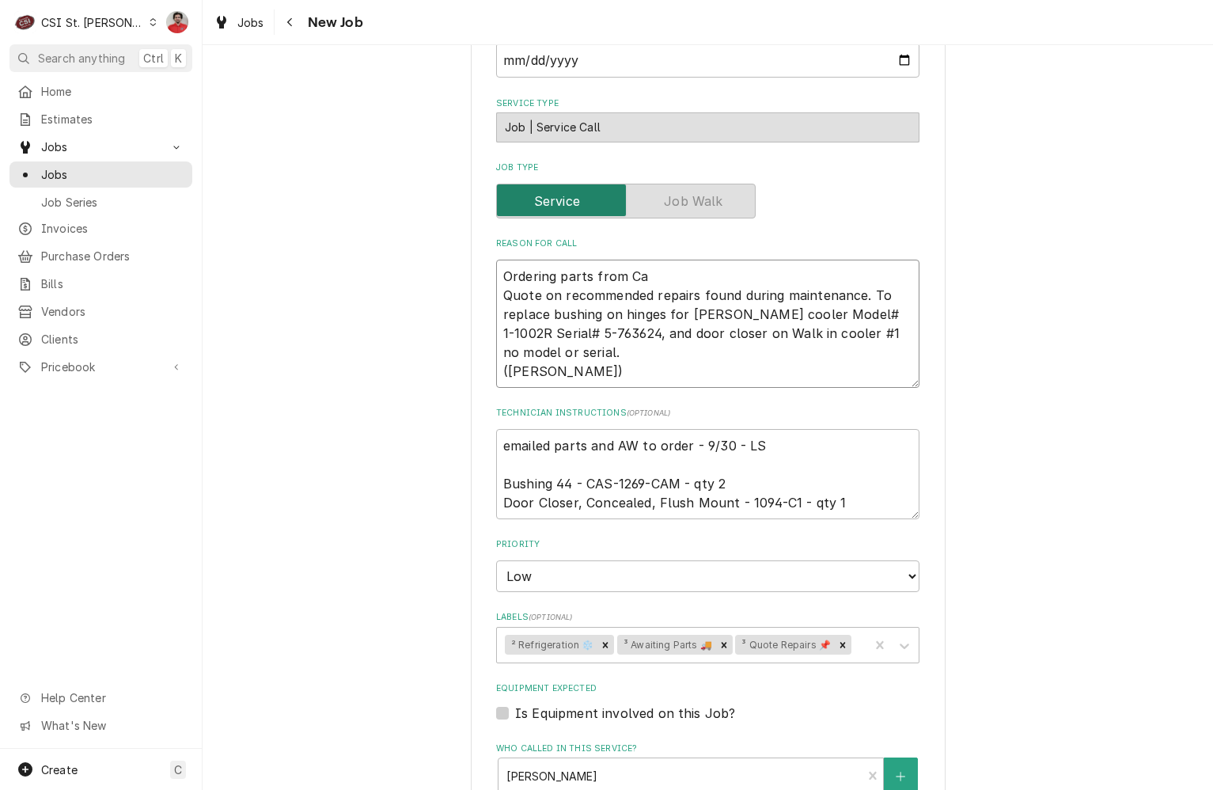
type textarea "x"
type textarea "Ordering parts from Cas Quote on recommended repairs found during maintenance. …"
type textarea "x"
type textarea "Ordering parts from Case Quote on recommended repairs found during maintenance.…"
type textarea "x"
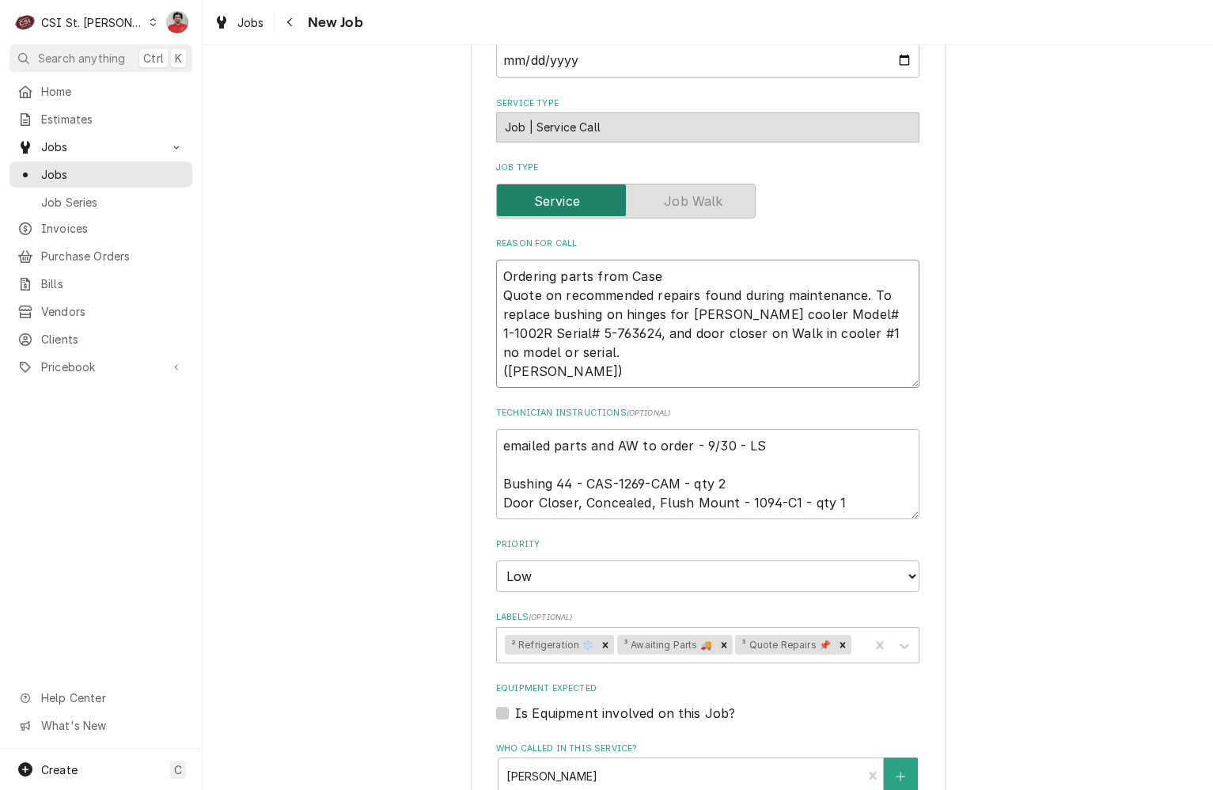
type textarea "Ordering parts from Case. Quote on recommended repairs found during maintenance…"
type textarea "x"
type textarea "Ordering parts from Case Quote on recommended repairs found during maintenance.…"
type textarea "x"
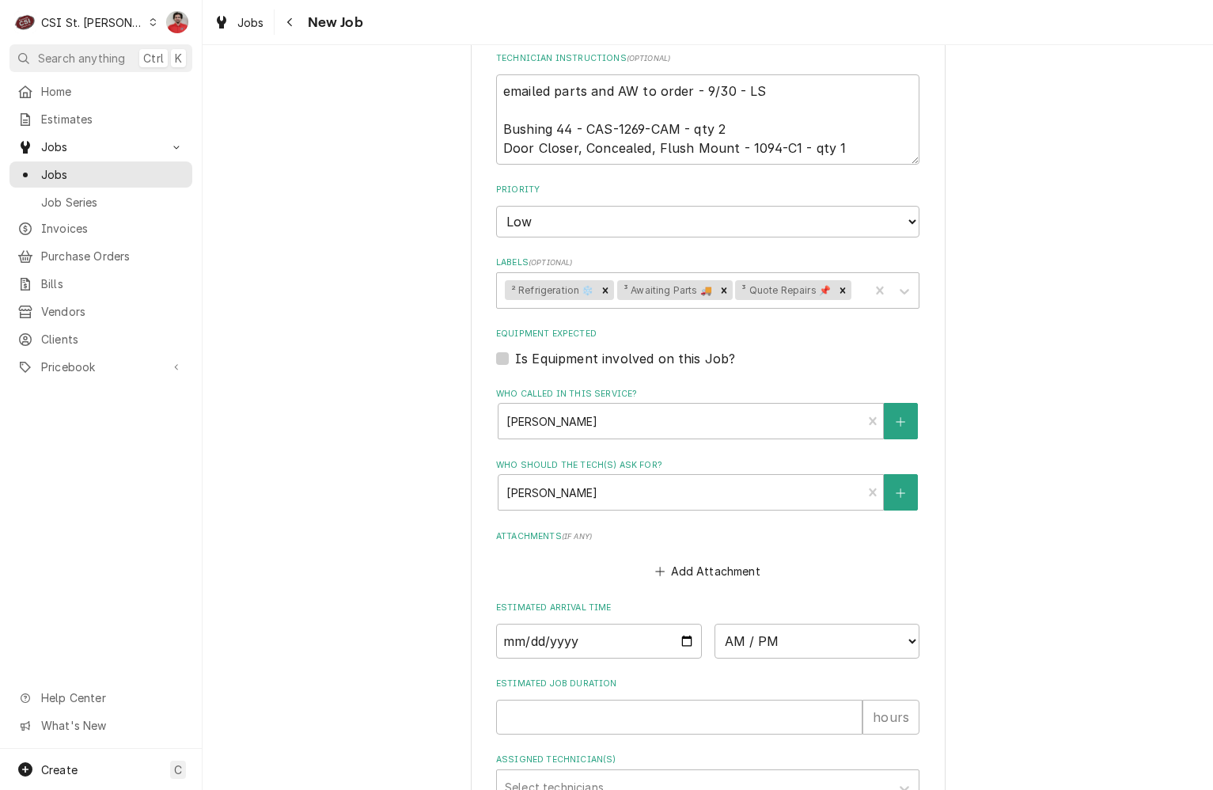
scroll to position [1643, 0]
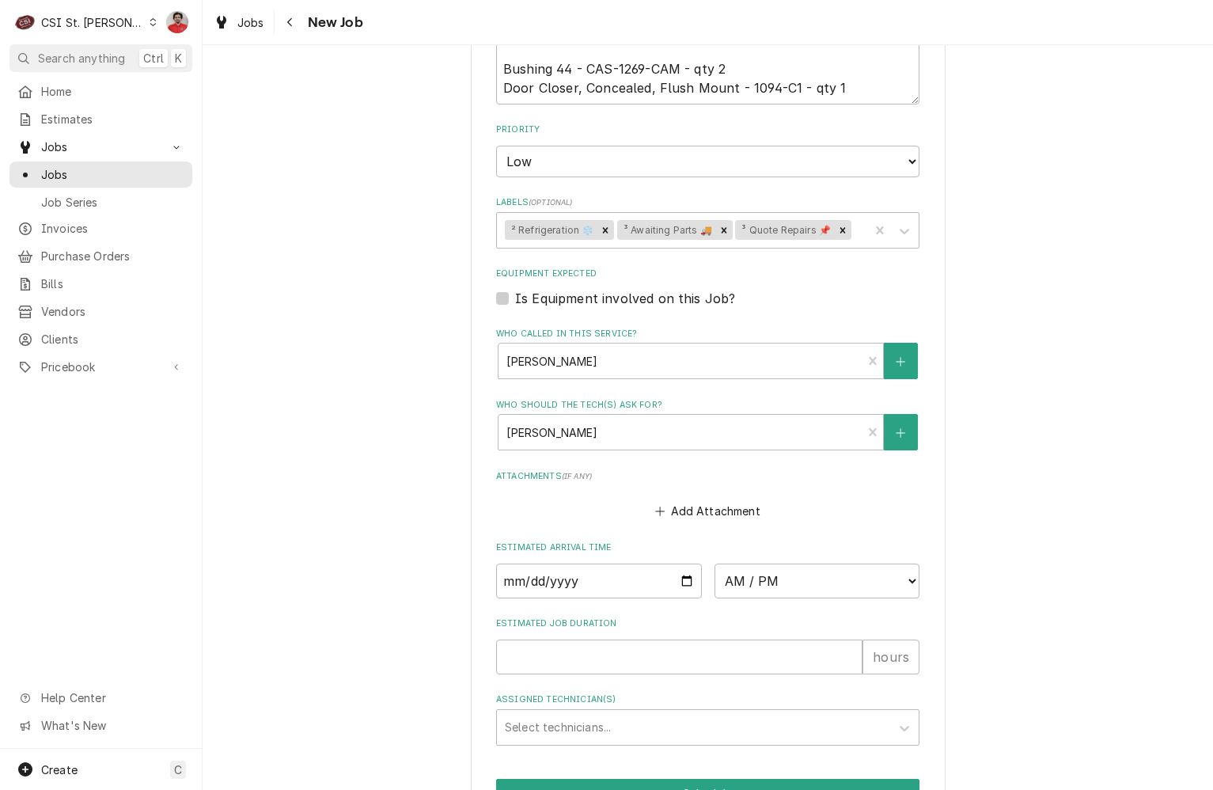
type textarea "Ordering parts from Case Quote on recommended repairs found during maintenance.…"
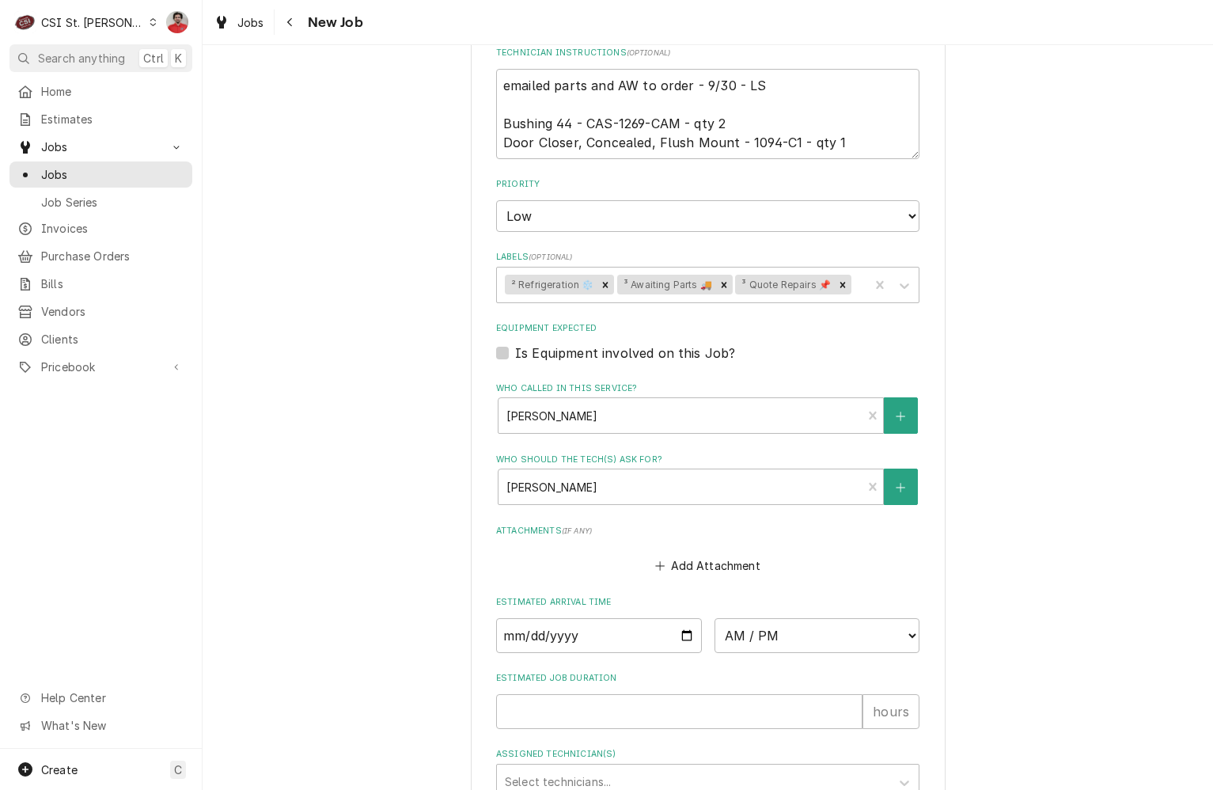
type textarea "x"
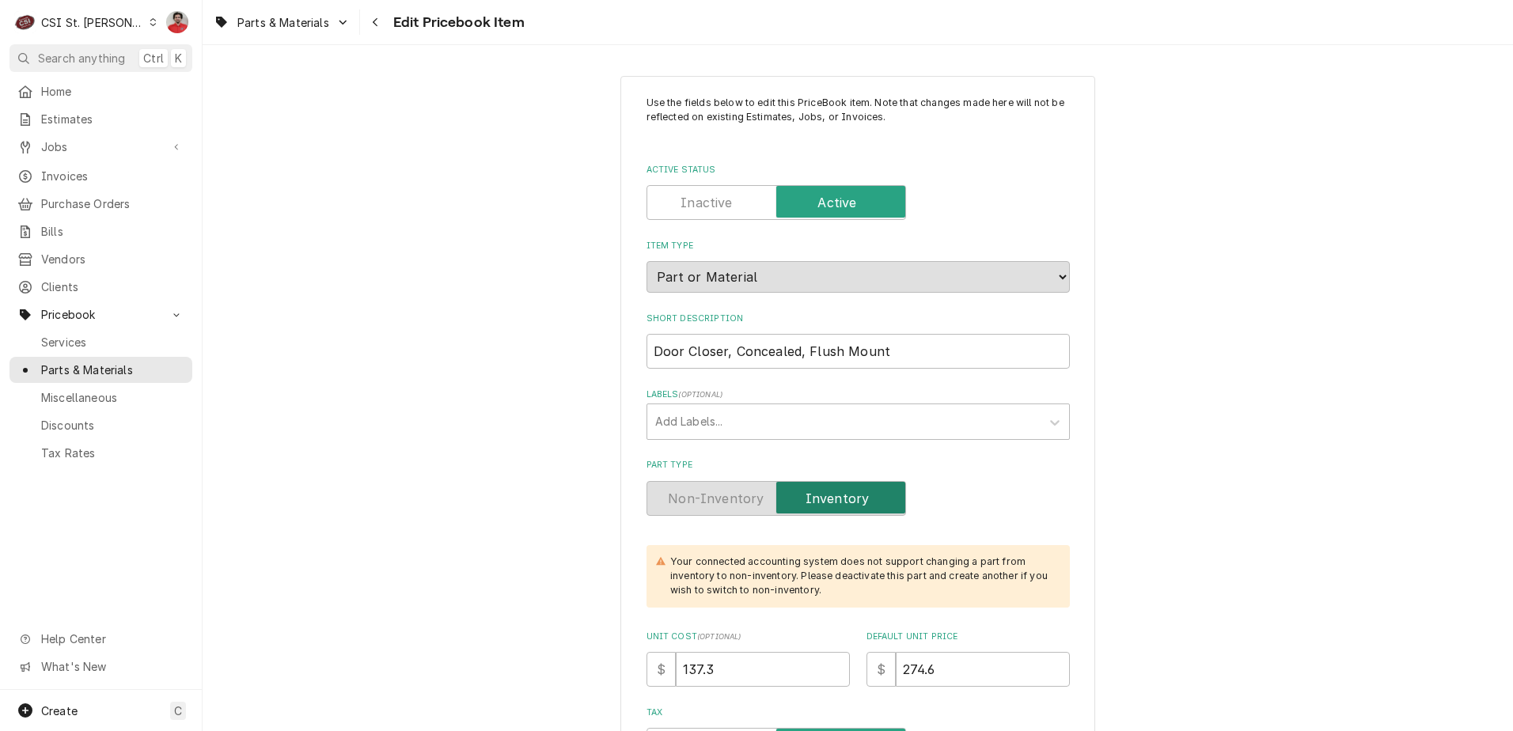
type textarea "x"
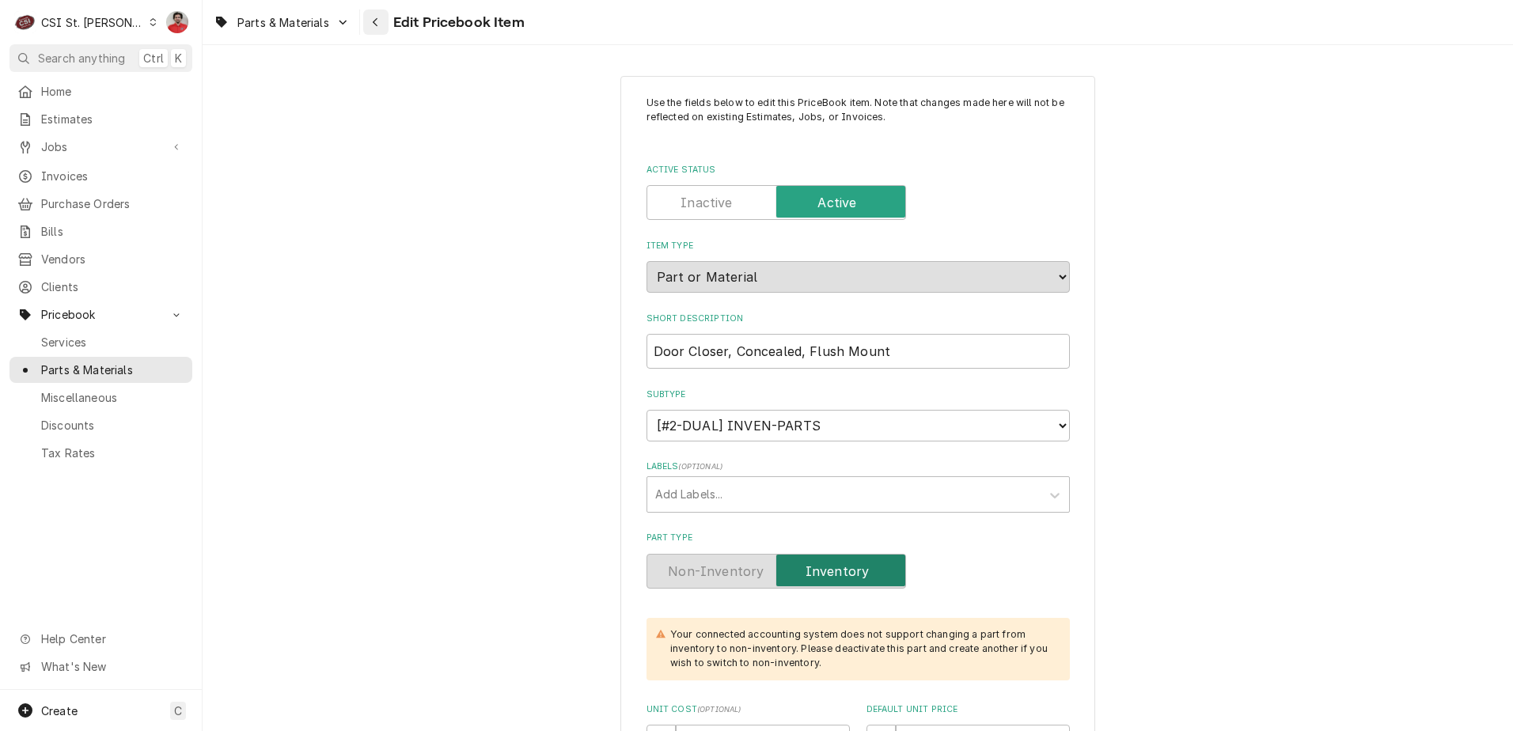
click at [382, 29] on div "Navigate back" at bounding box center [376, 22] width 16 height 16
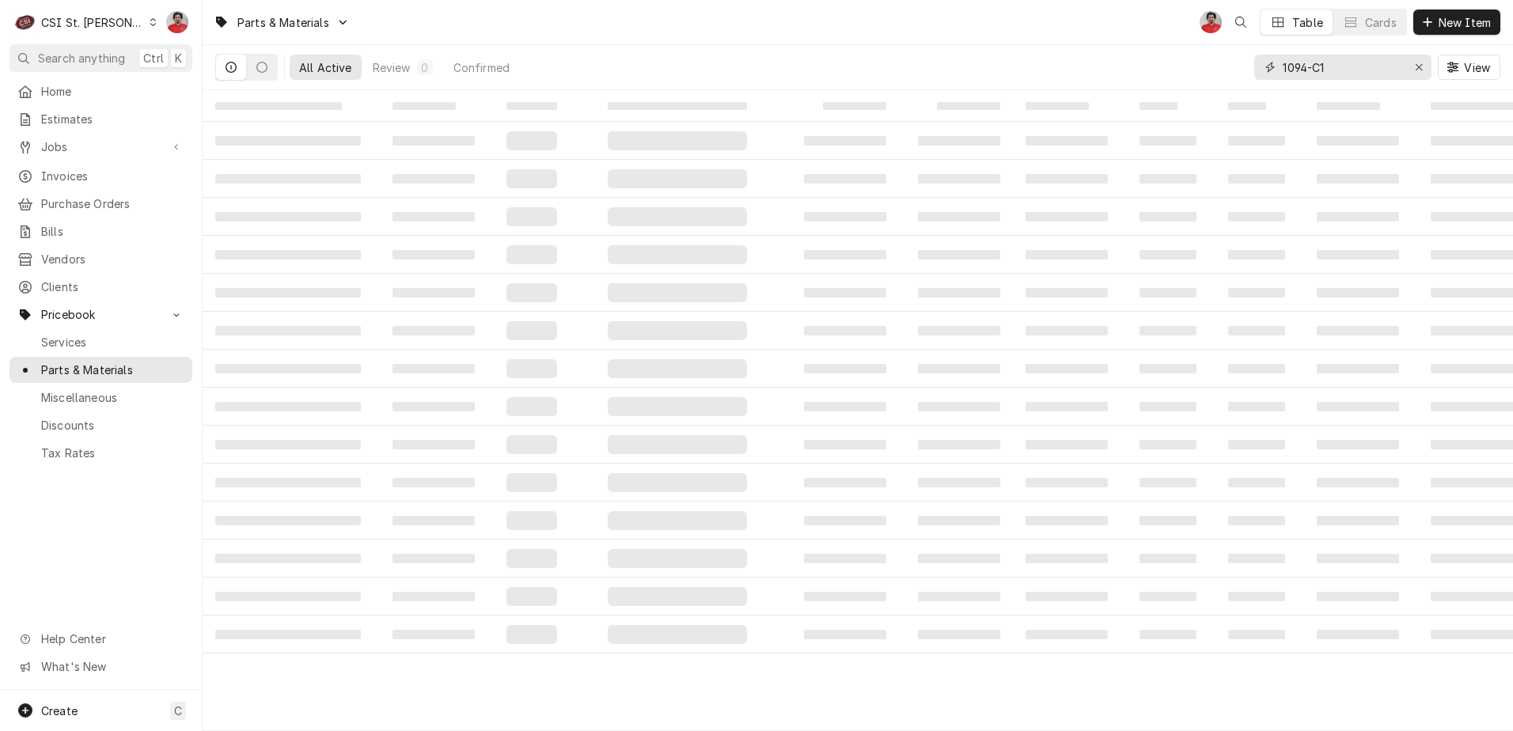
drag, startPoint x: 1348, startPoint y: 74, endPoint x: 1106, endPoint y: 78, distance: 242.3
click at [1107, 78] on div "All Active Review 0 Confirmed 1094-C1 View" at bounding box center [858, 67] width 1286 height 44
paste input "CAS-1269-CAM"
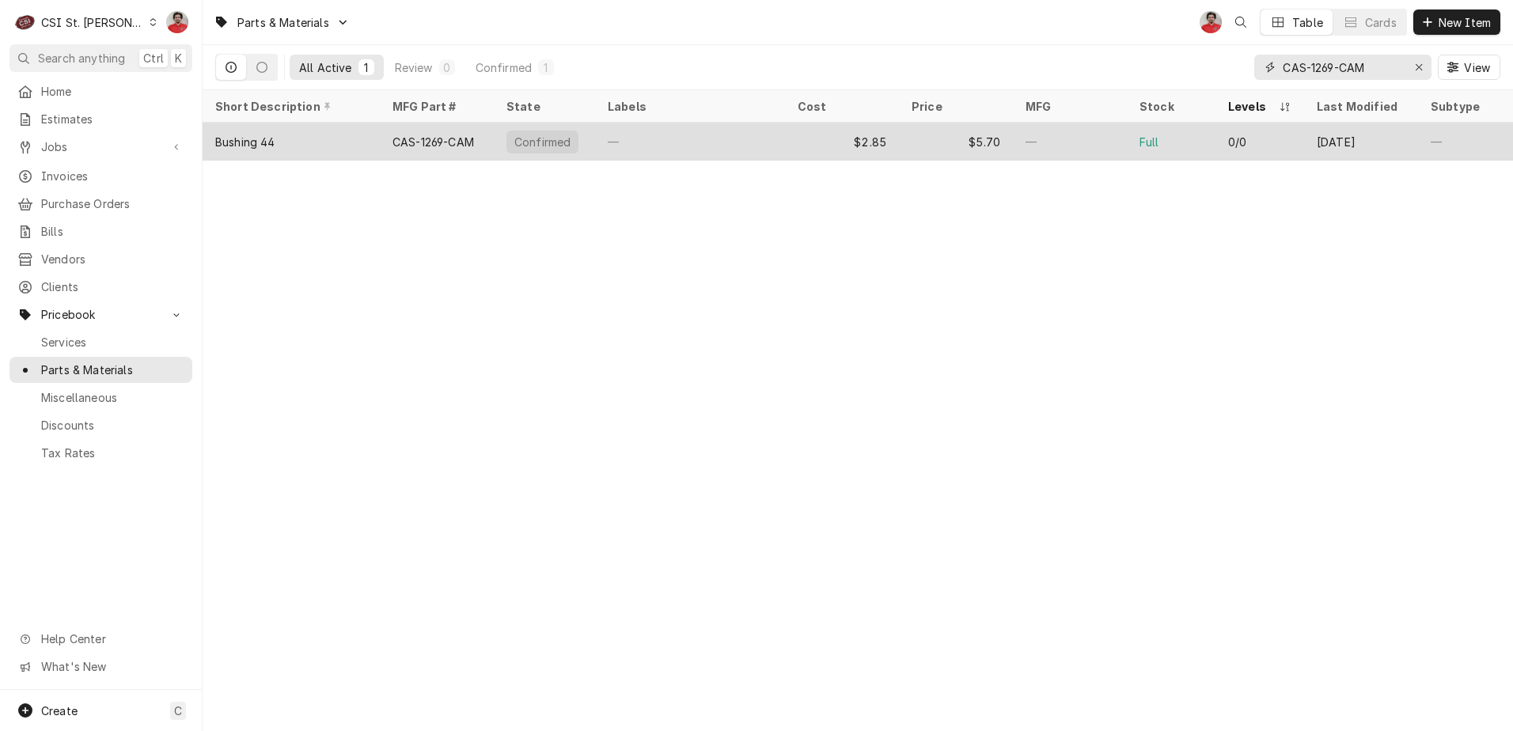
type input "CAS-1269-CAM"
click at [1073, 146] on div "—" at bounding box center [1070, 142] width 114 height 38
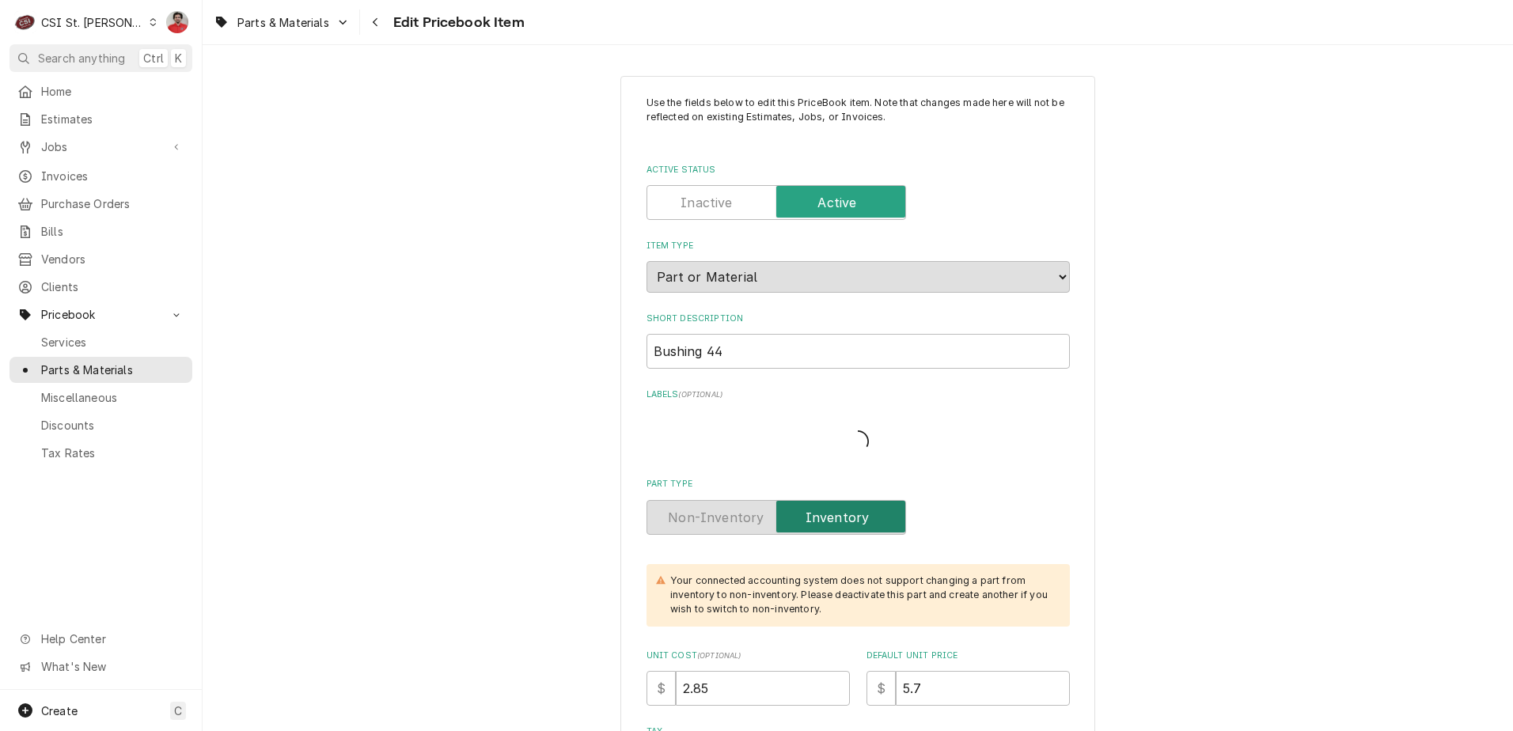
type textarea "x"
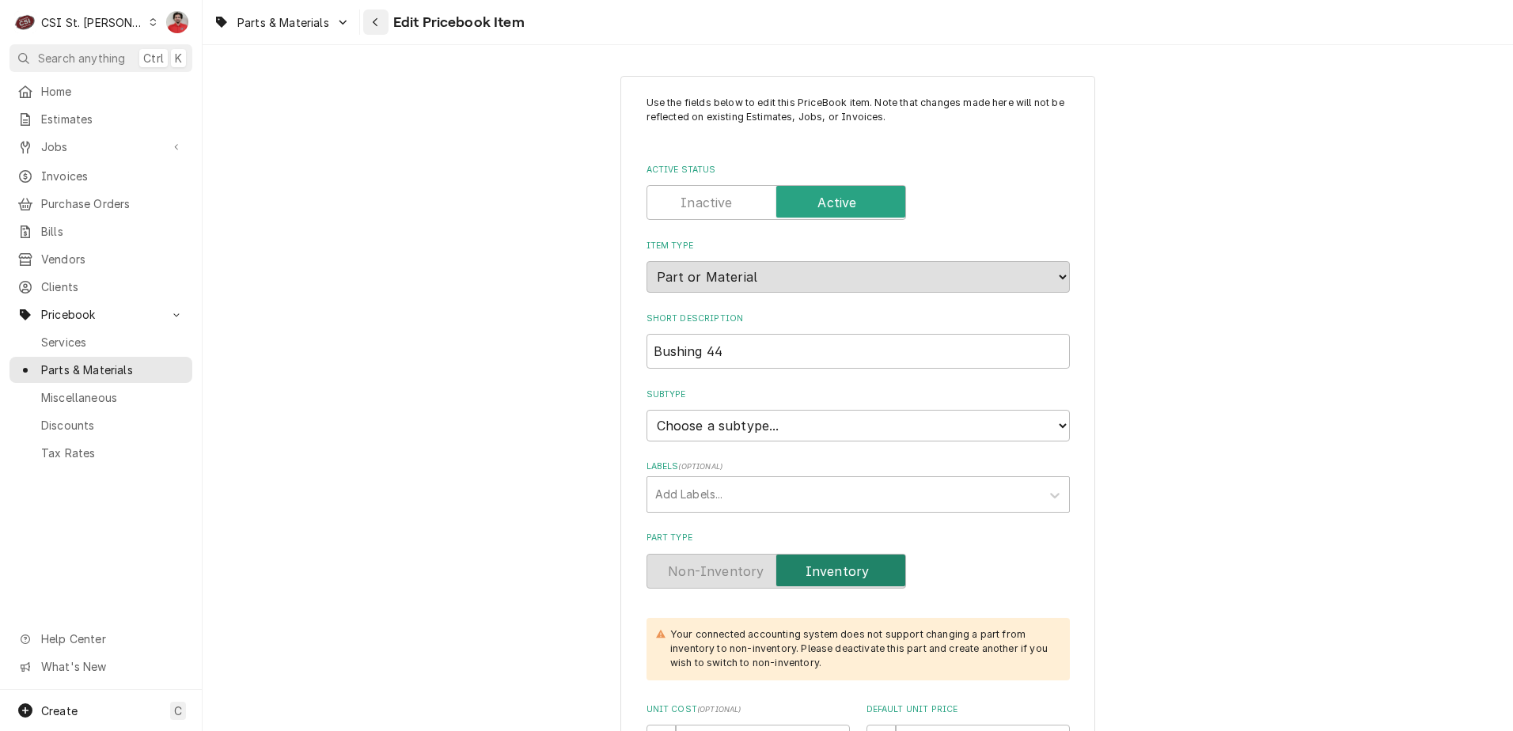
click at [382, 32] on button "Navigate back" at bounding box center [375, 21] width 25 height 25
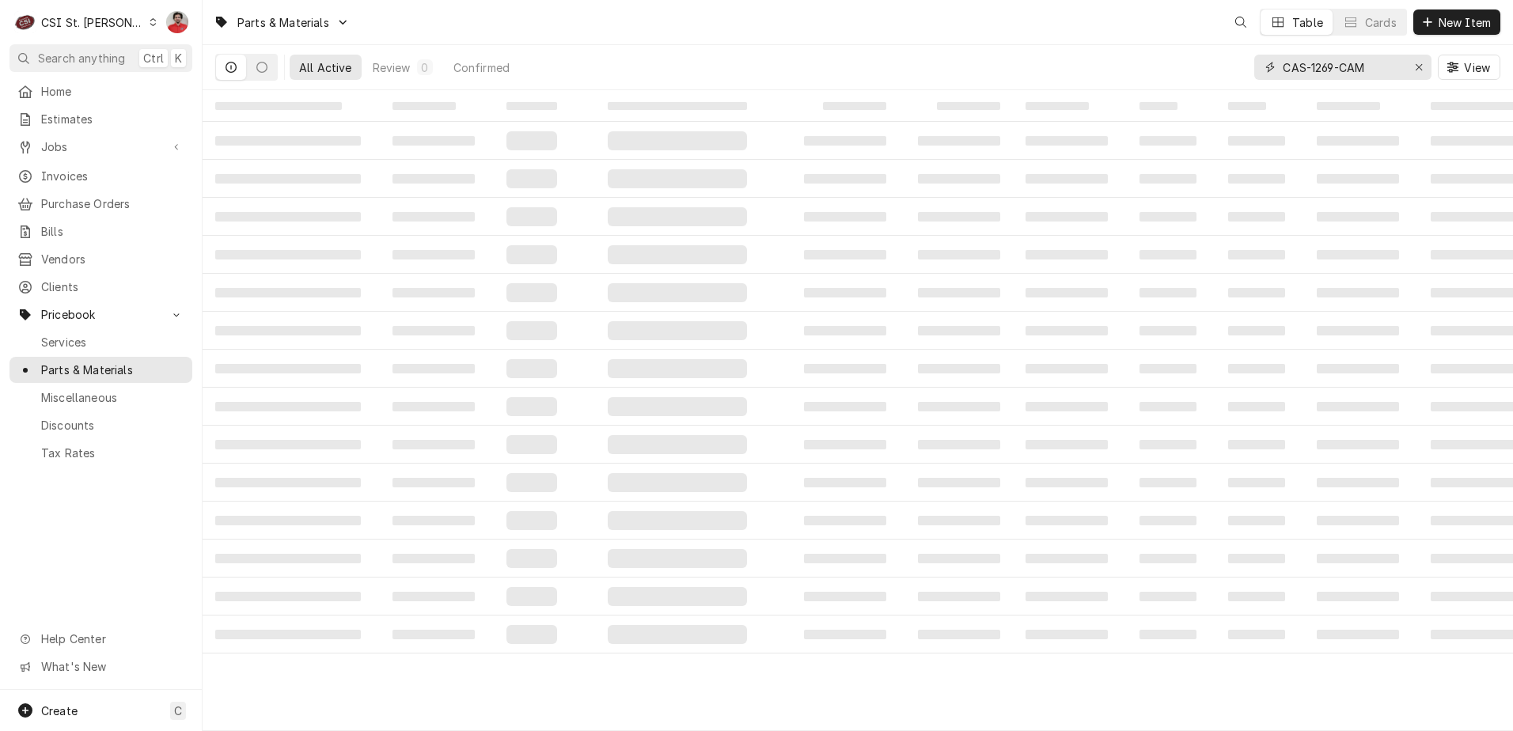
click at [1355, 63] on input "CAS-1269-CAM" at bounding box center [1342, 67] width 119 height 25
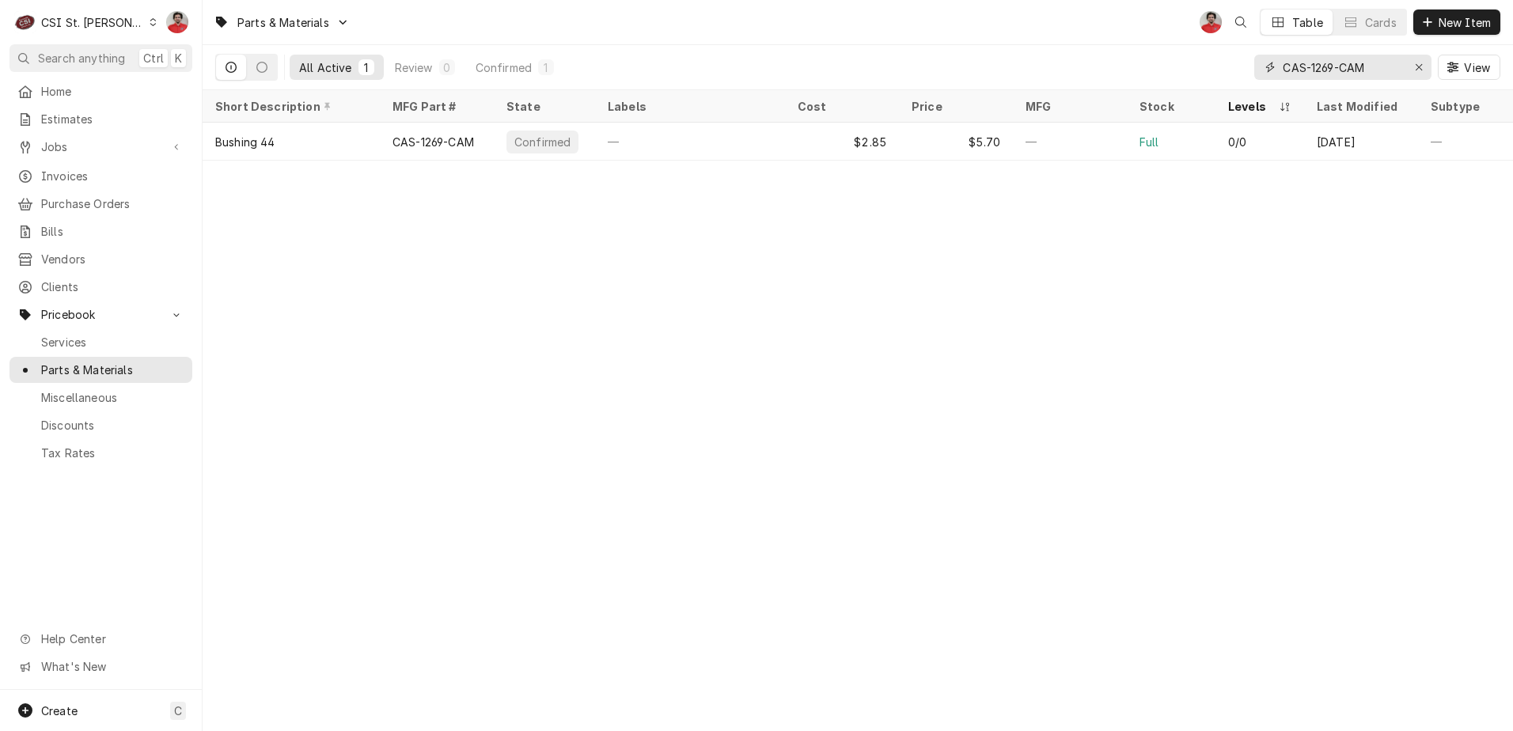
click at [1355, 63] on input "CAS-1269-CAM" at bounding box center [1342, 67] width 119 height 25
type input "20x20x2"
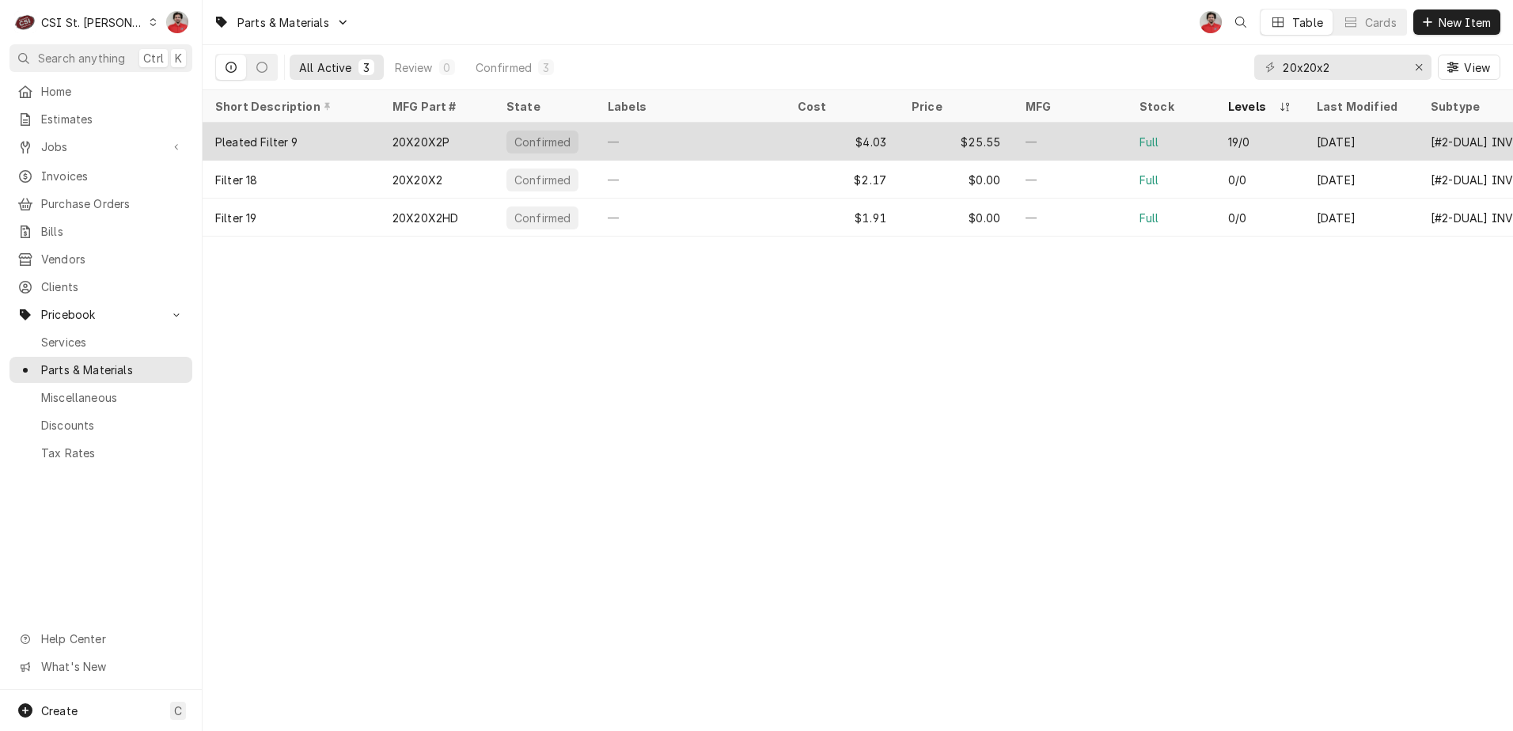
click at [649, 142] on div "—" at bounding box center [690, 142] width 190 height 38
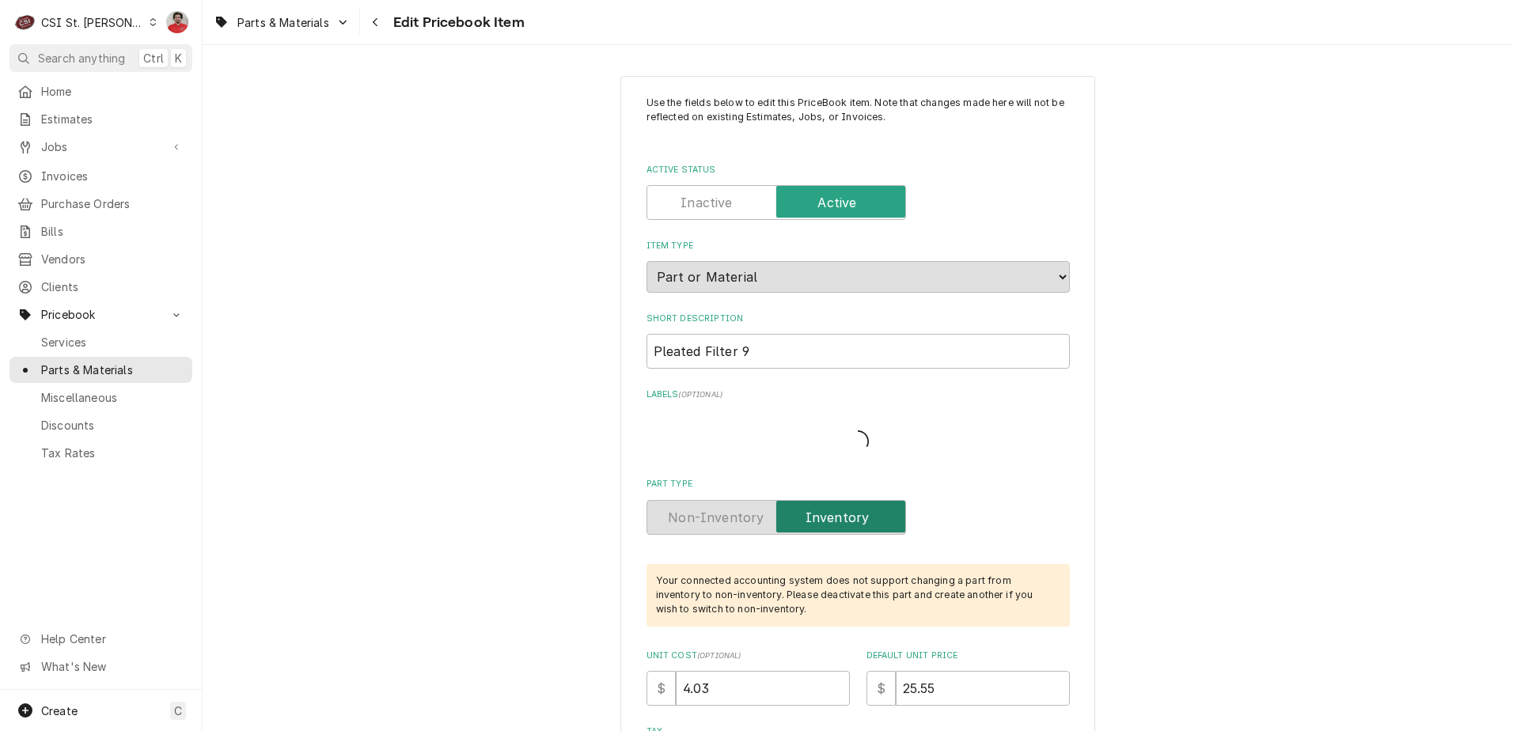
type textarea "x"
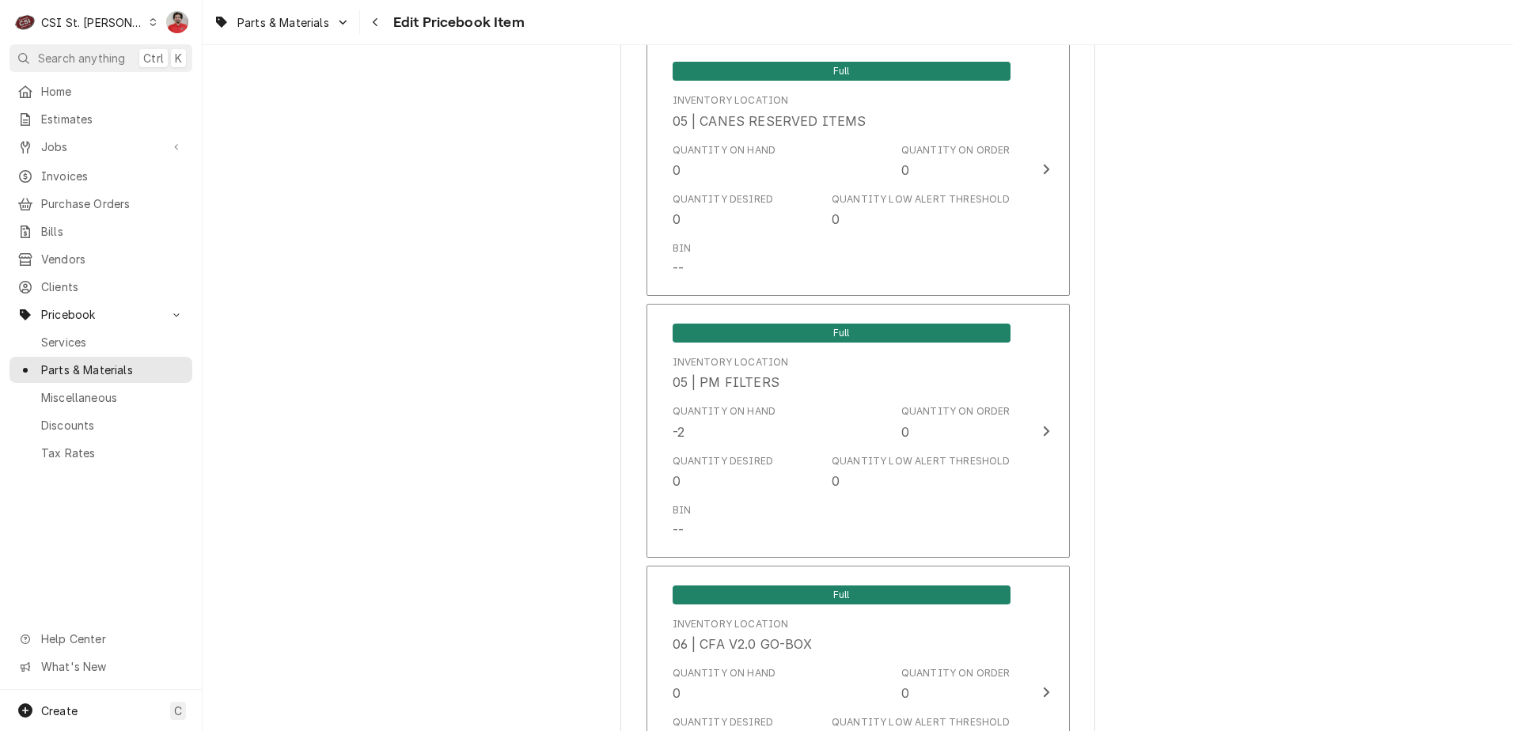
scroll to position [9578, 0]
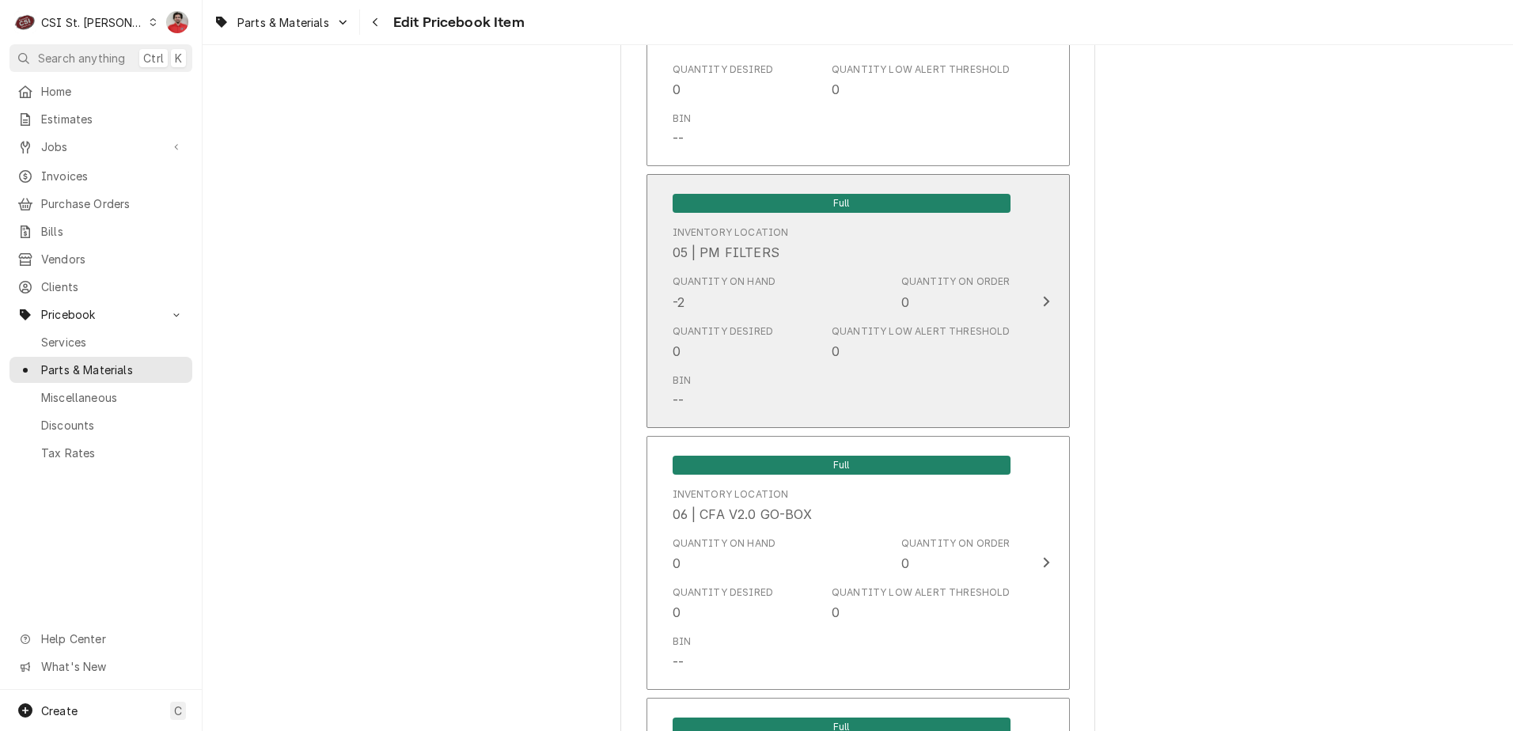
click at [874, 291] on div "Quantity on Hand -2 Quantity on Order 0" at bounding box center [842, 292] width 338 height 49
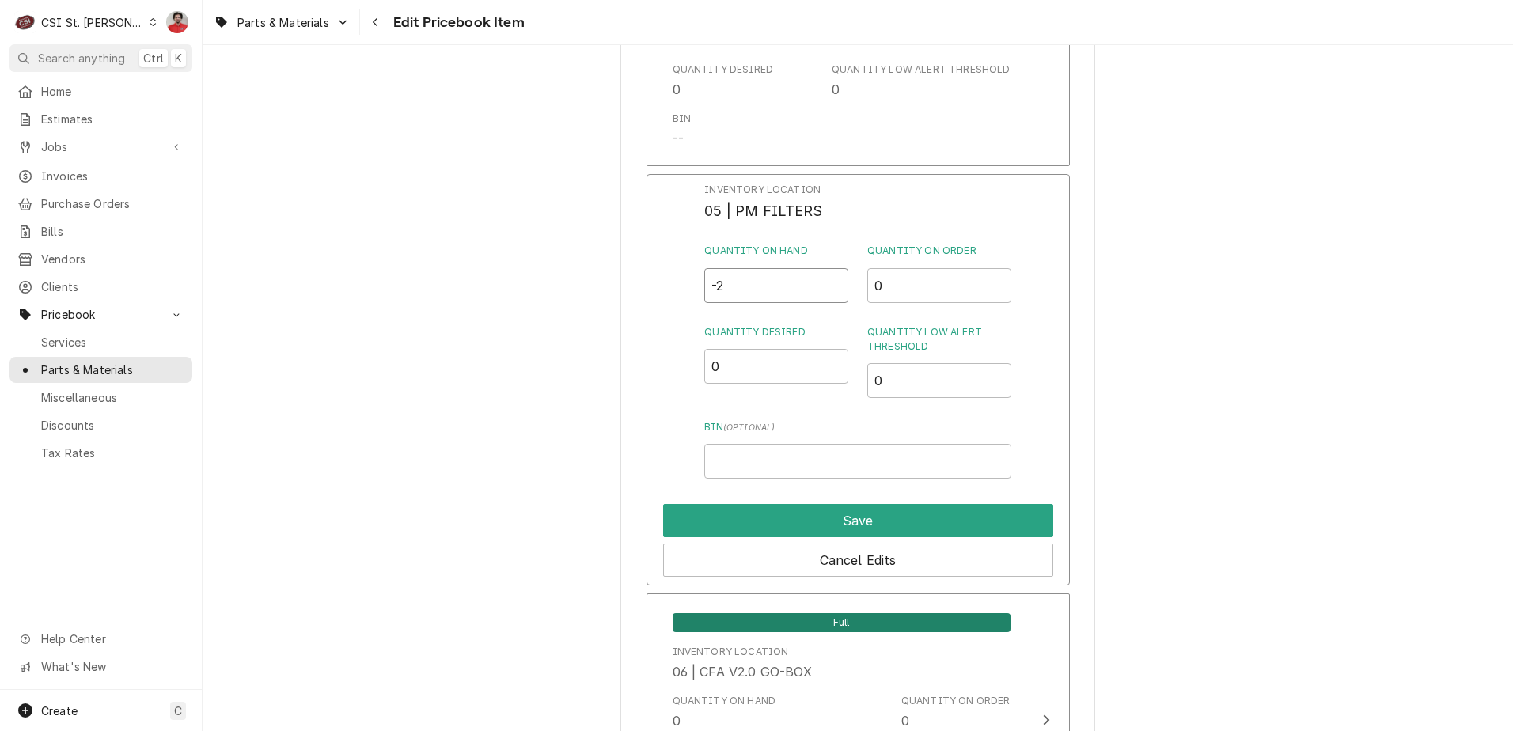
drag, startPoint x: 807, startPoint y: 270, endPoint x: 486, endPoint y: 223, distance: 324.0
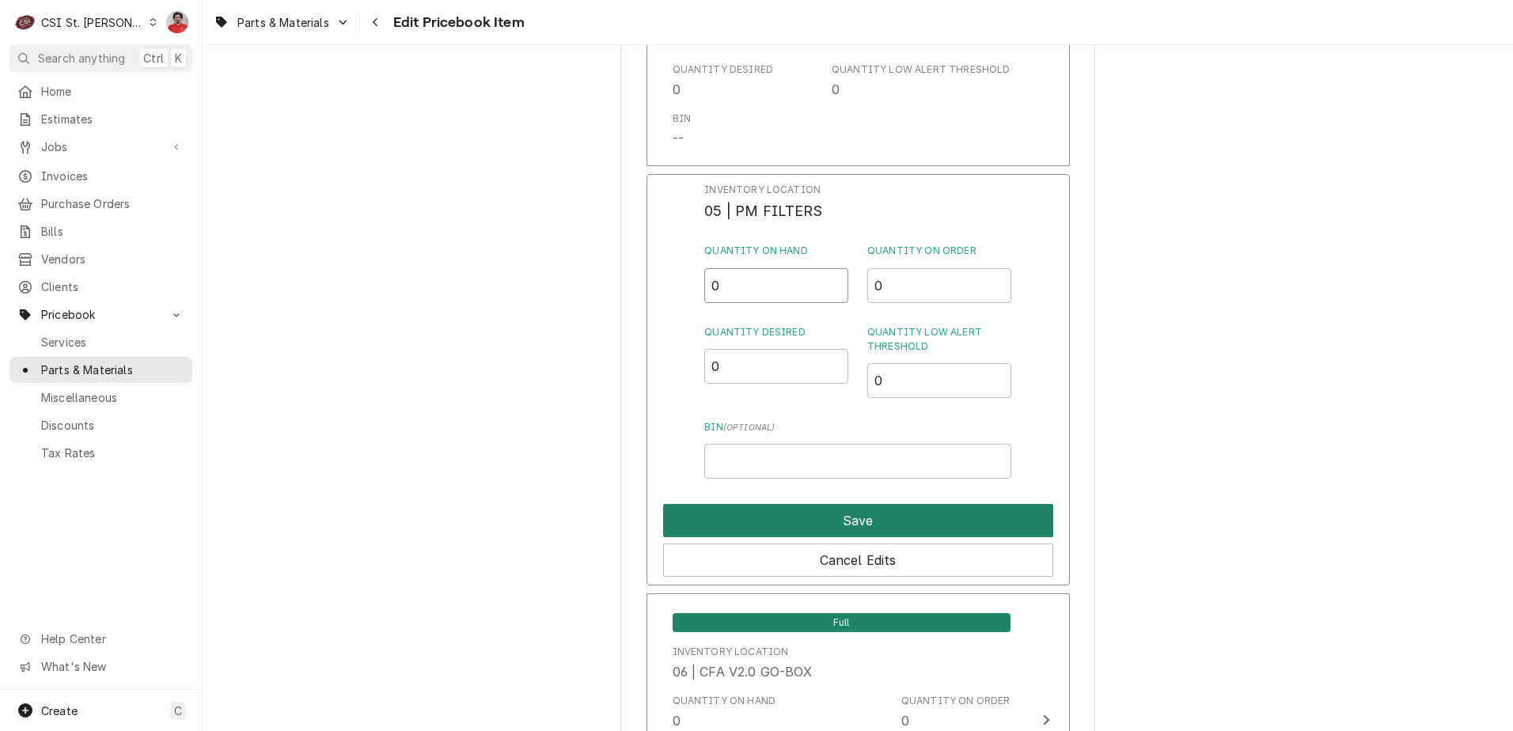
type input "0"
click at [720, 504] on button "Save" at bounding box center [858, 520] width 390 height 33
type textarea "x"
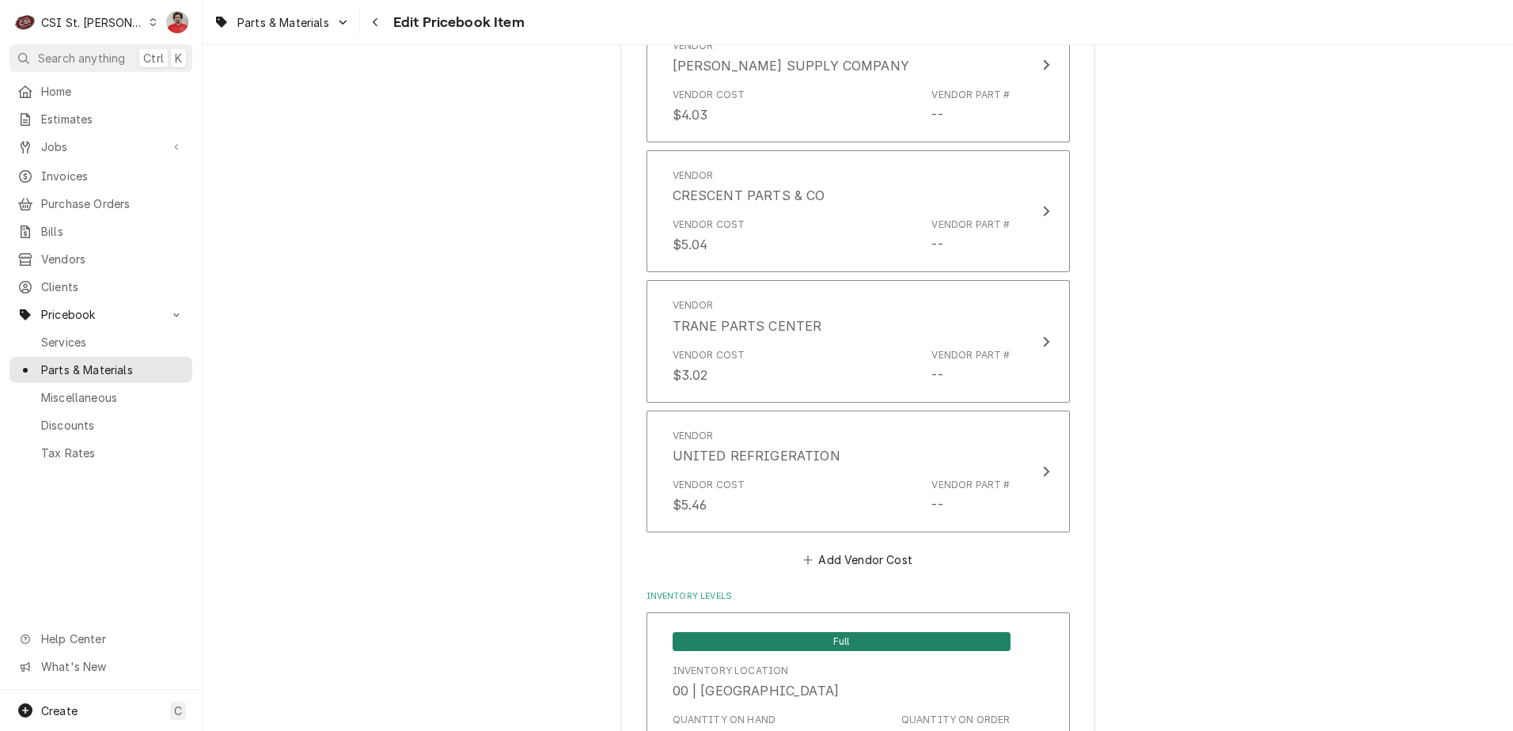
scroll to position [1741, 0]
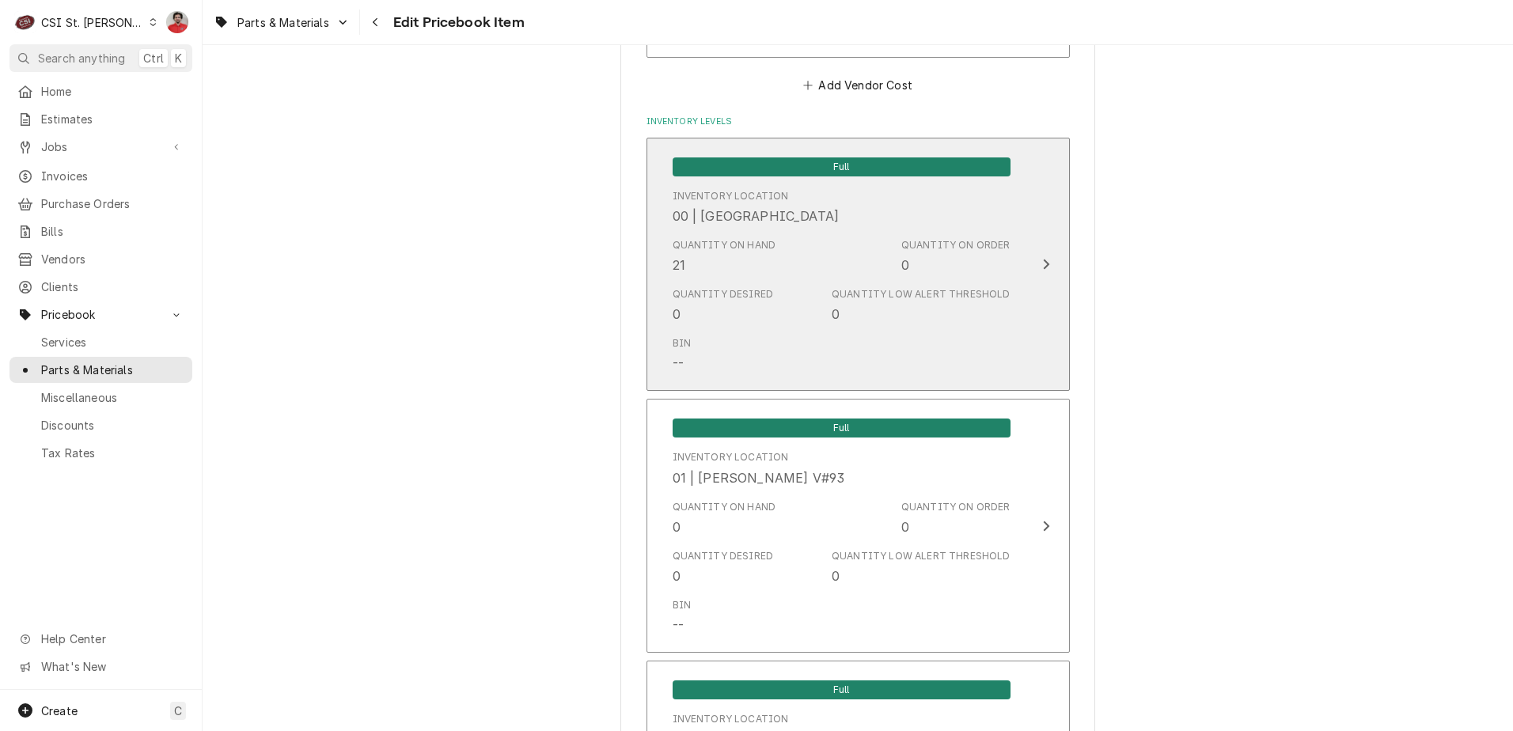
click at [879, 241] on div "Quantity on Hand 21 Quantity on Order 0" at bounding box center [842, 256] width 338 height 49
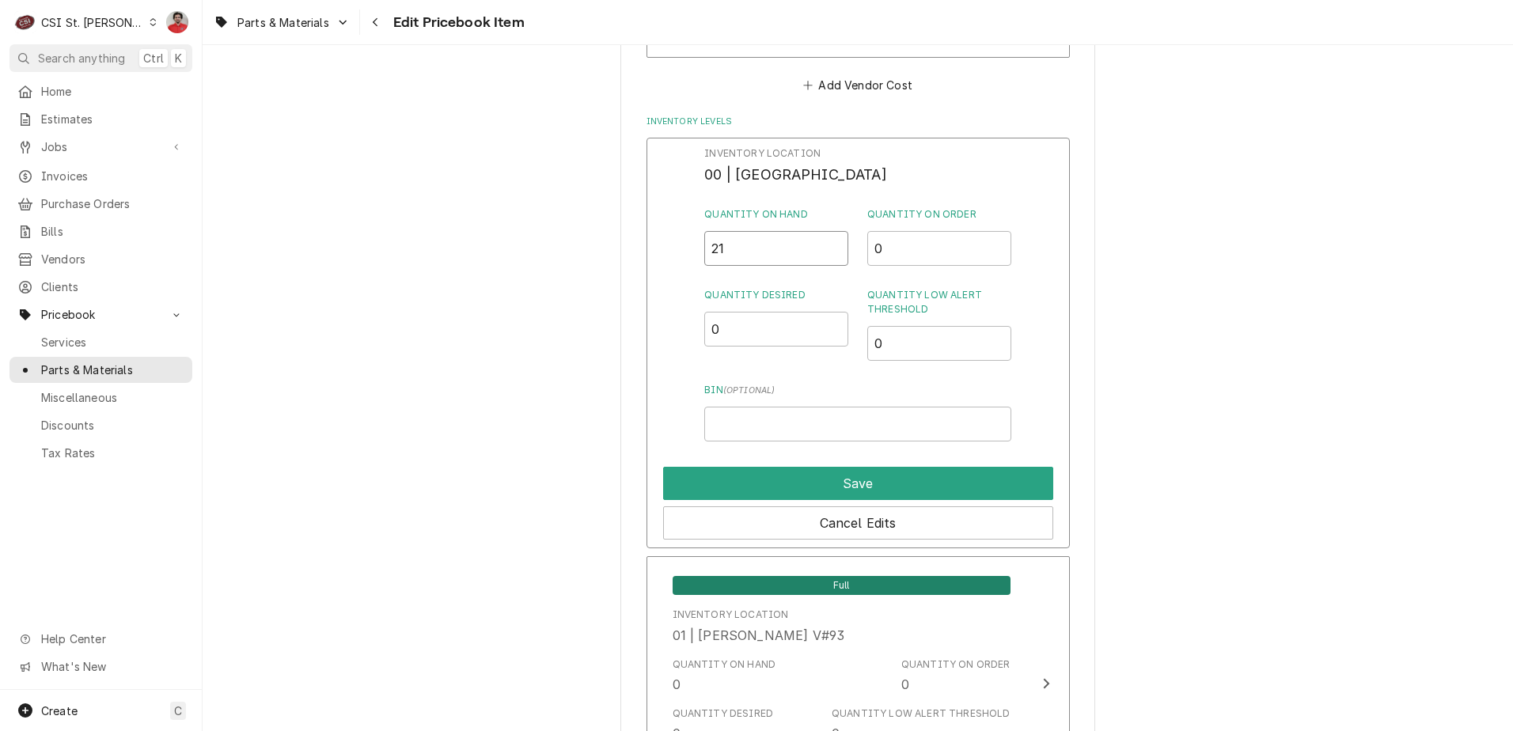
drag, startPoint x: 779, startPoint y: 259, endPoint x: 471, endPoint y: 230, distance: 309.2
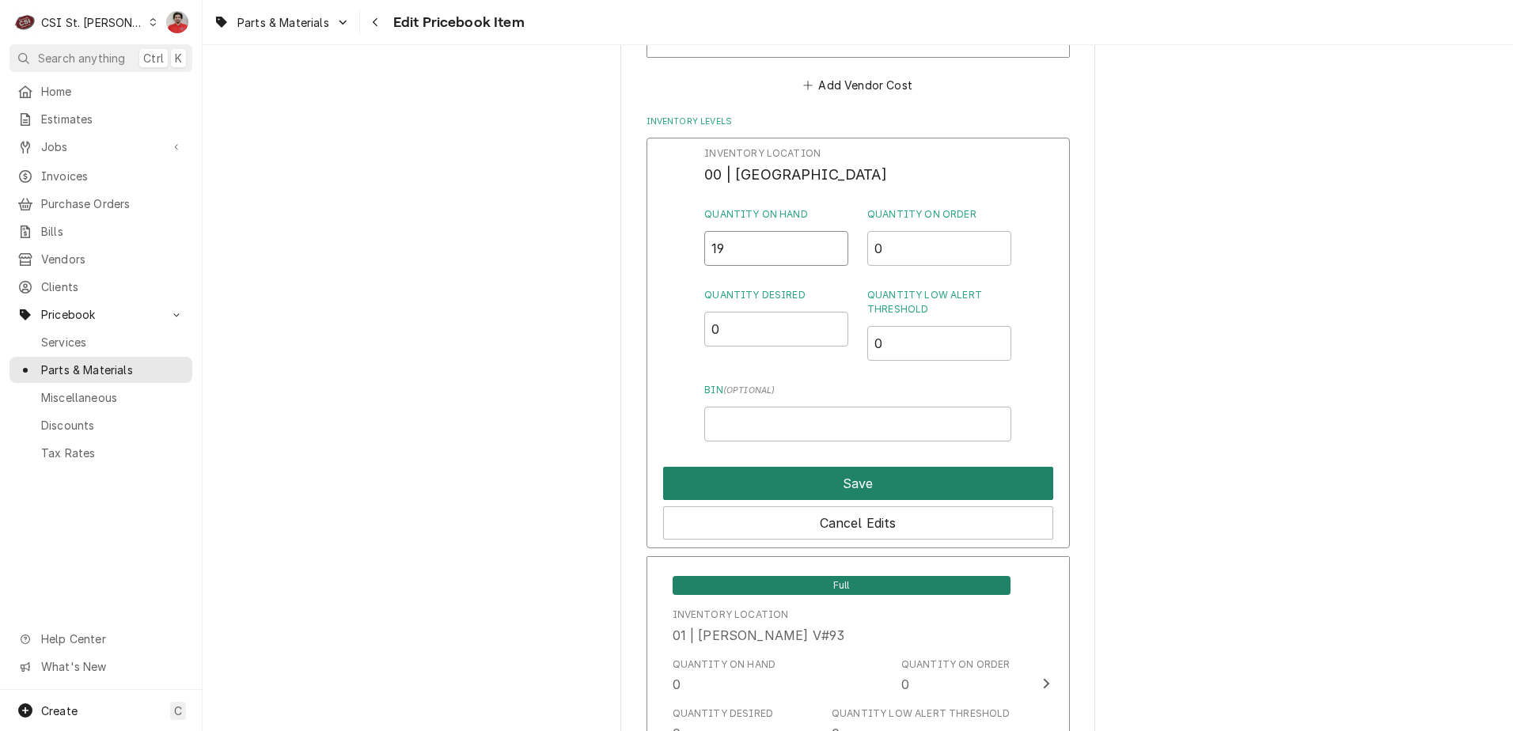
type input "19"
click at [697, 481] on button "Save" at bounding box center [858, 483] width 390 height 33
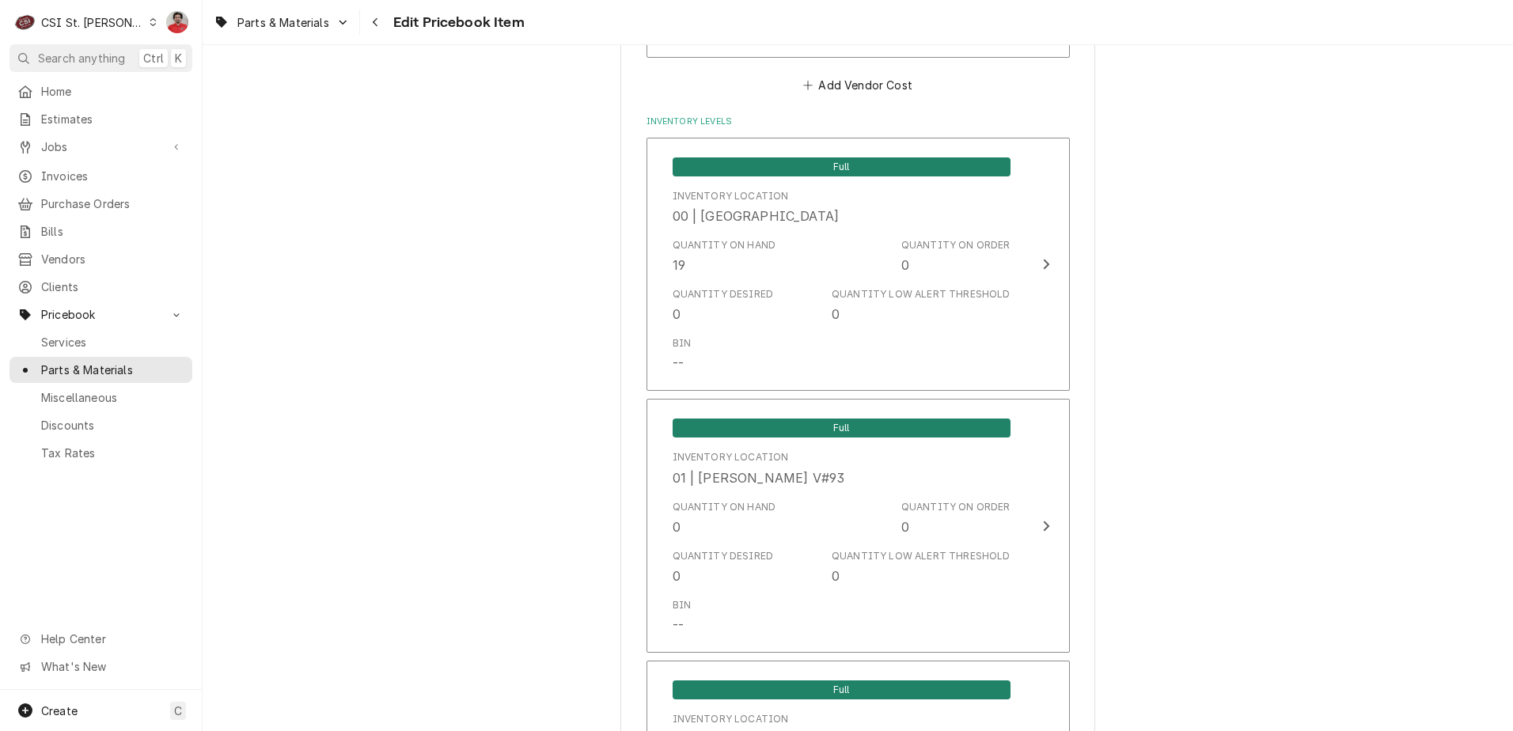
scroll to position [13792, 0]
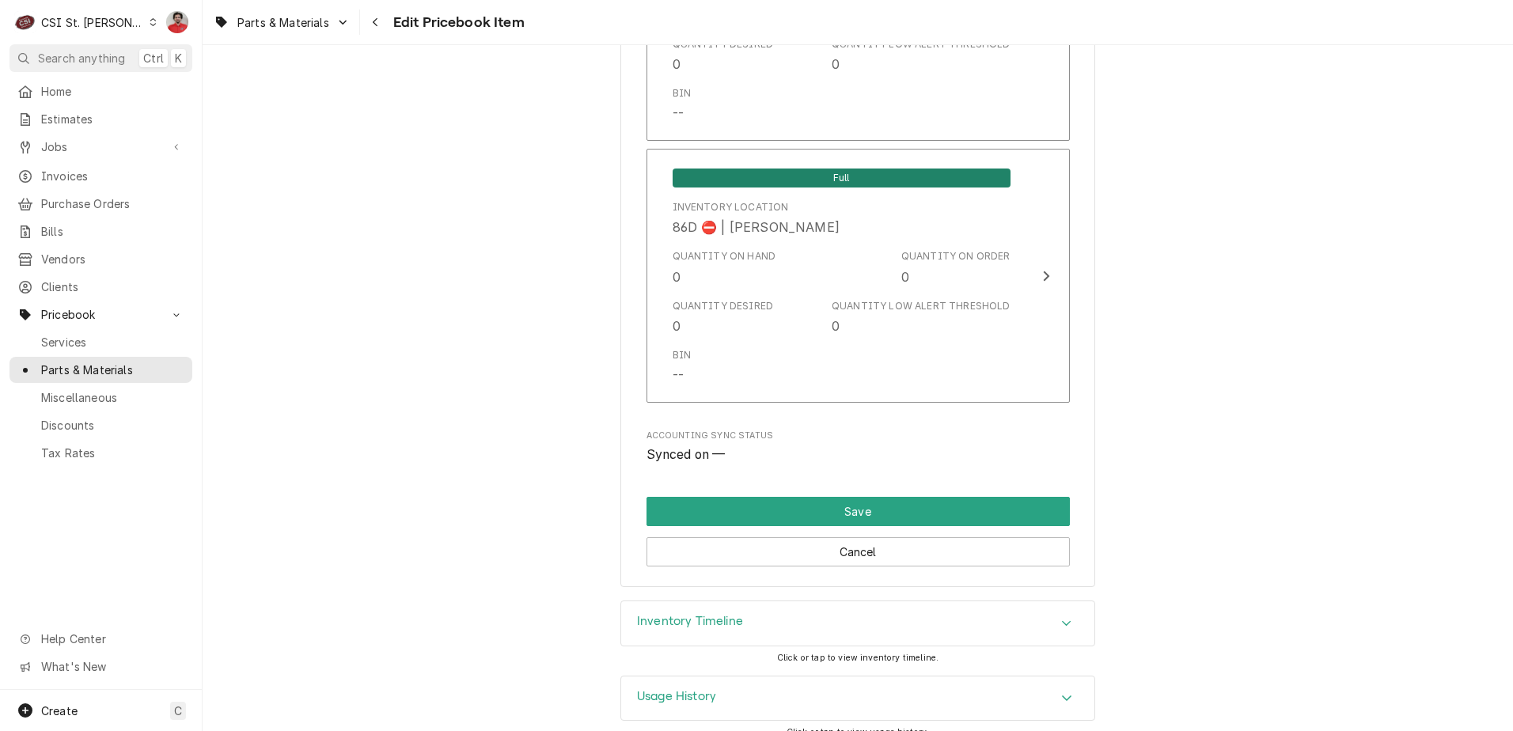
click at [772, 613] on div "Inventory Timeline" at bounding box center [857, 624] width 473 height 44
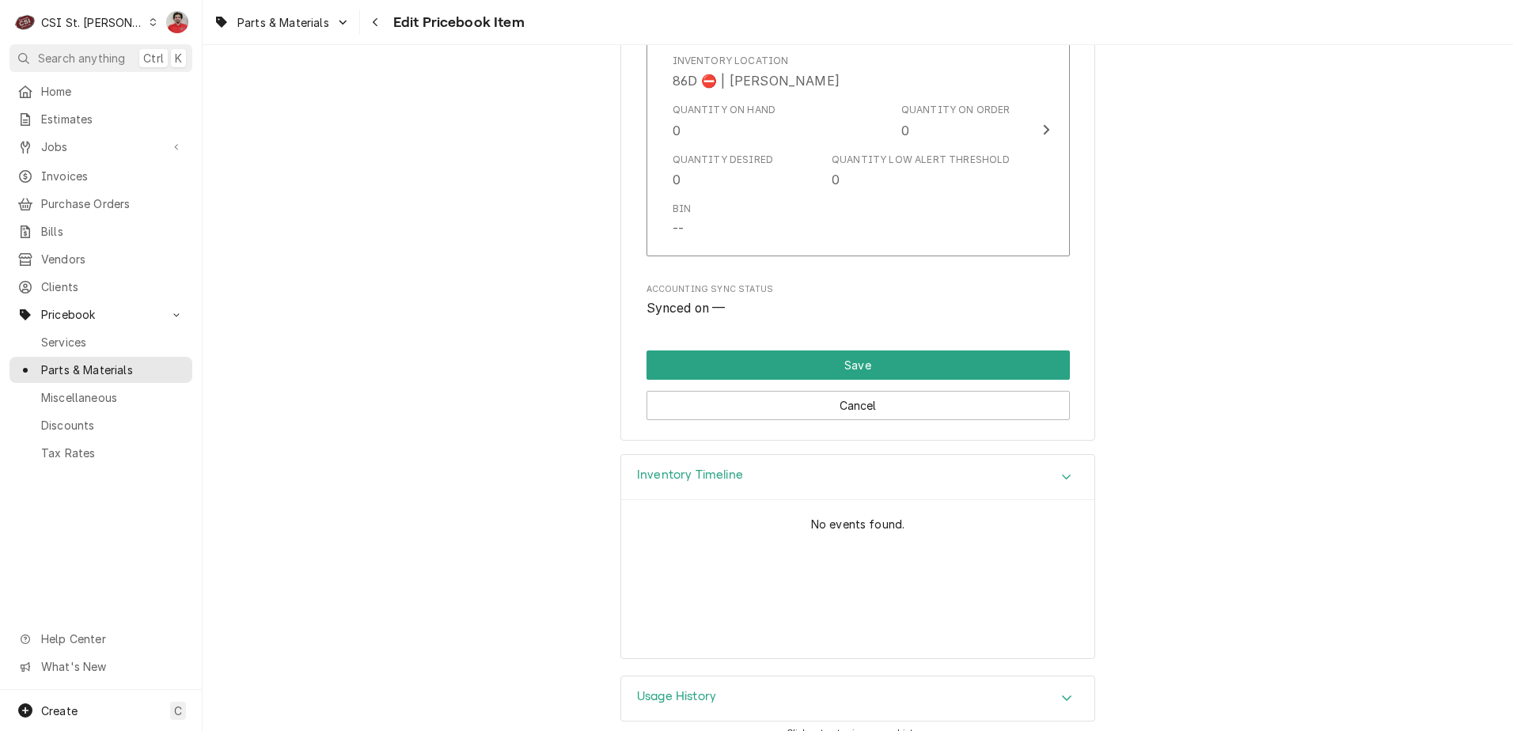
click at [762, 713] on div "Usage History Click or tap to view usage history." at bounding box center [858, 713] width 475 height 74
click at [753, 677] on div "Usage History" at bounding box center [857, 699] width 473 height 44
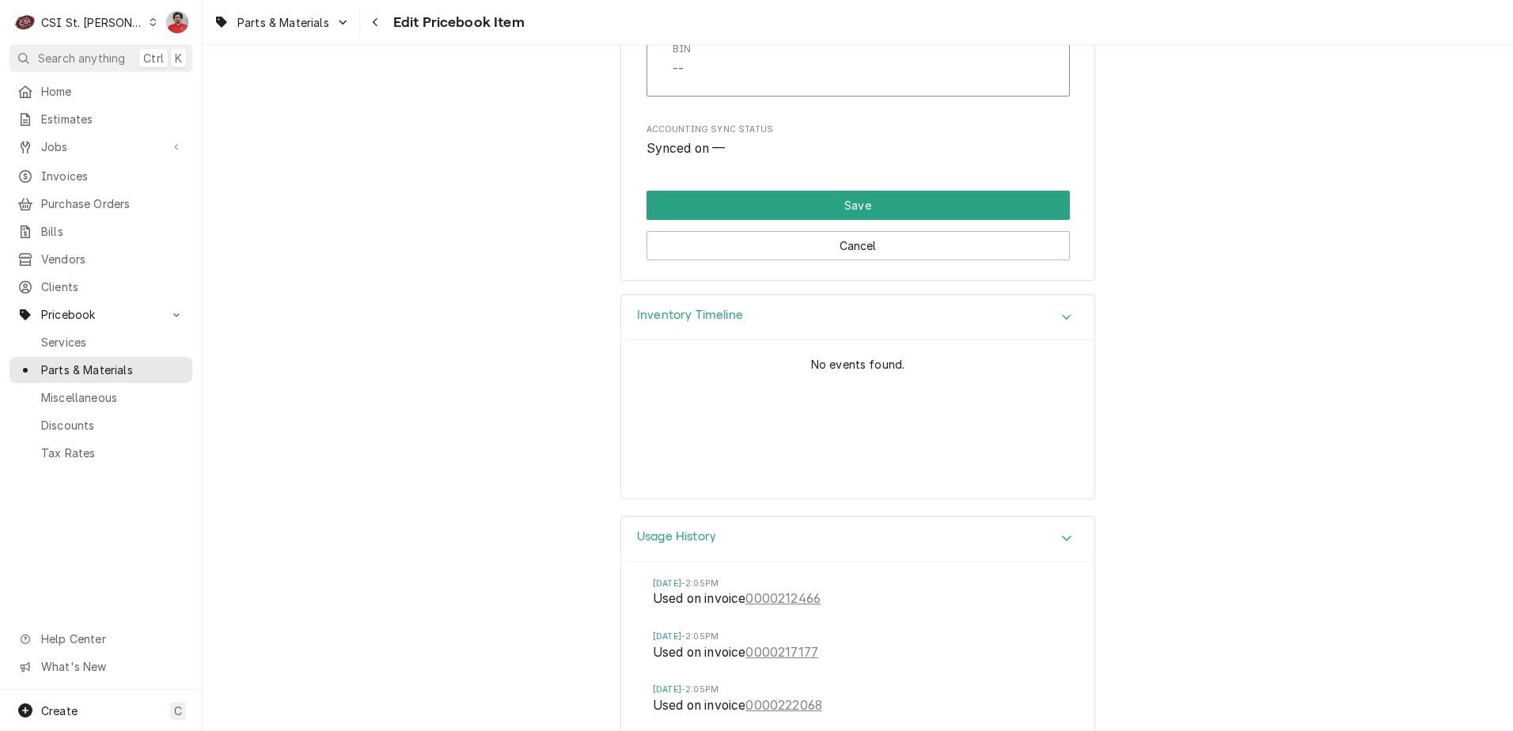
scroll to position [14103, 0]
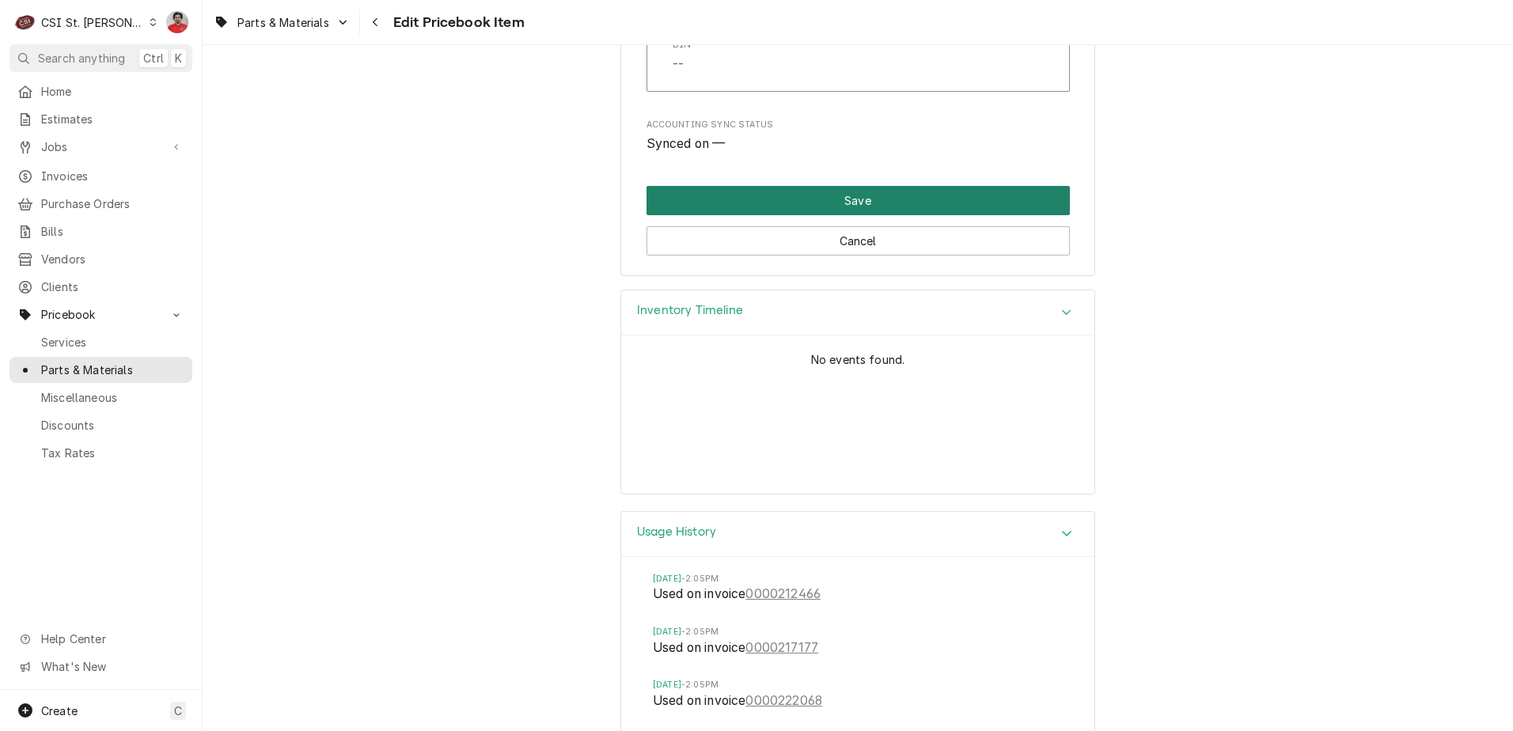
click at [823, 186] on button "Save" at bounding box center [858, 200] width 423 height 29
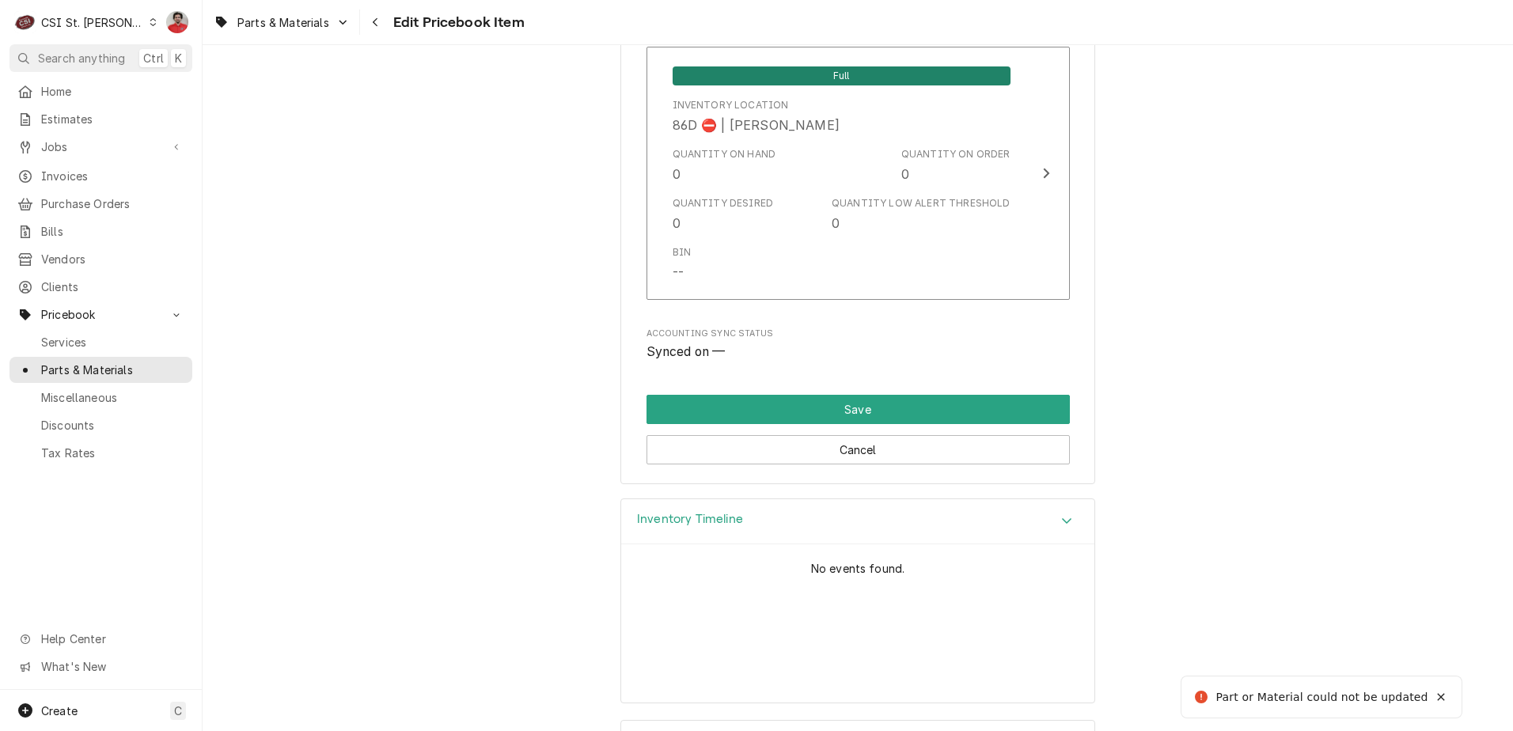
type textarea "x"
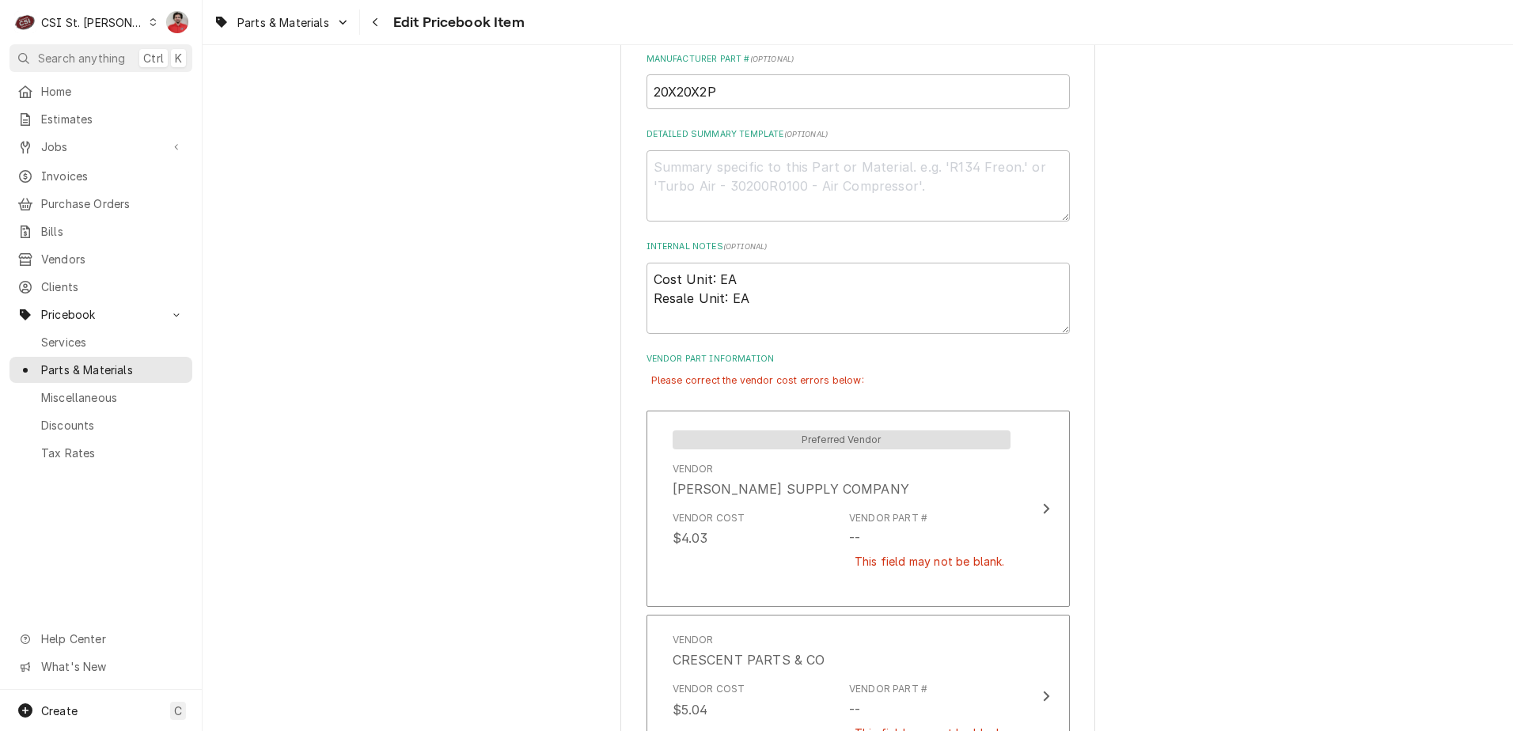
scroll to position [791, 0]
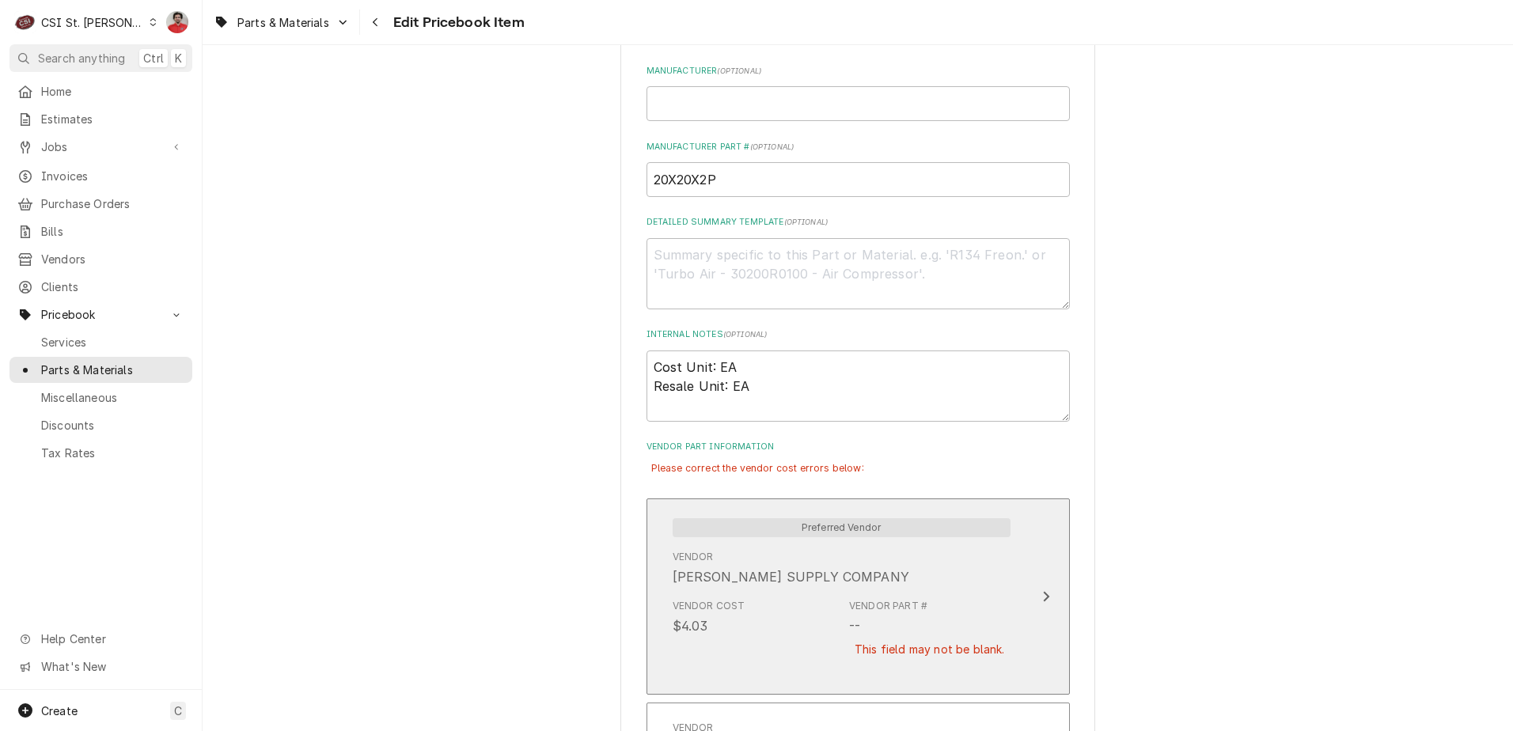
click at [917, 599] on div "Vendor Part #" at bounding box center [888, 606] width 78 height 14
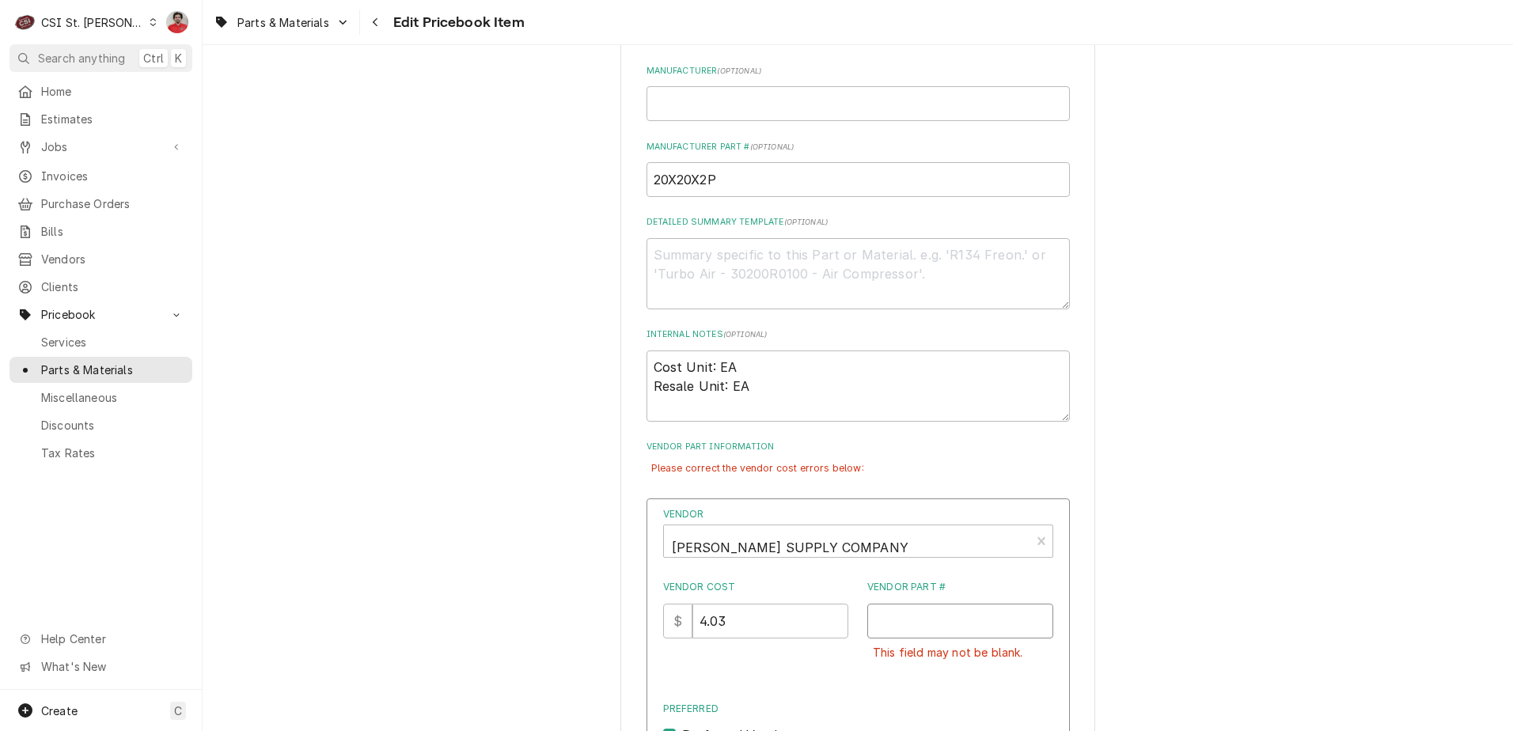
click at [914, 621] on input "Vendor Part #" at bounding box center [961, 621] width 186 height 35
paste input "20X20X2P"
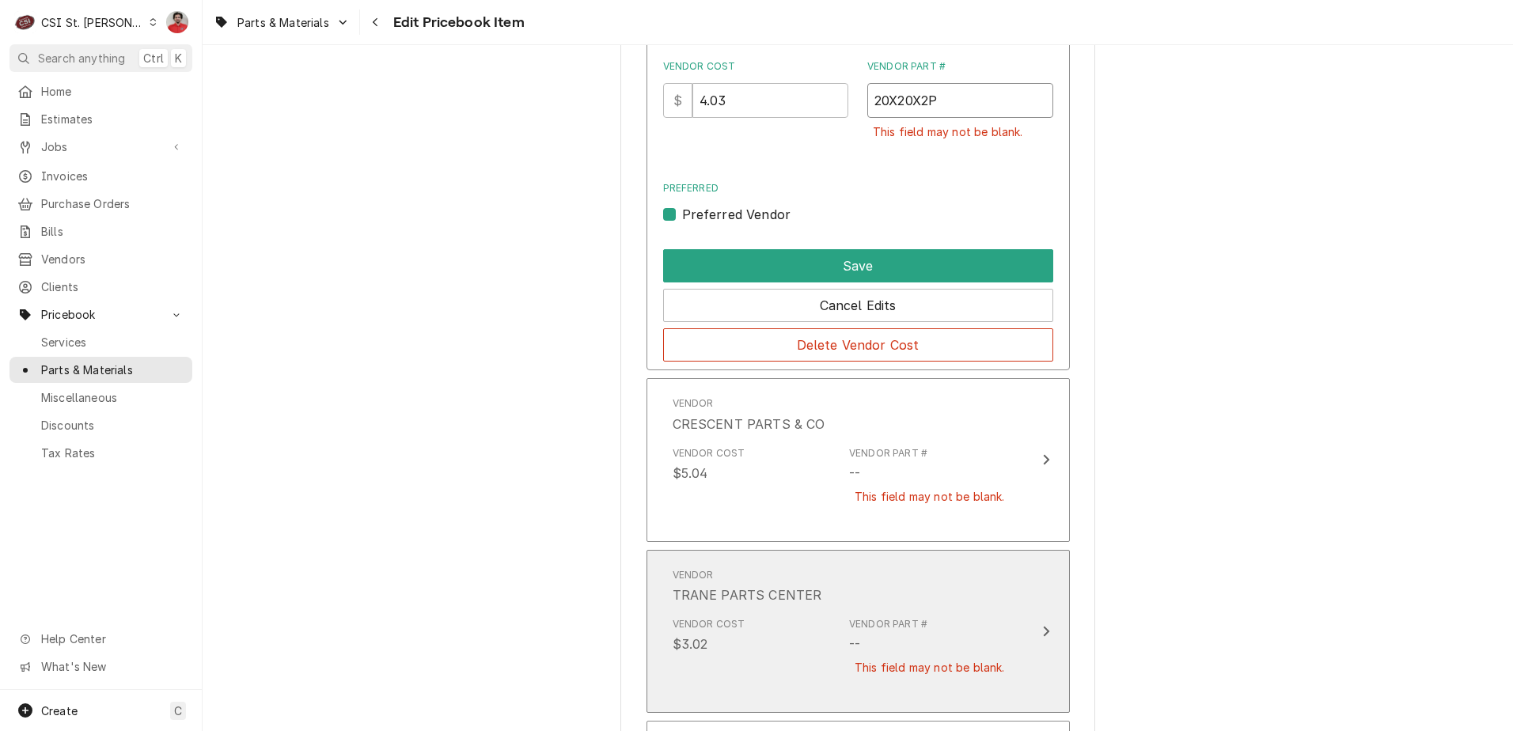
scroll to position [1345, 0]
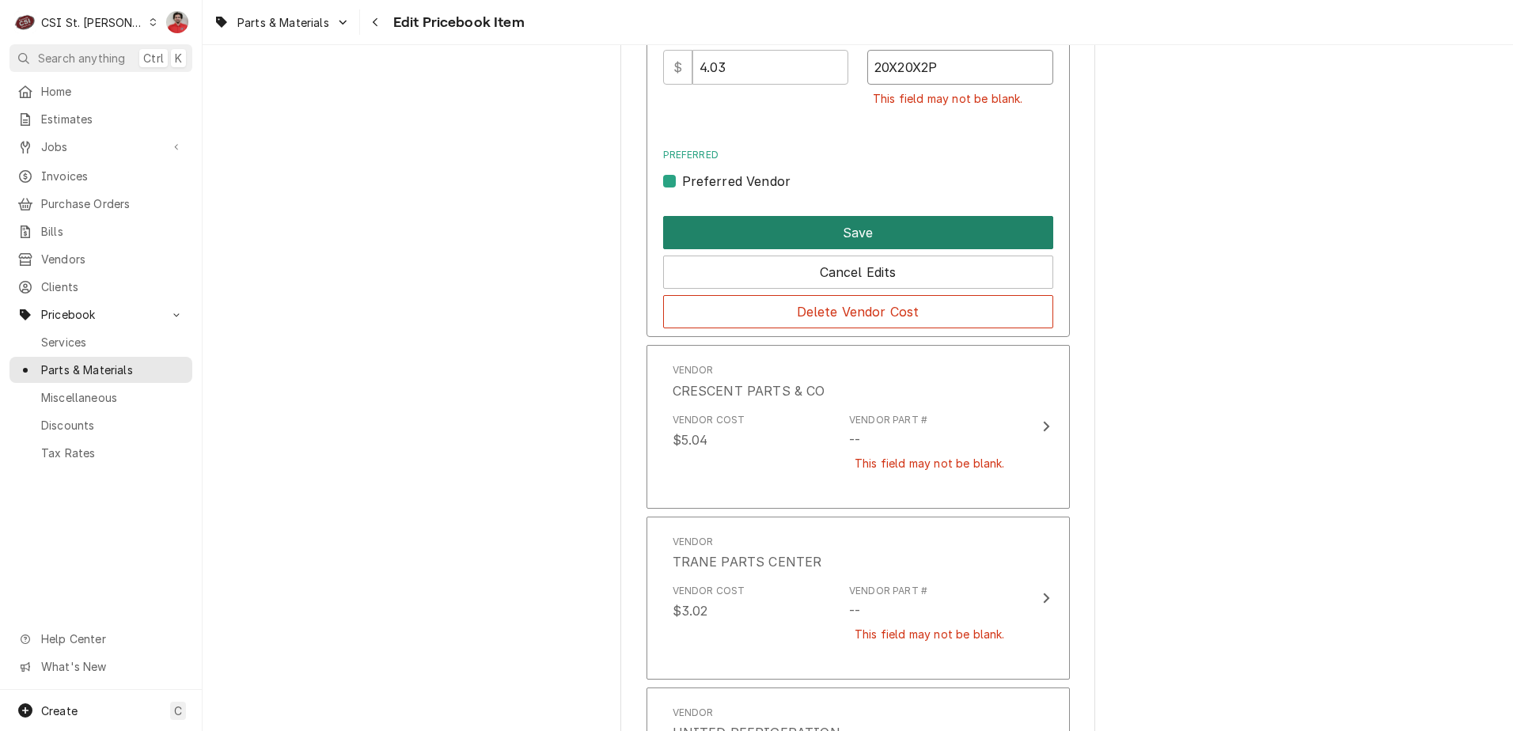
type input "20X20X2P"
click at [836, 247] on button "Save" at bounding box center [858, 232] width 390 height 33
type textarea "x"
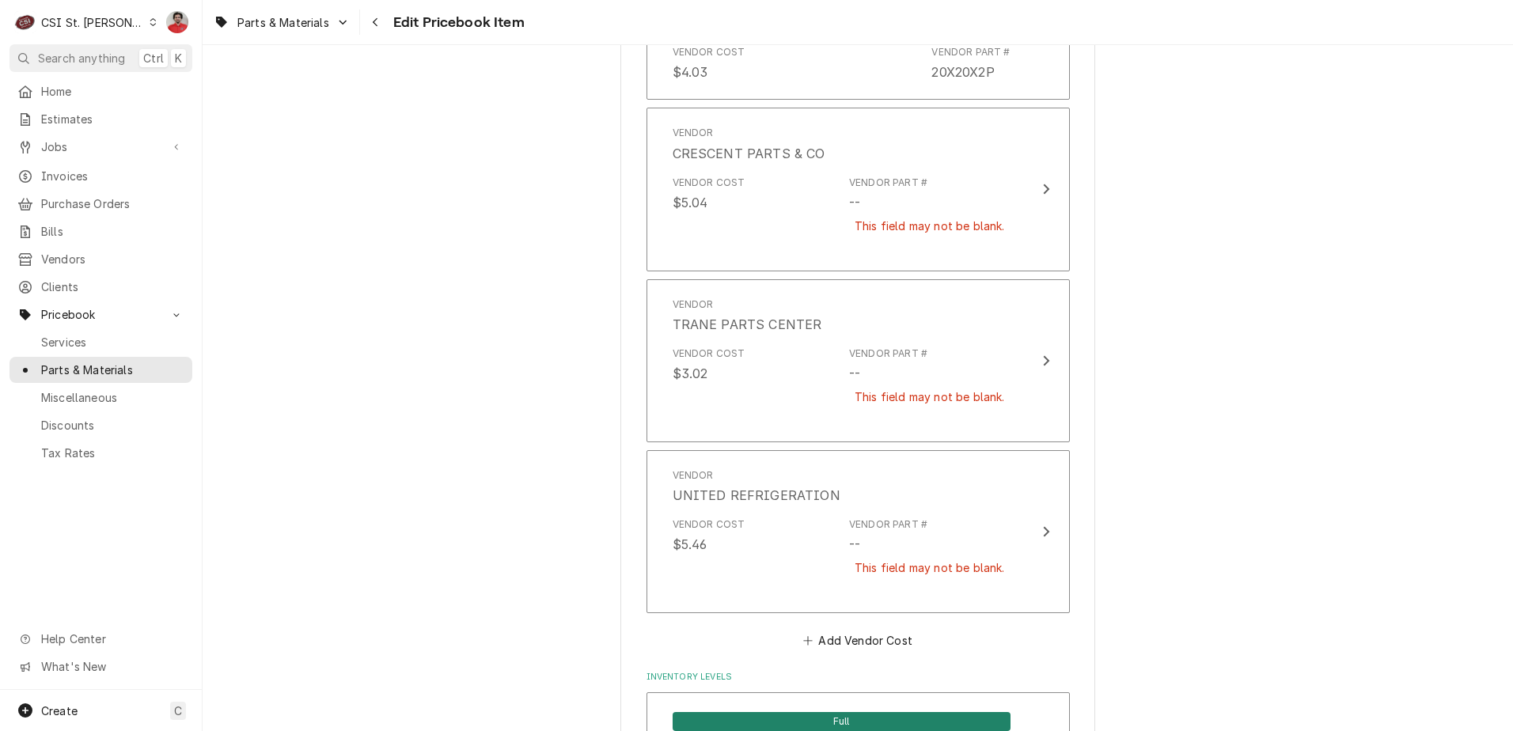
scroll to position [1107, 0]
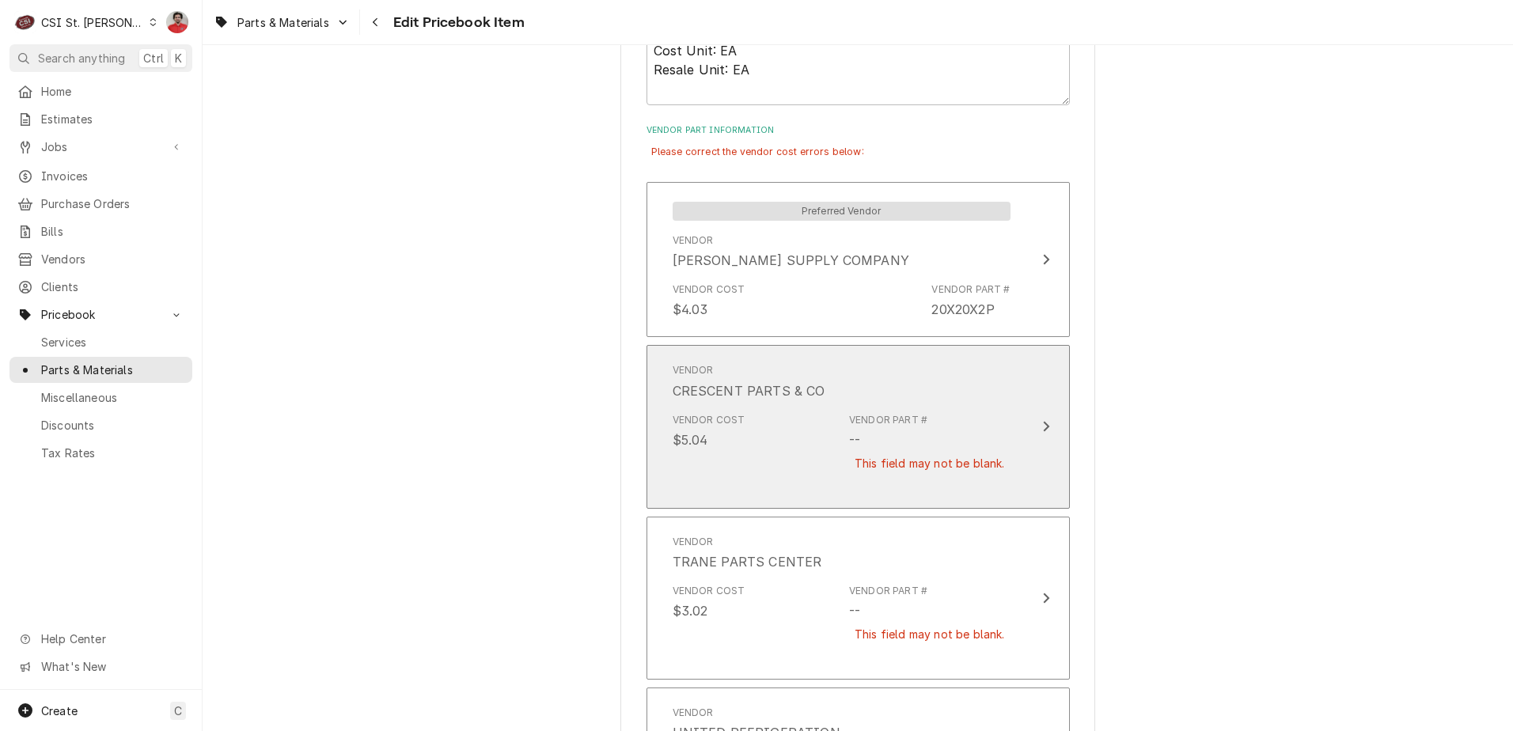
click at [908, 439] on div "Vendor Part # -- This field may not be blank." at bounding box center [929, 452] width 161 height 78
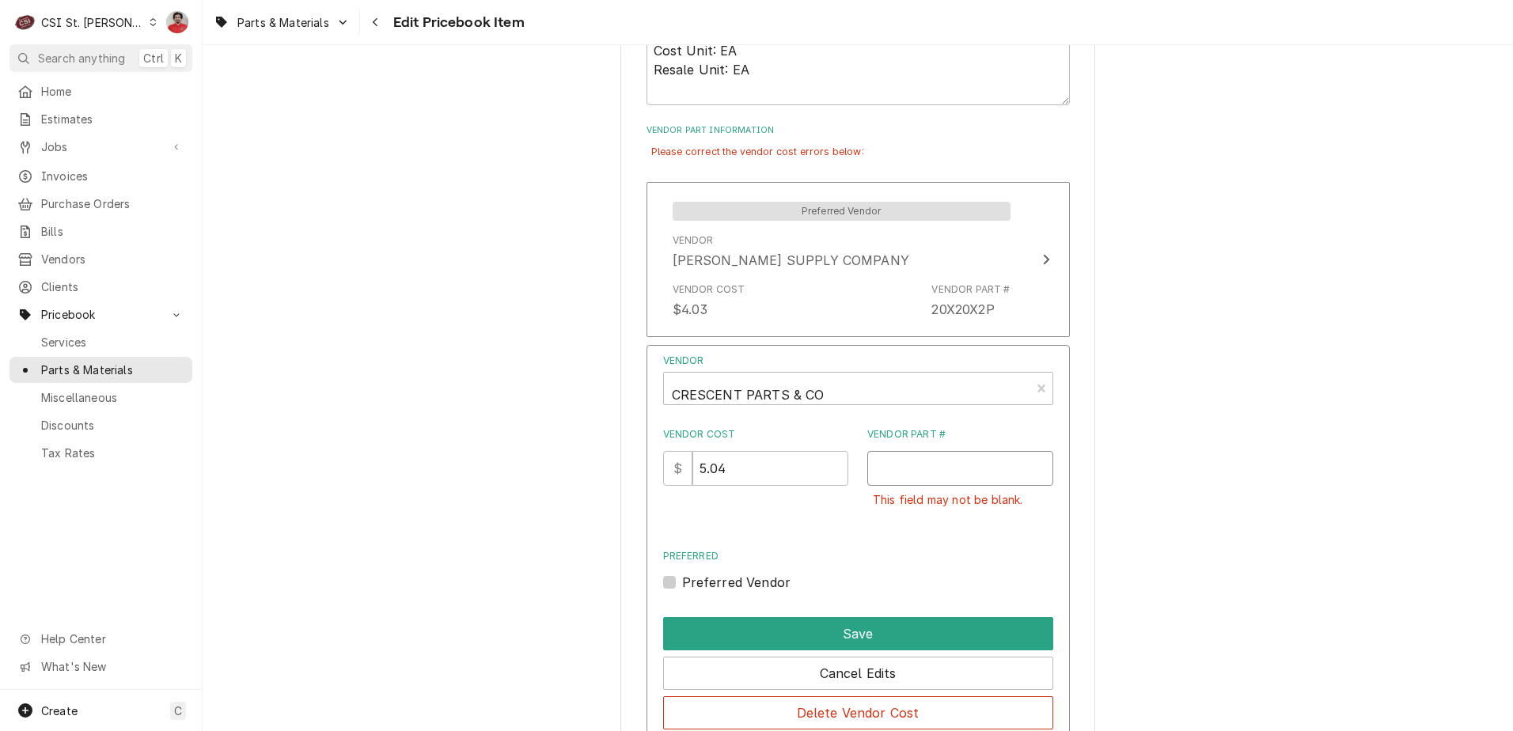
click at [948, 469] on input "Vendor Part #" at bounding box center [961, 468] width 186 height 35
paste input "20X20X2P"
type input "20X20X2P"
click at [875, 641] on button "Save" at bounding box center [858, 633] width 390 height 33
type textarea "x"
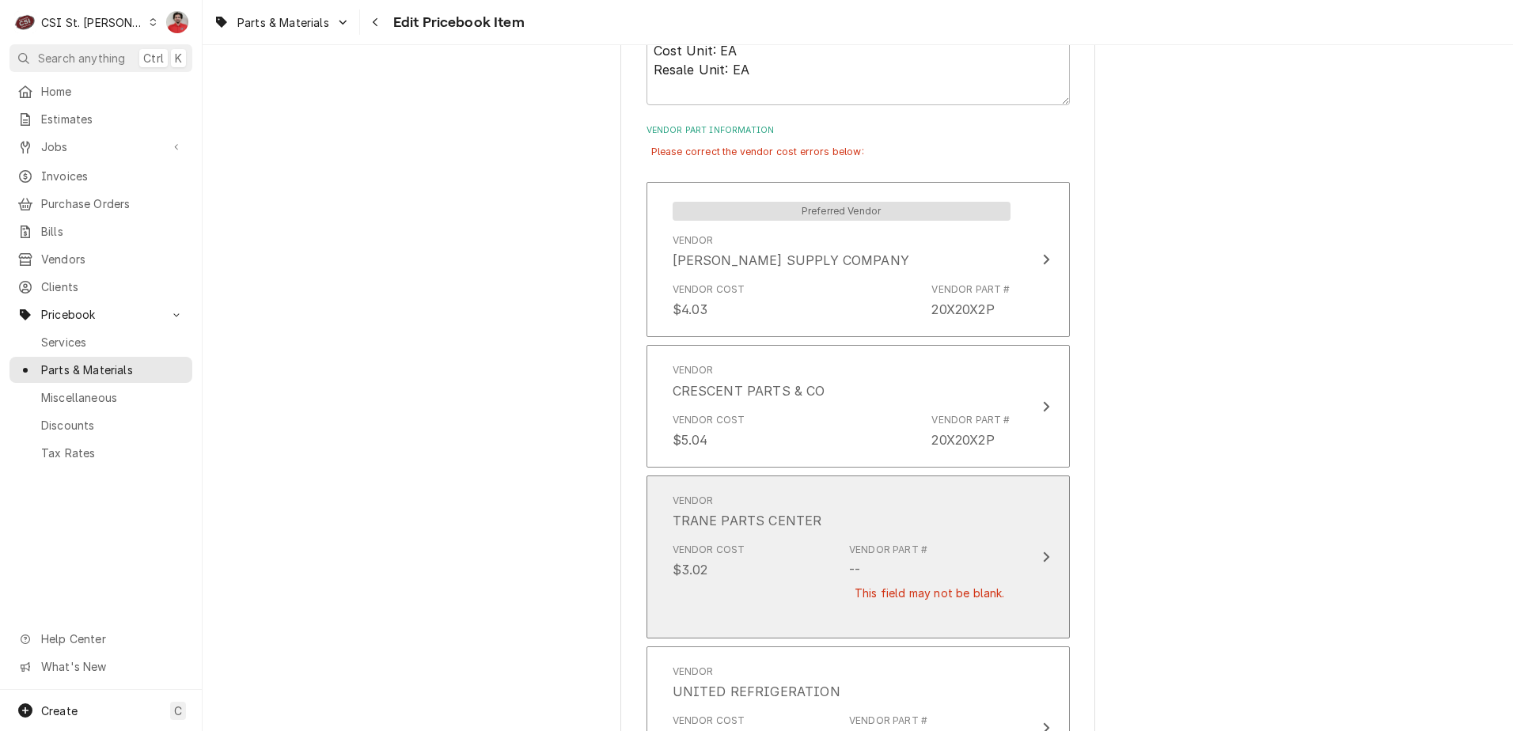
click at [886, 563] on div "Vendor Part # -- This field may not be blank." at bounding box center [929, 582] width 161 height 78
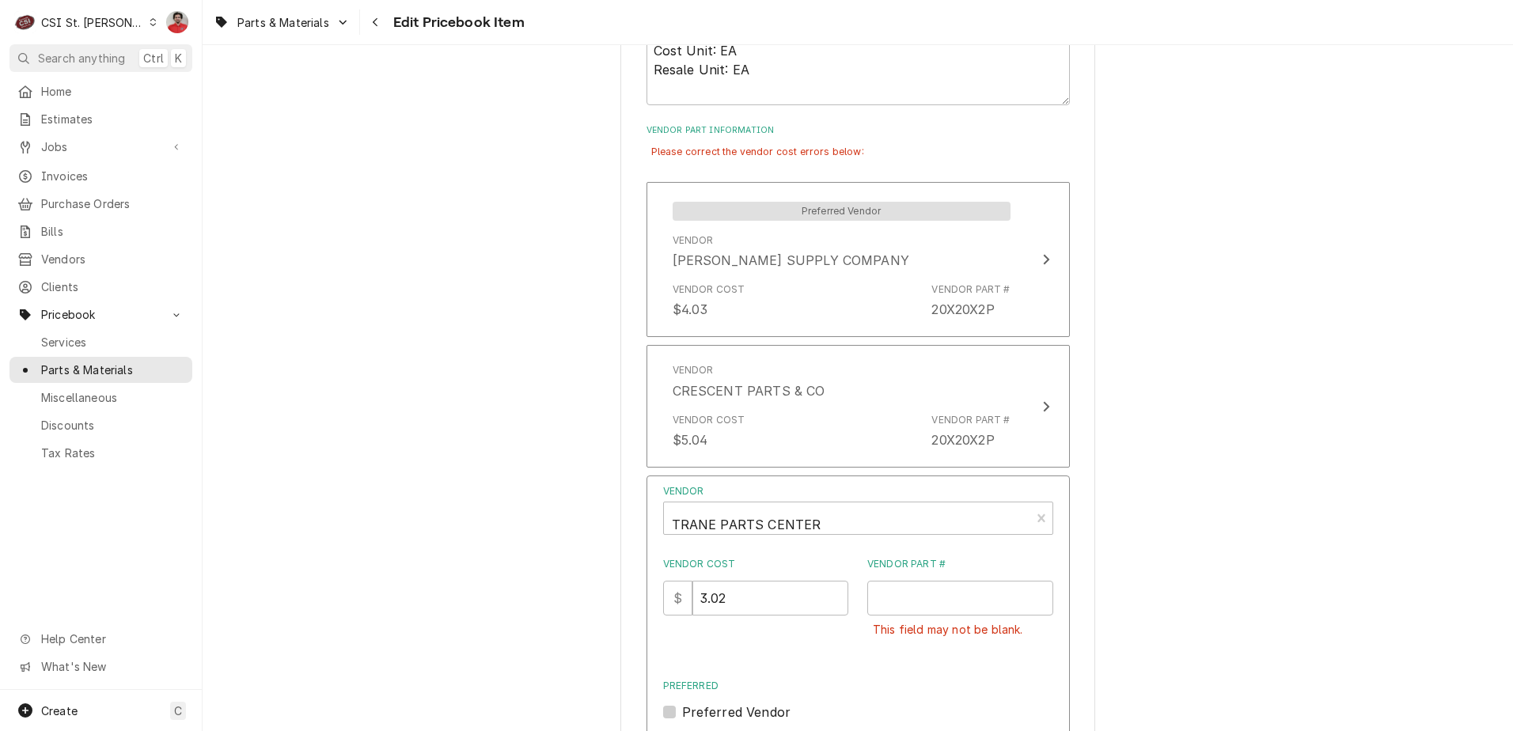
click at [953, 617] on div "This field may not be blank." at bounding box center [961, 630] width 186 height 28
click at [939, 587] on input "Vendor Part #" at bounding box center [961, 598] width 186 height 35
paste input "20X20X2P"
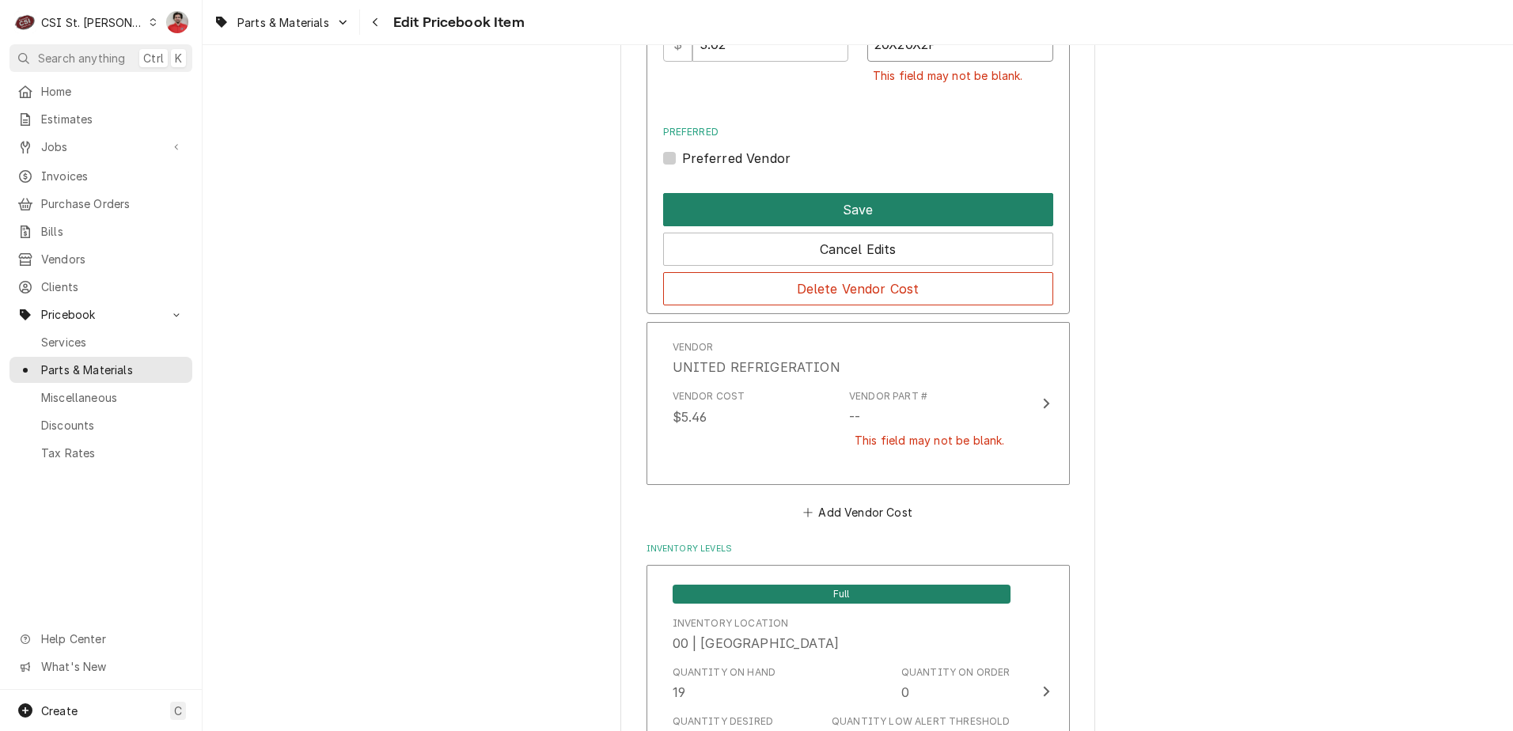
type input "20X20X2P"
click at [891, 208] on button "Save" at bounding box center [858, 209] width 390 height 33
type textarea "x"
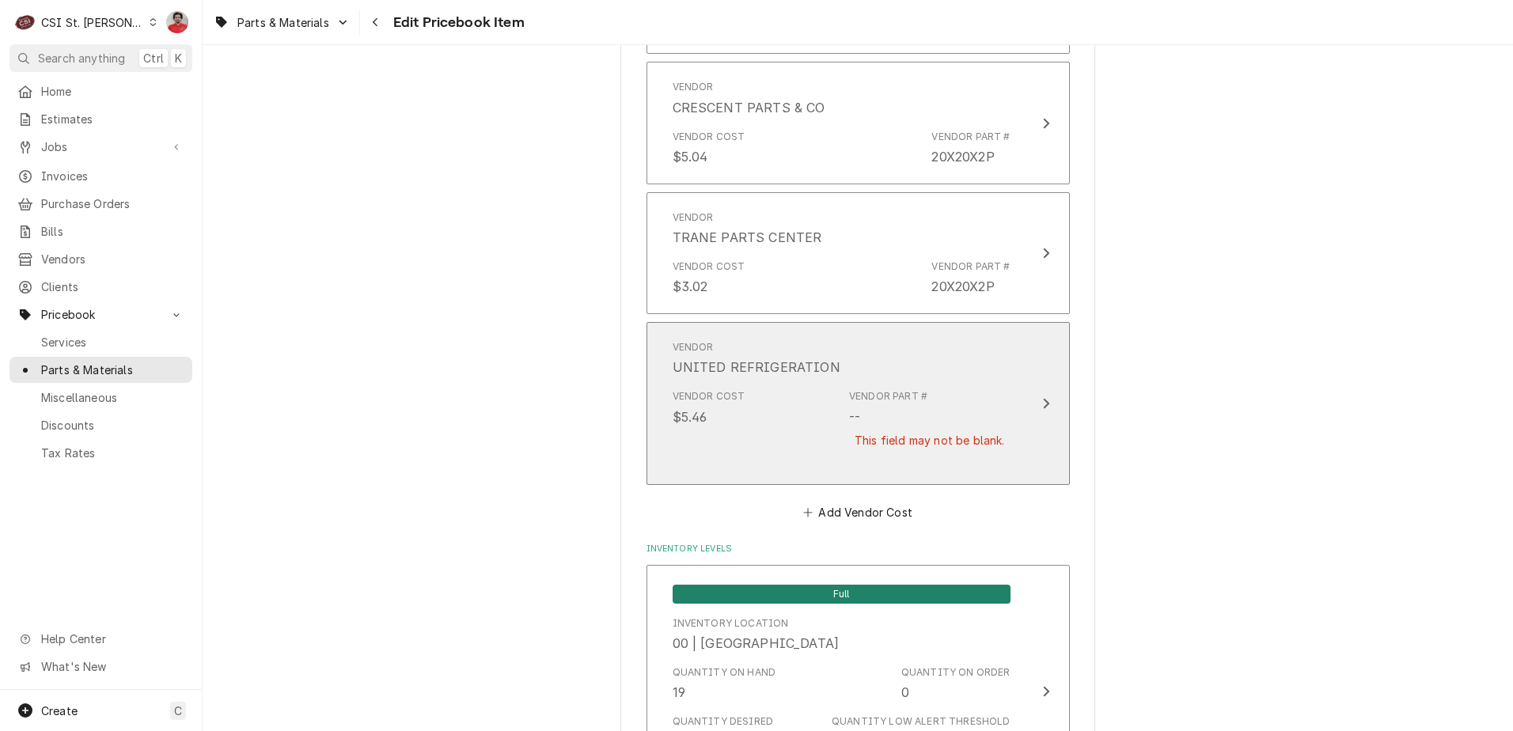
click at [894, 373] on div "Vendor UNITED REFRIGERATION" at bounding box center [842, 358] width 338 height 49
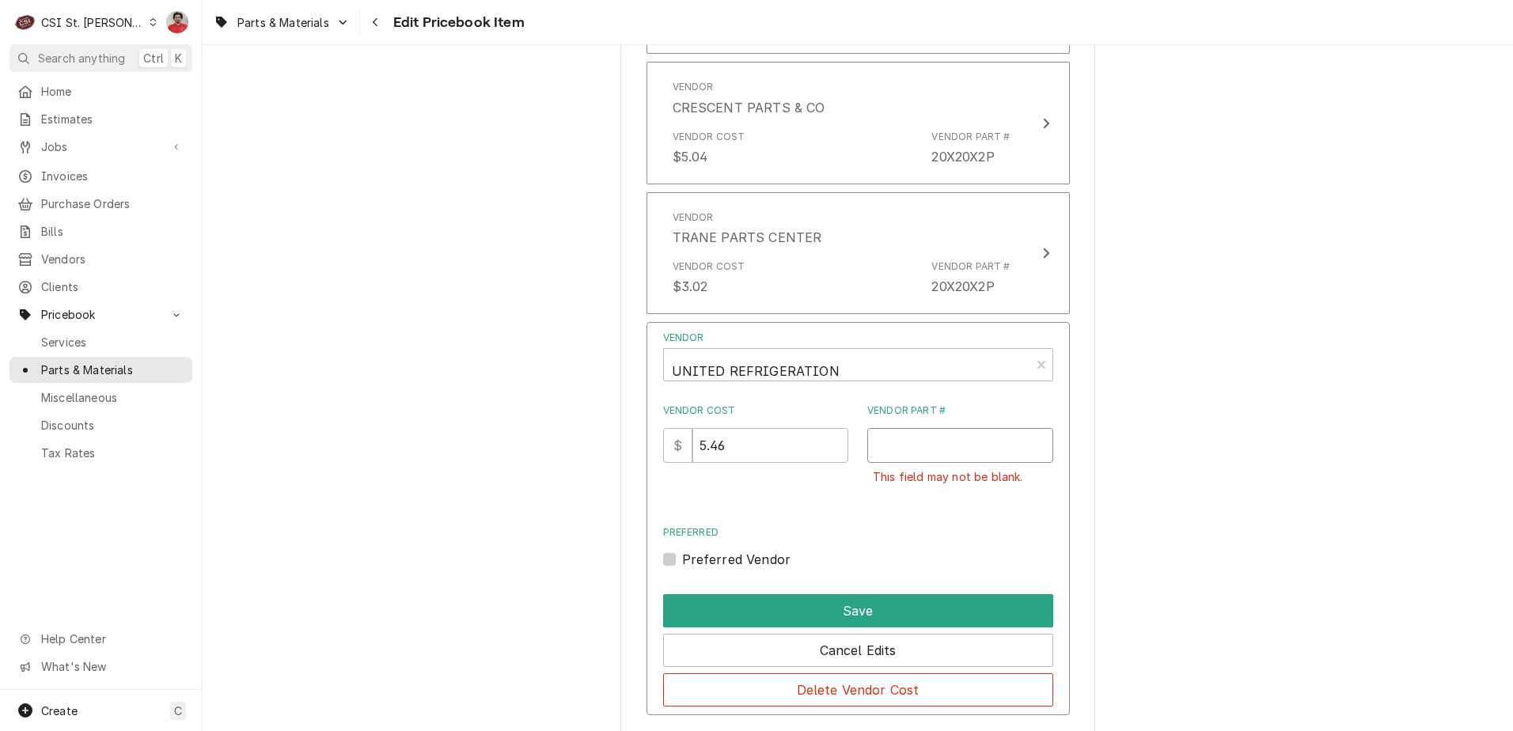
click at [939, 442] on input "Vendor Part #" at bounding box center [961, 445] width 186 height 35
paste input "20X20X2P"
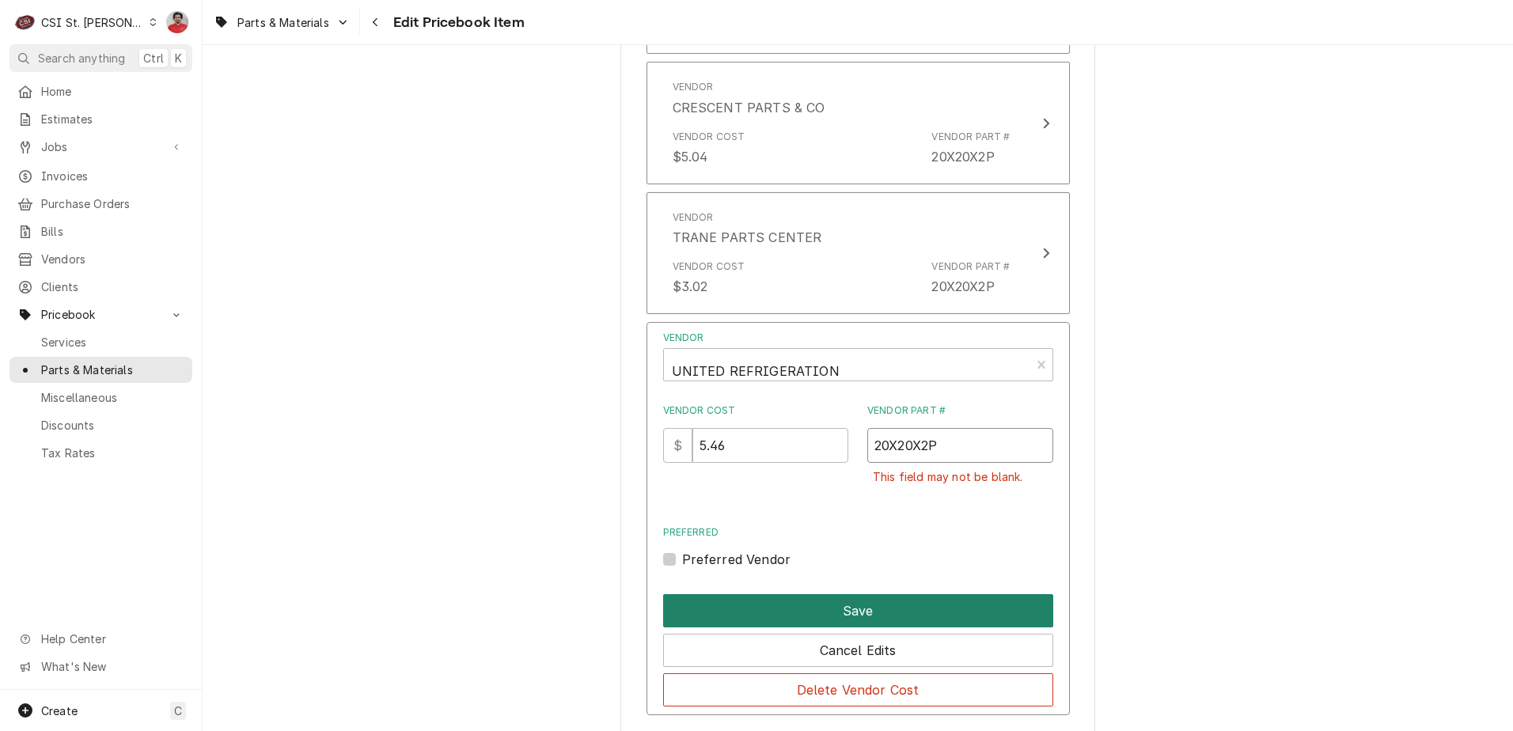
type input "20X20X2P"
click at [899, 605] on button "Save" at bounding box center [858, 610] width 390 height 33
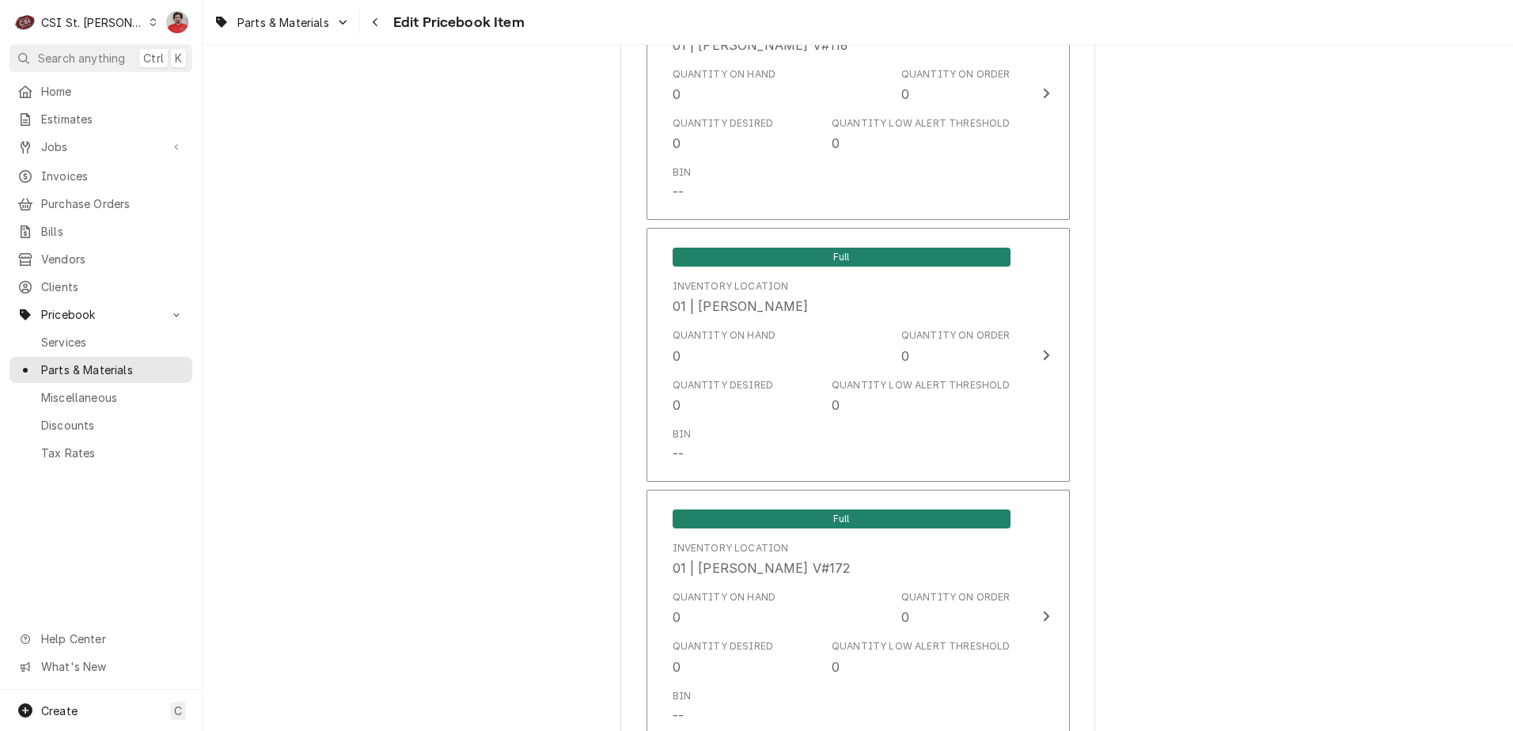
scroll to position [14139, 0]
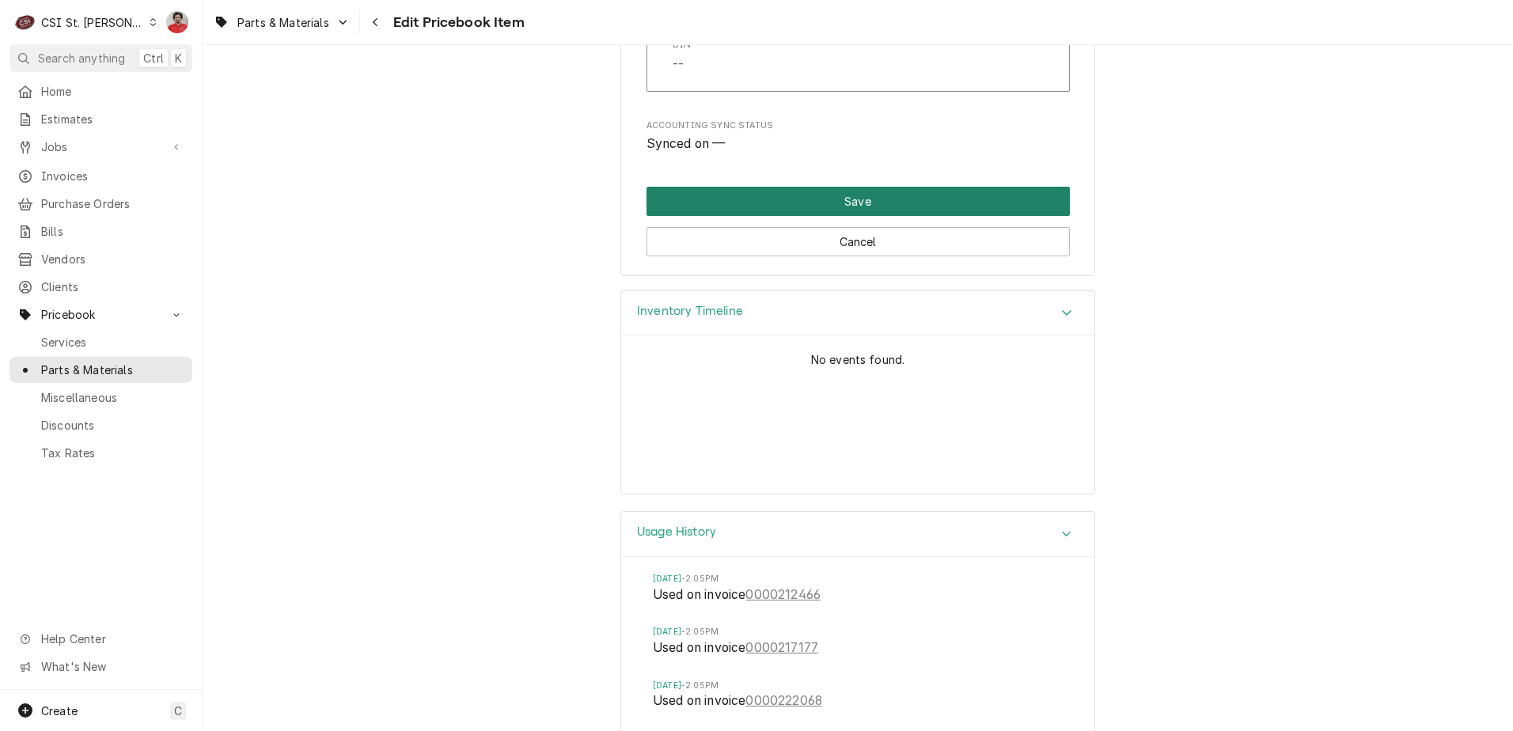
click at [977, 187] on button "Save" at bounding box center [858, 201] width 423 height 29
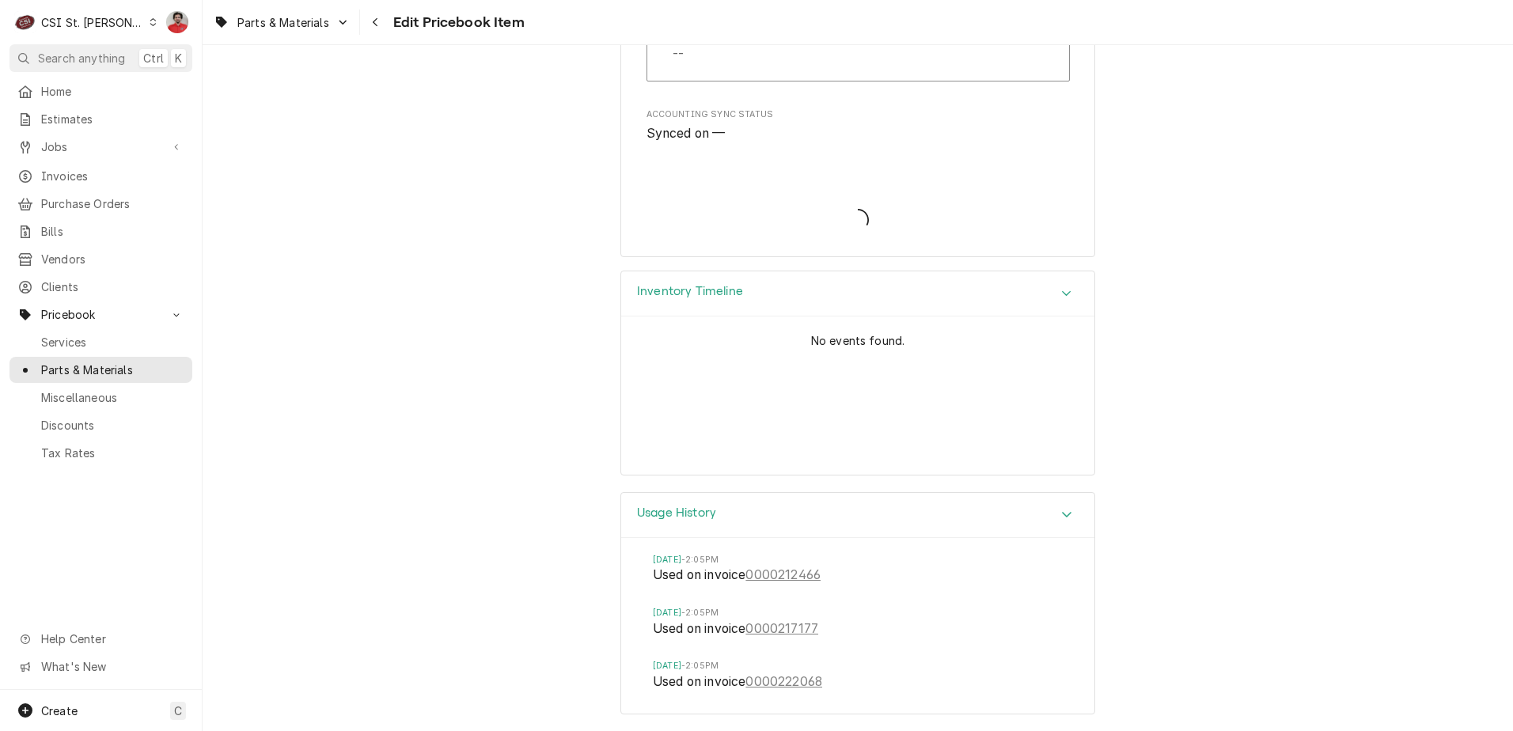
scroll to position [14095, 0]
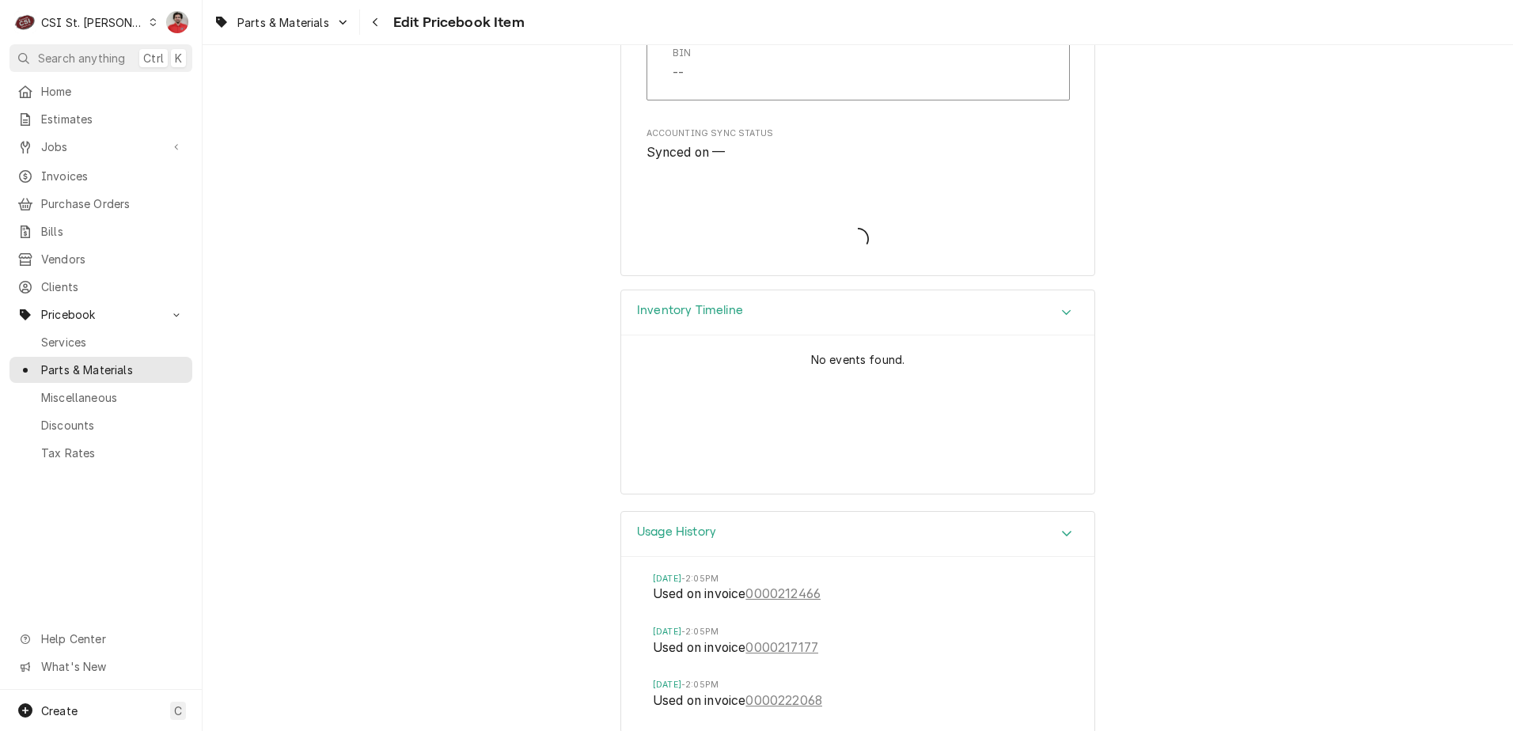
type textarea "x"
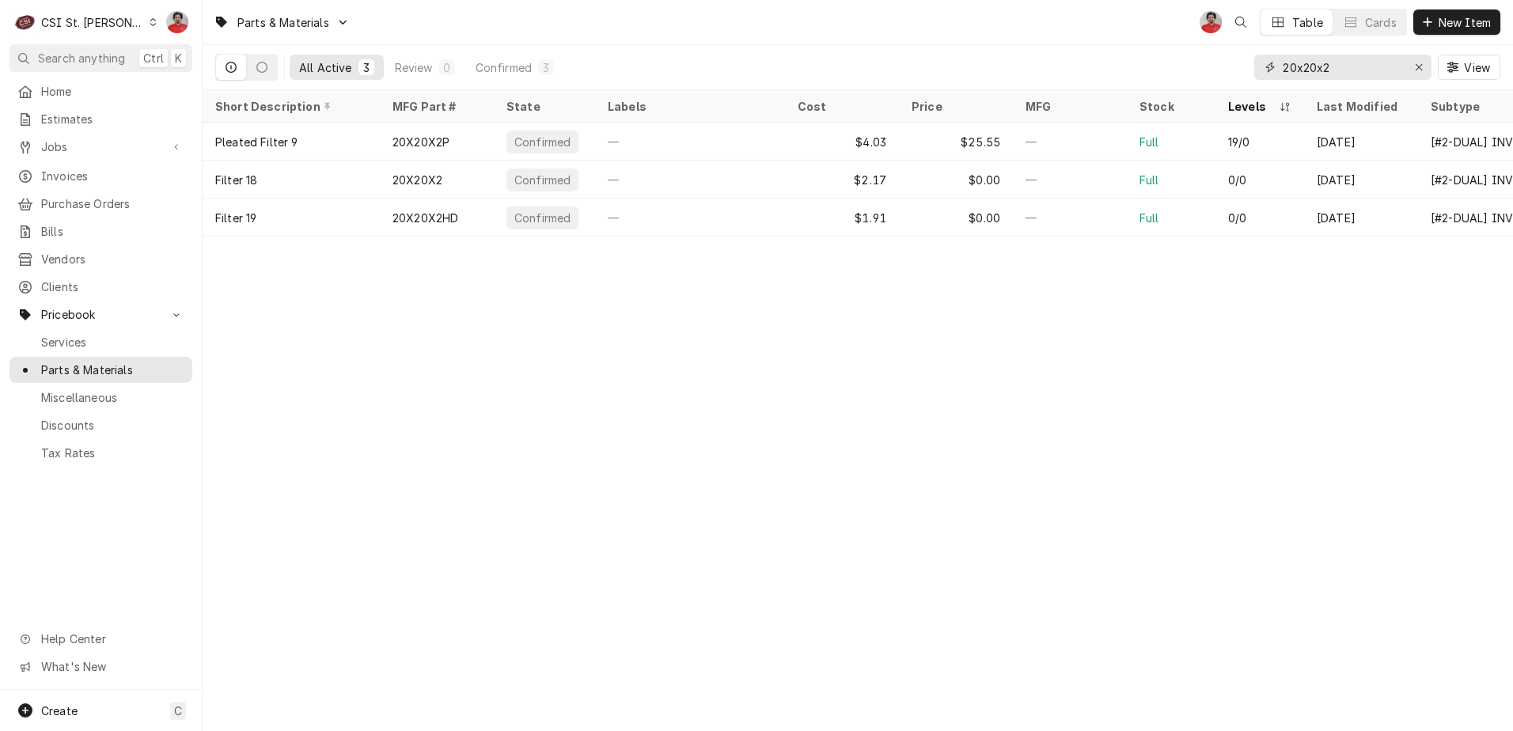
drag, startPoint x: 1381, startPoint y: 63, endPoint x: 1085, endPoint y: 63, distance: 296.0
click at [1099, 63] on div "All Active 3 Review 0 Confirmed 3 20x20x2 View" at bounding box center [858, 67] width 1286 height 44
paste input "1094-C1"
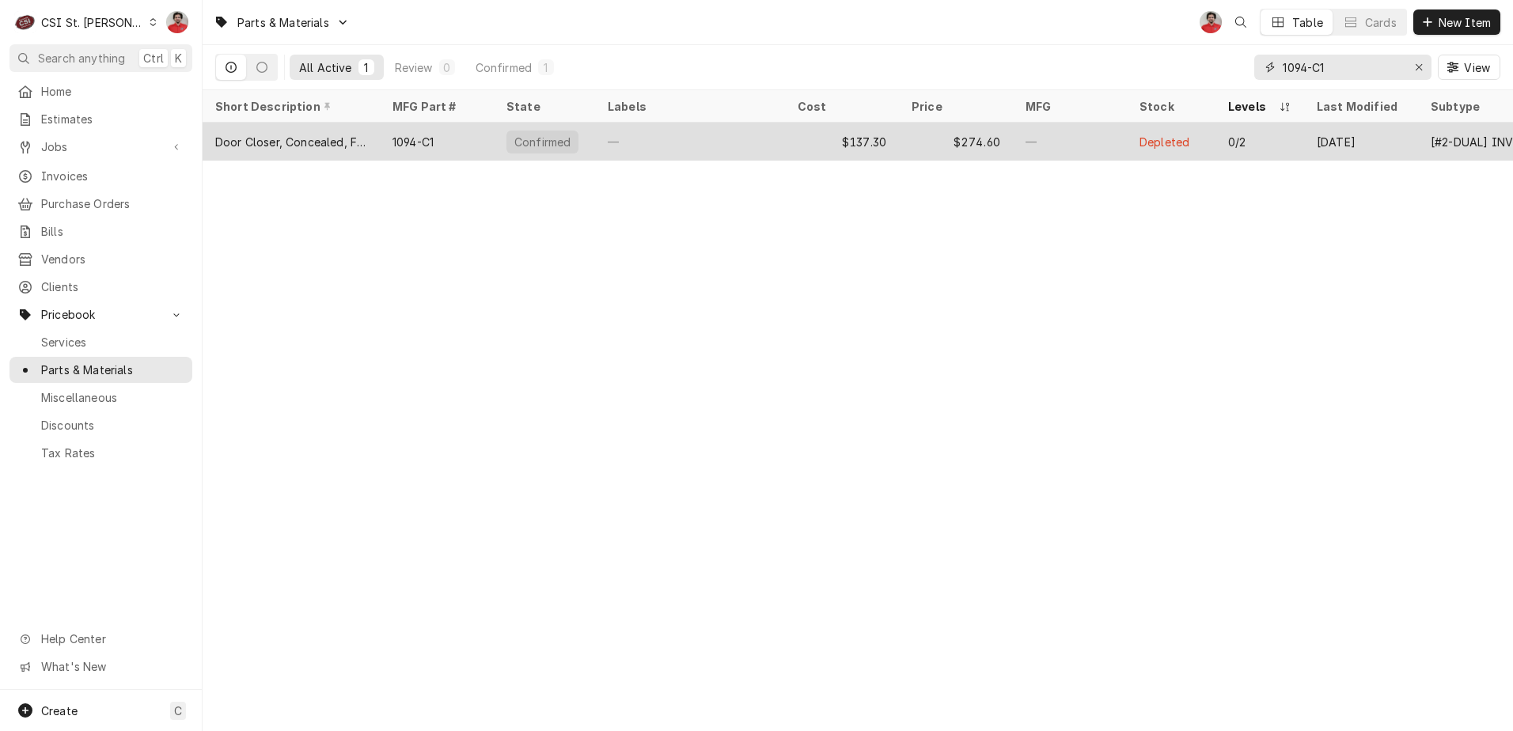
type input "1094-C1"
click at [1074, 140] on div "—" at bounding box center [1070, 142] width 114 height 38
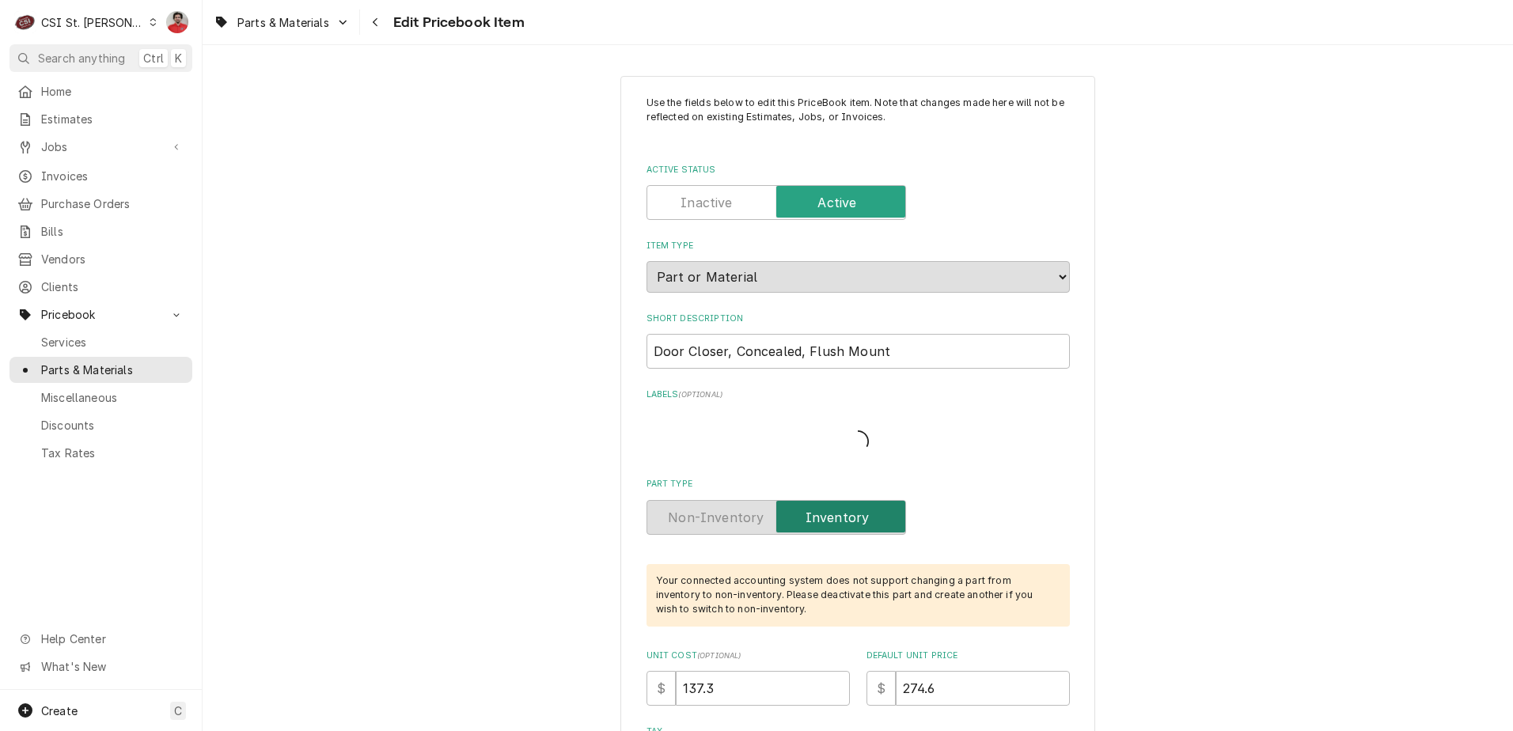
type textarea "x"
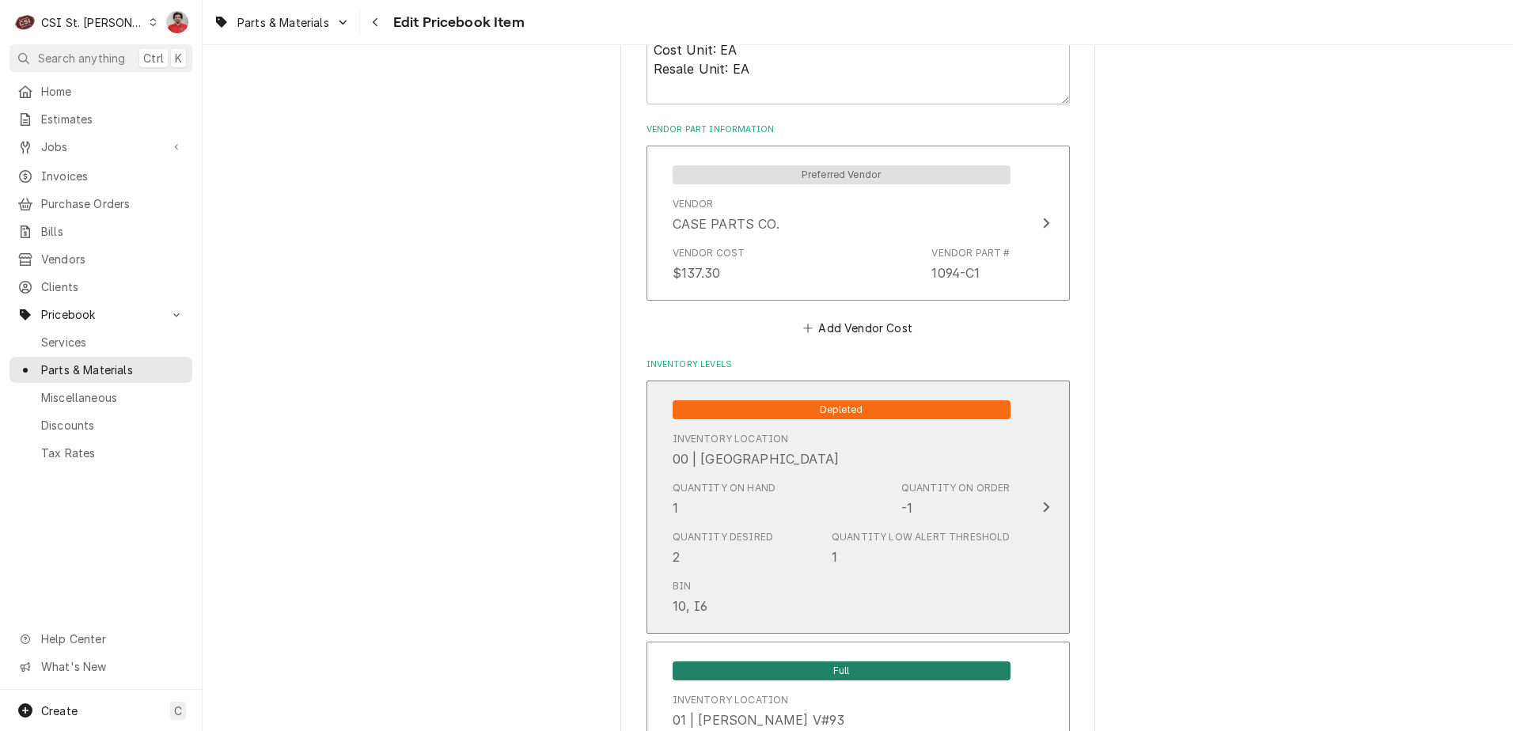
scroll to position [712, 0]
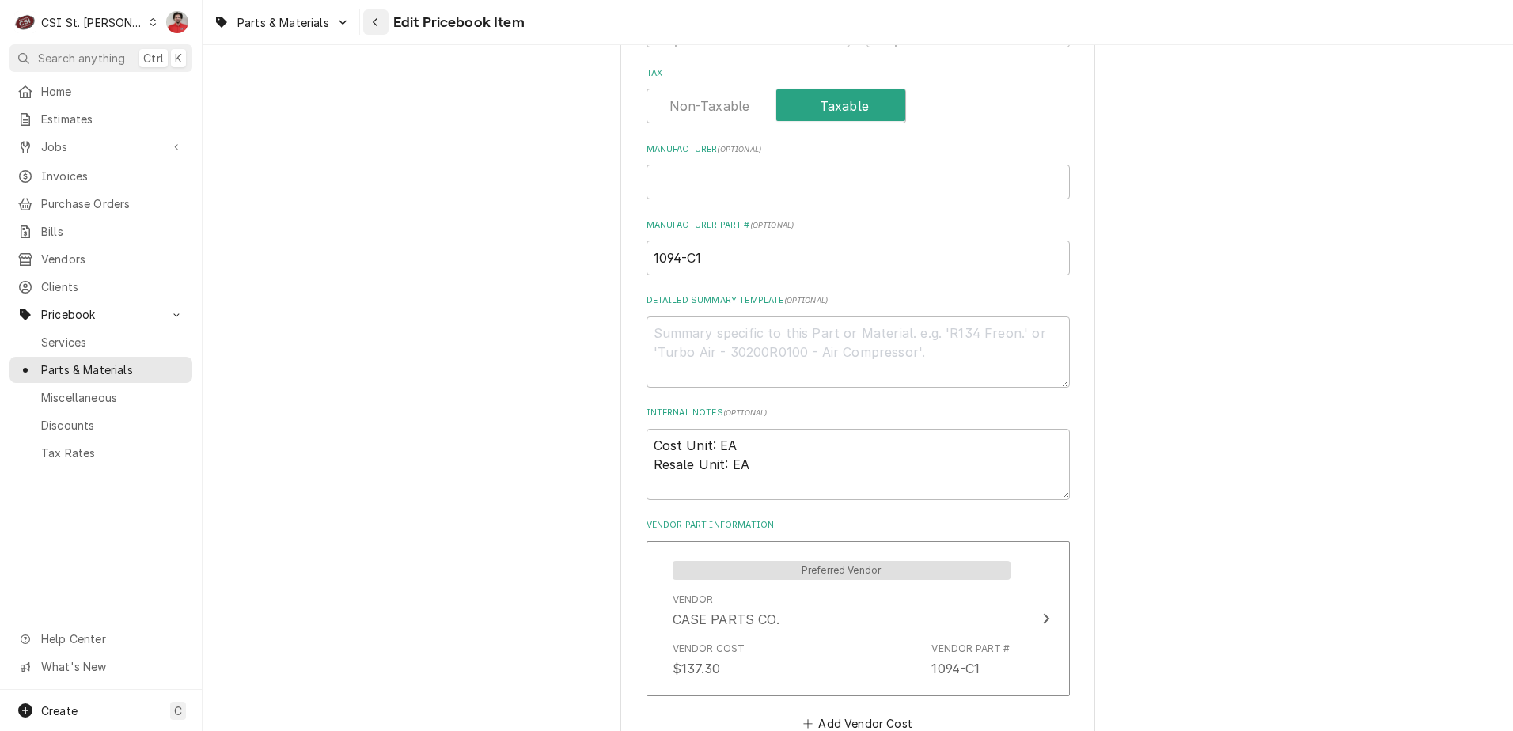
click at [378, 13] on button "Navigate back" at bounding box center [375, 21] width 25 height 25
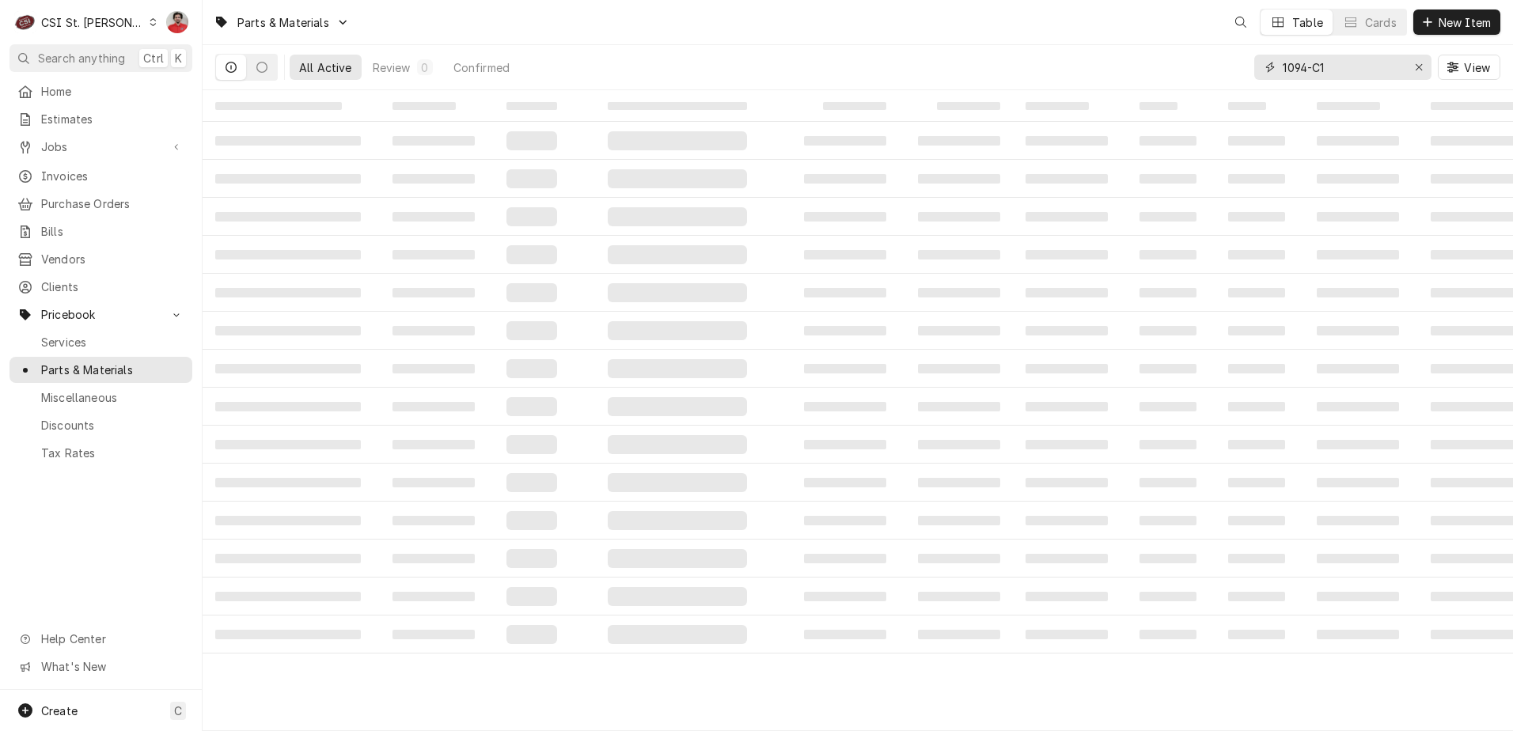
click at [1368, 77] on input "1094-C1" at bounding box center [1342, 67] width 119 height 25
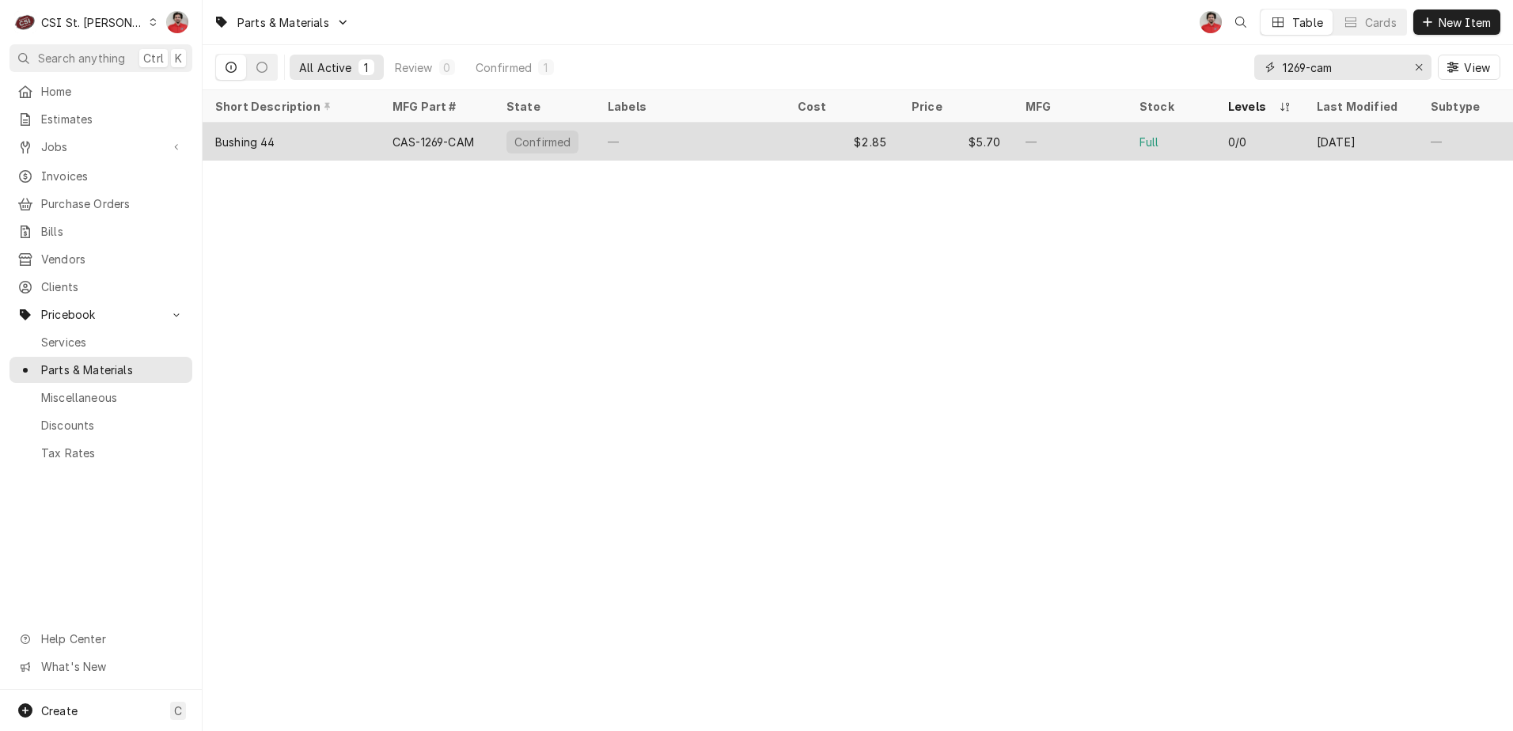
type input "1269-cam"
click at [1084, 154] on div "—" at bounding box center [1070, 142] width 114 height 38
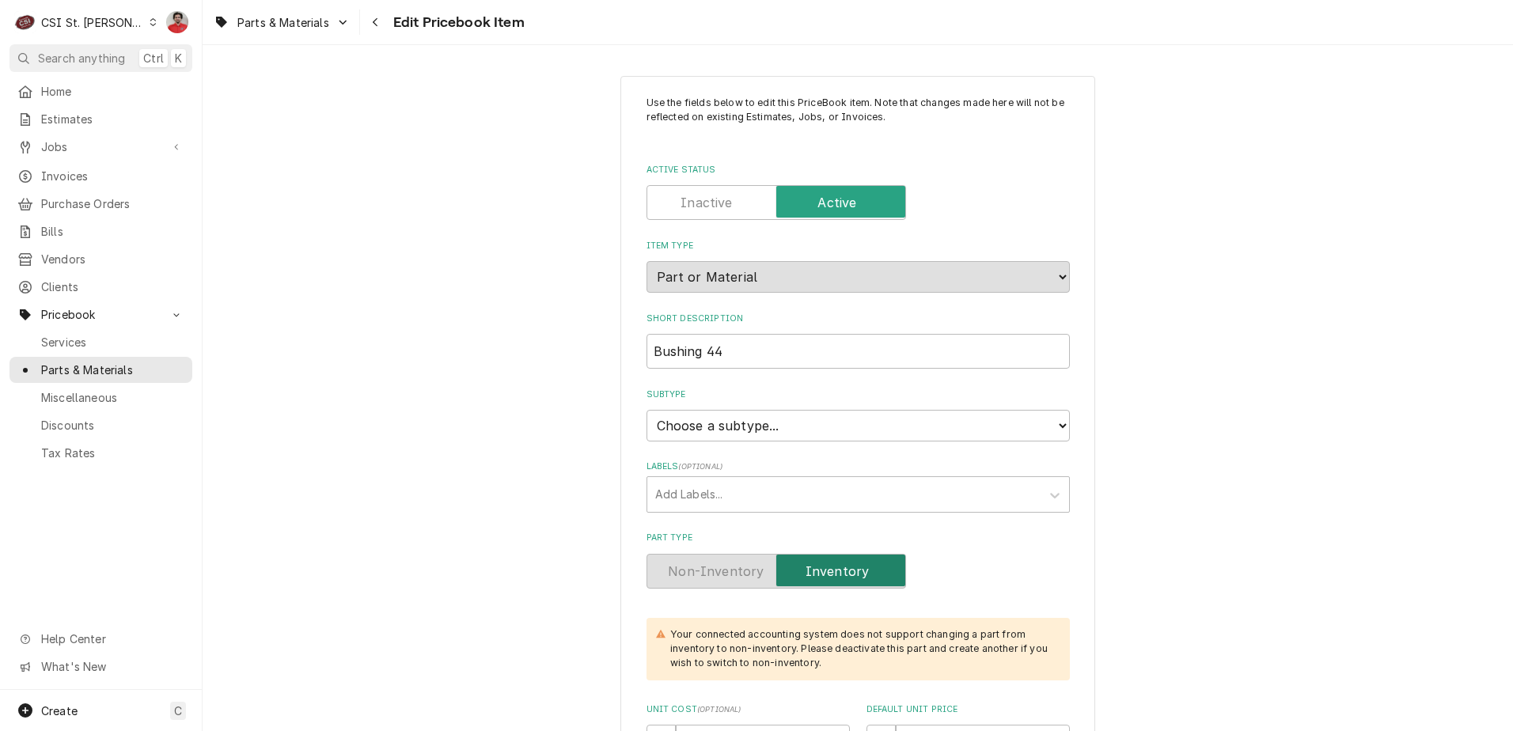
scroll to position [396, 0]
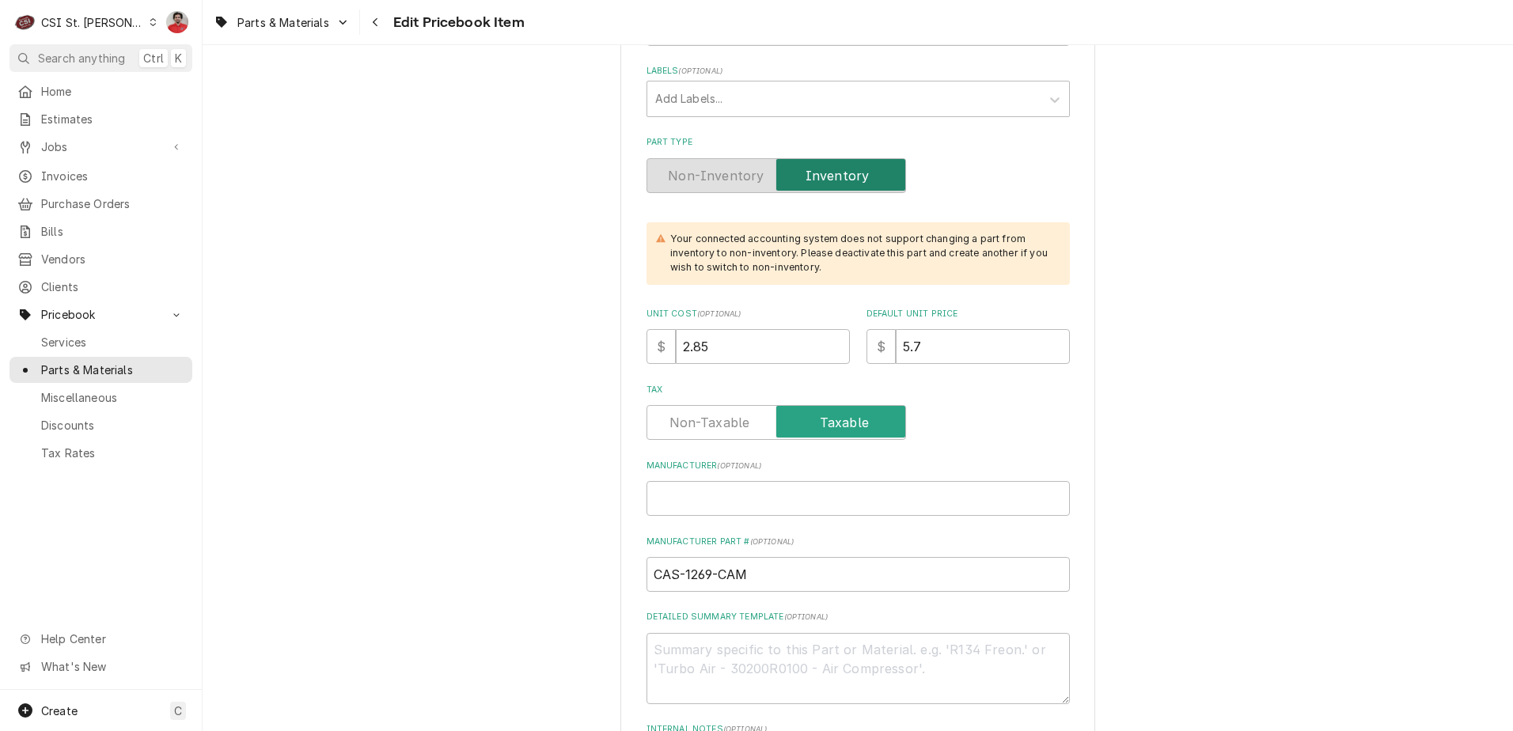
type textarea "x"
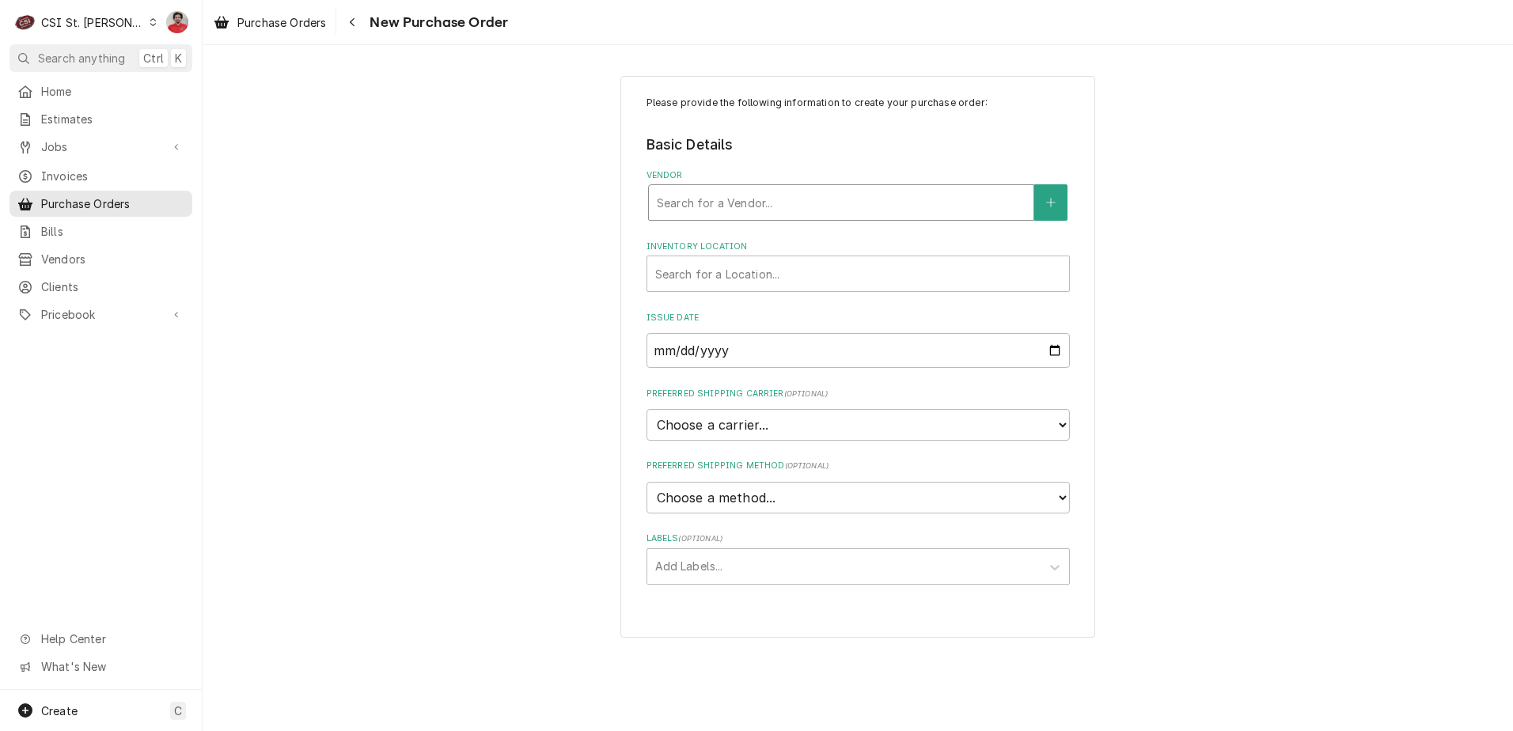
click at [834, 192] on div "Vendor" at bounding box center [841, 202] width 369 height 28
type input "case"
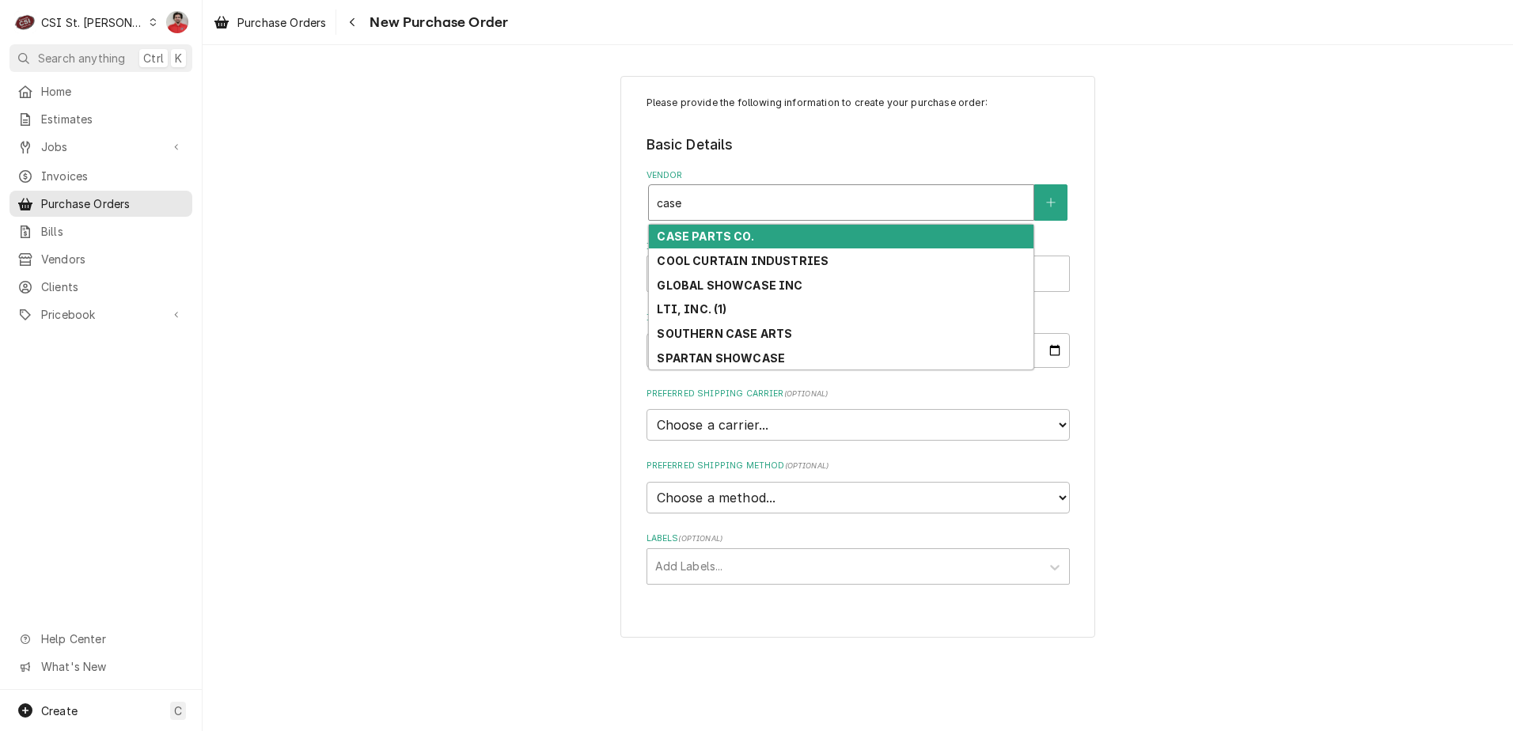
click at [799, 234] on div "CASE PARTS CO." at bounding box center [841, 237] width 385 height 25
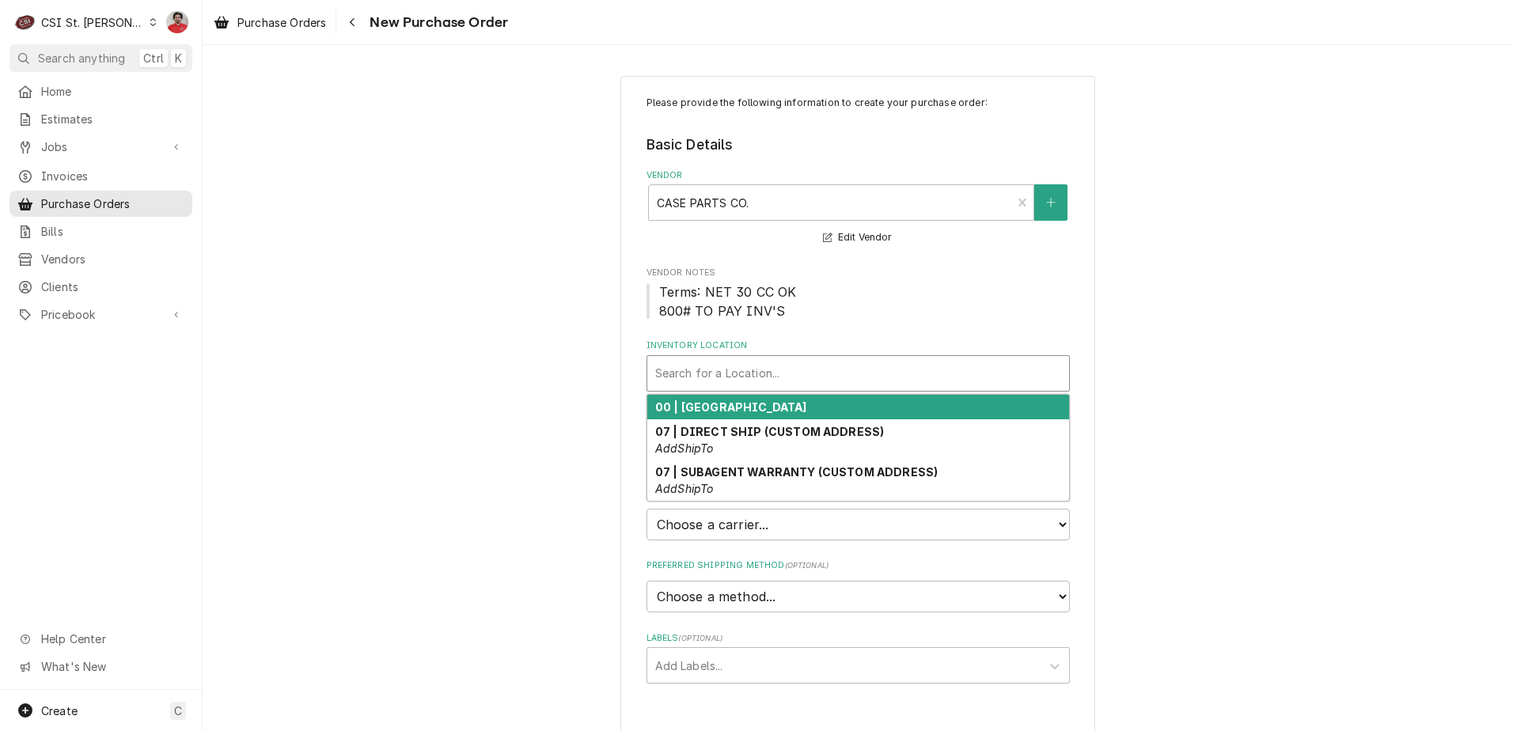
click at [798, 377] on div "Inventory Location" at bounding box center [858, 373] width 406 height 28
click at [785, 402] on div "00 | STL WAREHOUSE" at bounding box center [859, 407] width 422 height 25
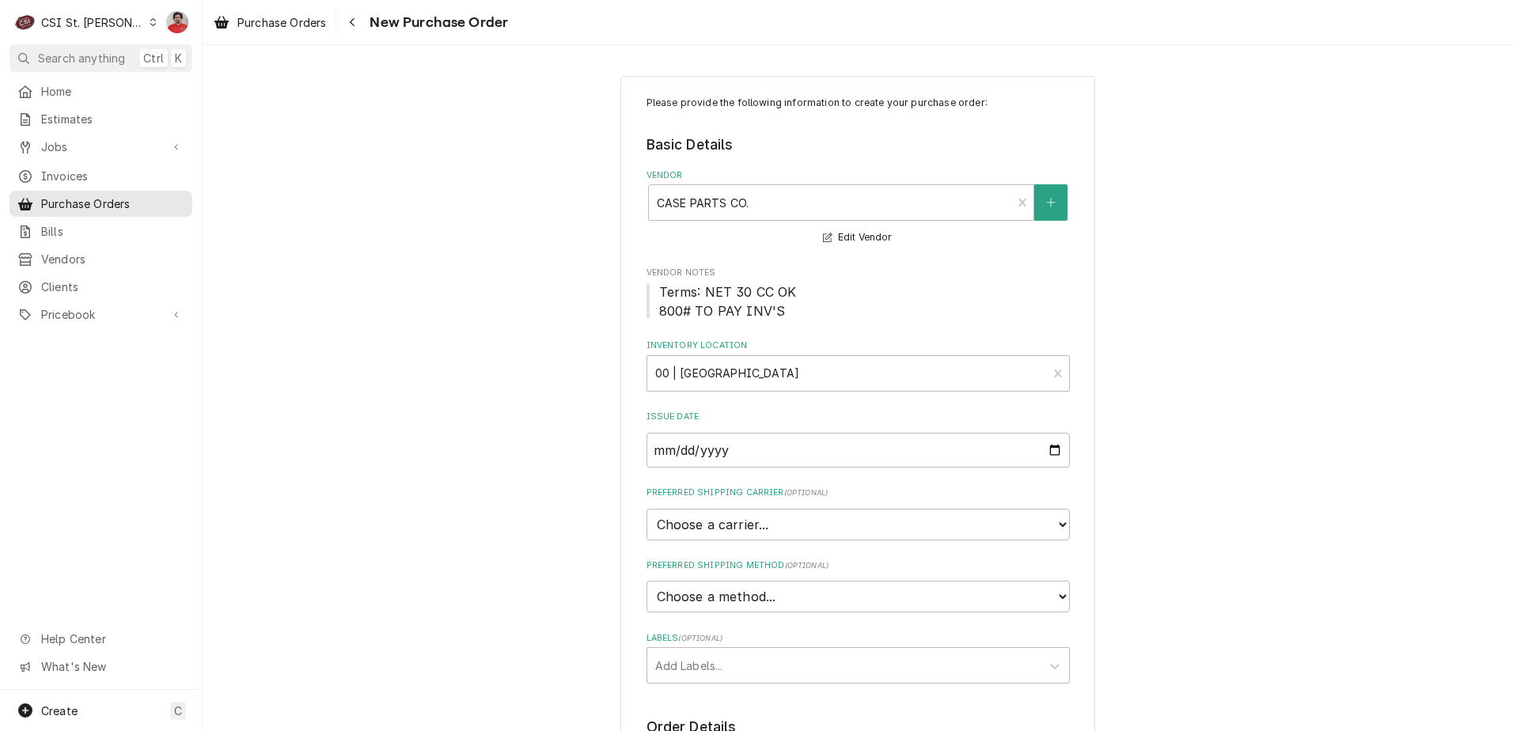
type textarea "x"
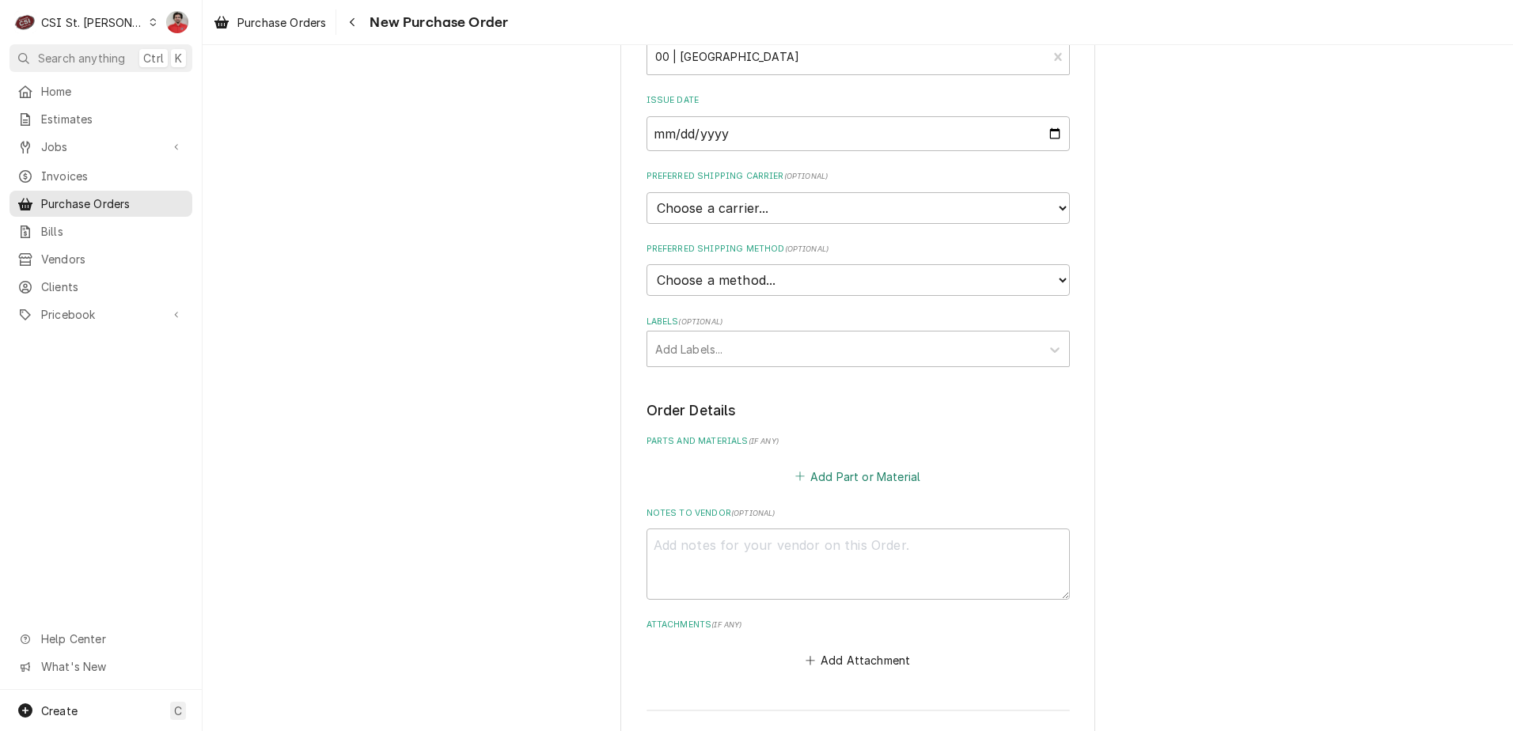
click at [812, 469] on button "Add Part or Material" at bounding box center [857, 476] width 131 height 22
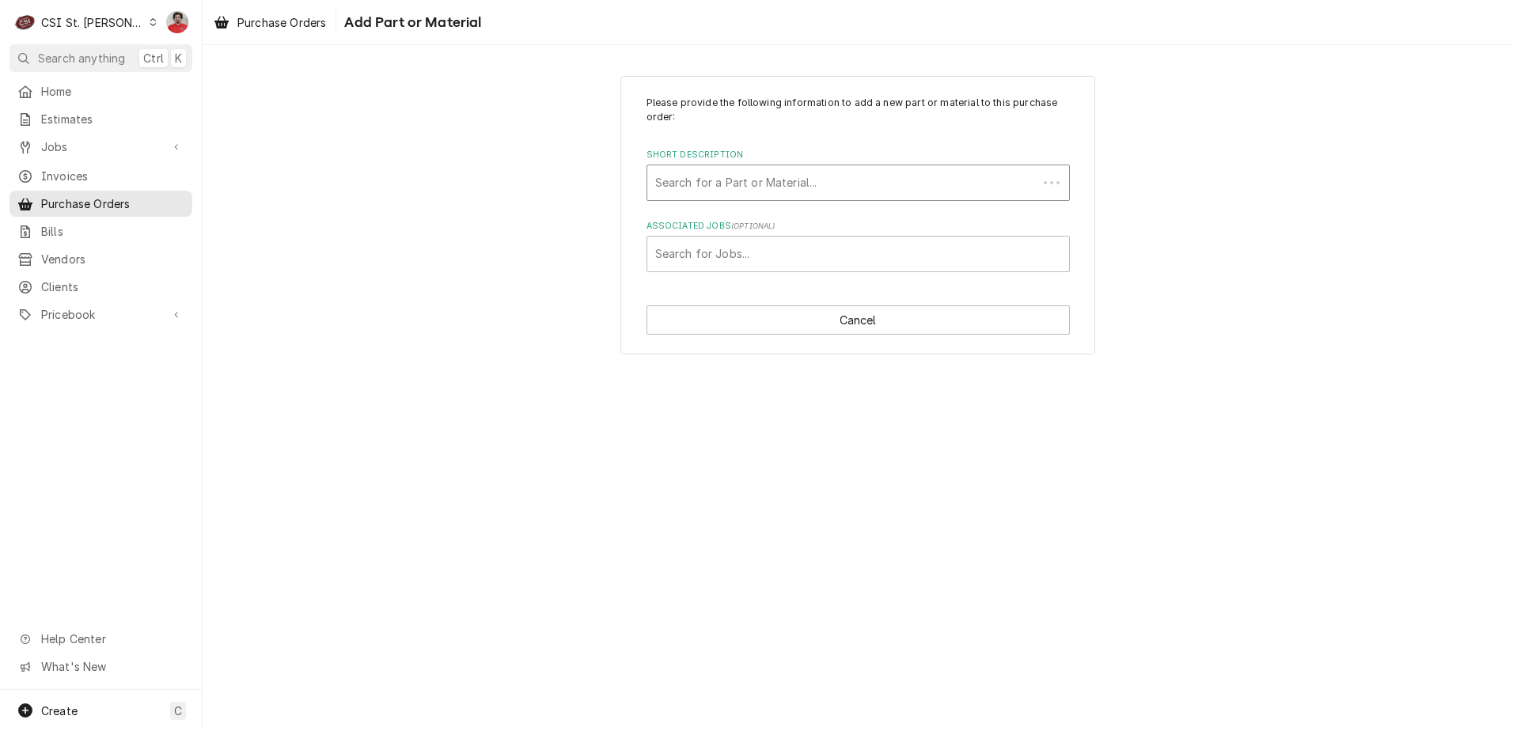
click at [727, 182] on div "Short Description" at bounding box center [842, 183] width 374 height 28
type input "1094-c1"
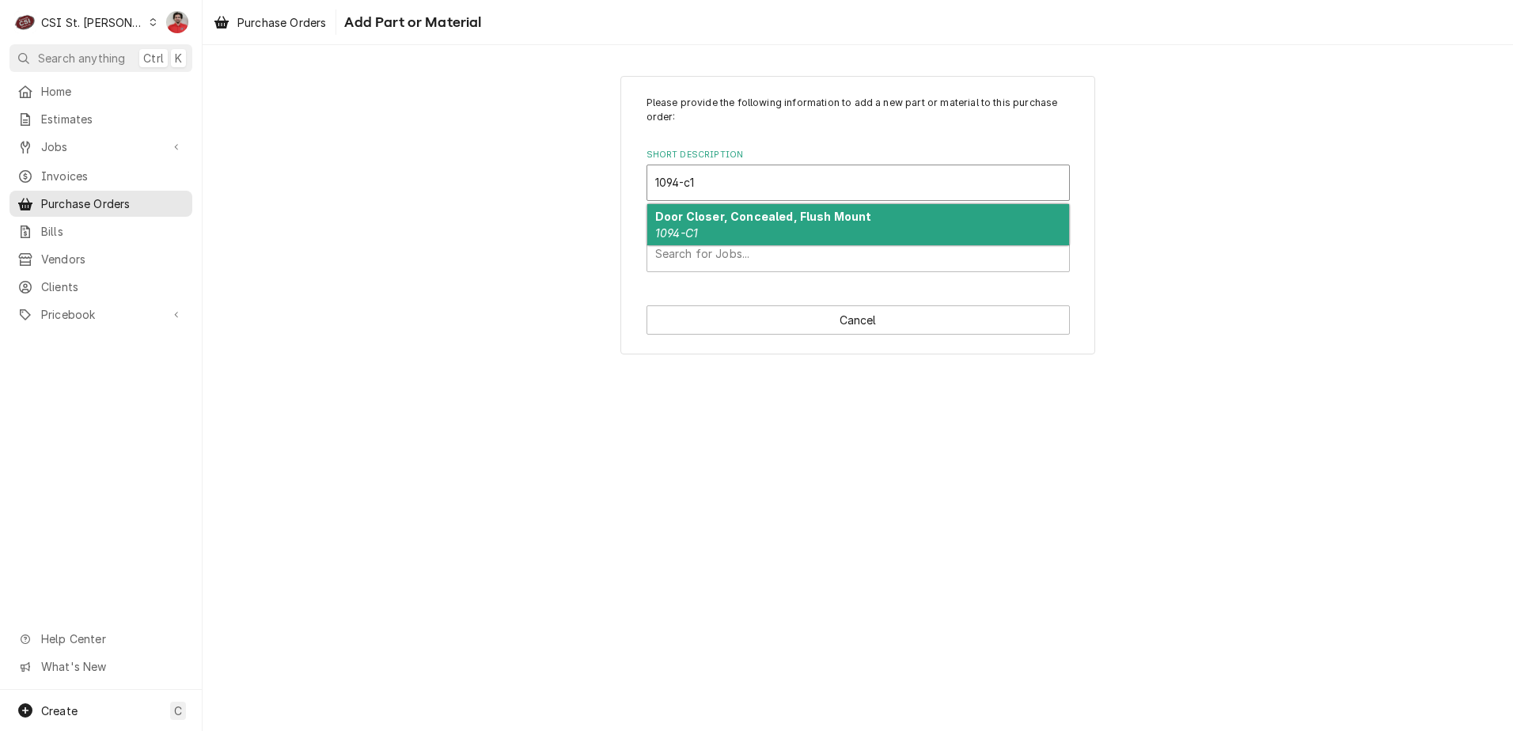
click at [724, 239] on div "Door Closer, Concealed, Flush Mount 1094-C1" at bounding box center [859, 224] width 422 height 41
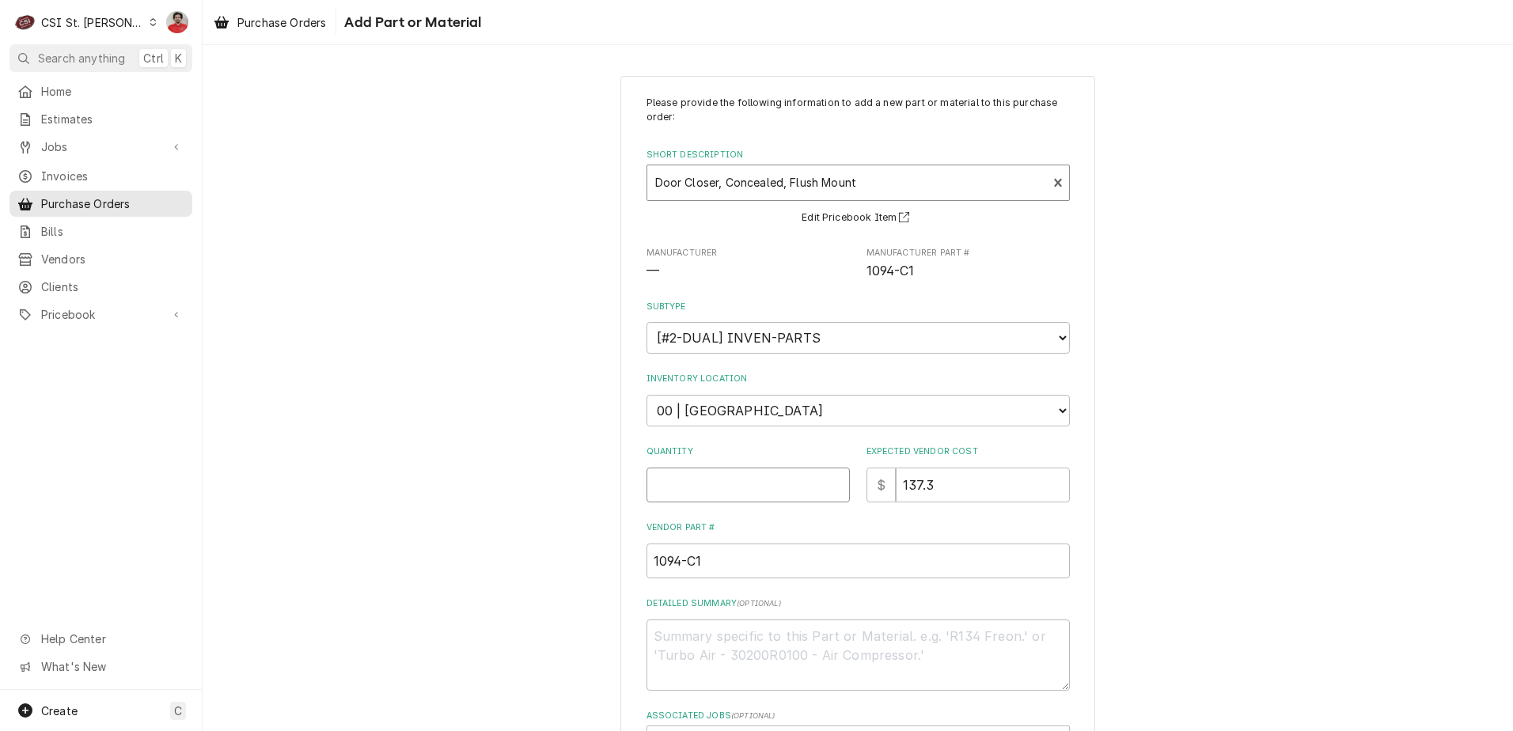
click at [771, 472] on input "Quantity" at bounding box center [748, 485] width 203 height 35
type textarea "x"
type input "1"
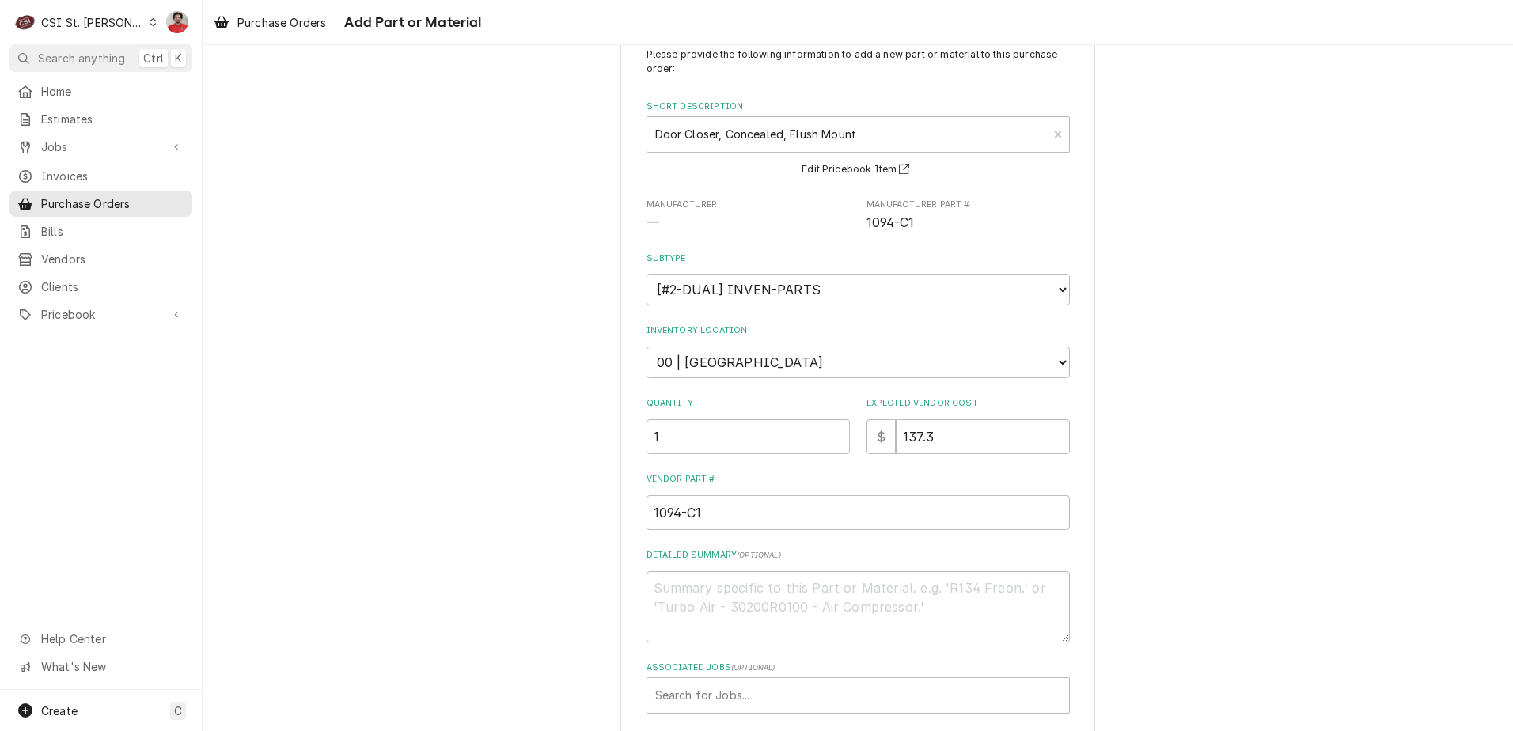
scroll to position [127, 0]
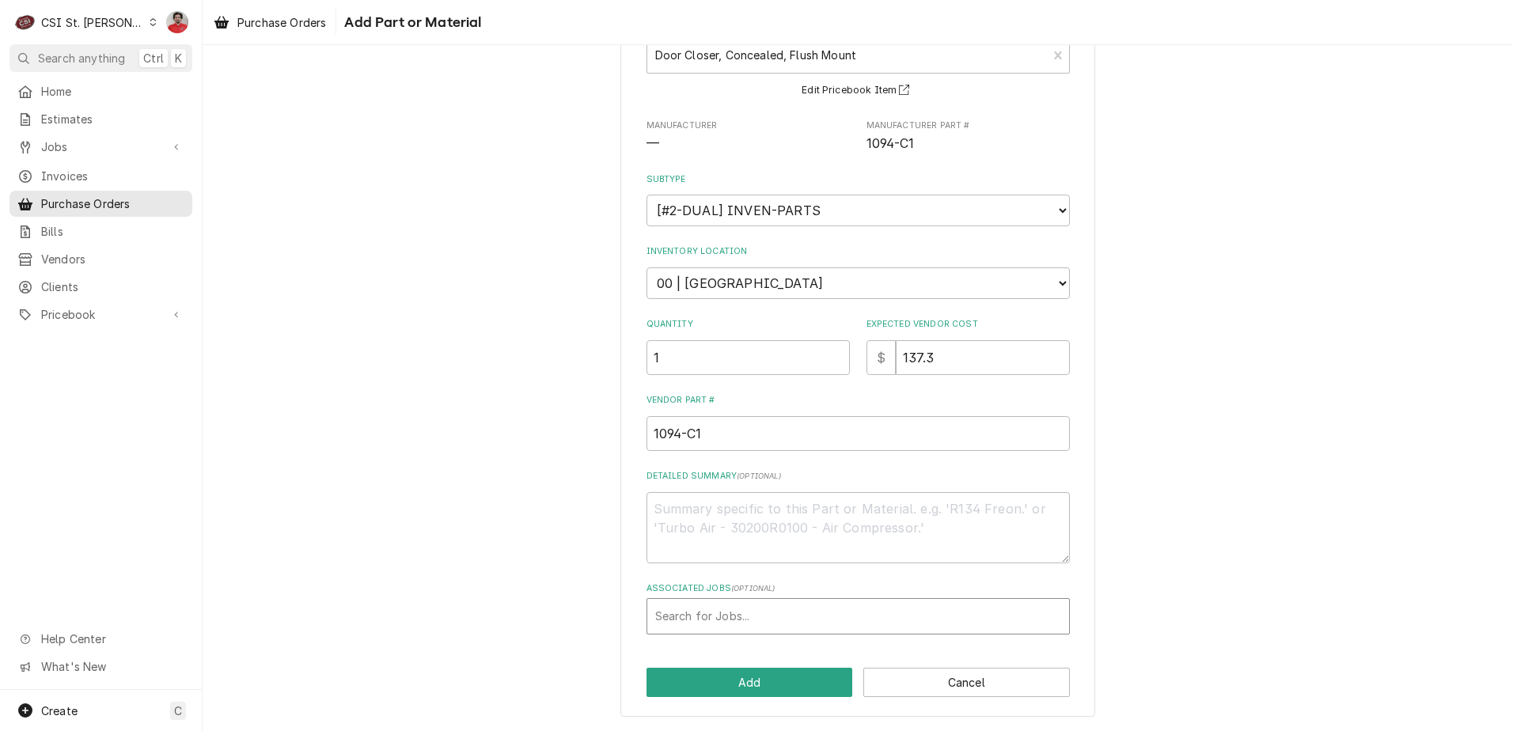
click at [764, 602] on div "Associated Jobs" at bounding box center [858, 616] width 406 height 28
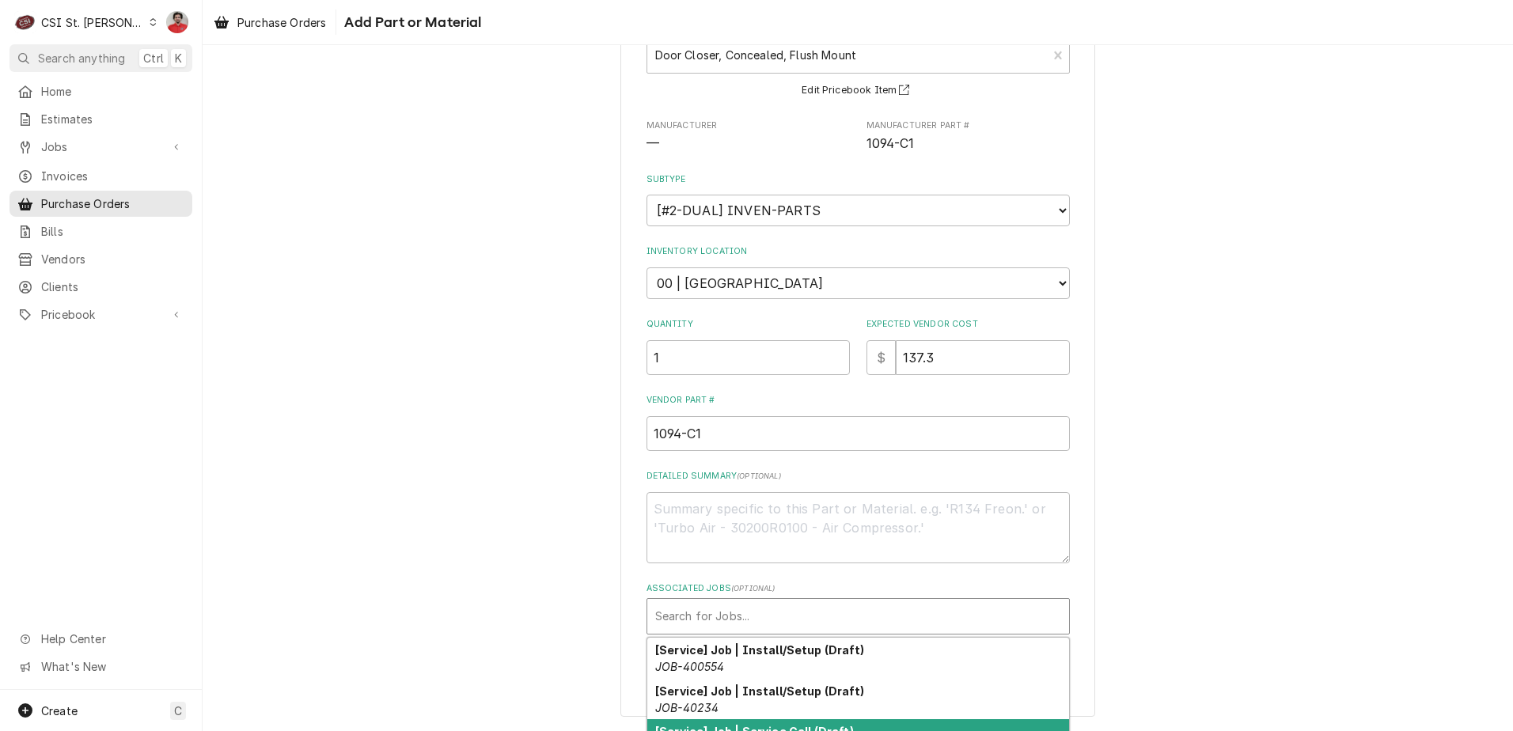
click at [834, 613] on div "Associated Jobs" at bounding box center [858, 616] width 406 height 28
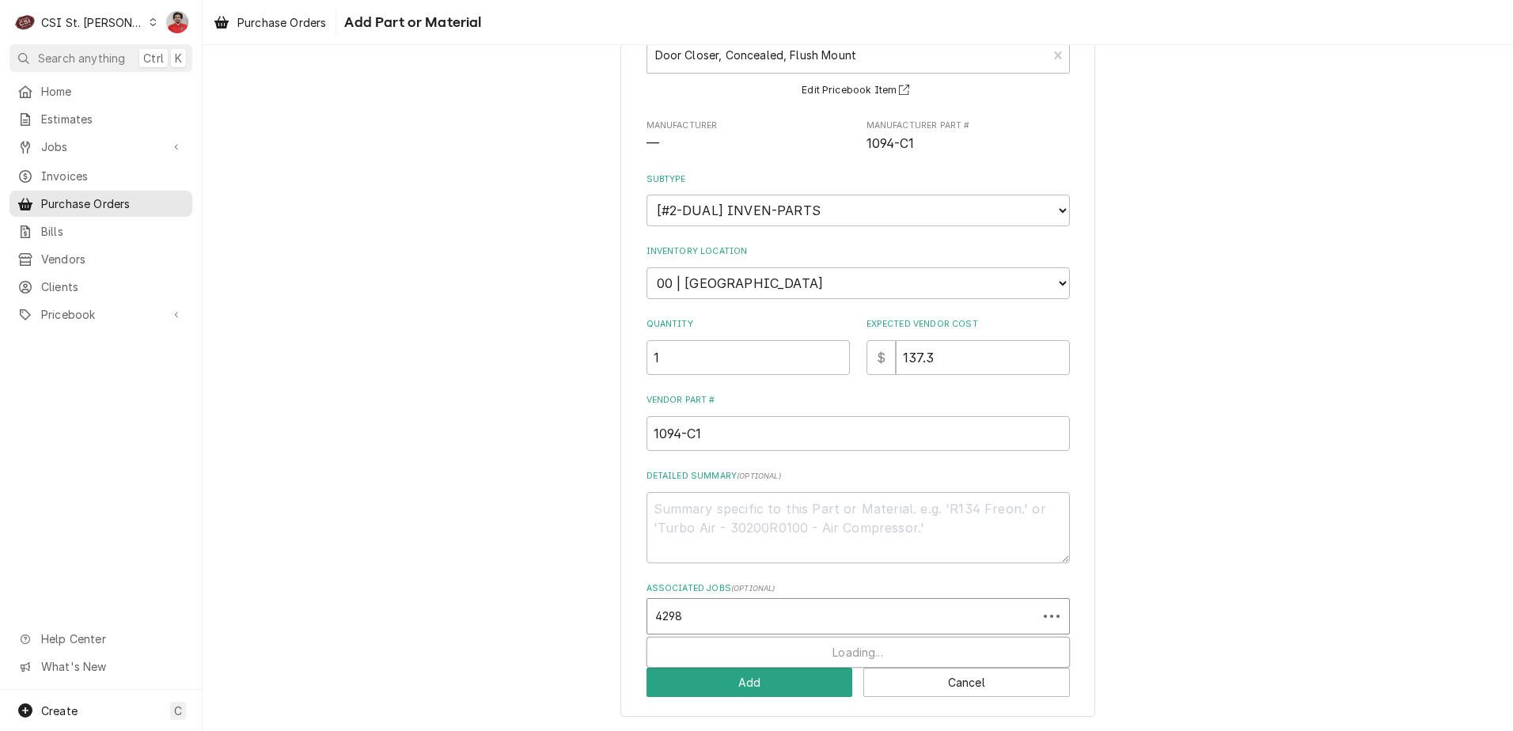
type input "42982"
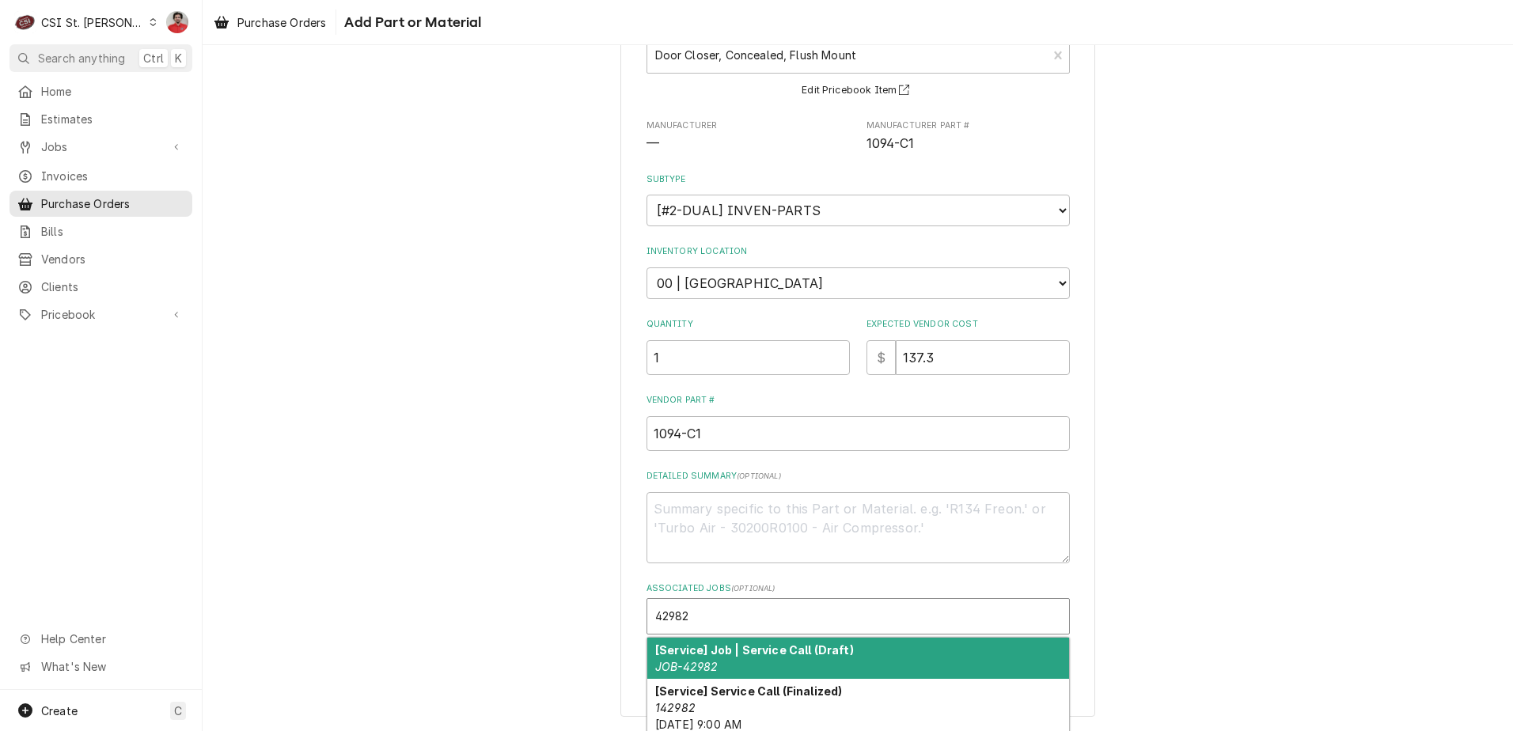
click at [773, 654] on strong "[Service] Job | Service Call (Draft)" at bounding box center [754, 650] width 199 height 13
type textarea "x"
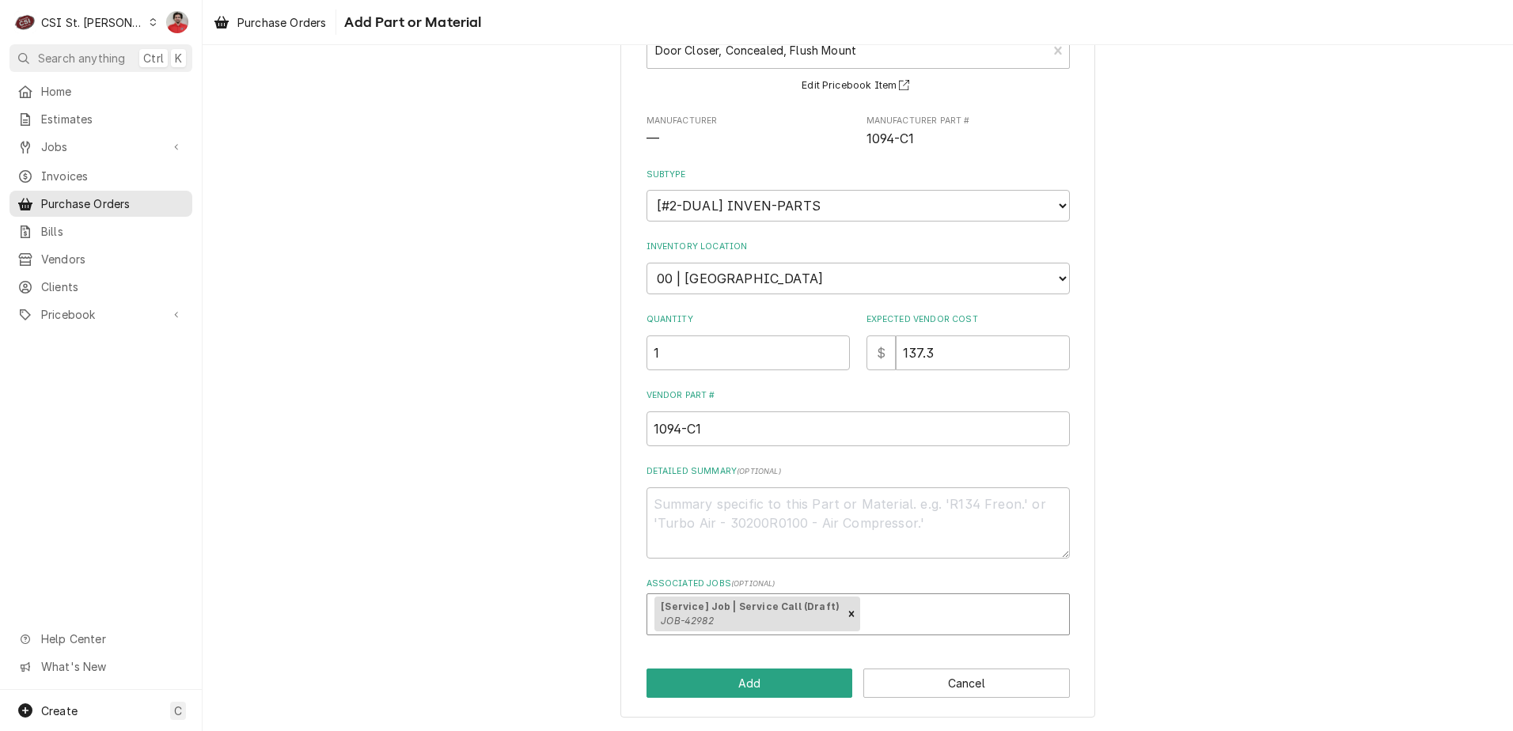
scroll to position [133, 0]
click at [773, 689] on button "Add" at bounding box center [750, 682] width 207 height 29
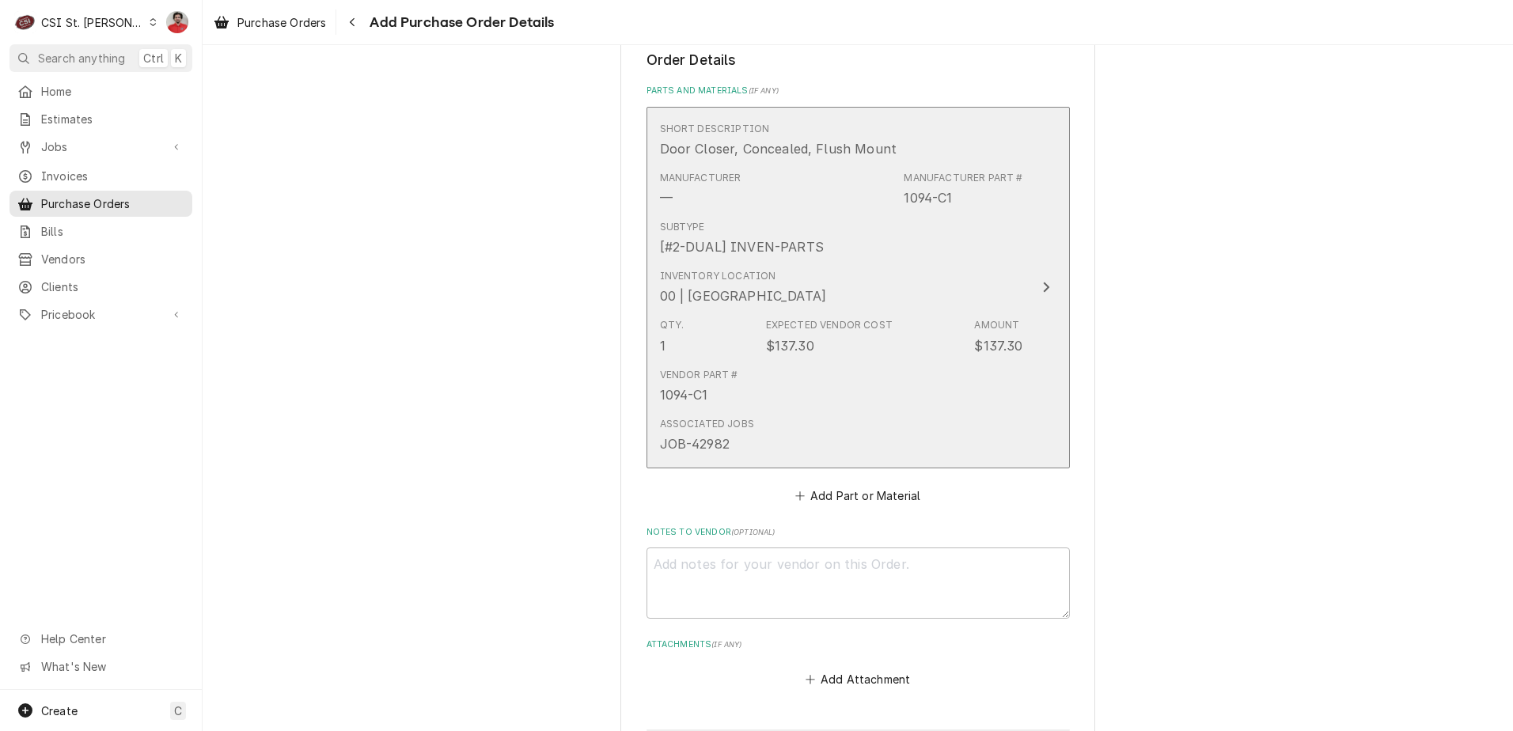
scroll to position [792, 0]
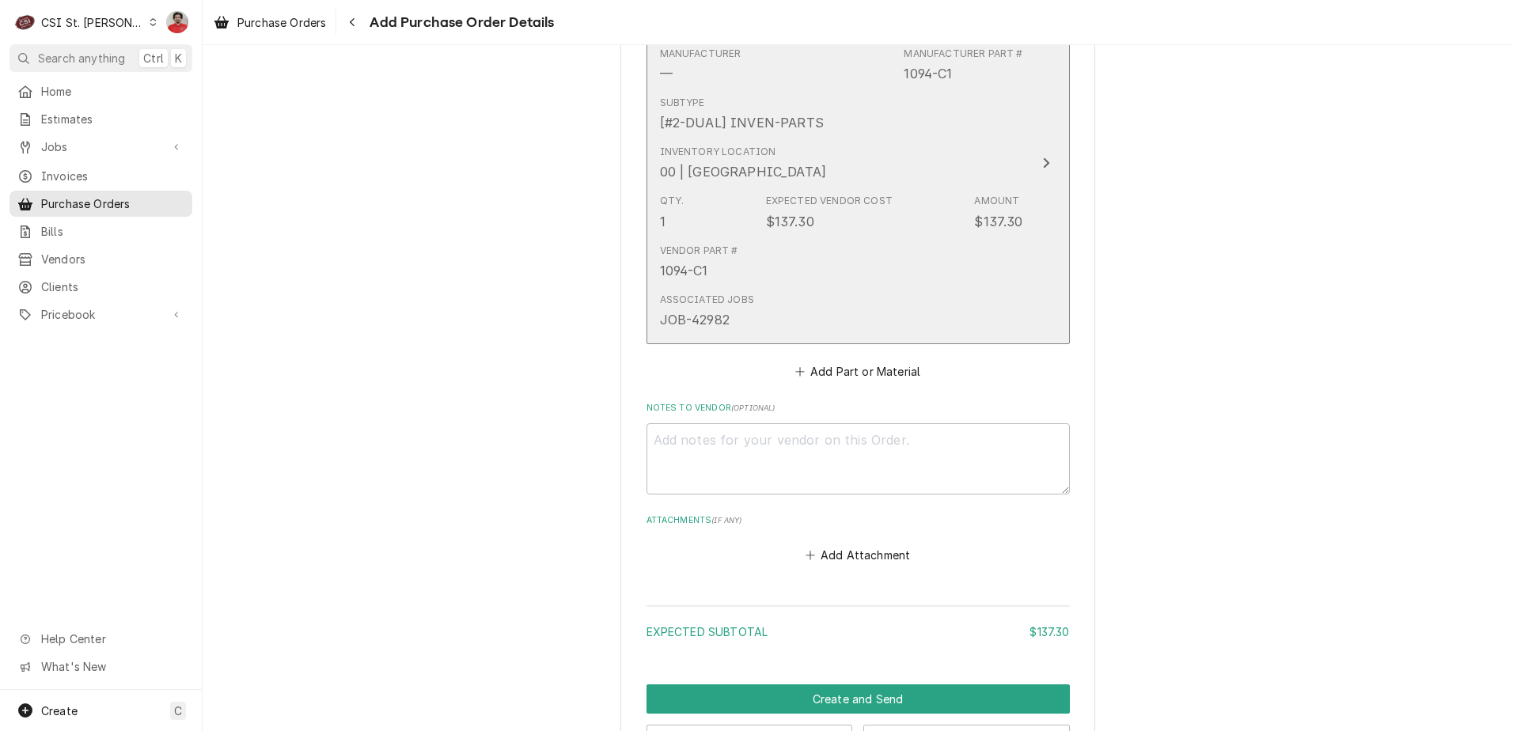
click at [810, 149] on div "Inventory Location 00 | STL WAREHOUSE" at bounding box center [841, 163] width 363 height 49
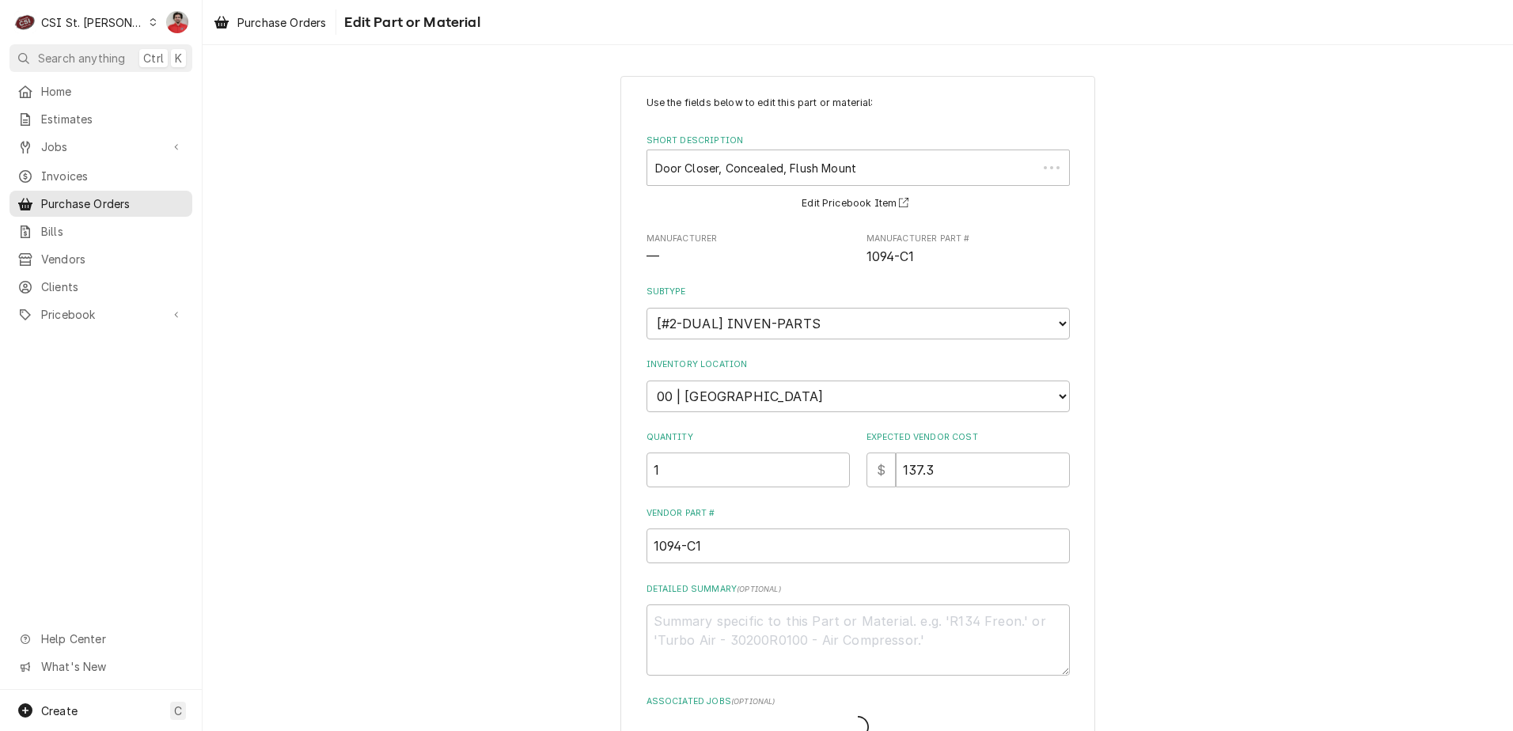
type textarea "x"
click at [753, 395] on select "Choose a location... 00 | STL WAREHOUSE 01 | CHUCK WAMBOLDT V#93 01 | COURTNEY …" at bounding box center [858, 397] width 423 height 32
select select "1409"
click at [647, 381] on select "Choose a location... 00 | STL WAREHOUSE 01 | CHUCK WAMBOLDT V#93 01 | COURTNEY …" at bounding box center [858, 397] width 423 height 32
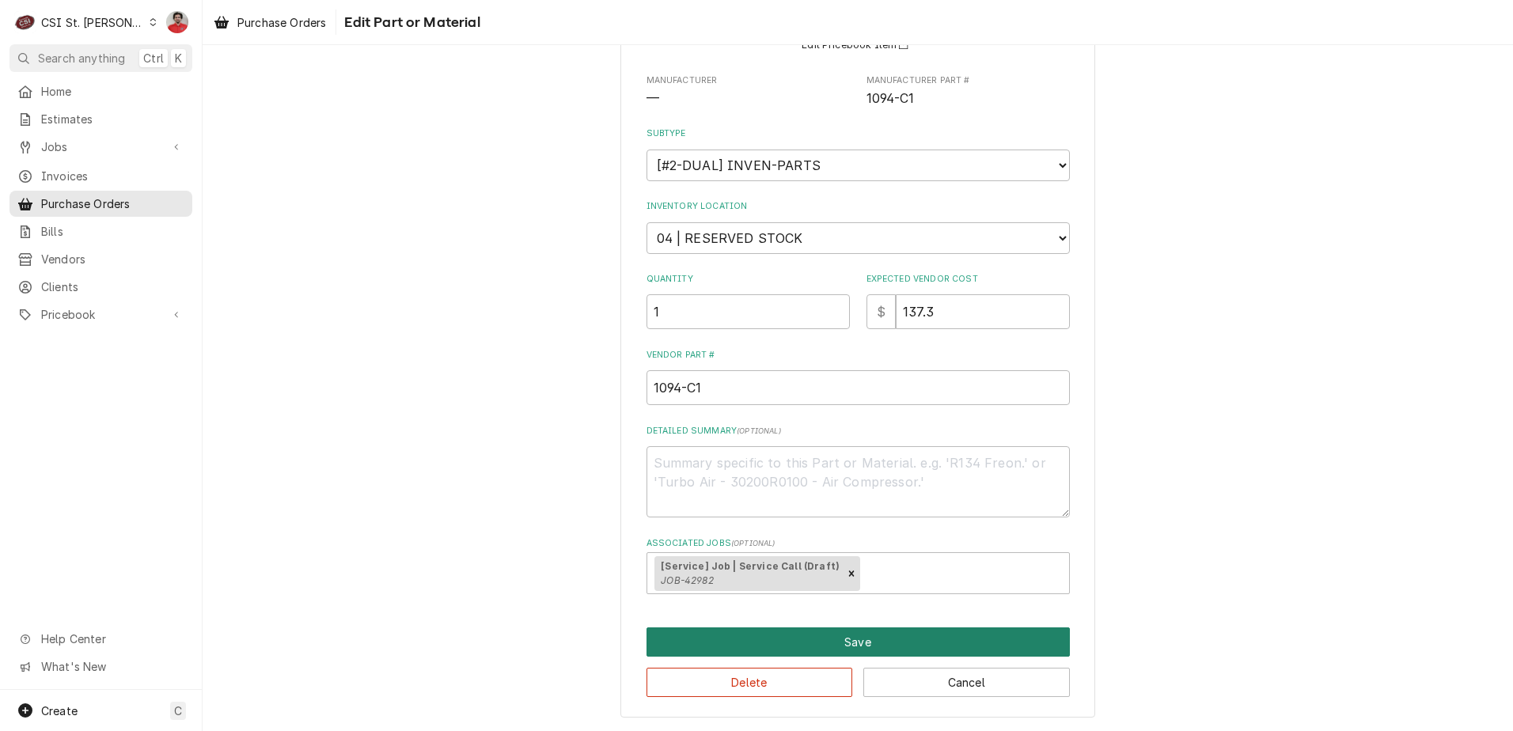
click at [790, 643] on button "Save" at bounding box center [858, 642] width 423 height 29
type textarea "x"
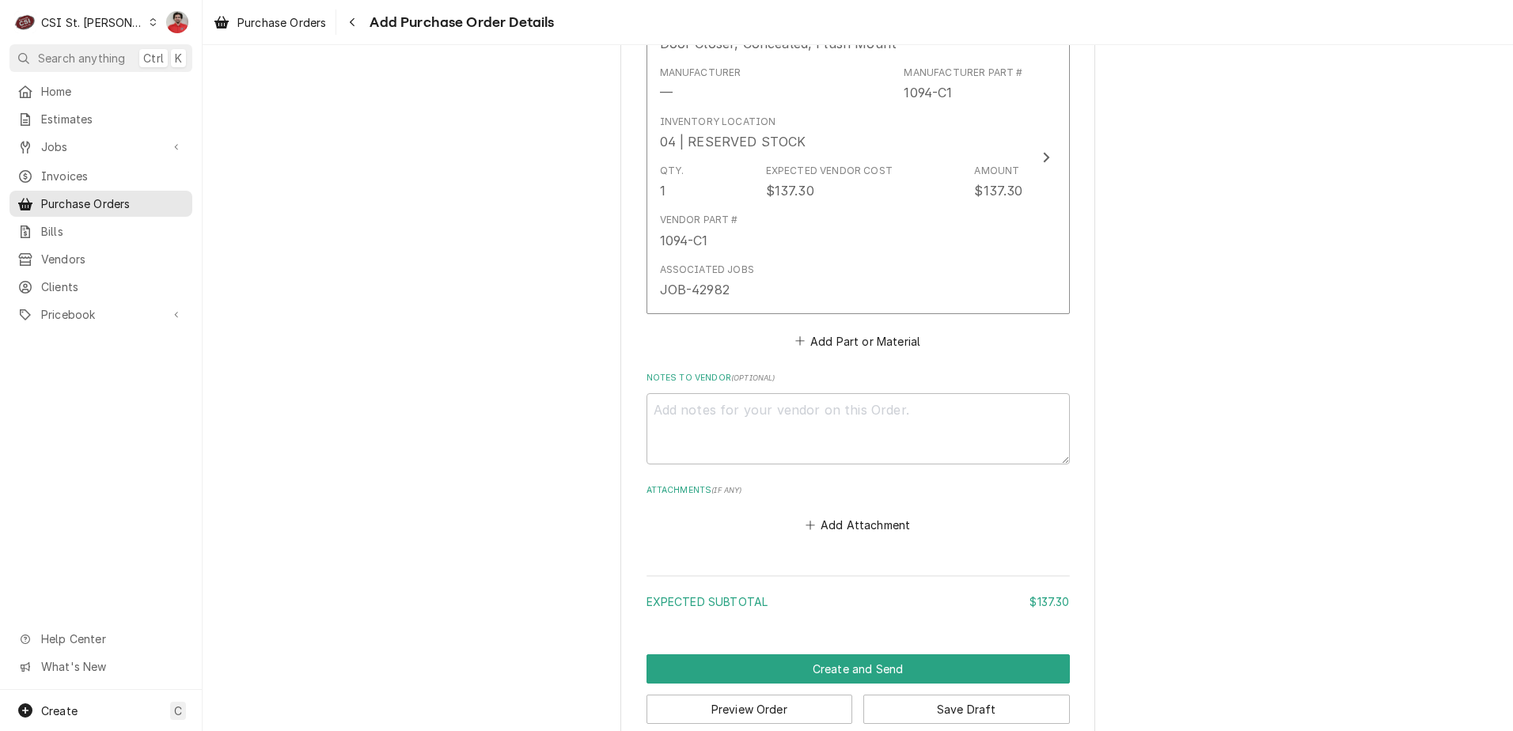
scroll to position [773, 0]
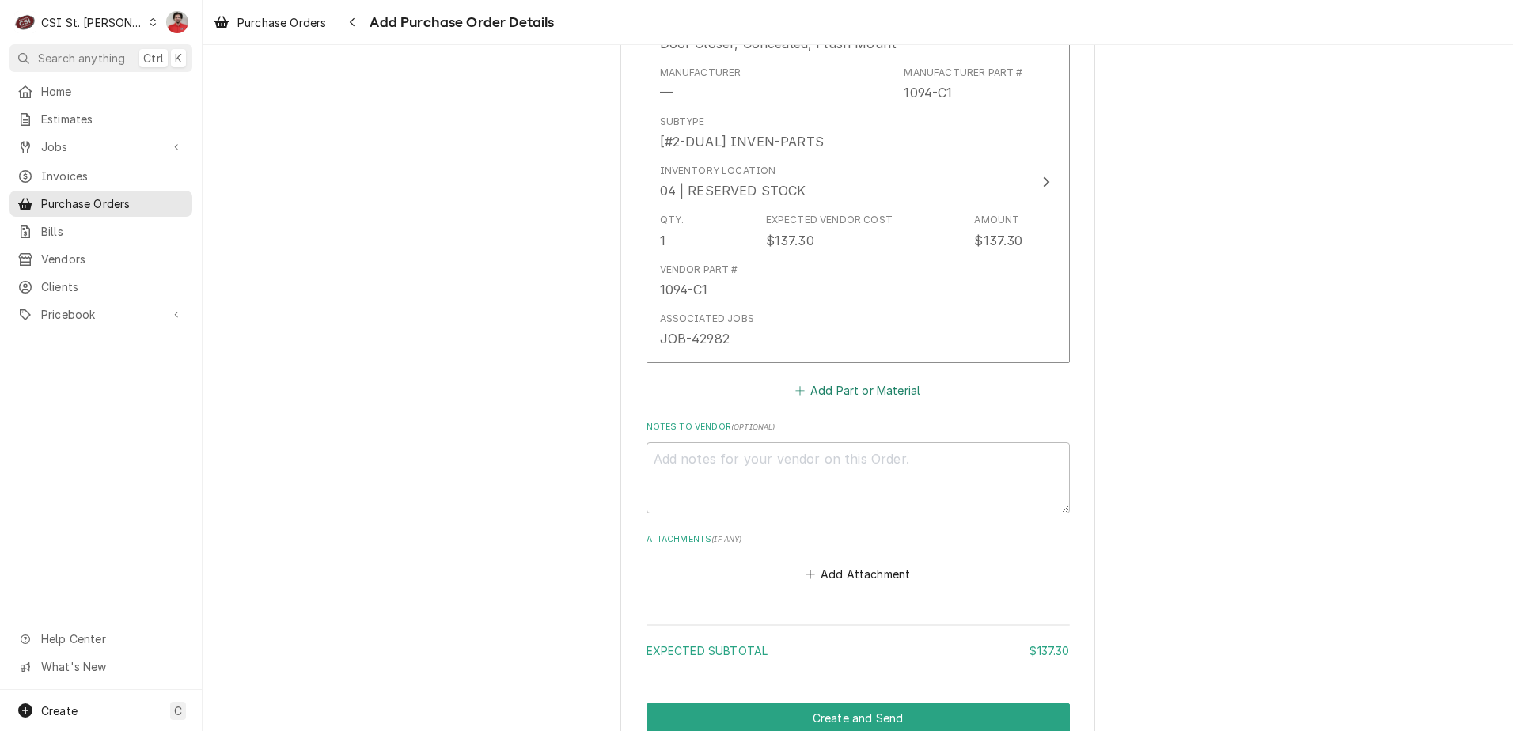
click at [821, 393] on button "Add Part or Material" at bounding box center [857, 390] width 131 height 22
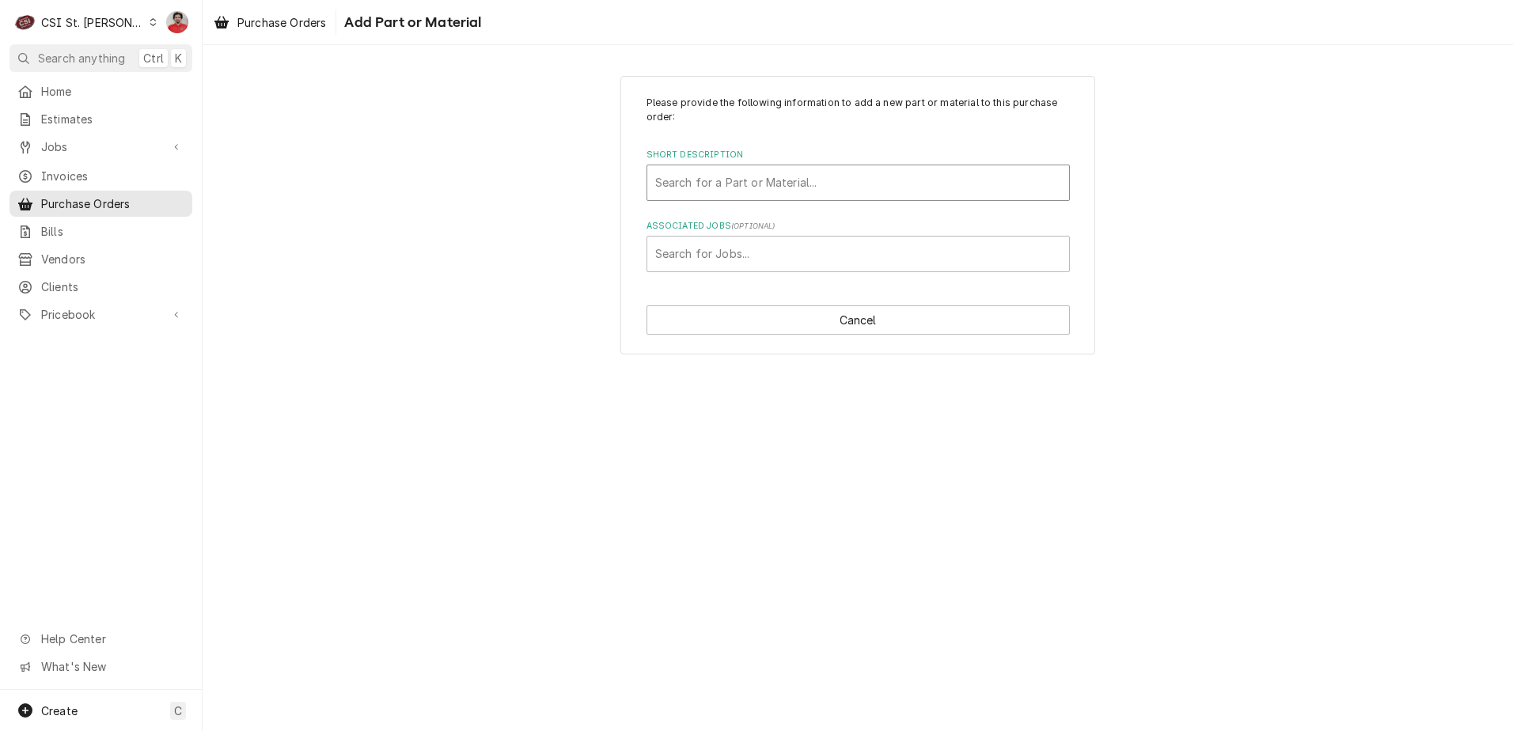
click at [741, 174] on div "Short Description" at bounding box center [858, 183] width 406 height 28
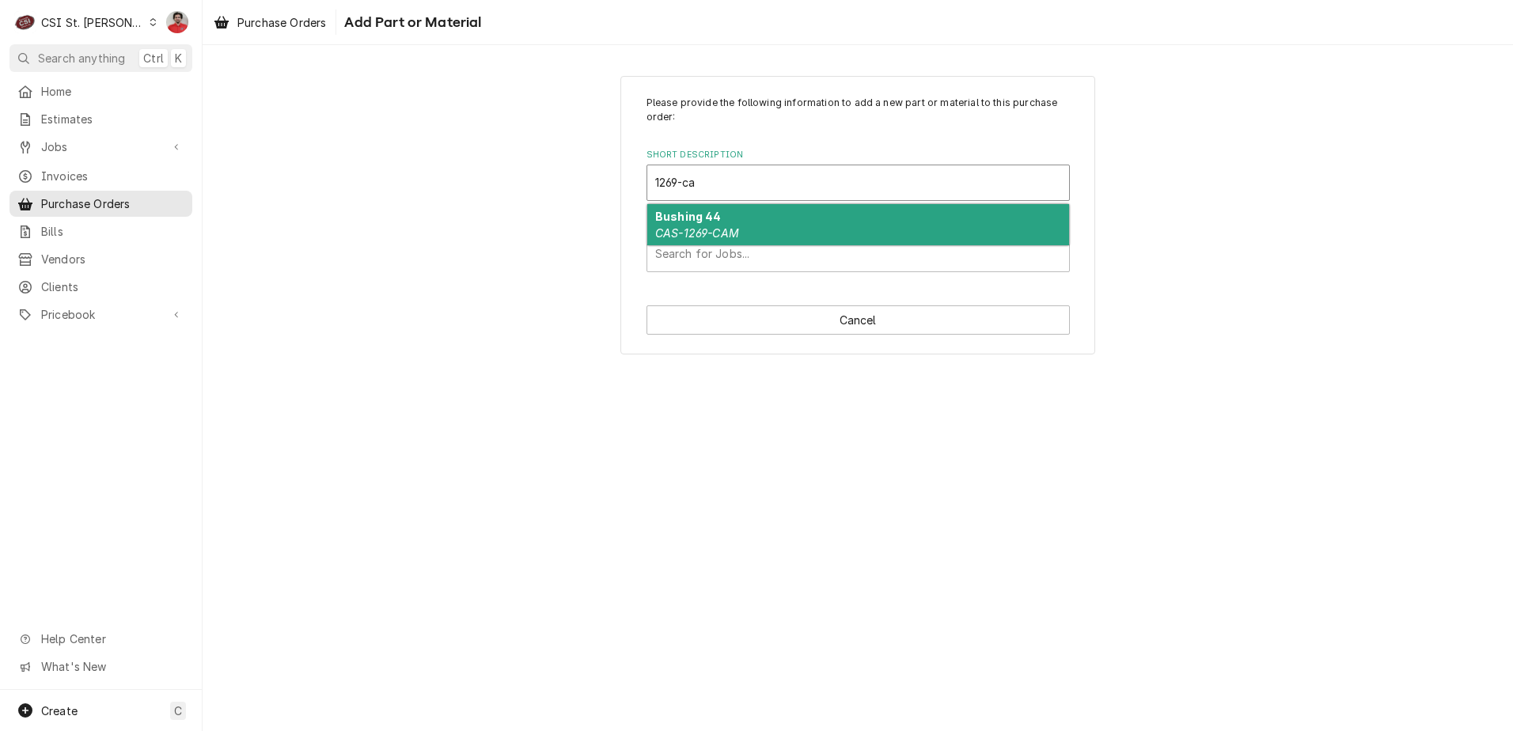
type input "1269-cam"
click at [744, 224] on div "Bushing 44 CAS-1269-CAM" at bounding box center [859, 224] width 422 height 41
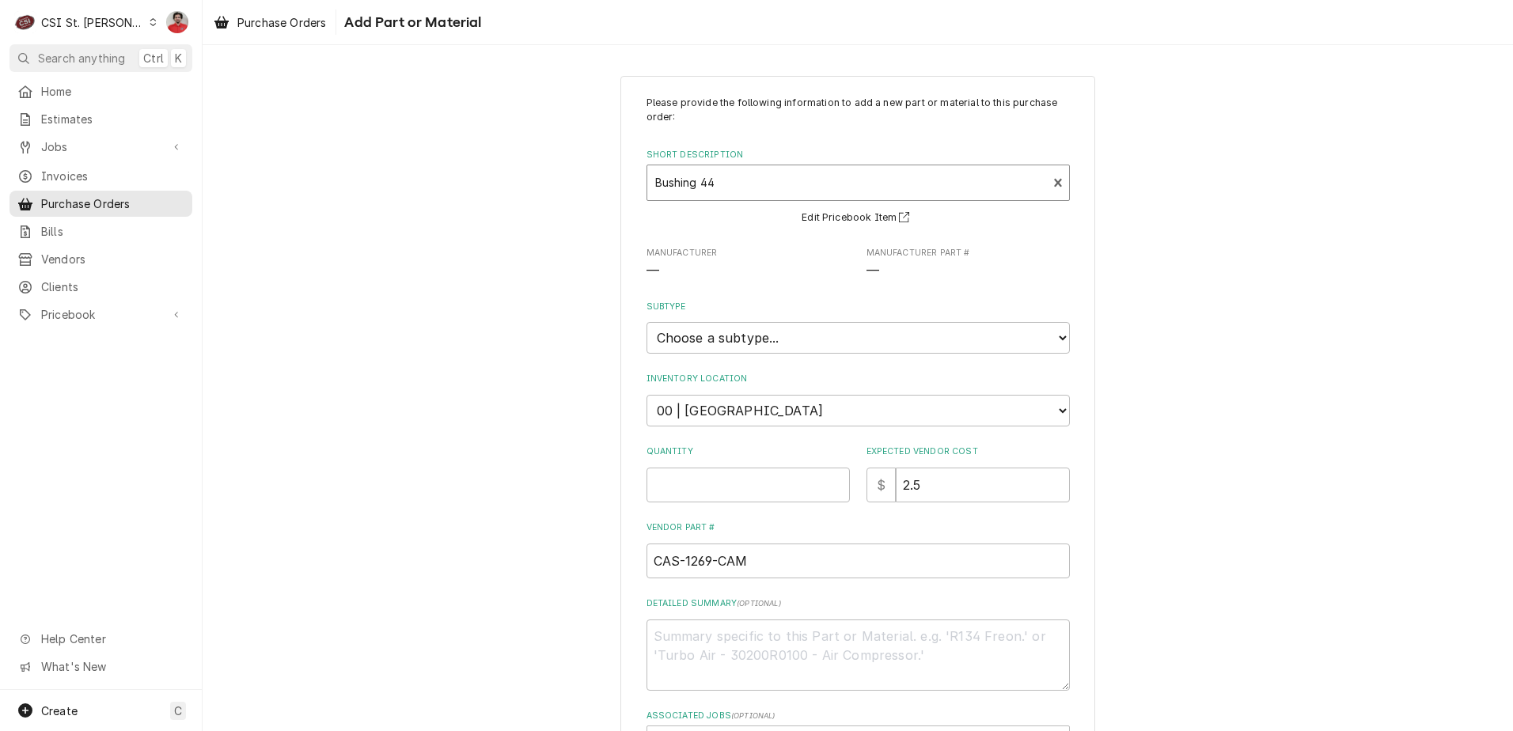
type textarea "x"
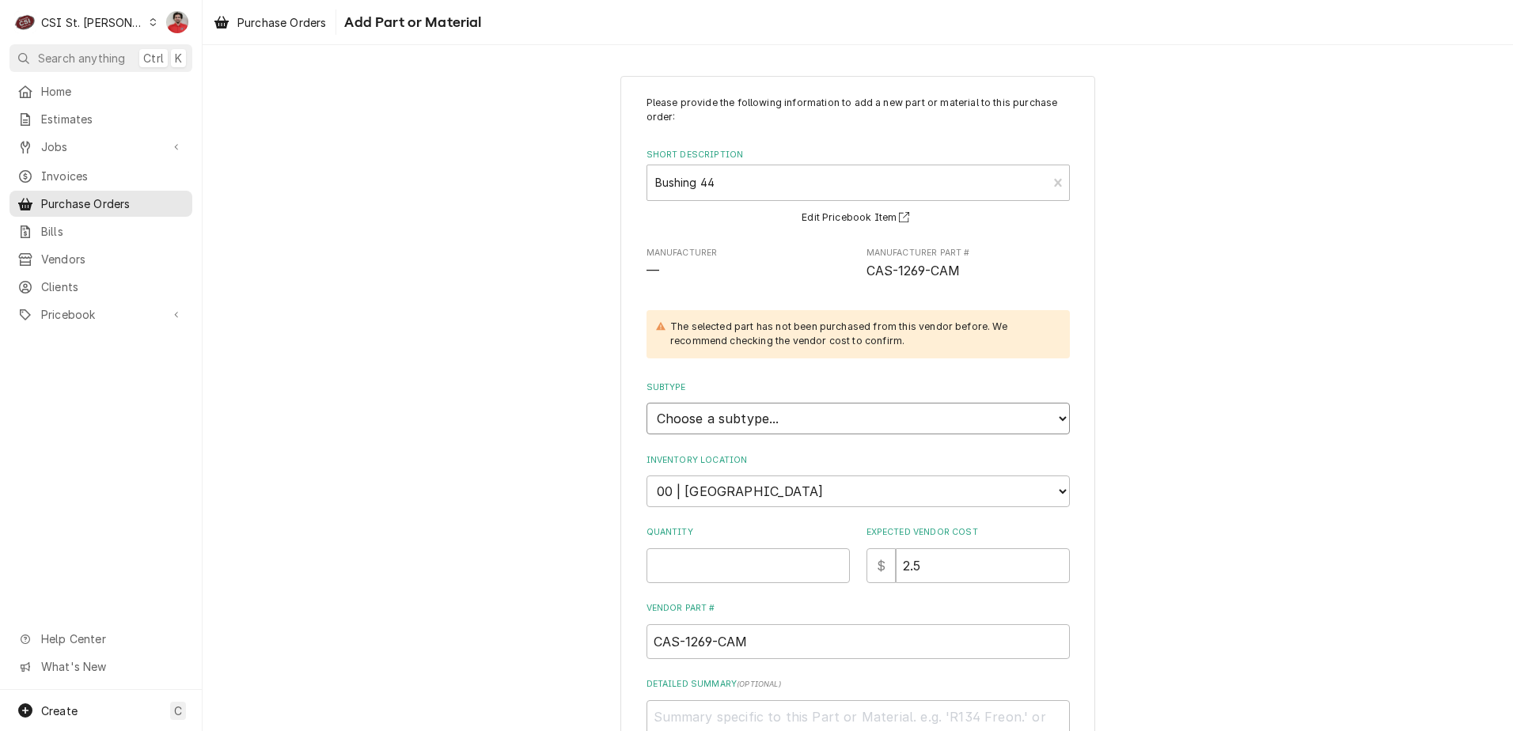
click at [759, 421] on select "Choose a subtype... [#2-DUAL] AFTERHRS-WH-CHG-2 [#2-DUAL] BEV-EQUIP [#2-DUAL] B…" at bounding box center [858, 419] width 423 height 32
select select "1"
click at [647, 403] on select "Choose a subtype... [#2-DUAL] AFTERHRS-WH-CHG-2 [#2-DUAL] BEV-EQUIP [#2-DUAL] B…" at bounding box center [858, 419] width 423 height 32
type textarea "x"
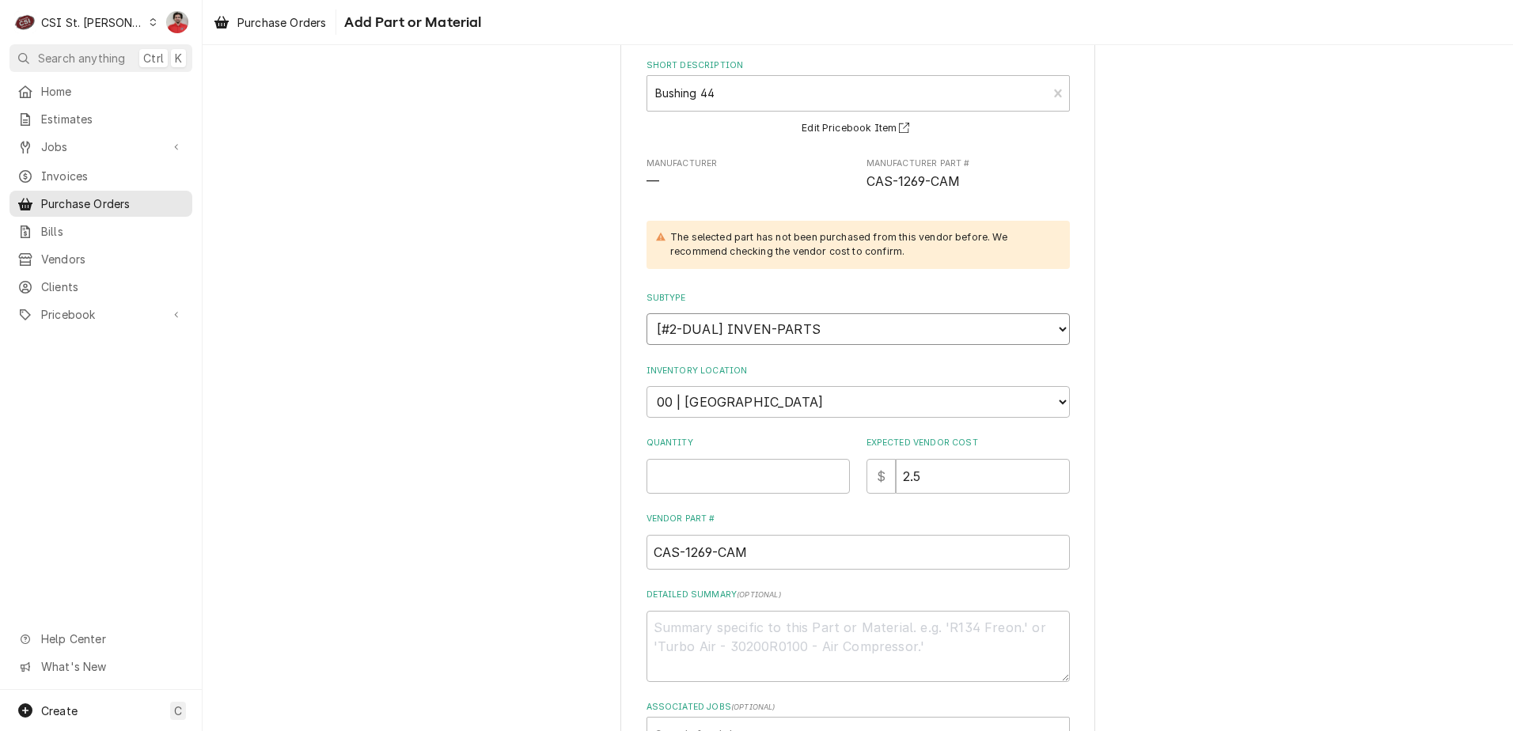
scroll to position [208, 0]
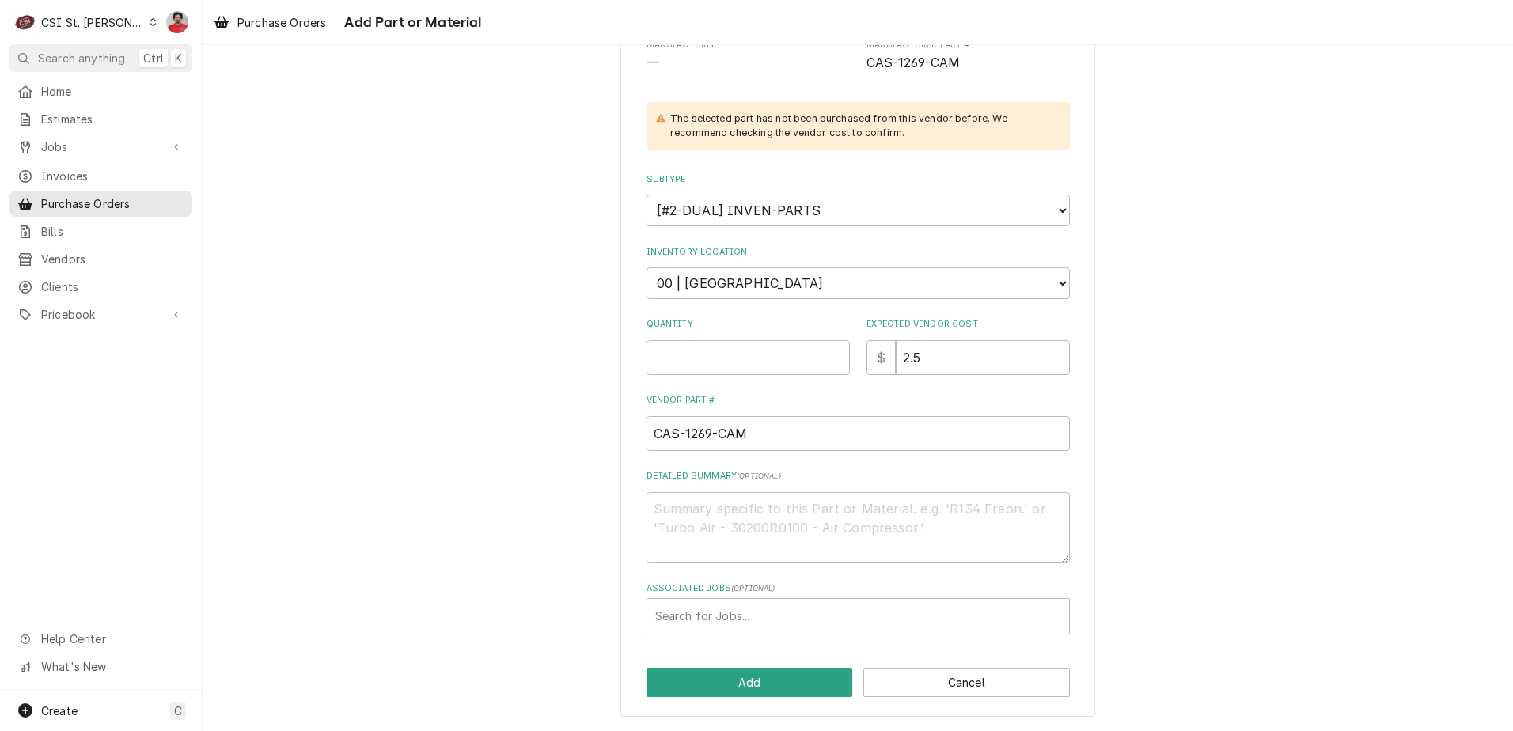
click at [769, 265] on div "Inventory Location Choose a location... 00 | STL WAREHOUSE 01 | CHUCK WAMBOLDT …" at bounding box center [858, 272] width 423 height 53
click at [771, 284] on select "Choose a location... 00 | STL WAREHOUSE 01 | CHUCK WAMBOLDT V#93 01 | COURTNEY …" at bounding box center [858, 284] width 423 height 32
select select "1409"
click at [647, 268] on select "Choose a location... 00 | STL WAREHOUSE 01 | CHUCK WAMBOLDT V#93 01 | COURTNEY …" at bounding box center [858, 284] width 423 height 32
click at [761, 366] on input "Quantity" at bounding box center [748, 357] width 203 height 35
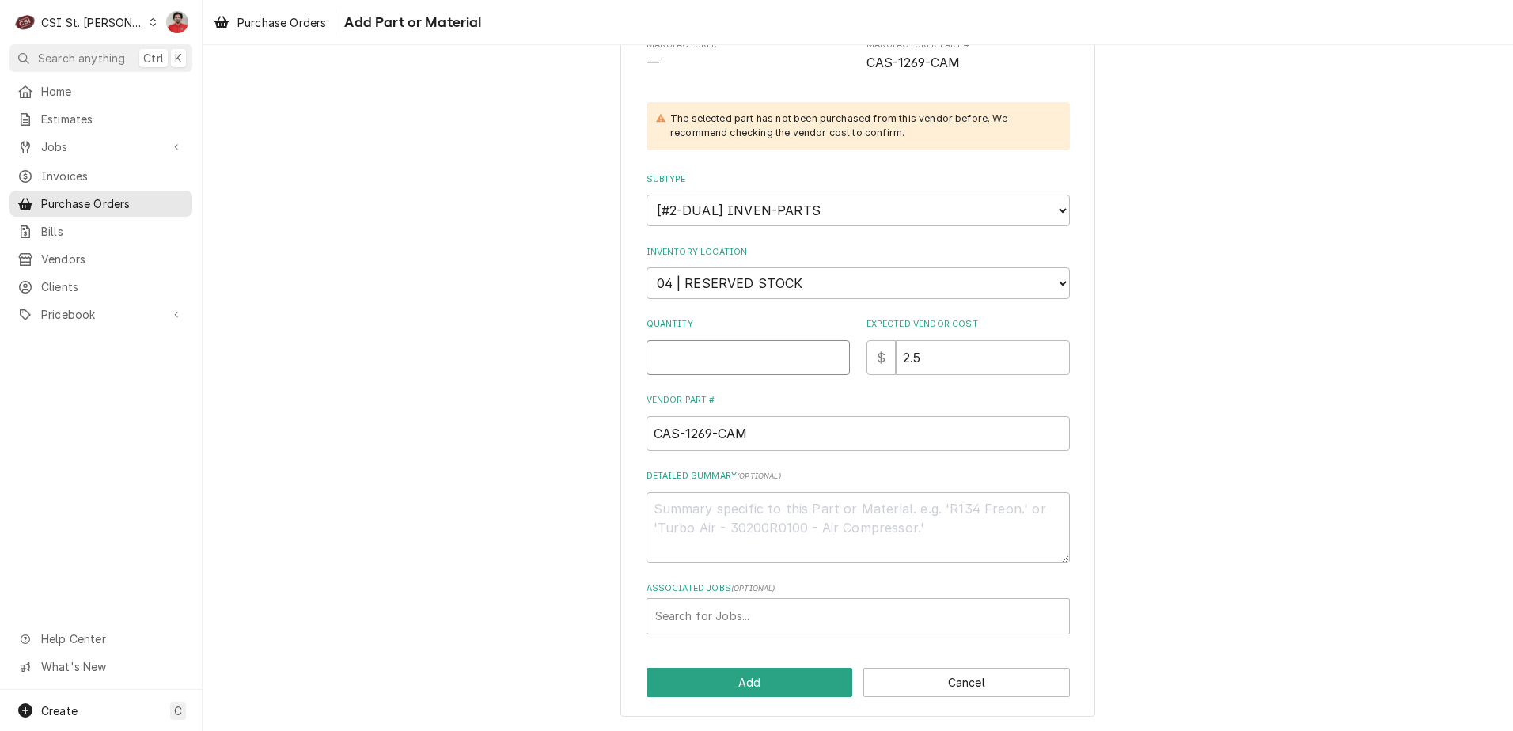
type textarea "x"
type input "2"
click at [763, 610] on div "Associated Jobs" at bounding box center [858, 616] width 406 height 28
type input "42982"
click at [755, 688] on button "Add" at bounding box center [750, 682] width 207 height 29
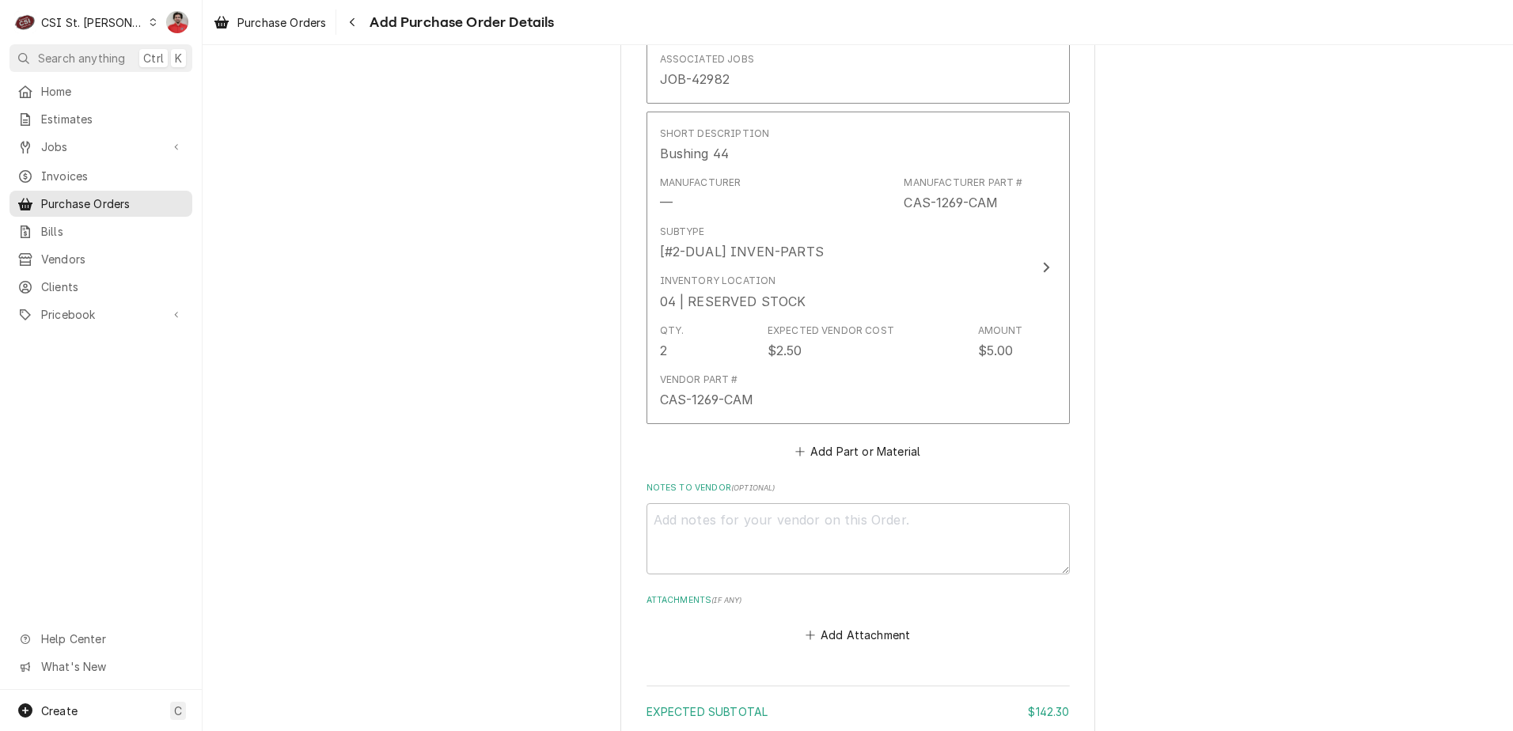
scroll to position [932, 0]
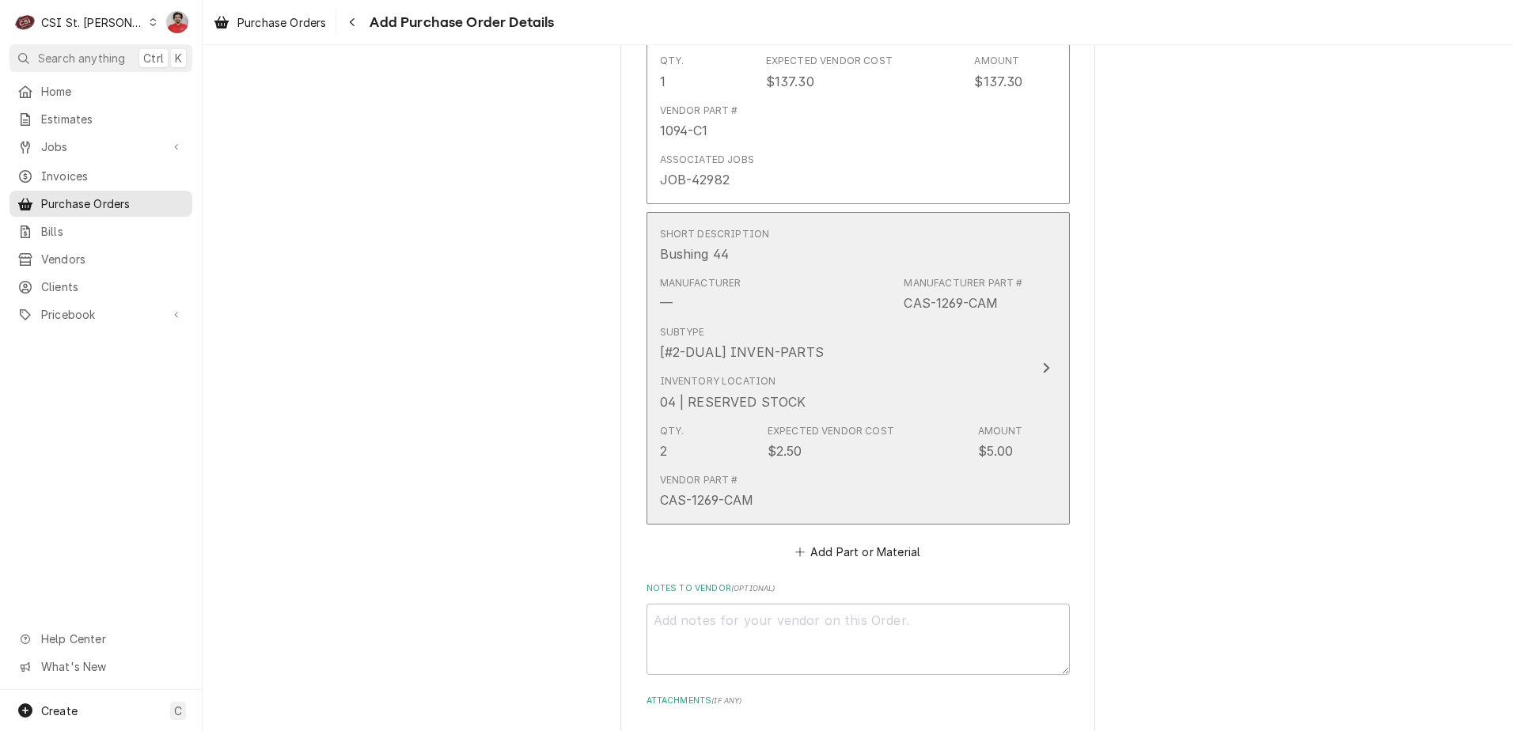
click at [826, 403] on div "Inventory Location 04 | RESERVED STOCK" at bounding box center [841, 392] width 363 height 49
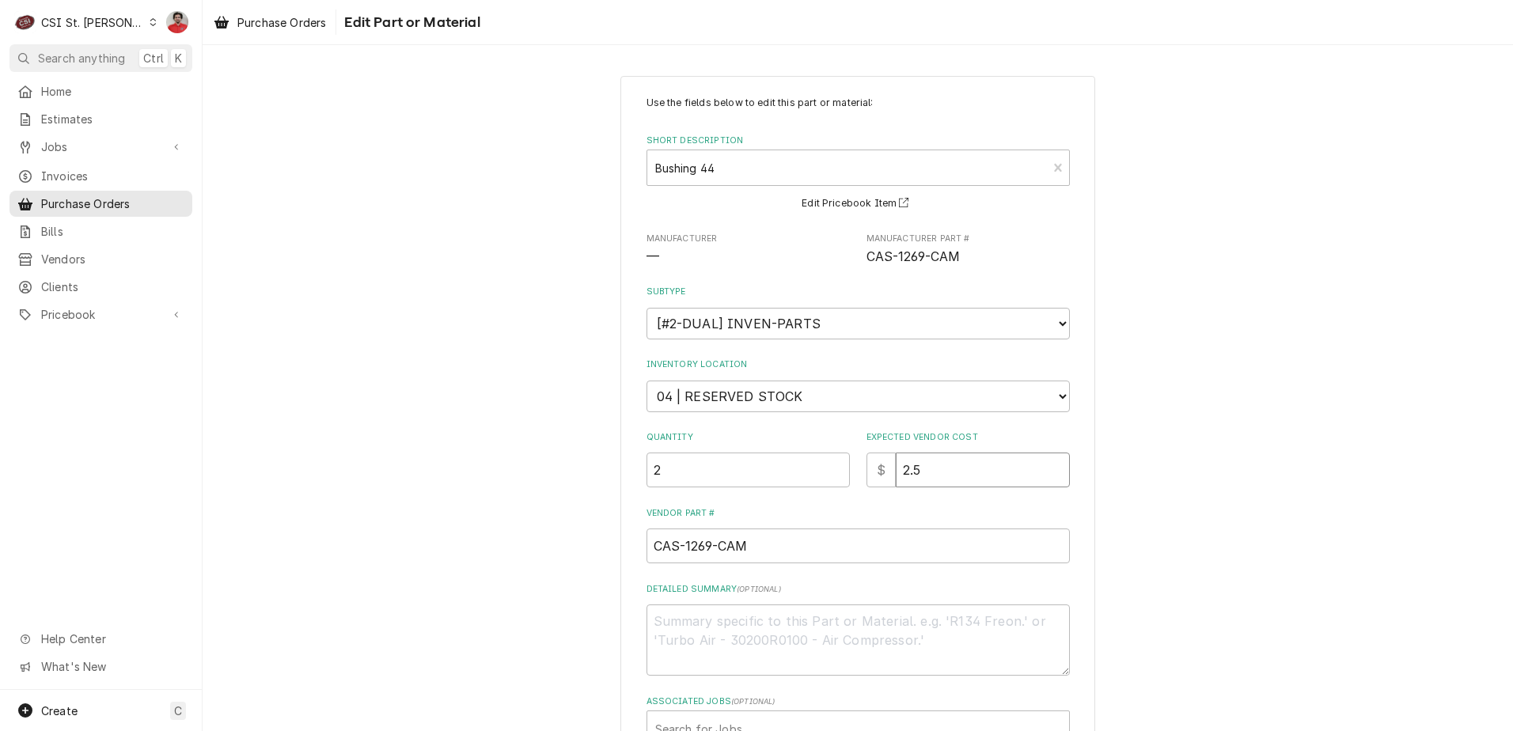
click at [736, 477] on div "Quantity 2 Expected Vendor Cost $ 2.5" at bounding box center [858, 459] width 423 height 56
type textarea "x"
type input "2"
type textarea "x"
type input "2.8"
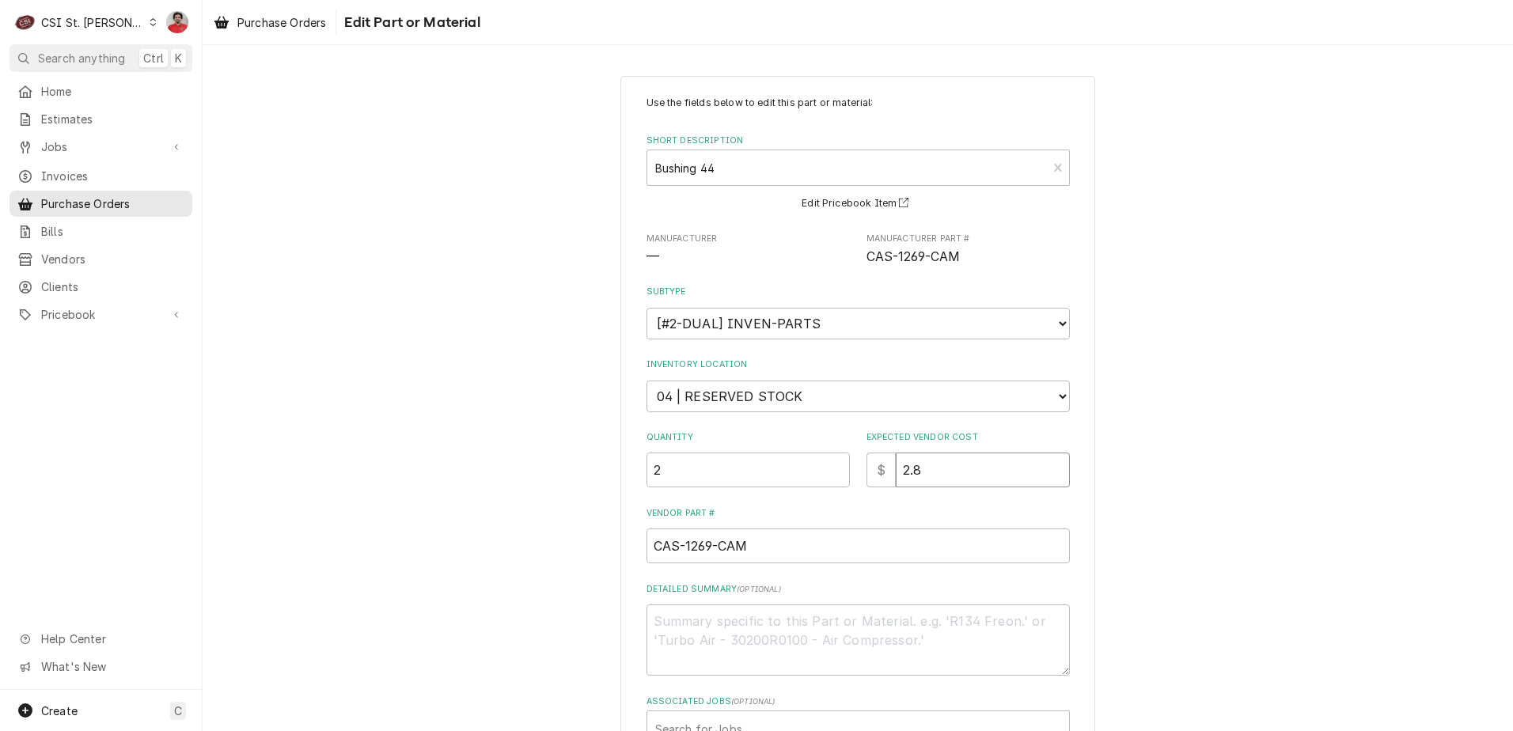
type textarea "x"
type input "2.85"
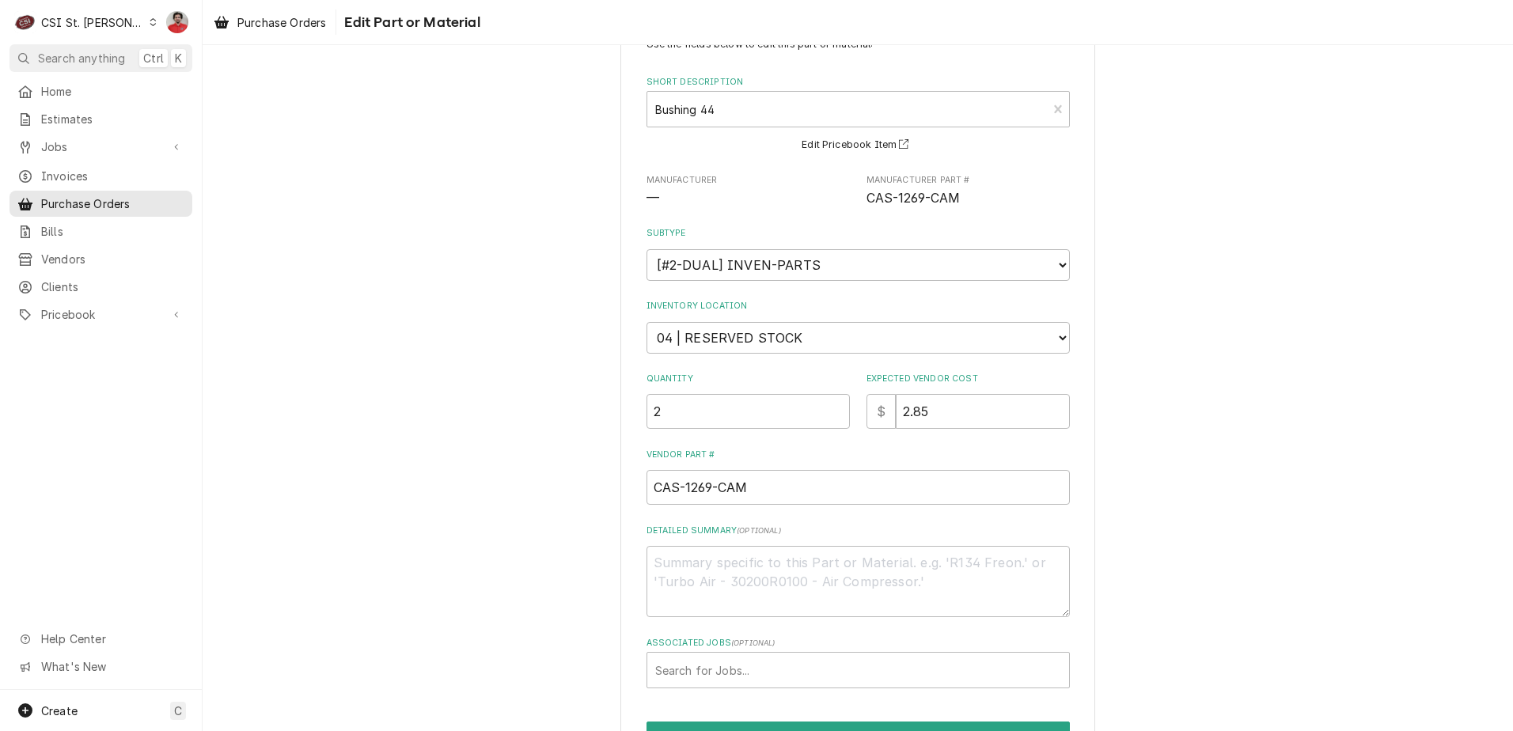
scroll to position [153, 0]
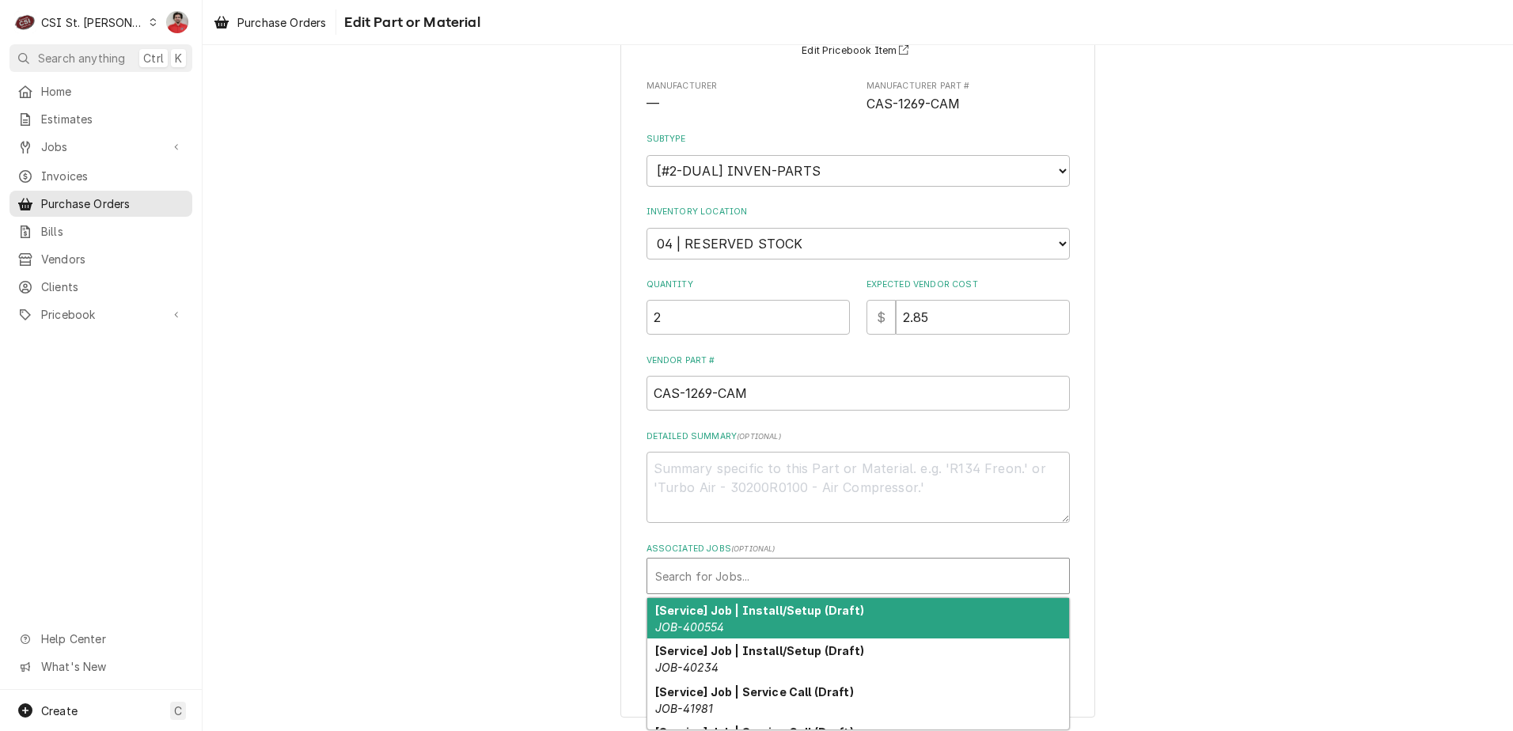
click at [768, 568] on div "Associated Jobs" at bounding box center [858, 576] width 406 height 28
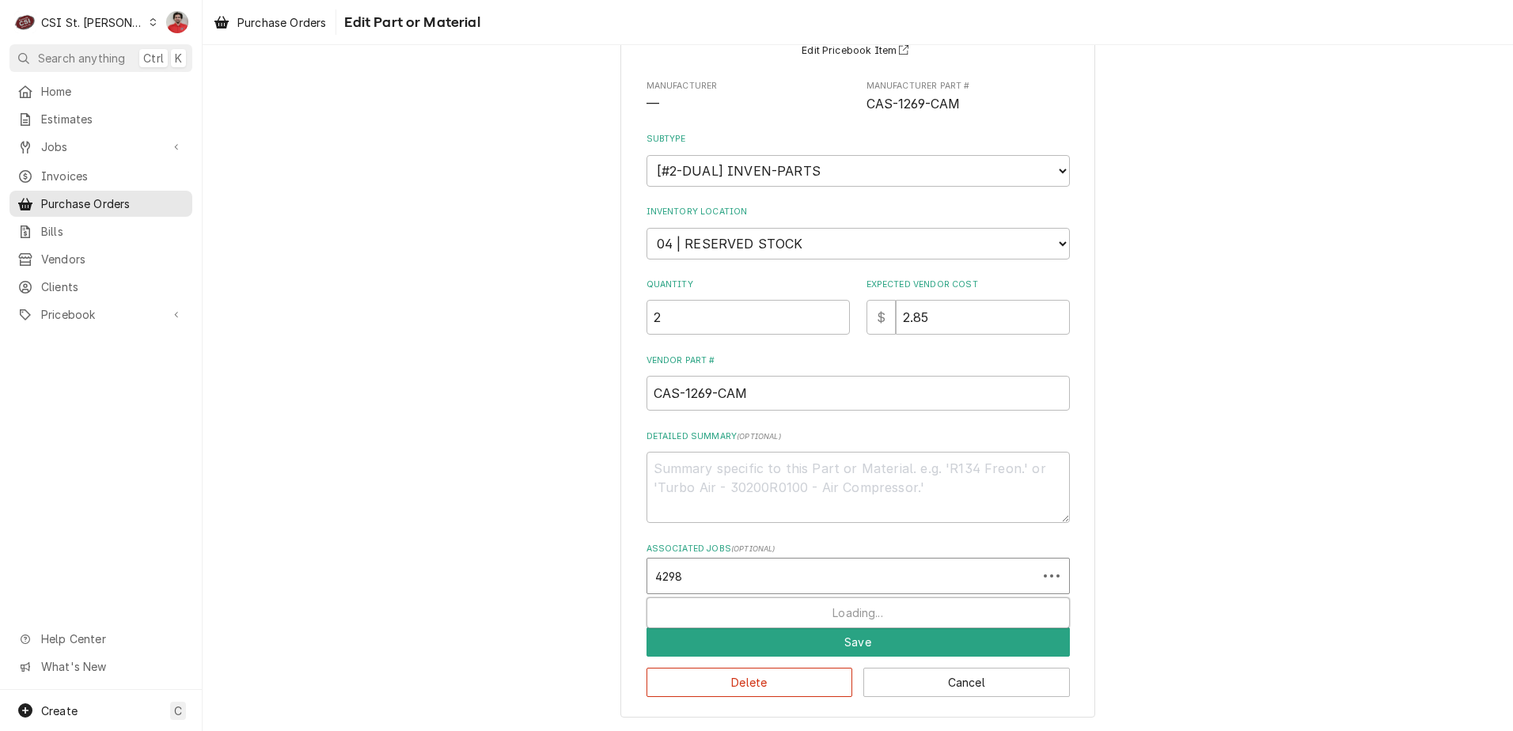
type input "42982"
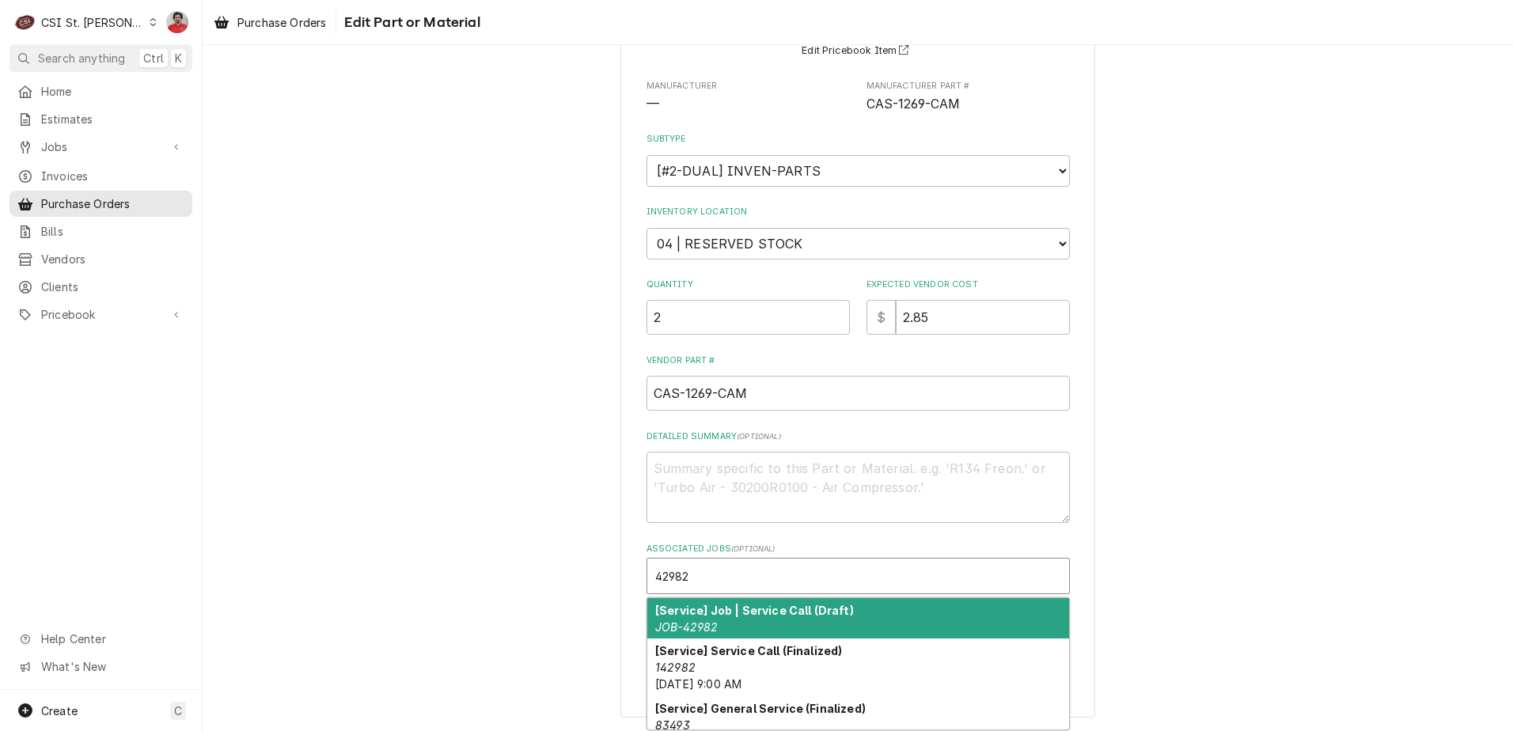
click at [752, 616] on strong "[Service] Job | Service Call (Draft)" at bounding box center [754, 610] width 199 height 13
type textarea "x"
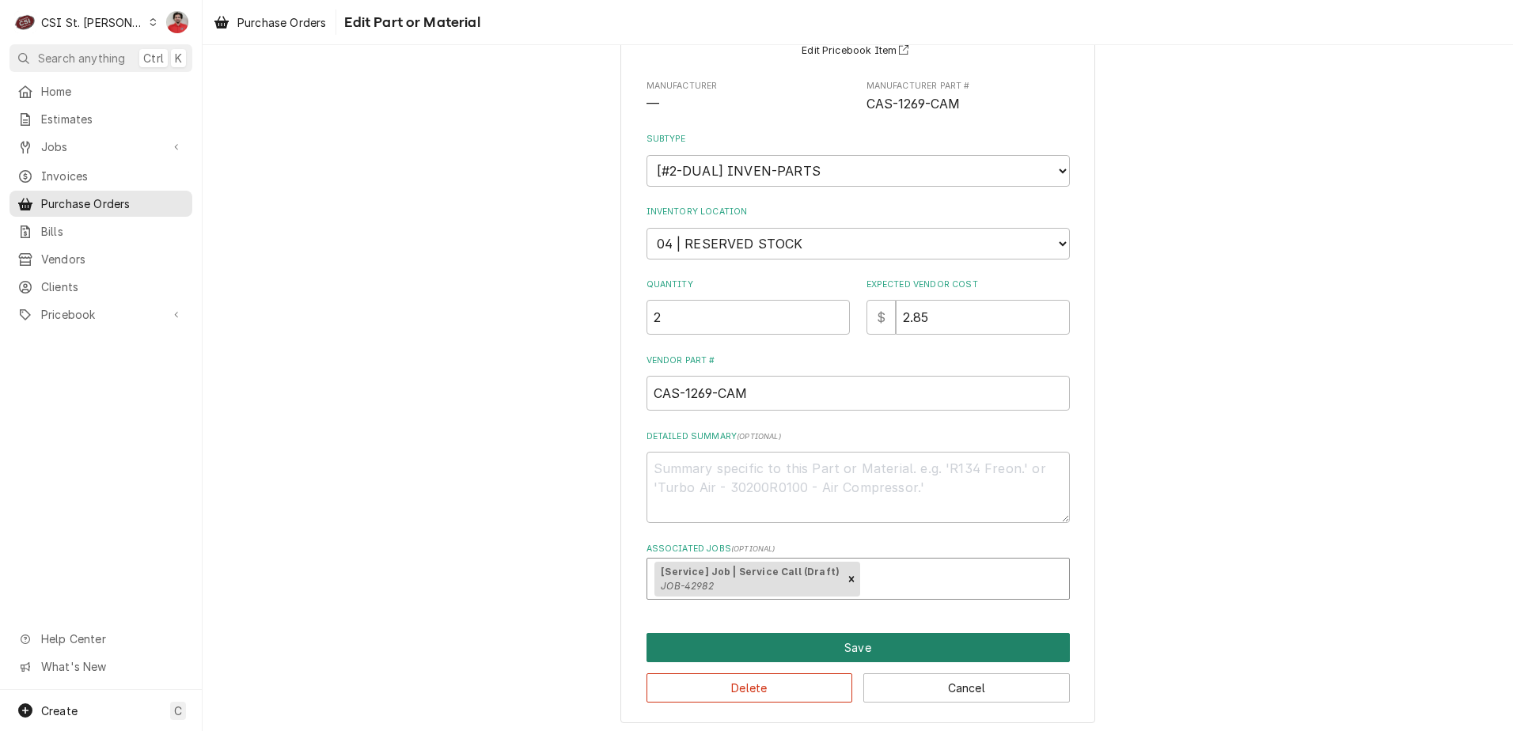
click at [771, 651] on button "Save" at bounding box center [858, 647] width 423 height 29
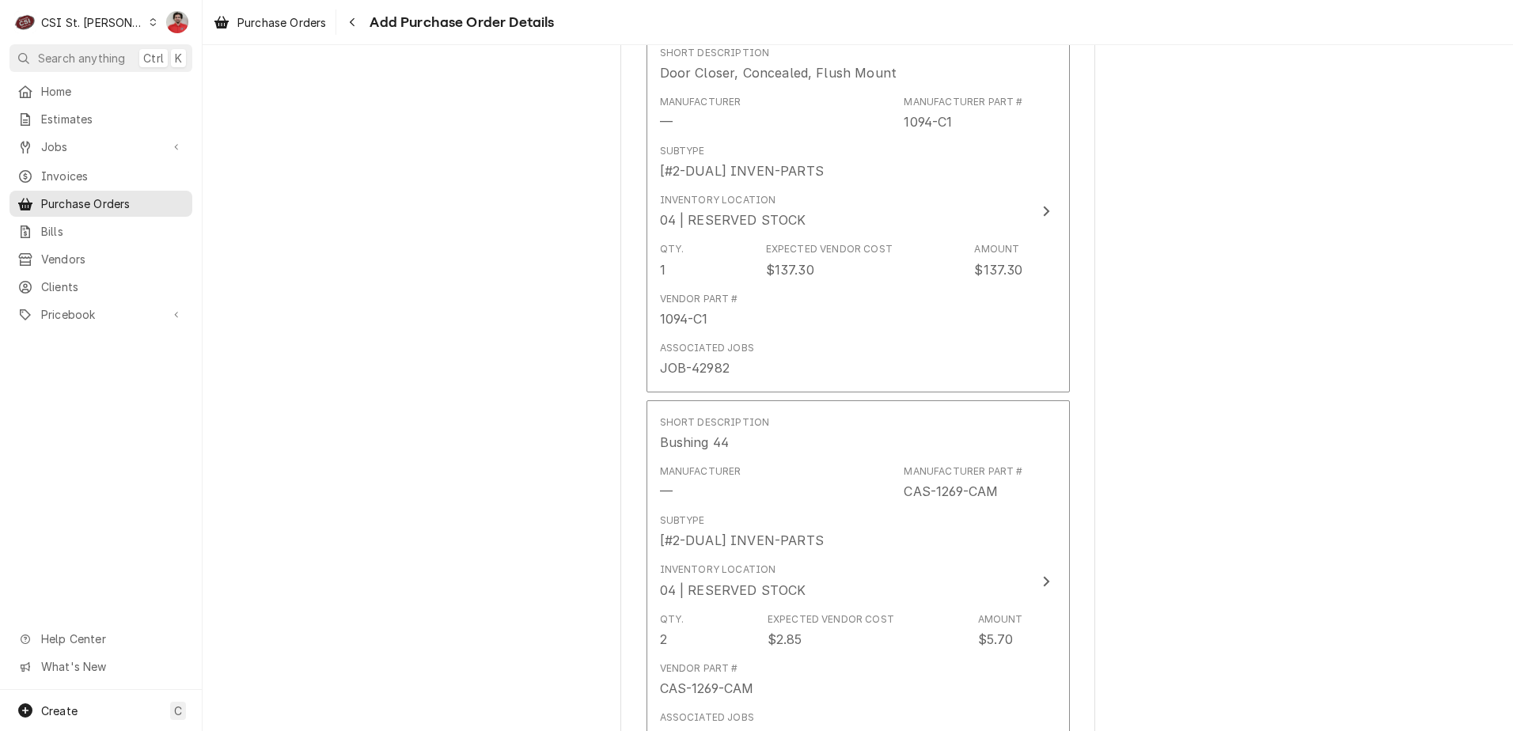
scroll to position [1218, 0]
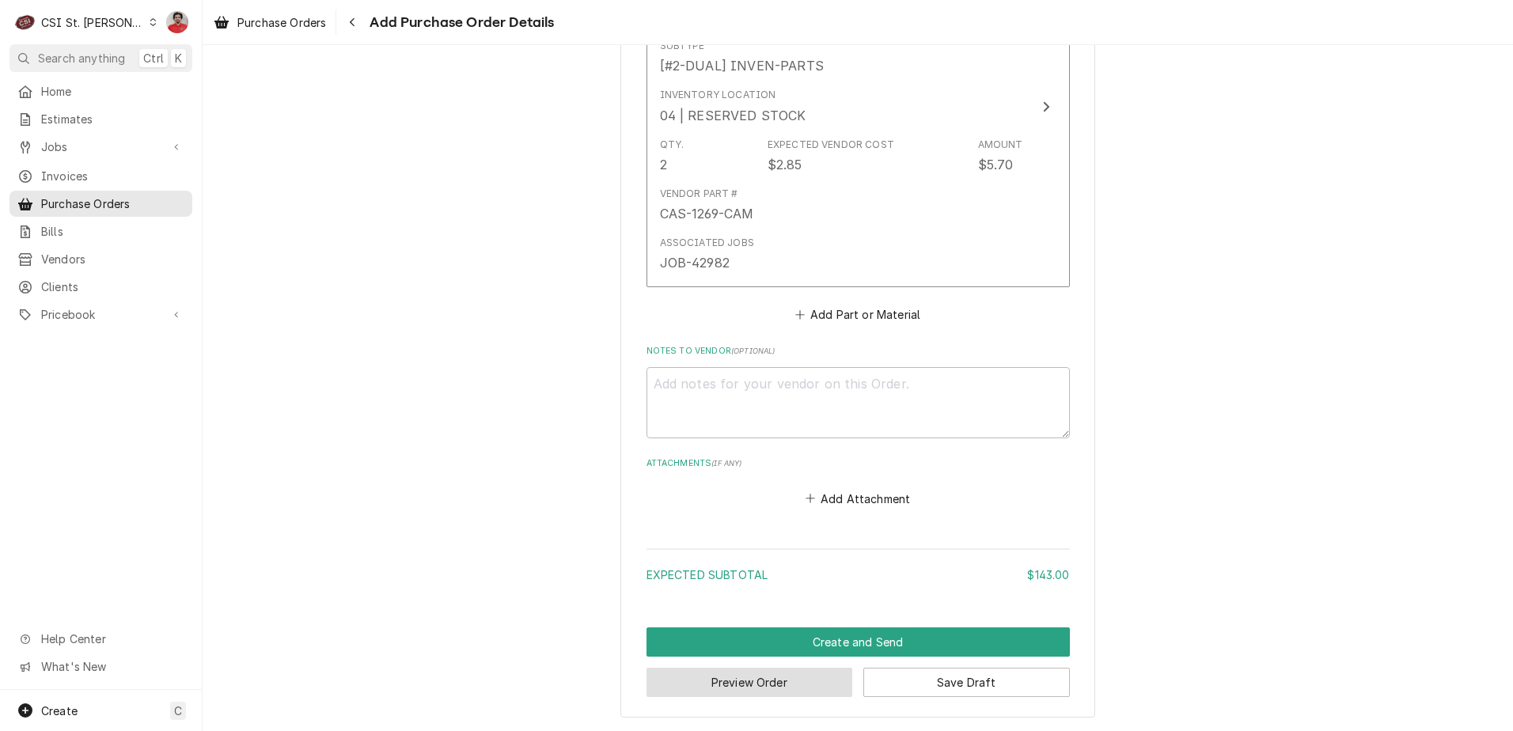
click at [761, 685] on button "Preview Order" at bounding box center [750, 682] width 207 height 29
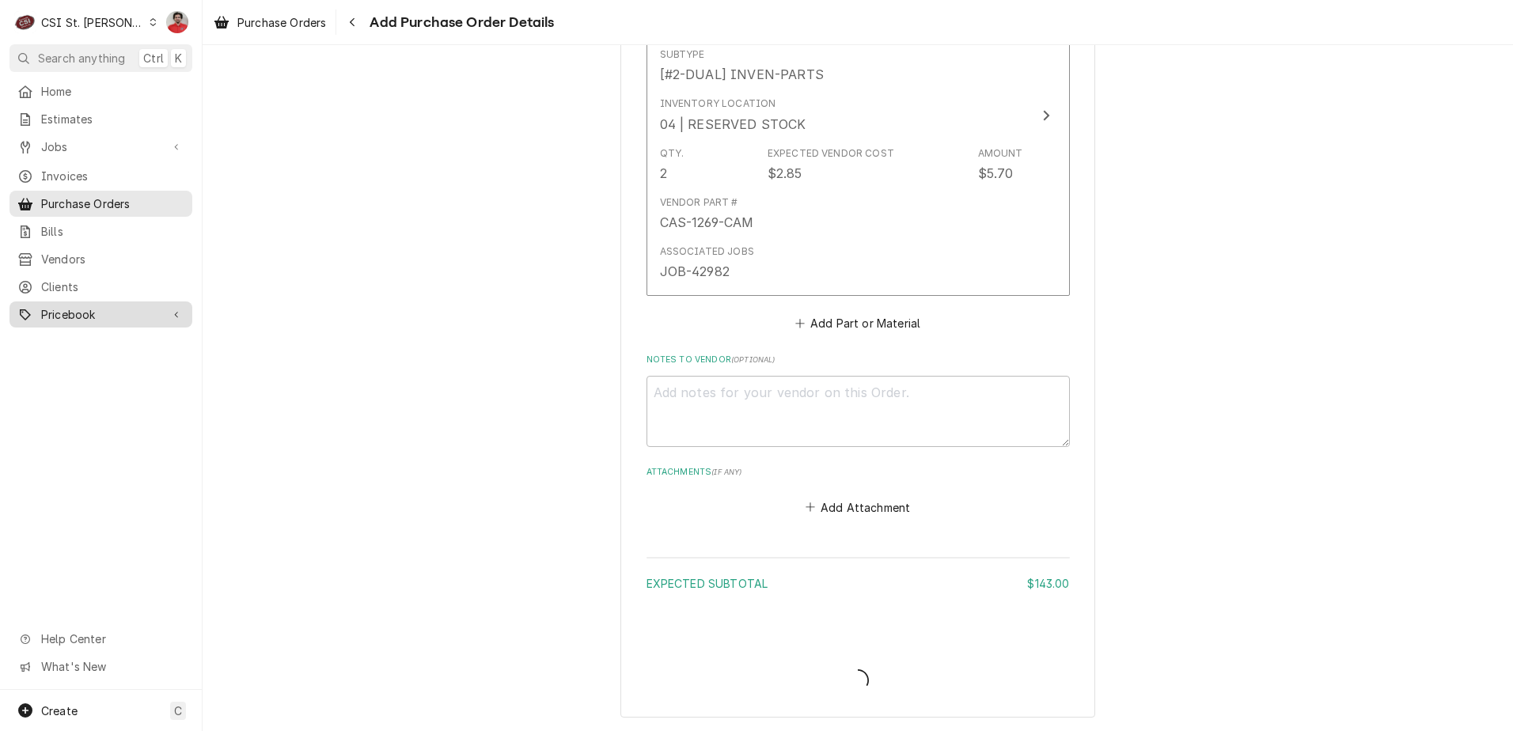
type textarea "x"
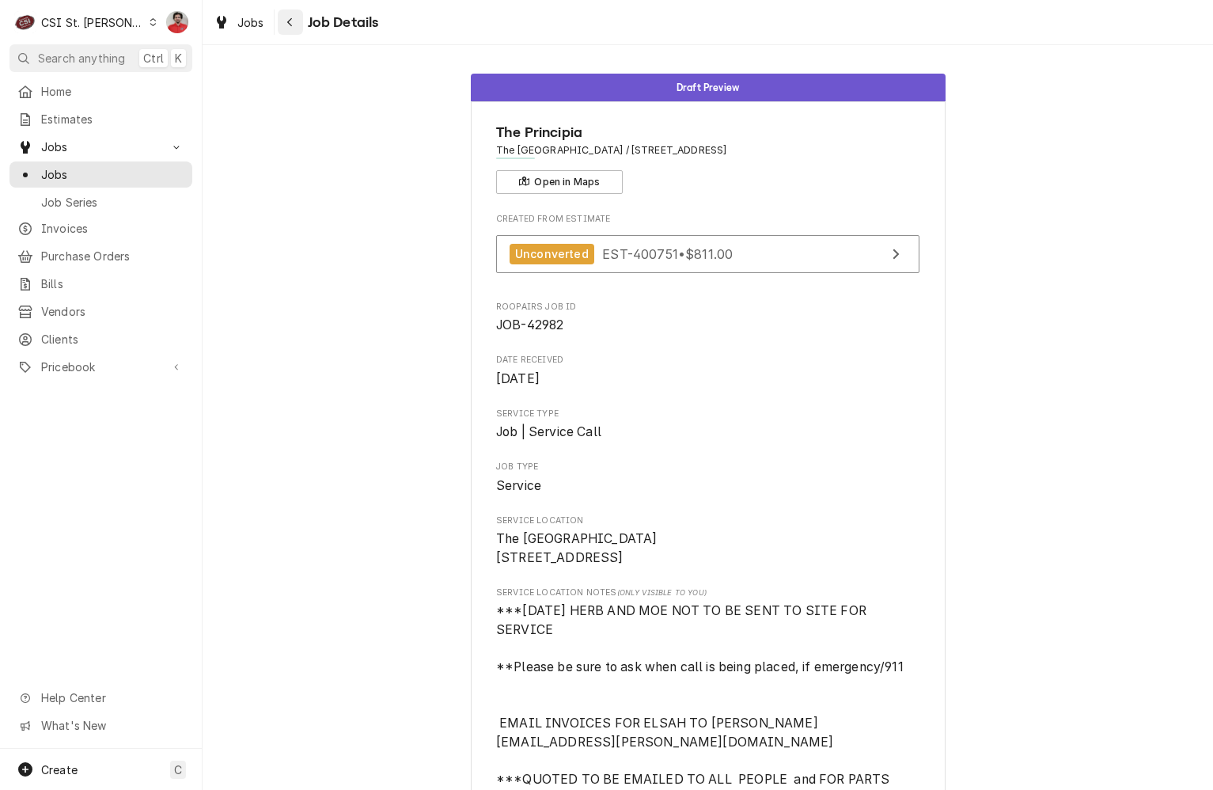
click at [289, 21] on icon "Navigate back" at bounding box center [289, 22] width 5 height 9
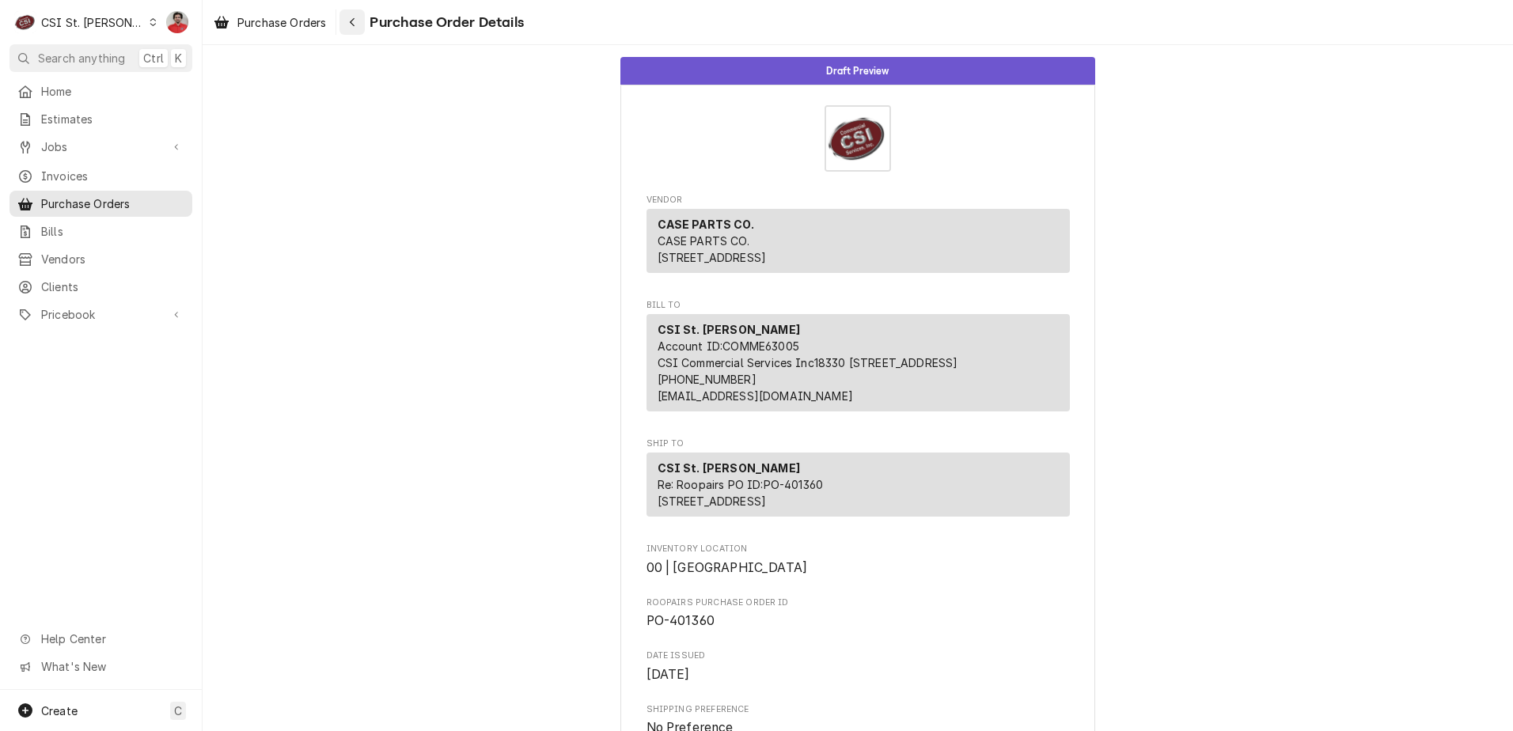
click at [353, 21] on icon "Navigate back" at bounding box center [352, 22] width 5 height 9
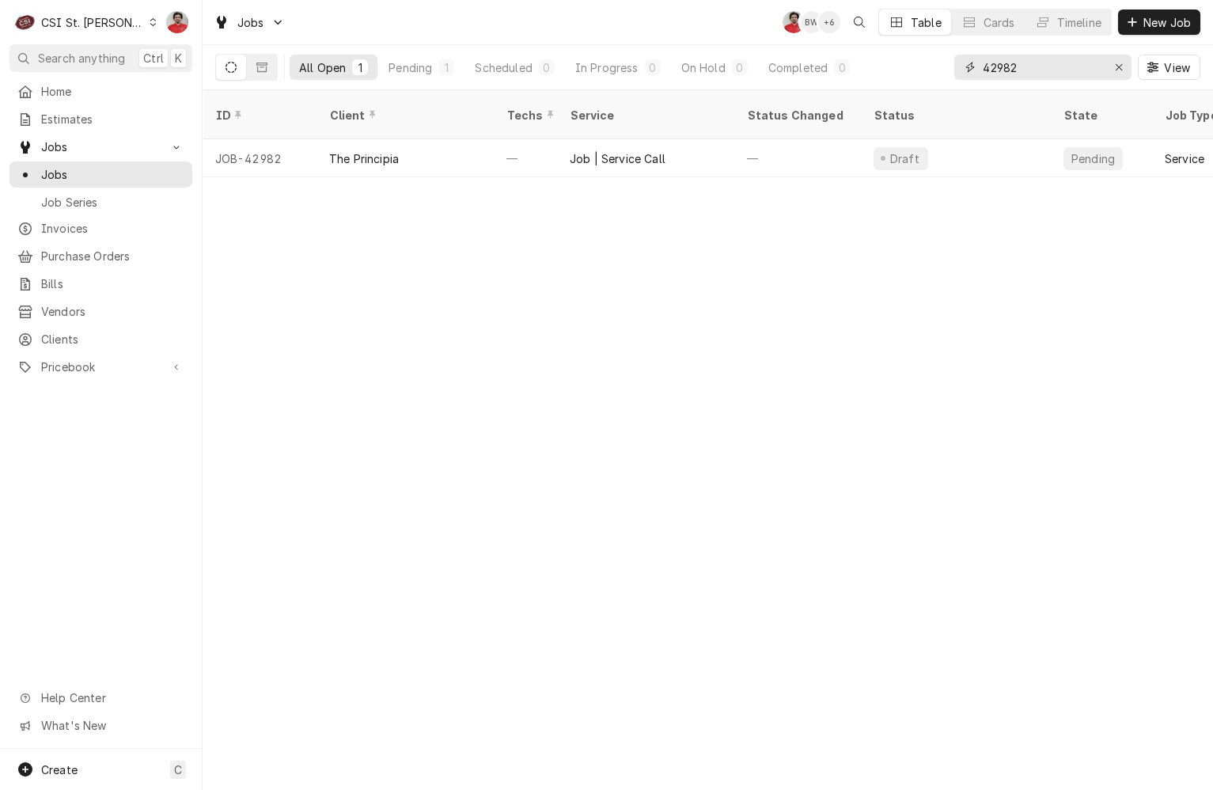
click at [1016, 61] on input "42982" at bounding box center [1042, 67] width 119 height 25
type input "4"
click at [1016, 62] on input "2693" at bounding box center [1042, 67] width 119 height 25
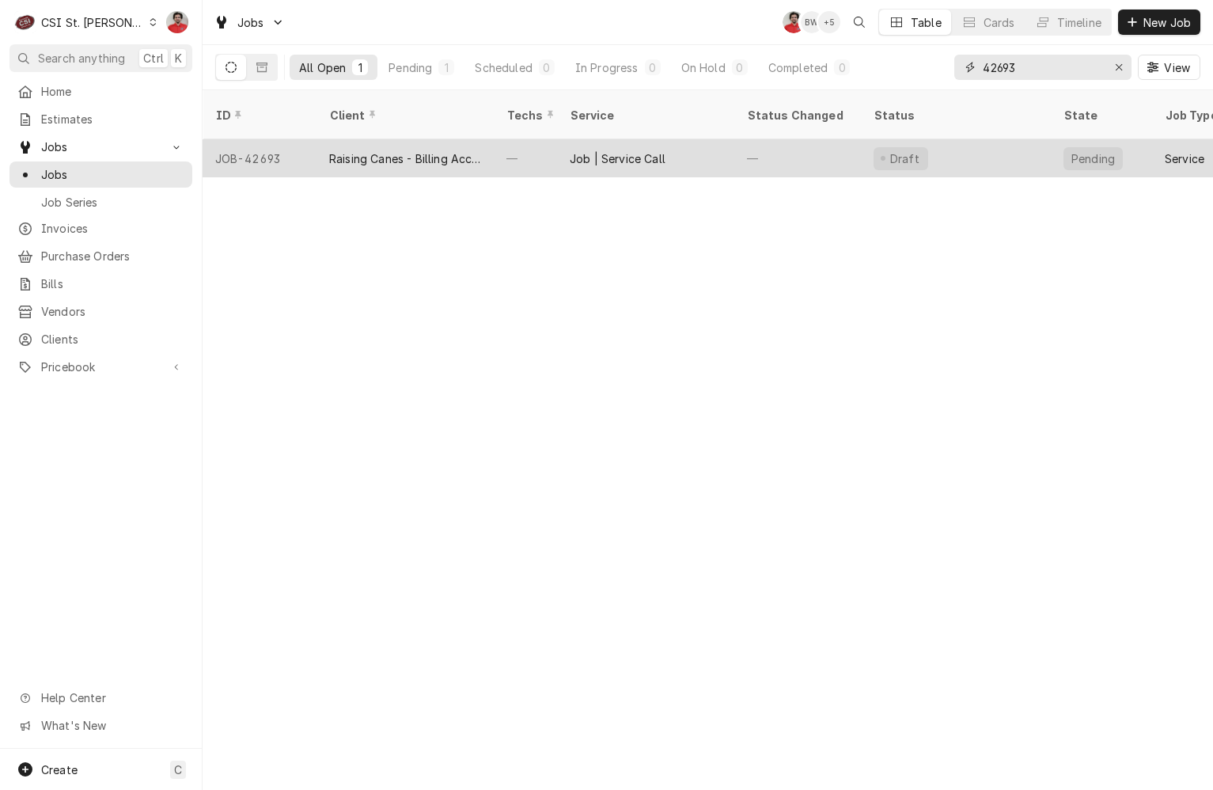
type input "42693"
click at [815, 139] on div "—" at bounding box center [798, 158] width 127 height 38
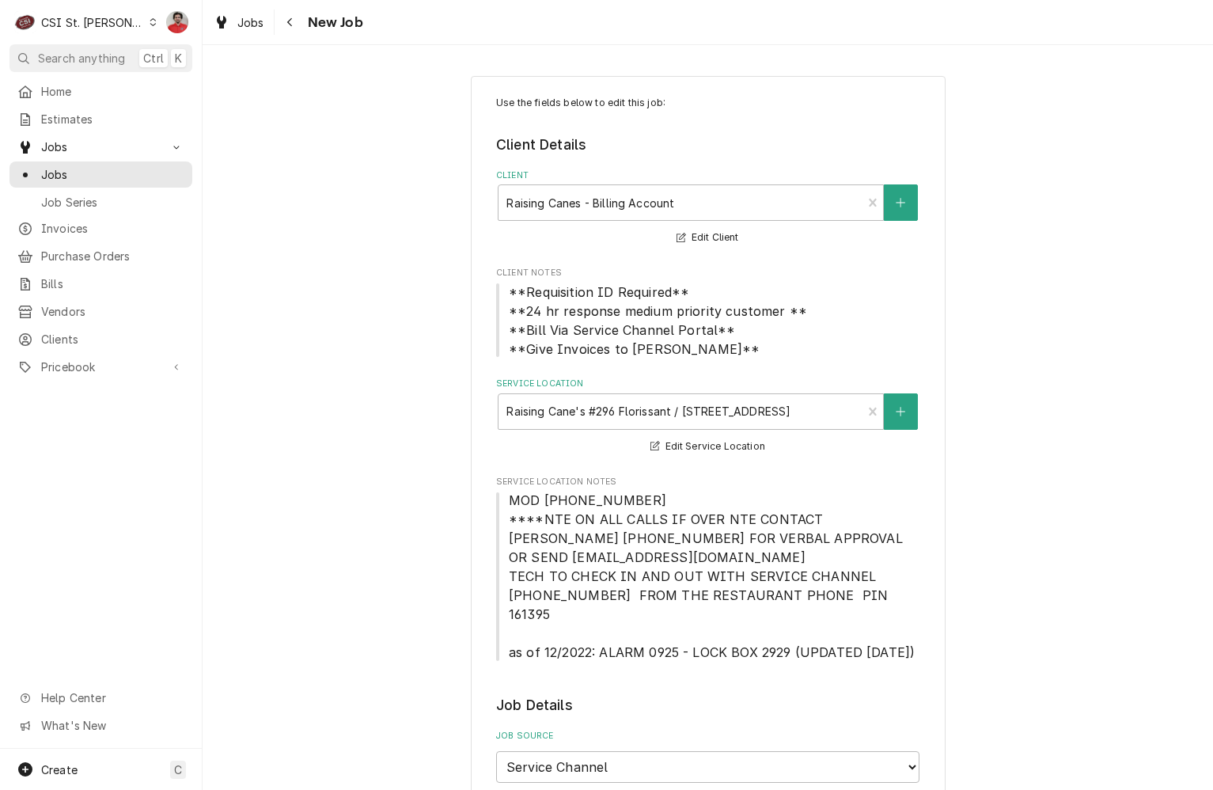
type textarea "x"
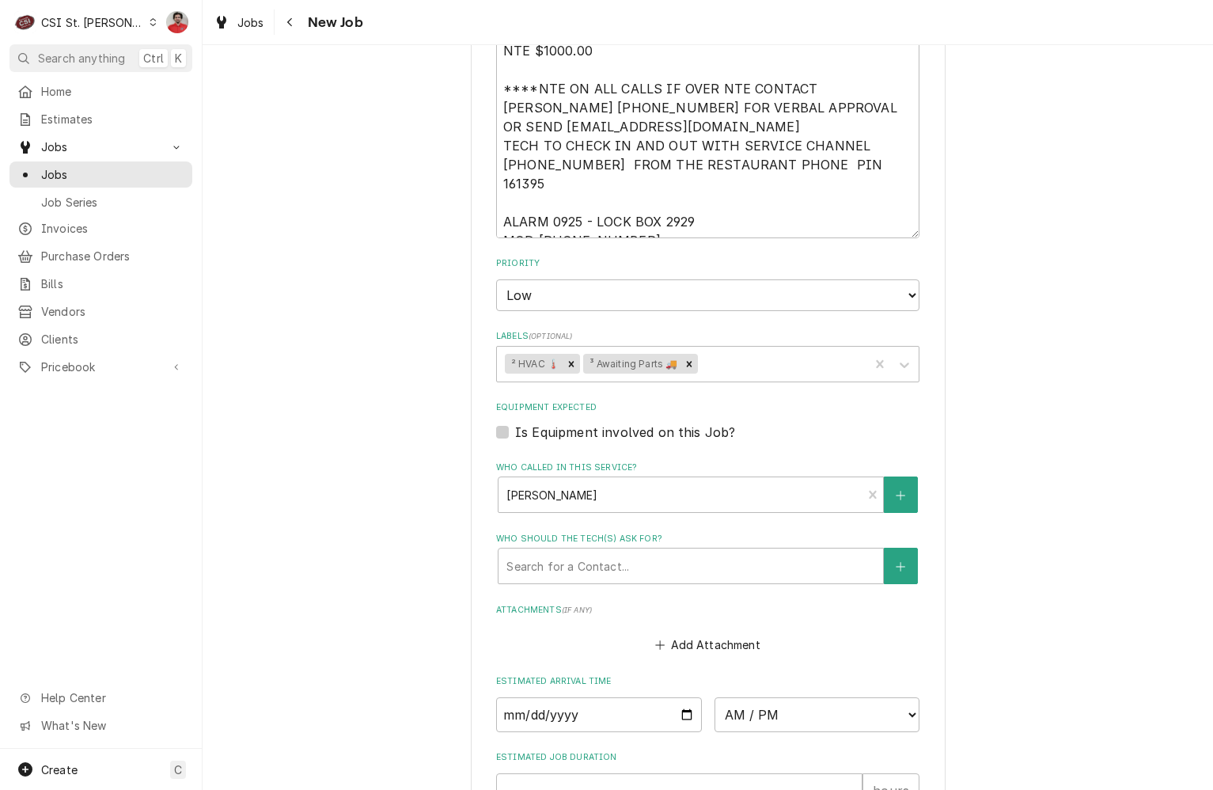
scroll to position [871, 0]
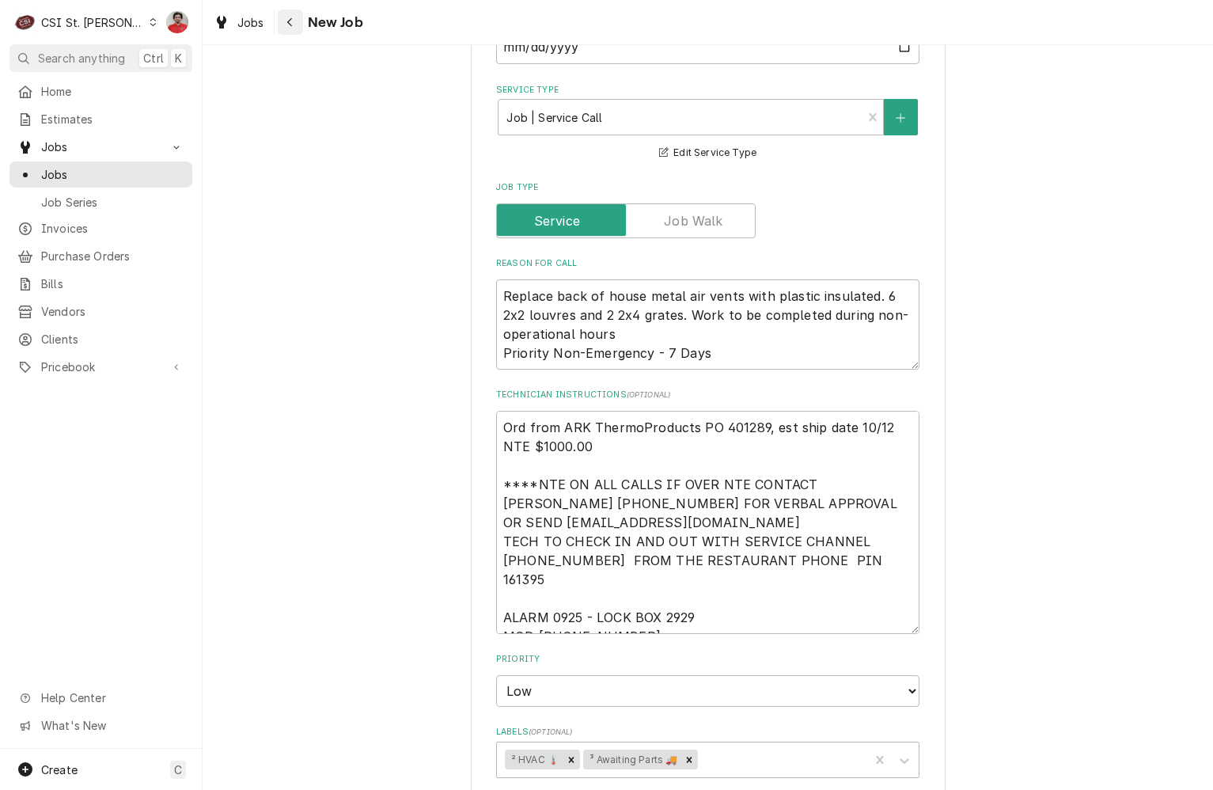
click at [294, 19] on div "Navigate back" at bounding box center [291, 22] width 16 height 16
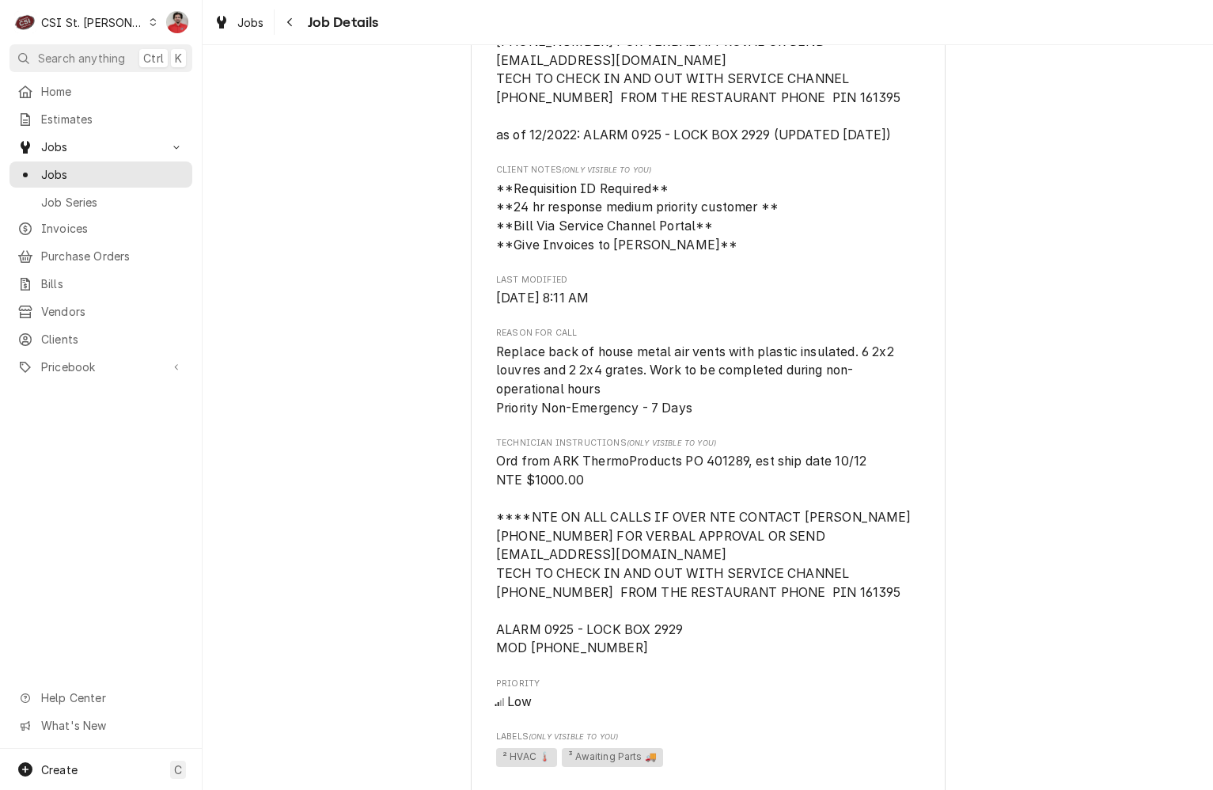
scroll to position [1145, 0]
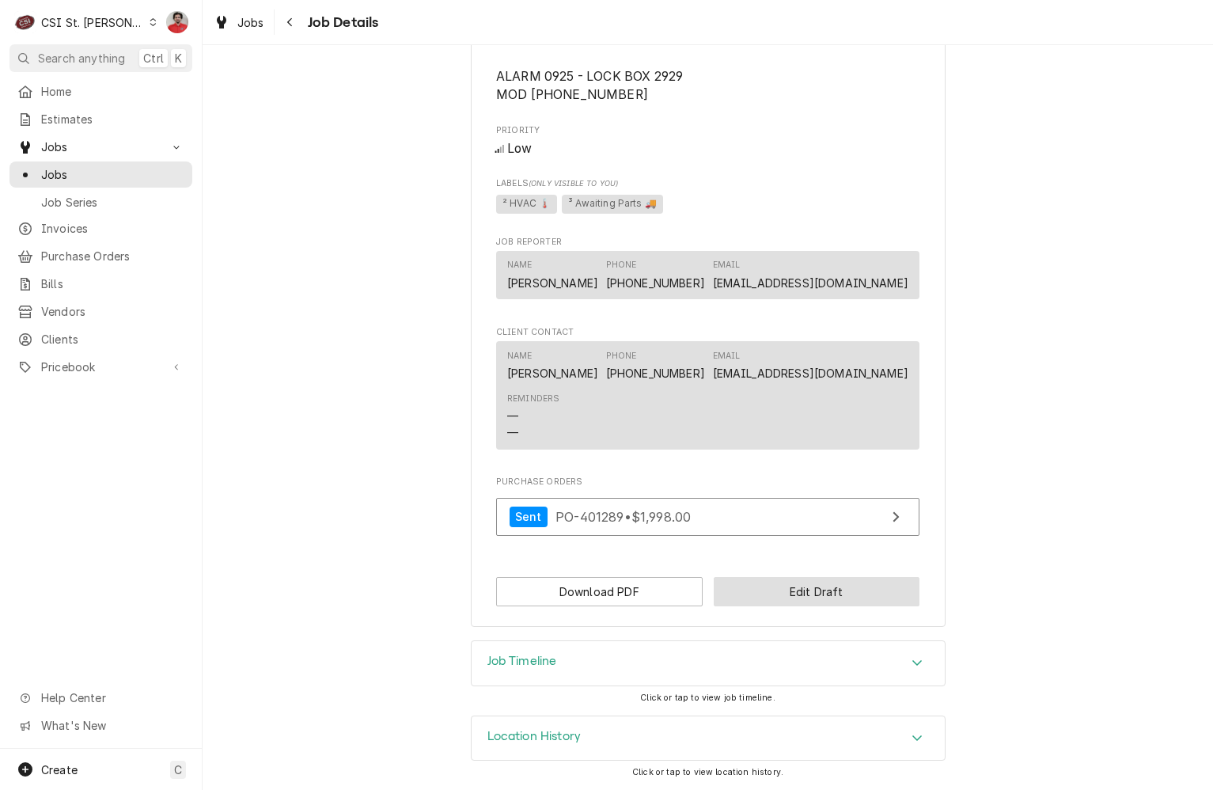
click at [788, 591] on button "Edit Draft" at bounding box center [817, 591] width 207 height 29
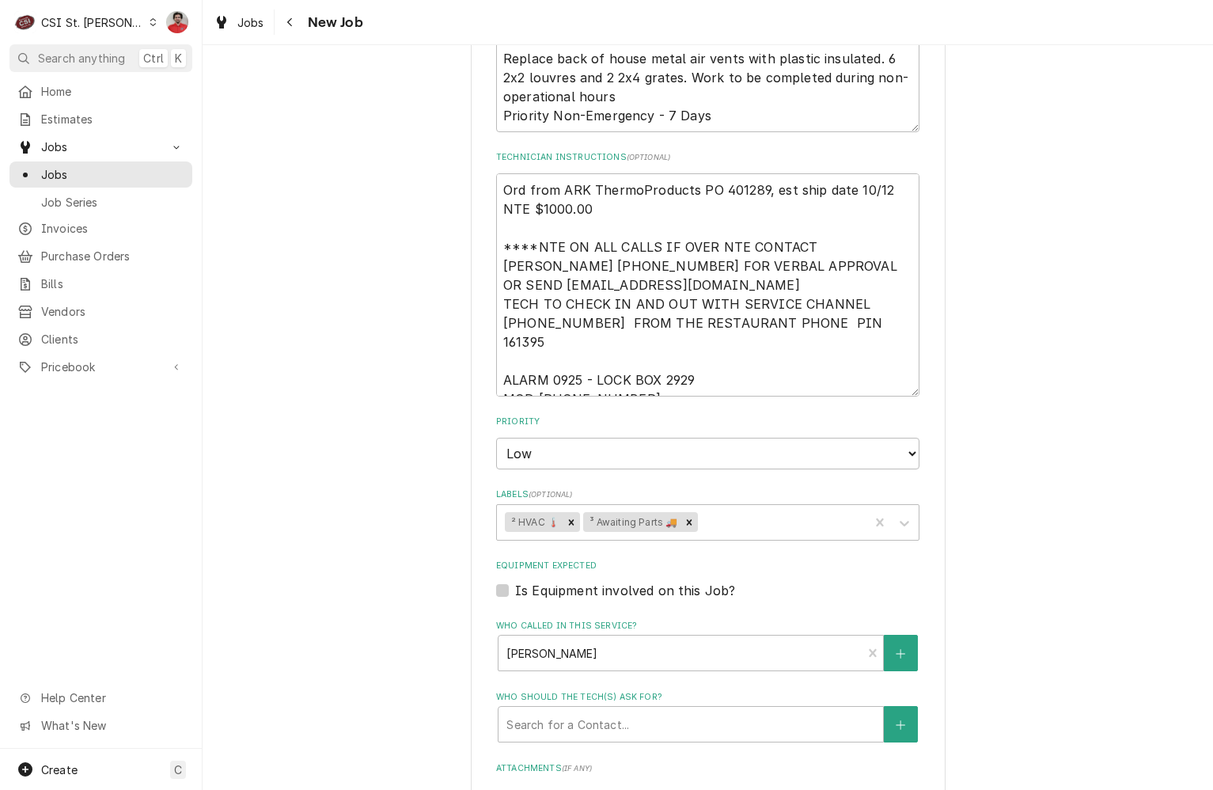
scroll to position [950, 0]
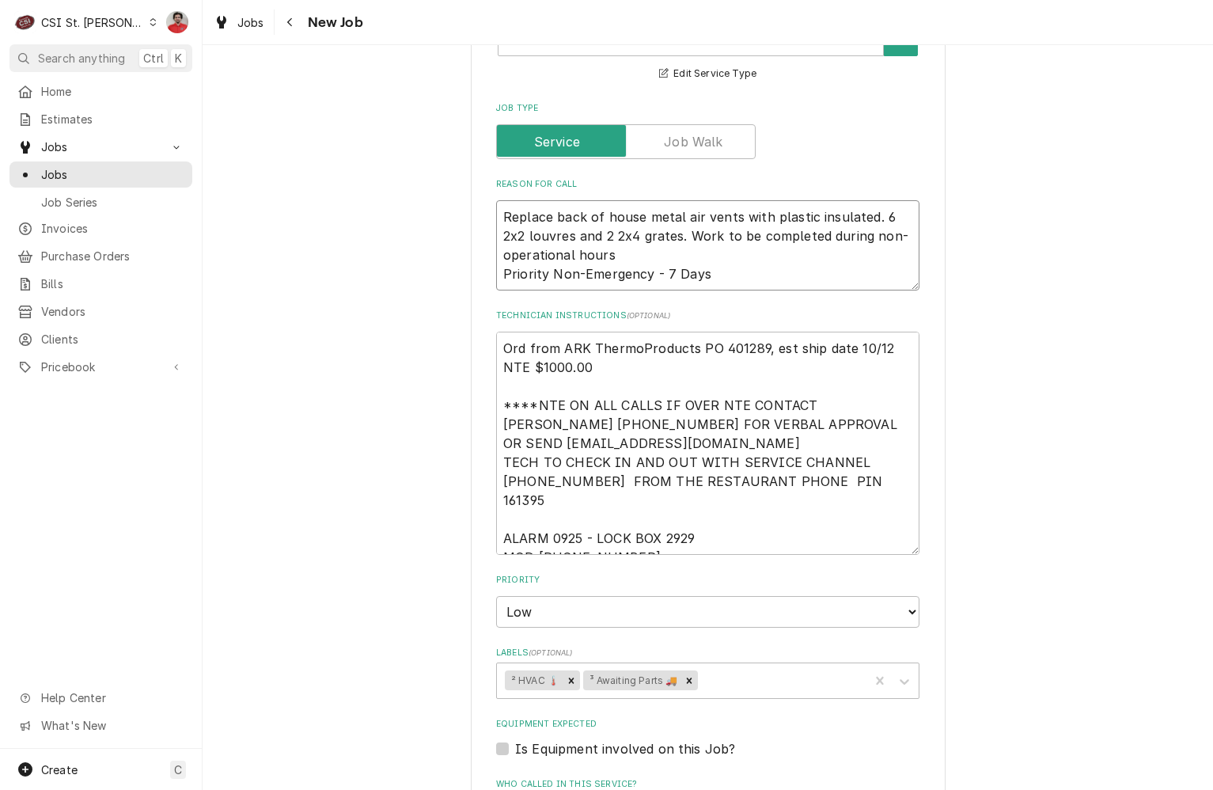
click at [738, 253] on textarea "Replace back of house metal air vents with plastic insulated. 6 2x2 louvres and…" at bounding box center [707, 245] width 423 height 90
click at [691, 332] on textarea "Ord from ARK ThermoProducts PO 401289, est ship date 10/12 NTE $1000.00 ****NTE…" at bounding box center [707, 443] width 423 height 223
type textarea "x"
type textarea "Ord from ARK ThermoProducts PO 401289, est ship date 10/12 NTE $1000.00 ****NTE…"
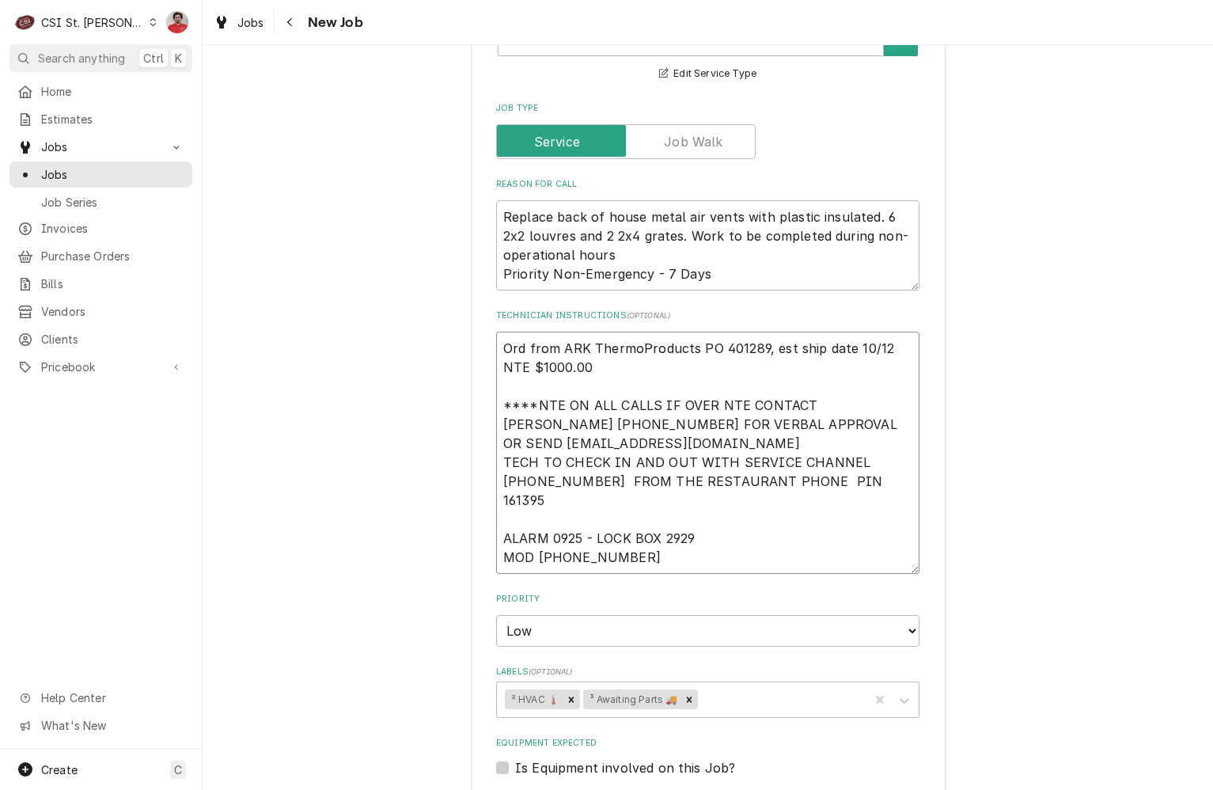
type textarea "x"
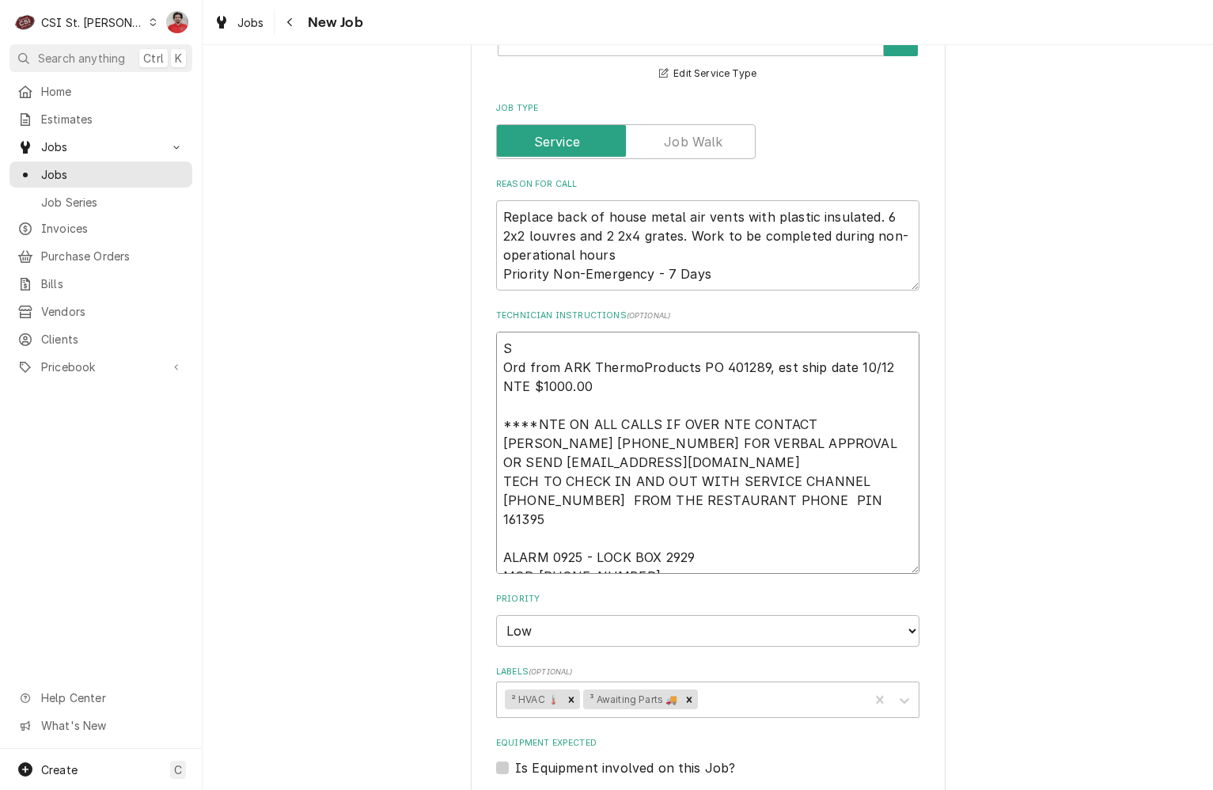
type textarea "ST Ord from ARK ThermoProducts PO 401289, est ship date 10/12 NTE $1000.00 ****…"
type textarea "x"
type textarea "STR Ord from ARK ThermoProducts PO 401289, est ship date 10/12 NTE $1000.00 ***…"
type textarea "x"
type textarea "STR- Ord from ARK ThermoProducts PO 401289, est ship date 10/12 NTE $1000.00 **…"
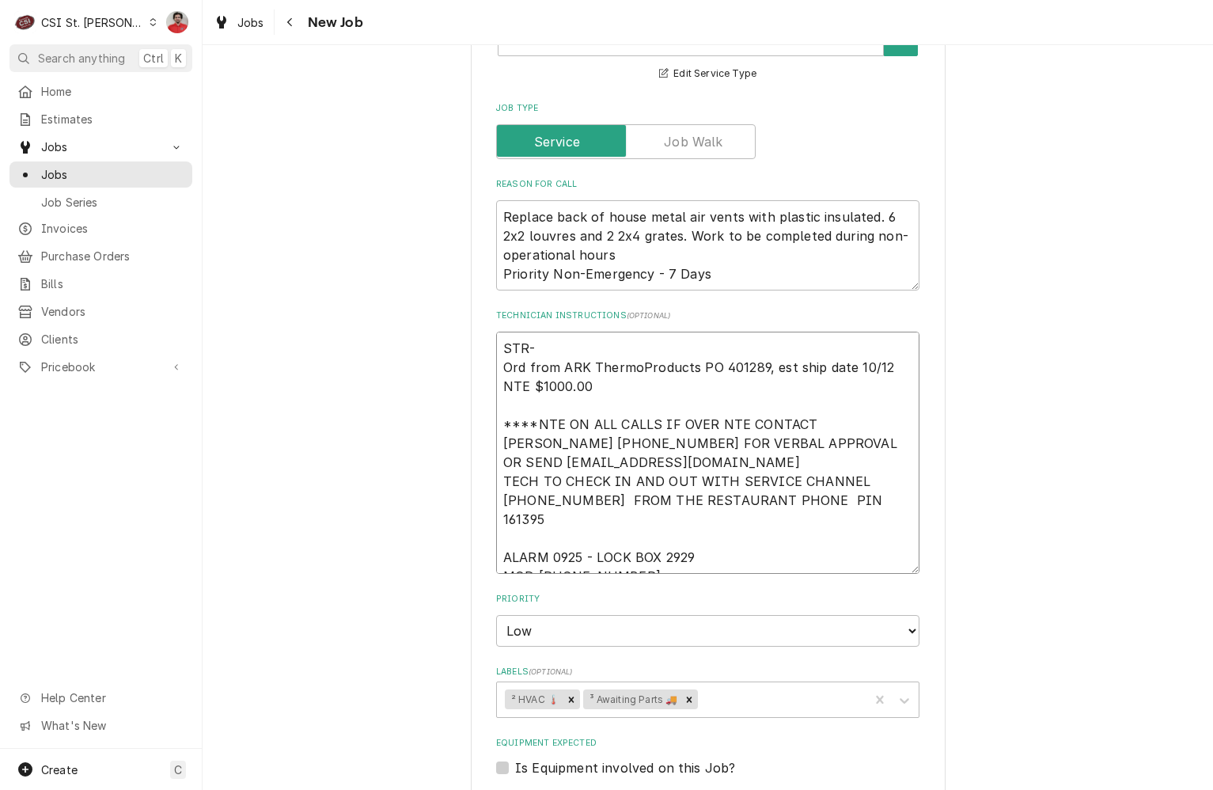
type textarea "x"
type textarea "STR-E Ord from ARK ThermoProducts PO 401289, est ship date 10/12 NTE $1000.00 *…"
type textarea "x"
type textarea "STR-EF Ord from ARK ThermoProducts PO 401289, est ship date 10/12 NTE $1000.00 …"
type textarea "x"
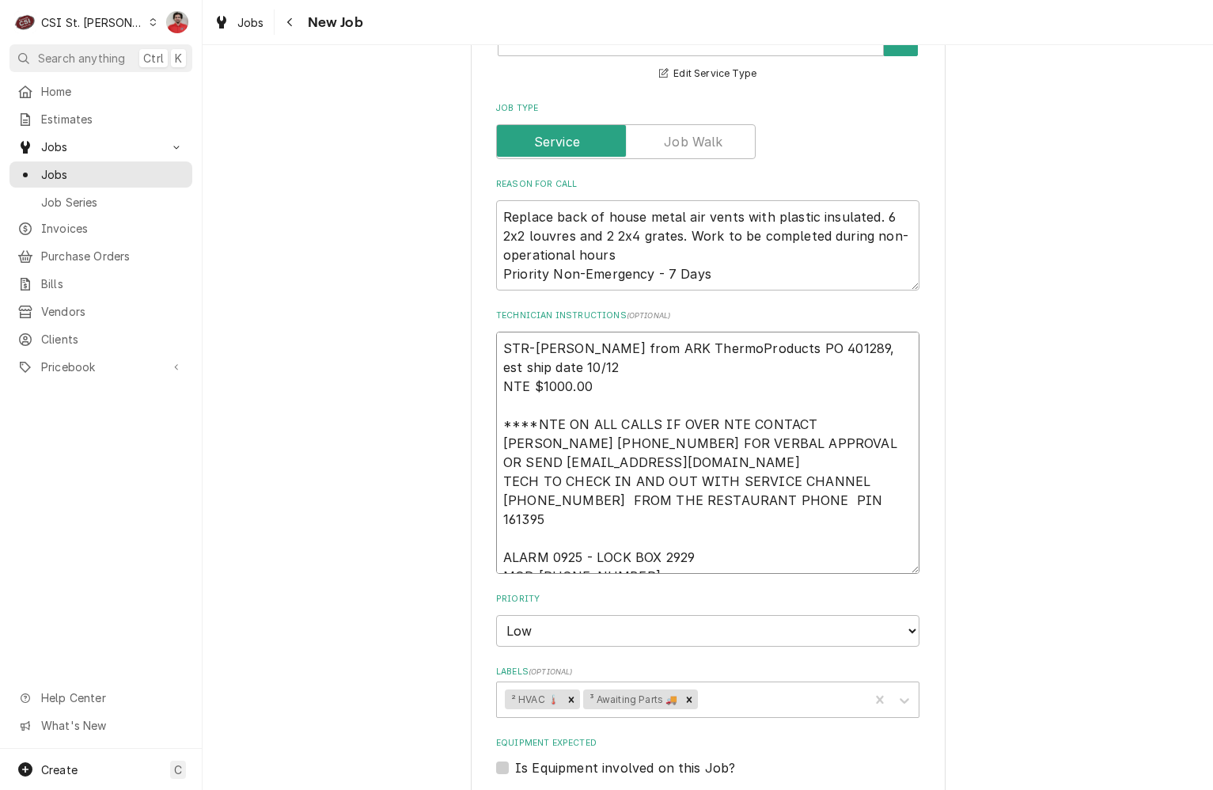
type textarea "STR-E Ord from ARK ThermoProducts PO 401289, est ship date 10/12 NTE $1000.00 *…"
type textarea "x"
type textarea "STR-ER Ord from ARK ThermoProducts PO 401289, est ship date 10/12 NTE $1000.00 …"
type textarea "x"
type textarea "STR-ERF Ord from ARK ThermoProducts PO 401289, est ship date 10/12 NTE $1000.00…"
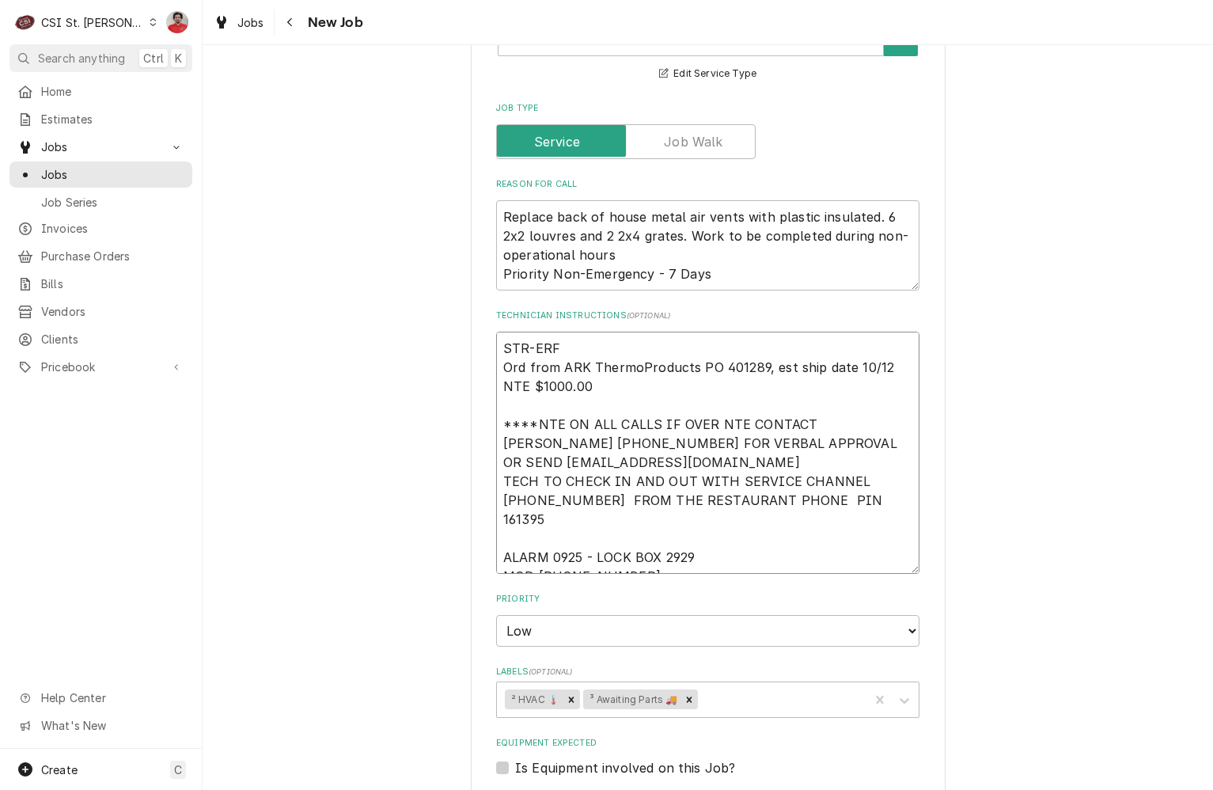
type textarea "x"
type textarea "STR-ERFG Ord from ARK ThermoProducts PO 401289, est ship date 10/12 NTE $1000.0…"
type textarea "x"
type textarea "STR-ERFG- Ord from ARK ThermoProducts PO 401289, est ship date 10/12 NTE $1000.…"
type textarea "x"
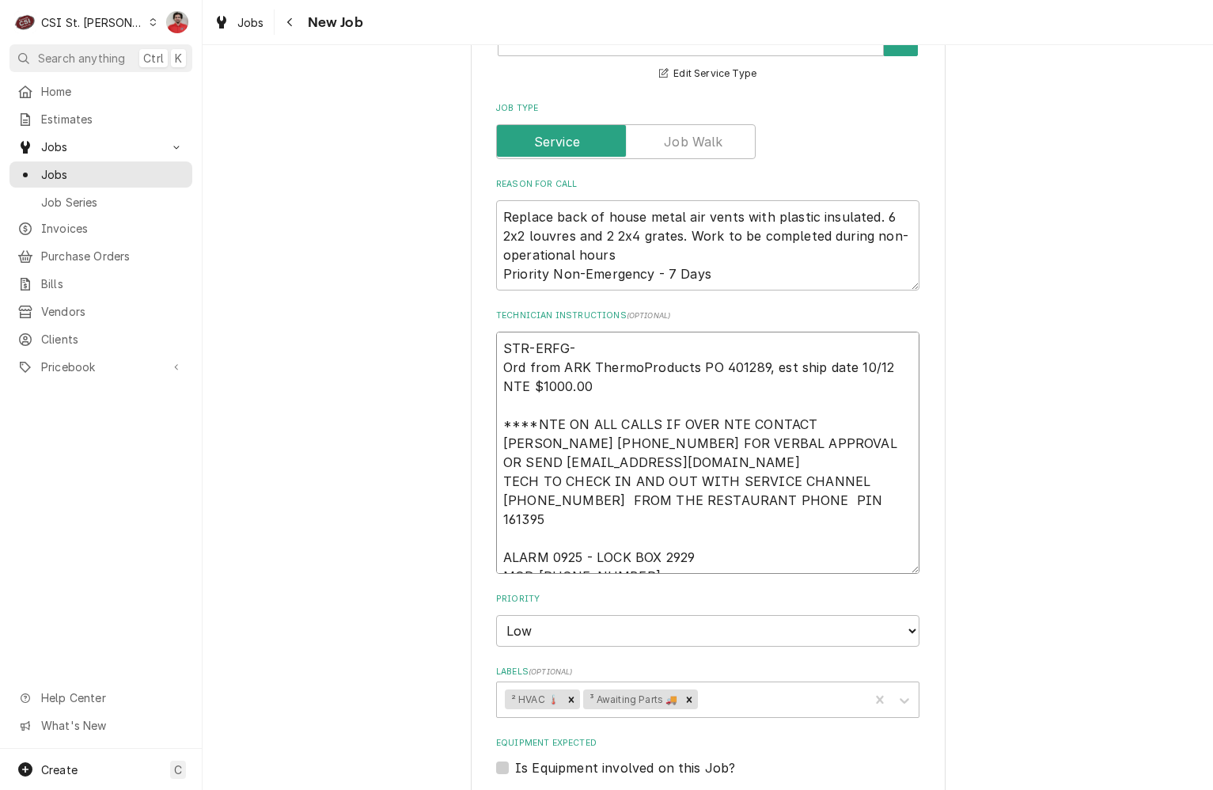
type textarea "STR-ERFG-1 Ord from ARK ThermoProducts PO 401289, est ship date 10/12 NTE $1000…"
type textarea "x"
type textarea "STR-ERFG-14 Ord from ARK ThermoProducts PO 401289, est ship date 10/12 NTE $100…"
type textarea "x"
type textarea "STR-ERFG-14W Ord from ARK ThermoProducts PO 401289, est ship date 10/12 NTE $10…"
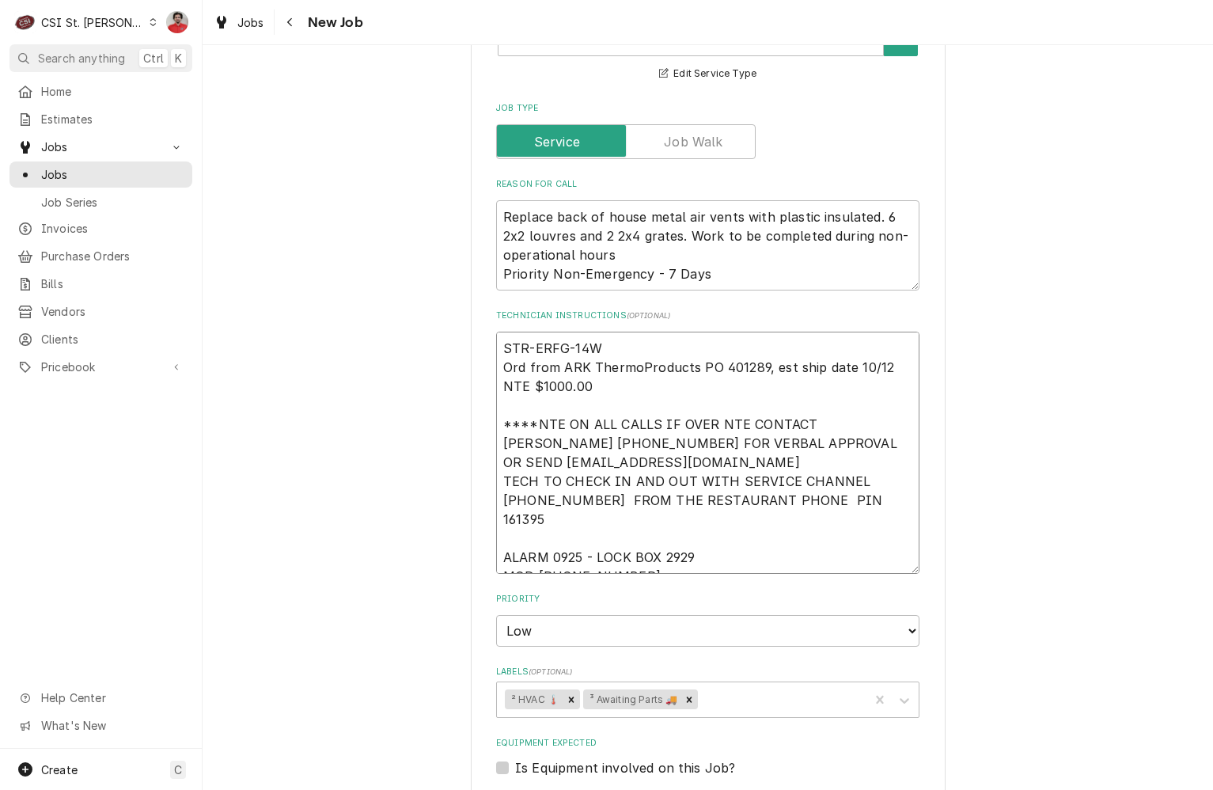
type textarea "x"
type textarea "eSTR-ERFG-14W Ord from ARK ThermoProducts PO 401289, est ship date 10/12 NTE $1…"
type textarea "x"
type textarea "STR-ERFG-14W Ord from ARK ThermoProducts PO 401289, est ship date 10/12 NTE $10…"
type textarea "x"
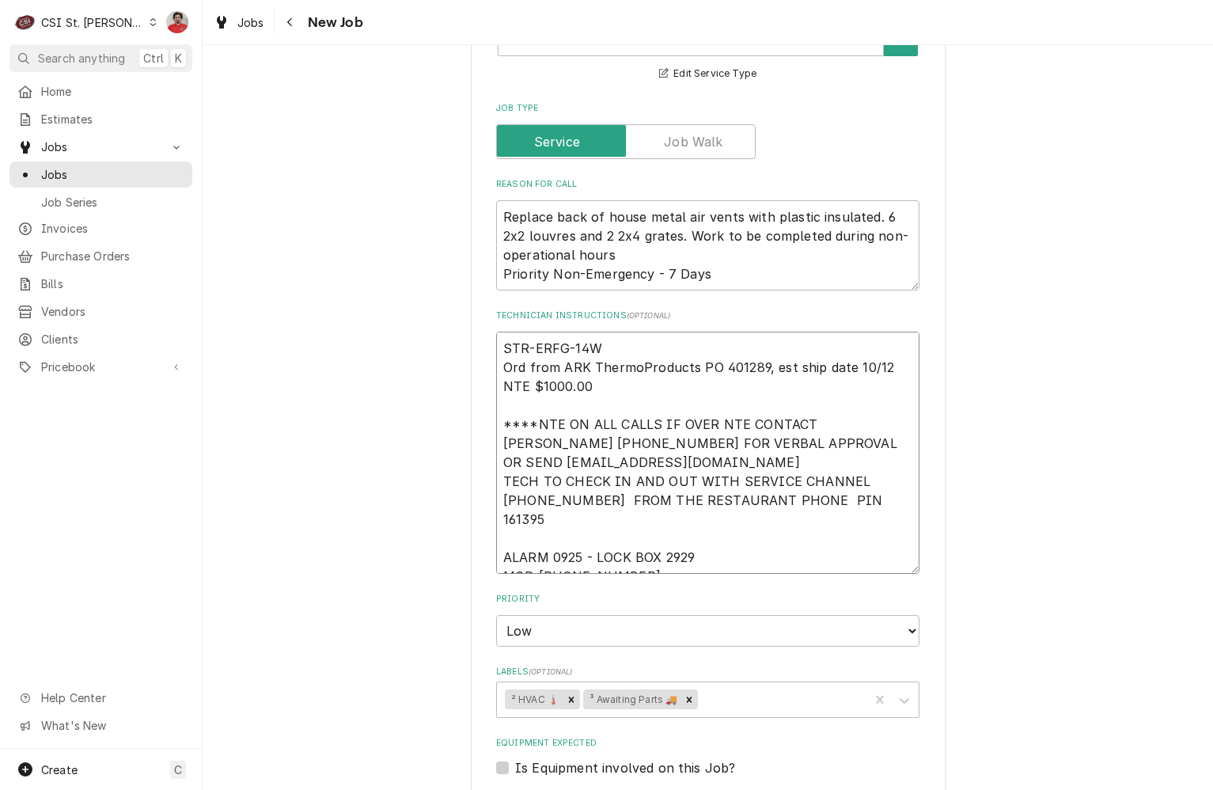
type textarea "ESTR-ERFG-14W Ord from ARK ThermoProducts PO 401289, est ship date 10/12 NTE $1…"
type textarea "x"
type textarea "EiSTR-ERFG-14W Ord from ARK ThermoProducts PO 401289, est ship date 10/12 NTE $…"
type textarea "x"
type textarea "EigSTR-ERFG-14W Ord from ARK ThermoProducts PO 401289, est ship date 10/12 NTE …"
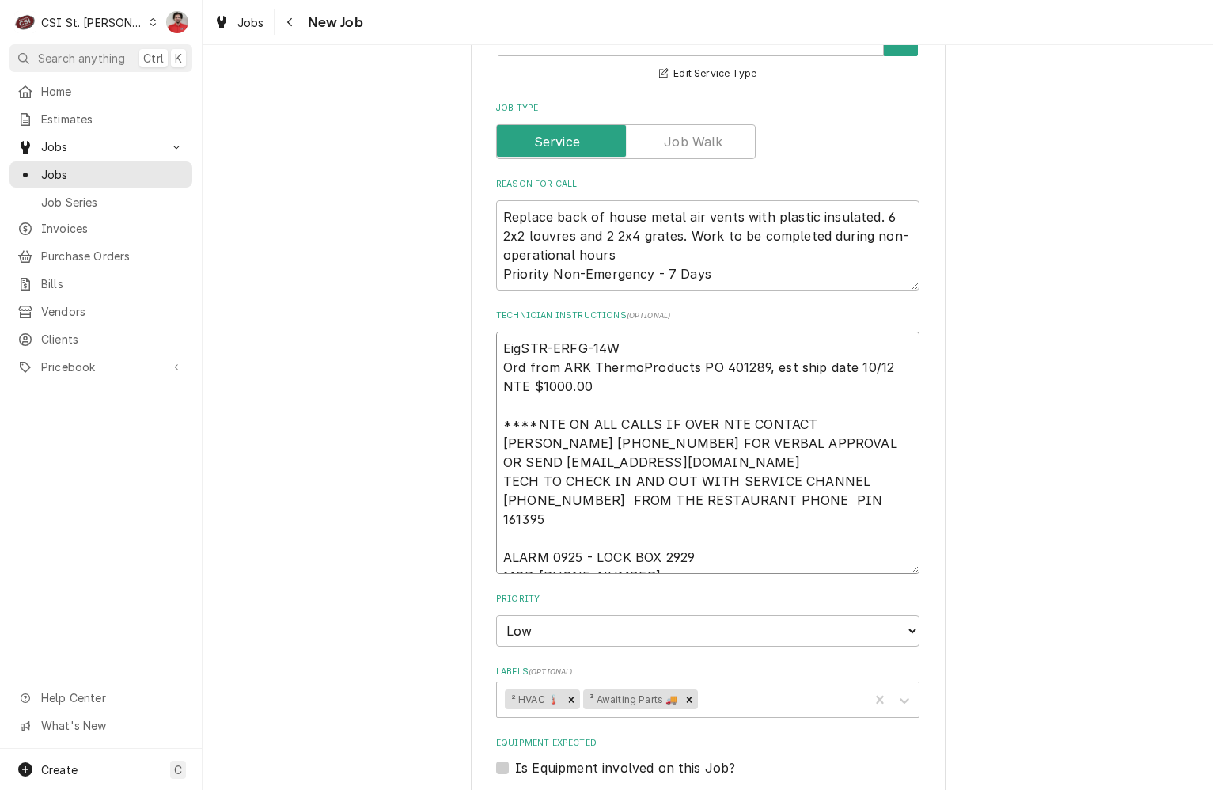
type textarea "x"
type textarea "EighSTR-ERFG-14W Ord from ARK ThermoProducts PO 401289, est ship date 10/12 NTE…"
type textarea "x"
type textarea "EightSTR-ERFG-14W Ord from ARK ThermoProducts PO 401289, est ship date 10/12 NT…"
type textarea "x"
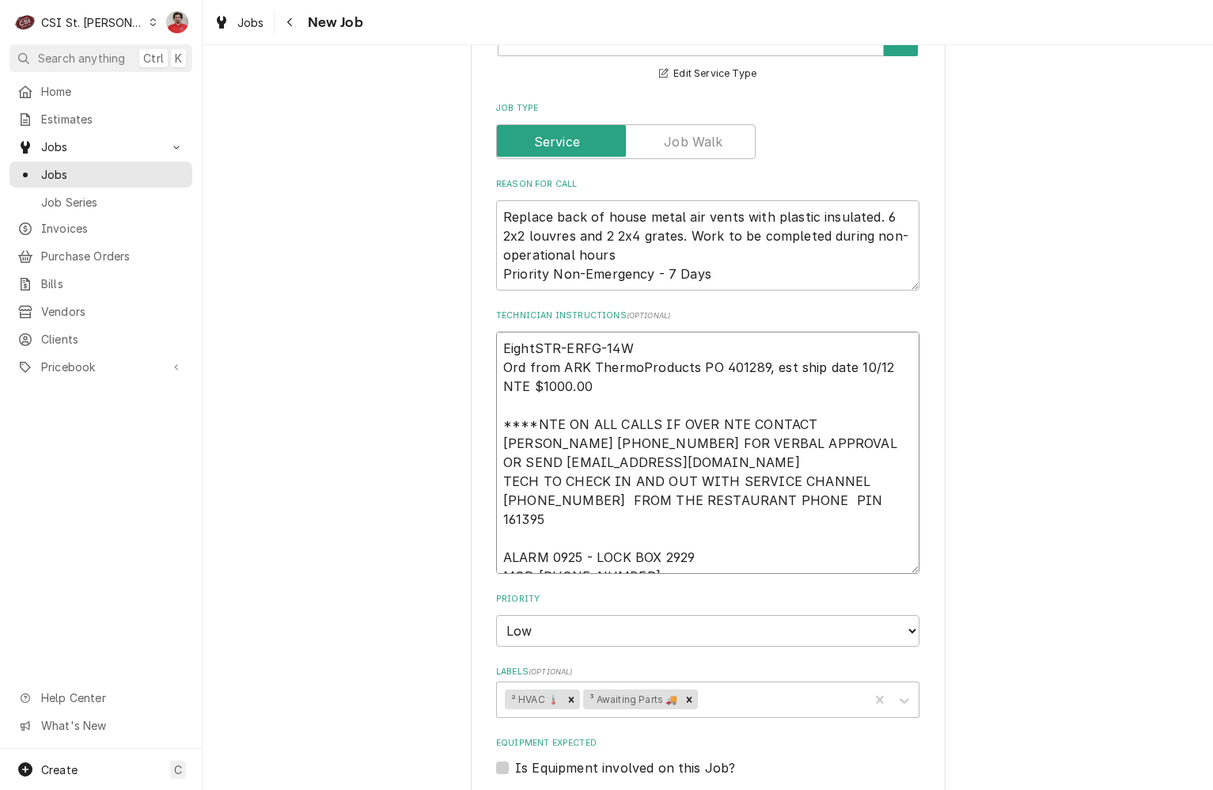
type textarea "Eight STR-ERFG-14W Ord from ARK ThermoProducts PO 401289, est ship date 10/12 N…"
type textarea "x"
type textarea "Eight STR-ERFG-14W r Ord from ARK ThermoProducts PO 401289, est ship date 10/12…"
type textarea "x"
type textarea "Eight STR-ERFG-14W re Ord from ARK ThermoProducts PO 401289, est ship date 10/1…"
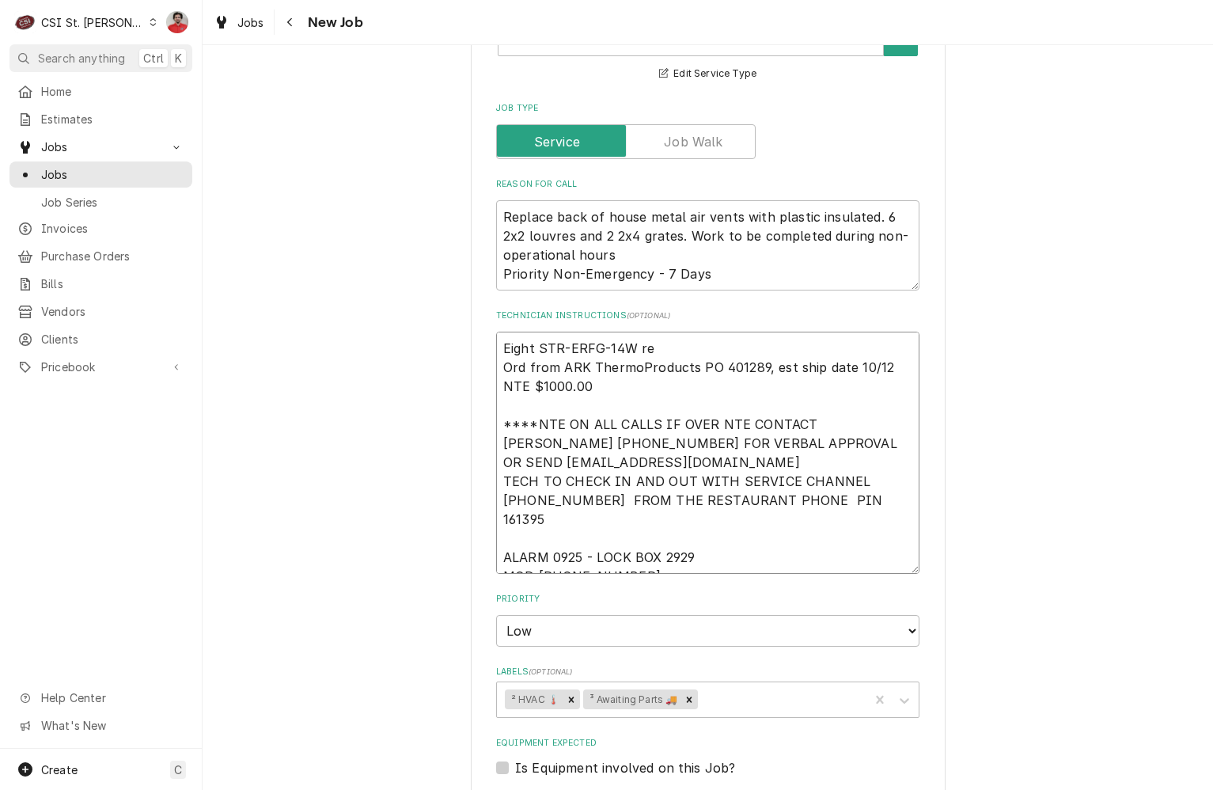
type textarea "x"
type textarea "Eight STR-ERFG-14W ree Ord from ARK ThermoProducts PO 401289, est ship date 10/…"
type textarea "x"
type textarea "Eight STR-ERFG-14W reev Ord from ARK ThermoProducts PO 401289, est ship date 10…"
type textarea "x"
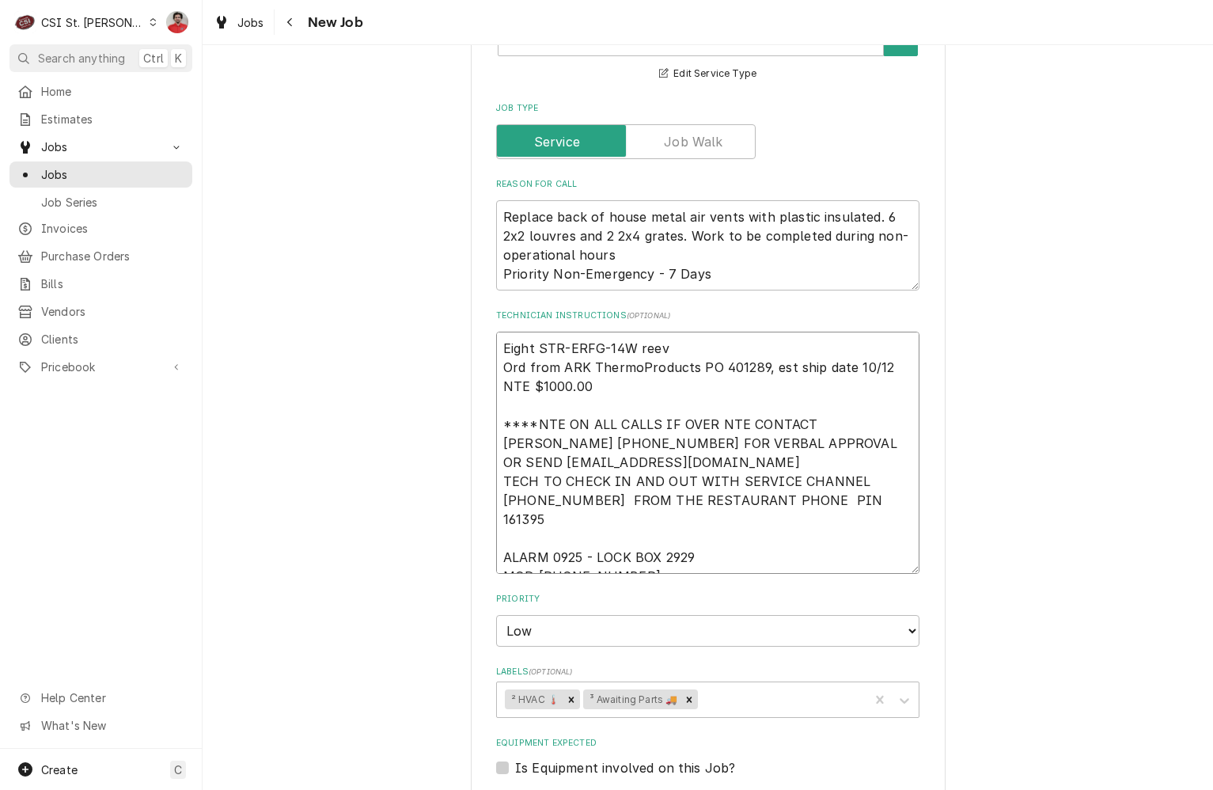
type textarea "Eight STR-ERFG-14W ree Ord from ARK ThermoProducts PO 401289, est ship date 10/…"
type textarea "x"
type textarea "Eight STR-ERFG-14W re Ord from ARK ThermoProducts PO 401289, est ship date 10/1…"
type textarea "x"
type textarea "Eight STR-ERFG-14W rec Ord from ARK ThermoProducts PO 401289, est ship date 10/…"
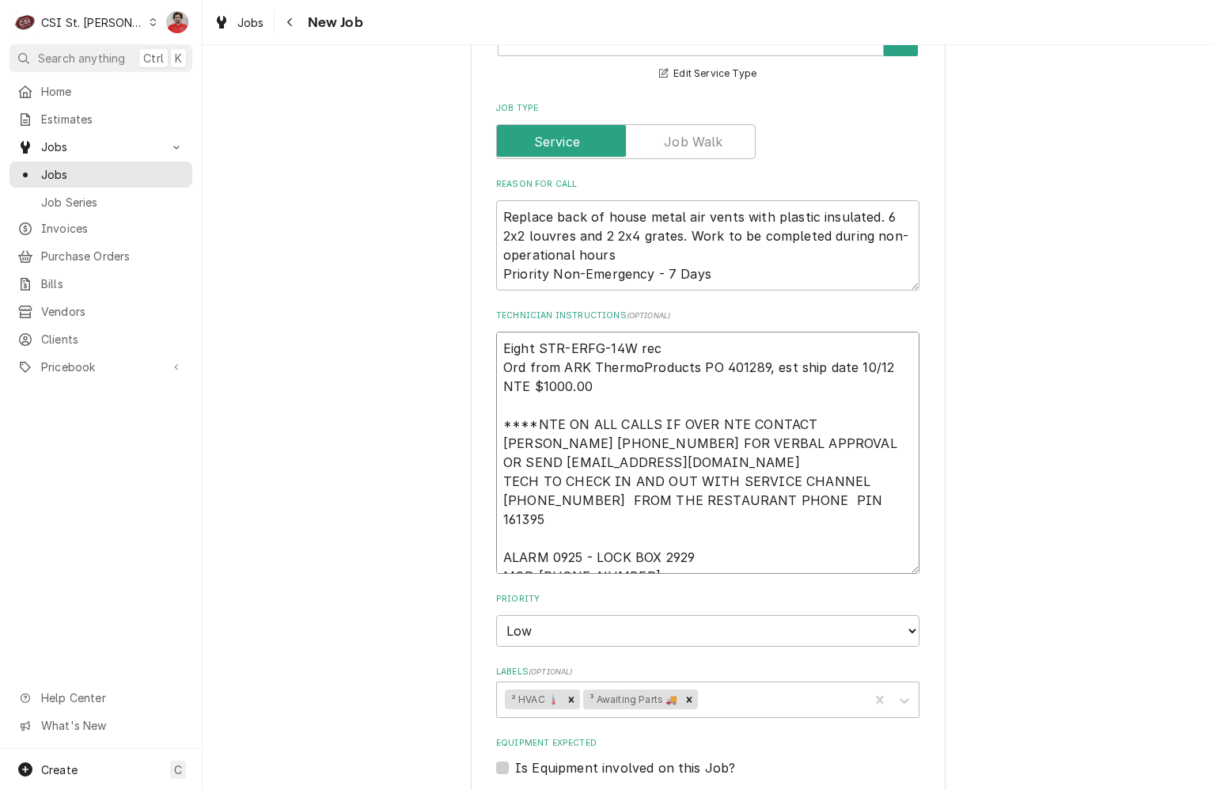
type textarea "x"
type textarea "Eight STR-ERFG-14W recei Ord from ARK ThermoProducts PO 401289, est ship date 1…"
type textarea "x"
type textarea "Eight STR-ERFG-14W receiv Ord from ARK ThermoProducts PO 401289, est ship date …"
type textarea "x"
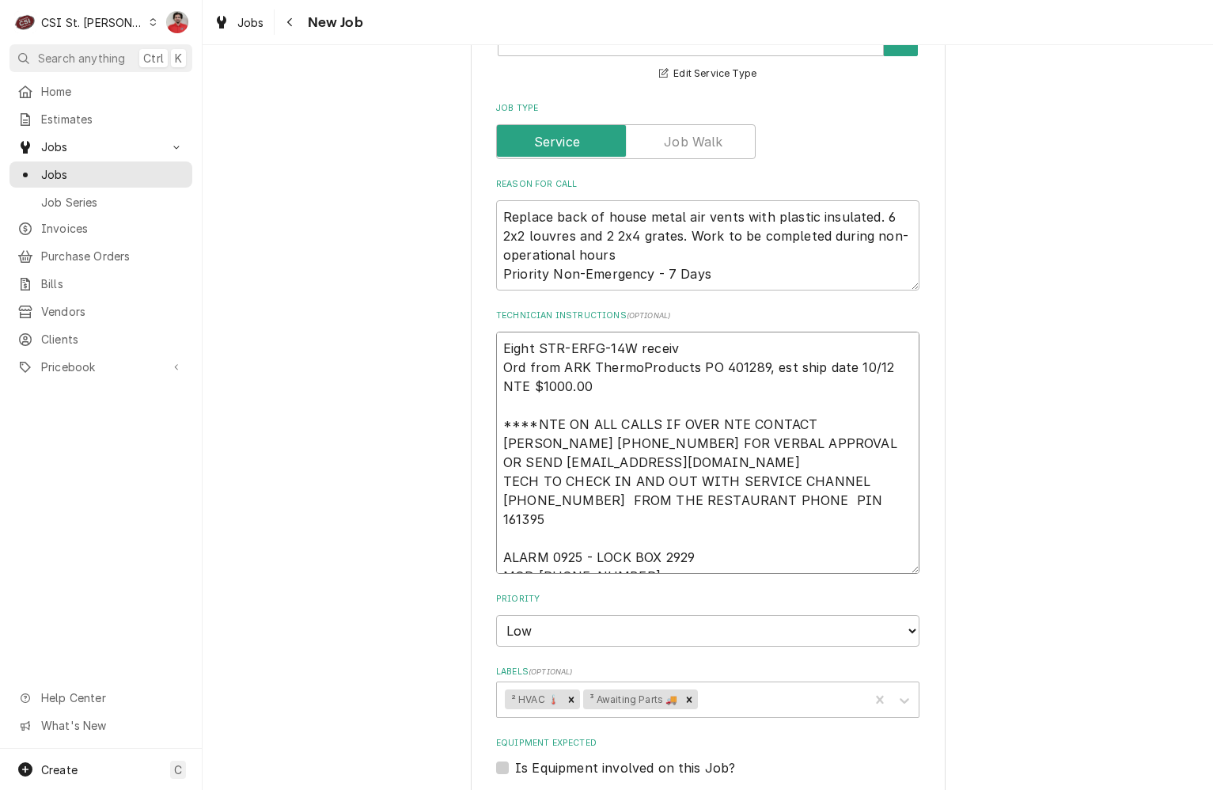
type textarea "Eight STR-ERFG-14W receive Ord from ARK ThermoProducts PO 401289, est ship date…"
type textarea "x"
type textarea "Eight STR-ERFG-14W received Ord from ARK ThermoProducts PO 401289, est ship dat…"
type textarea "x"
type textarea "Eight STR-ERFG-14W received; Ord from ARK ThermoProducts PO 401289, est ship da…"
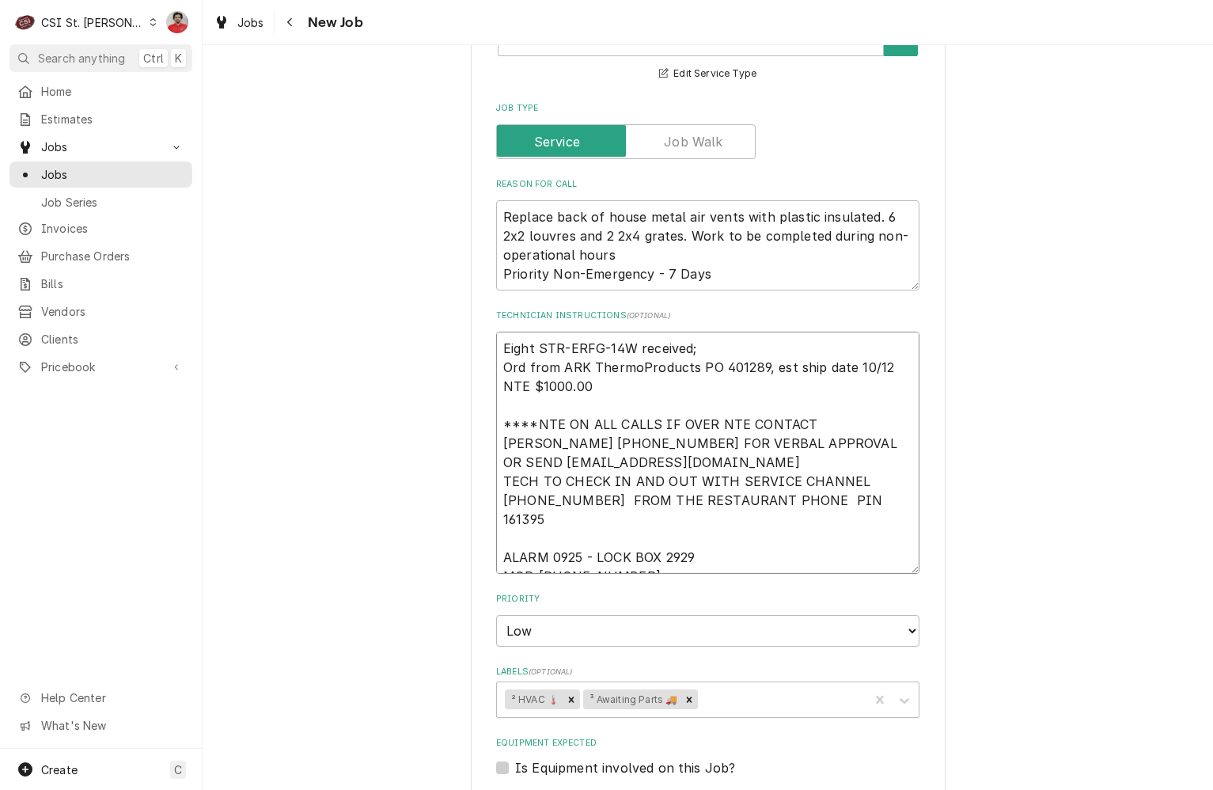
type textarea "x"
type textarea "Eight STR-ERFG-14W received; Ord from ARK ThermoProducts PO 401289, est ship da…"
type textarea "x"
type textarea "Eight STR-ERFG-14W received; Ord from ARK ThermoProducts PO 401289, est ship da…"
type textarea "x"
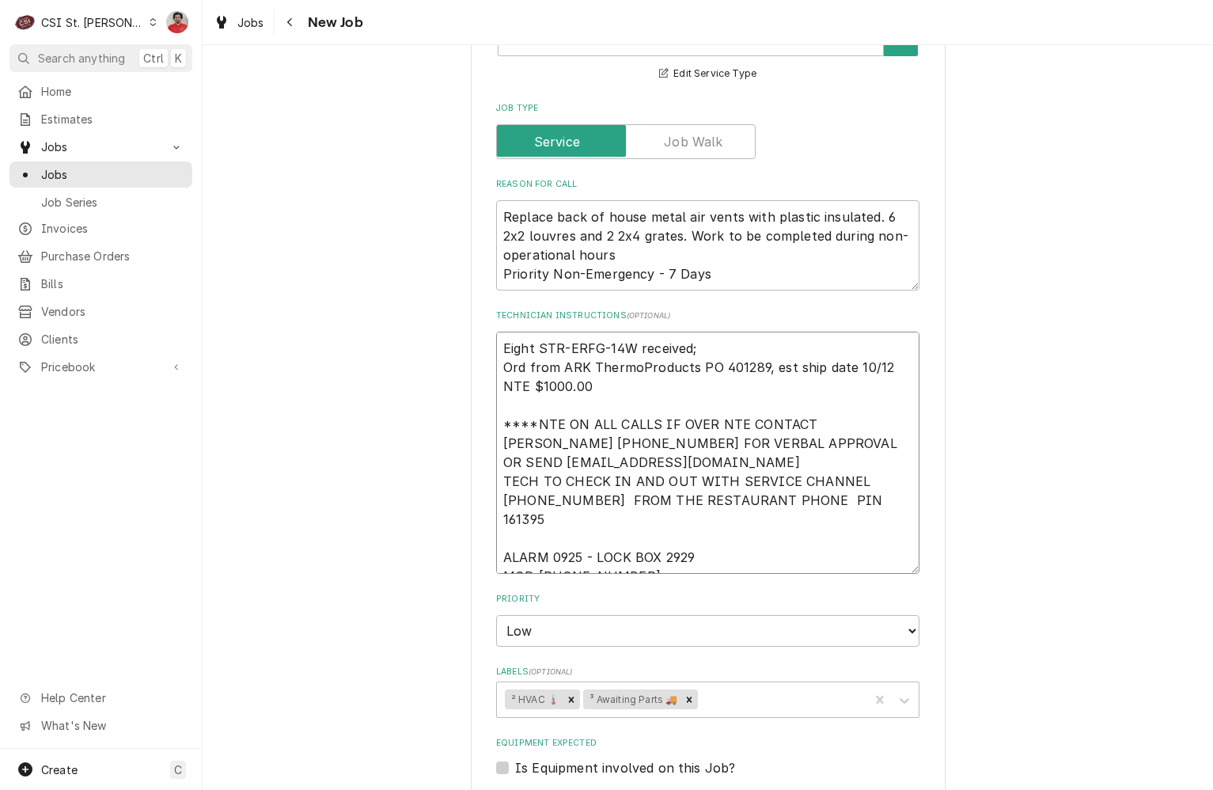
type textarea "Eight STR-ERFG-14W received Ord from ARK ThermoProducts PO 401289, est ship dat…"
type textarea "x"
type textarea "Eight STR-ERFG-14W receive Ord from ARK ThermoProducts PO 401289, est ship date…"
type textarea "x"
type textarea "Eight STR-ERFG-14W receiv Ord from ARK ThermoProducts PO 401289, est ship date …"
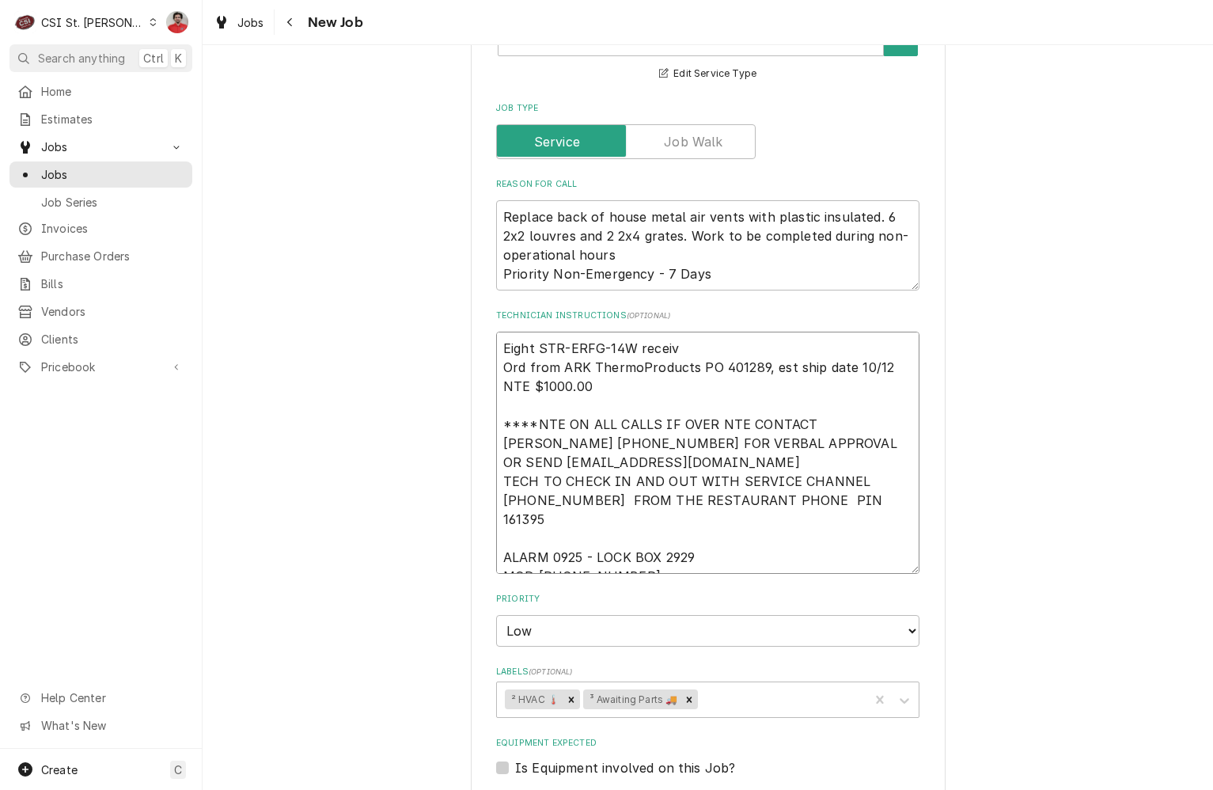
type textarea "x"
type textarea "Eight STR-ERFG-14W recei Ord from ARK ThermoProducts PO 401289, est ship date 1…"
type textarea "x"
type textarea "Eight STR-ERFG-14W rece Ord from ARK ThermoProducts PO 401289, est ship date 10…"
type textarea "x"
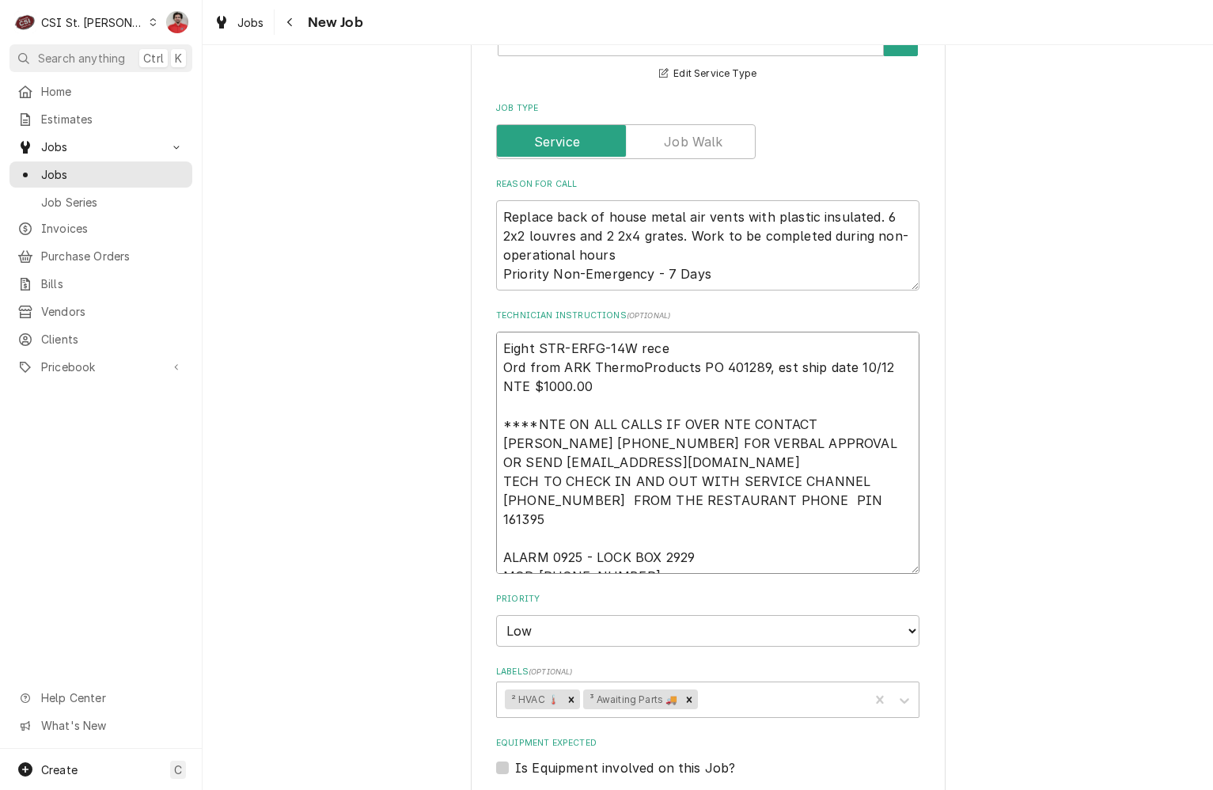
type textarea "Eight STR-ERFG-14W rec Ord from ARK ThermoProducts PO 401289, est ship date 10/…"
type textarea "x"
type textarea "Eight STR-ERFG-14W reci Ord from ARK ThermoProducts PO 401289, est ship date 10…"
type textarea "x"
type textarea "Eight STR-ERFG-14W recie Ord from ARK ThermoProducts PO 401289, est ship date 1…"
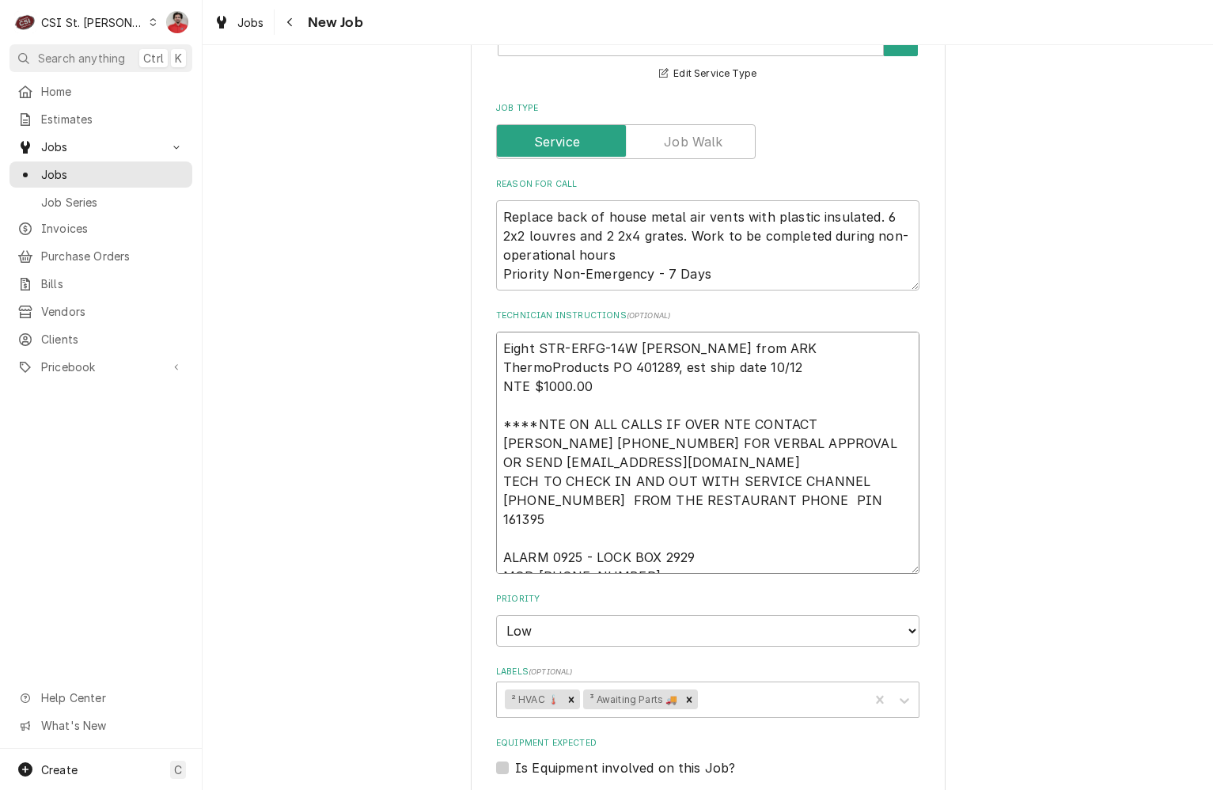
type textarea "x"
type textarea "Eight STR-ERFG-14W reciev Ord from ARK ThermoProducts PO 401289, est ship date …"
type textarea "x"
type textarea "Eight STR-ERFG-14W recieve Ord from ARK ThermoProducts PO 401289, est ship date…"
type textarea "x"
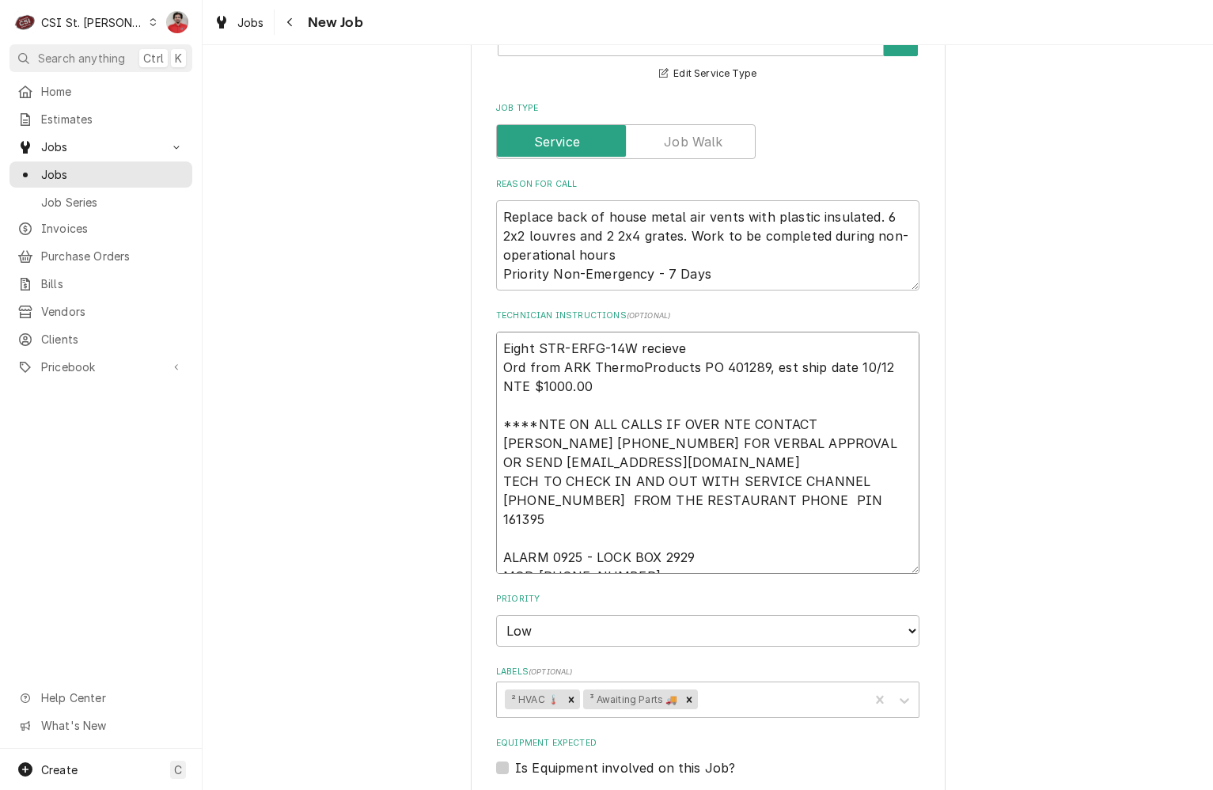
type textarea "Eight STR-ERFG-14W recieved Ord from ARK ThermoProducts PO 401289, est ship dat…"
type textarea "x"
type textarea "Eight STR-ERFG-14W recieved: Ord from ARK ThermoProducts PO 401289, est ship da…"
type textarea "x"
type textarea "Eight STR-ERFG-14W recieved: wa Ord from ARK ThermoProducts PO 401289, est ship…"
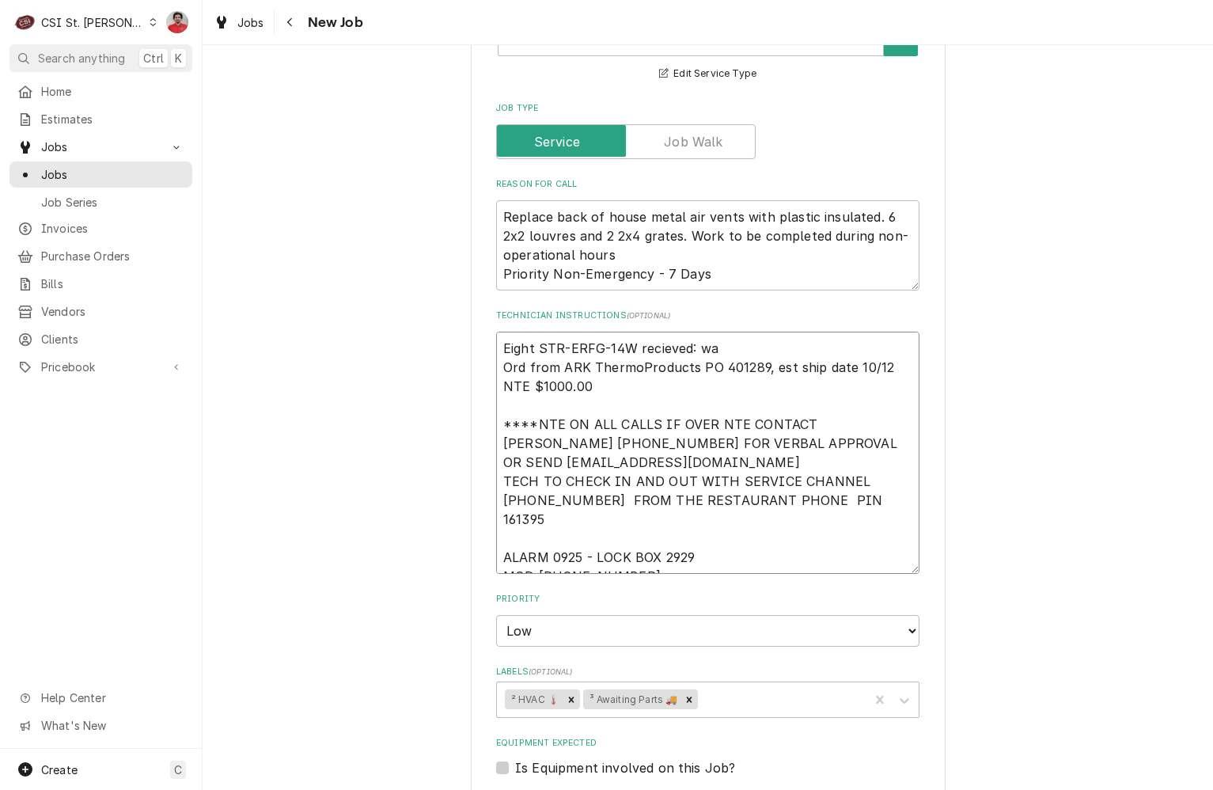
type textarea "x"
type textarea "Eight STR-ERFG-14W recieved: wai Ord from ARK ThermoProducts PO 401289, est shi…"
type textarea "x"
type textarea "Eight STR-ERFG-14W recieved: wait Ord from ARK ThermoProducts PO 401289, est sh…"
type textarea "x"
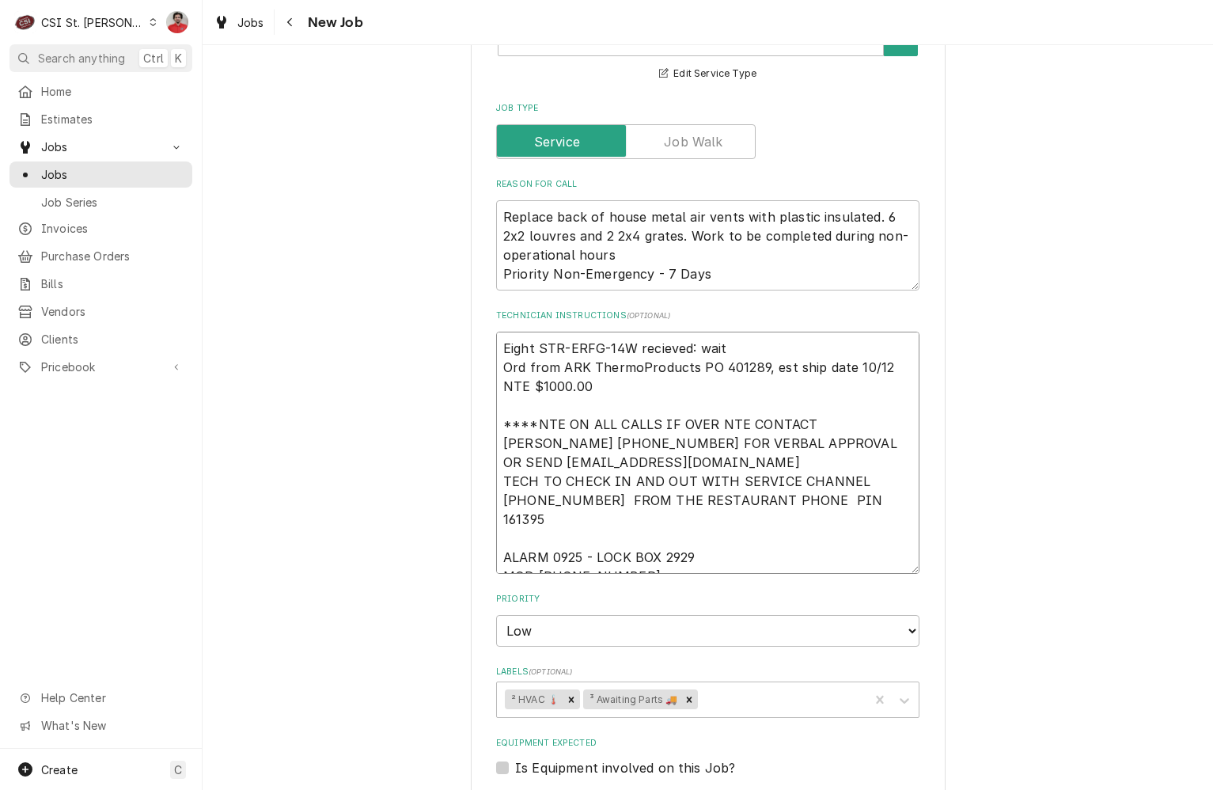
type textarea "Eight STR-ERFG-14W recieved: waiti Ord from ARK ThermoProducts PO 401289, est s…"
type textarea "x"
type textarea "Eight STR-ERFG-14W recieved: waitin Ord from ARK ThermoProducts PO 401289, est …"
type textarea "x"
type textarea "Eight STR-ERFG-14W recieved: waiting Ord from ARK ThermoProducts PO 401289, est…"
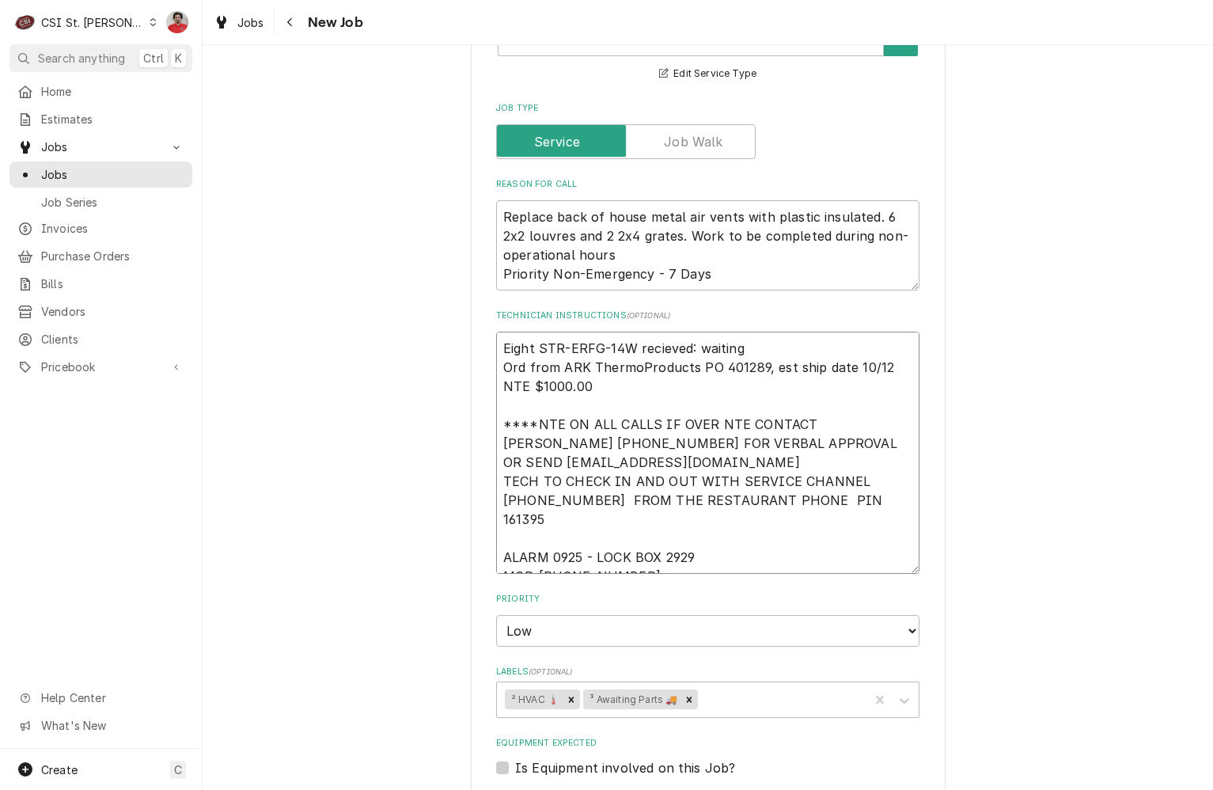
type textarea "x"
type textarea "Eight STR-ERFG-14W recieved: waiting f Ord from ARK ThermoProducts PO 401289, e…"
type textarea "x"
type textarea "Eight STR-ERFG-14W recieved: waiting fo Ord from ARK ThermoProducts PO 401289, …"
type textarea "x"
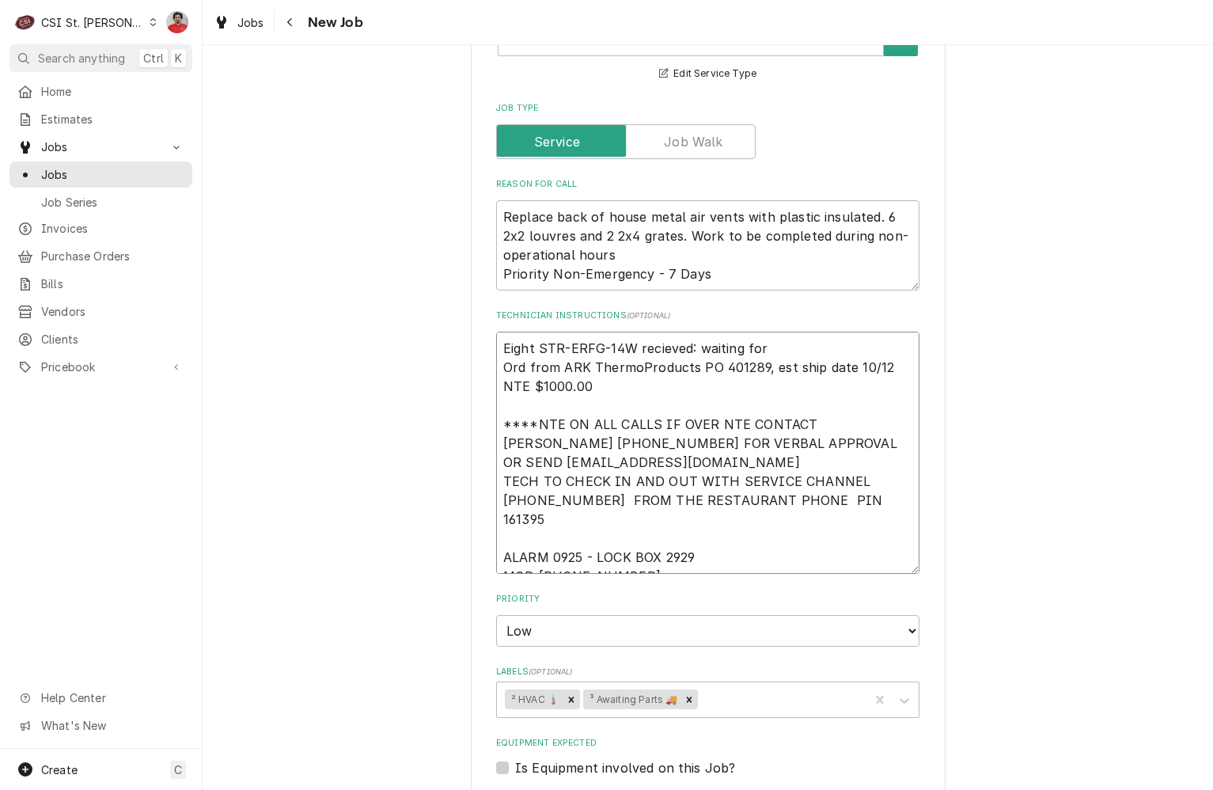
type textarea "Eight STR-ERFG-14W recieved: waiting for Ord from ARK ThermoProducts PO 401289,…"
type textarea "x"
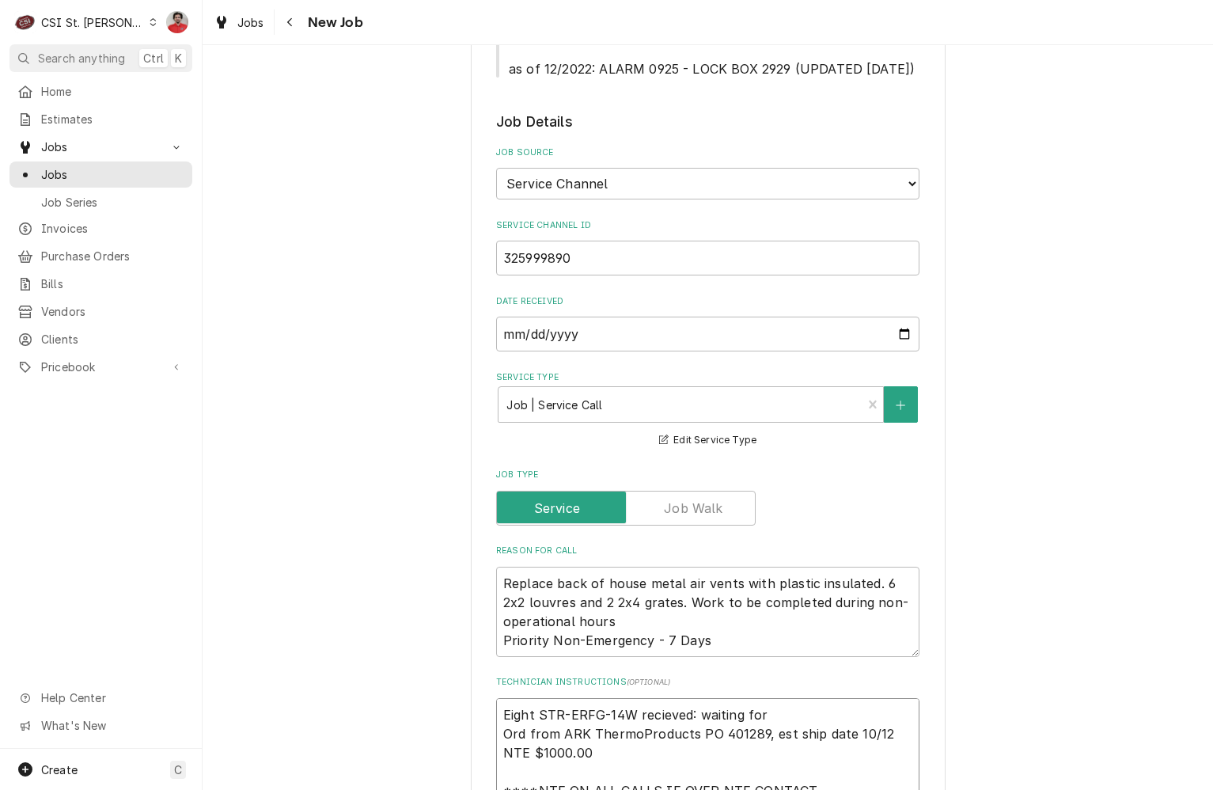
scroll to position [1137, 0]
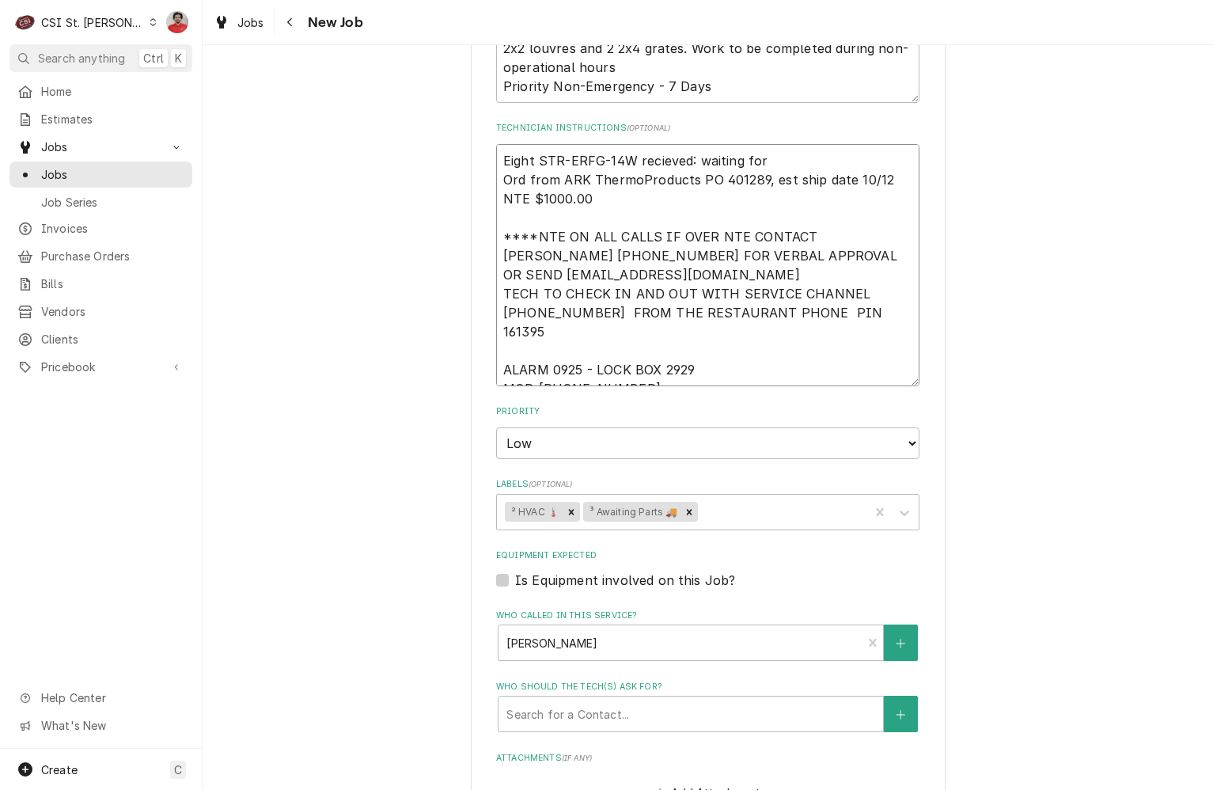
drag, startPoint x: 776, startPoint y: 139, endPoint x: 390, endPoint y: 91, distance: 388.4
click at [390, 91] on div "Use the fields below to edit this job: Client Details Client Raising Canes - Bi…" at bounding box center [708, 64] width 1011 height 2281
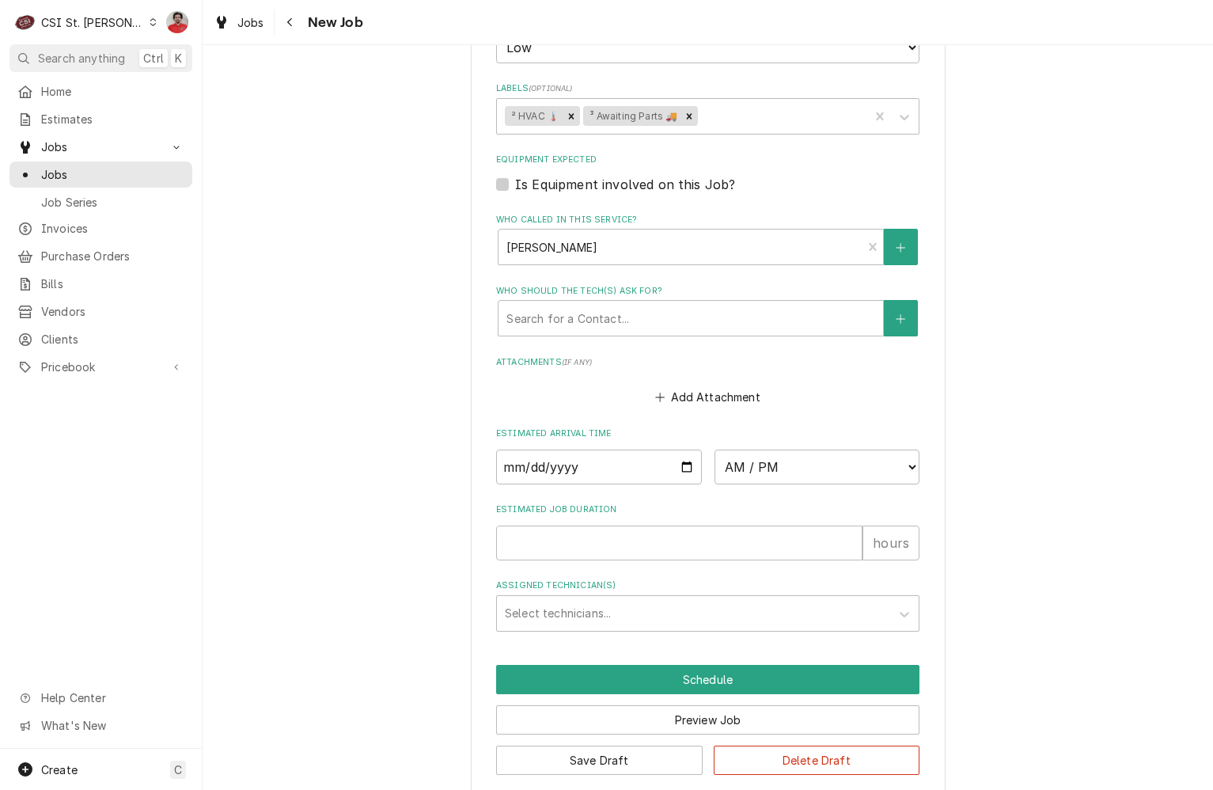
type textarea "Eight STR-ERFG-14W recieved: waiting for Ord from ARK ThermoProducts PO 401289,…"
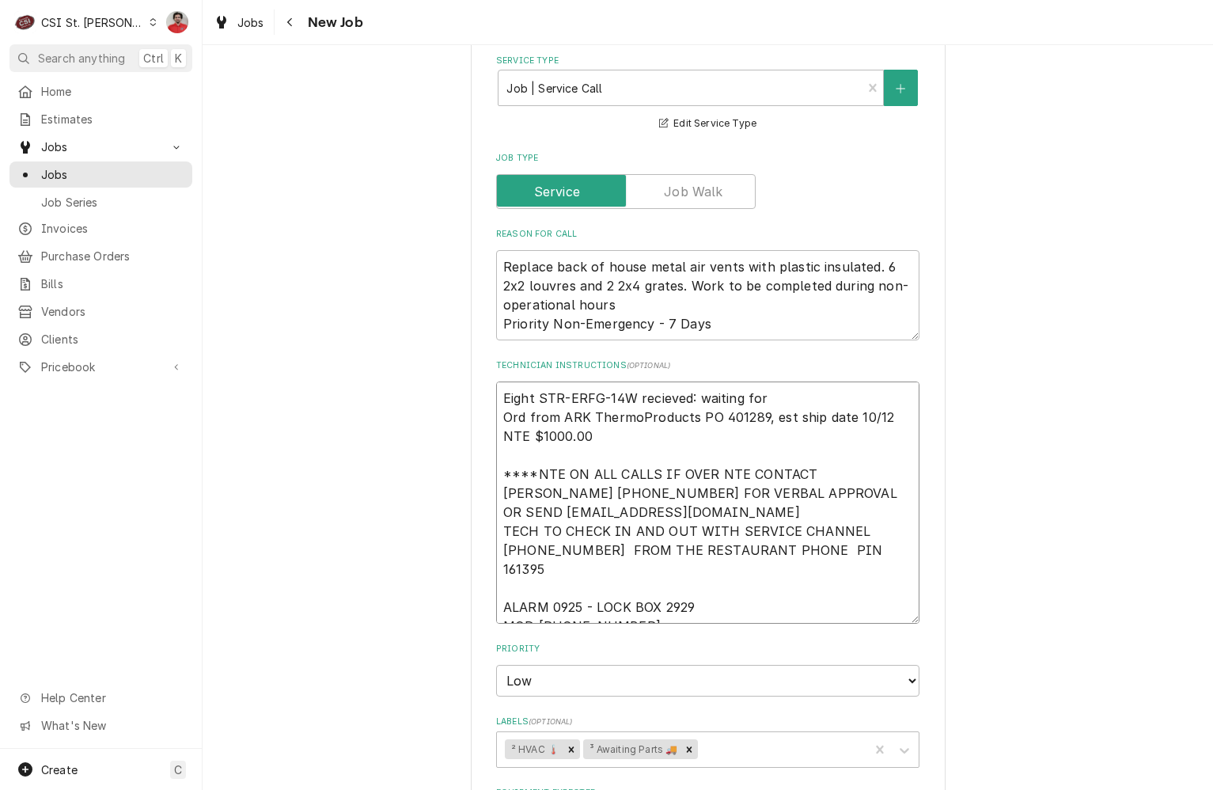
click at [788, 382] on textarea "Eight STR-ERFG-14W recieved: waiting for Ord from ARK ThermoProducts PO 401289,…" at bounding box center [707, 503] width 423 height 242
paste textarea "STR-C-W-NRD-R6"
type textarea "x"
type textarea "Eight STR-ERFG-14W recieved: waiting for STR-C-W-NRD-R6 Ord from ARK ThermoProd…"
type textarea "x"
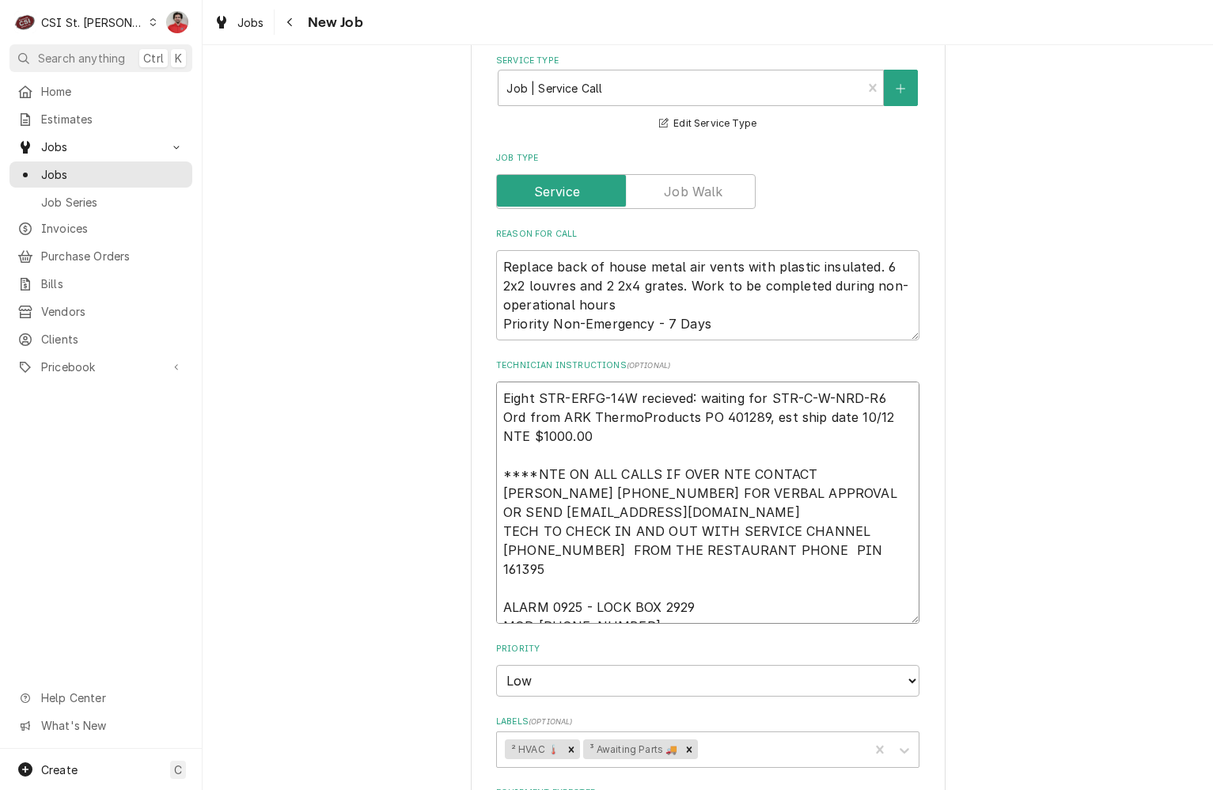
type textarea "Eight STR-ERFG-14W recieved: waiting for STR-C-W-NRD-R6 Ord from ARK ThermoProd…"
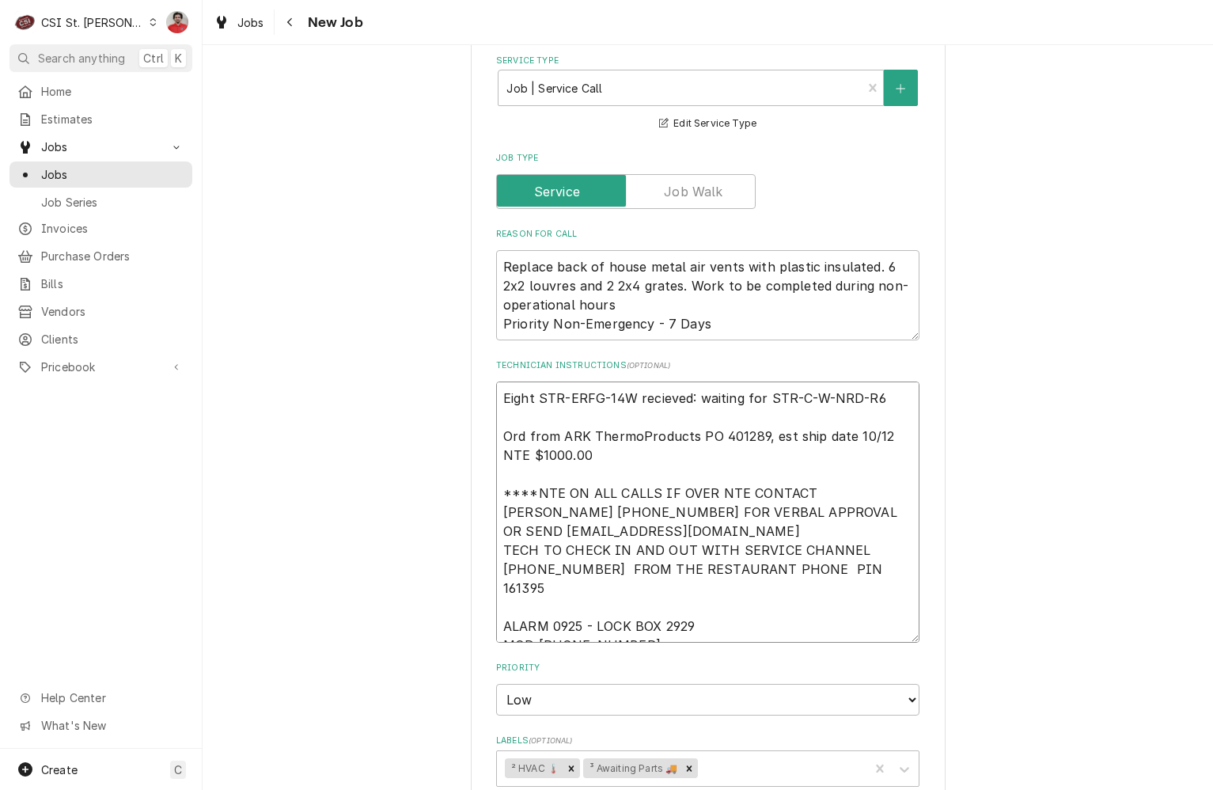
type textarea "x"
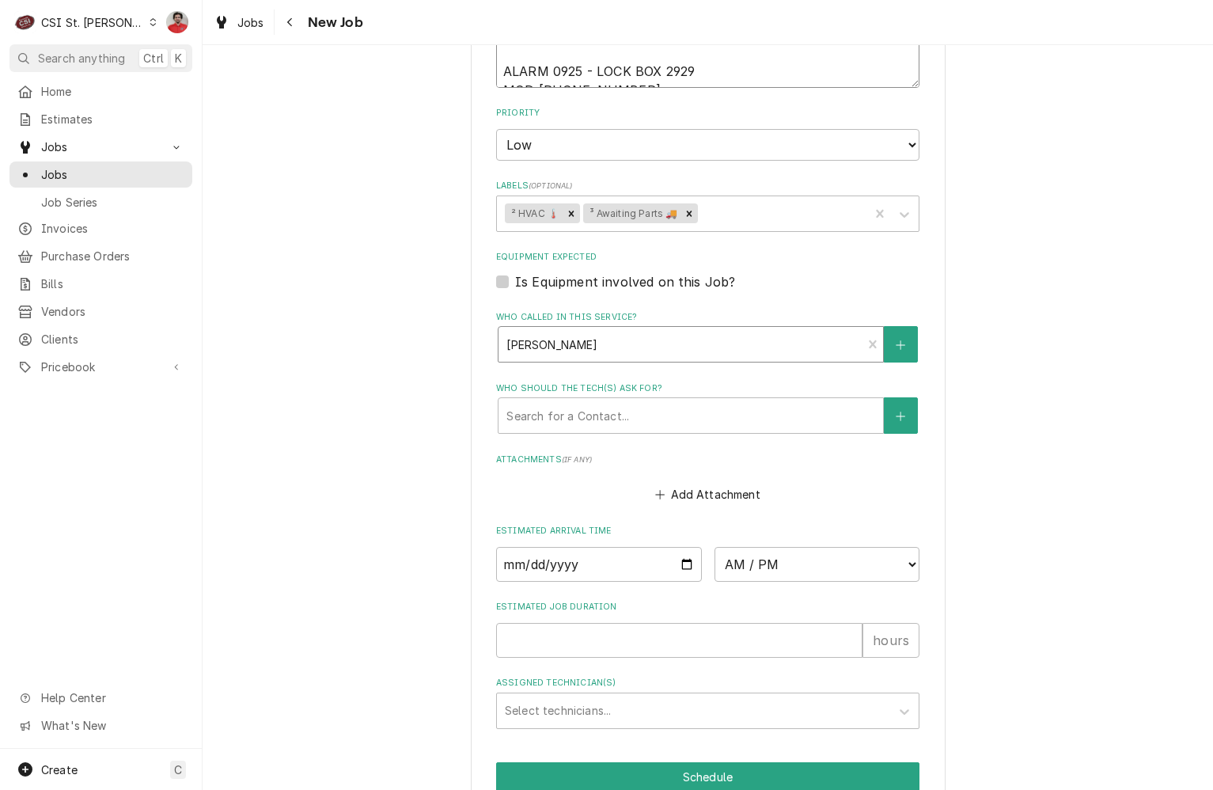
scroll to position [1552, 0]
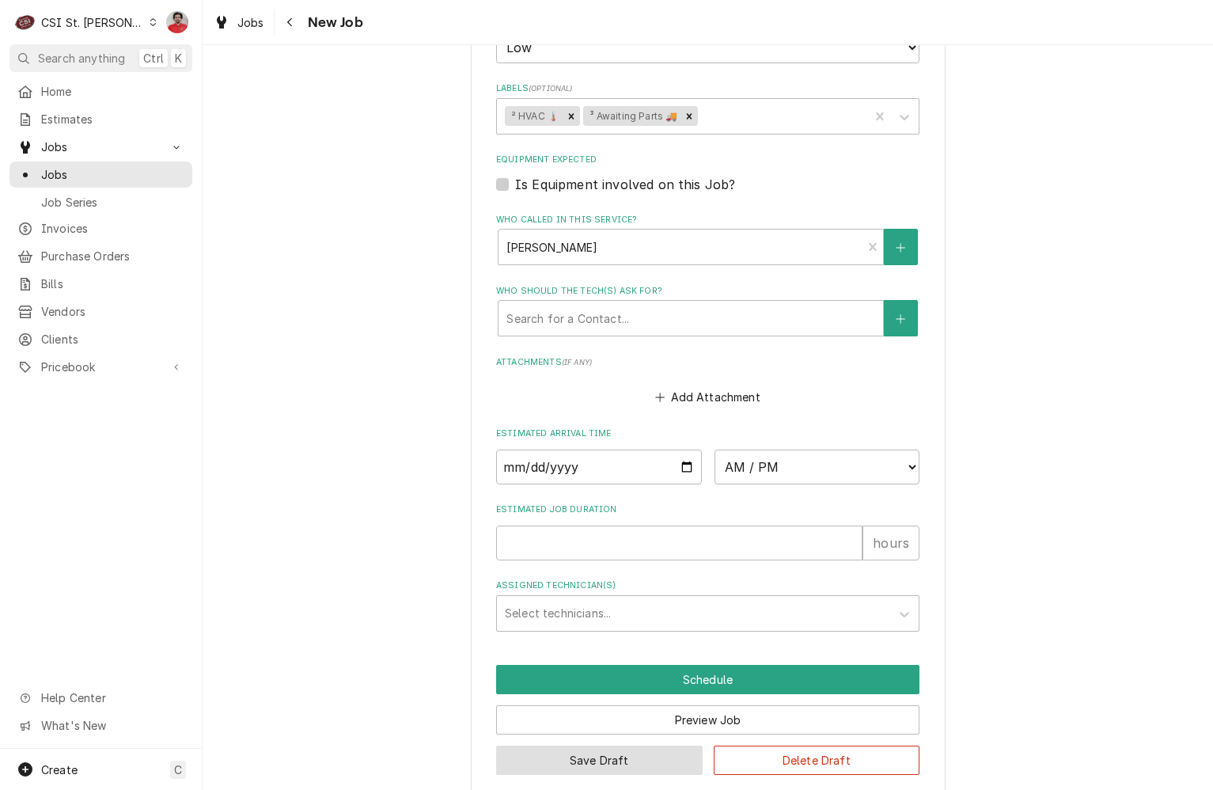
type textarea "Eight STR-ERFG-14W recieved: waiting for STR-C-W-NRD-R6 Ord from ARK ThermoProd…"
click at [616, 746] on button "Save Draft" at bounding box center [599, 760] width 207 height 29
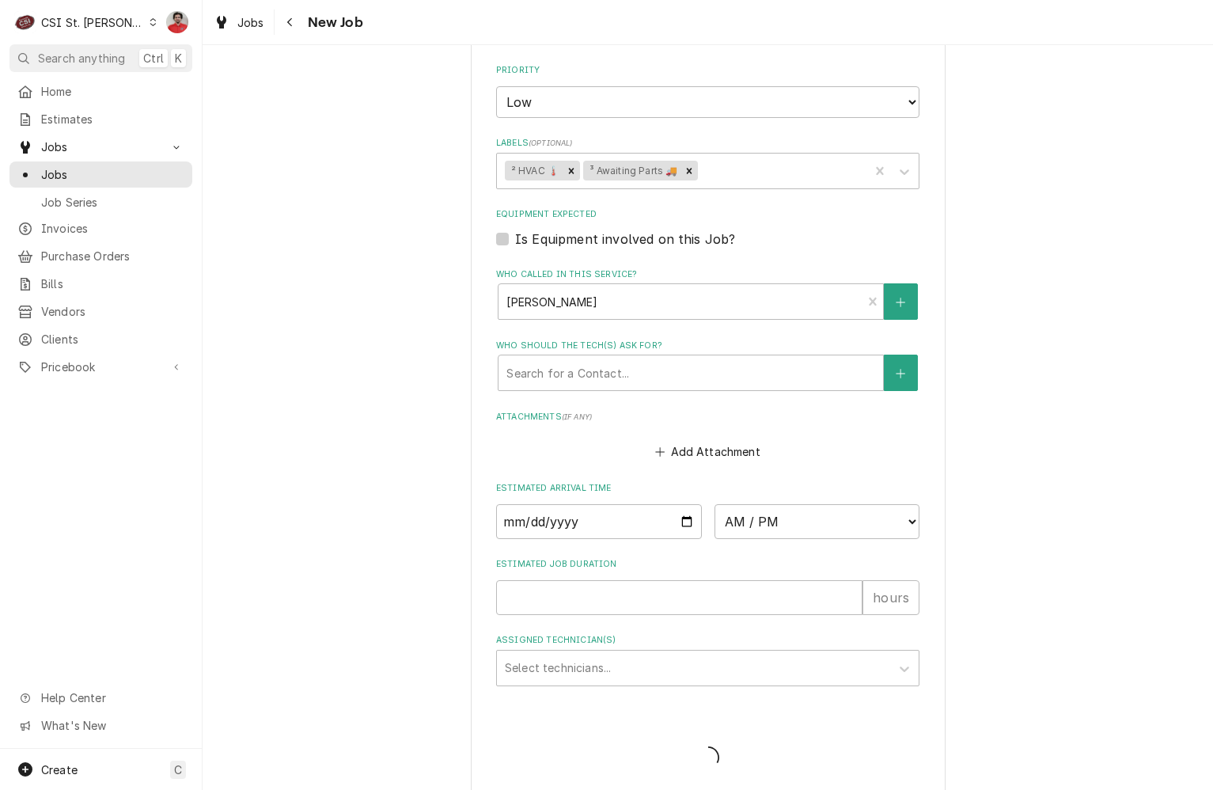
type textarea "x"
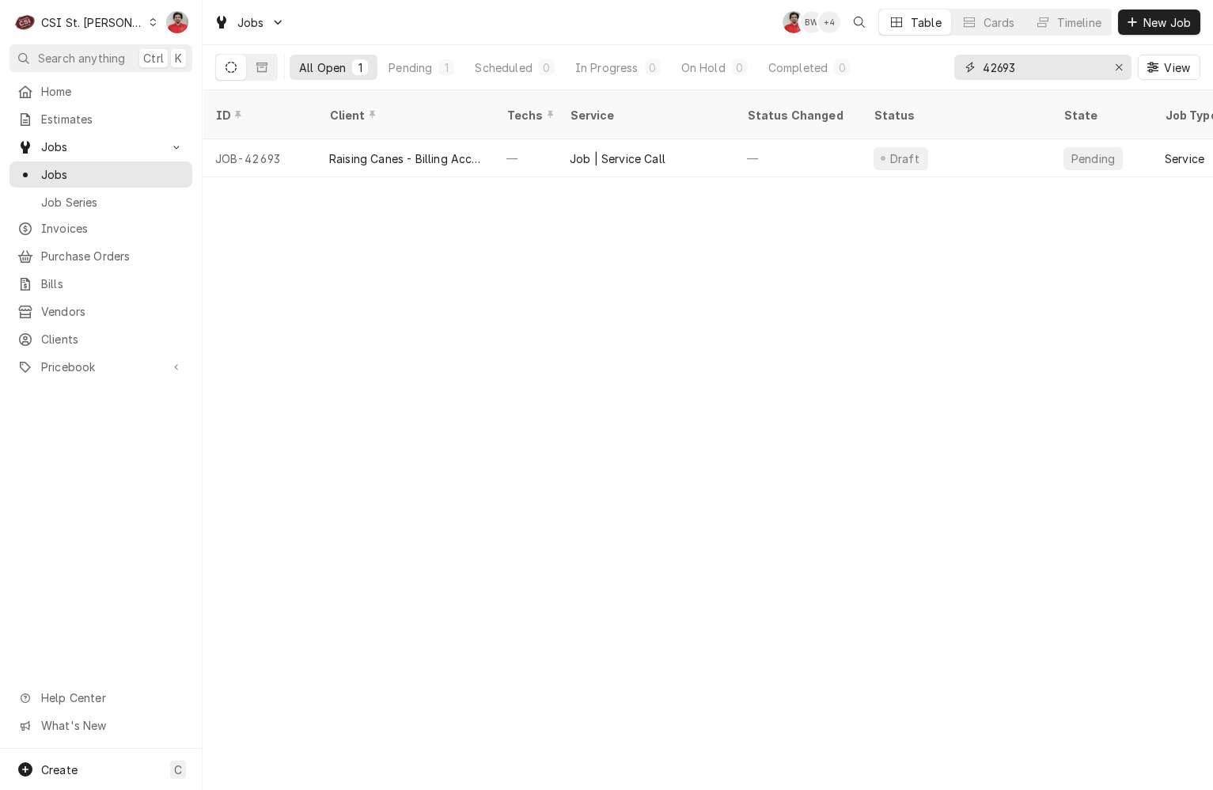
click at [1012, 73] on input "42693" at bounding box center [1042, 67] width 119 height 25
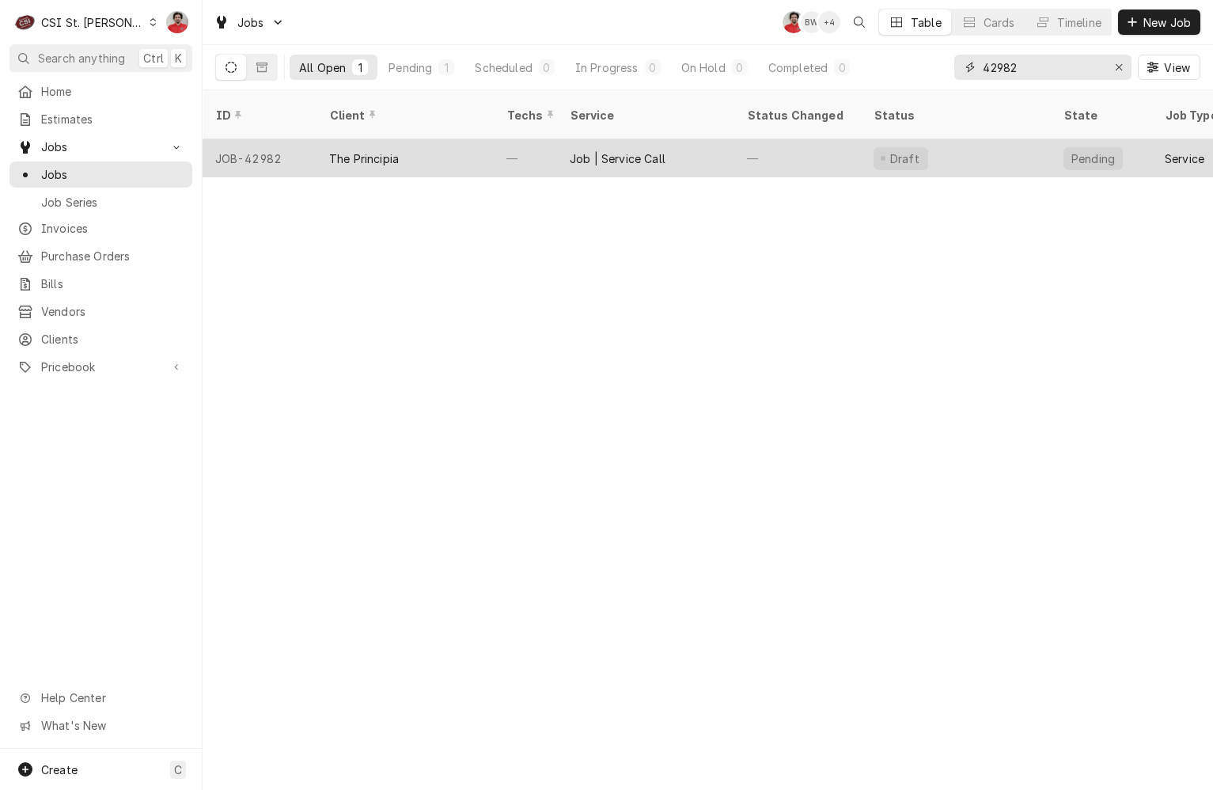
type input "42982"
click at [741, 139] on div "—" at bounding box center [798, 158] width 127 height 38
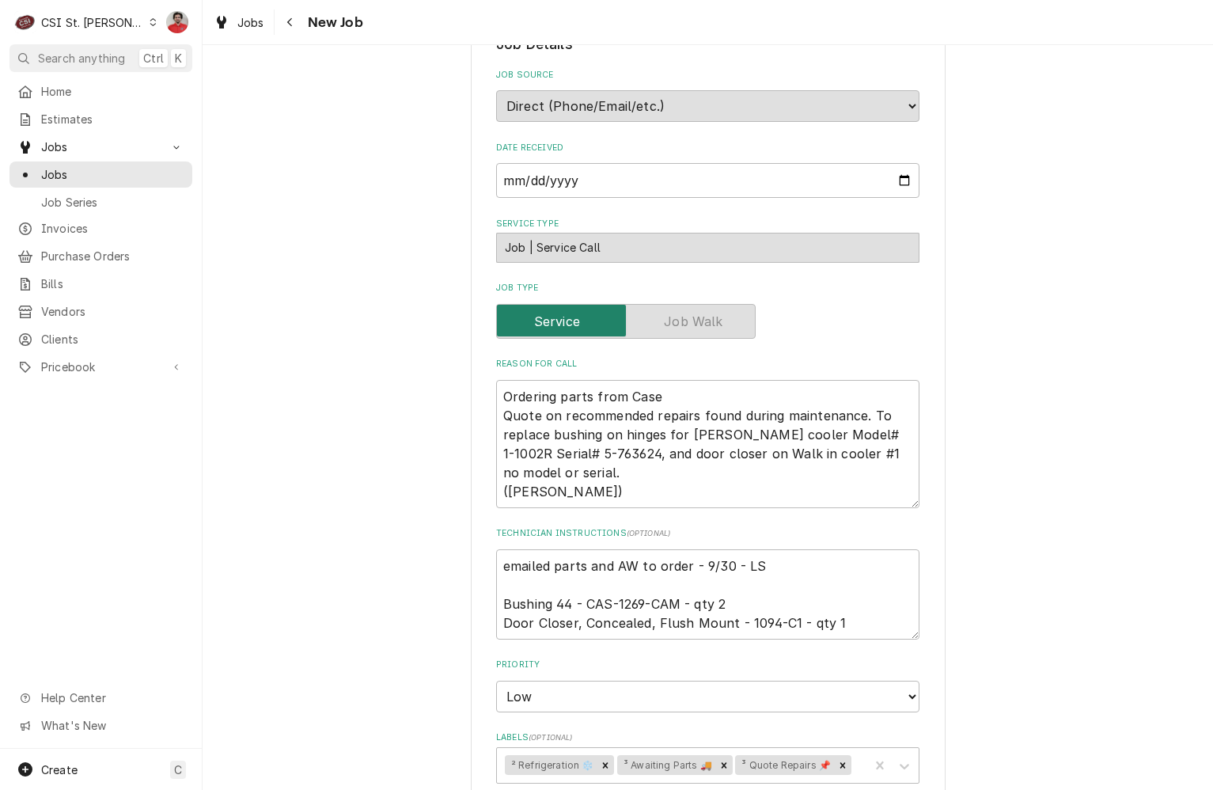
scroll to position [1643, 0]
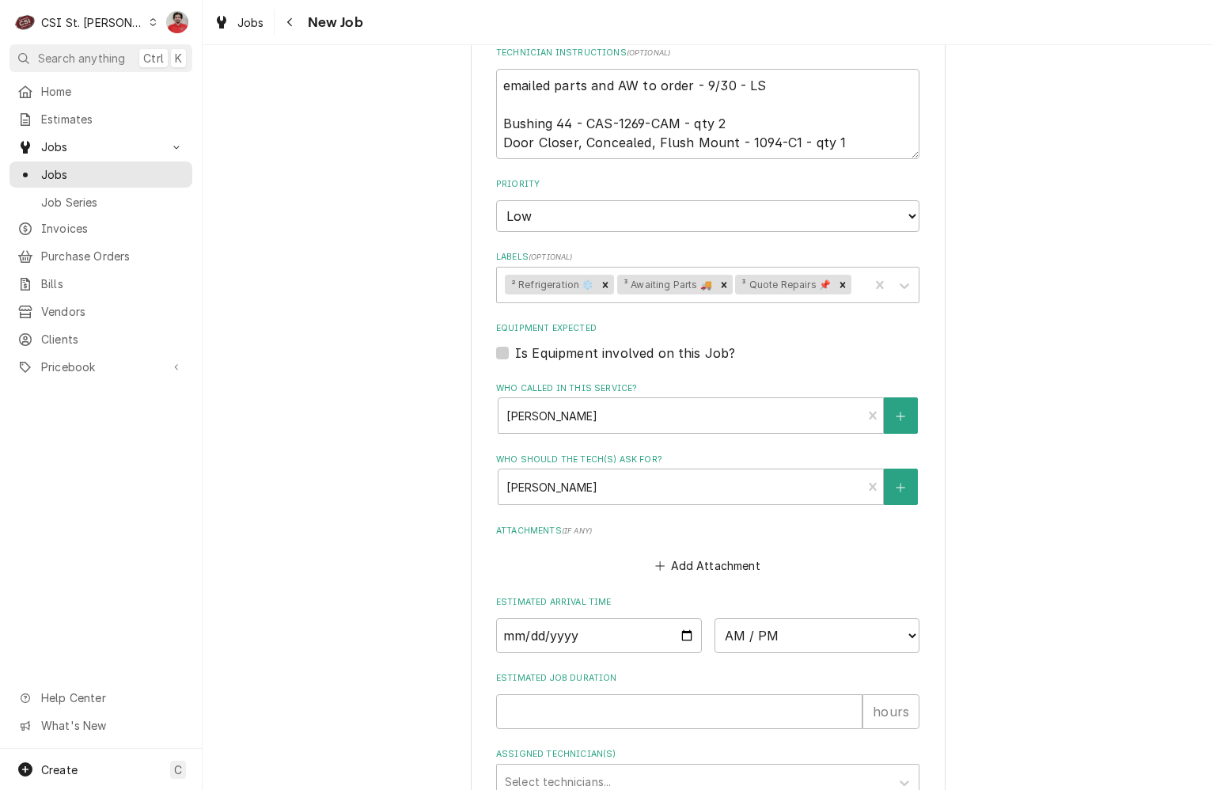
type textarea "x"
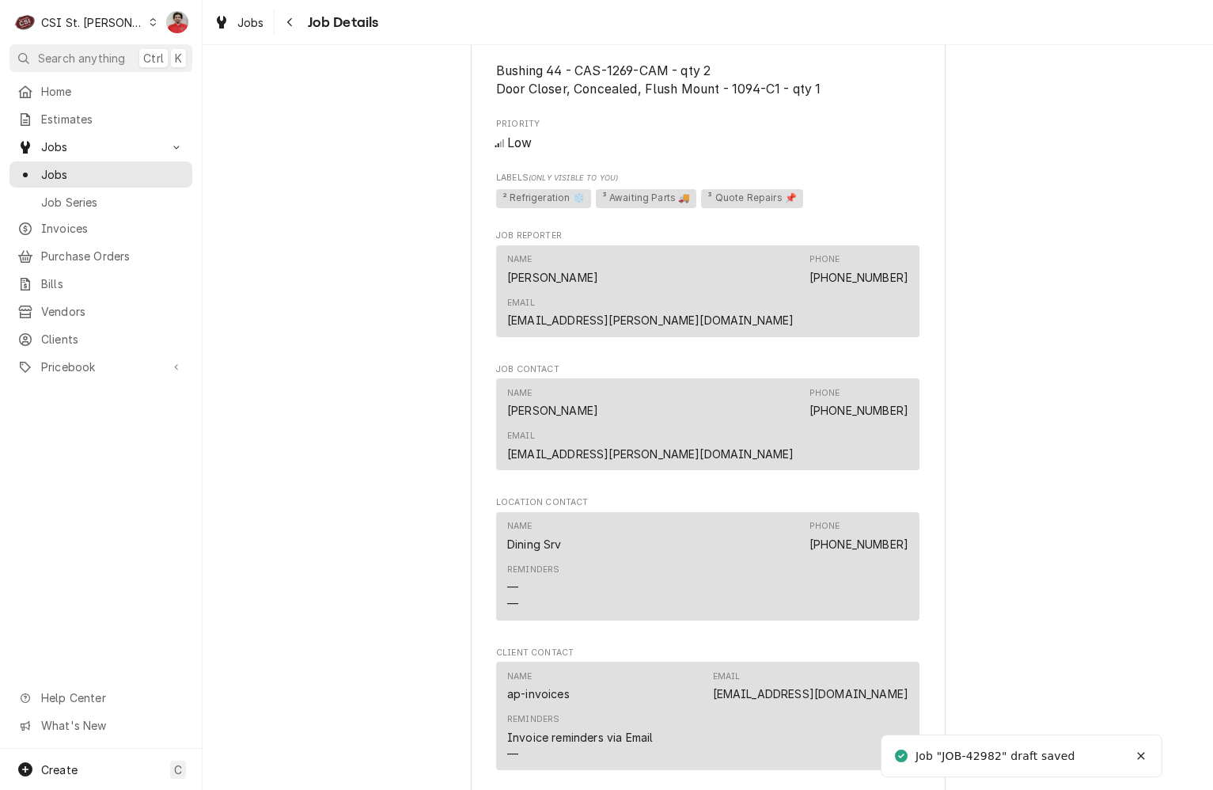
scroll to position [1662, 0]
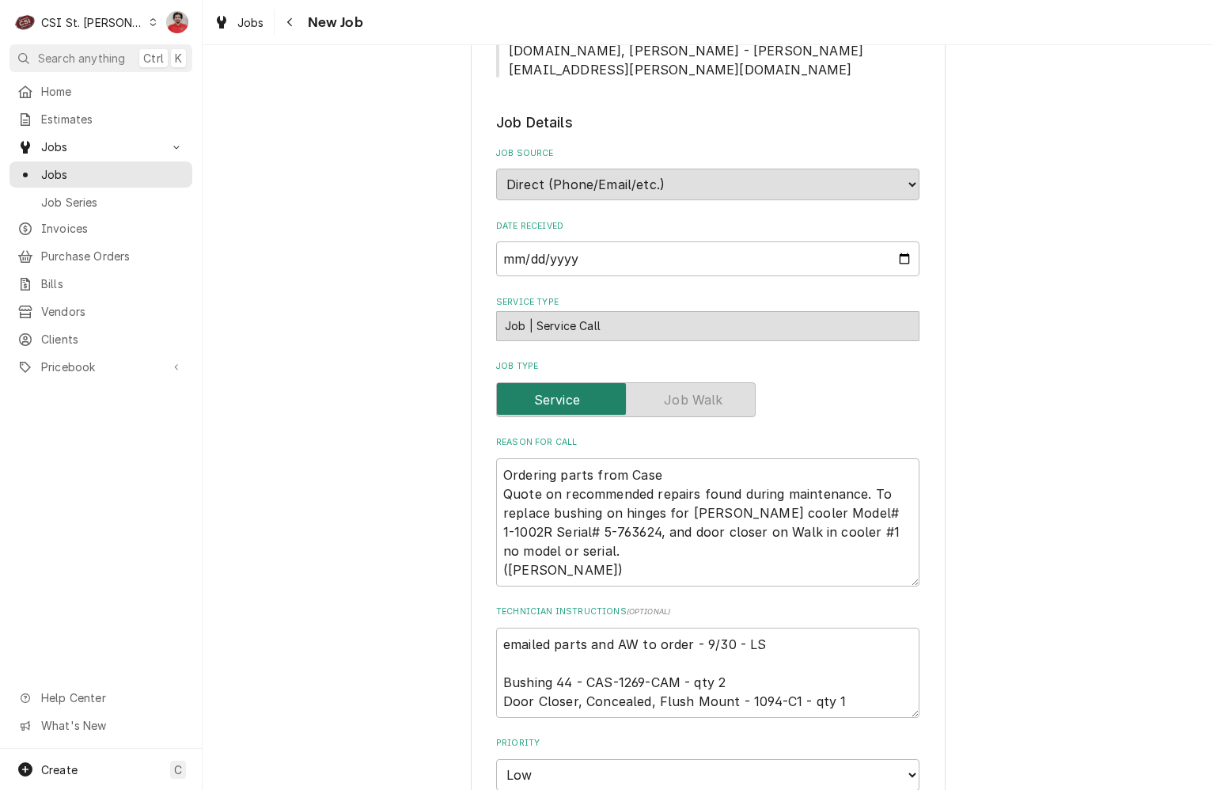
scroll to position [1267, 0]
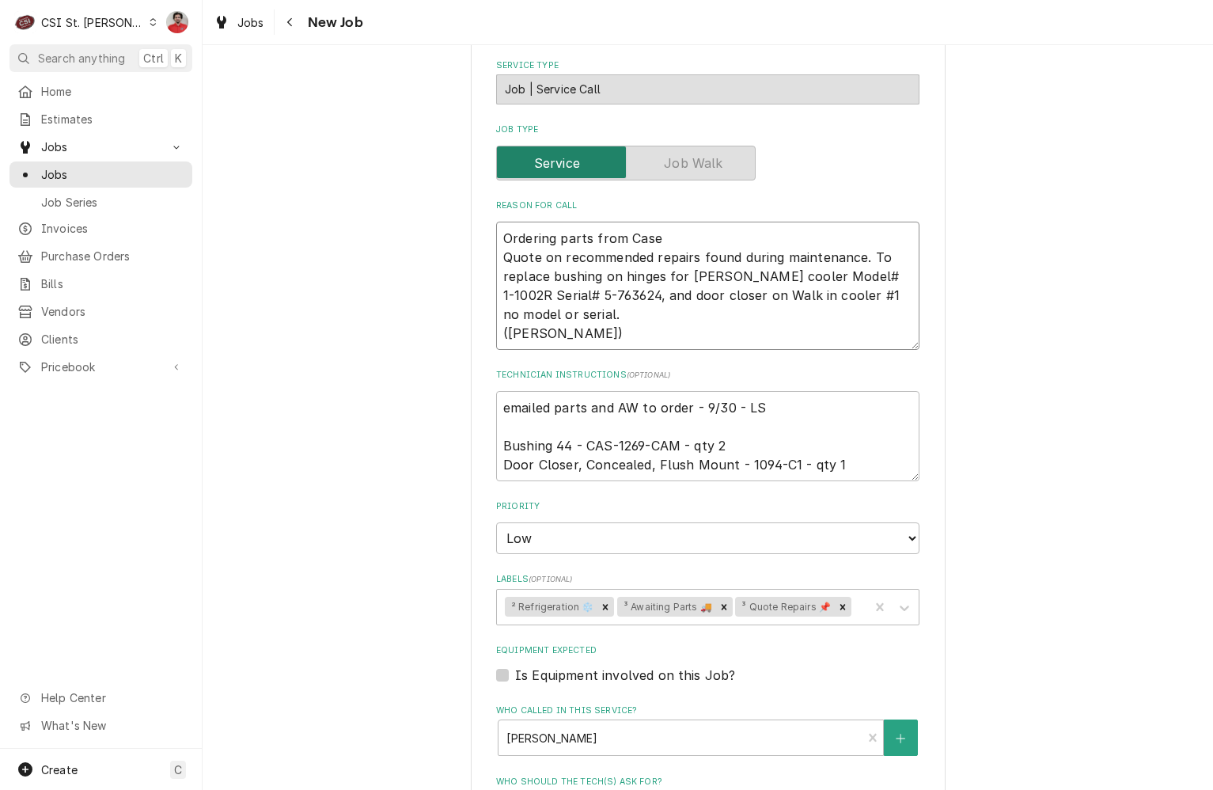
click at [676, 222] on textarea "Ordering parts from Case Quote on recommended repairs found during maintenance.…" at bounding box center [707, 286] width 423 height 128
type textarea "x"
type textarea "Ordering parts from Case, Quote on recommended repairs found during maintenance…"
type textarea "x"
type textarea "Ordering parts from Case, Quote on recommended repairs found during maintenance…"
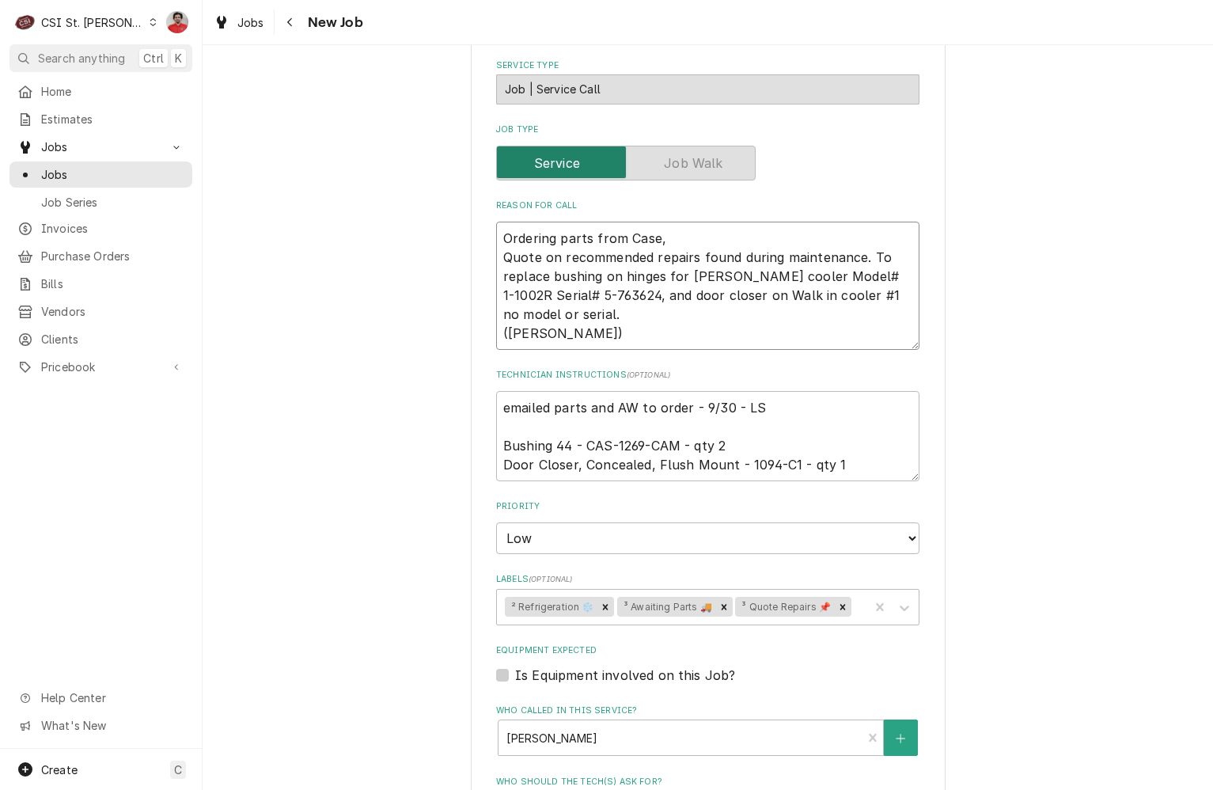
type textarea "x"
type textarea "Ordering parts from Case, P Quote on recommended repairs found during maintenan…"
type textarea "x"
type textarea "Ordering parts from Case, PO Quote on recommended repairs found during maintena…"
type textarea "x"
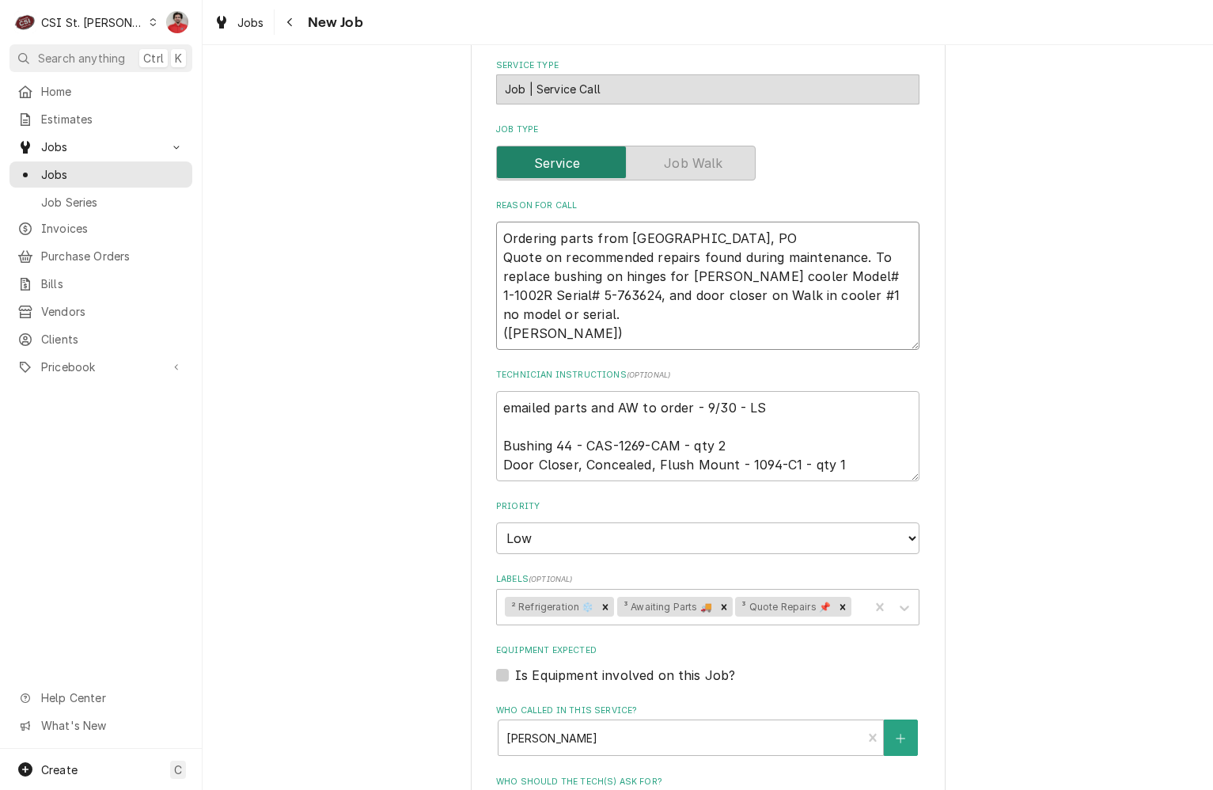
type textarea "Ordering parts from Case, PO Quote on recommended repairs found during maintena…"
type textarea "x"
type textarea "Ordering parts from Case, PO 5 Quote on recommended repairs found during mainte…"
type textarea "x"
type textarea "Ordering parts from Case, PO 50 Quote on recommended repairs found during maint…"
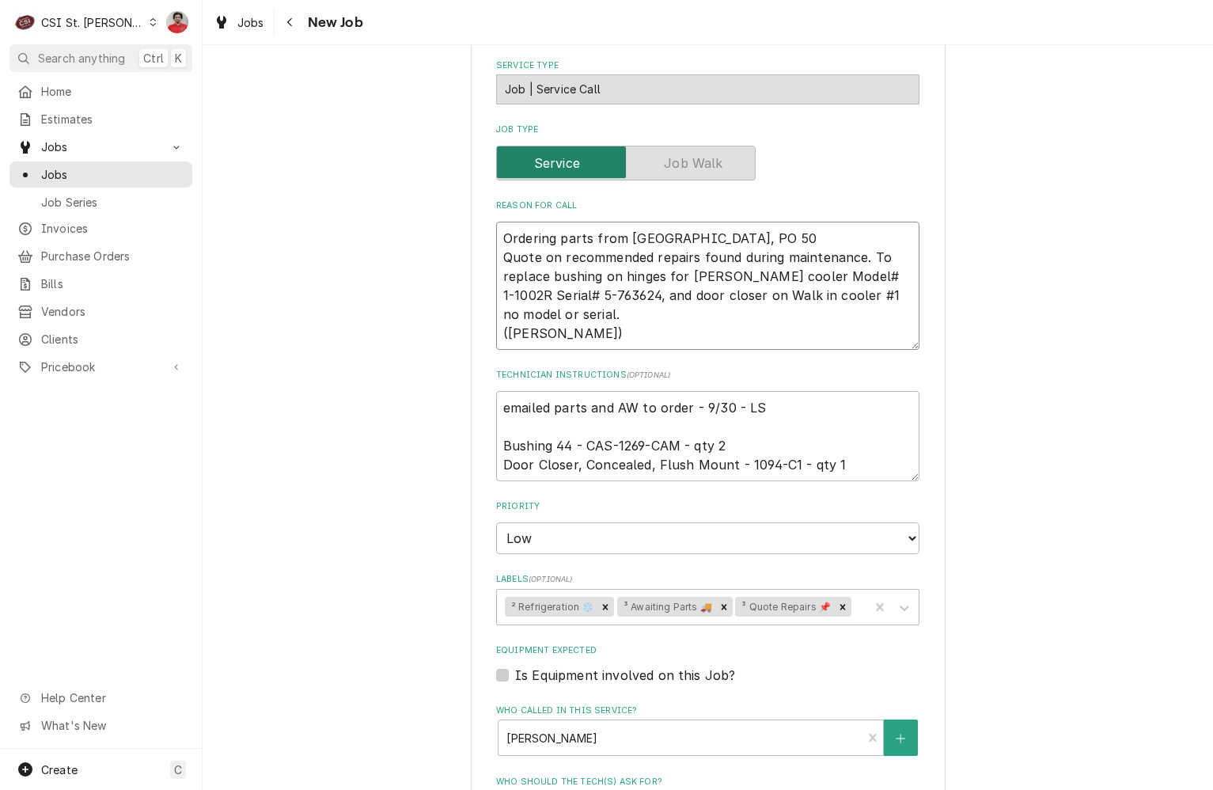
type textarea "x"
type textarea "Ordering parts from Case, PO 501 Quote on recommended repairs found during main…"
type textarea "x"
type textarea "Ordering parts from Case, PO 5013 Quote on recommended repairs found during mai…"
type textarea "x"
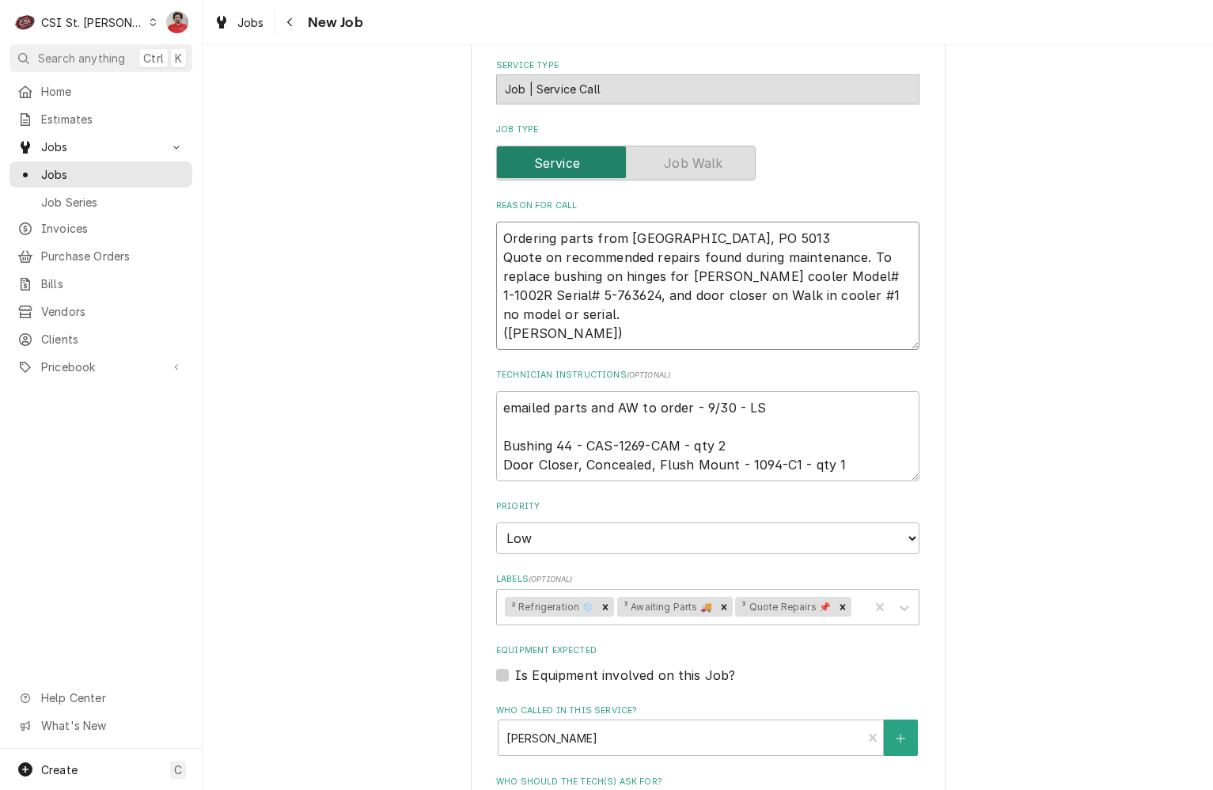
type textarea "Ordering parts from Case, PO 50136 Quote on recommended repairs found during ma…"
type textarea "x"
type textarea "Ordering parts from Case, PO 501360 Quote on recommended repairs found during m…"
type textarea "x"
type textarea "Ordering parts from Case, PO 401360 Quote on recommended repairs found during m…"
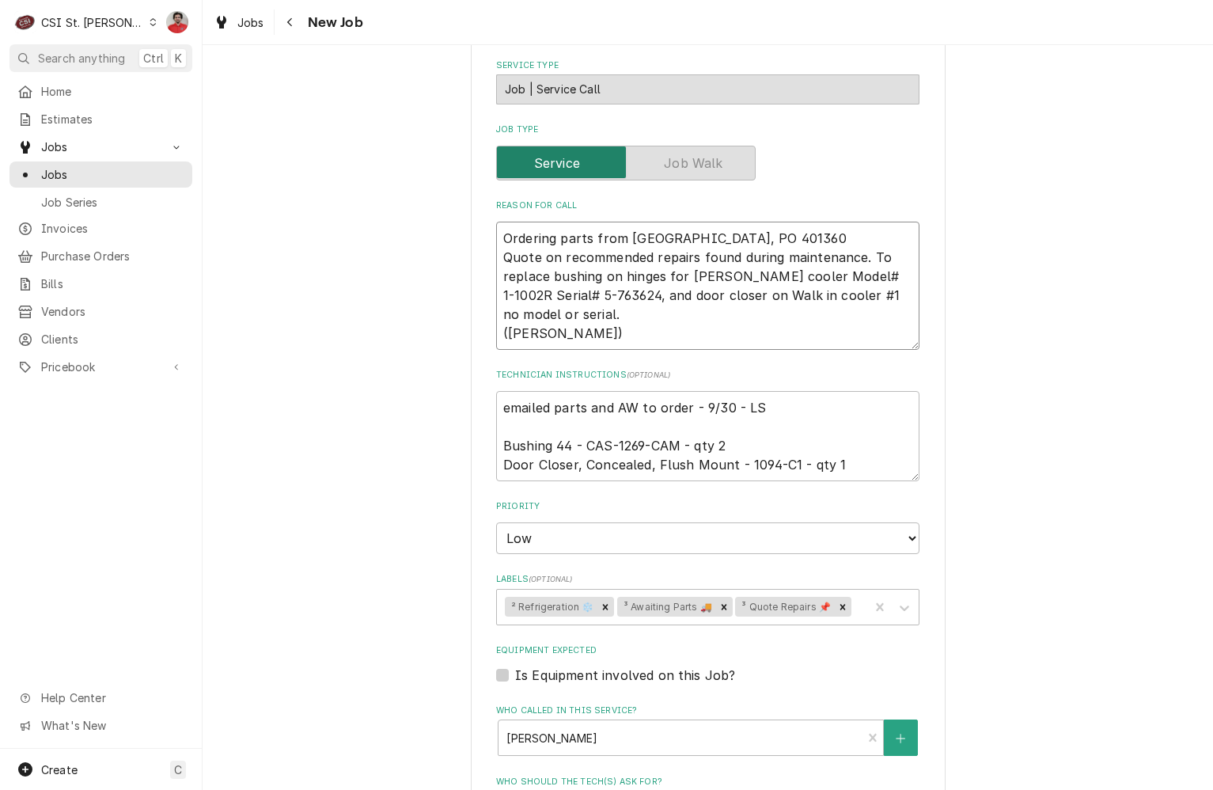
type textarea "x"
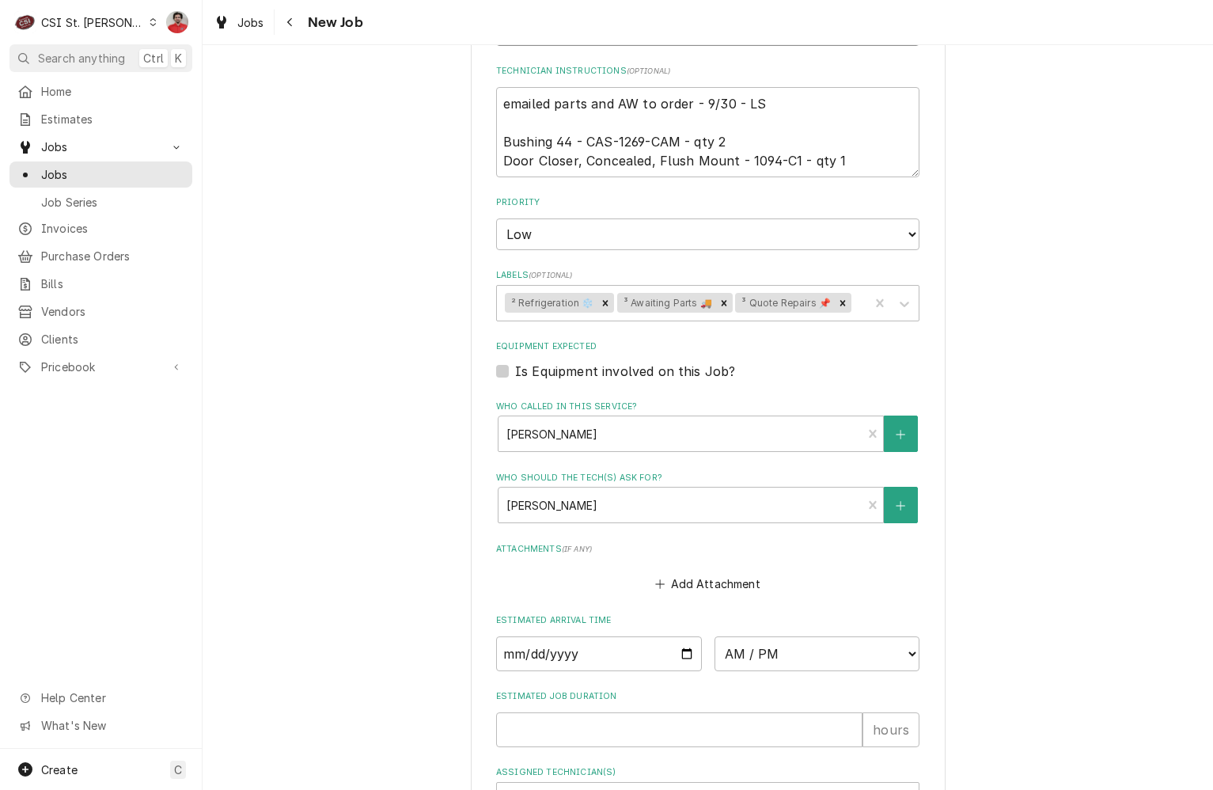
scroll to position [1643, 0]
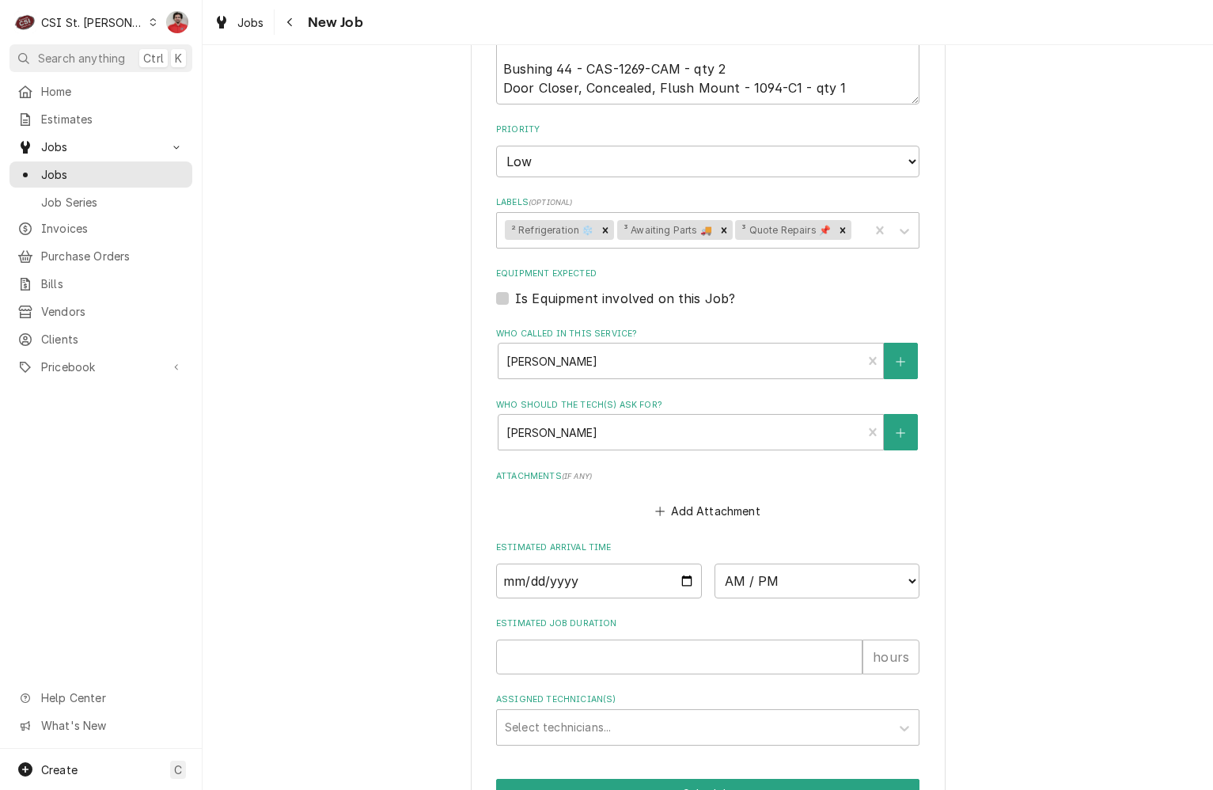
type textarea "Ordering parts from Case, PO 401360 Quote on recommended repairs found during m…"
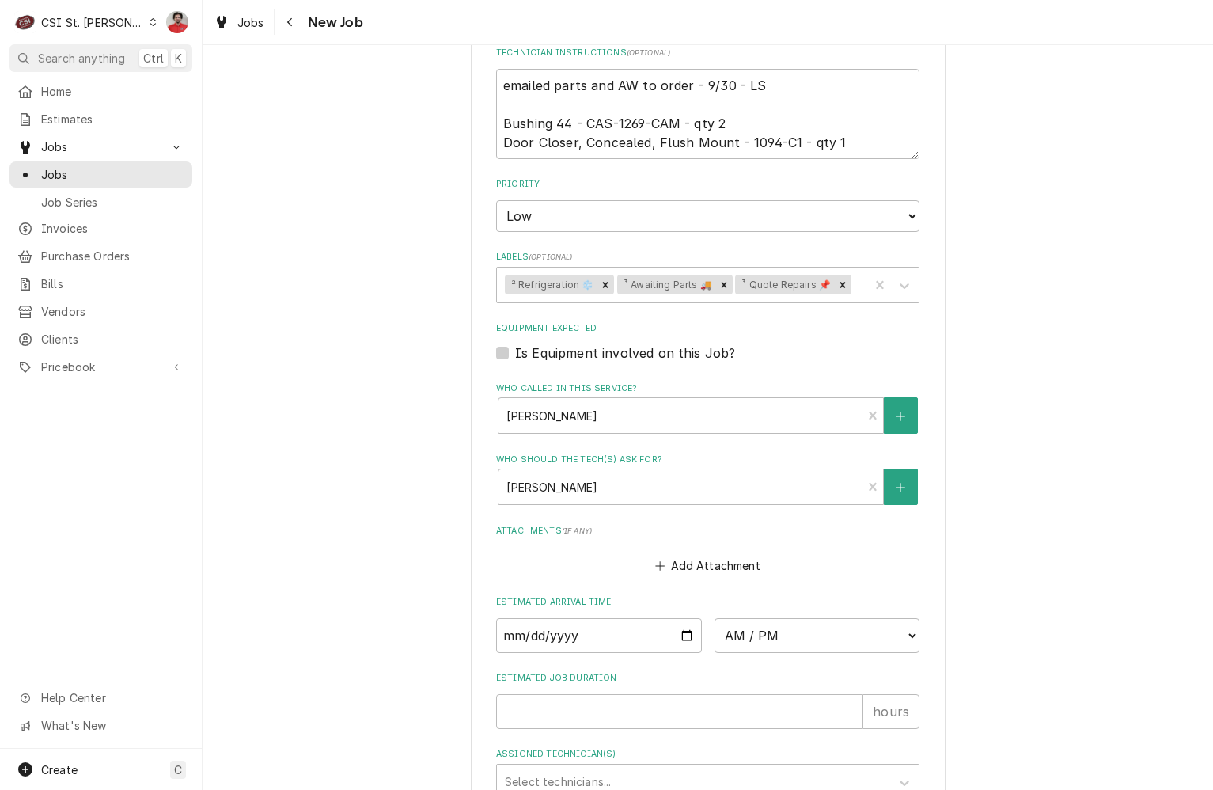
type textarea "x"
